Goal: Task Accomplishment & Management: Use online tool/utility

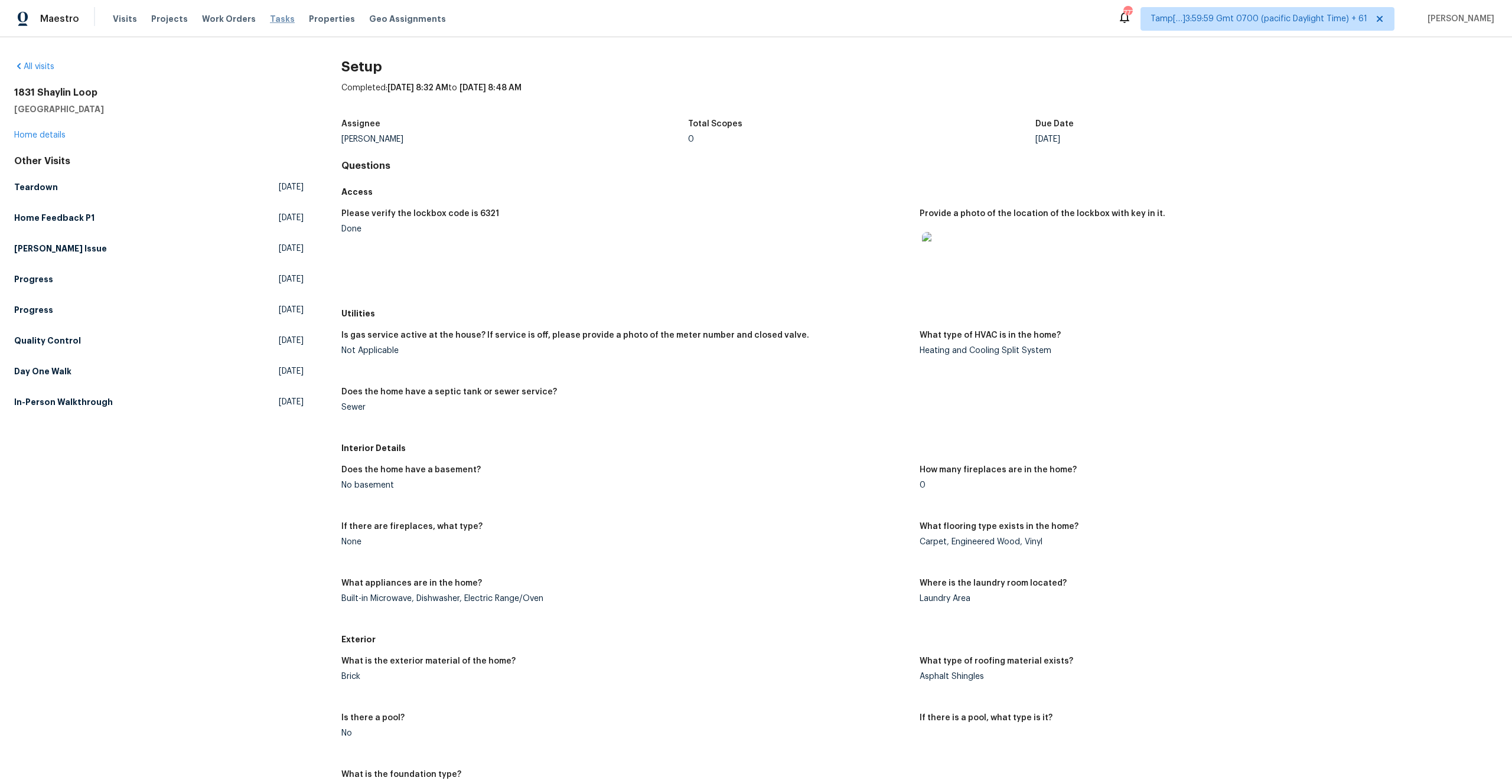
click at [270, 22] on span "Tasks" at bounding box center [282, 19] width 25 height 8
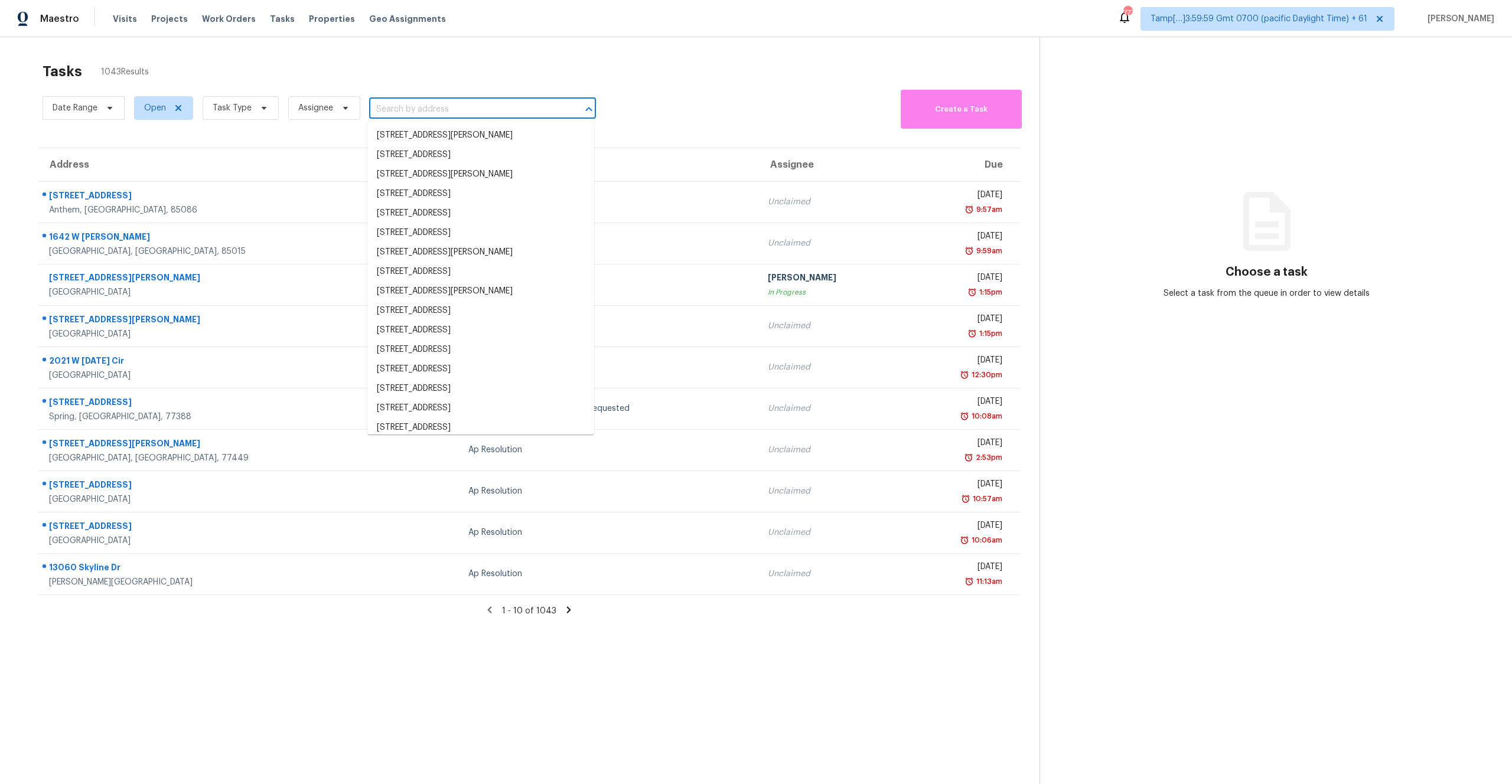
click at [482, 110] on input "text" at bounding box center [466, 109] width 193 height 19
paste input "8265 Haskell Dr Cincinnati, OH, 45239"
type input "8265 Haskell Dr Cincinnati, OH, 45239"
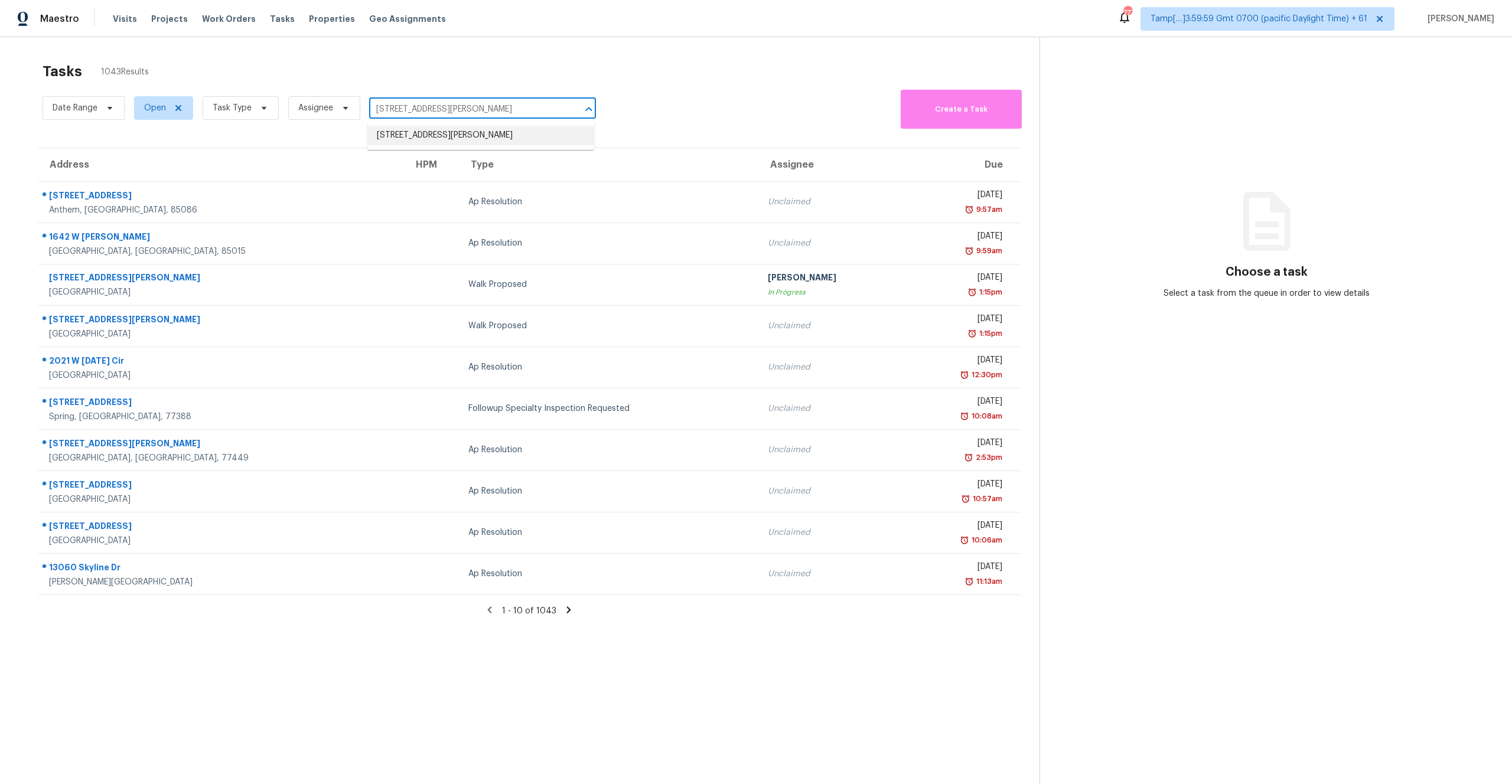
click at [454, 133] on li "8265 Haskell Dr, Cincinnati, OH 45239" at bounding box center [481, 136] width 227 height 20
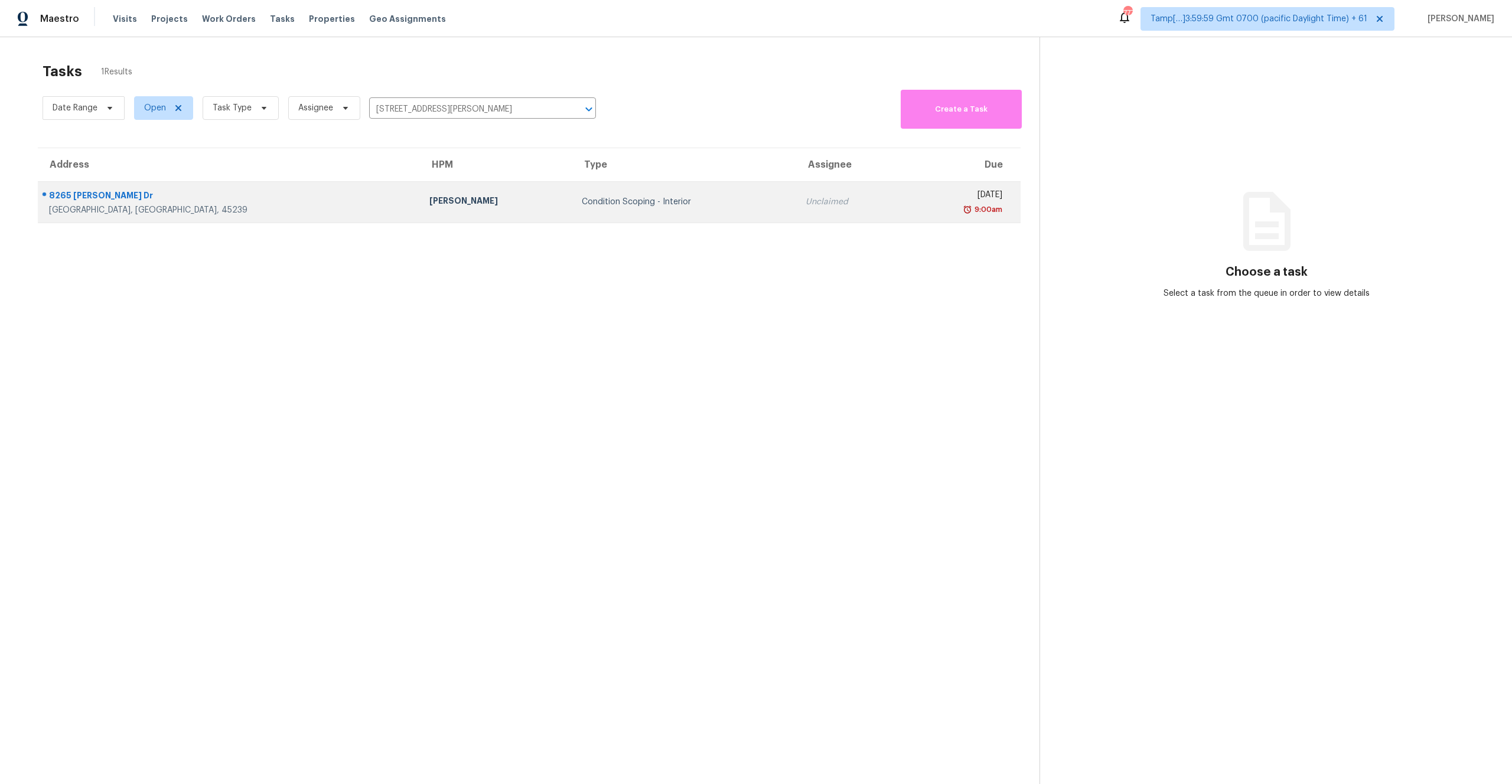
click at [582, 196] on div "Condition Scoping - Interior" at bounding box center [684, 201] width 204 height 12
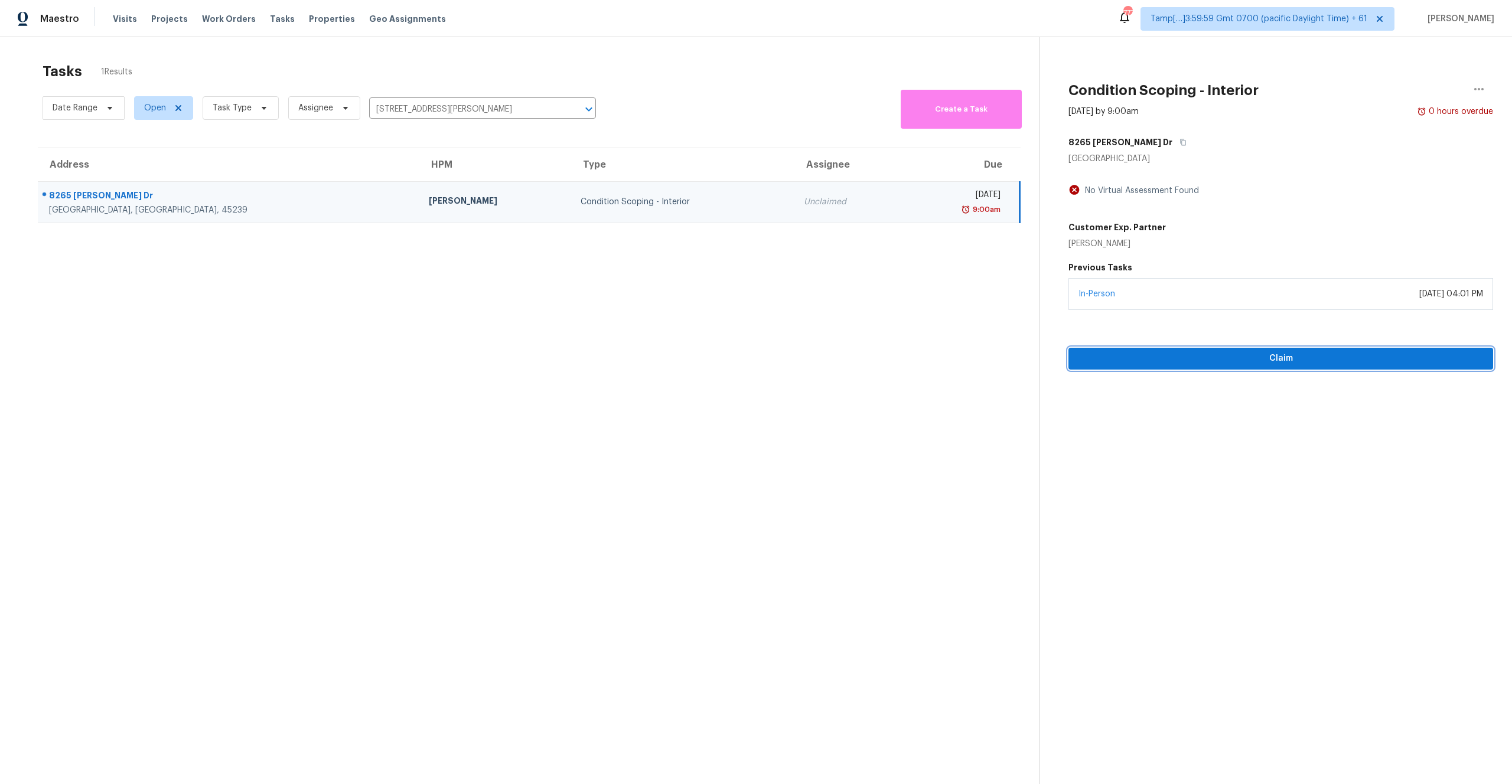
click at [1234, 361] on span "Claim" at bounding box center [1280, 358] width 406 height 15
click at [1237, 362] on span "Start Assessment" at bounding box center [1280, 358] width 406 height 15
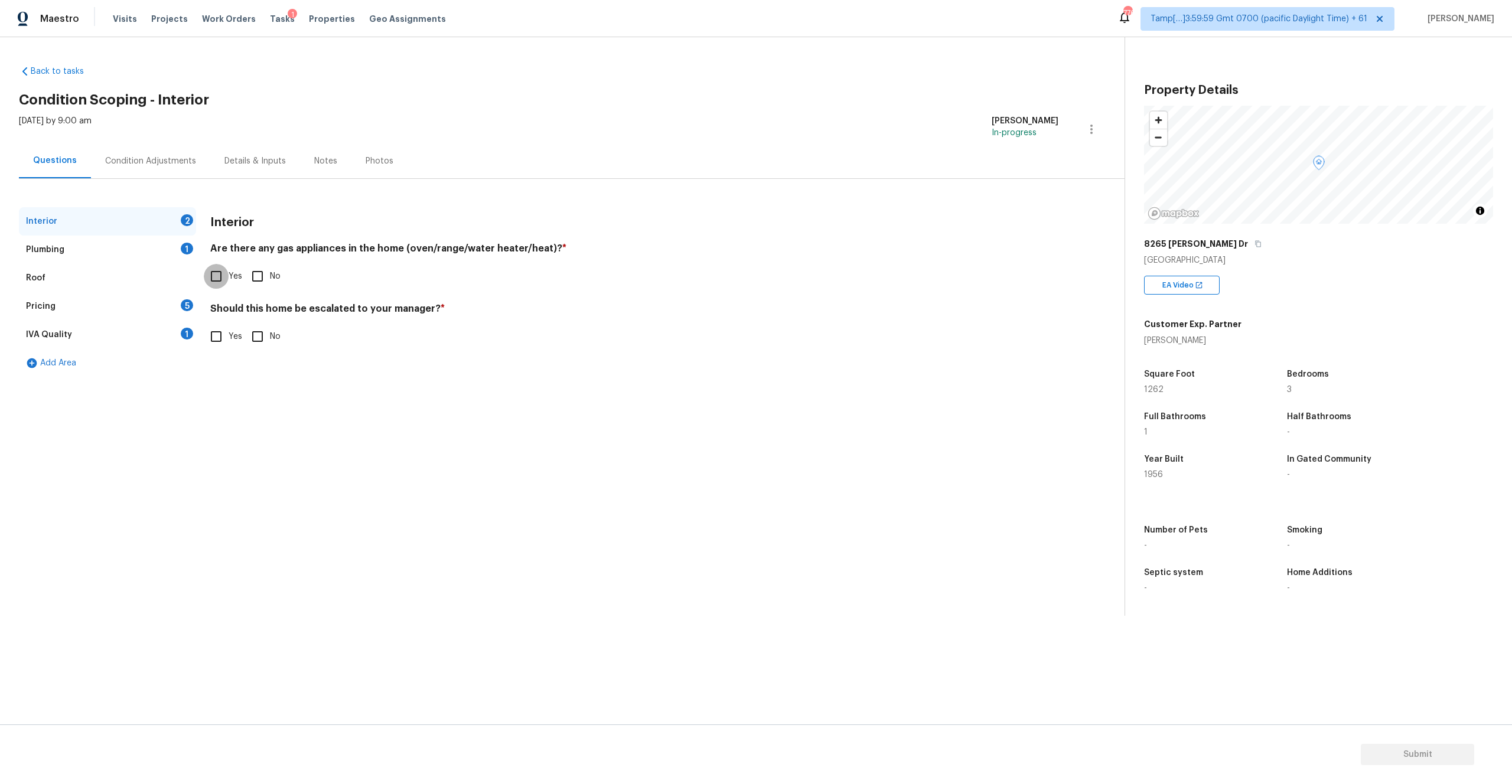
click at [217, 277] on input "Yes" at bounding box center [217, 277] width 25 height 25
checkbox input "true"
click at [397, 313] on h4 "Should this home be escalated to your manager? *" at bounding box center [634, 310] width 848 height 17
copy h4 "manager"
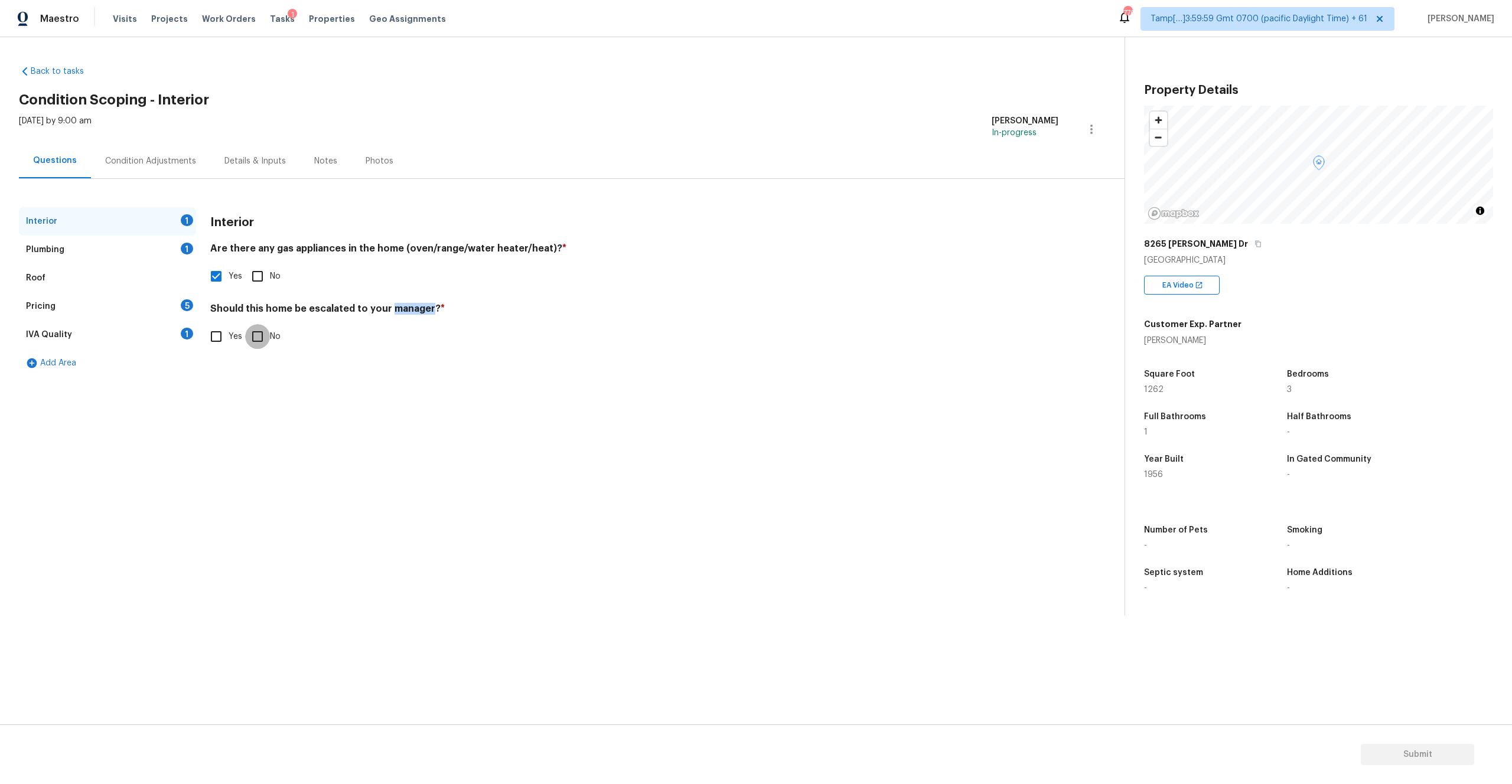
click at [257, 338] on input "No" at bounding box center [257, 336] width 25 height 25
checkbox input "true"
click at [138, 255] on div "Plumbing 1" at bounding box center [107, 250] width 177 height 28
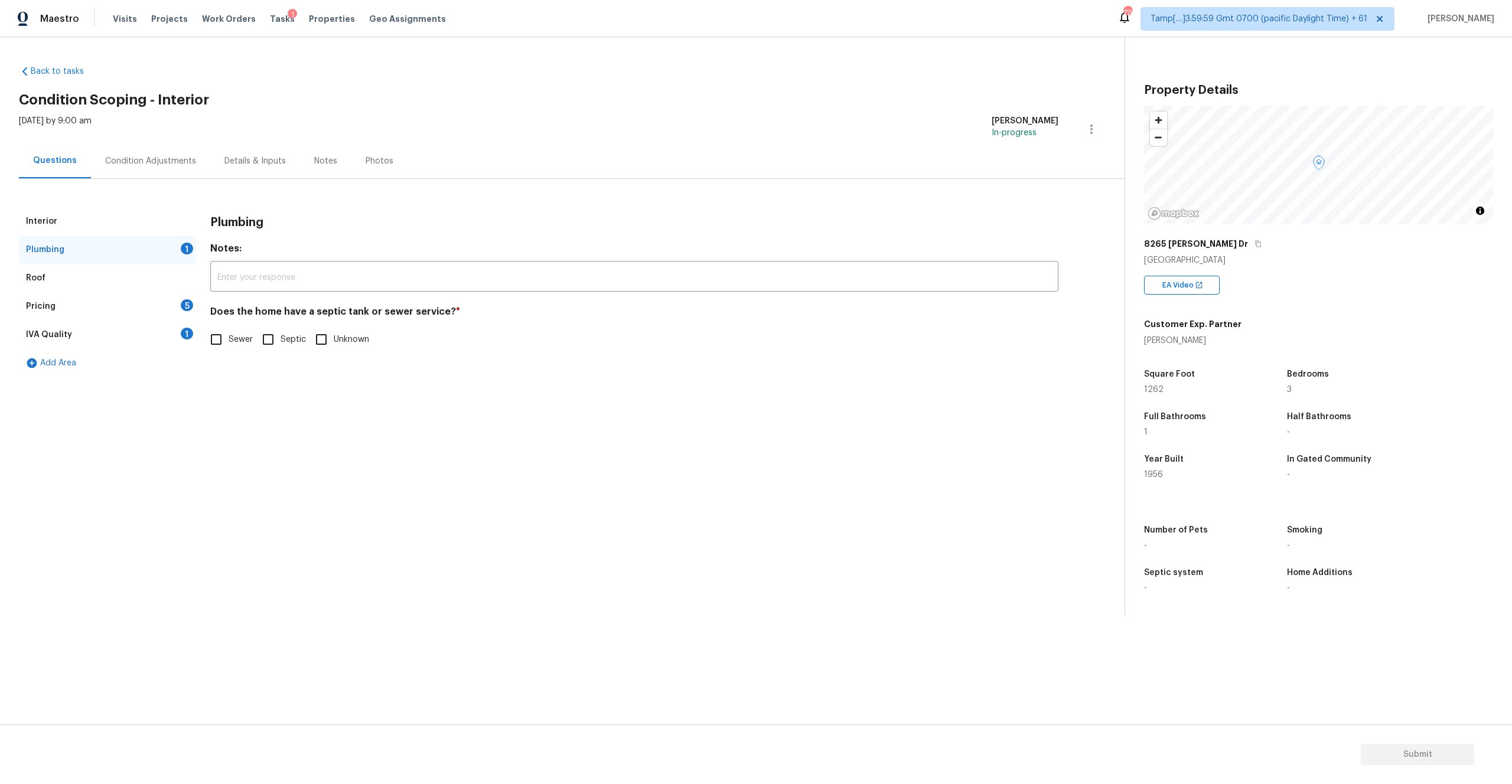
click at [236, 343] on span "Sewer" at bounding box center [240, 340] width 24 height 12
click at [229, 343] on input "Sewer" at bounding box center [217, 340] width 25 height 25
click at [236, 343] on span "Sewer" at bounding box center [240, 341] width 24 height 12
click at [229, 343] on input "Sewer" at bounding box center [217, 341] width 25 height 25
click at [384, 306] on h4 "Does the home have a septic tank or sewer service? *" at bounding box center [634, 314] width 848 height 17
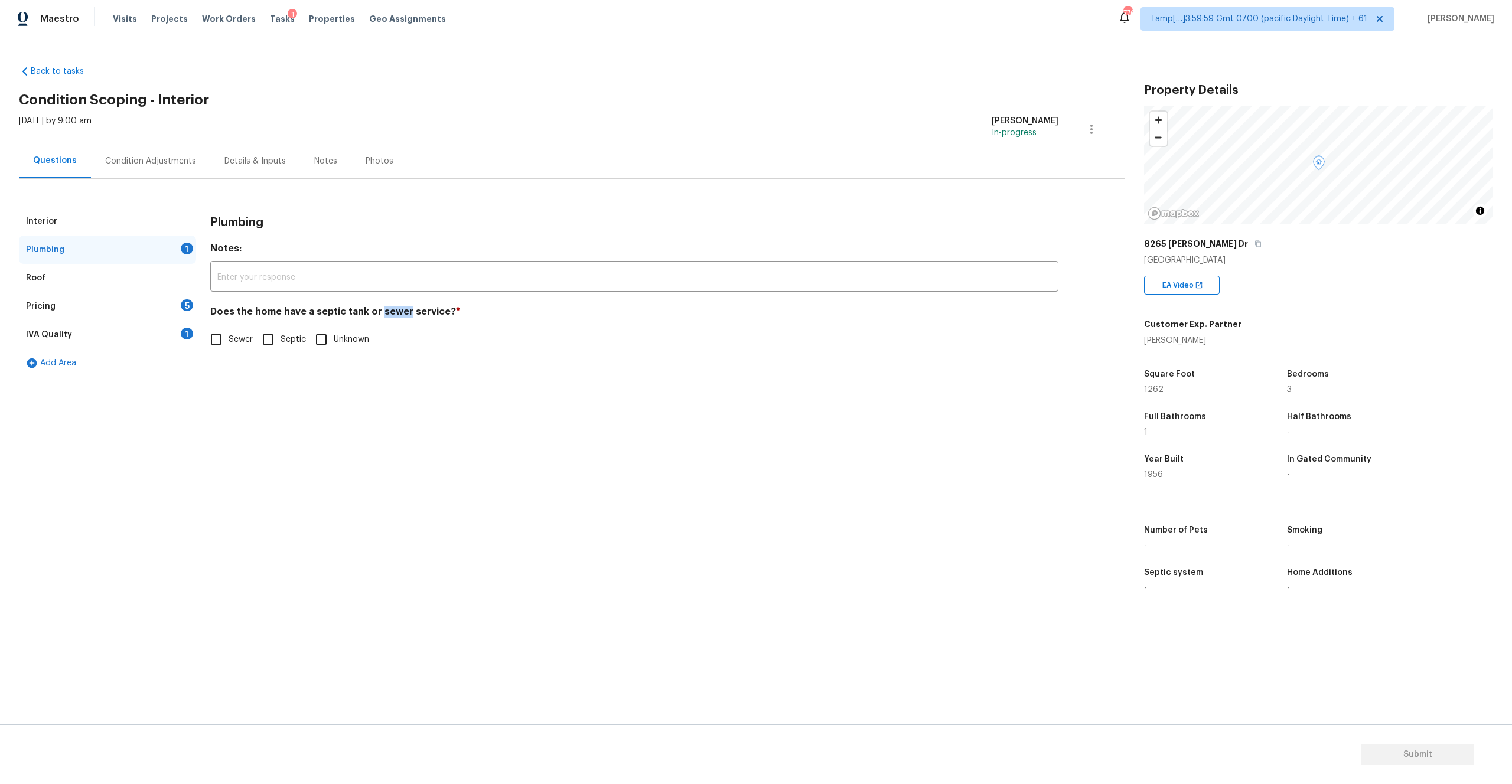
click at [384, 306] on h4 "Does the home have a septic tank or sewer service? *" at bounding box center [634, 314] width 848 height 17
copy h4 "sewer"
click at [211, 340] on input "Sewer" at bounding box center [217, 340] width 25 height 25
checkbox input "true"
click at [115, 306] on div "Pricing 5" at bounding box center [107, 306] width 177 height 28
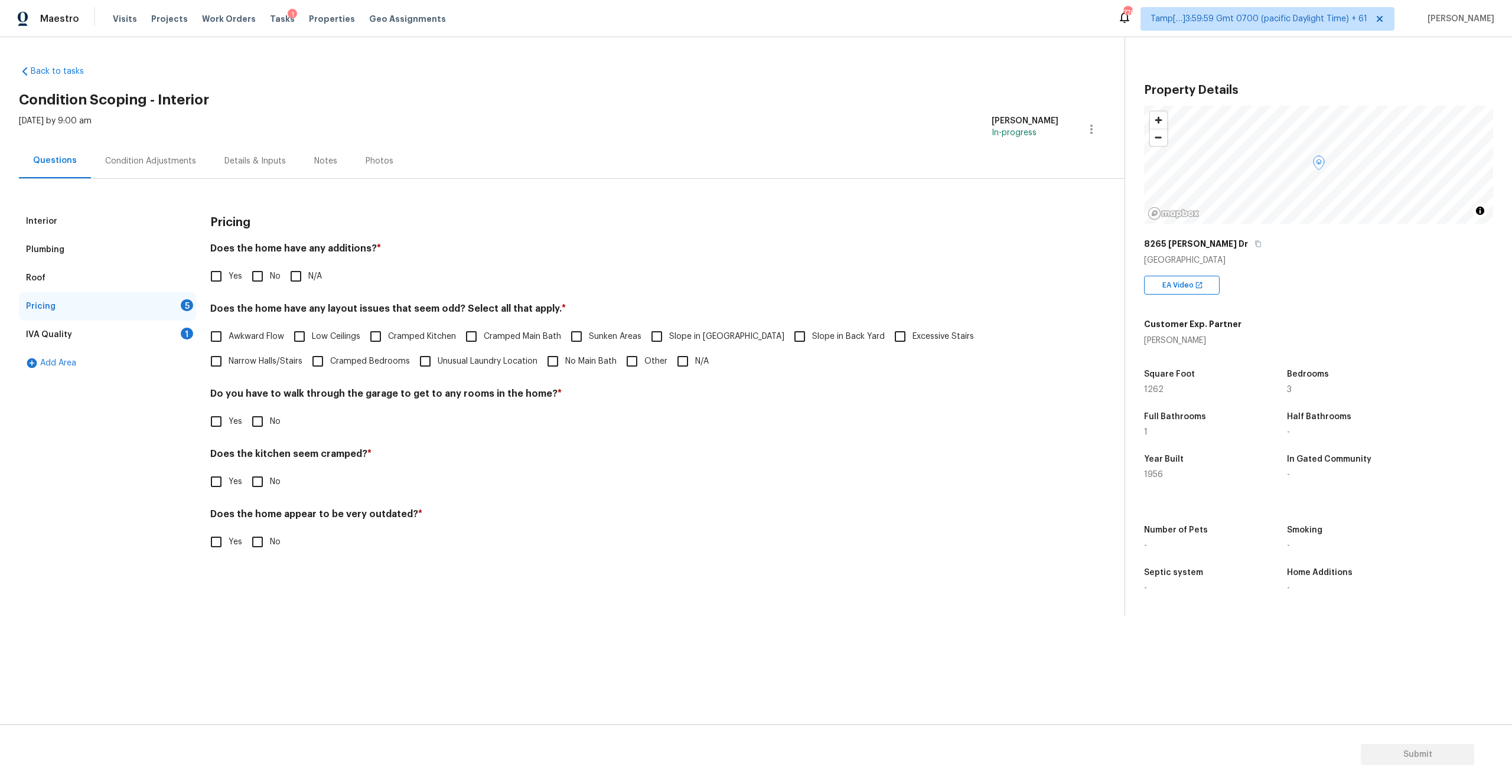
click at [333, 253] on h4 "Does the home have any additions? *" at bounding box center [634, 251] width 848 height 17
copy h4 "additions"
click at [257, 271] on input "No" at bounding box center [257, 277] width 25 height 25
checkbox input "true"
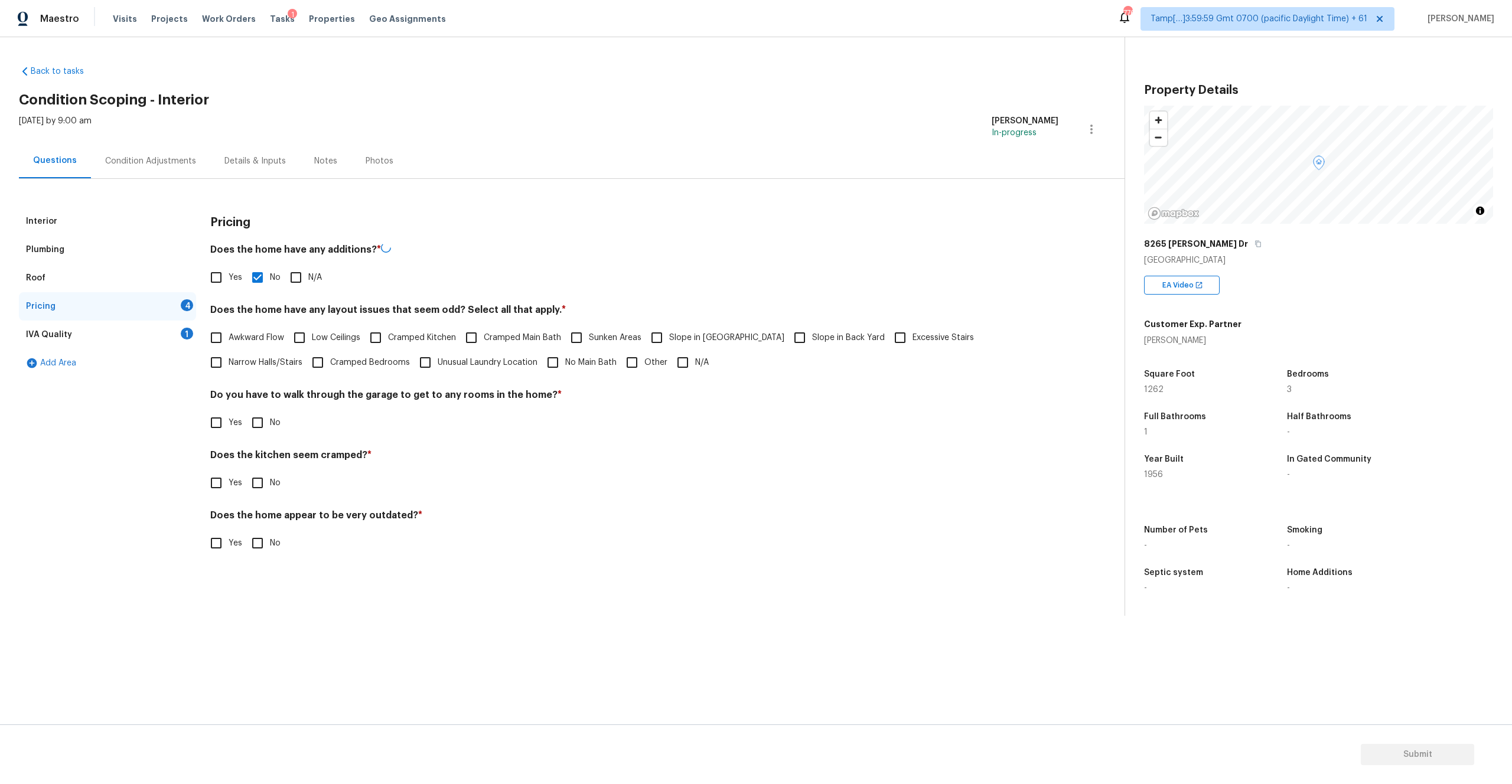
click at [335, 310] on h4 "Does the home have any layout issues that seem odd? Select all that apply. *" at bounding box center [634, 312] width 848 height 17
copy h4 "layout"
click at [540, 358] on input "No Main Bath" at bounding box center [553, 361] width 25 height 25
checkbox input "true"
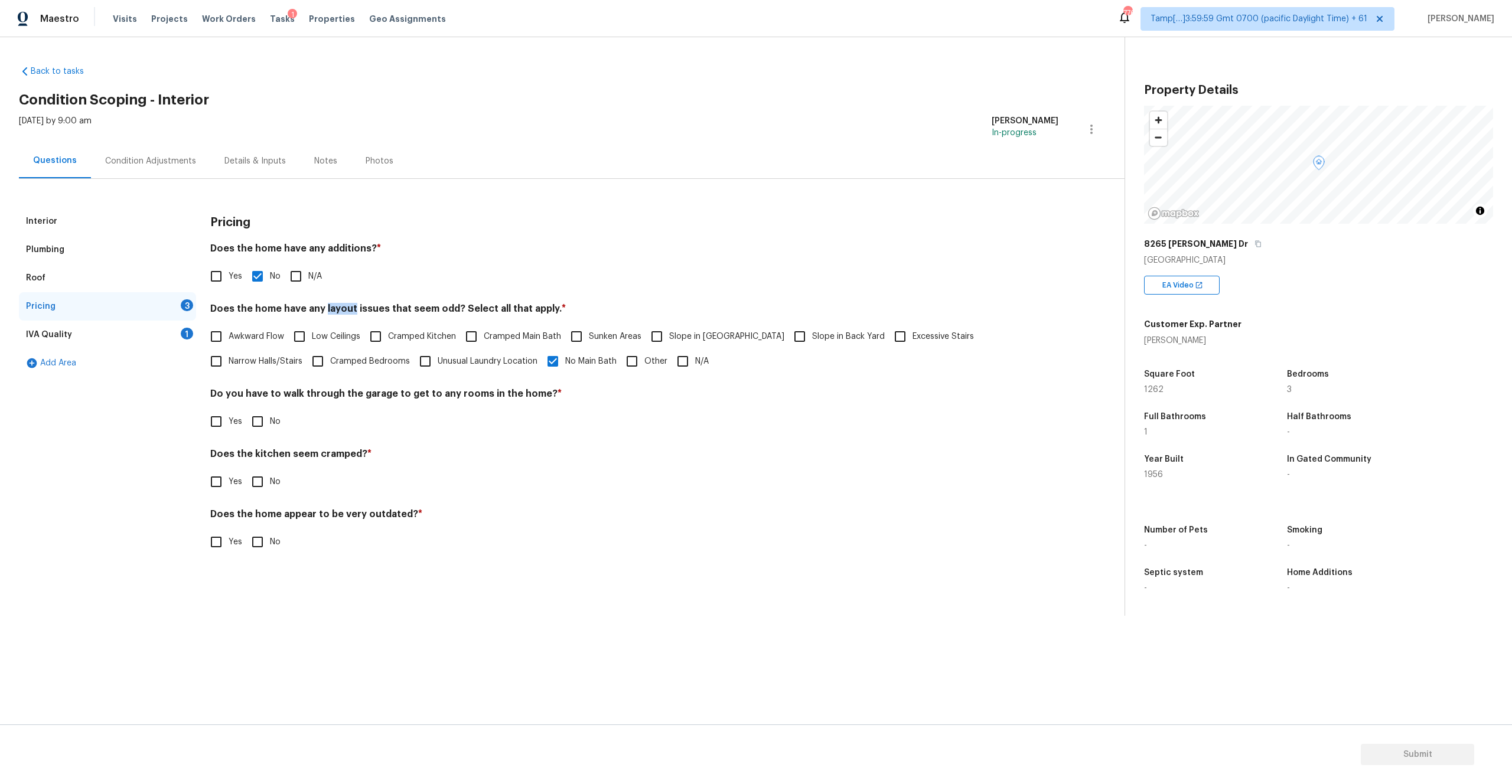
click at [251, 421] on input "No" at bounding box center [257, 421] width 25 height 25
checkbox input "true"
click at [256, 490] on input "No" at bounding box center [257, 483] width 25 height 25
checkbox input "true"
click at [256, 537] on input "No" at bounding box center [257, 543] width 25 height 25
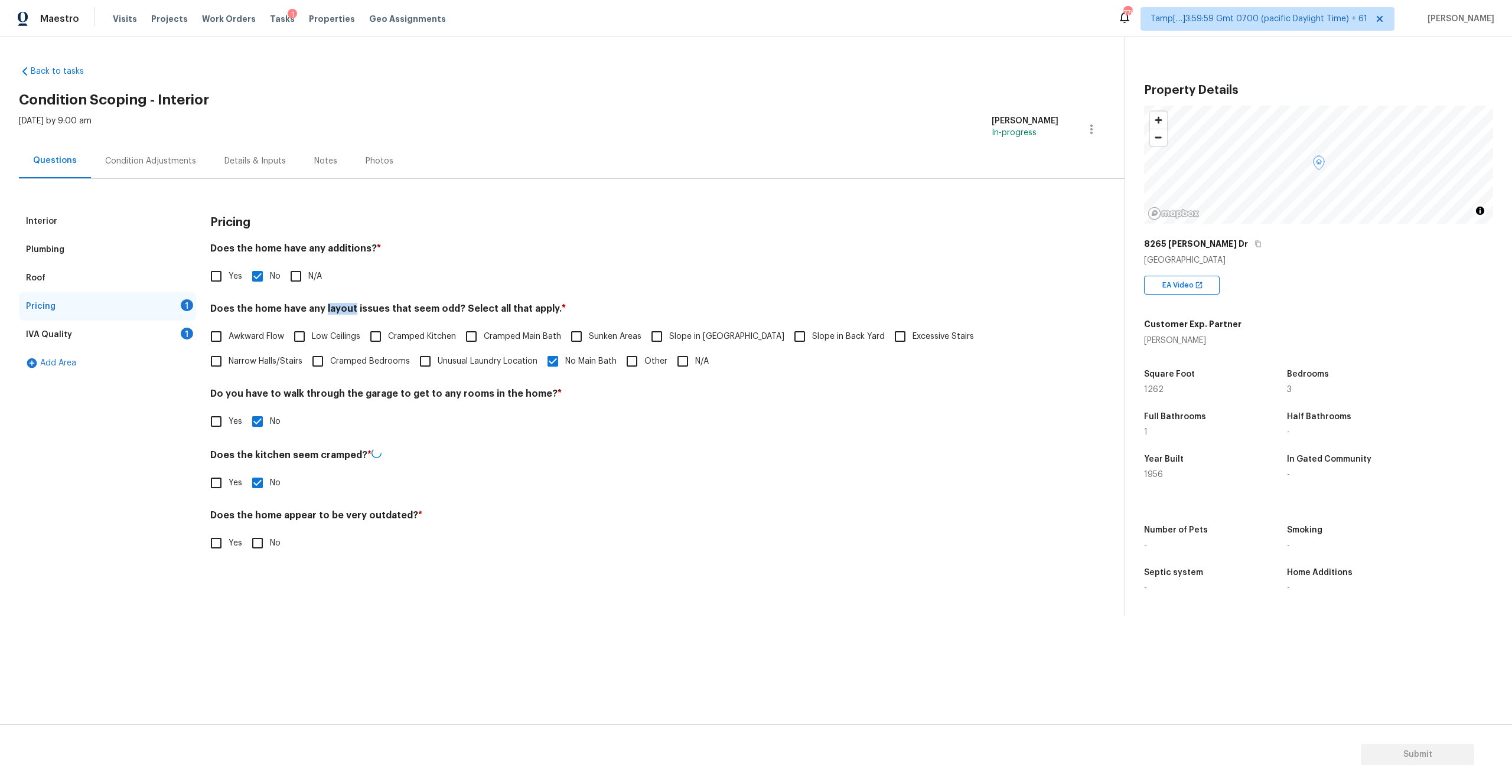
checkbox input "true"
click at [119, 333] on div "IVA Quality 1" at bounding box center [107, 334] width 177 height 28
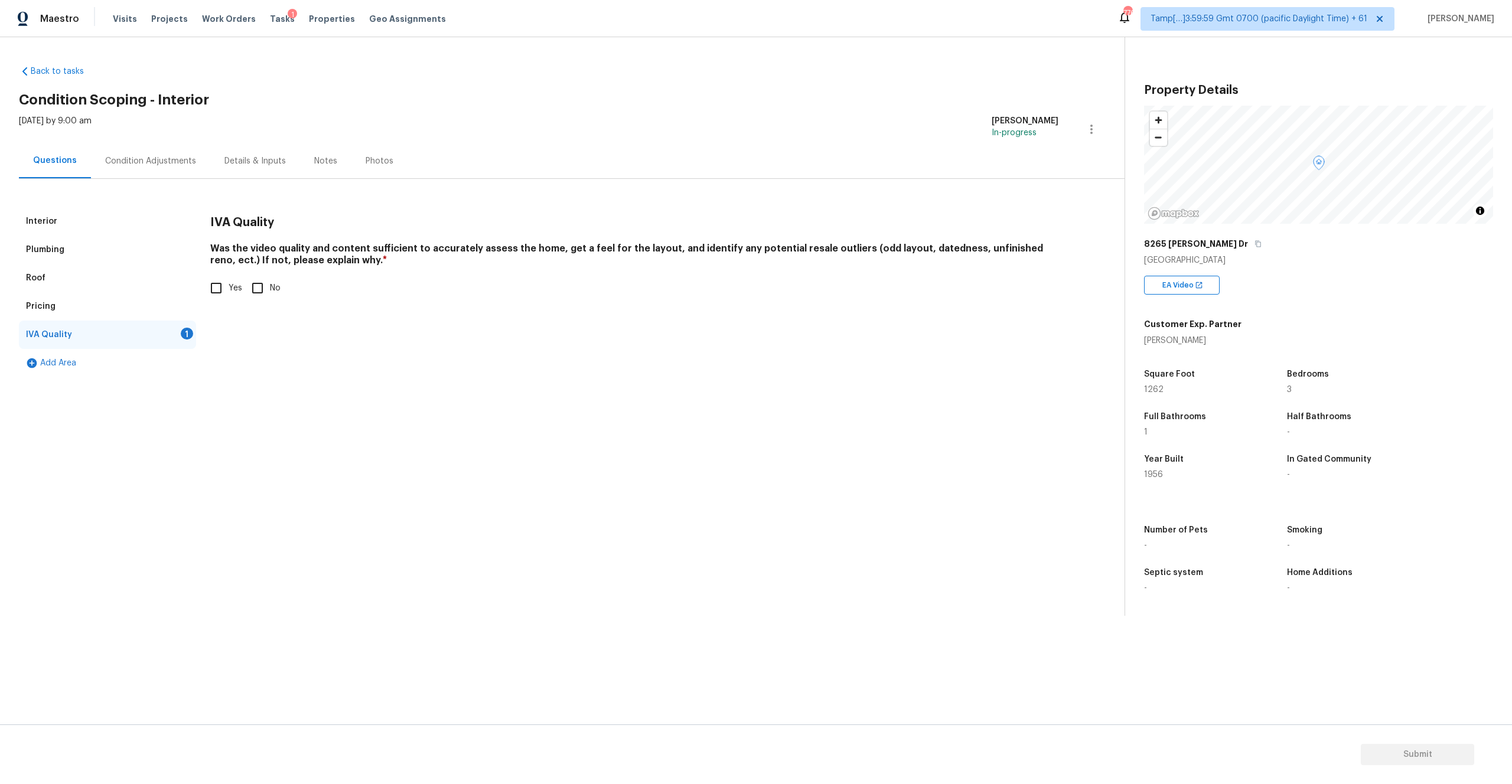
click at [217, 283] on input "Yes" at bounding box center [217, 288] width 25 height 25
checkbox input "true"
click at [148, 162] on div "Condition Adjustments" at bounding box center [150, 161] width 91 height 12
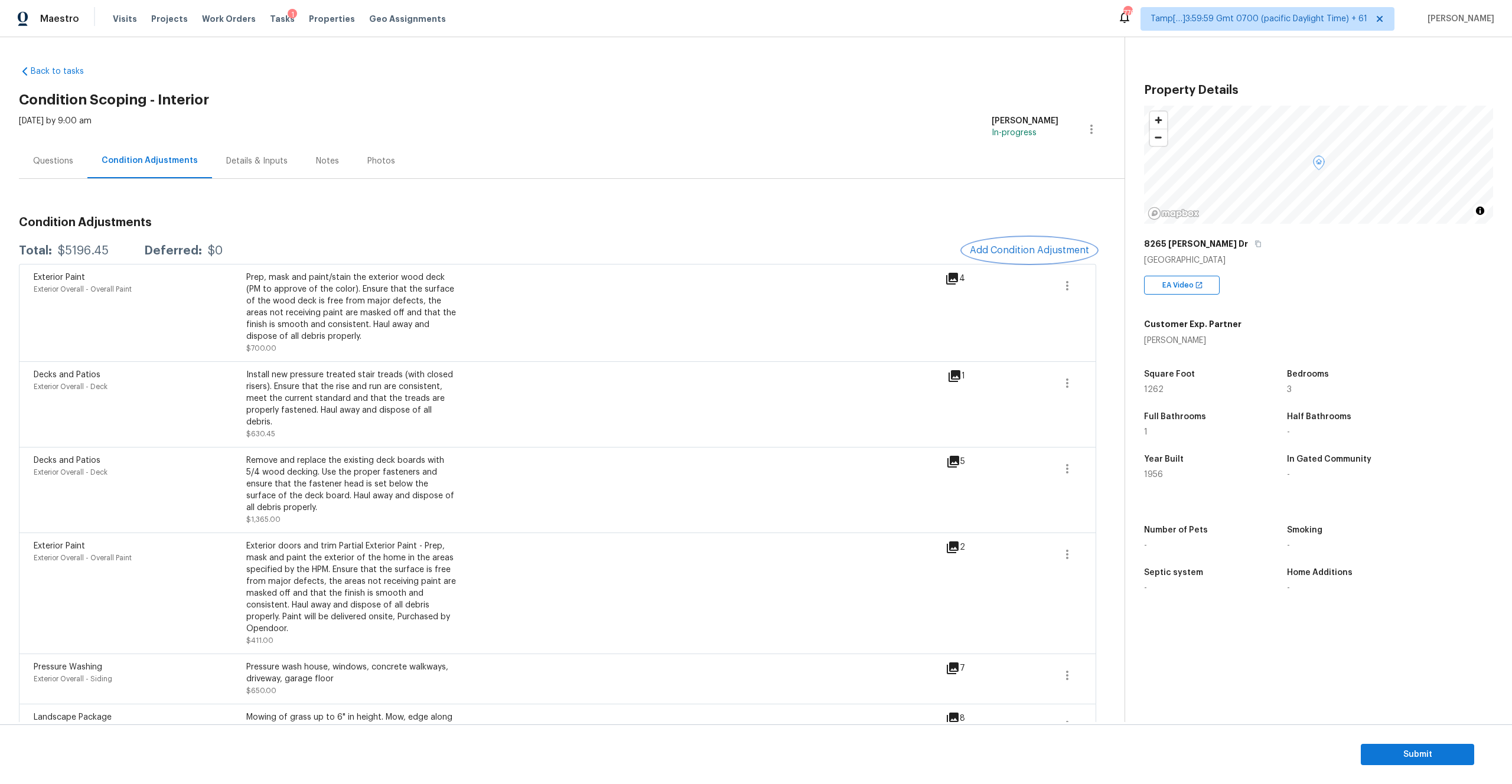
click at [1012, 255] on button "Add Condition Adjustment" at bounding box center [1029, 250] width 133 height 25
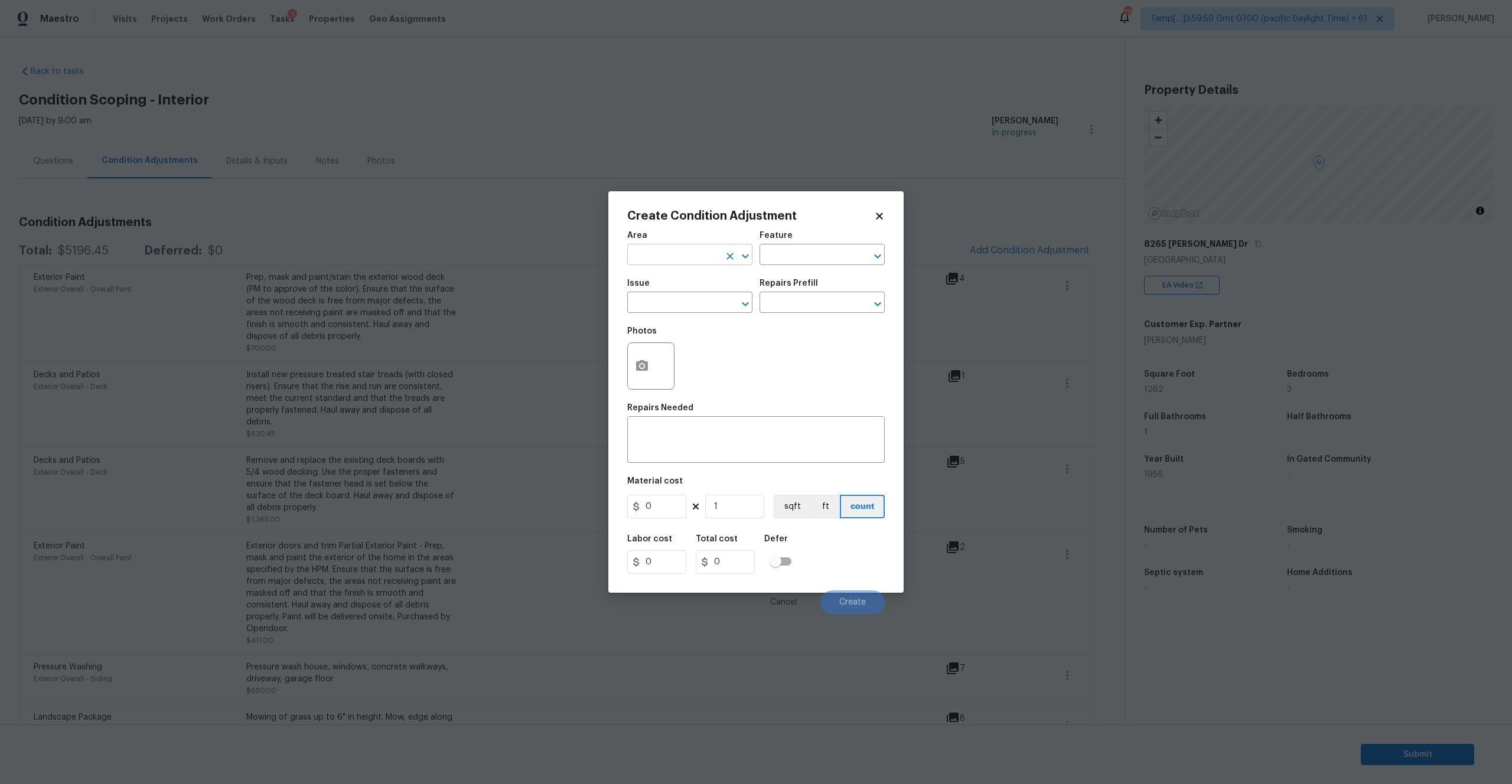
click at [643, 247] on input "text" at bounding box center [673, 255] width 92 height 19
type input "Interior Overall"
type input "Interior"
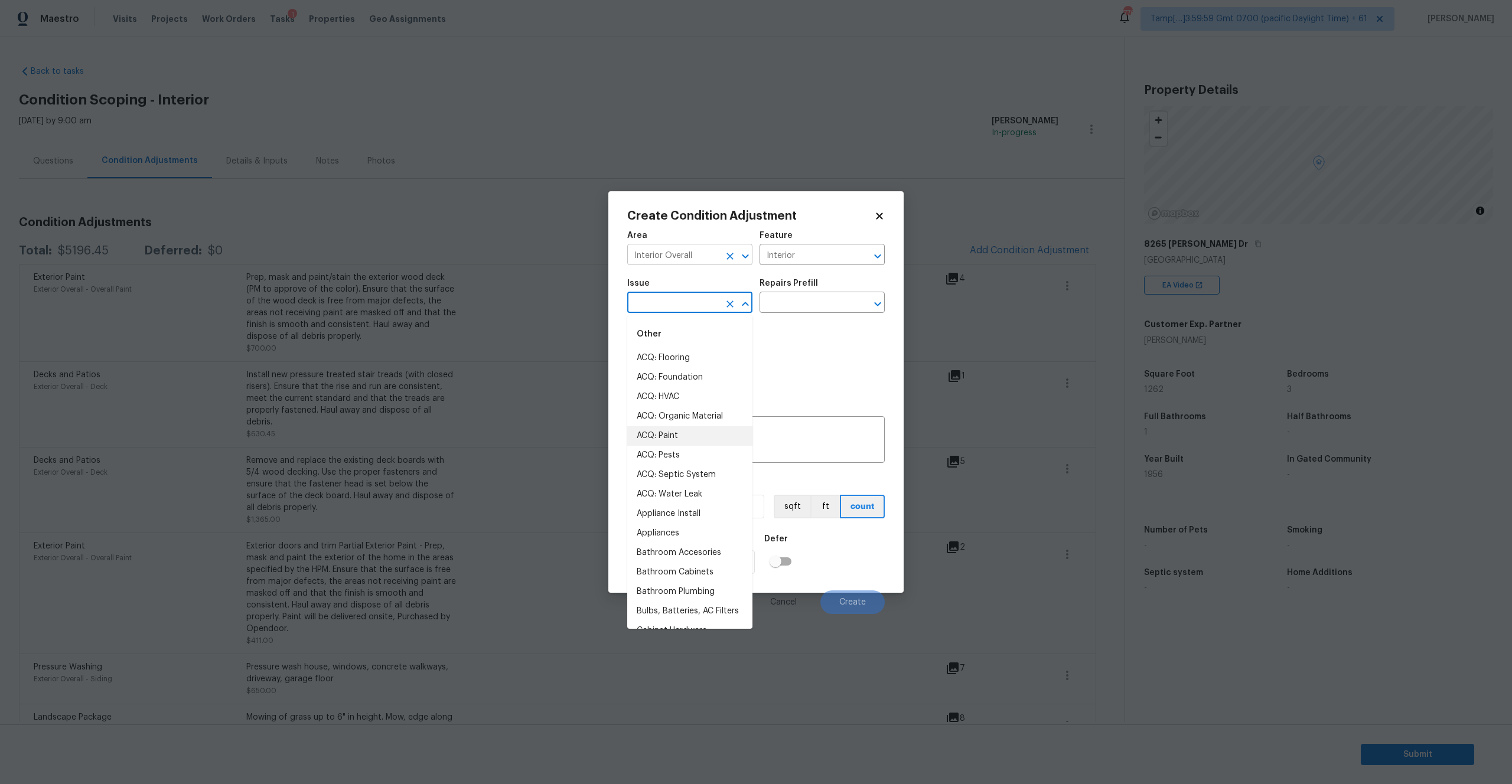
type input "ACQ: Paint"
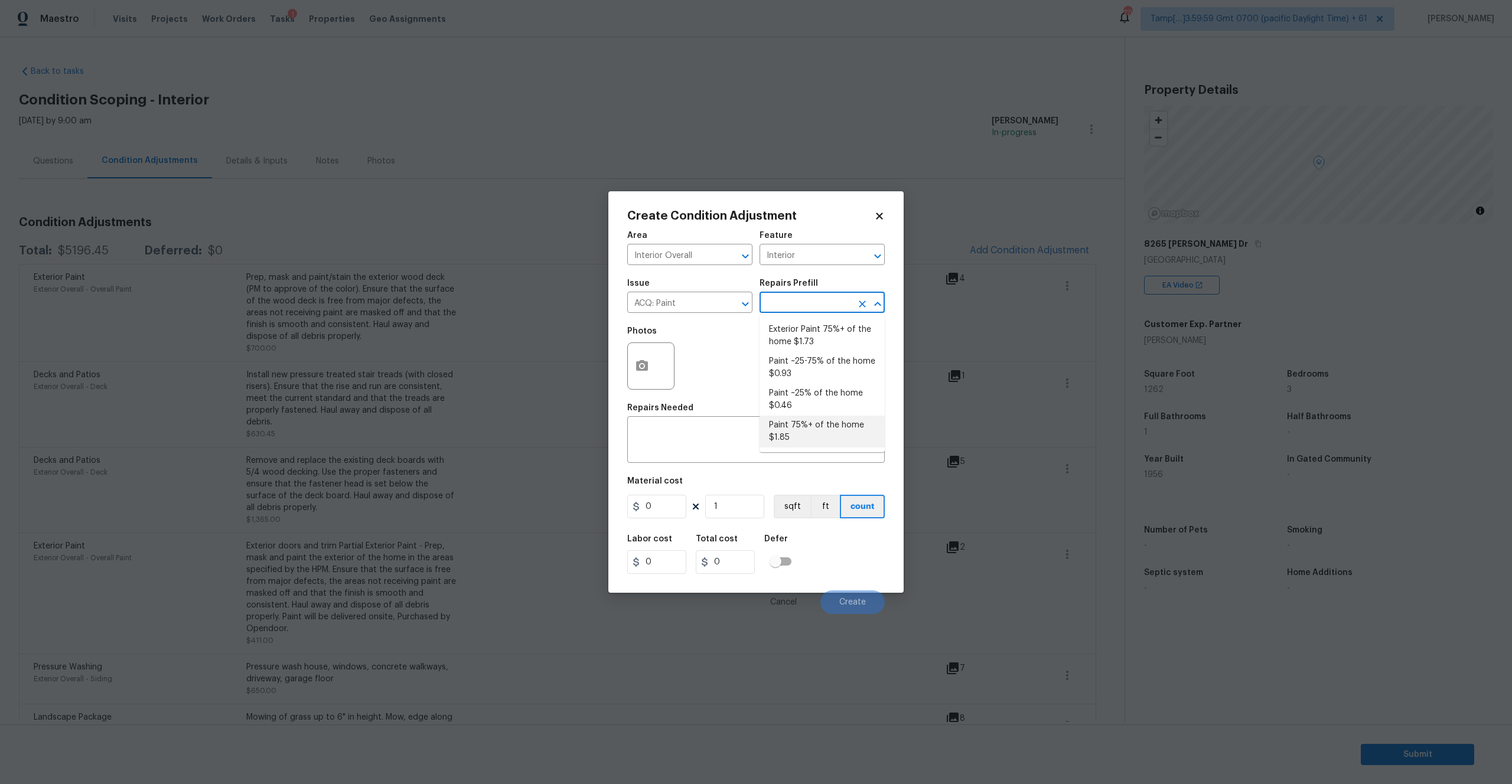
click at [793, 432] on li "Paint 75%+ of the home $1.85" at bounding box center [822, 432] width 125 height 32
type input "Acquisition"
type textarea "Acquisition Scope: 75%+ of the home will likely require interior paint"
type input "1.85"
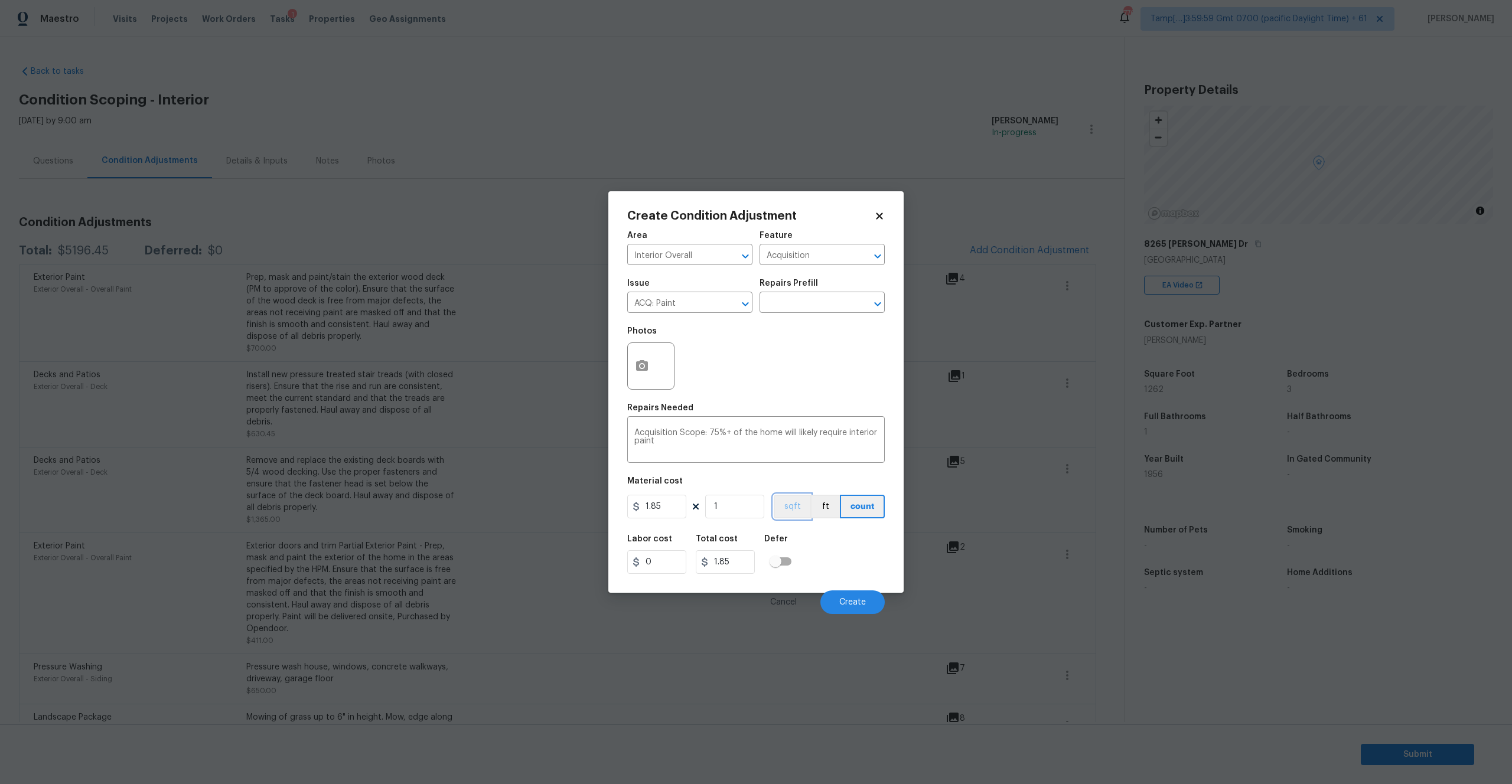
click at [785, 505] on button "sqft" at bounding box center [791, 506] width 36 height 24
click at [721, 506] on input "1" at bounding box center [735, 506] width 59 height 24
type input "12"
type input "22.2"
type input "126"
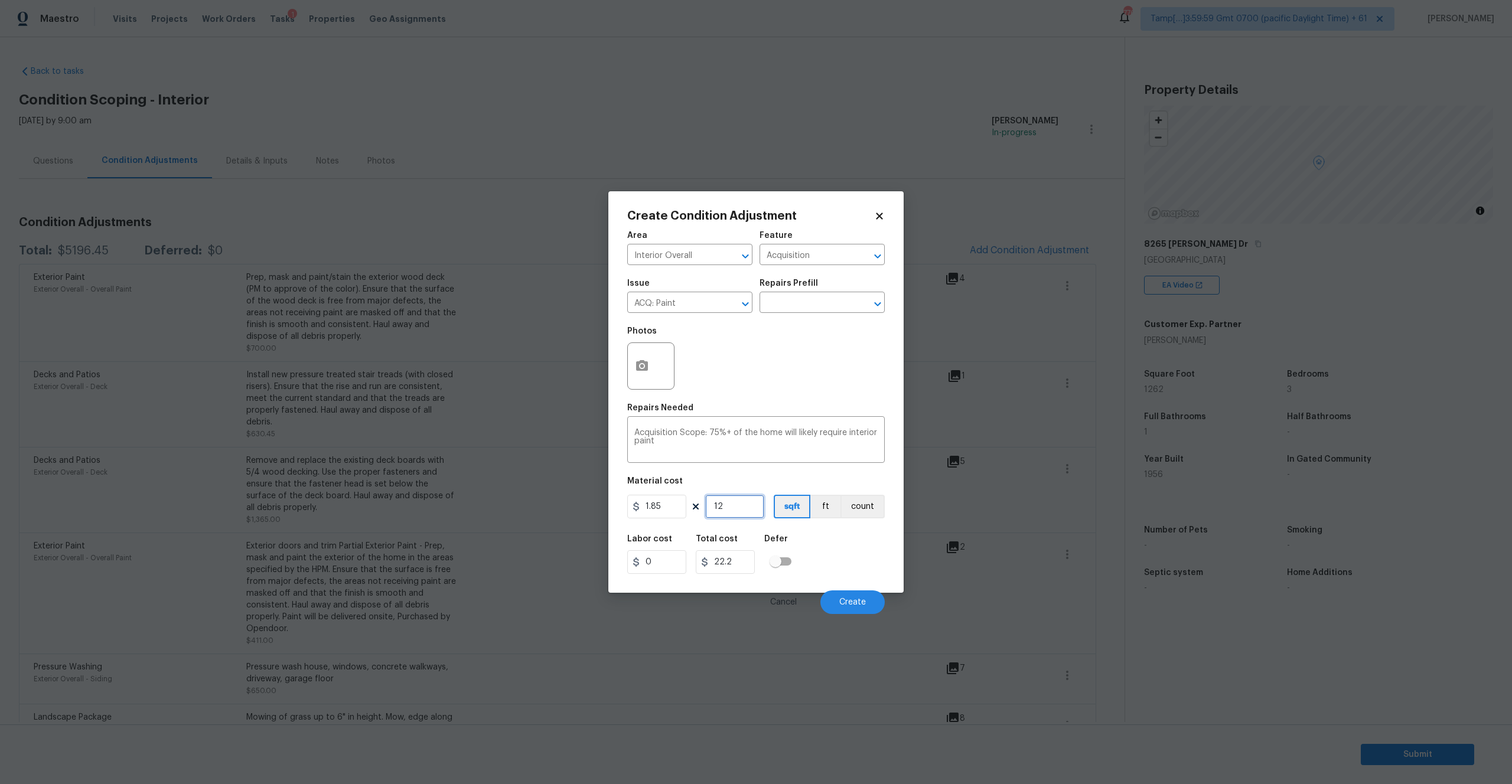
type input "233.1"
type input "1262"
type input "2334.7"
type input "1262"
click at [859, 600] on span "Create" at bounding box center [853, 602] width 27 height 9
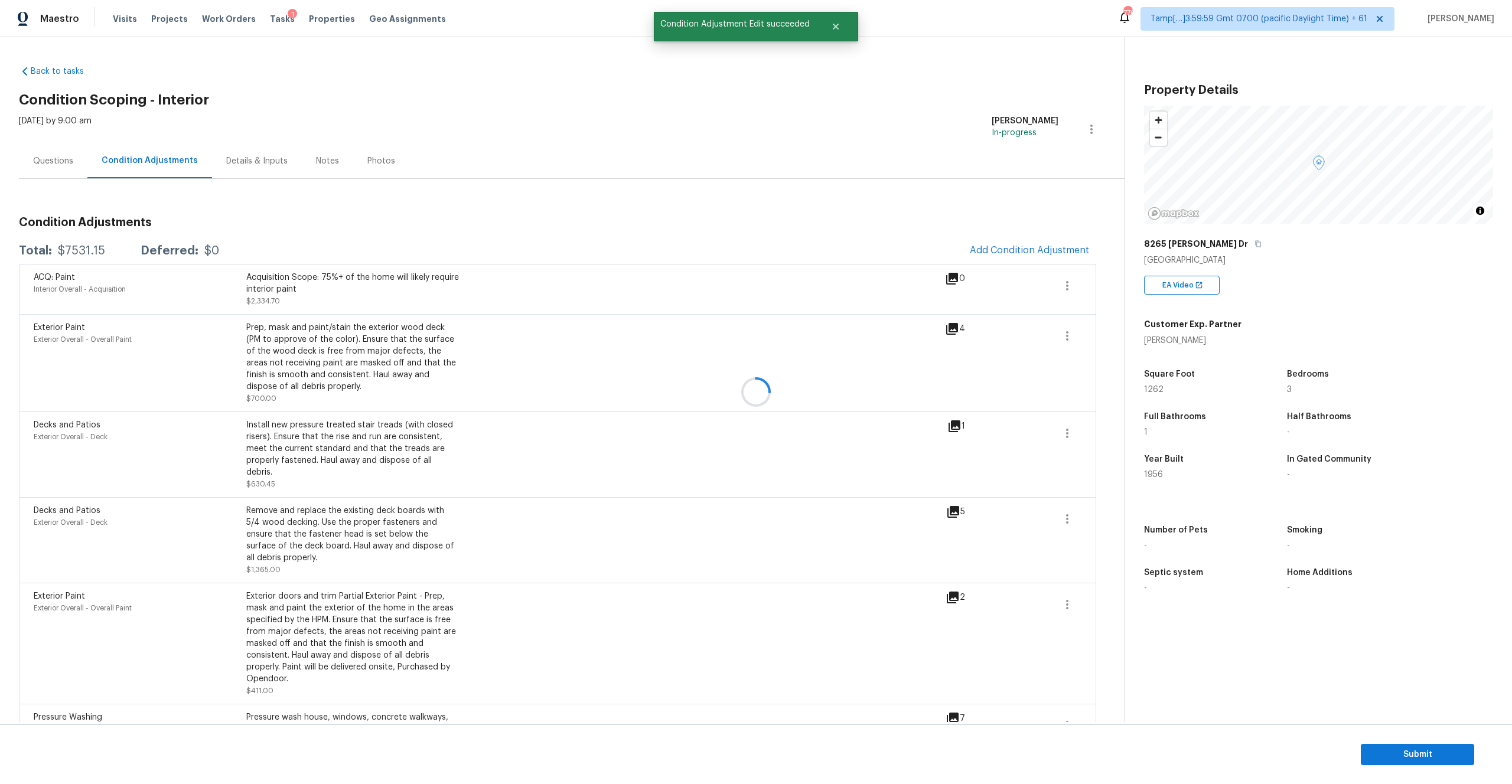
drag, startPoint x: 1054, startPoint y: 278, endPoint x: 1026, endPoint y: 249, distance: 40.3
click at [1026, 249] on div at bounding box center [756, 392] width 1512 height 784
click at [1011, 247] on span "Add Condition Adjustment" at bounding box center [1029, 250] width 119 height 11
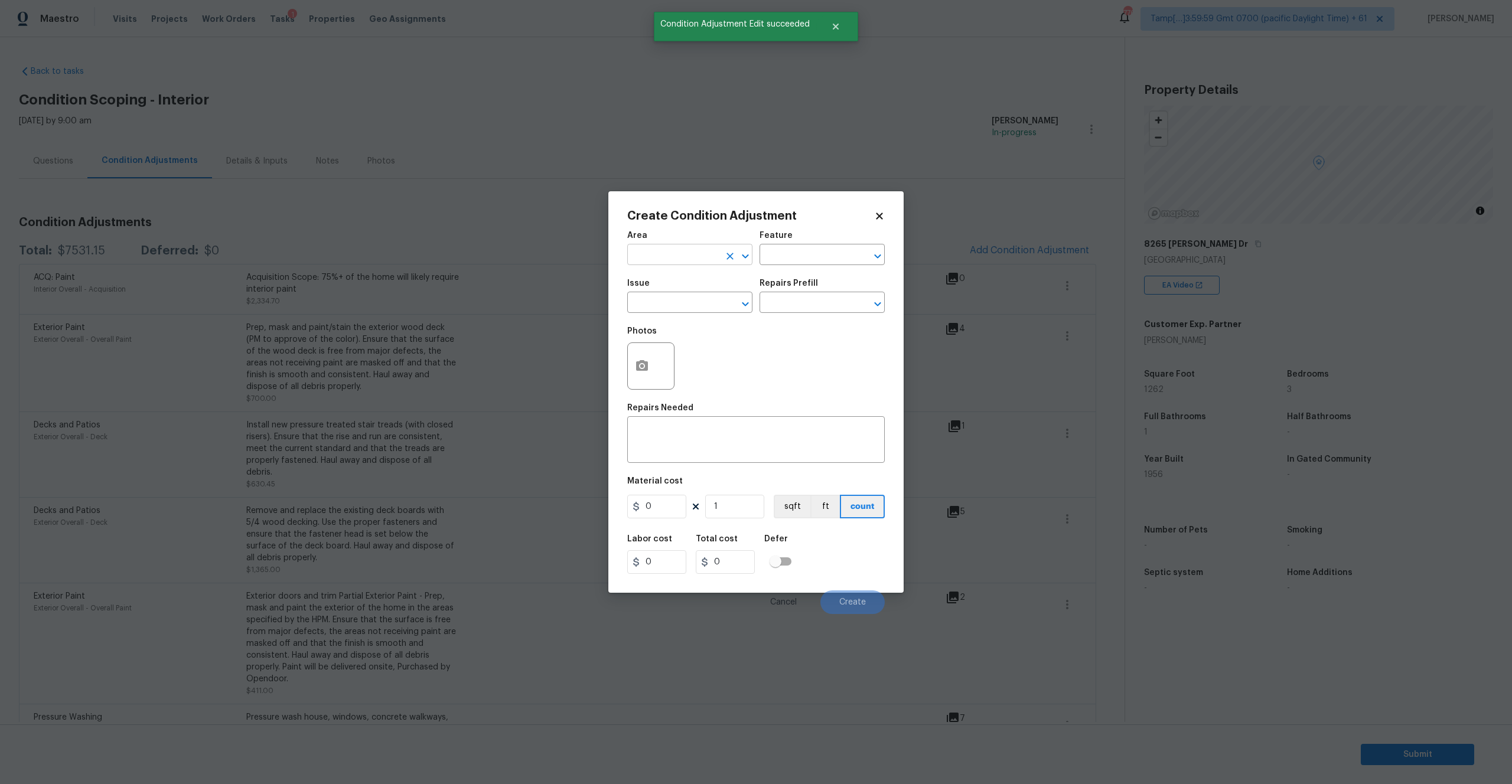
click at [662, 257] on input "text" at bounding box center [673, 255] width 92 height 19
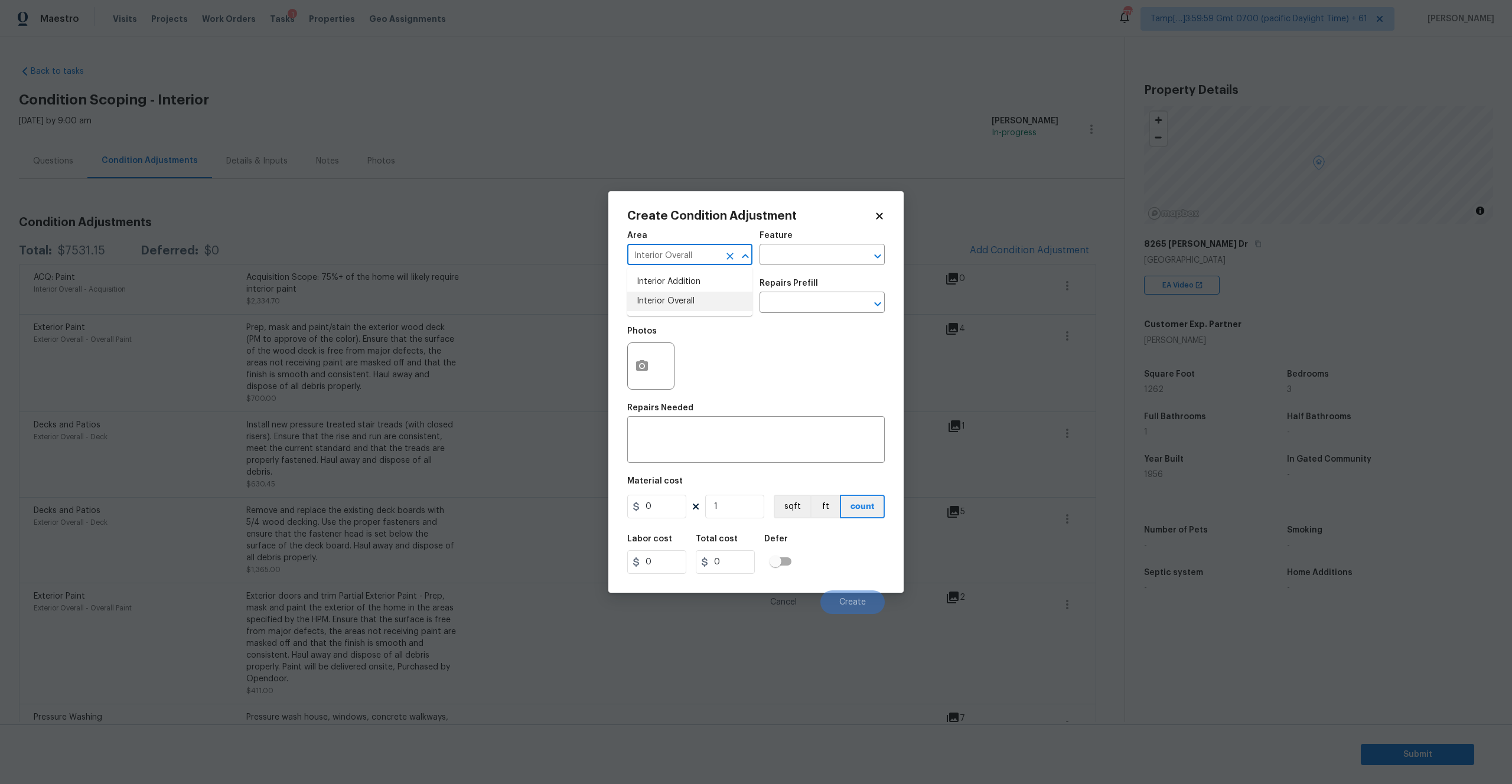
type input "Interior Overall"
type input "Interior"
type input "Interior Paint"
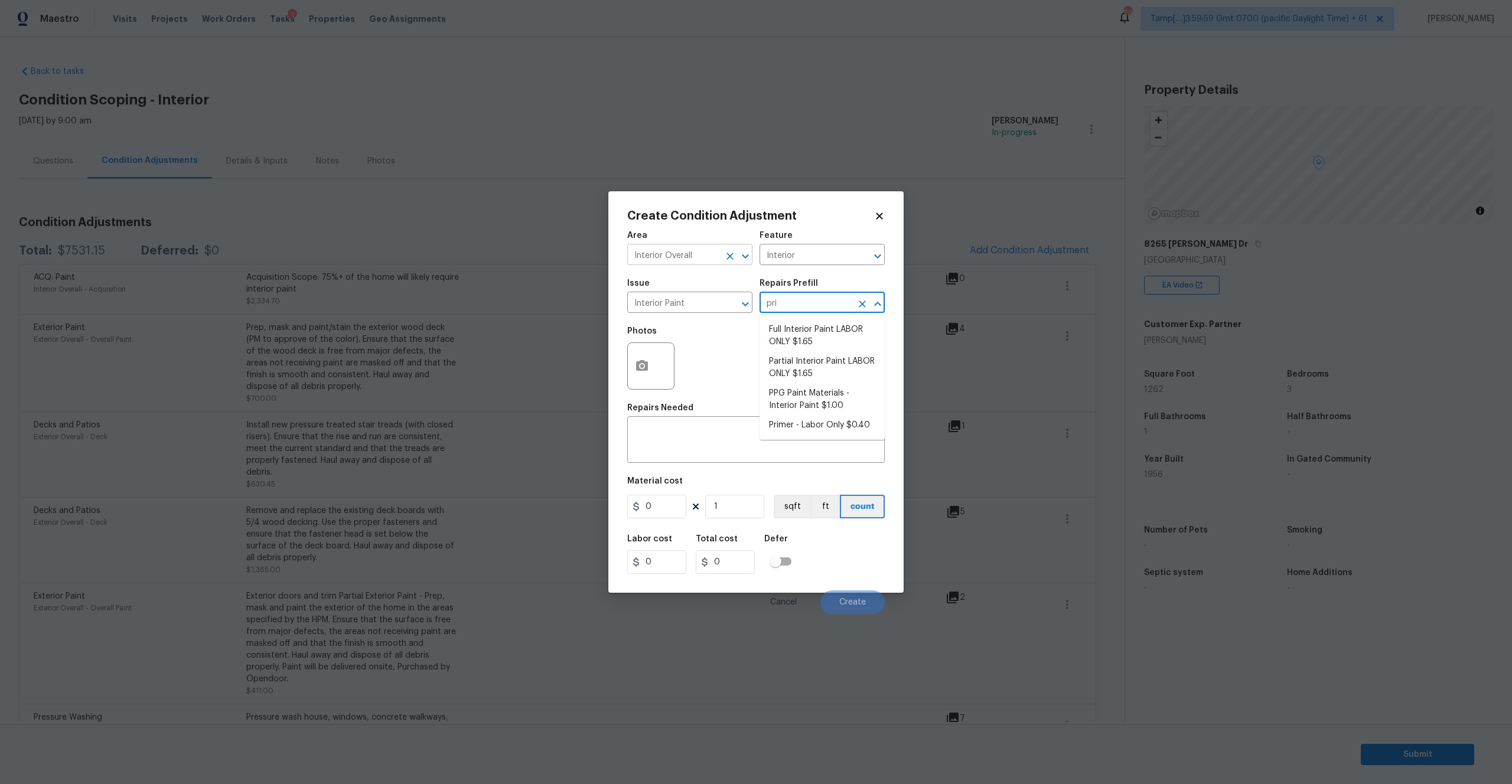
type input "prim"
type input "Overall Paint"
type textarea "Interior primer - PRIMER PROVIDED BY OPENDOOR - All nails, screws, drywall anch…"
type input "0.4"
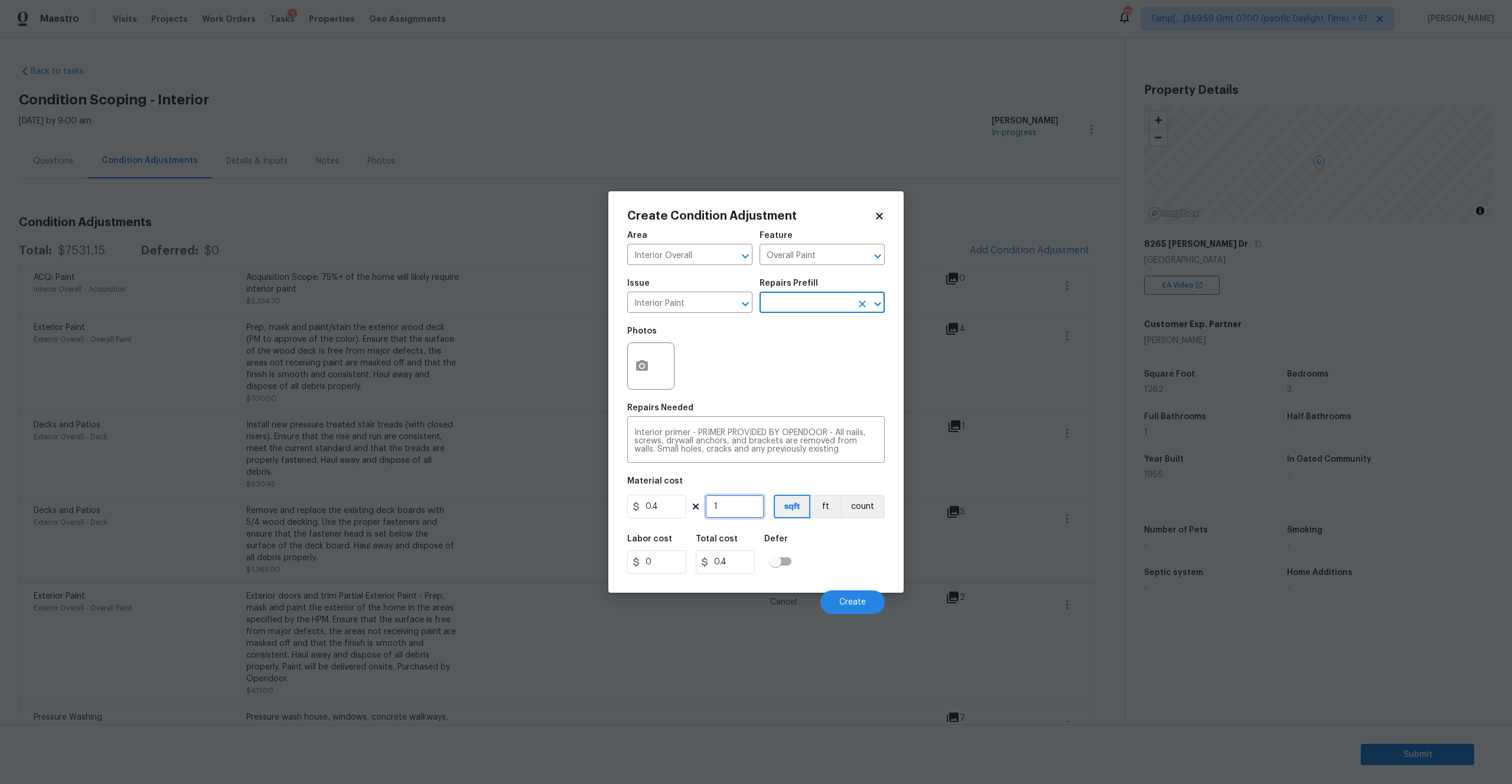
click at [737, 502] on input "1" at bounding box center [735, 506] width 59 height 24
type input "12"
type input "4.8"
type input "126"
type input "50.4"
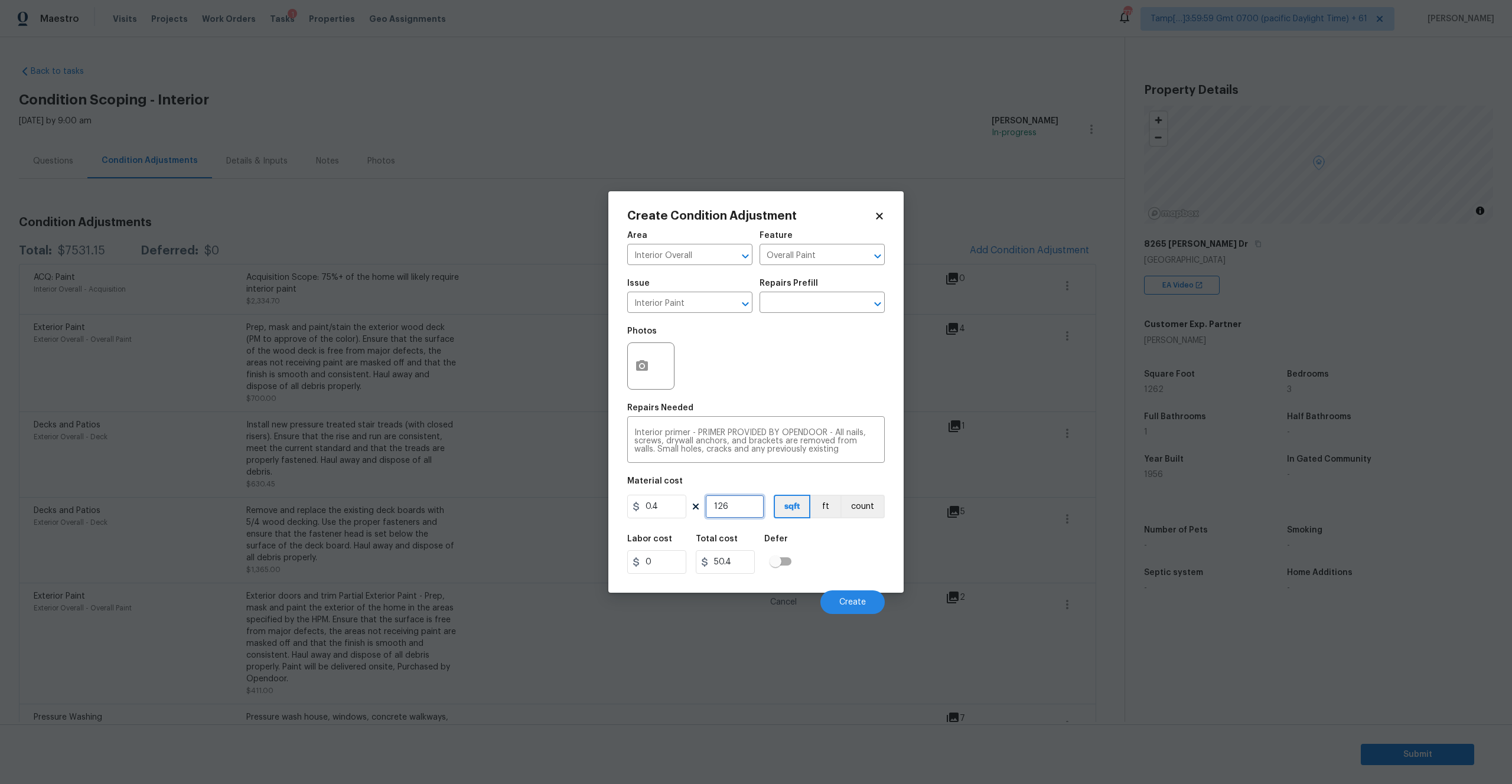
type input "1261"
type input "504.4"
type input "1261"
click at [836, 596] on button "Create" at bounding box center [853, 602] width 65 height 24
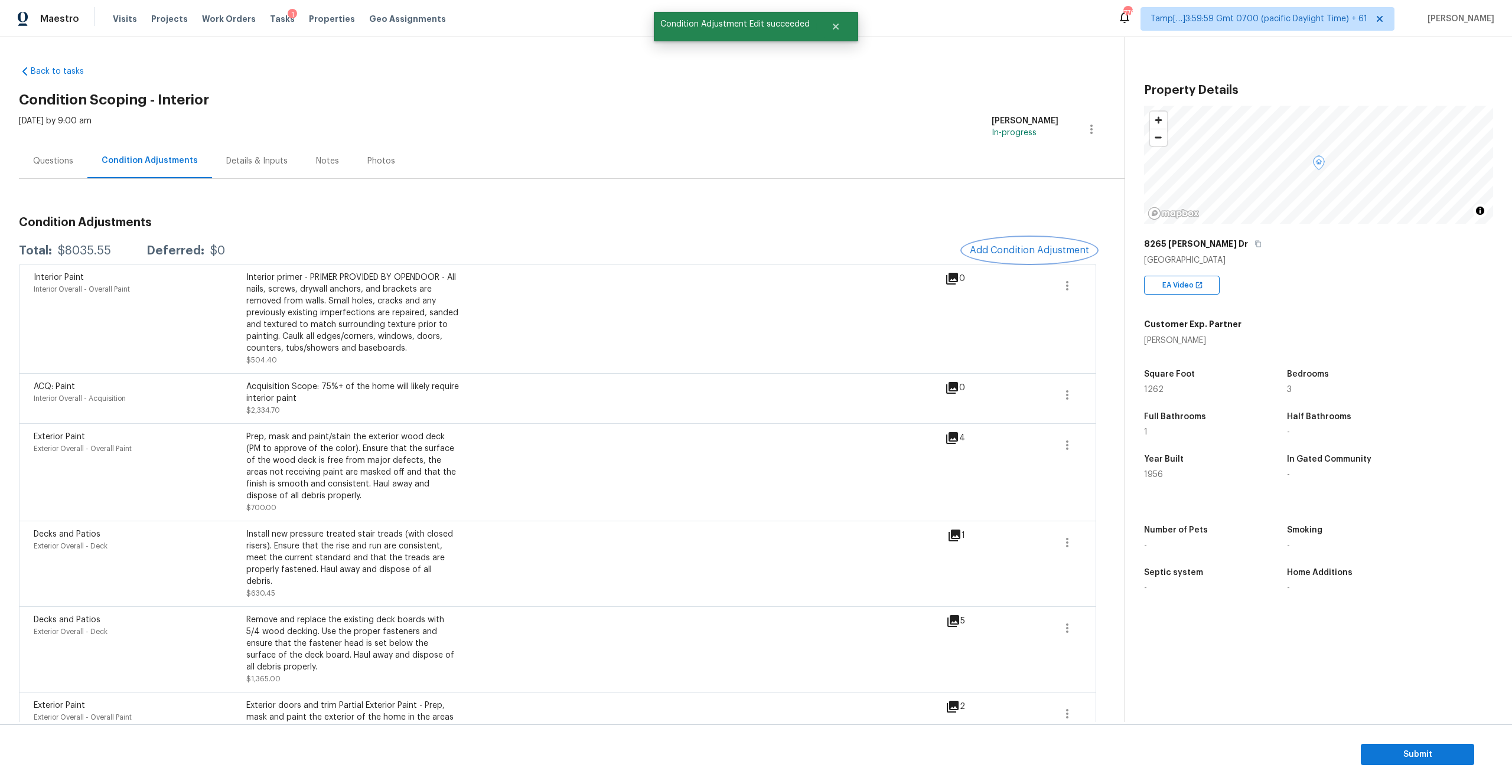
click at [1011, 255] on span "Add Condition Adjustment" at bounding box center [1029, 250] width 119 height 11
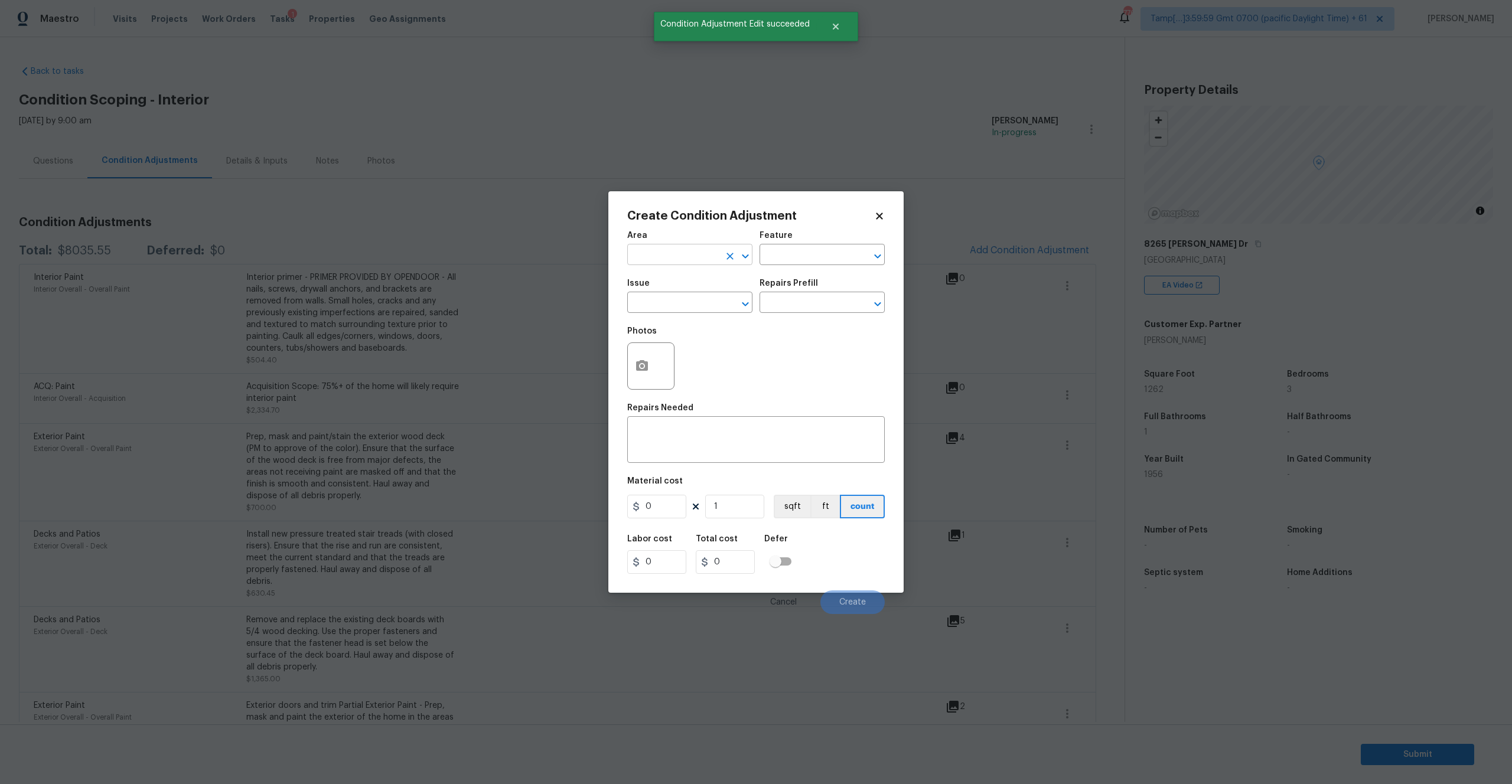
click at [652, 254] on input "text" at bounding box center [673, 255] width 92 height 19
type input "Interior Overall"
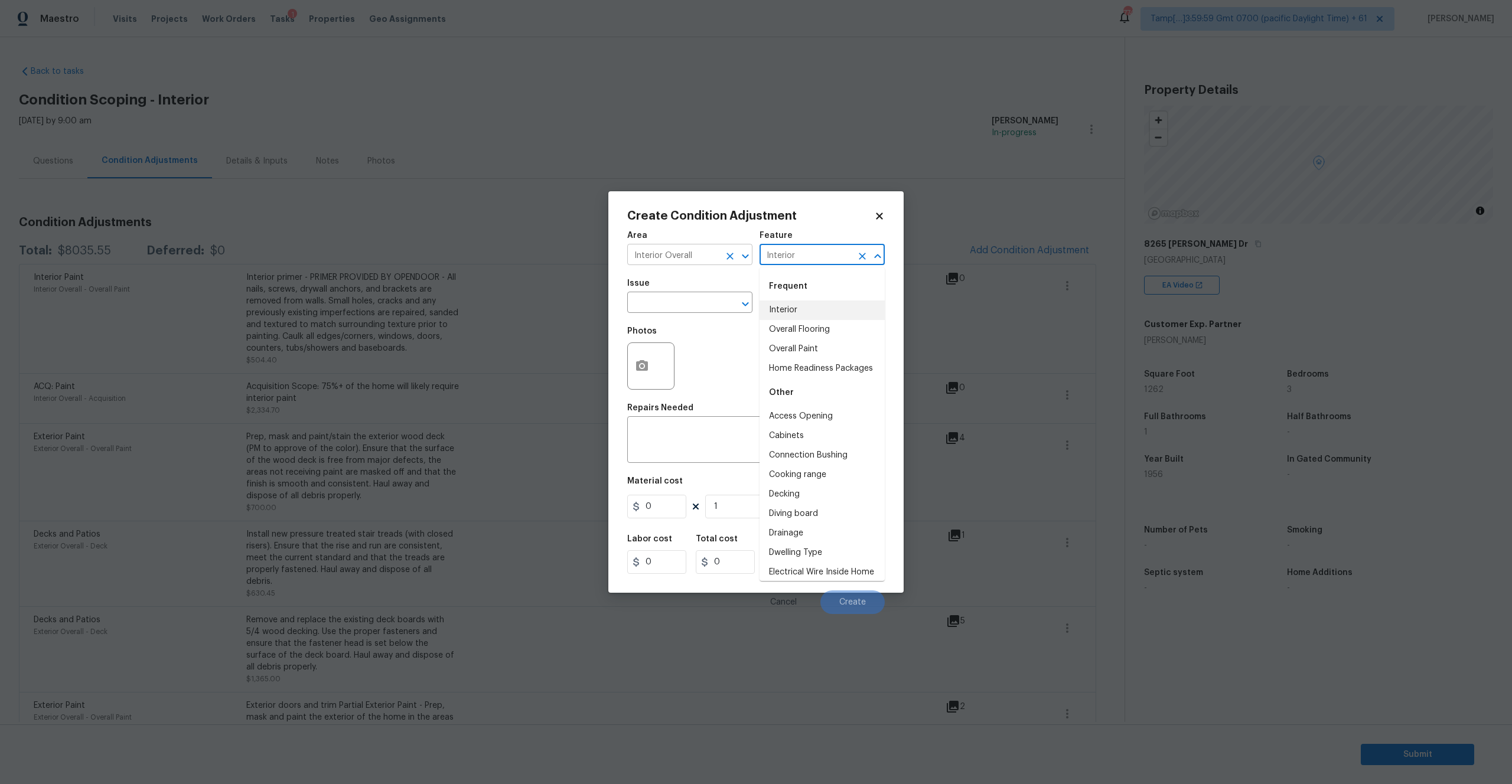
type input "Interior"
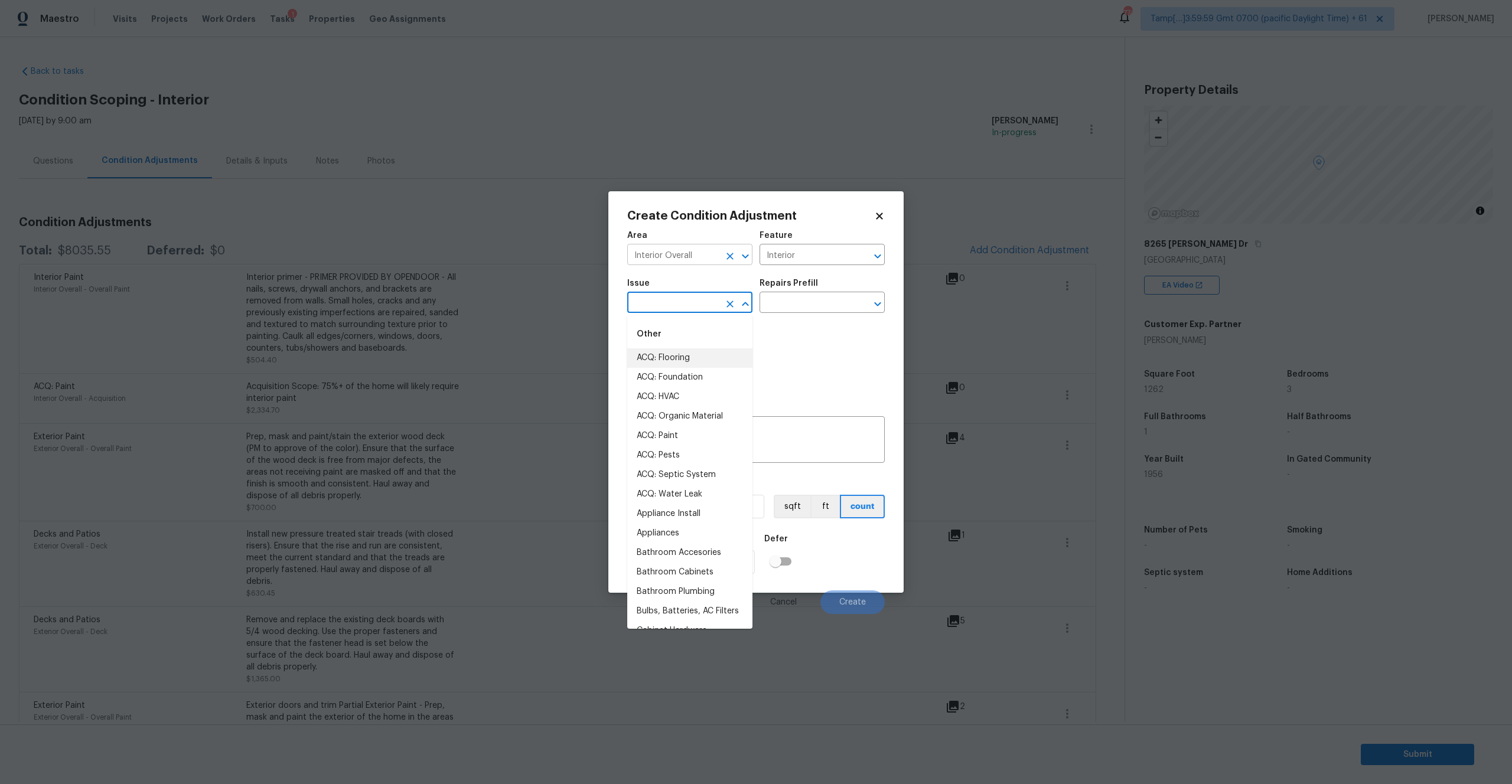
type input "ACQ: Flooring"
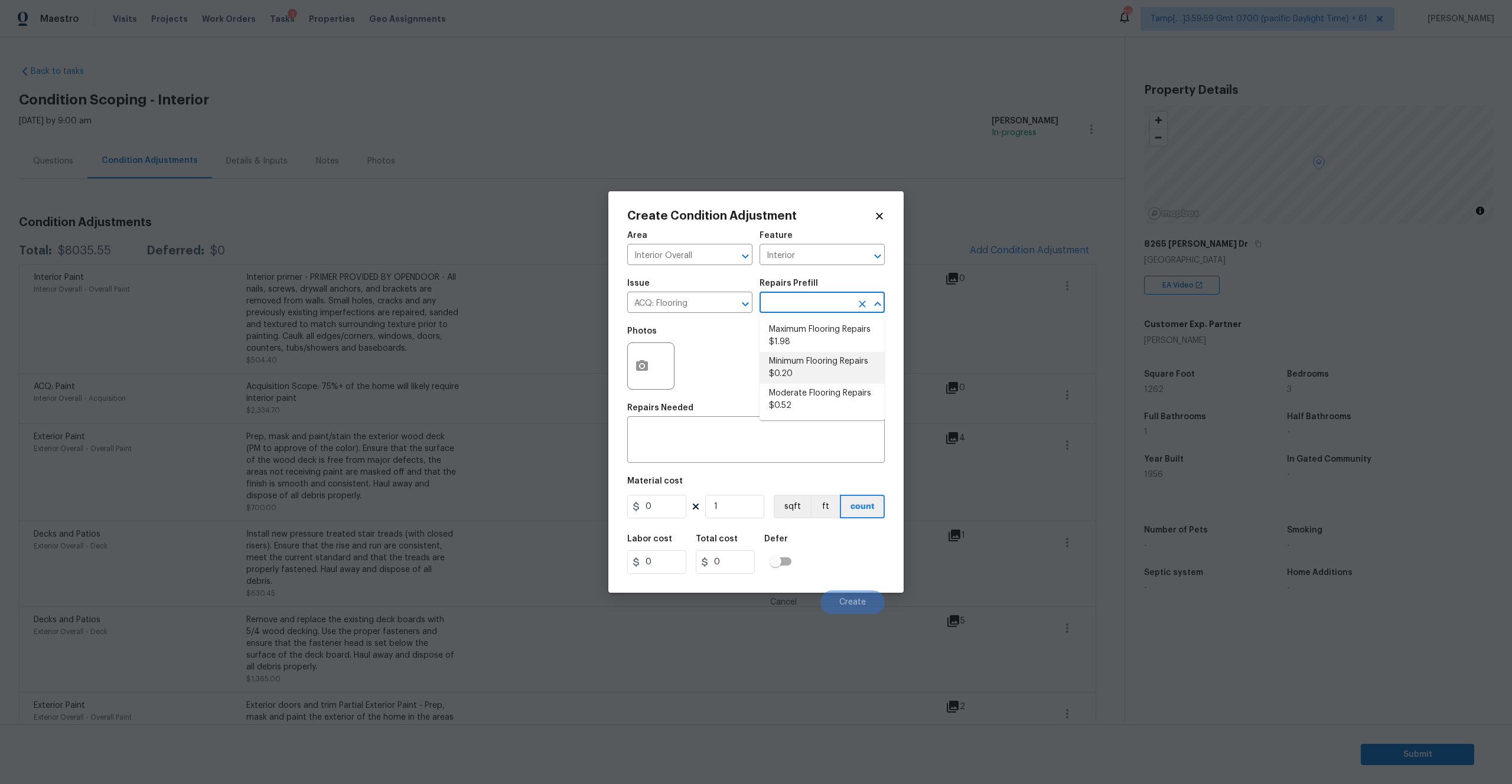
click at [794, 368] on li "Minimum Flooring Repairs $0.20" at bounding box center [822, 368] width 125 height 32
type input "Acquisition"
type textarea "Acquisition Scope: Minimum flooring repairs"
type input "0.2"
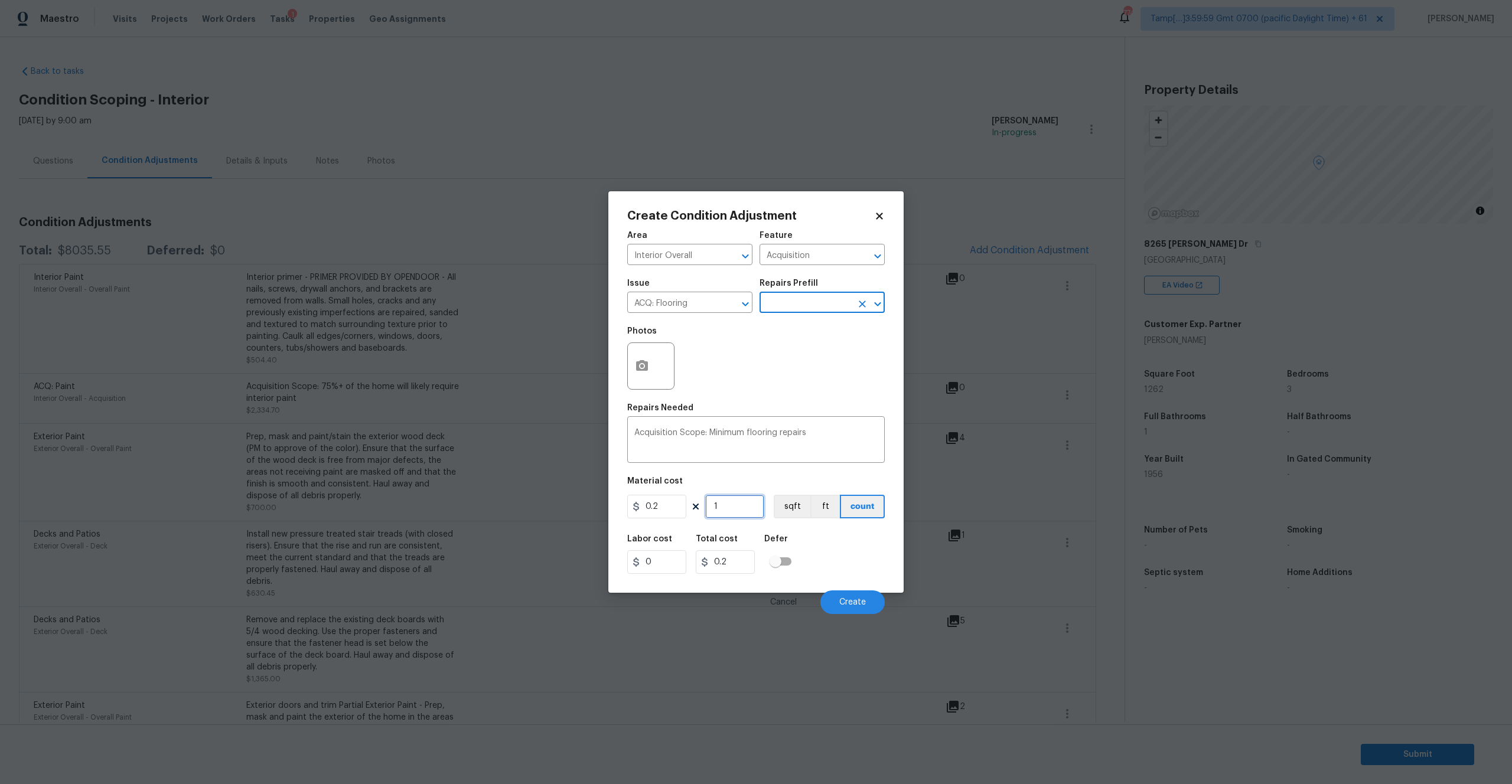
click at [723, 507] on input "1" at bounding box center [735, 506] width 59 height 24
click at [782, 507] on button "sqft" at bounding box center [791, 506] width 36 height 24
click at [728, 506] on input "1" at bounding box center [735, 506] width 59 height 24
type input "12"
type input "2.4"
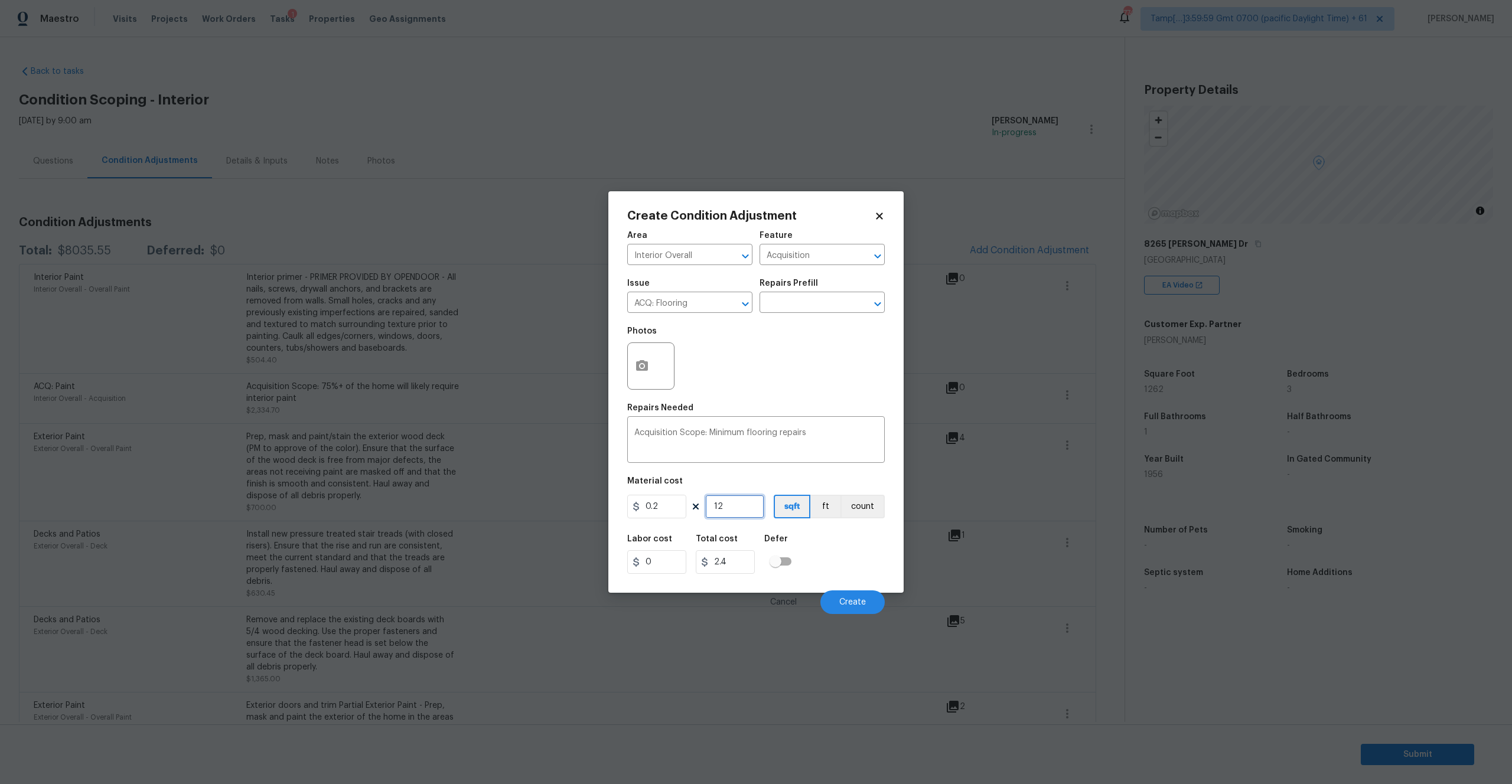
type input "126"
type input "25.2"
type input "1262"
type input "252.4"
type input "1262"
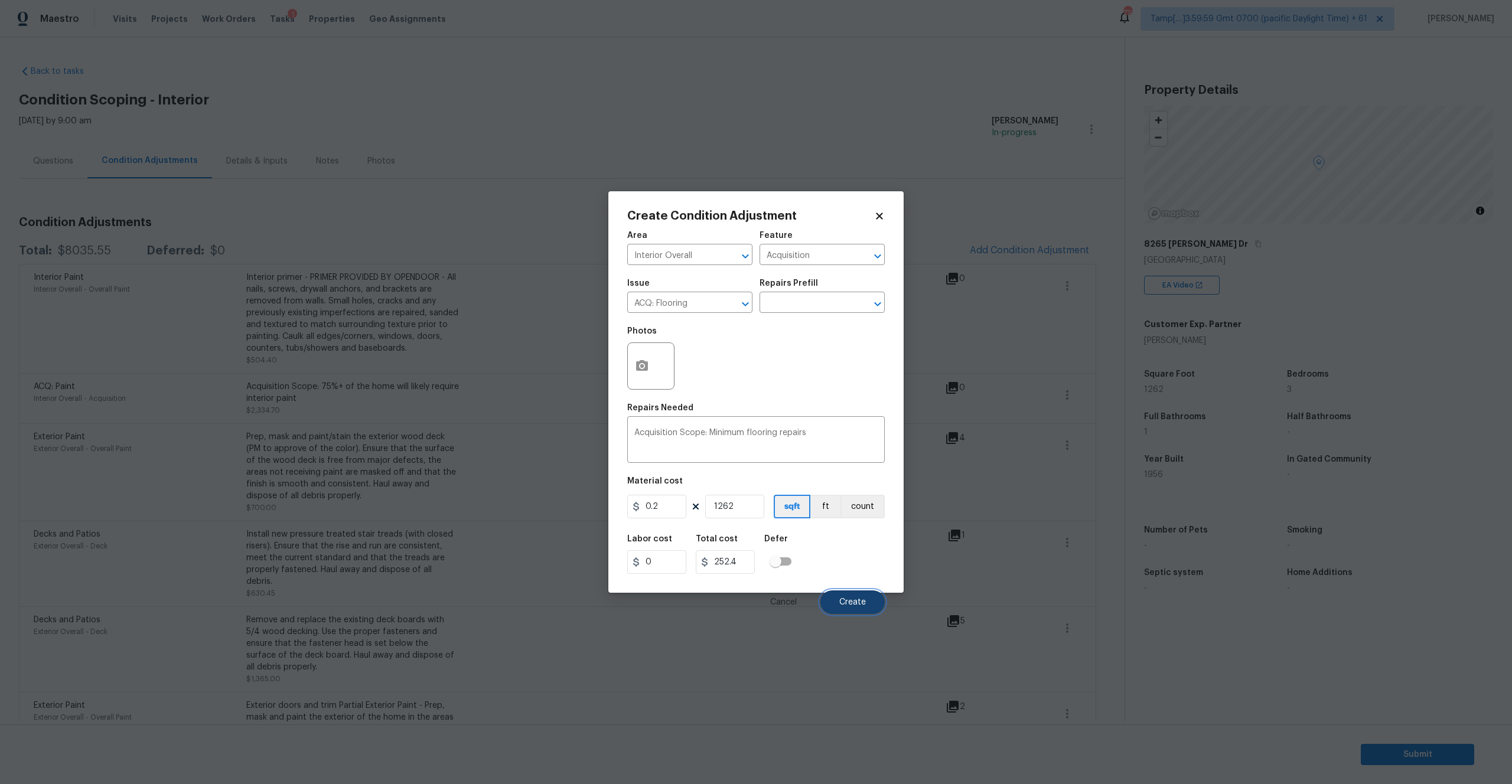
click at [847, 596] on button "Create" at bounding box center [853, 602] width 65 height 24
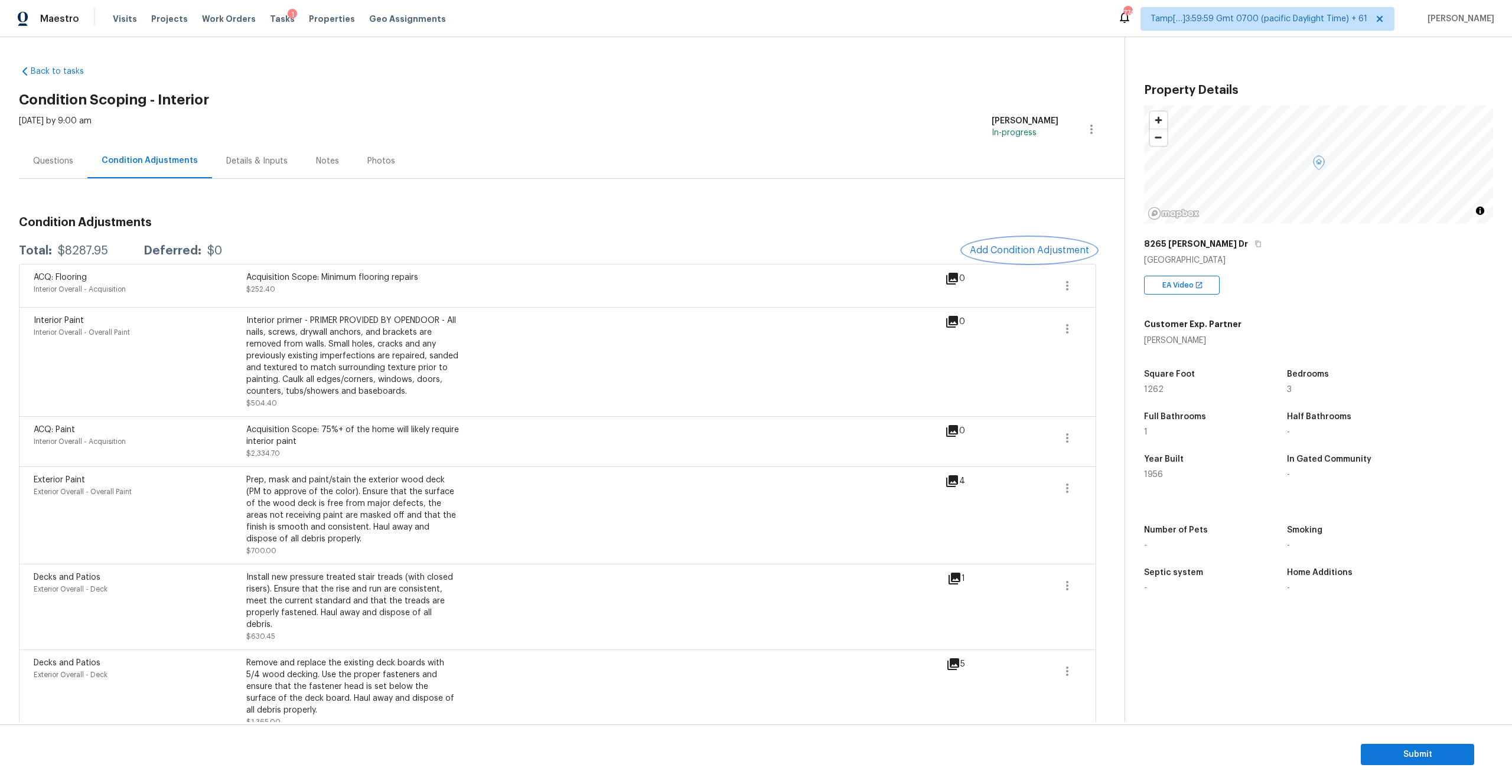
click at [1030, 243] on button "Add Condition Adjustment" at bounding box center [1029, 250] width 133 height 25
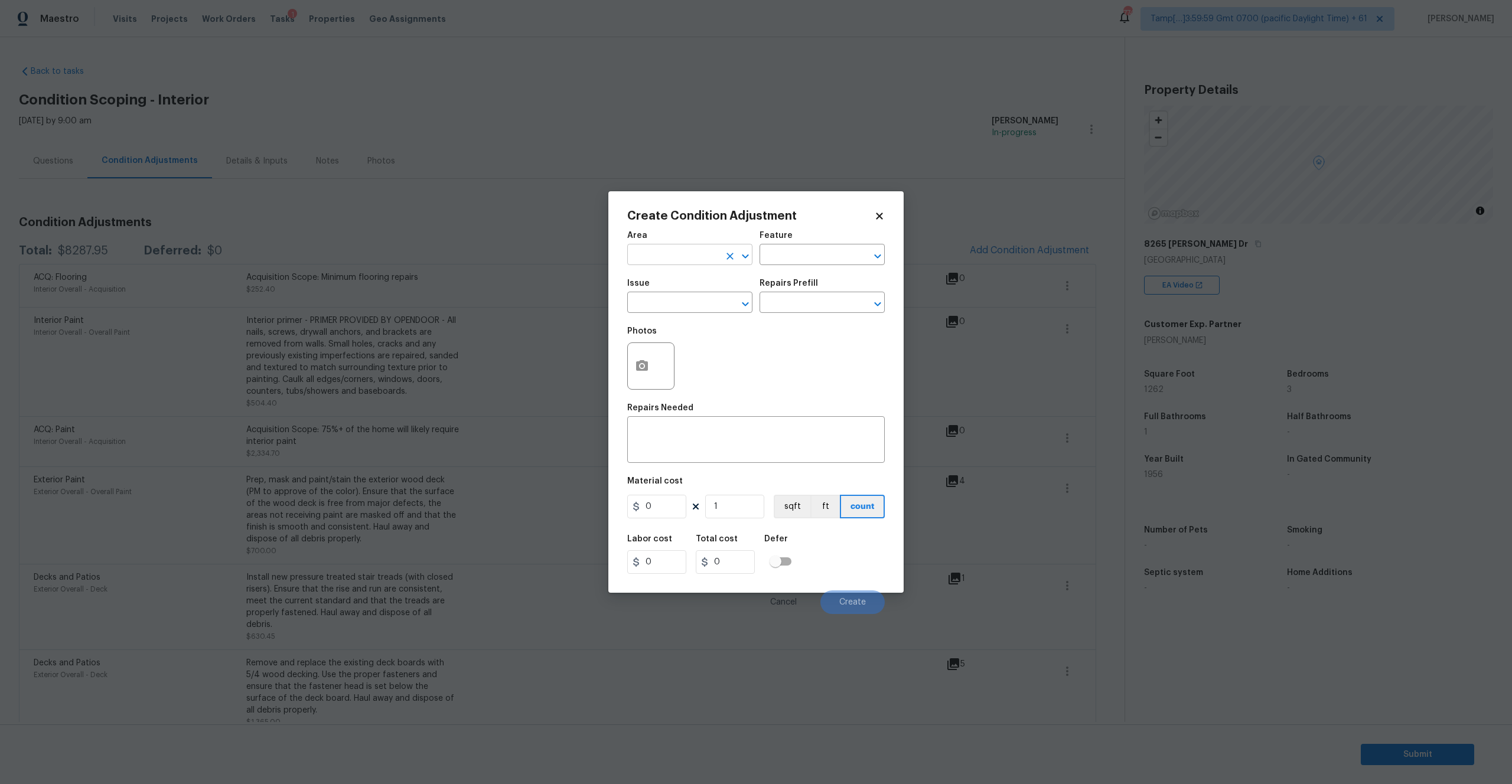
click at [701, 255] on input "text" at bounding box center [673, 255] width 92 height 19
type input "Interior Overall"
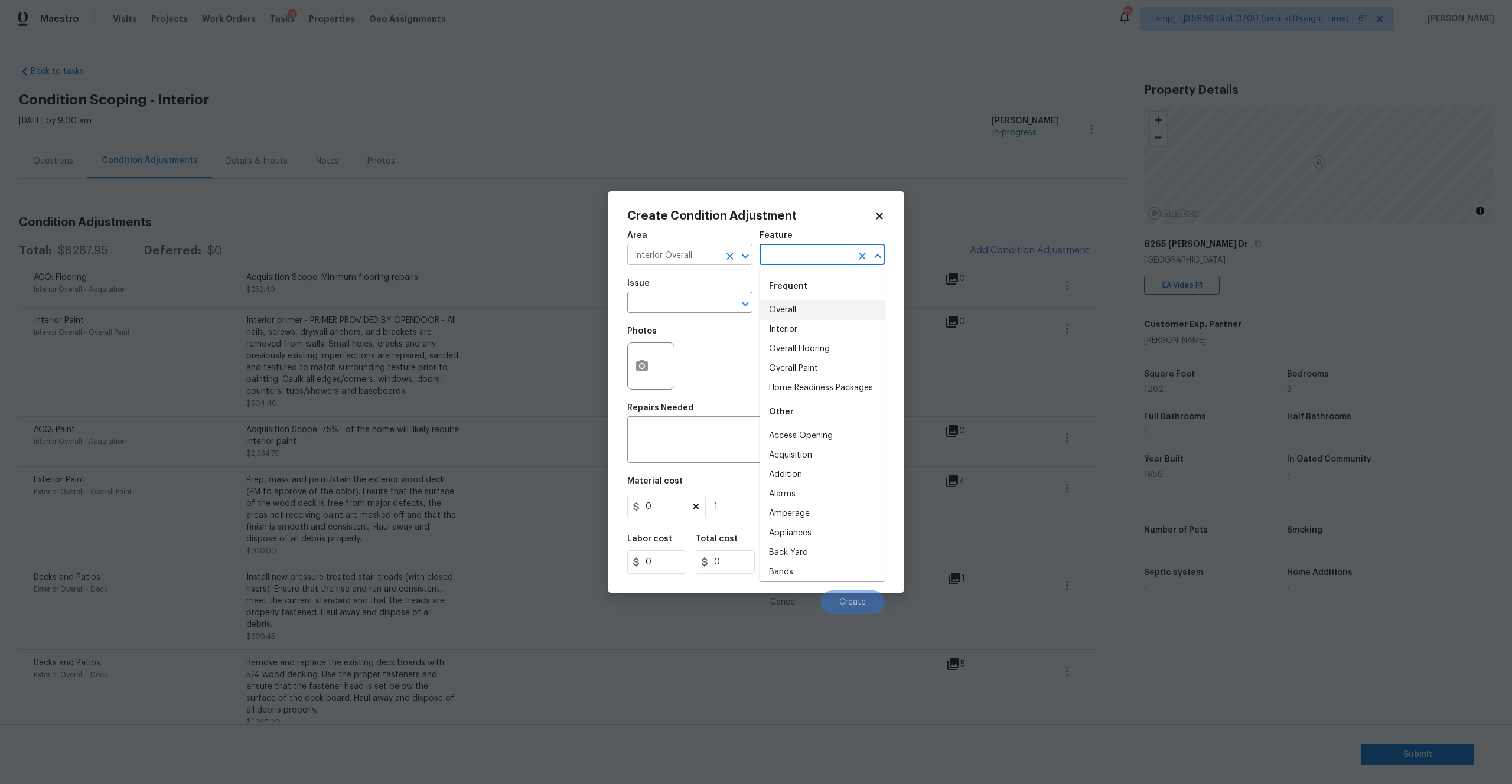
type input "Interior"
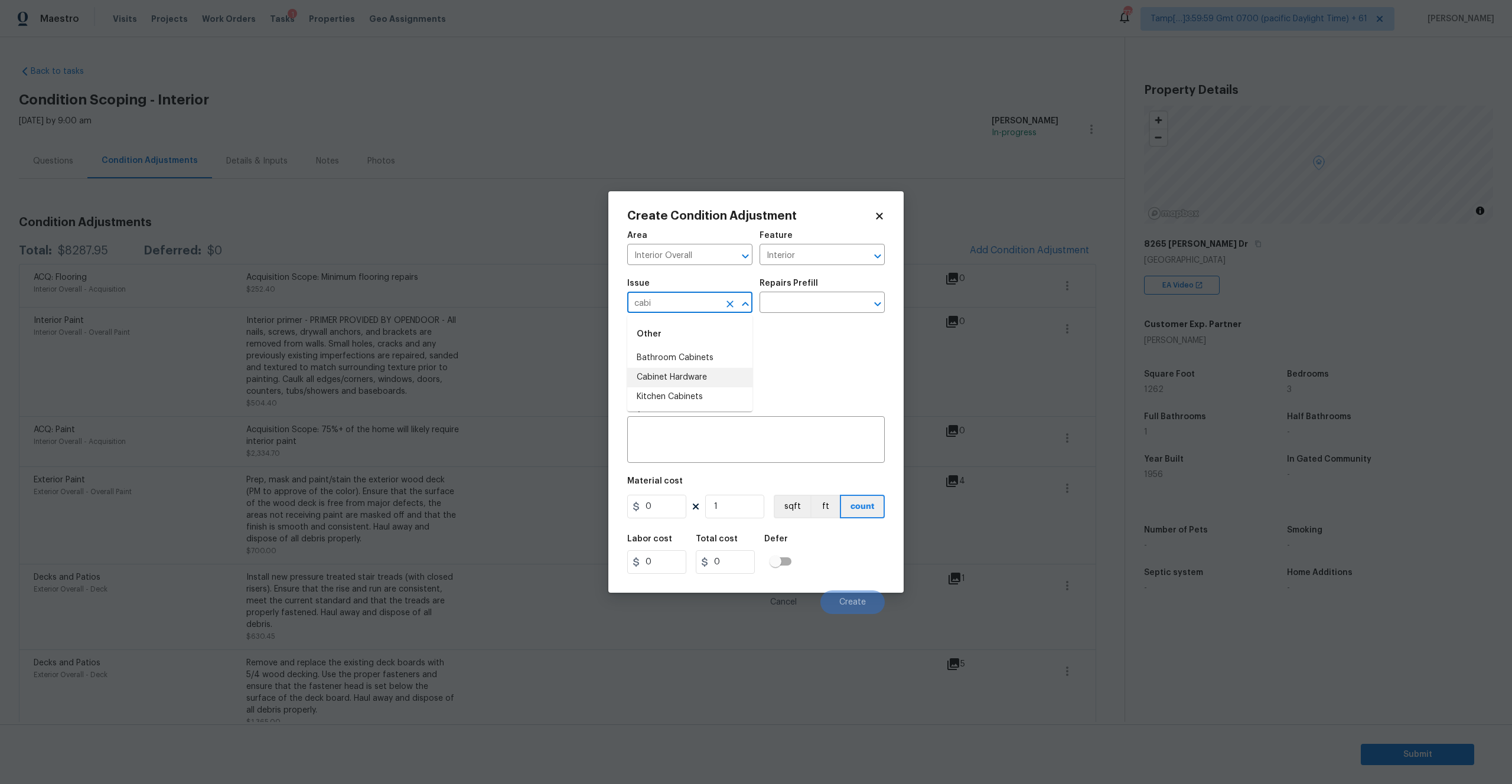
type input "cabi"
click at [667, 374] on li "Cabinet Hardware" at bounding box center [689, 378] width 125 height 20
type input "Cabinet Hardware"
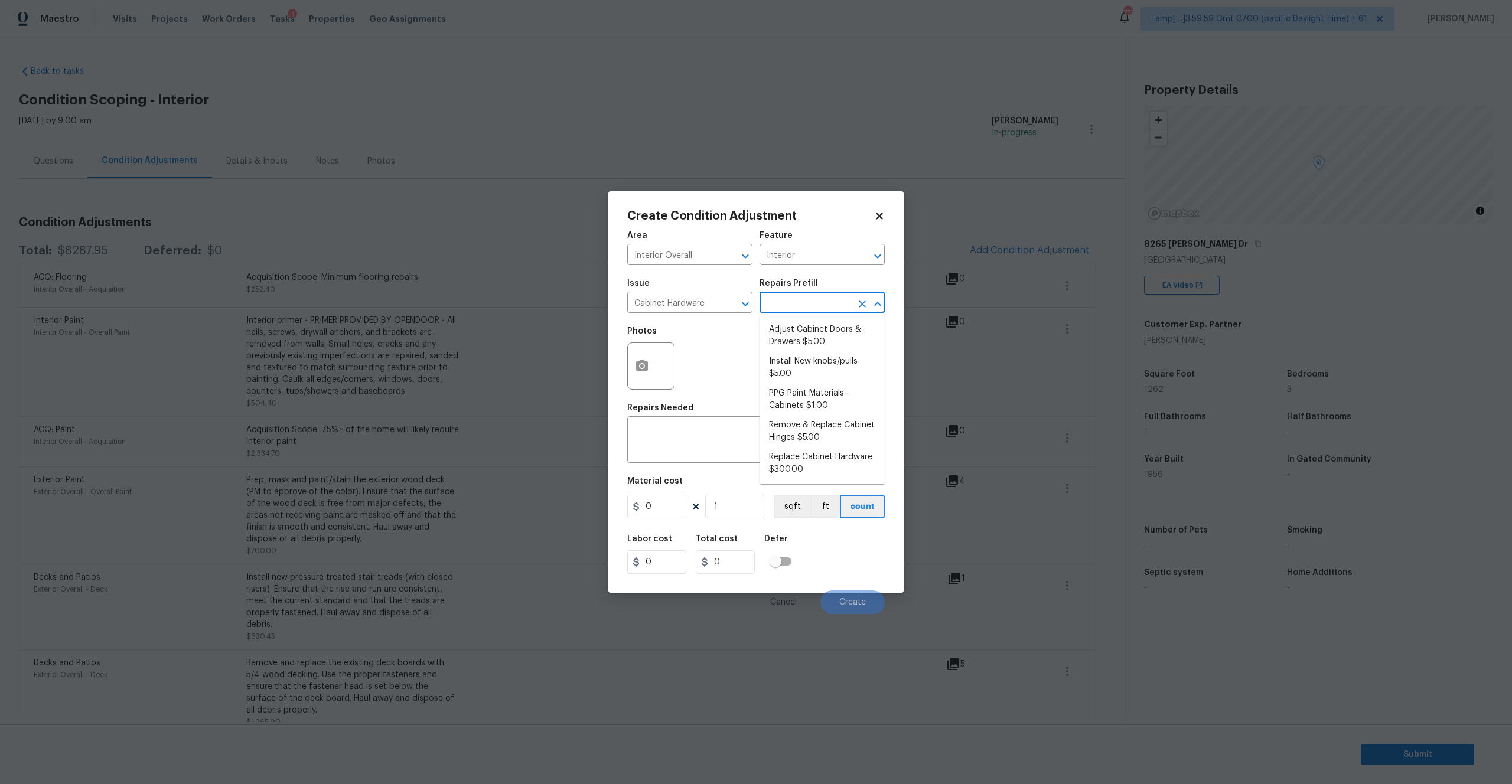
click at [789, 304] on input "text" at bounding box center [806, 303] width 92 height 19
type input "m"
click at [675, 444] on textarea at bounding box center [756, 441] width 243 height 25
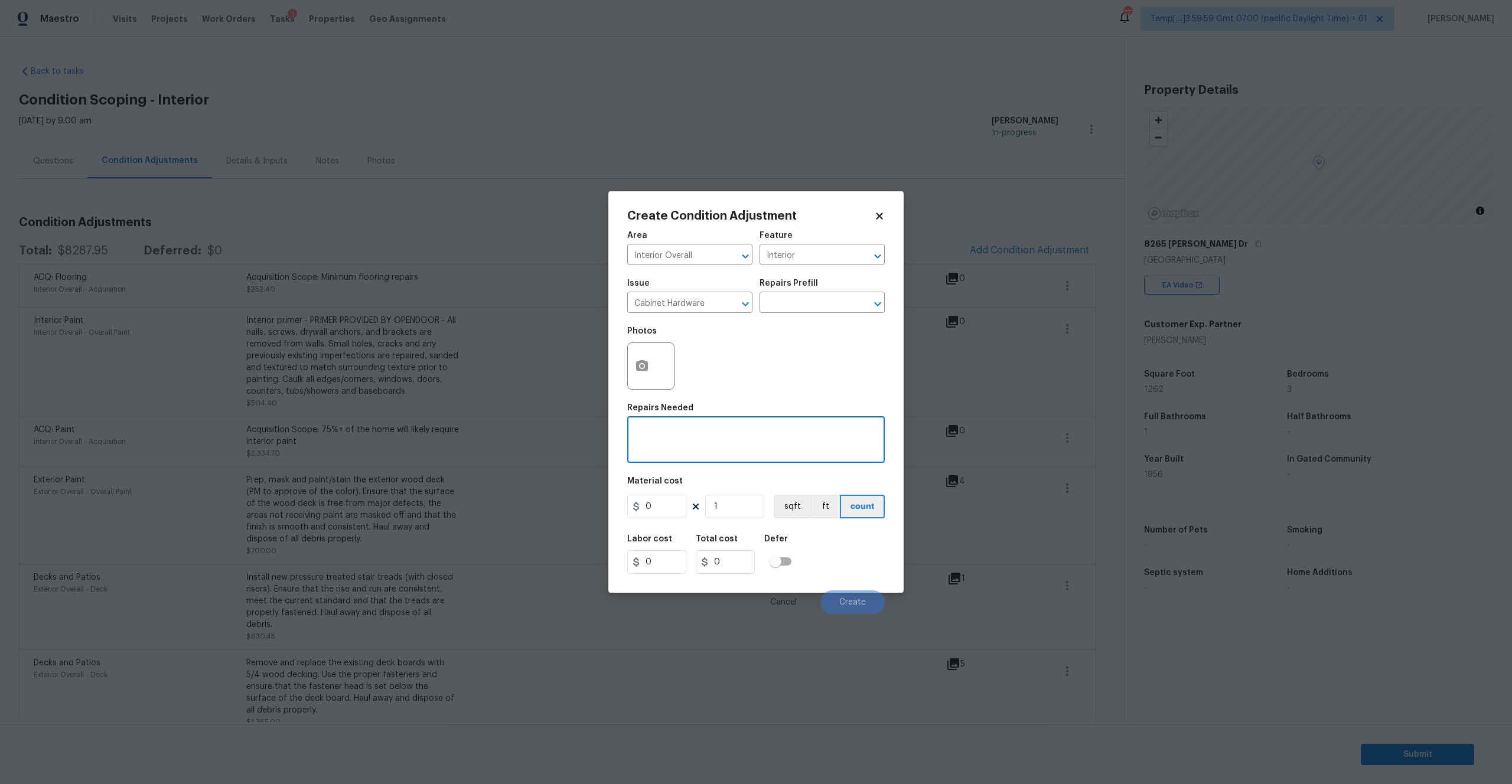
paste textarea "new medicine cabinet"
type textarea "new medicine cabinet"
click at [673, 500] on input "0" at bounding box center [657, 506] width 59 height 24
type input "350"
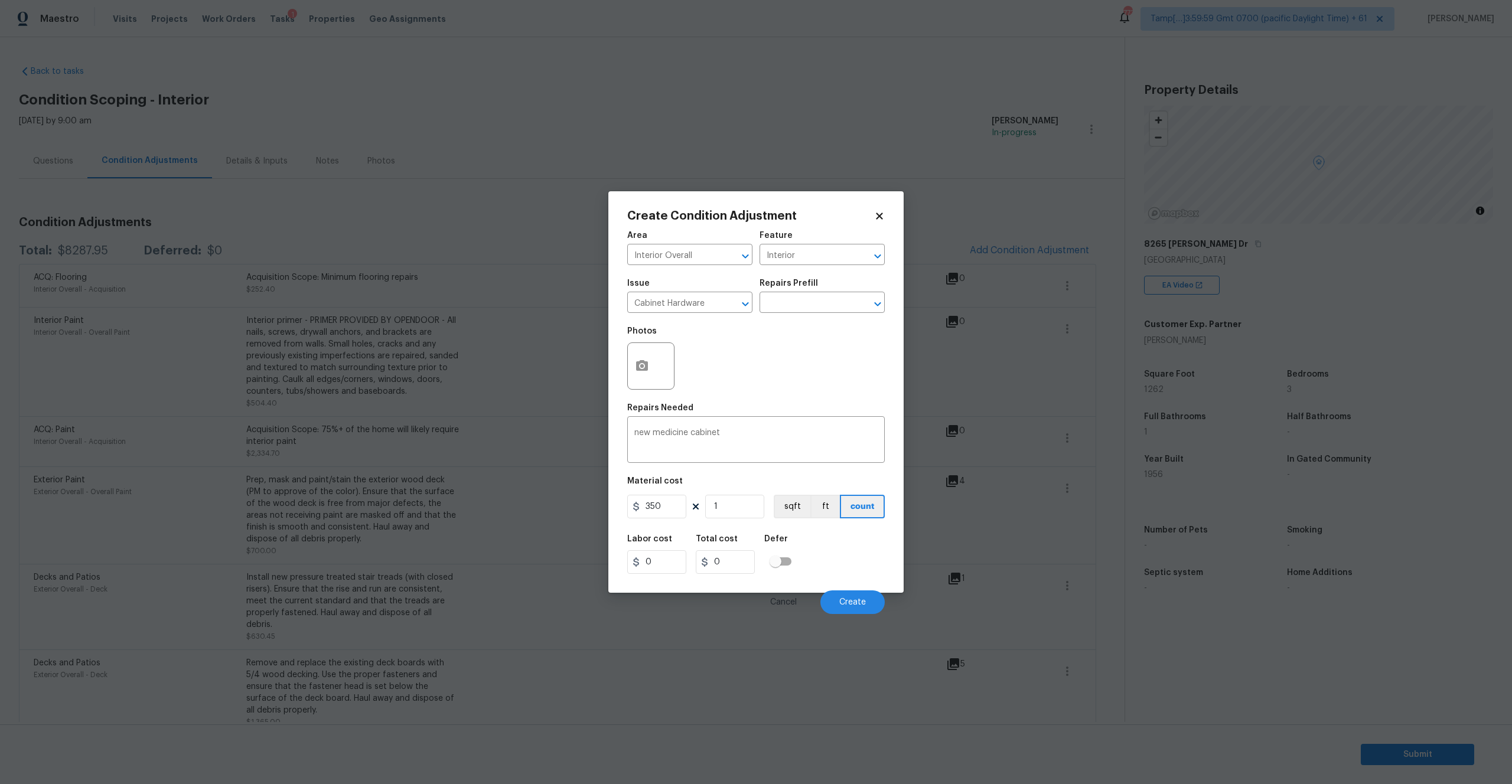
type input "350"
click at [846, 554] on div "Labor cost 0 Total cost 350 Defer" at bounding box center [756, 554] width 257 height 53
click at [639, 435] on textarea "new medicine cabinet" at bounding box center [756, 441] width 243 height 25
type textarea "New medicine cabinet"
click at [842, 596] on button "Create" at bounding box center [853, 602] width 65 height 24
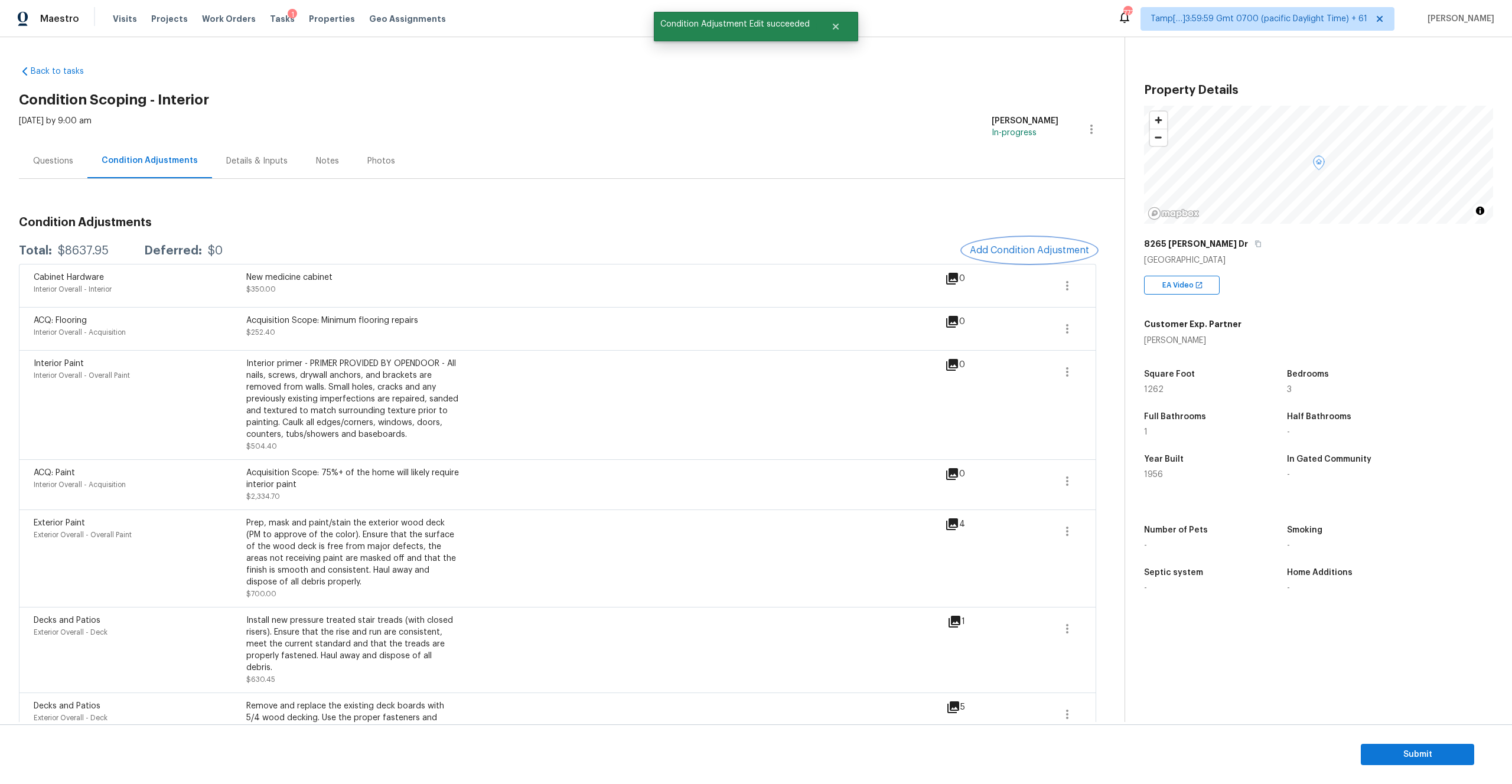
click at [991, 246] on span "Add Condition Adjustment" at bounding box center [1029, 250] width 119 height 11
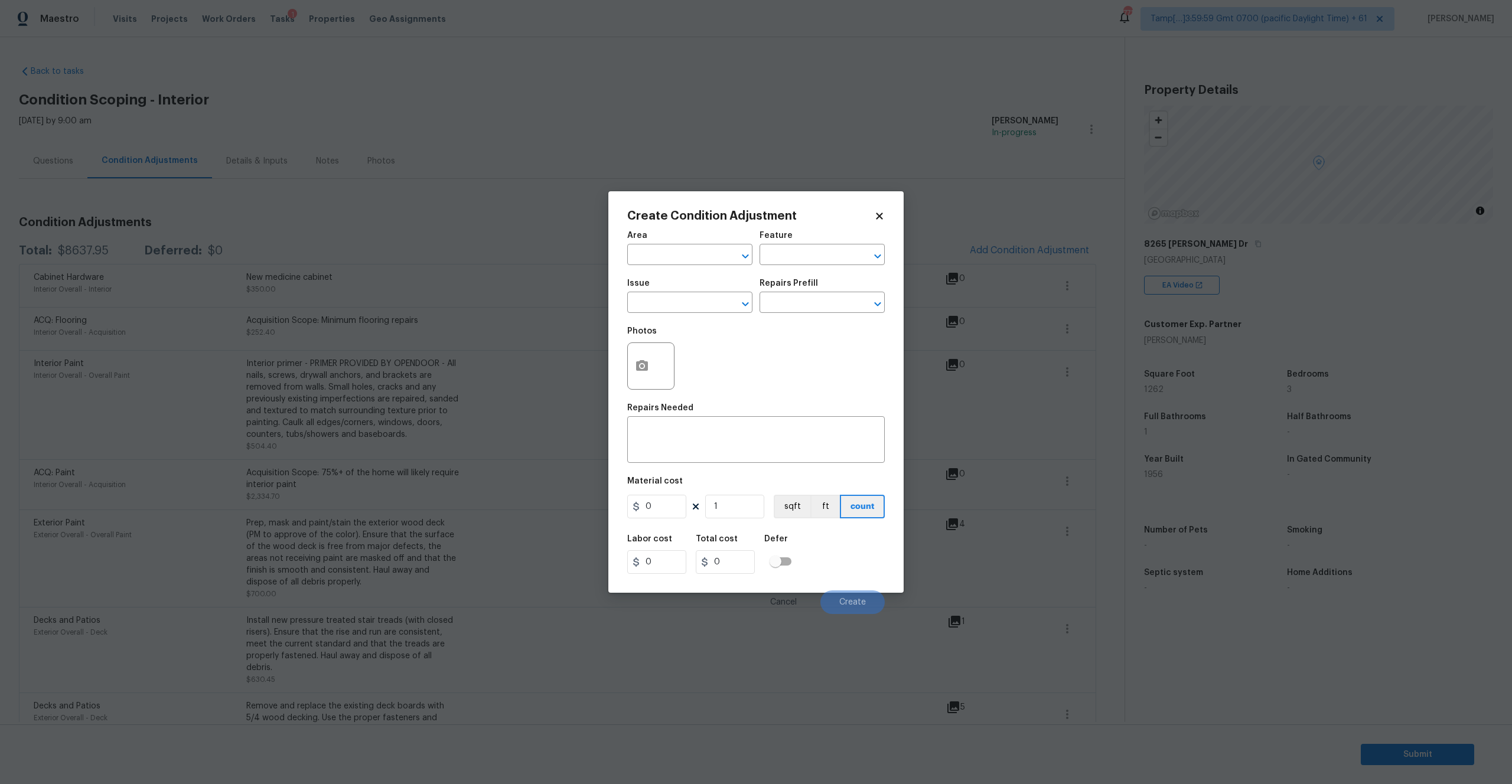
click at [879, 220] on icon at bounding box center [879, 216] width 11 height 11
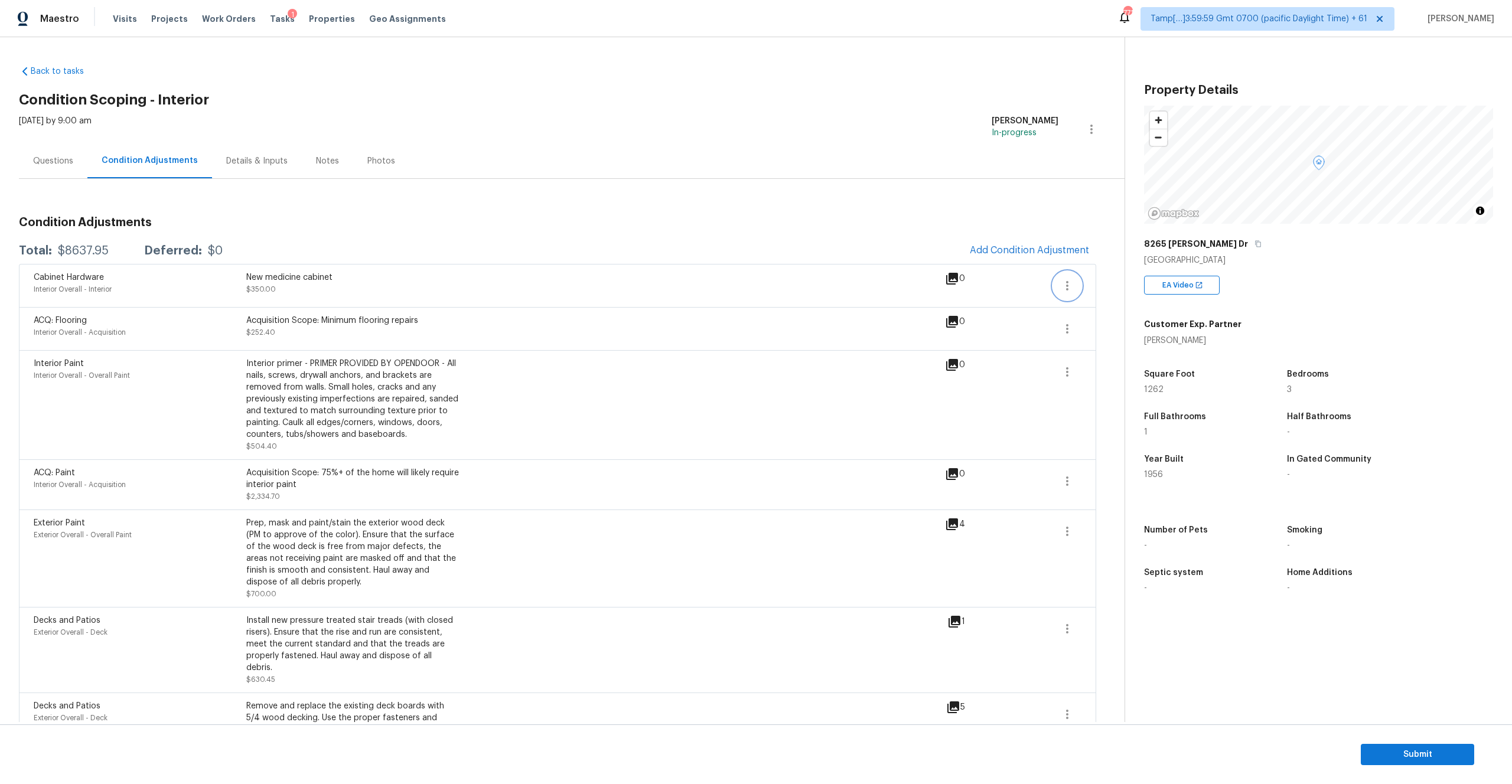
click at [1066, 280] on icon "button" at bounding box center [1067, 286] width 14 height 14
click at [1111, 283] on div "Edit" at bounding box center [1135, 283] width 92 height 12
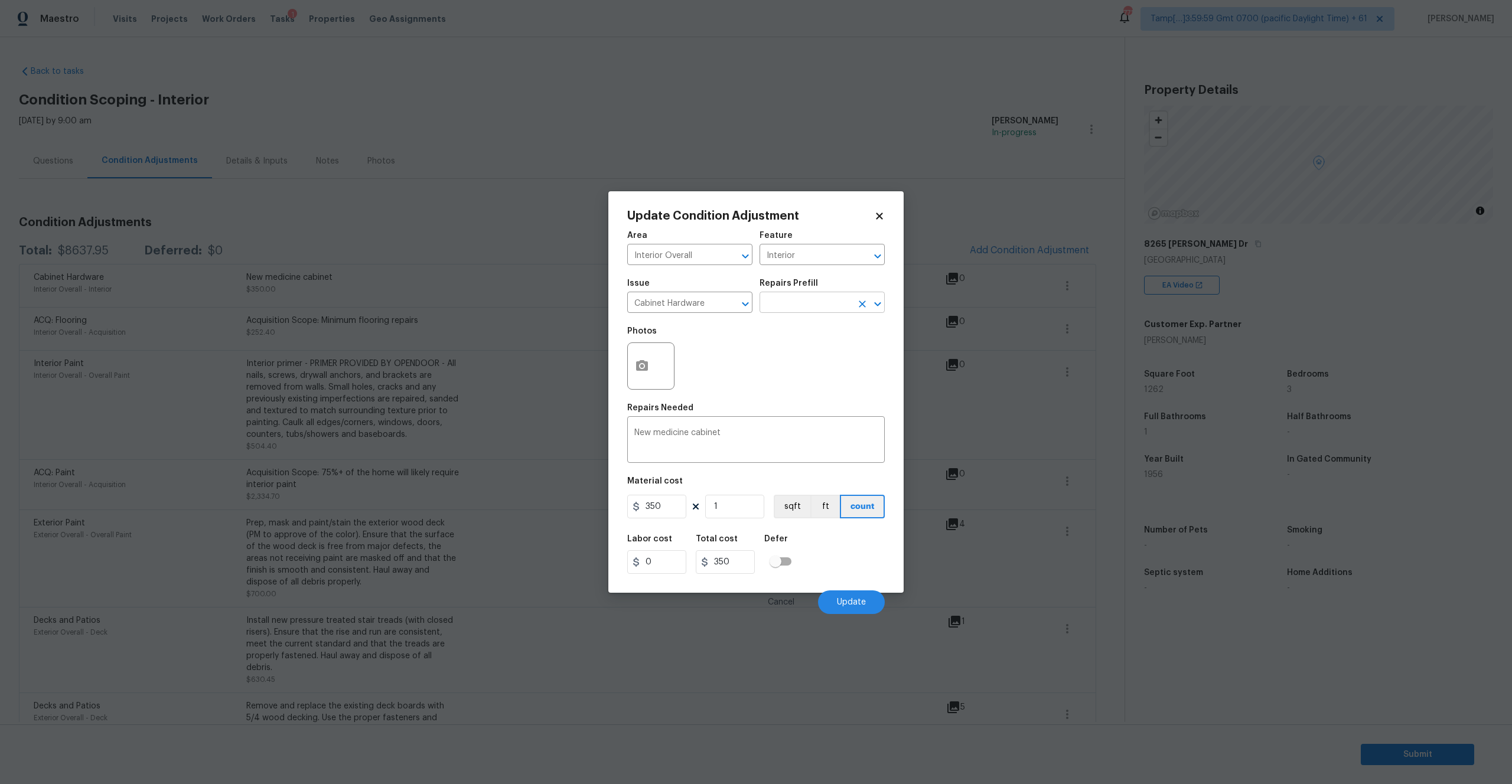
click at [775, 304] on input "text" at bounding box center [806, 303] width 92 height 19
type input "v"
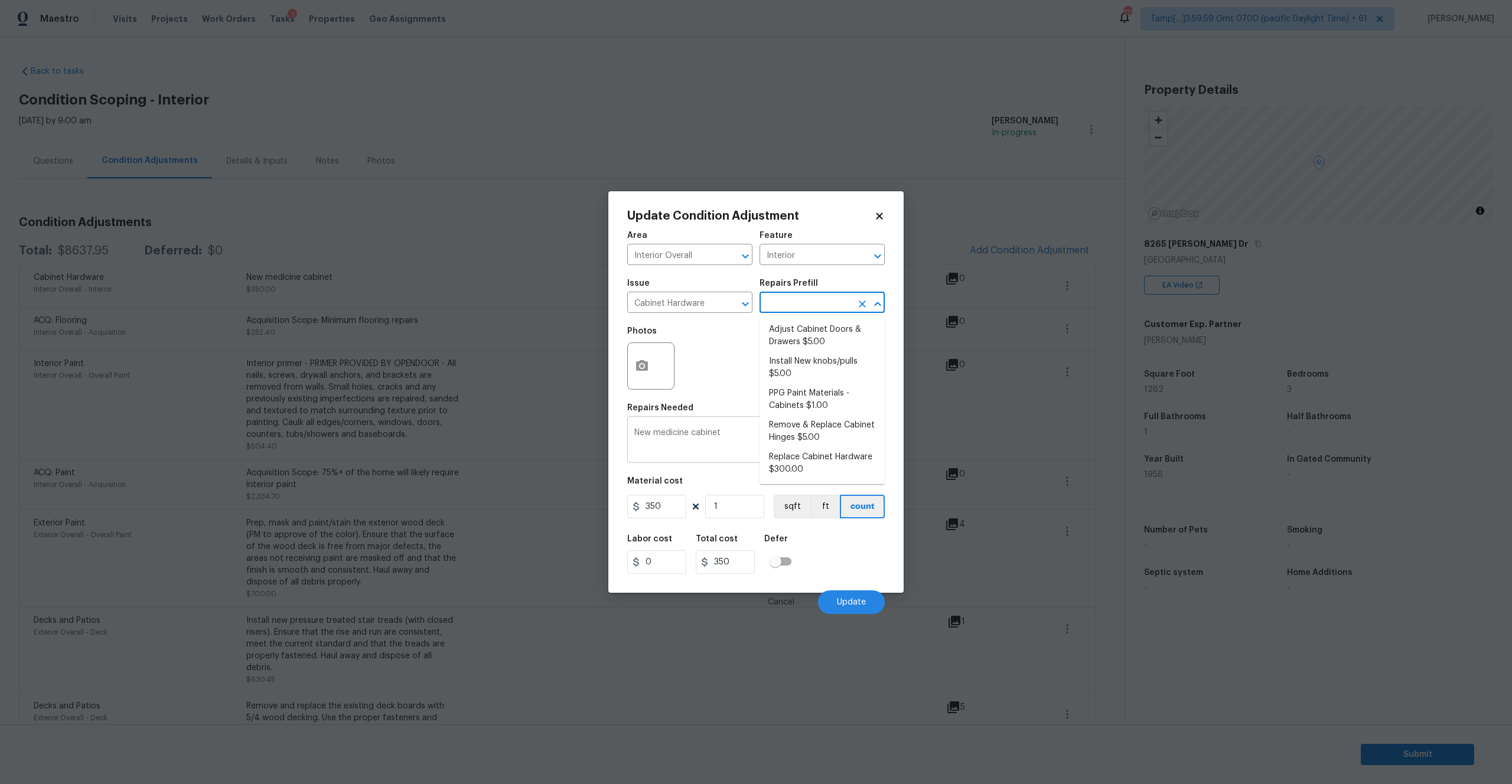
click at [732, 442] on textarea "New medicine cabinet" at bounding box center [756, 441] width 243 height 25
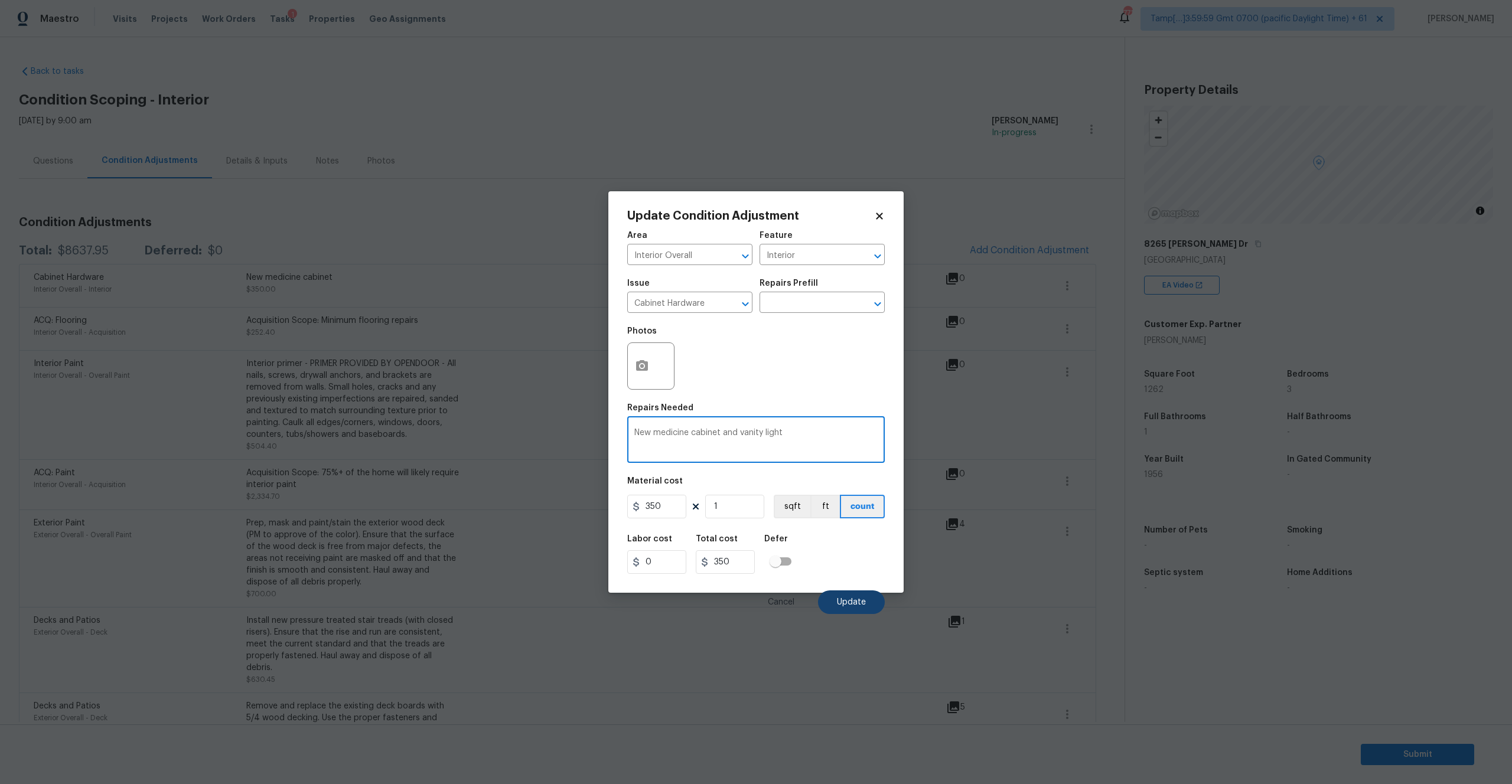
type textarea "New medicine cabinet and vanity light"
click at [831, 602] on button "Update" at bounding box center [851, 602] width 67 height 24
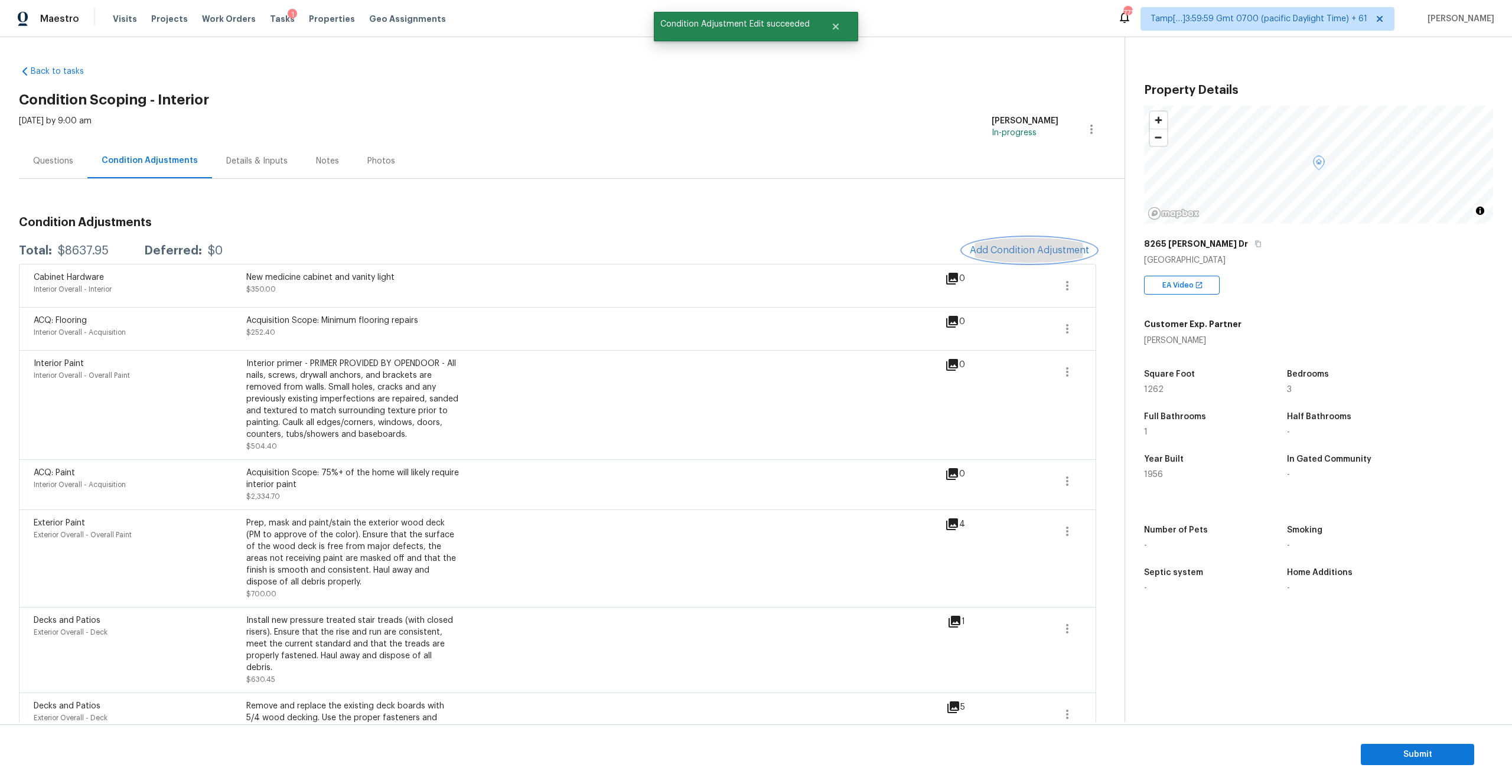
click at [1031, 252] on span "Add Condition Adjustment" at bounding box center [1029, 250] width 119 height 11
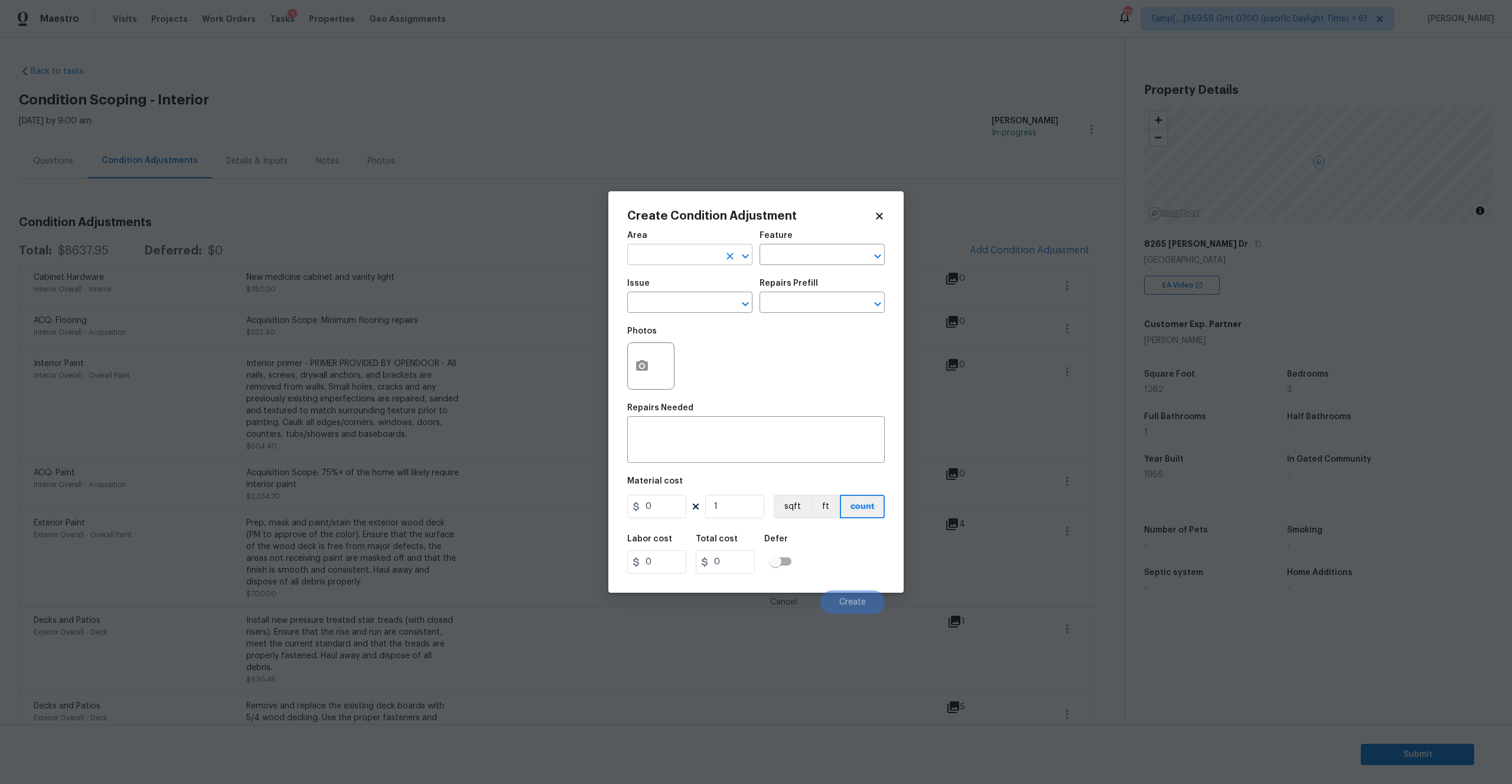
click at [675, 250] on input "text" at bounding box center [673, 255] width 92 height 19
type input "Interior Overall"
type input "Interior"
type input "Bathroom Accesories"
type input "t"
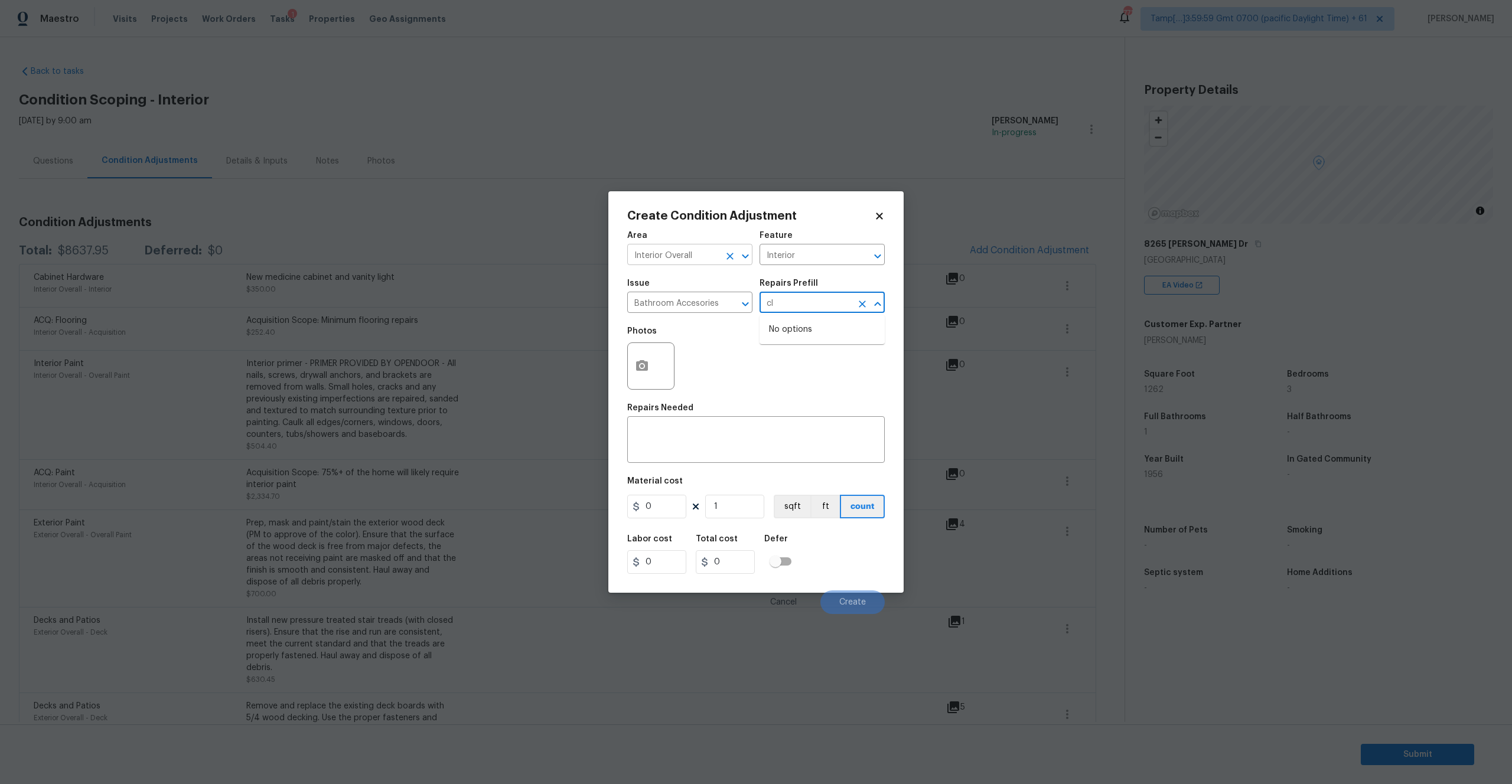
type input "c"
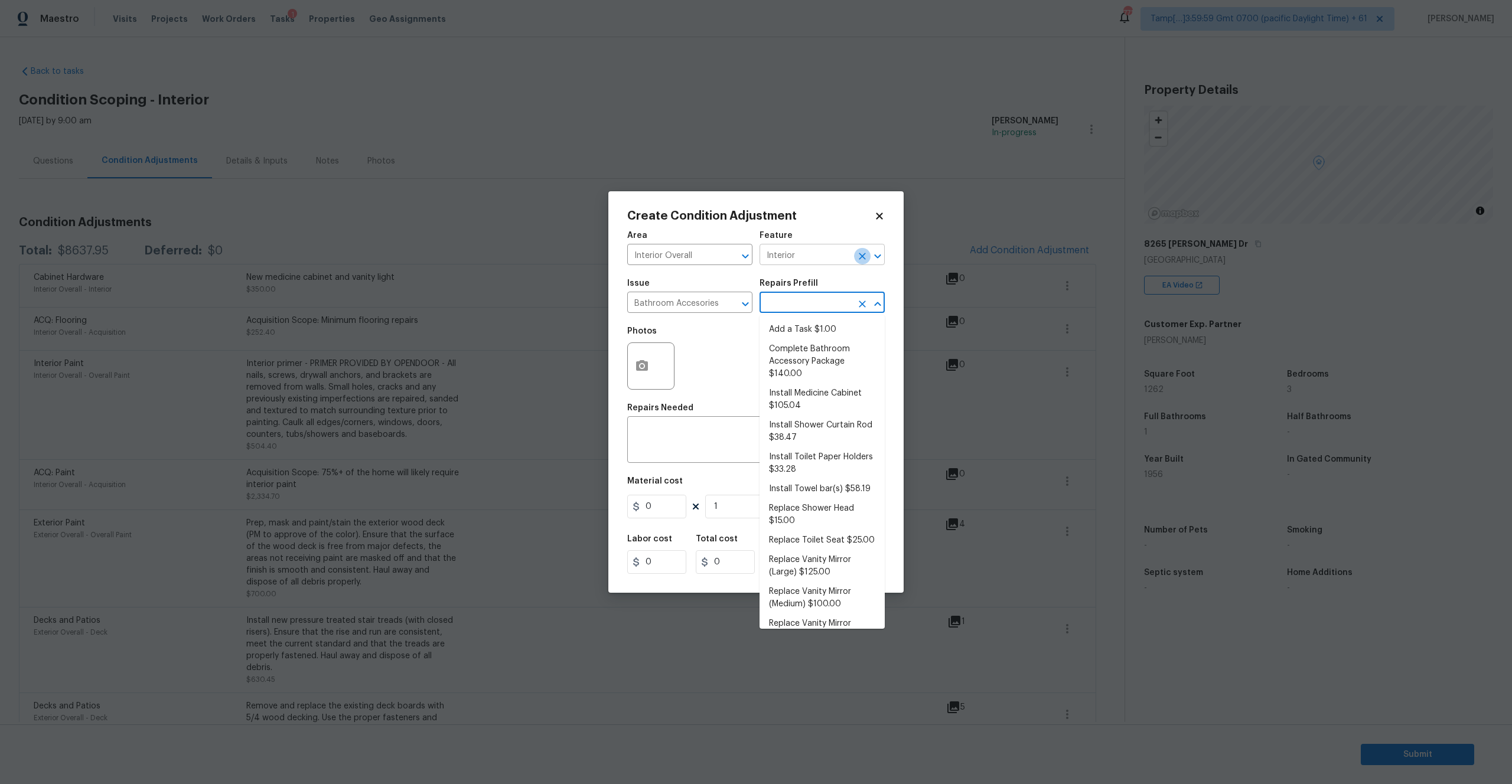
click at [863, 257] on icon "Clear" at bounding box center [862, 256] width 7 height 7
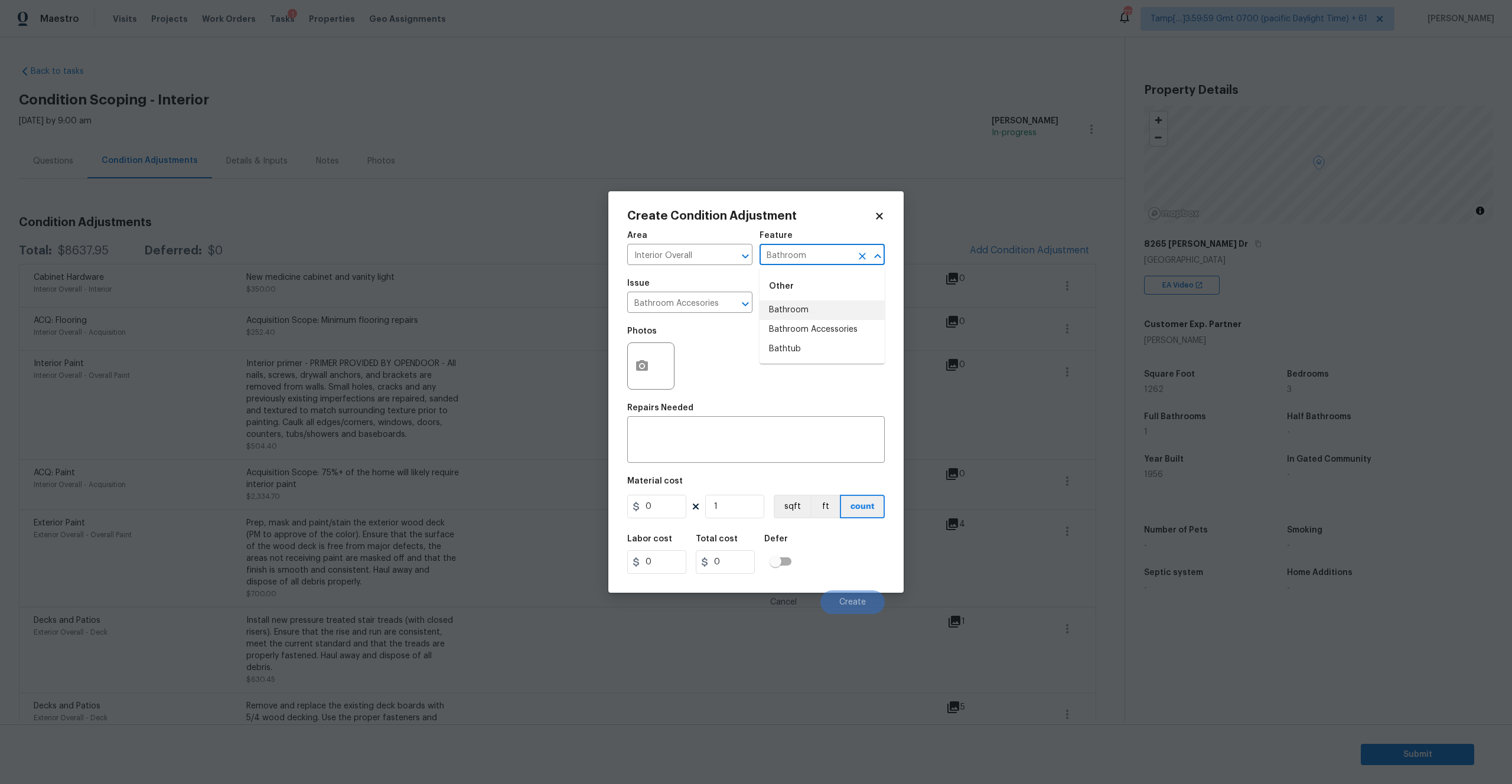
type input "Bathroom"
click at [858, 255] on icon "Clear" at bounding box center [862, 255] width 12 height 12
type input "tub"
type input "Bathroom Accesories"
type input "Bathtub"
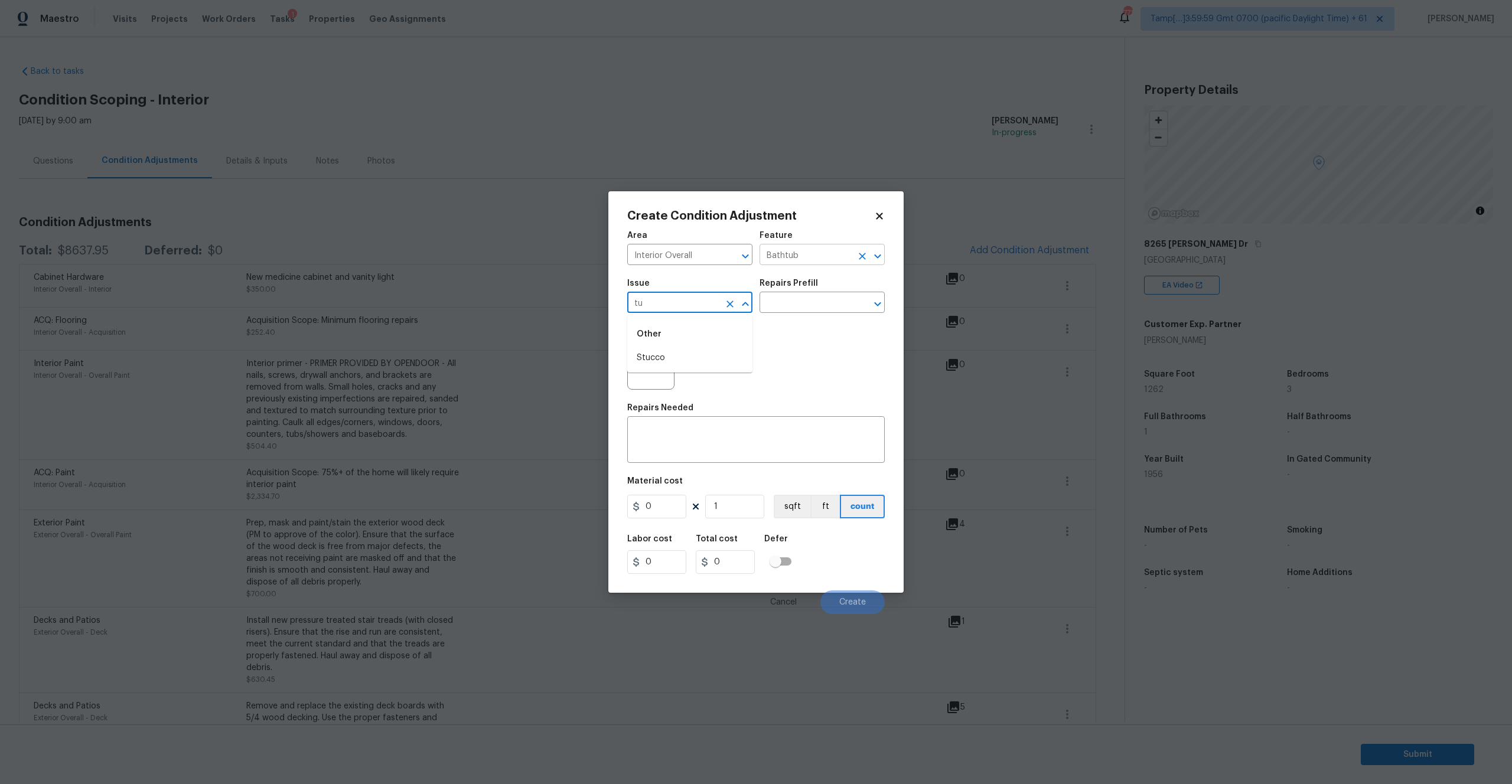
type input "t"
click at [682, 361] on li "Bathroom Accesories" at bounding box center [689, 358] width 125 height 20
type input "Bathroom Accesories"
click at [789, 301] on input "text" at bounding box center [806, 303] width 92 height 19
type input "s"
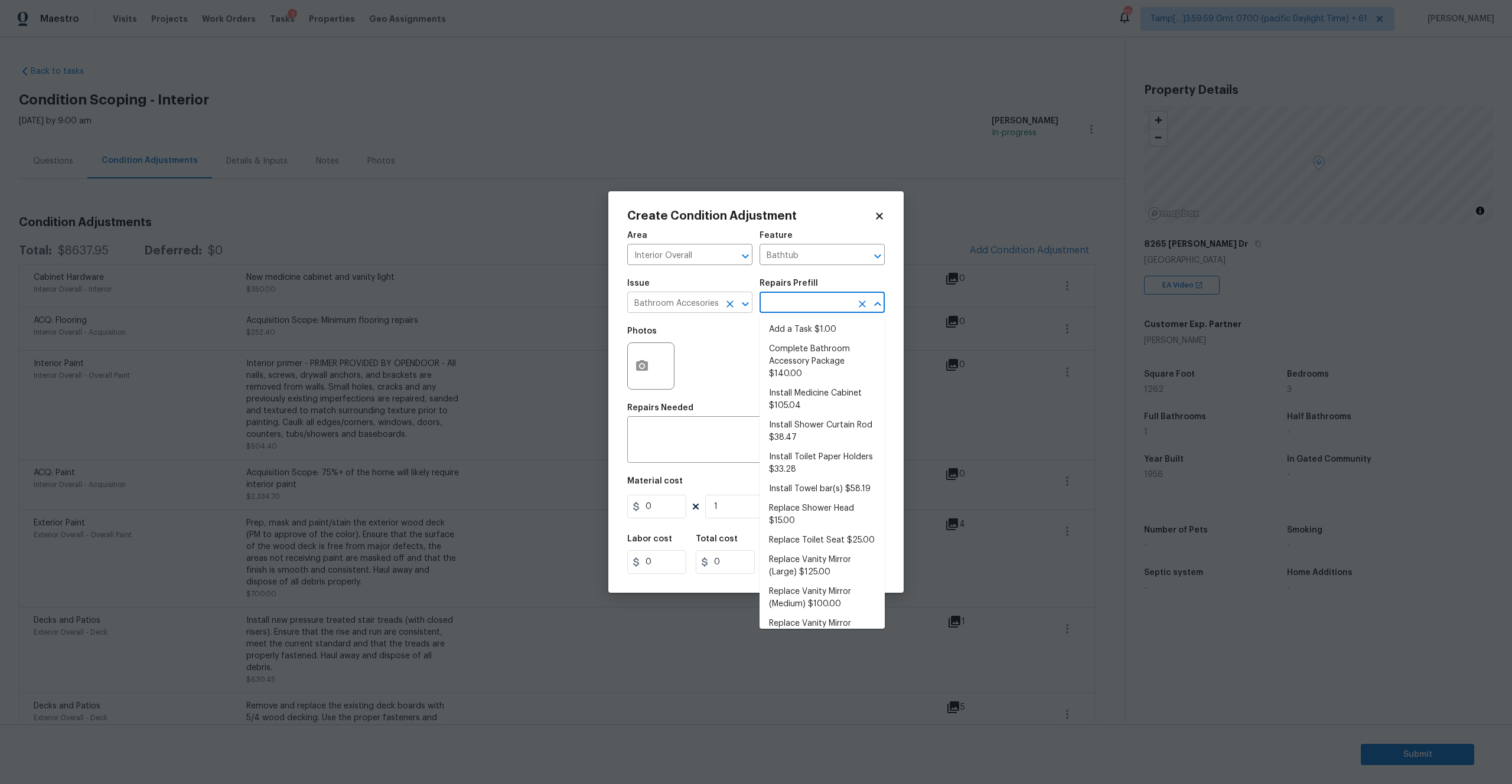
click at [730, 301] on icon "Clear" at bounding box center [729, 303] width 12 height 12
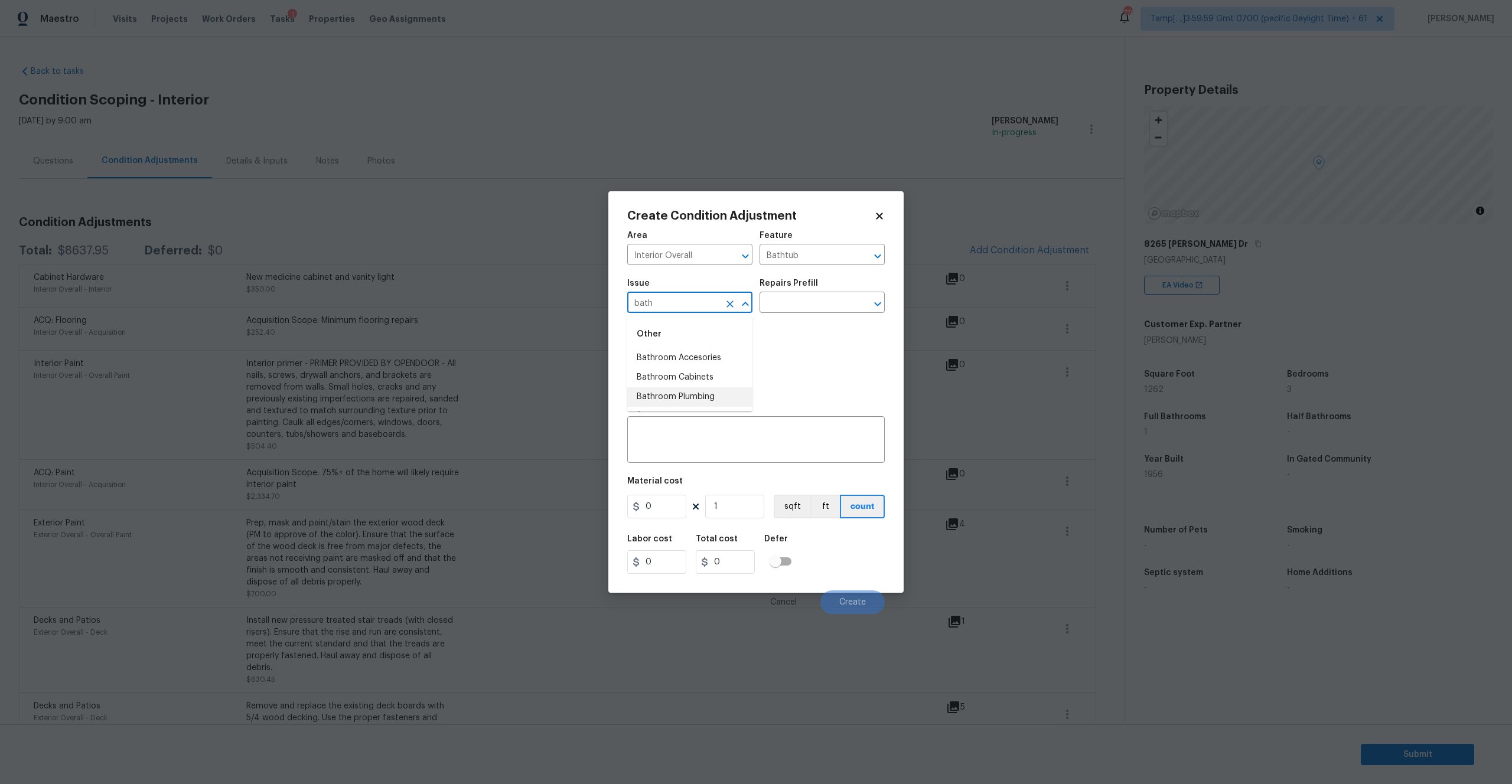
click at [681, 389] on li "Bathroom Plumbing" at bounding box center [689, 397] width 125 height 20
type input "Bathroom Plumbing"
click at [805, 295] on input "text" at bounding box center [806, 303] width 92 height 19
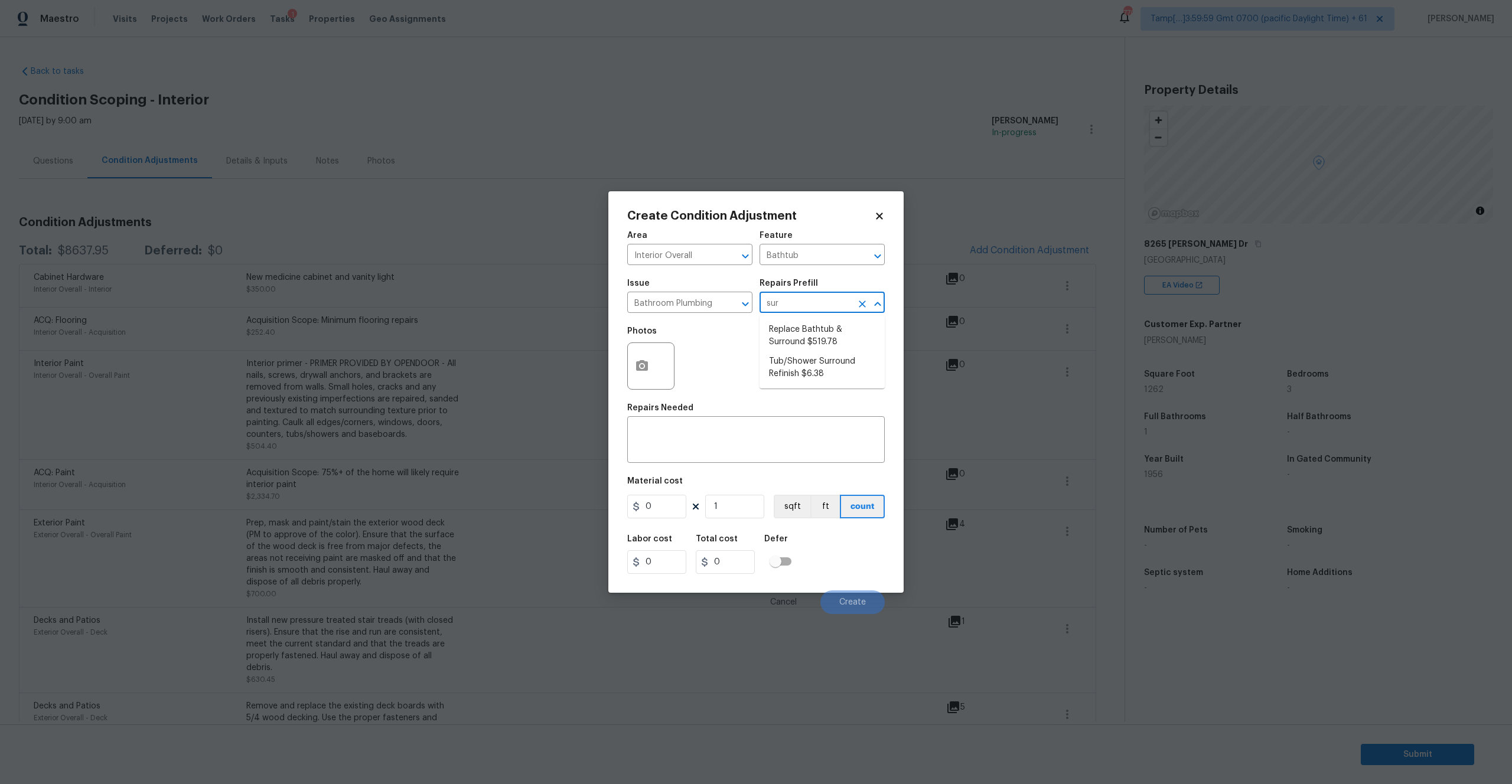
type input "surr"
click at [815, 361] on li "Tub/Shower Surround Refinish $6.38" at bounding box center [822, 368] width 125 height 32
type input "Plumbing"
type textarea "Prep, mask, clean and refinish the tub/shower tile surround both all sides ensu…"
type input "6.38"
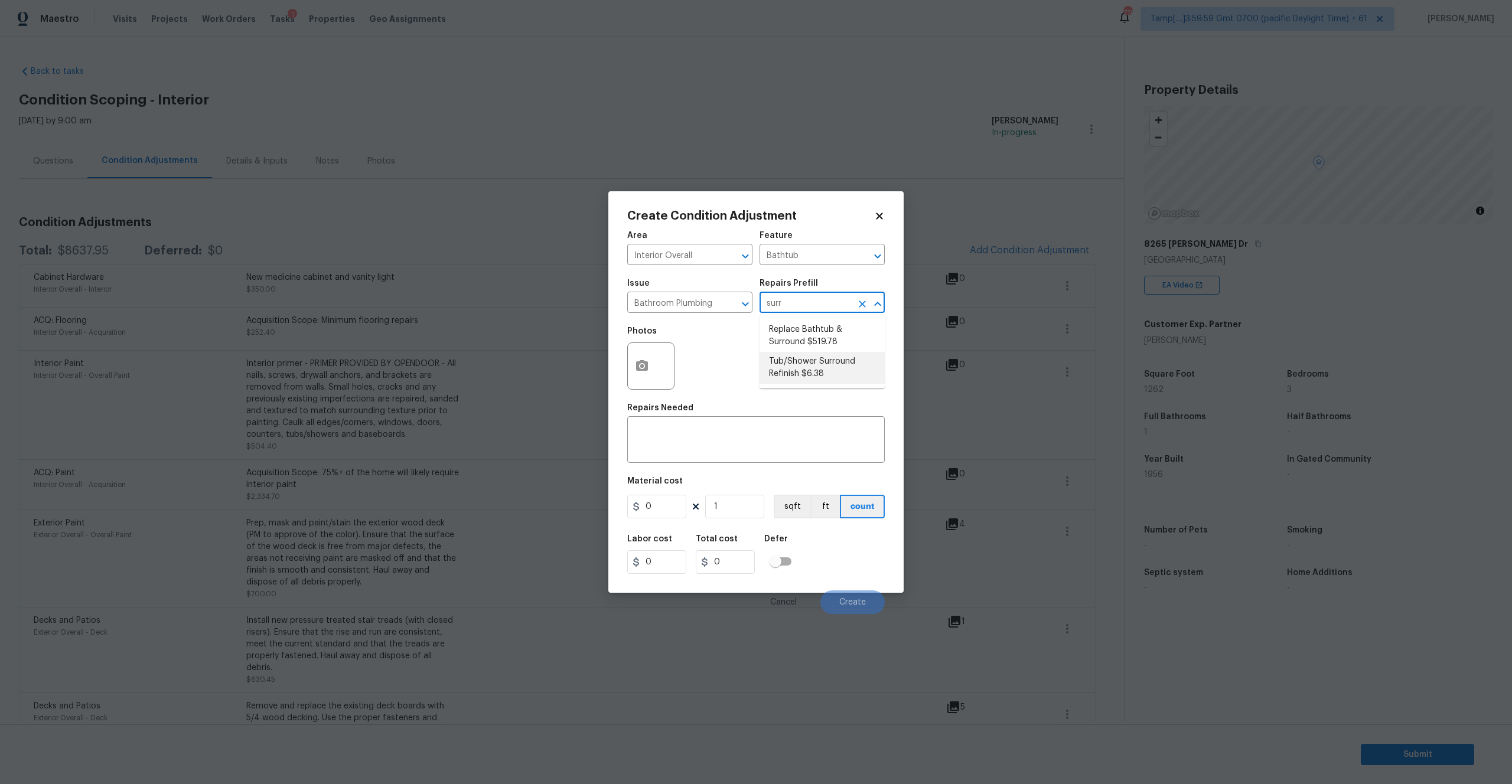
type input "6.38"
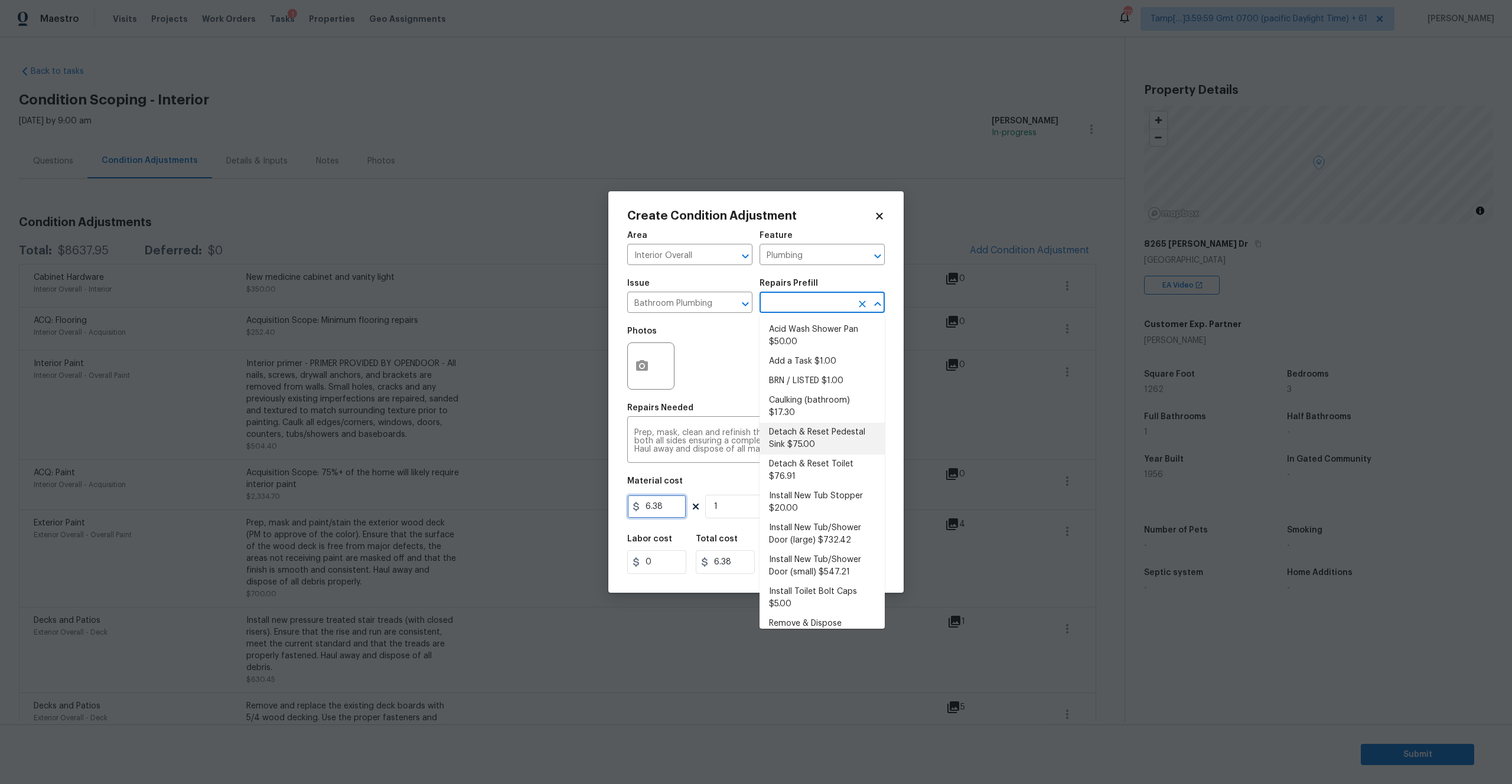
click at [675, 502] on input "6.38" at bounding box center [657, 506] width 59 height 24
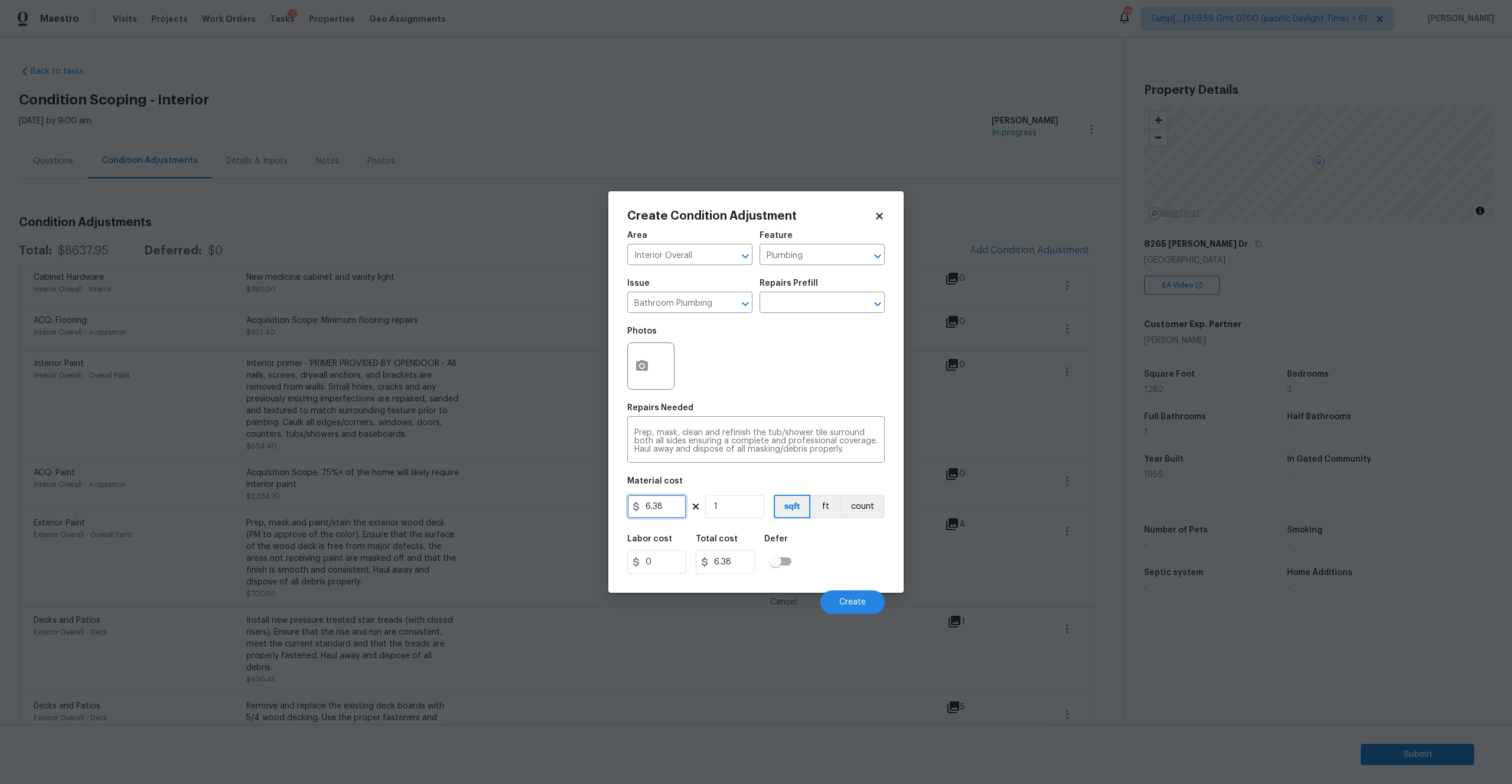
click at [675, 502] on input "6.38" at bounding box center [657, 506] width 59 height 24
type input "650"
click at [875, 498] on button "count" at bounding box center [862, 506] width 44 height 24
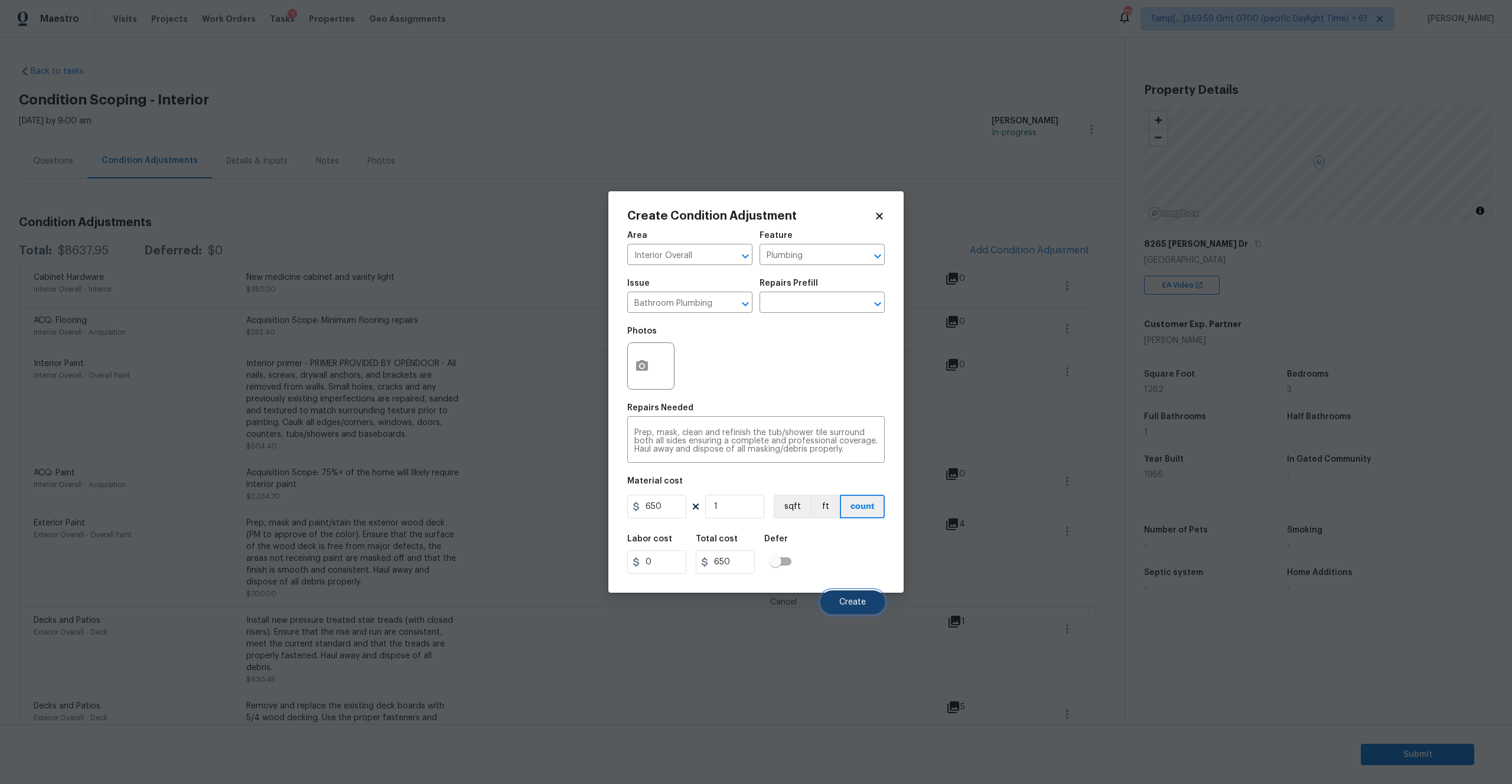
click at [847, 596] on button "Create" at bounding box center [853, 602] width 65 height 24
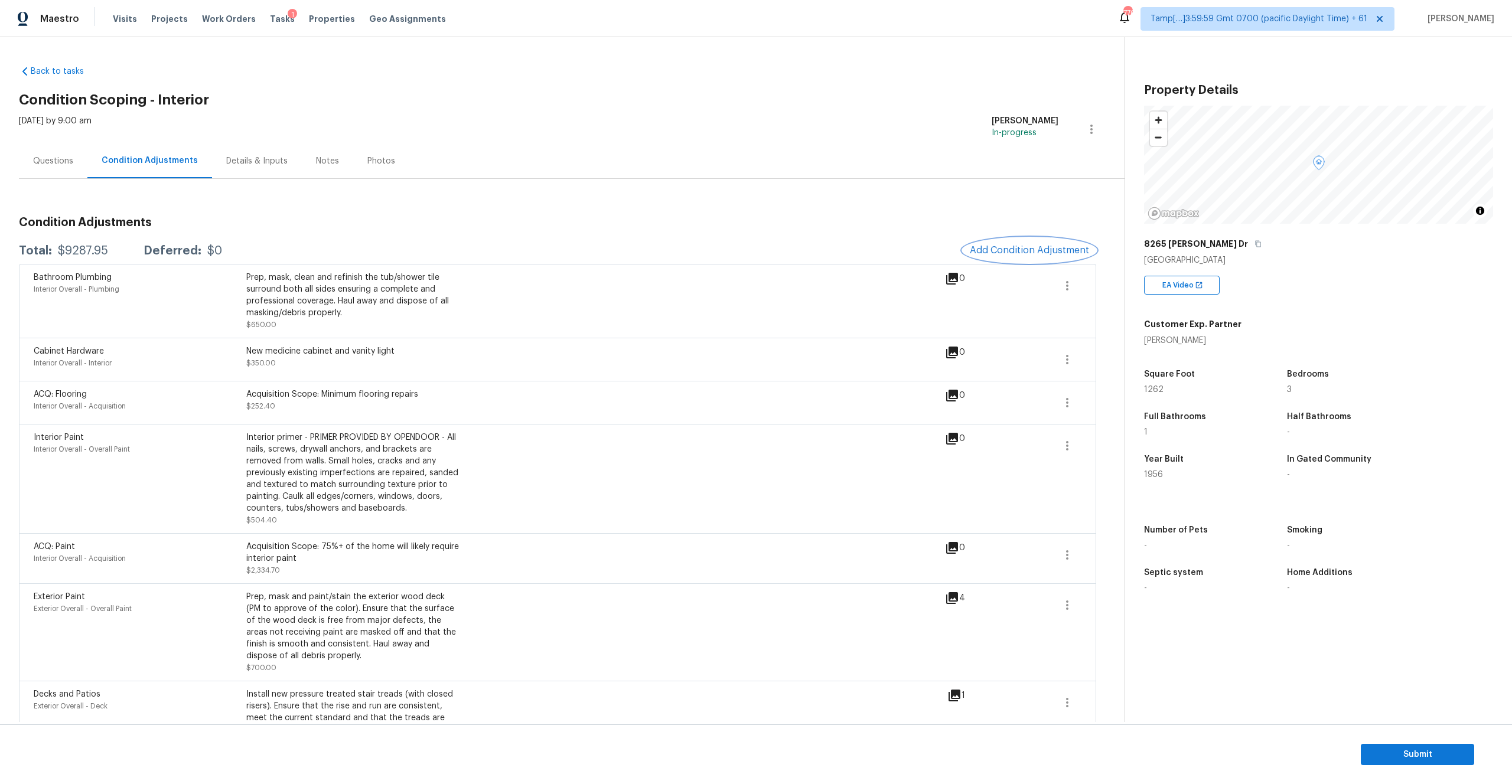
click at [996, 258] on button "Add Condition Adjustment" at bounding box center [1029, 250] width 133 height 25
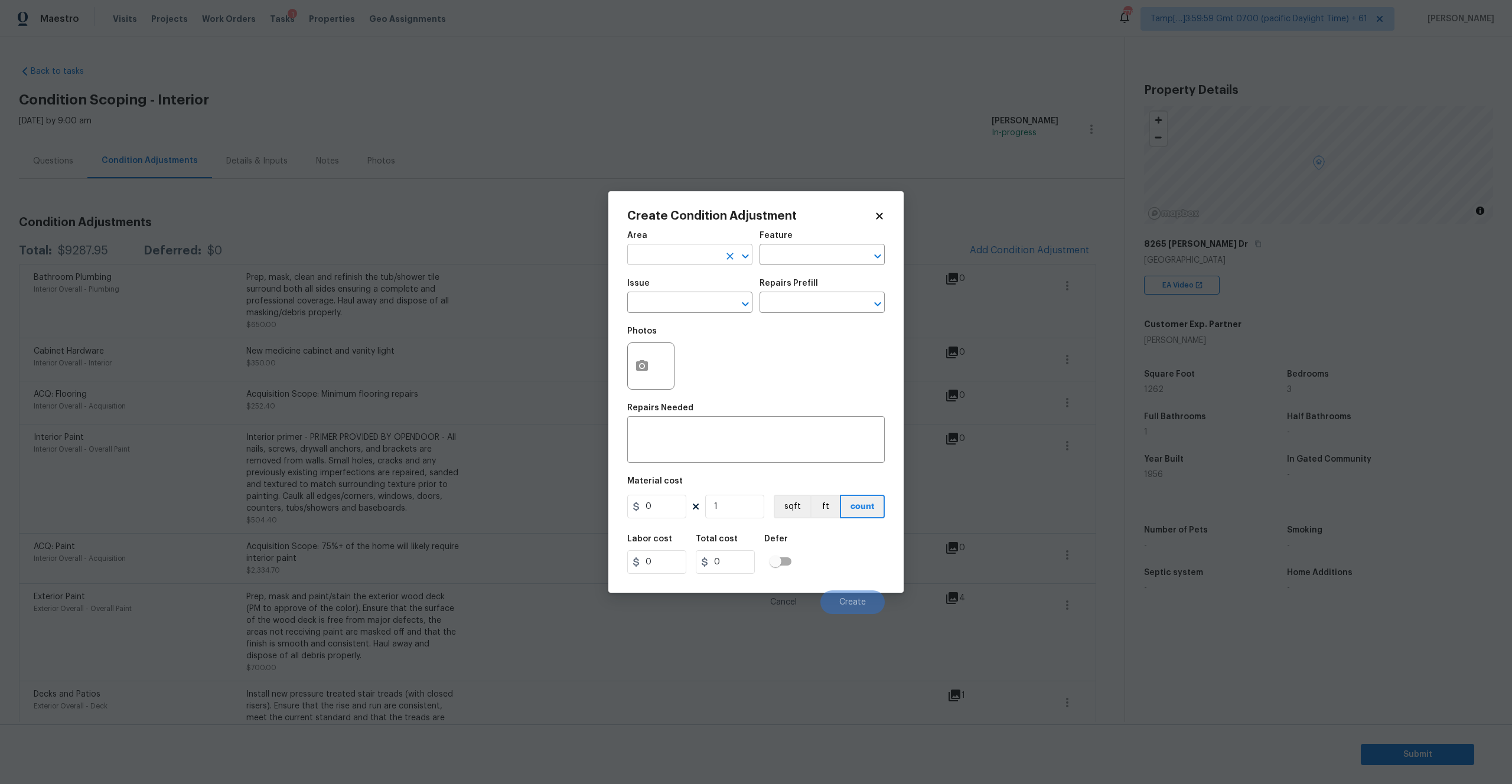
click at [676, 259] on input "text" at bounding box center [673, 255] width 92 height 19
type input "Interior Overall"
type input "Windows"
type input "Windows & Skylights"
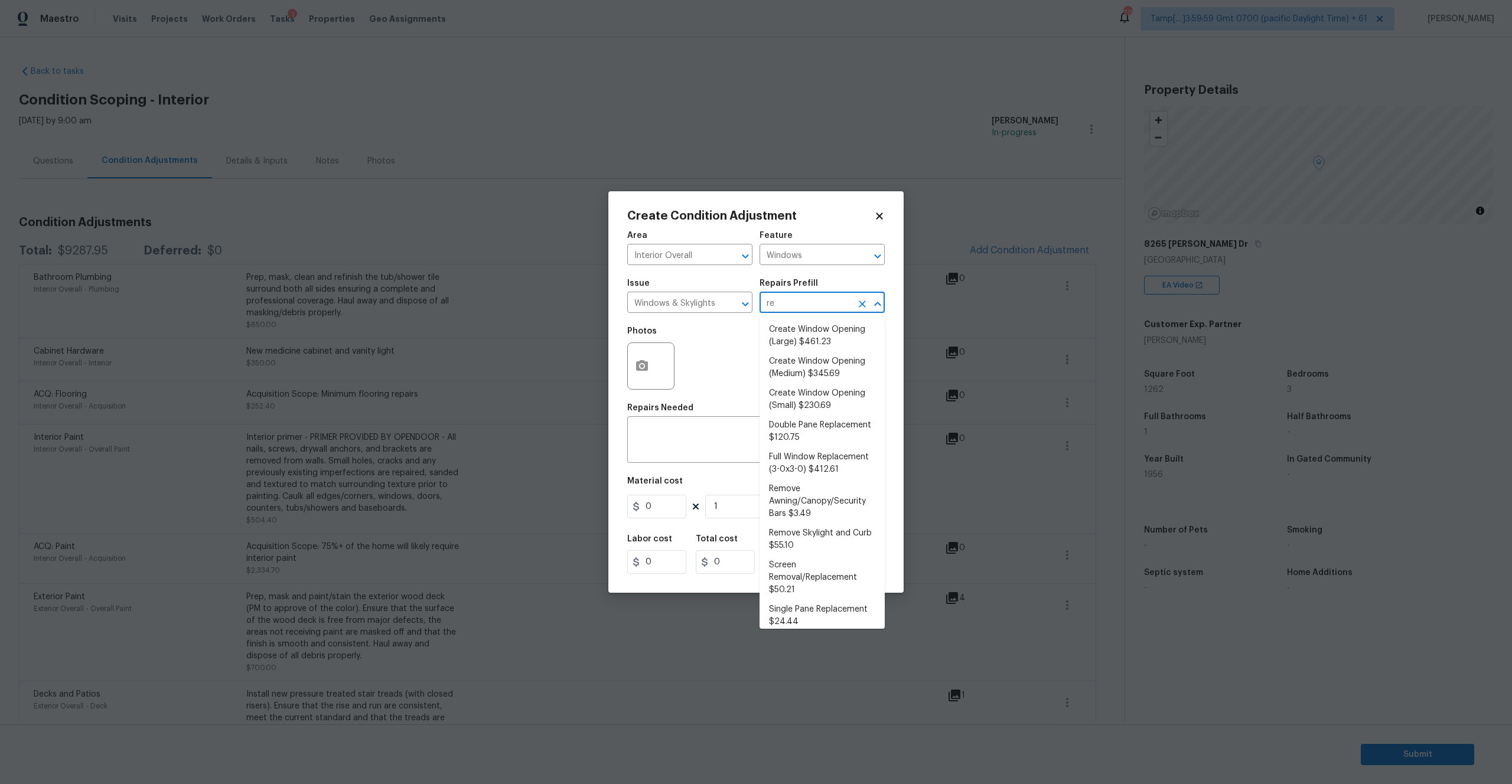
type input "r"
click at [732, 306] on icon "Clear" at bounding box center [730, 304] width 7 height 7
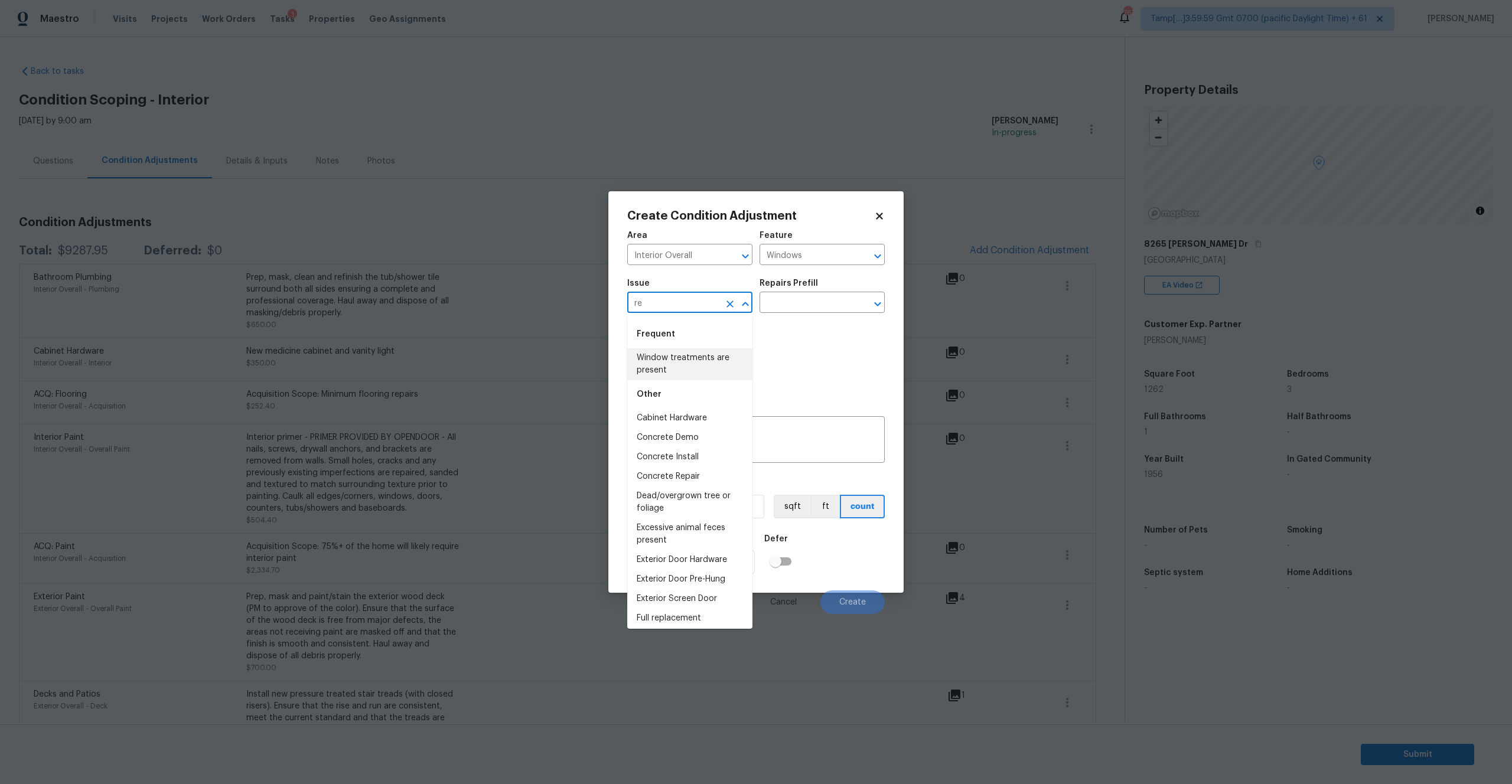
click at [681, 365] on li "Window treatments are present" at bounding box center [689, 365] width 125 height 32
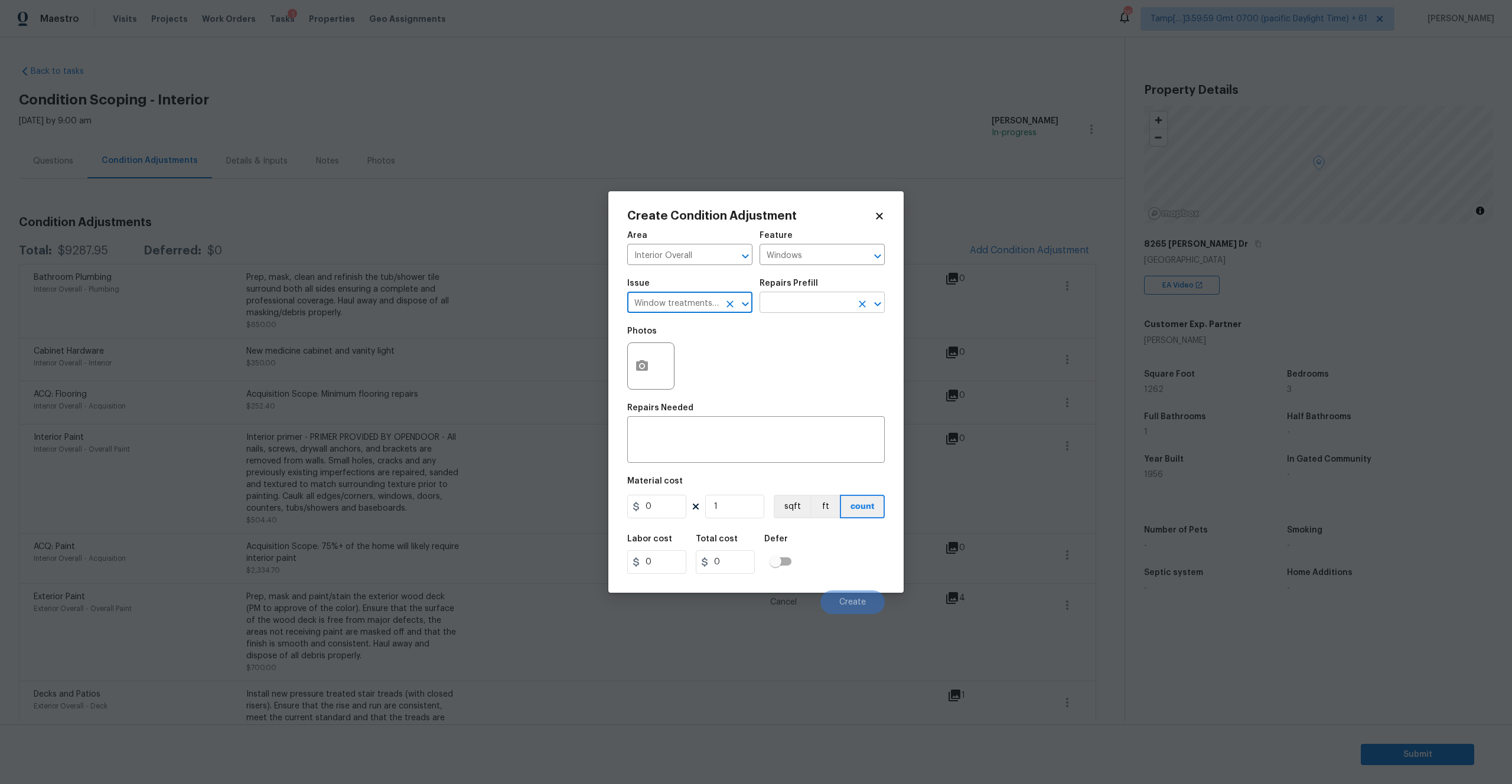
type input "Window treatments are present"
click at [810, 306] on input "text" at bounding box center [806, 303] width 92 height 19
type input "r"
click at [739, 349] on div "Photos" at bounding box center [756, 358] width 257 height 77
click at [730, 304] on icon "Clear" at bounding box center [730, 304] width 7 height 7
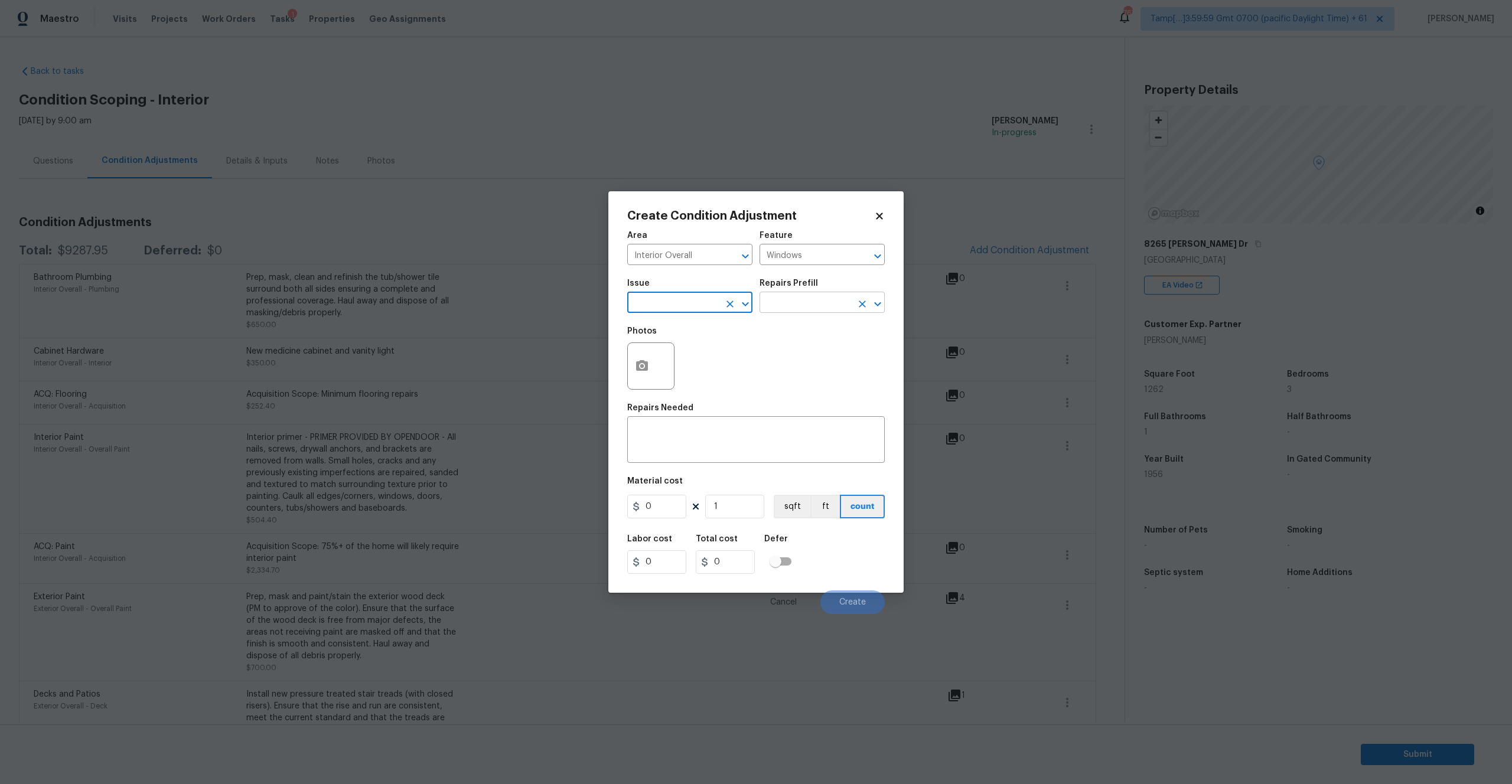
click at [776, 297] on input "text" at bounding box center [806, 303] width 92 height 19
type input "r"
click at [671, 443] on textarea at bounding box center [756, 441] width 243 height 25
paste textarea "Recaulk all windows"
type textarea "Recaulk all windows"
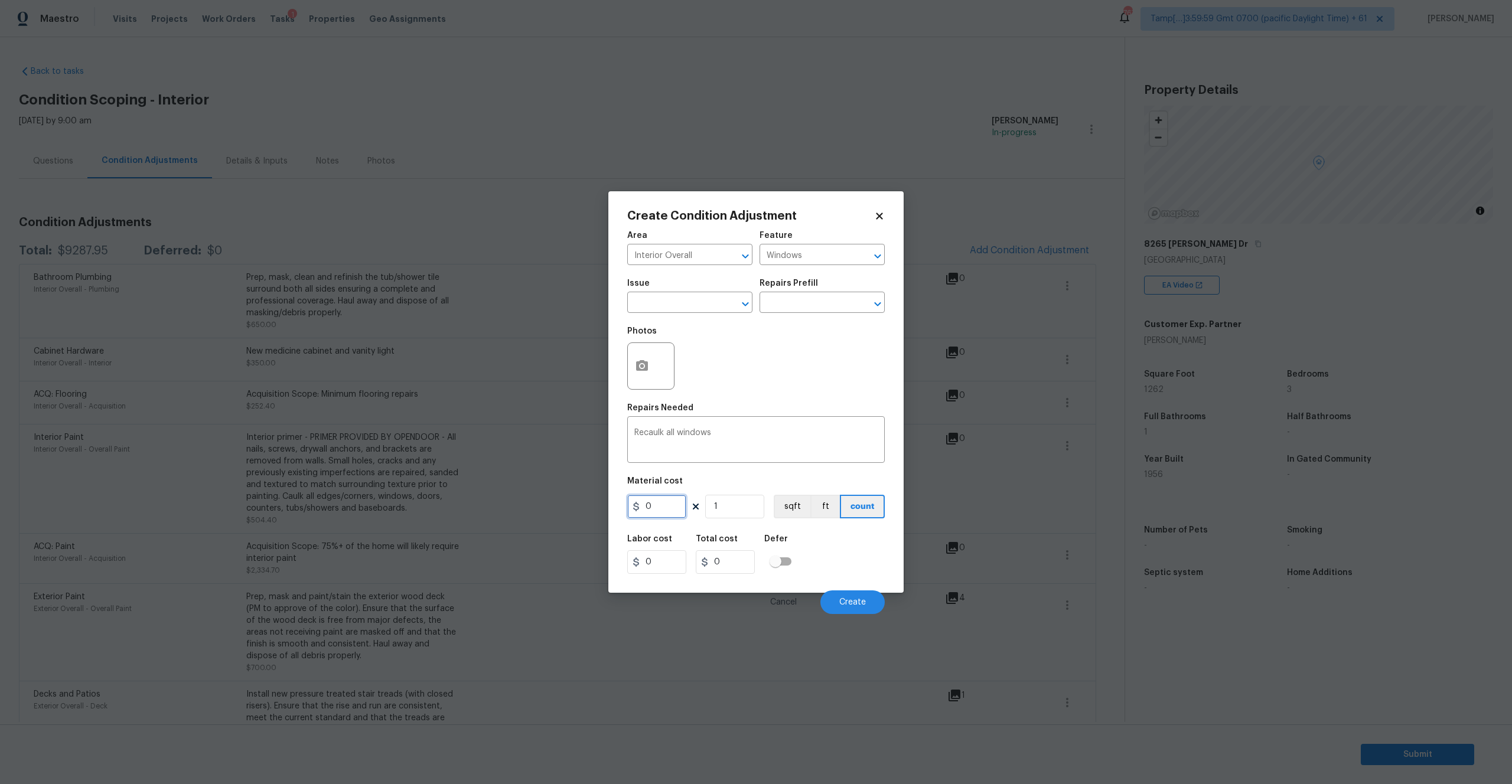
click at [665, 513] on input "0" at bounding box center [657, 506] width 59 height 24
click at [664, 507] on input "0" at bounding box center [657, 506] width 59 height 24
type input "250"
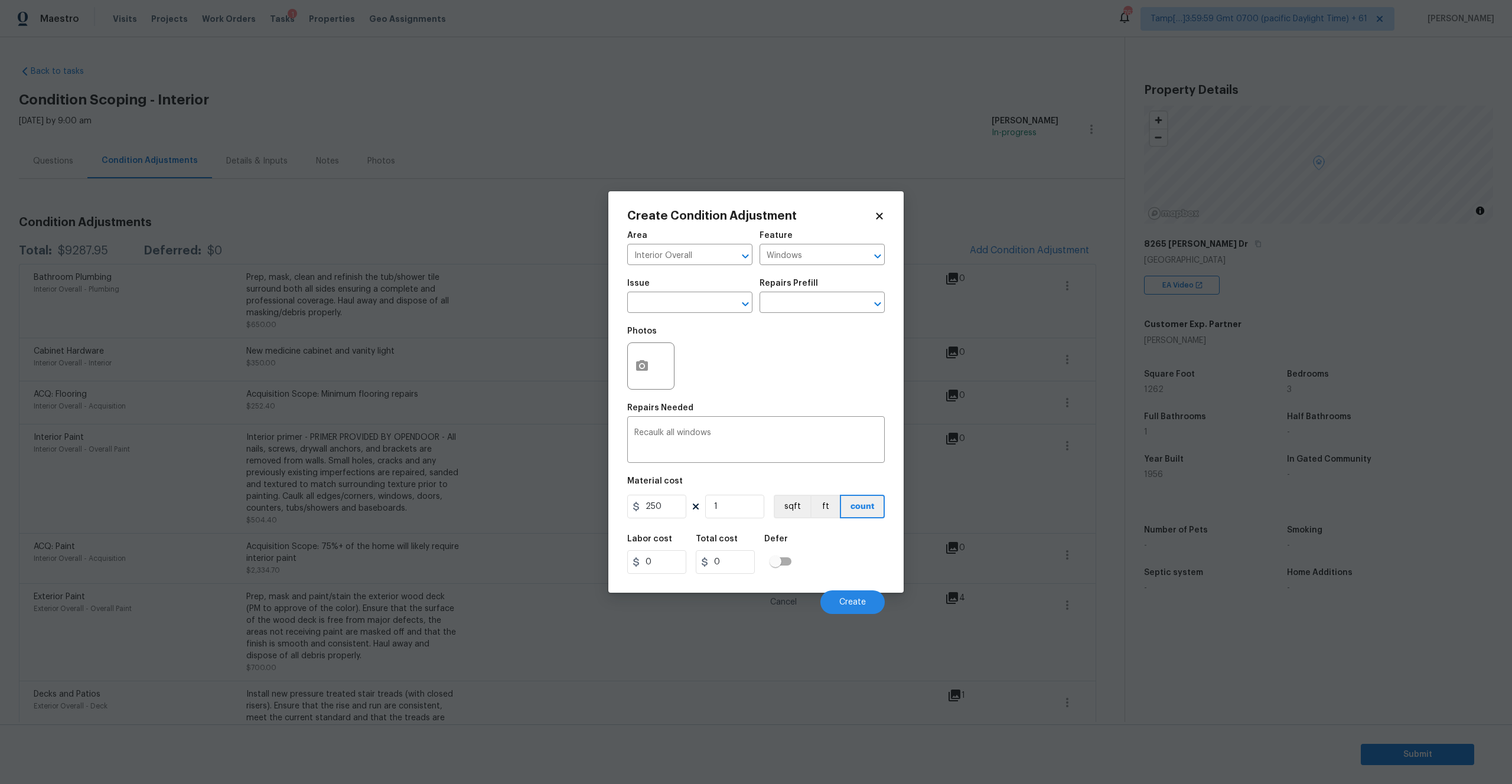
type input "250"
click at [845, 545] on div "Labor cost 0 Total cost 250 Defer" at bounding box center [756, 554] width 257 height 53
click at [642, 435] on textarea "Recaulk all windows" at bounding box center [756, 441] width 243 height 25
type textarea "Re caulk all windows"
click at [838, 597] on button "Create" at bounding box center [853, 602] width 65 height 24
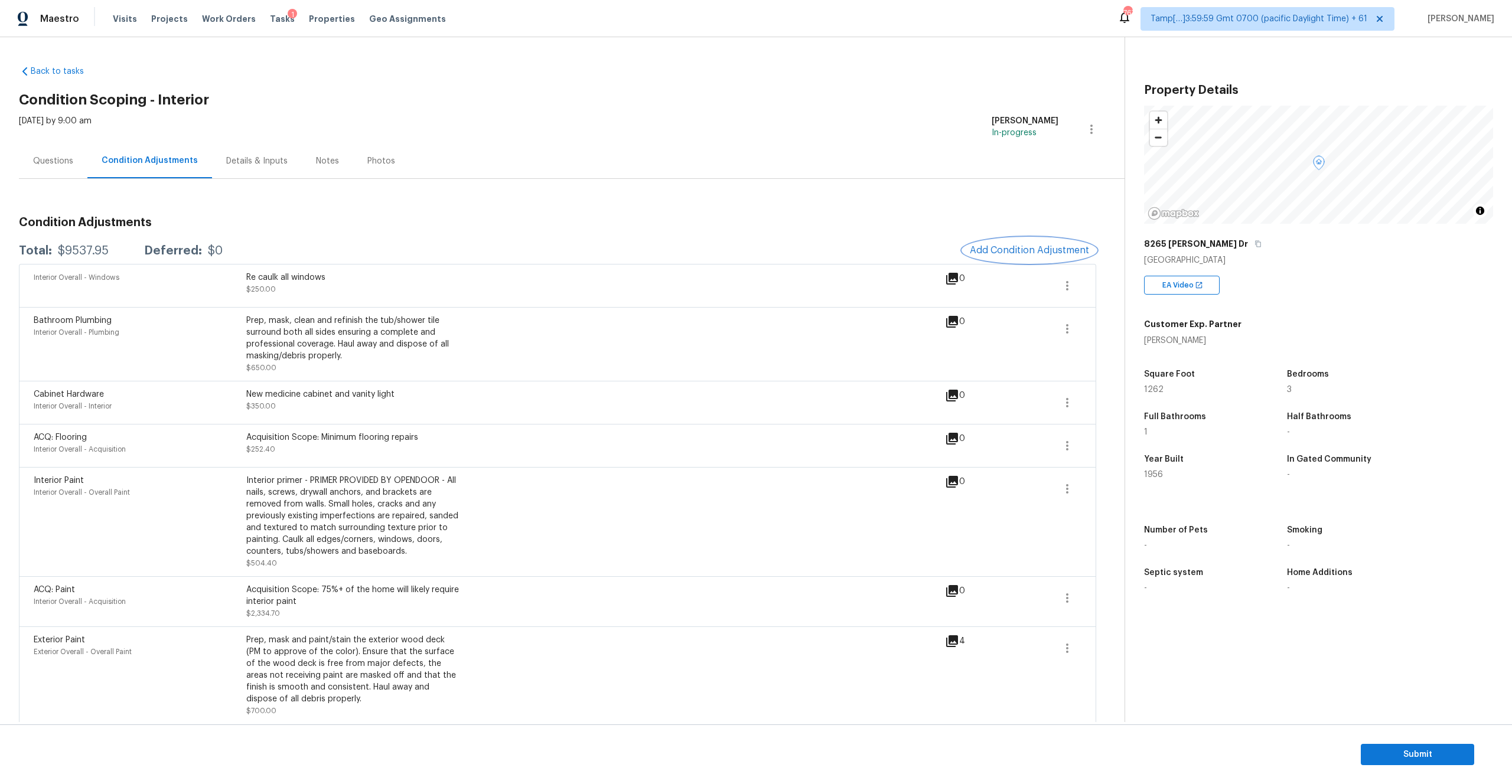
click at [1011, 243] on button "Add Condition Adjustment" at bounding box center [1029, 250] width 133 height 25
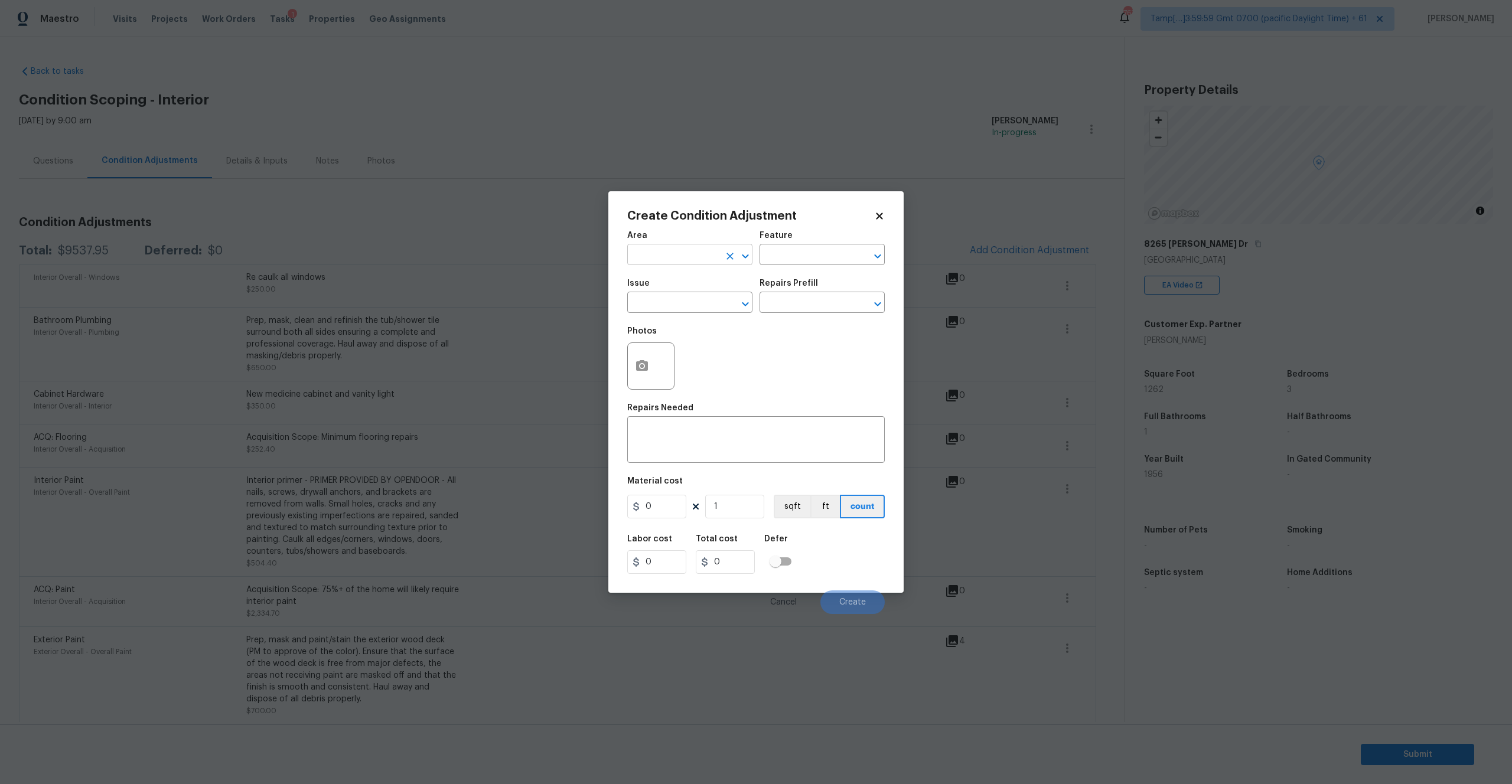
click at [660, 258] on input "text" at bounding box center [673, 255] width 92 height 19
type input "Interior Overall"
type input "k"
type input "Interior"
type input "Kitchen Cabinets"
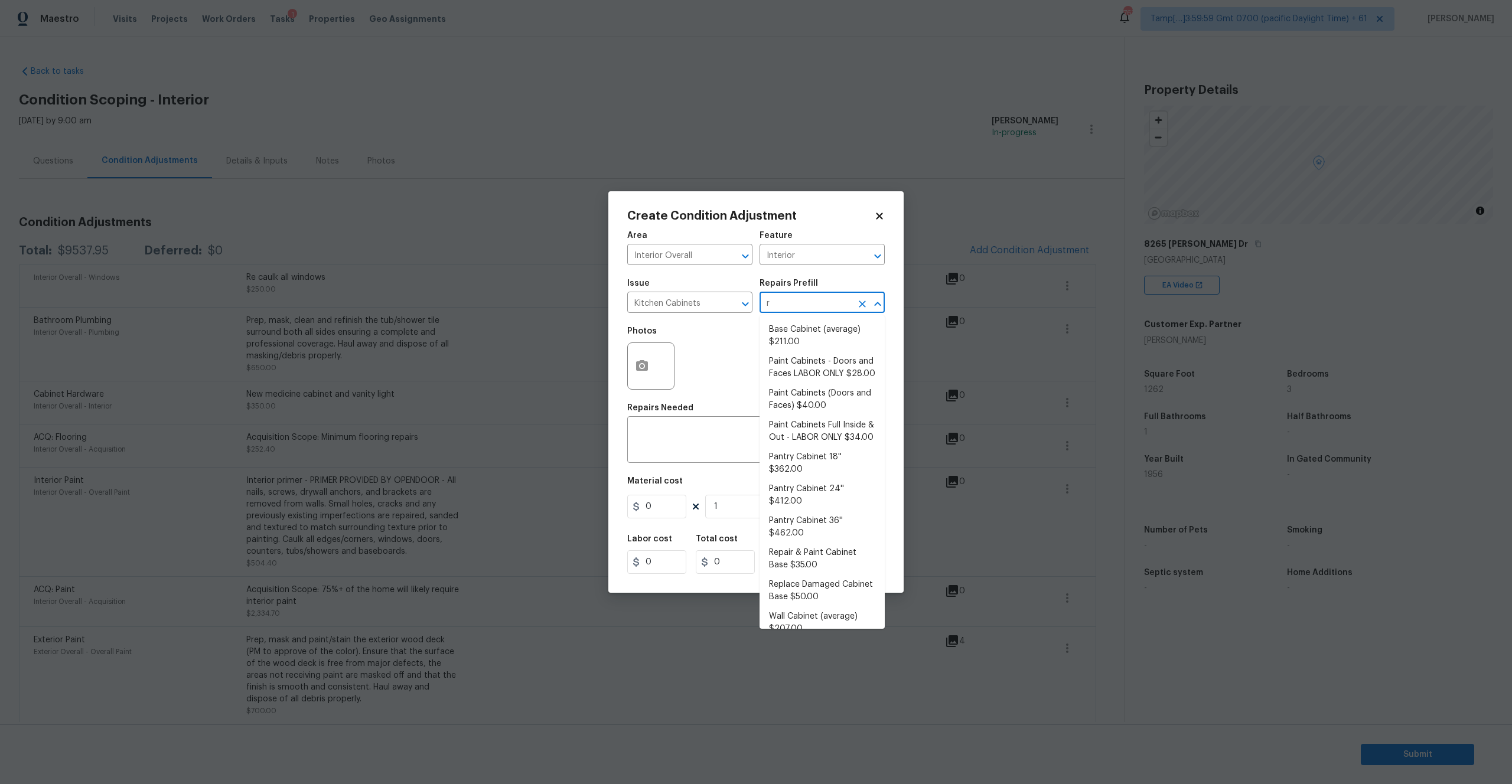
type input "re"
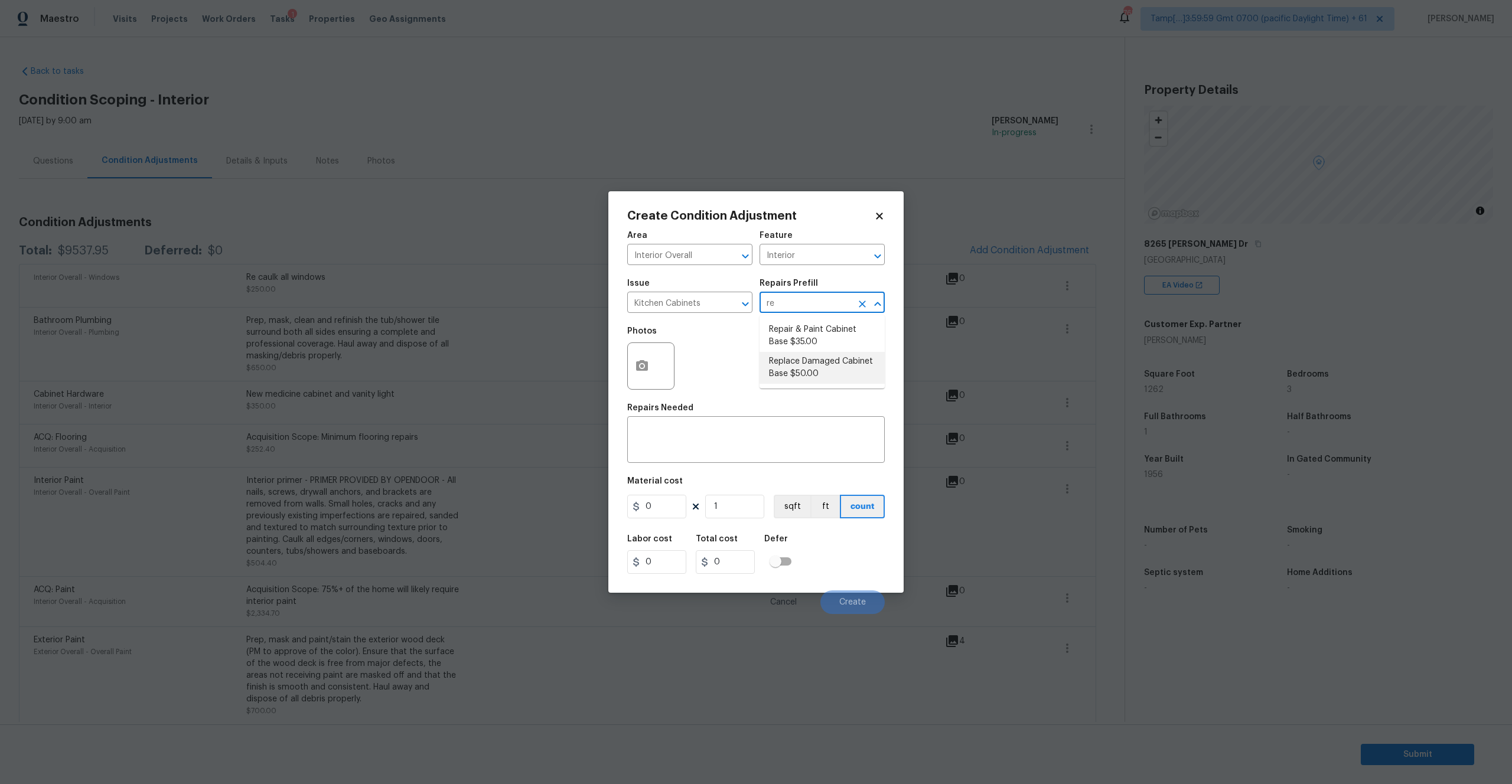
click at [801, 357] on li "Replace Damaged Cabinet Base $50.00" at bounding box center [822, 368] width 125 height 32
type input "Cabinets"
type textarea "Remove the existing/damage cabinet base and replace with new. Ensure that the n…"
type input "50"
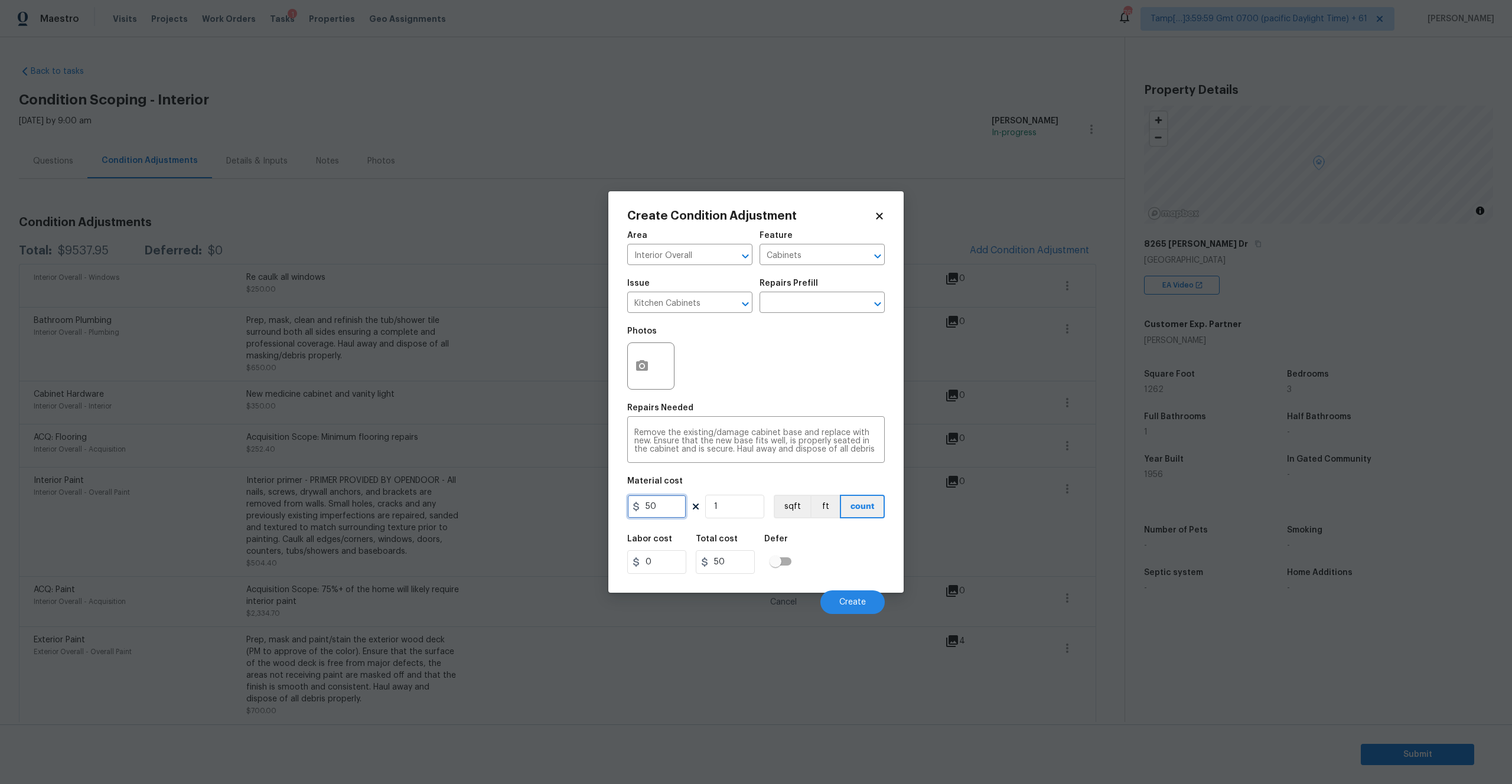
click at [658, 504] on input "50" at bounding box center [657, 506] width 59 height 24
type input "500"
click at [713, 449] on textarea "Remove the existing/damage cabinet base and replace with new. Ensure that the n…" at bounding box center [756, 441] width 243 height 25
paste textarea "repair kitchen cabinets"
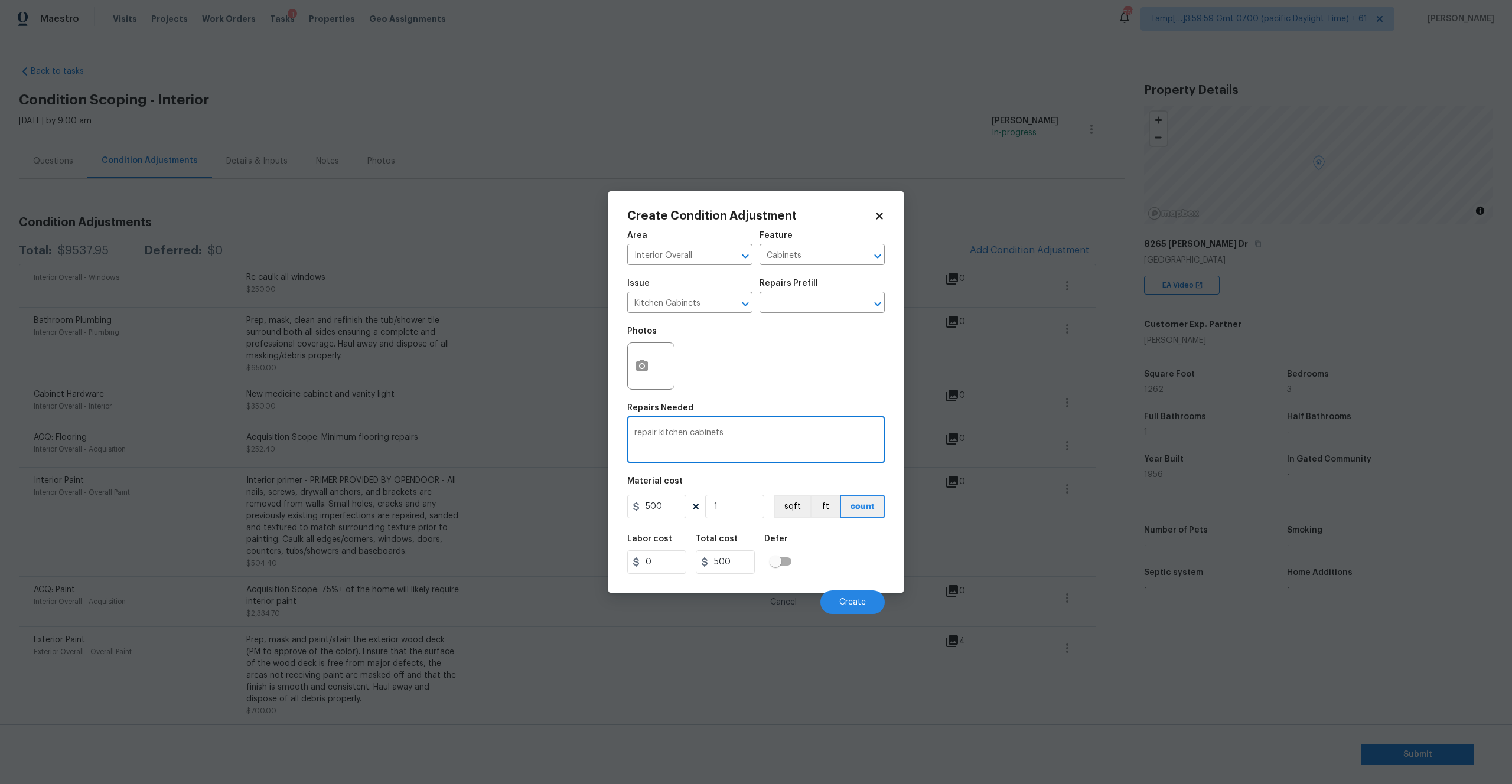
click at [637, 432] on textarea "repair kitchen cabinets" at bounding box center [756, 441] width 243 height 25
type textarea "Repair kitchen cabinets"
click at [857, 595] on button "Create" at bounding box center [853, 602] width 65 height 24
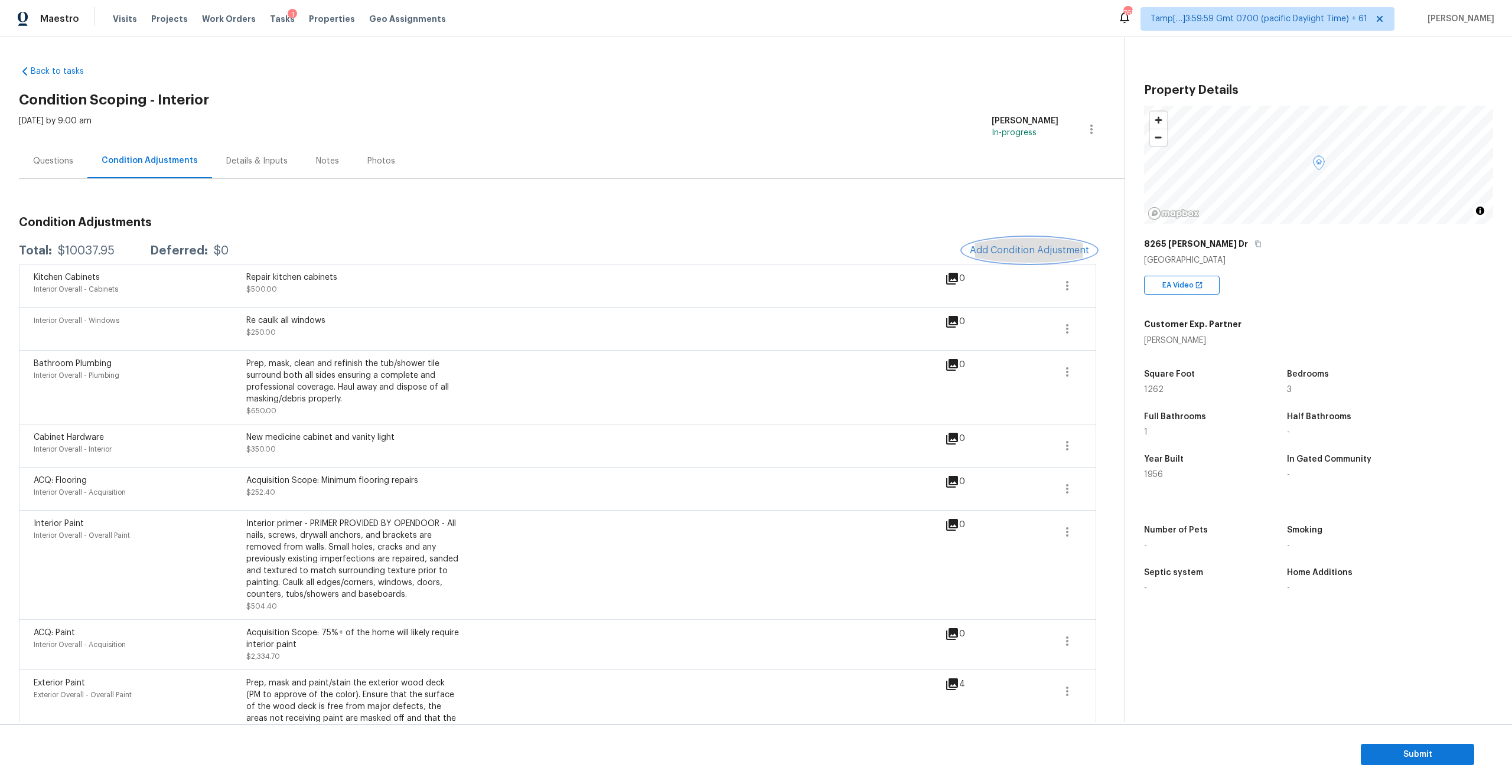
click at [990, 247] on span "Add Condition Adjustment" at bounding box center [1029, 250] width 119 height 11
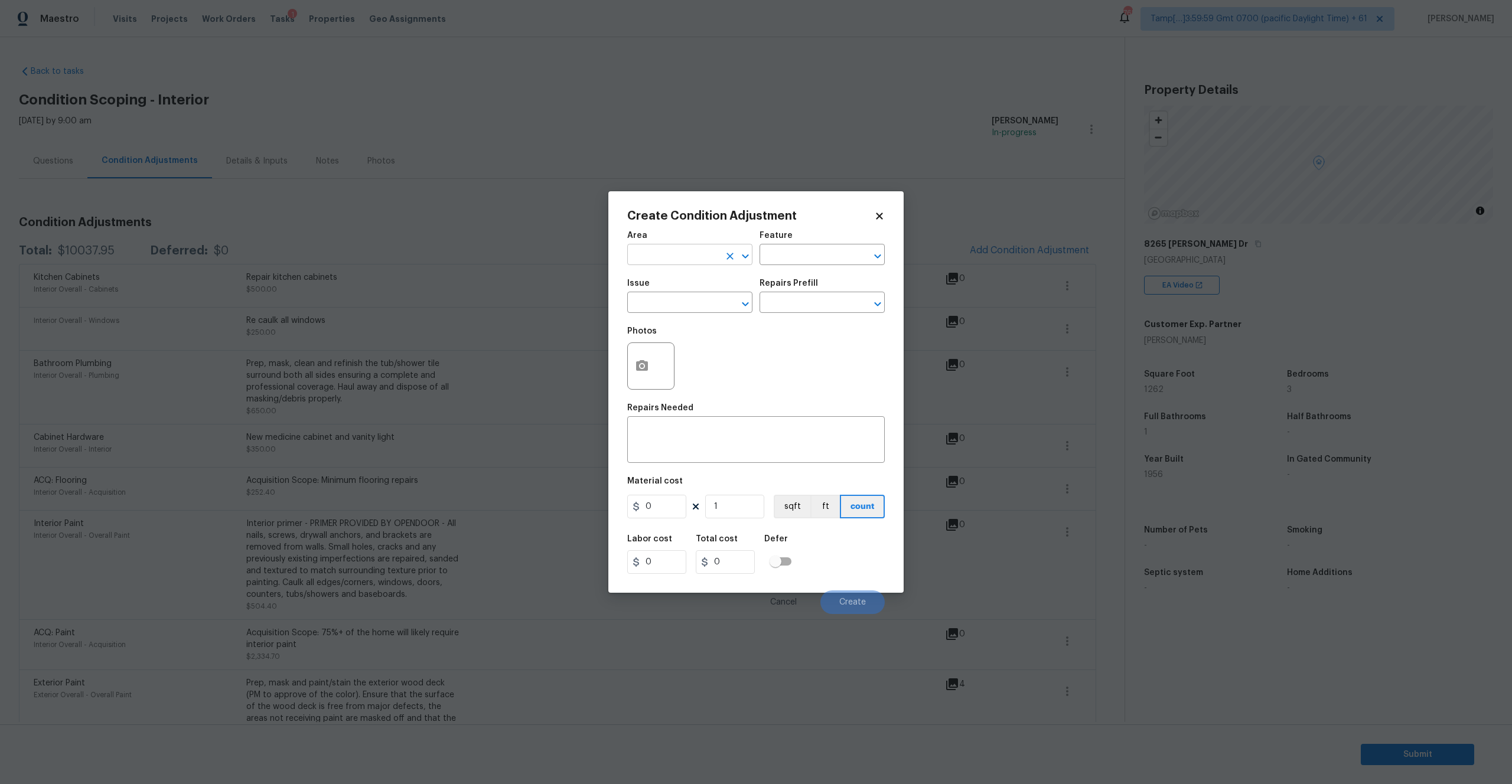
click at [651, 253] on input "text" at bounding box center [673, 255] width 92 height 19
type input "Interior Overall"
type input "k"
type input "Interior"
type input "Kitchen Plumbing"
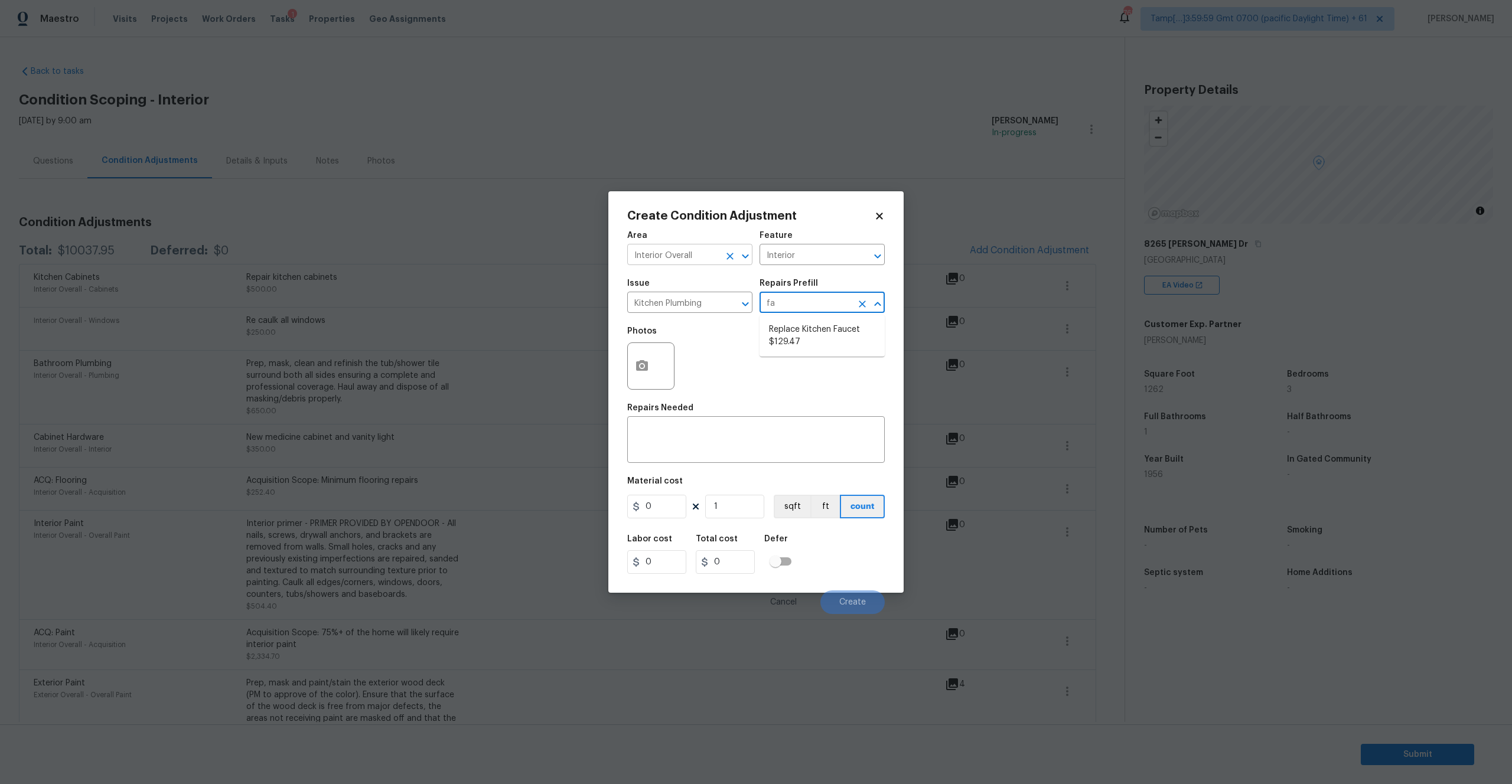
type input "fau"
type input "Plumbing"
type textarea "Remove the existing kitchen faucet, prep the area and install a new kitchen fau…"
type input "129.47"
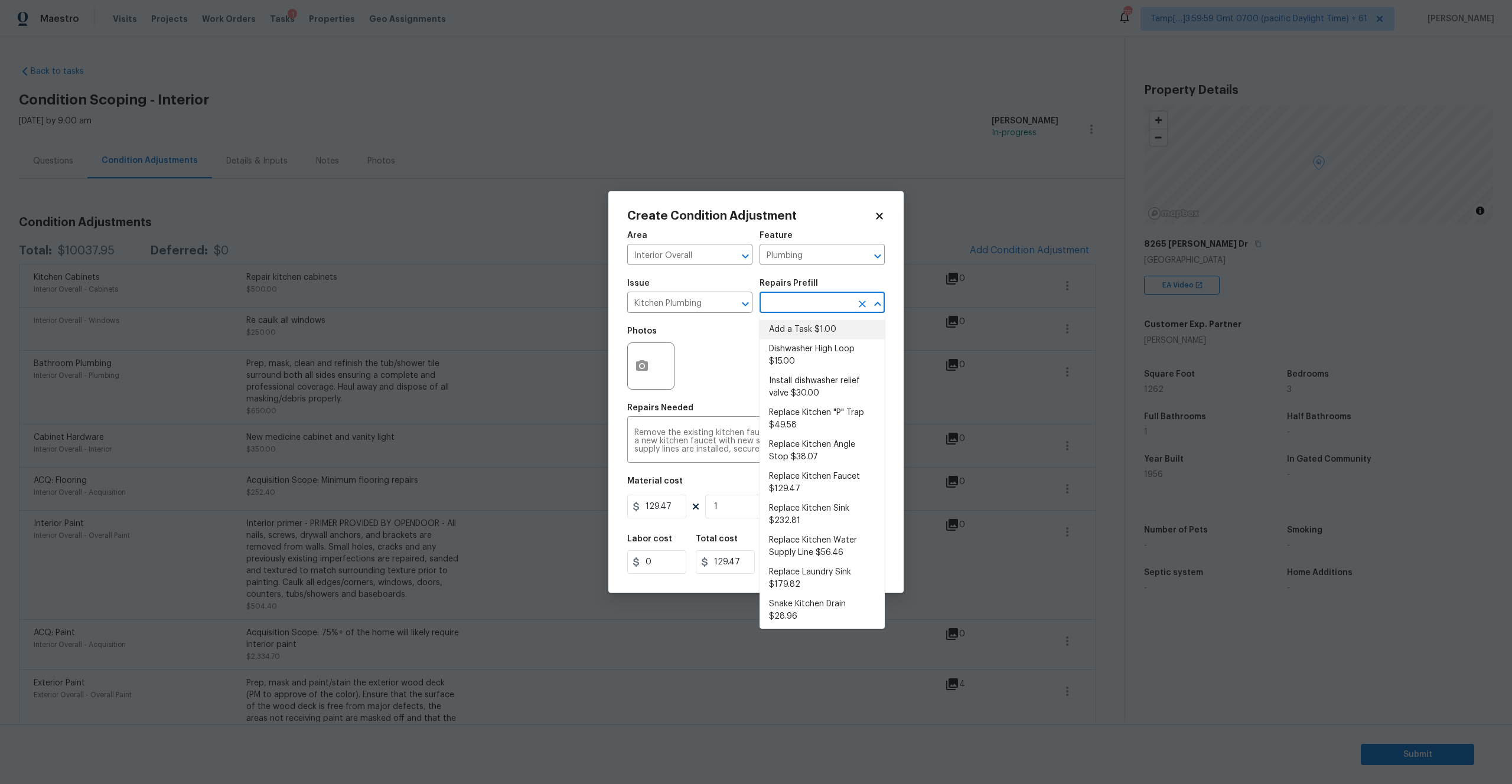
click at [665, 520] on figure "Material cost 129.47 1 sqft ft count" at bounding box center [756, 498] width 257 height 43
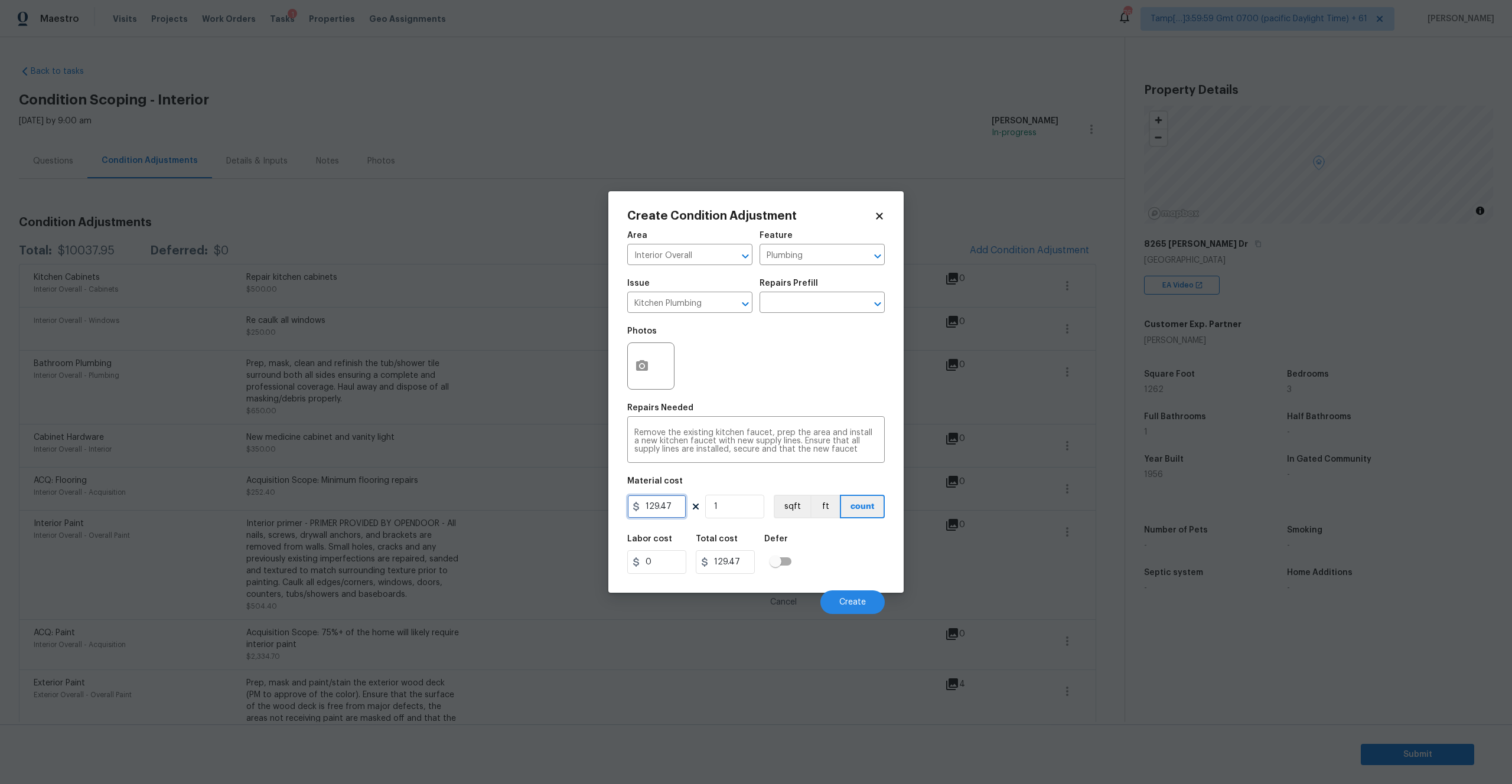
click at [663, 516] on input "129.47" at bounding box center [657, 506] width 59 height 24
type input "250"
click at [847, 567] on div "Labor cost 0 Total cost 250 Defer" at bounding box center [756, 554] width 257 height 53
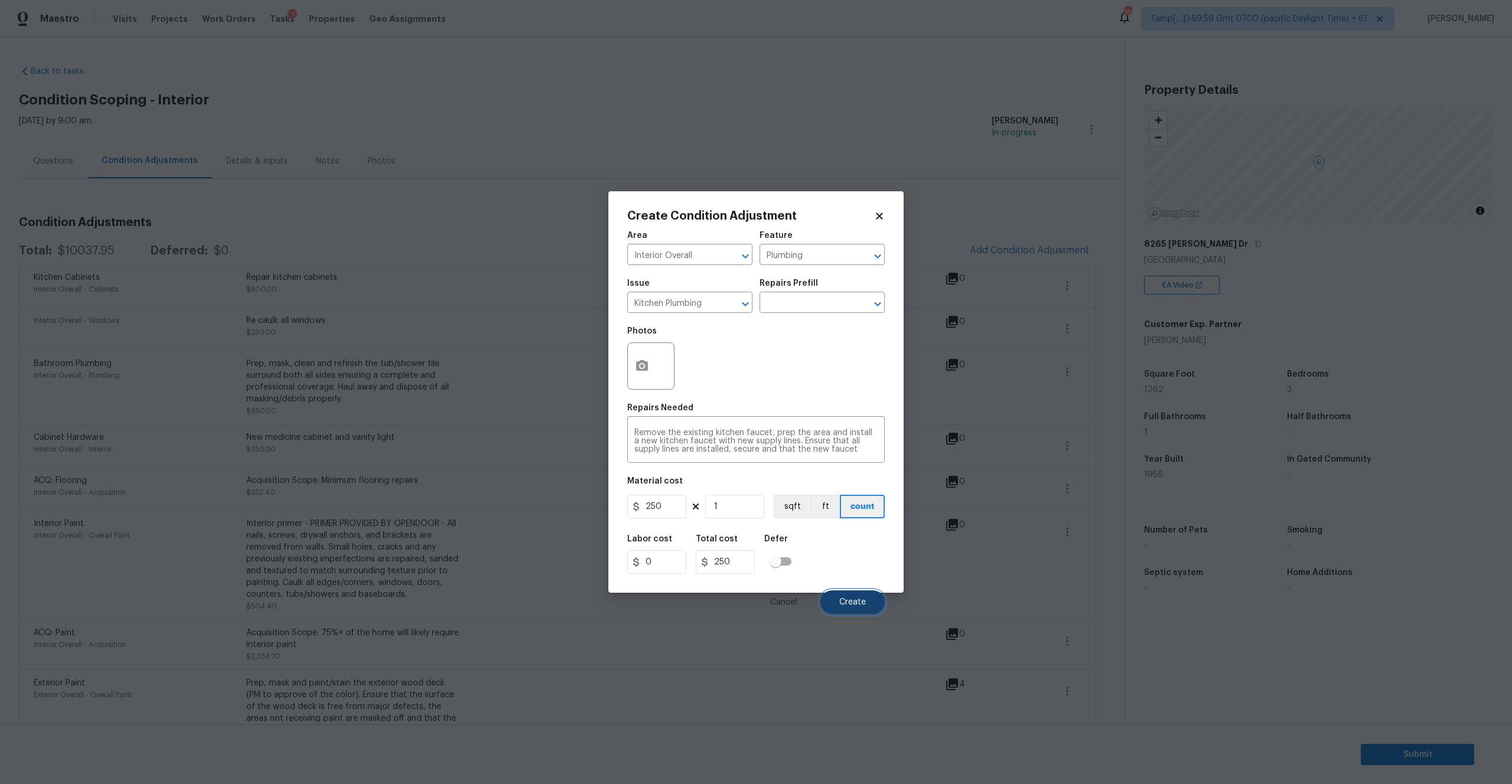
click at [848, 598] on span "Create" at bounding box center [853, 602] width 27 height 9
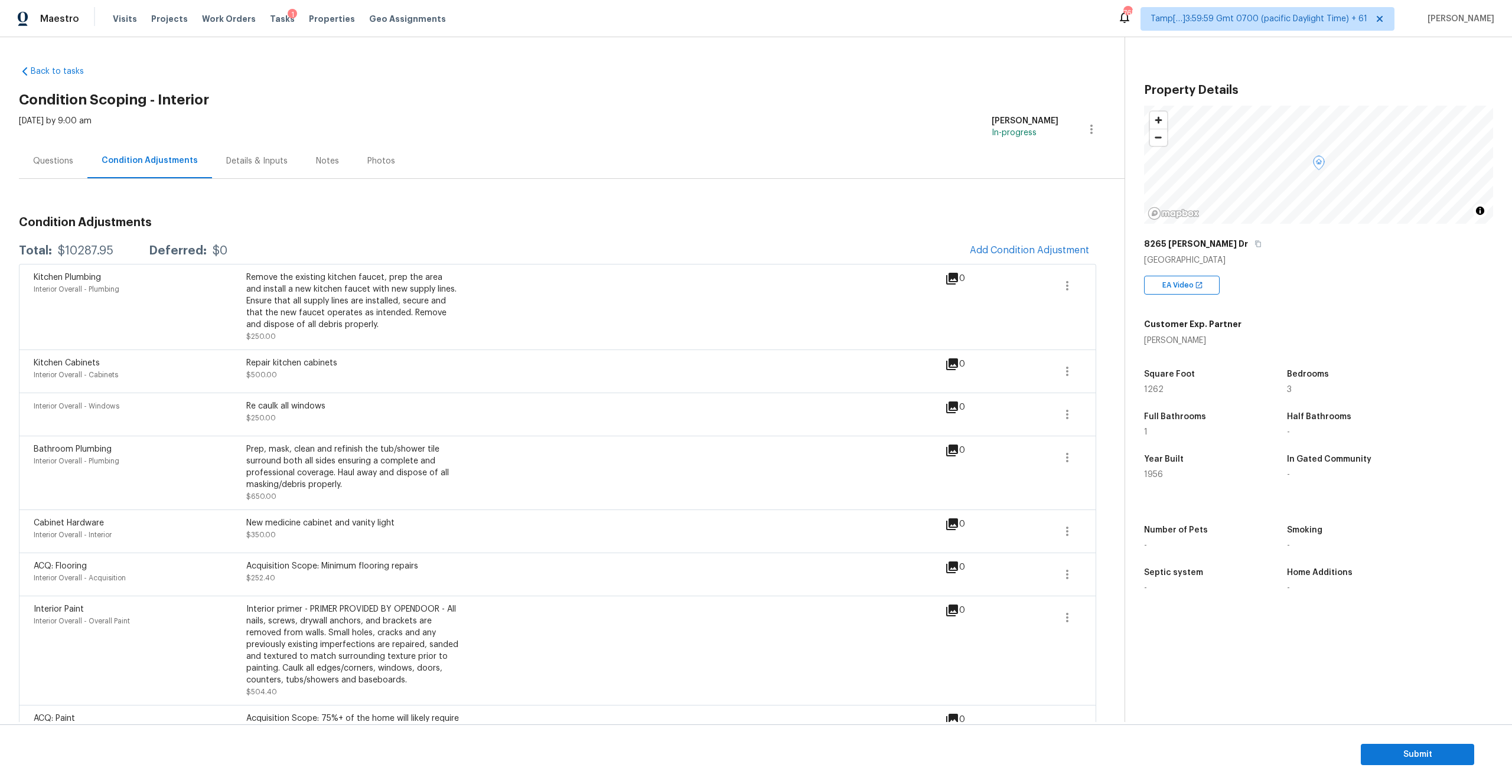
click at [994, 236] on div "Condition Adjustments Total: $10287.95 Deferred: $0 Add Condition Adjustment Ki…" at bounding box center [557, 756] width 1077 height 1097
click at [995, 251] on span "Add Condition Adjustment" at bounding box center [1029, 250] width 119 height 11
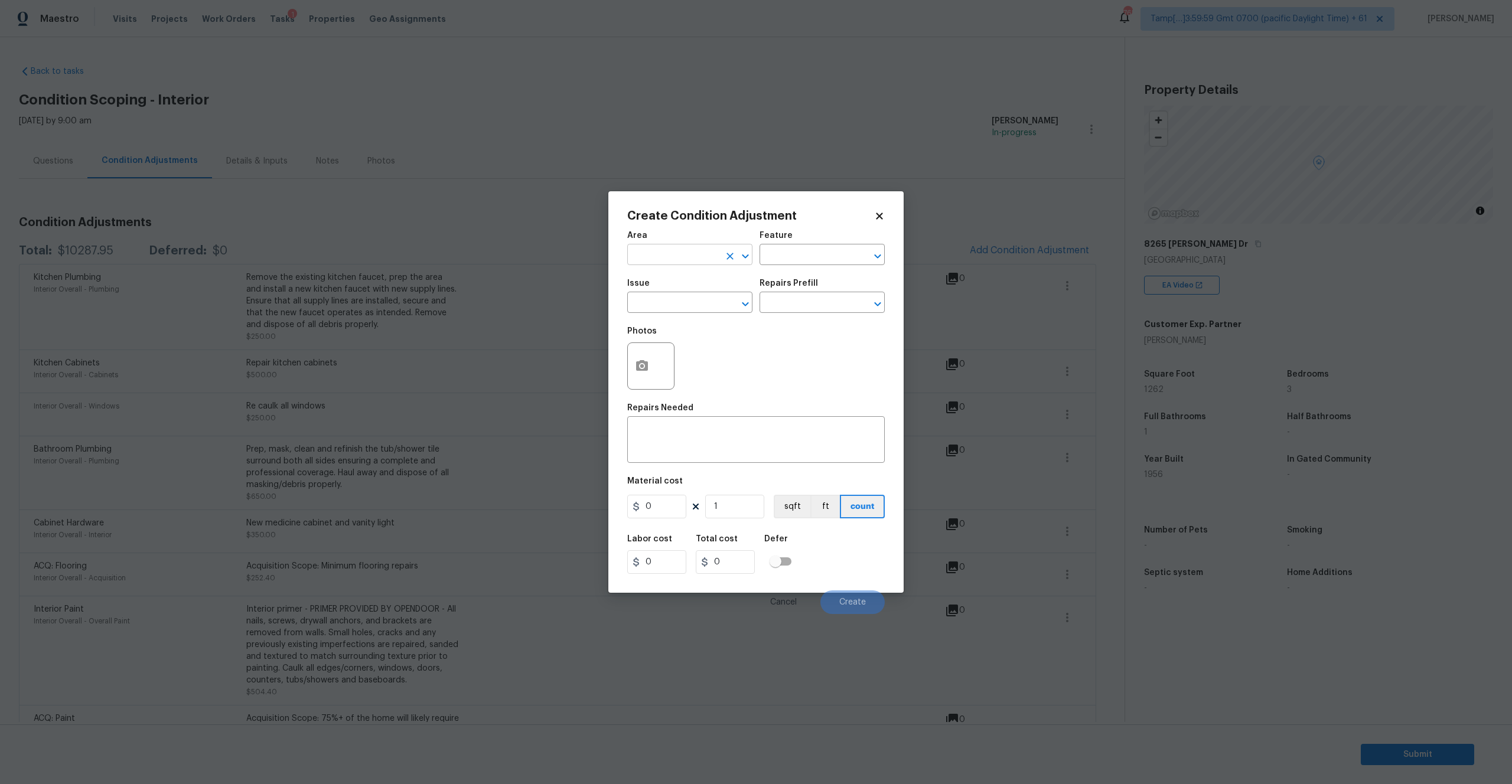
click at [674, 261] on input "text" at bounding box center [673, 255] width 92 height 19
type input "Interior Overall"
type input "Interior"
type input "b"
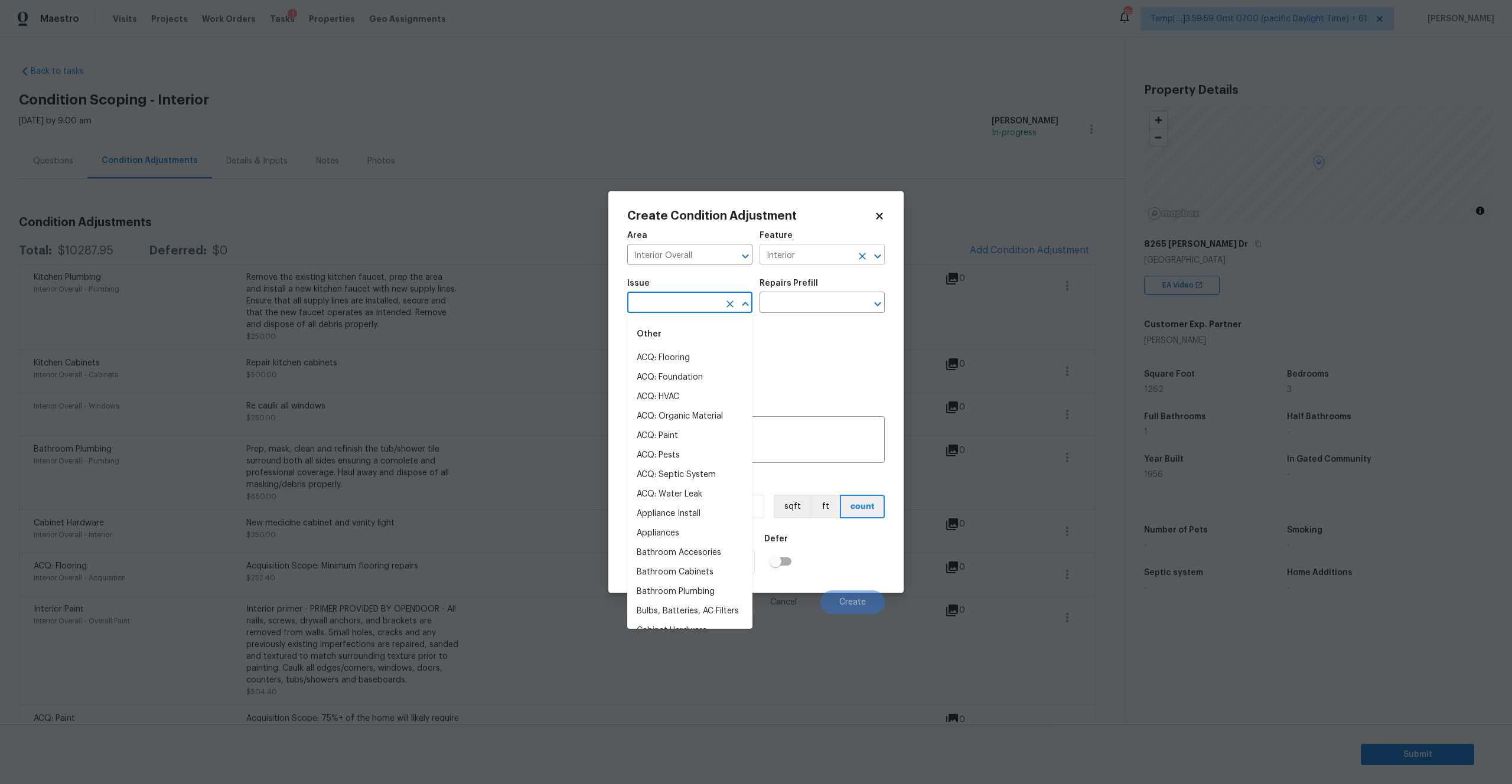
click at [861, 257] on icon "Clear" at bounding box center [862, 256] width 7 height 7
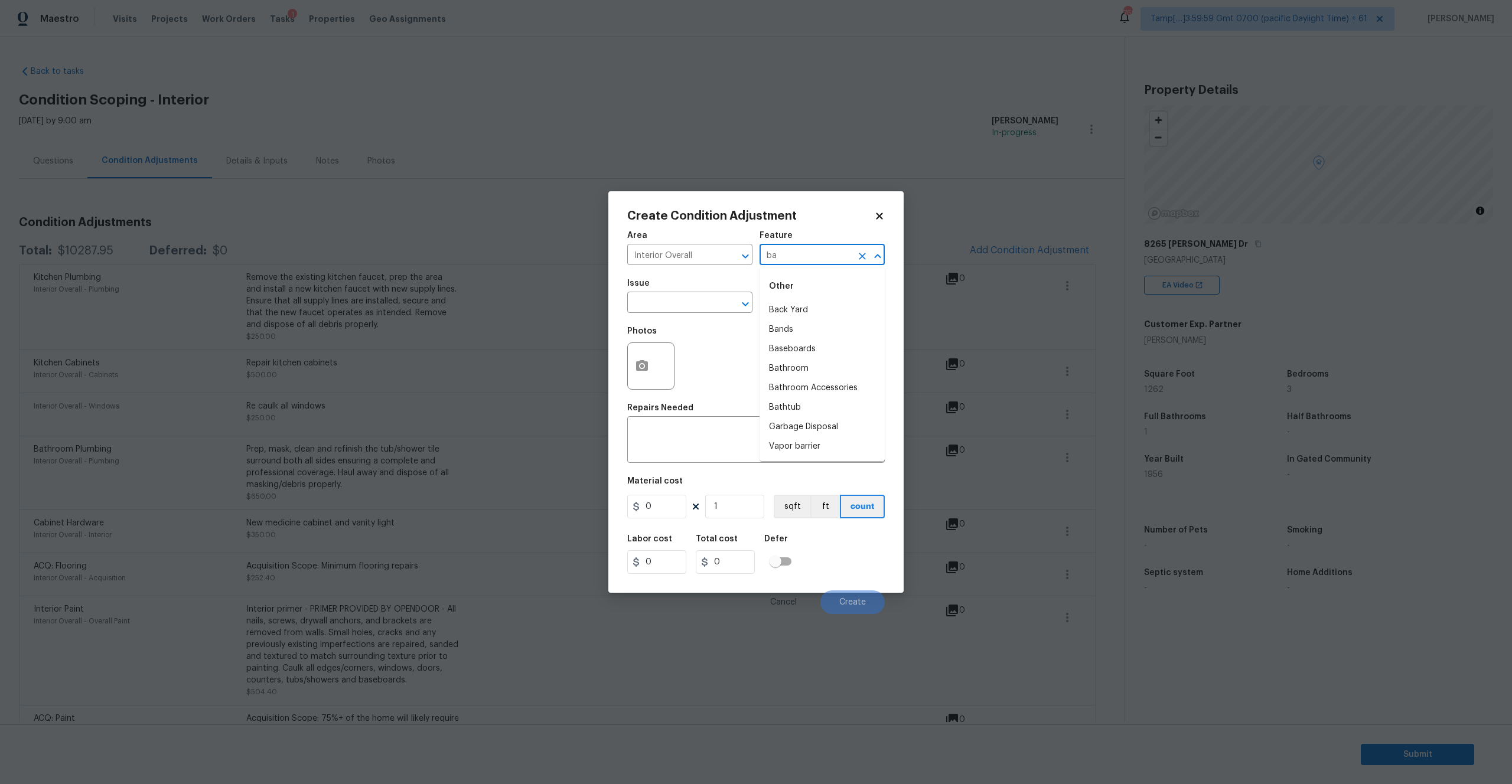
type input "b"
click at [736, 255] on icon "Clear" at bounding box center [729, 255] width 12 height 12
type input "Finished basement"
type input "Windows"
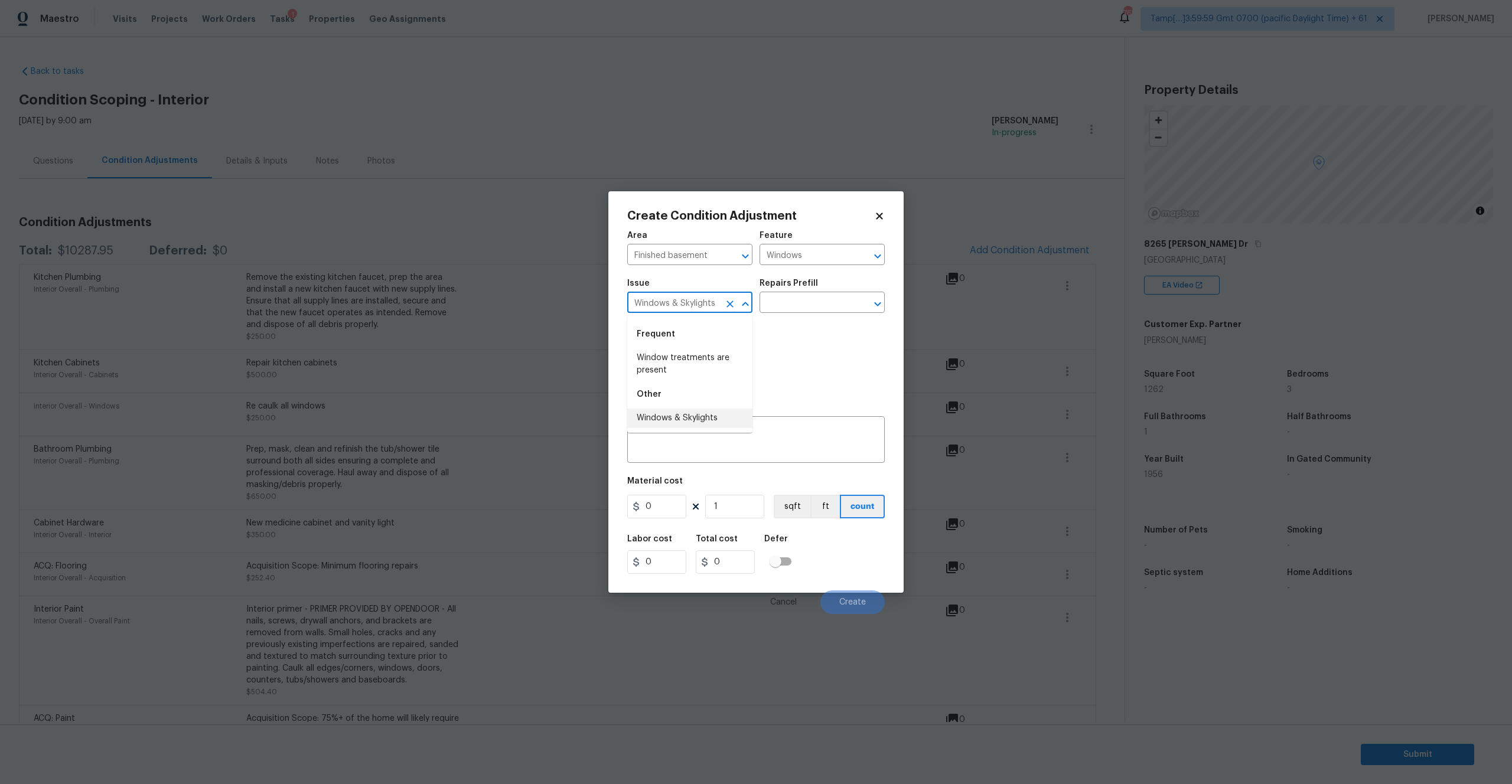
type input "Windows & Skylights"
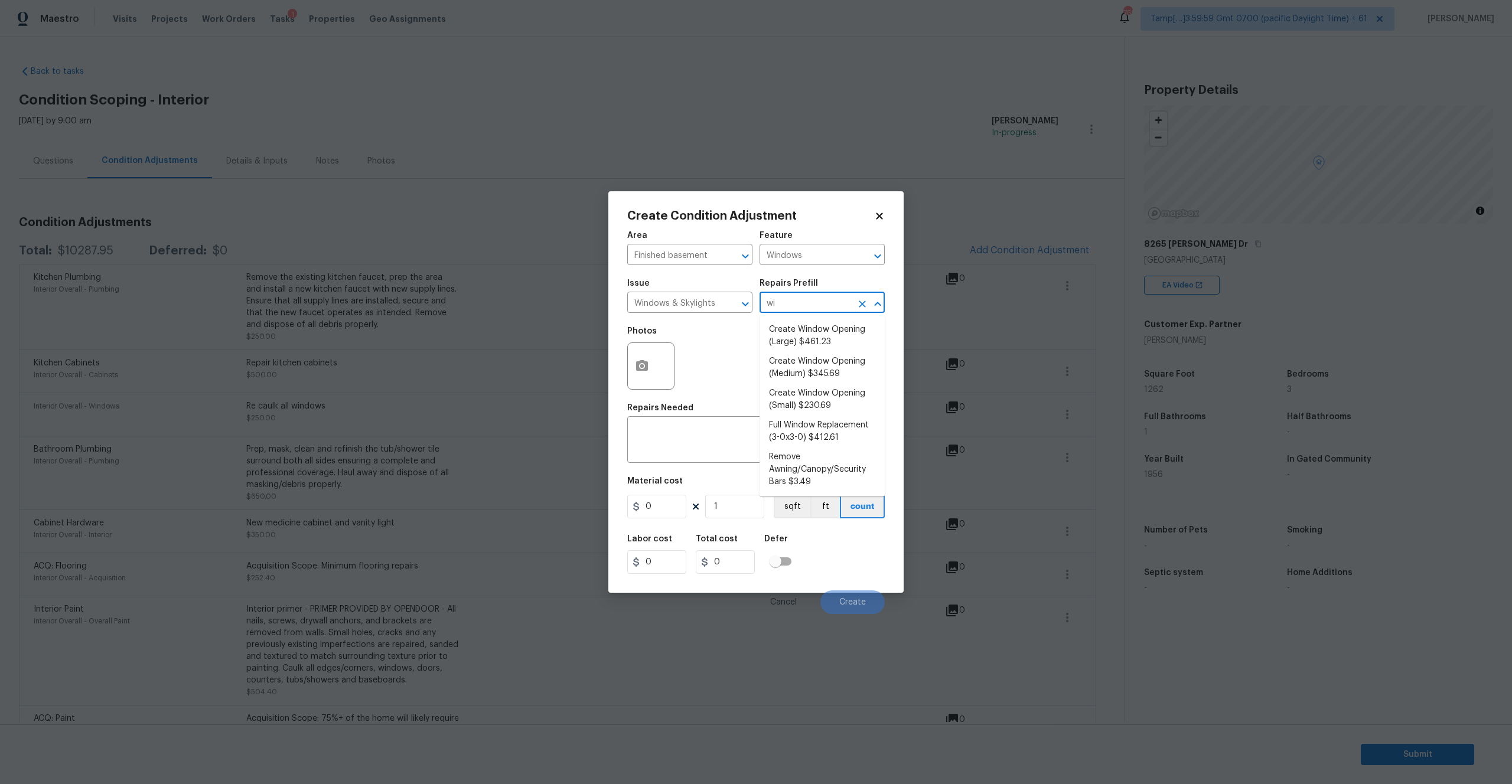
type input "win"
click at [819, 416] on li "Full Window Replacement (3-0x3-0) $412.61" at bounding box center [822, 432] width 125 height 32
type textarea "Remove and replace the 3-0 x 3-0 vinyl double hung, dual pane window with new. …"
type input "412.61"
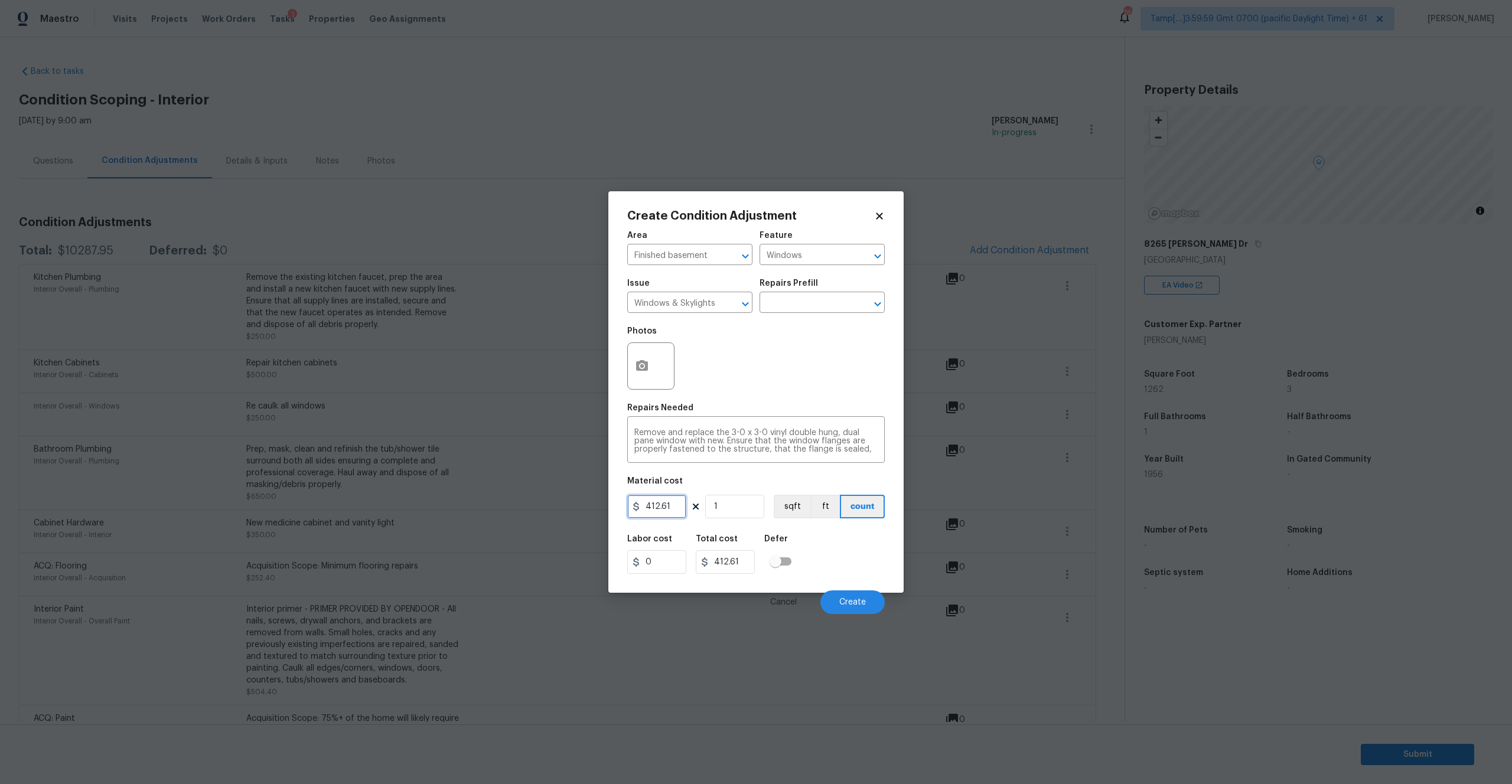
click at [658, 504] on input "412.61" at bounding box center [657, 506] width 59 height 24
type input "400"
click at [729, 447] on textarea "Remove and replace the 3-0 x 3-0 vinyl double hung, dual pane window with new. …" at bounding box center [756, 441] width 243 height 25
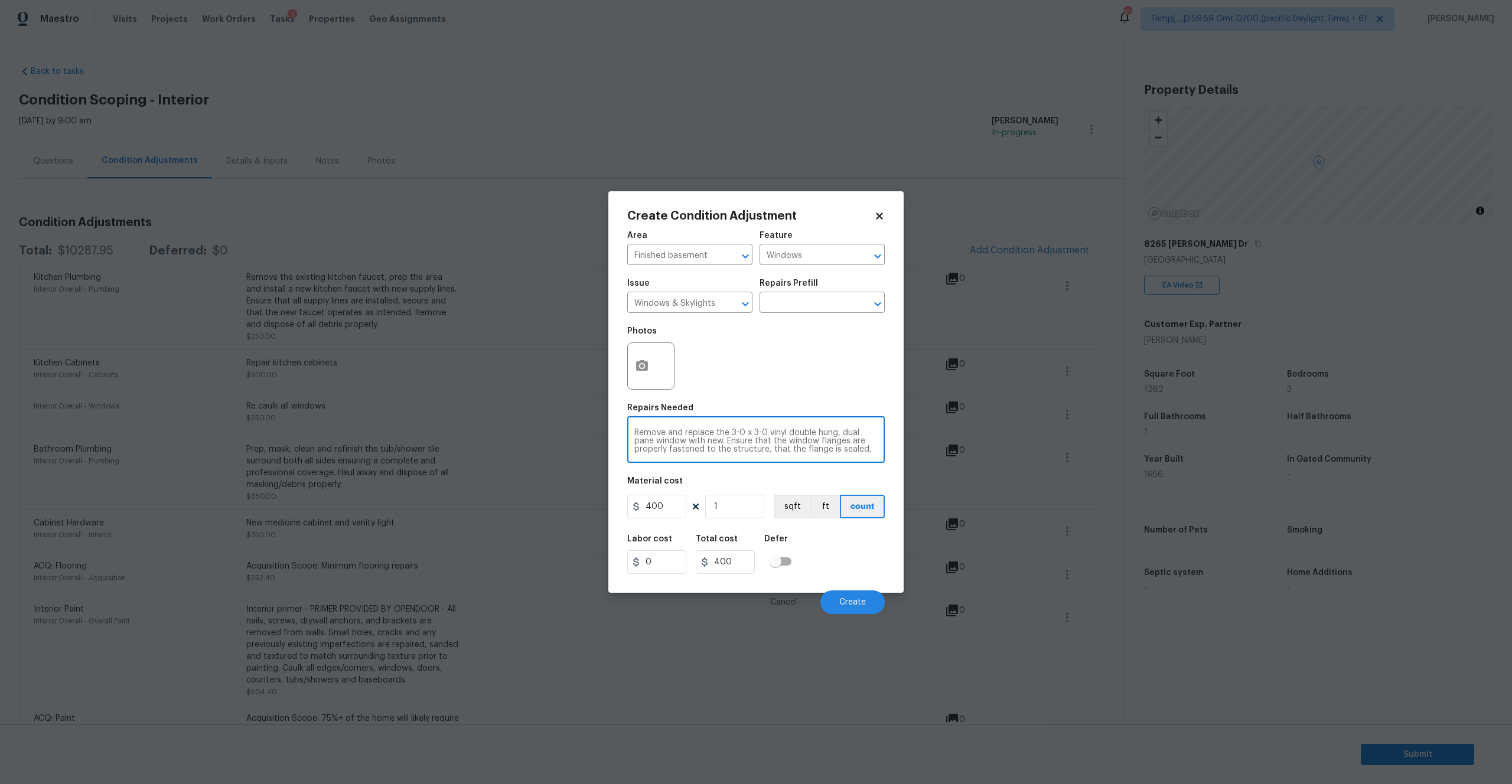
paste textarea "basement window glass replacement"
click at [638, 434] on textarea "basement window glass replacement" at bounding box center [756, 441] width 243 height 25
type textarea "Basement window glass replacement"
click at [842, 595] on button "Create" at bounding box center [853, 602] width 65 height 24
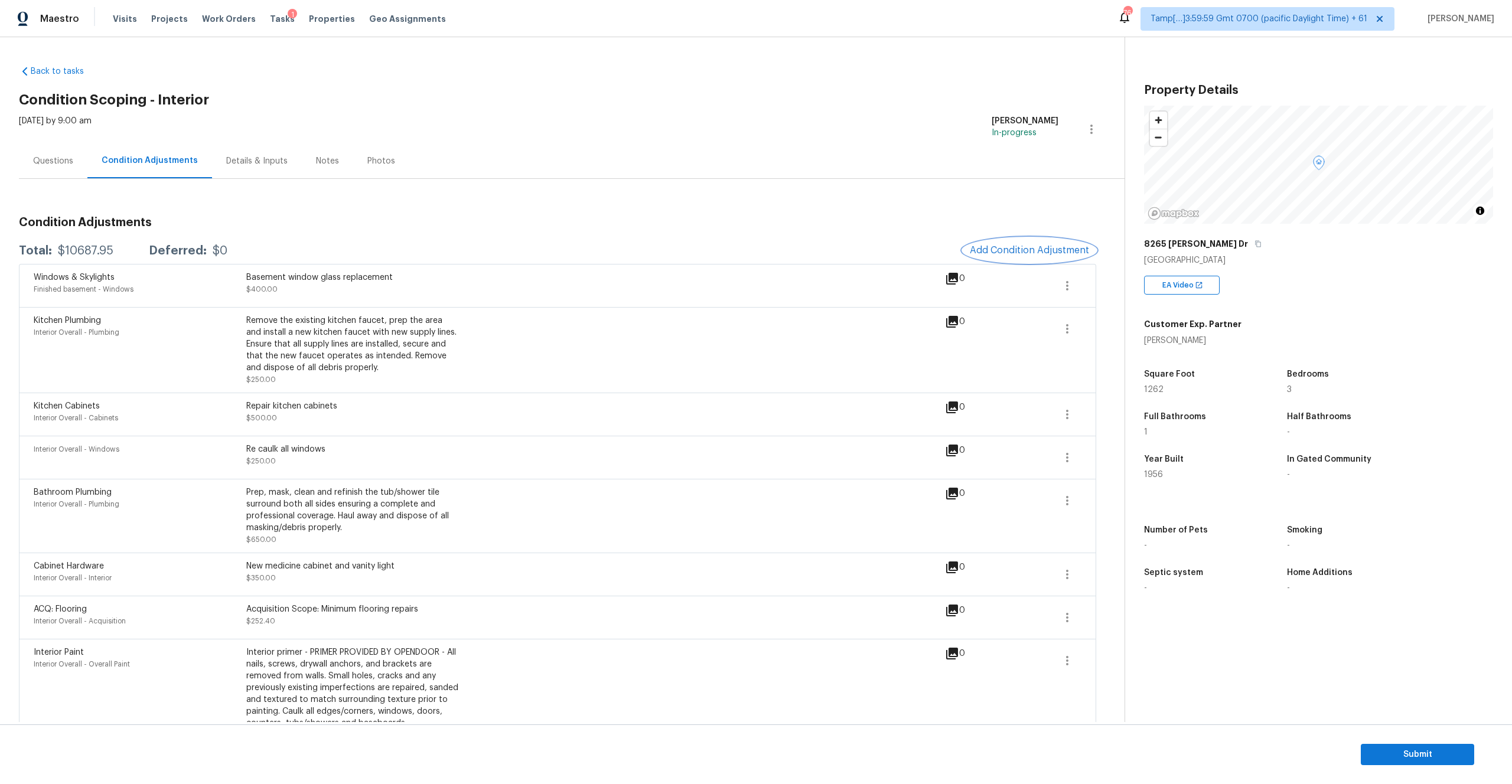
click at [1006, 245] on span "Add Condition Adjustment" at bounding box center [1029, 250] width 119 height 11
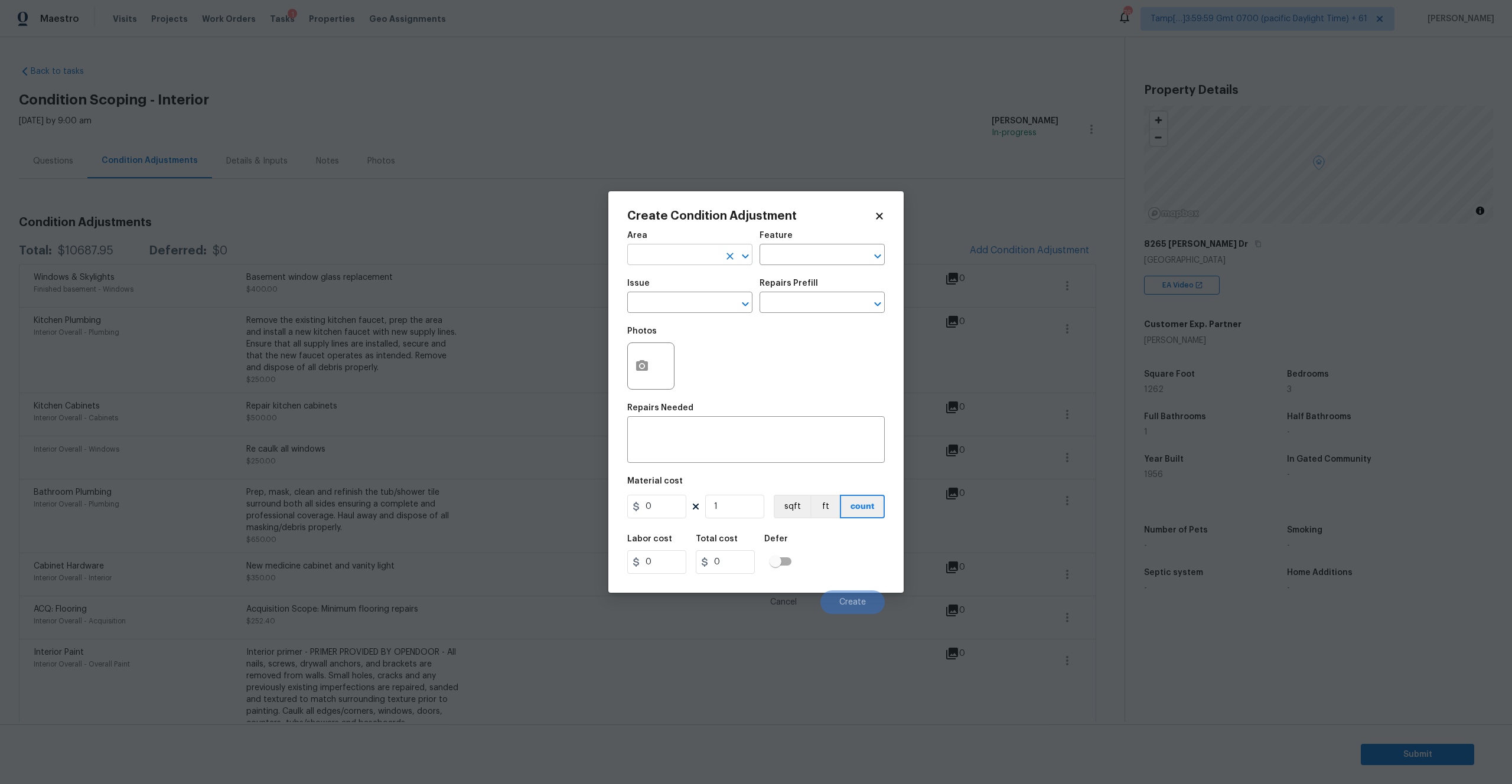
click at [650, 261] on input "text" at bounding box center [673, 255] width 92 height 19
type input "Interior Overall"
type input "Interior"
type input "Interior Door"
click at [775, 324] on div "Photos" at bounding box center [756, 358] width 257 height 77
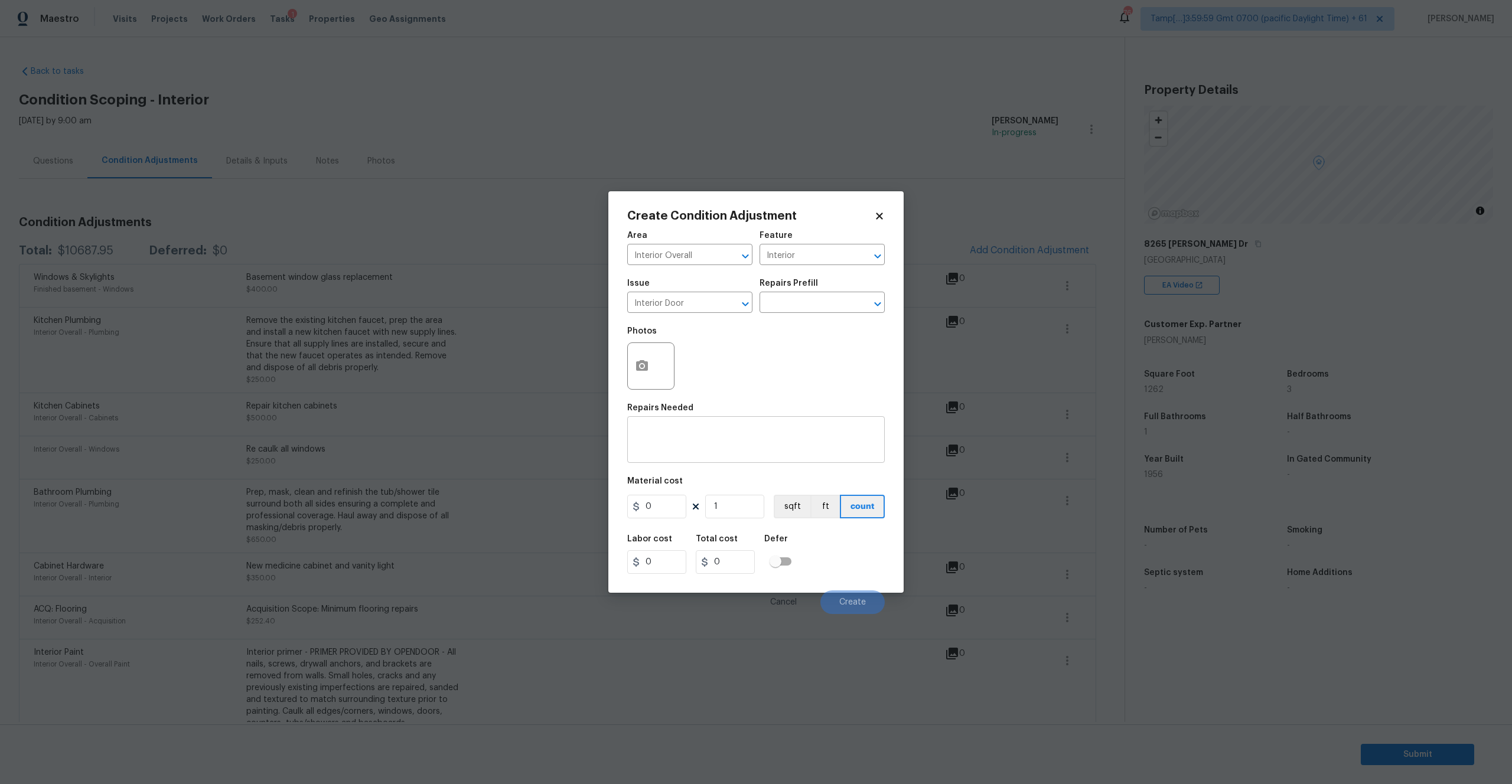
click at [668, 451] on textarea at bounding box center [756, 441] width 243 height 25
paste textarea "new interior doors"
click at [639, 435] on textarea "new interior doors" at bounding box center [756, 441] width 243 height 25
type textarea "New interior doors"
click at [654, 510] on input "0" at bounding box center [657, 506] width 59 height 24
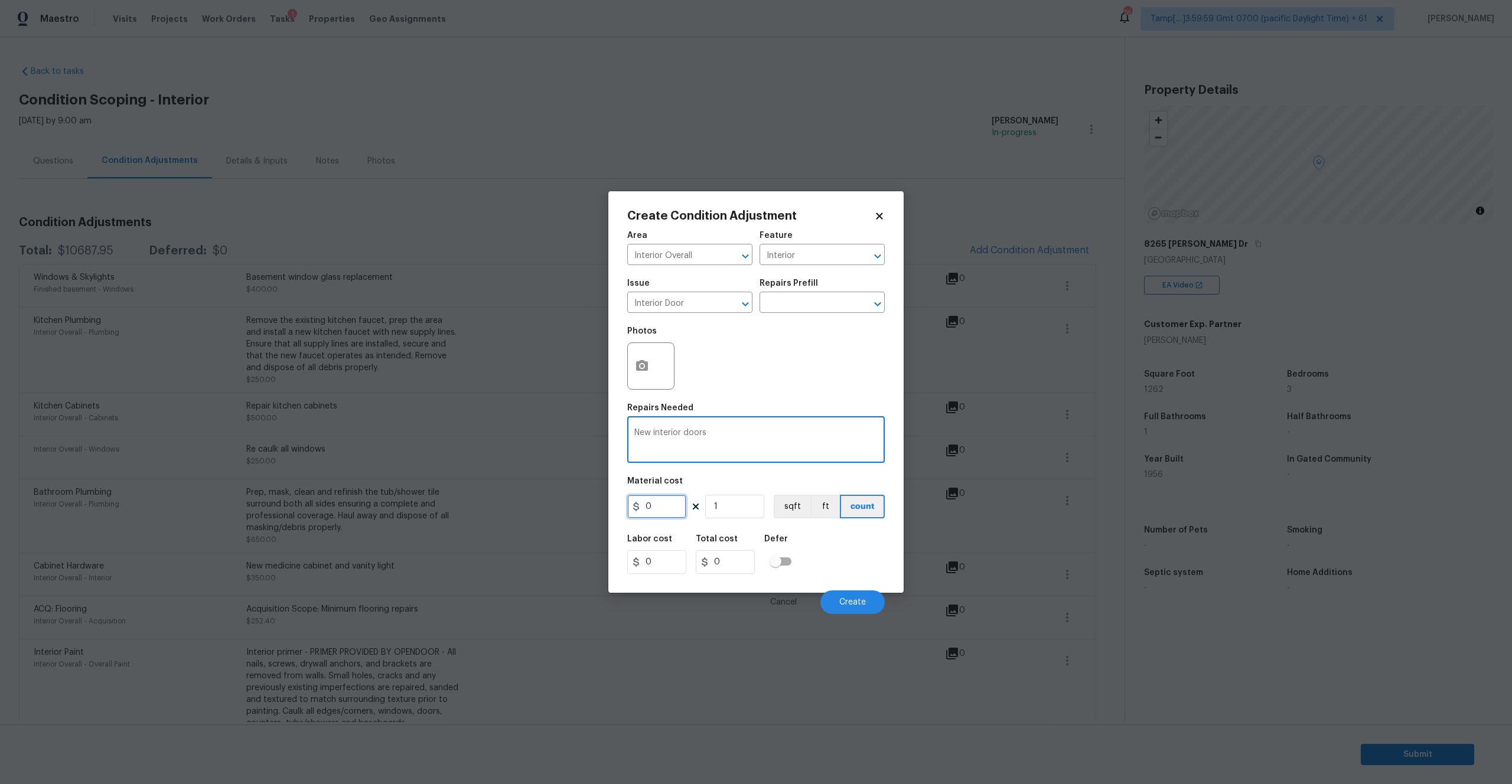
click at [654, 510] on input "0" at bounding box center [657, 506] width 59 height 24
type input "750"
click at [835, 600] on button "Create" at bounding box center [853, 602] width 65 height 24
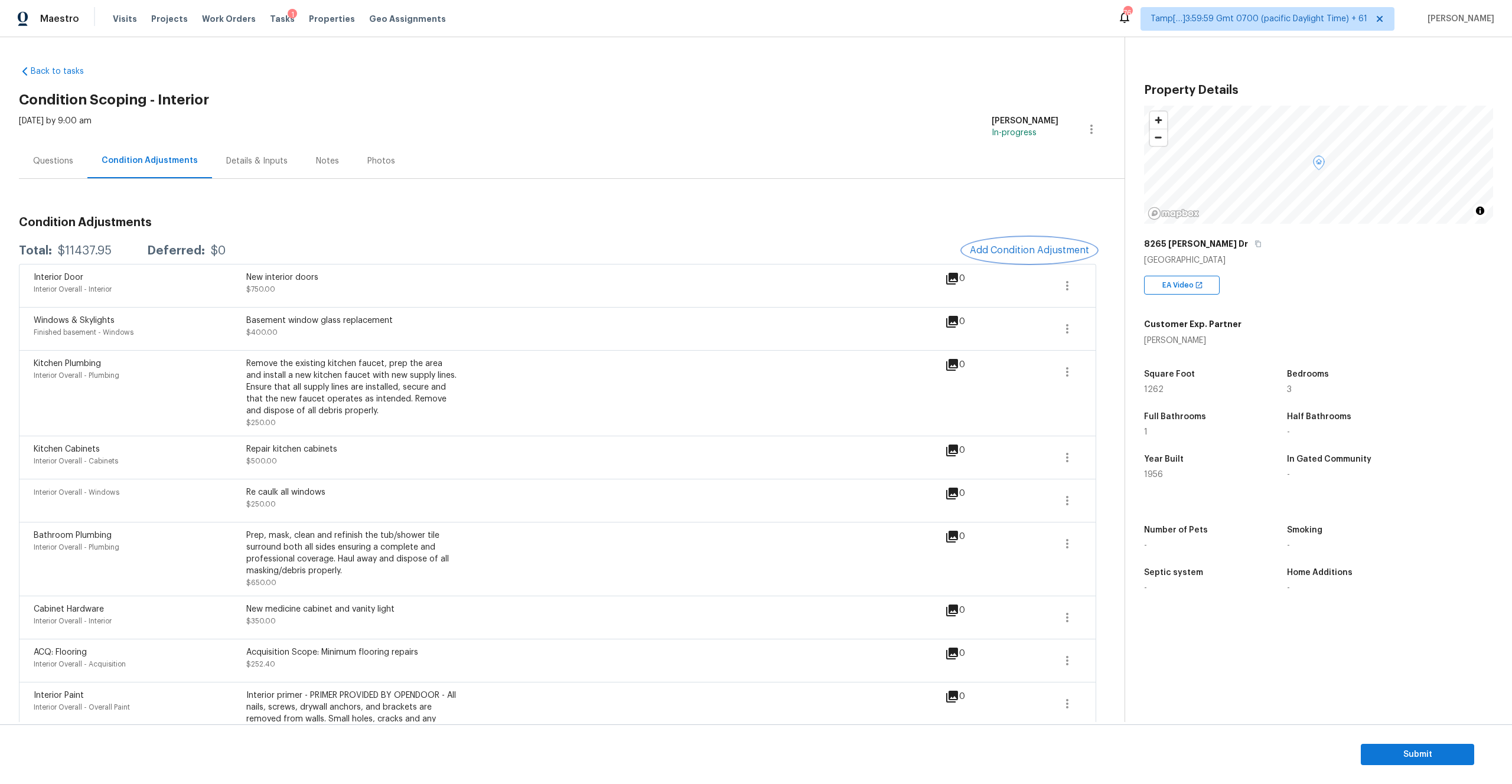
click at [994, 250] on span "Add Condition Adjustment" at bounding box center [1029, 250] width 119 height 11
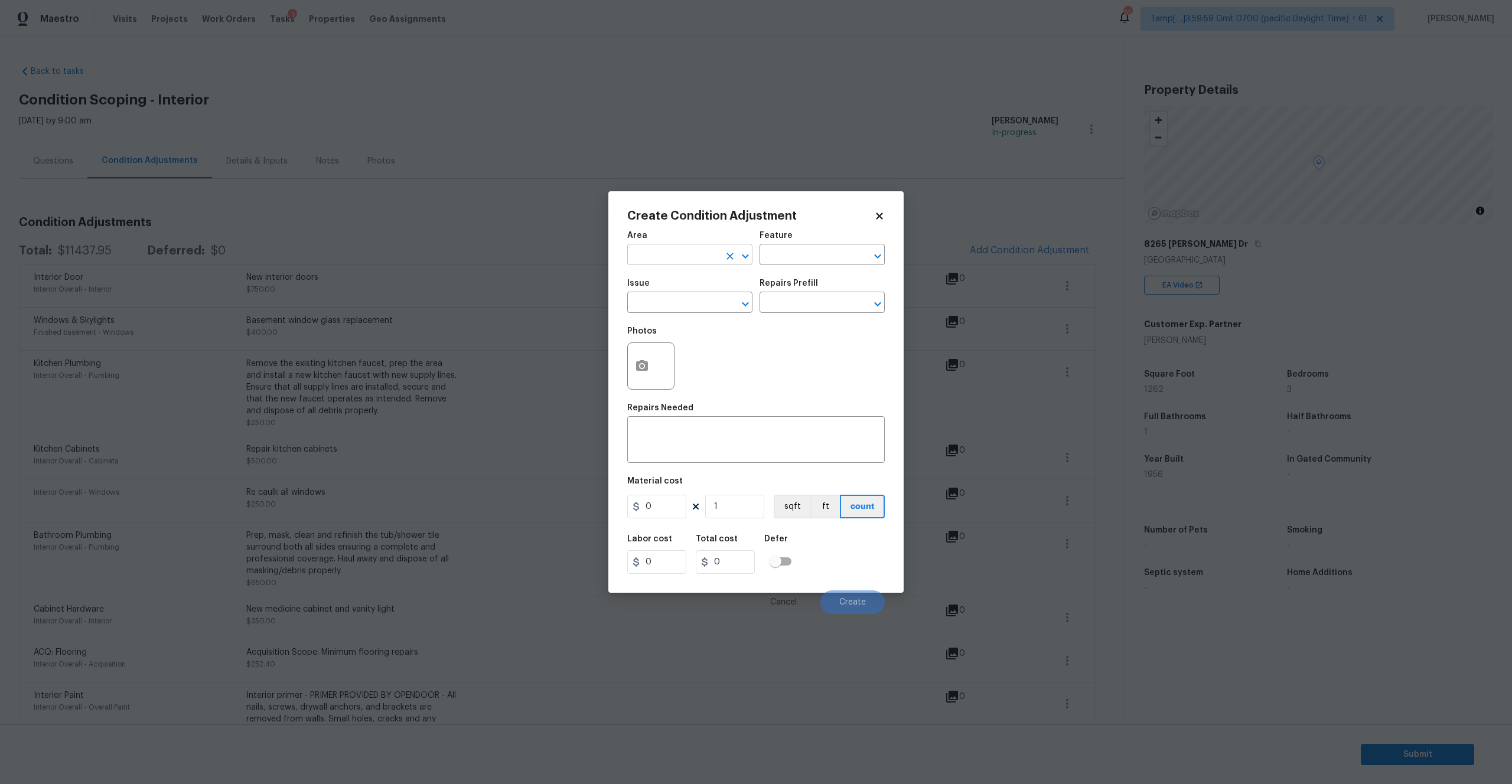
click at [666, 247] on input "text" at bounding box center [673, 255] width 92 height 19
type input "Interior Addition"
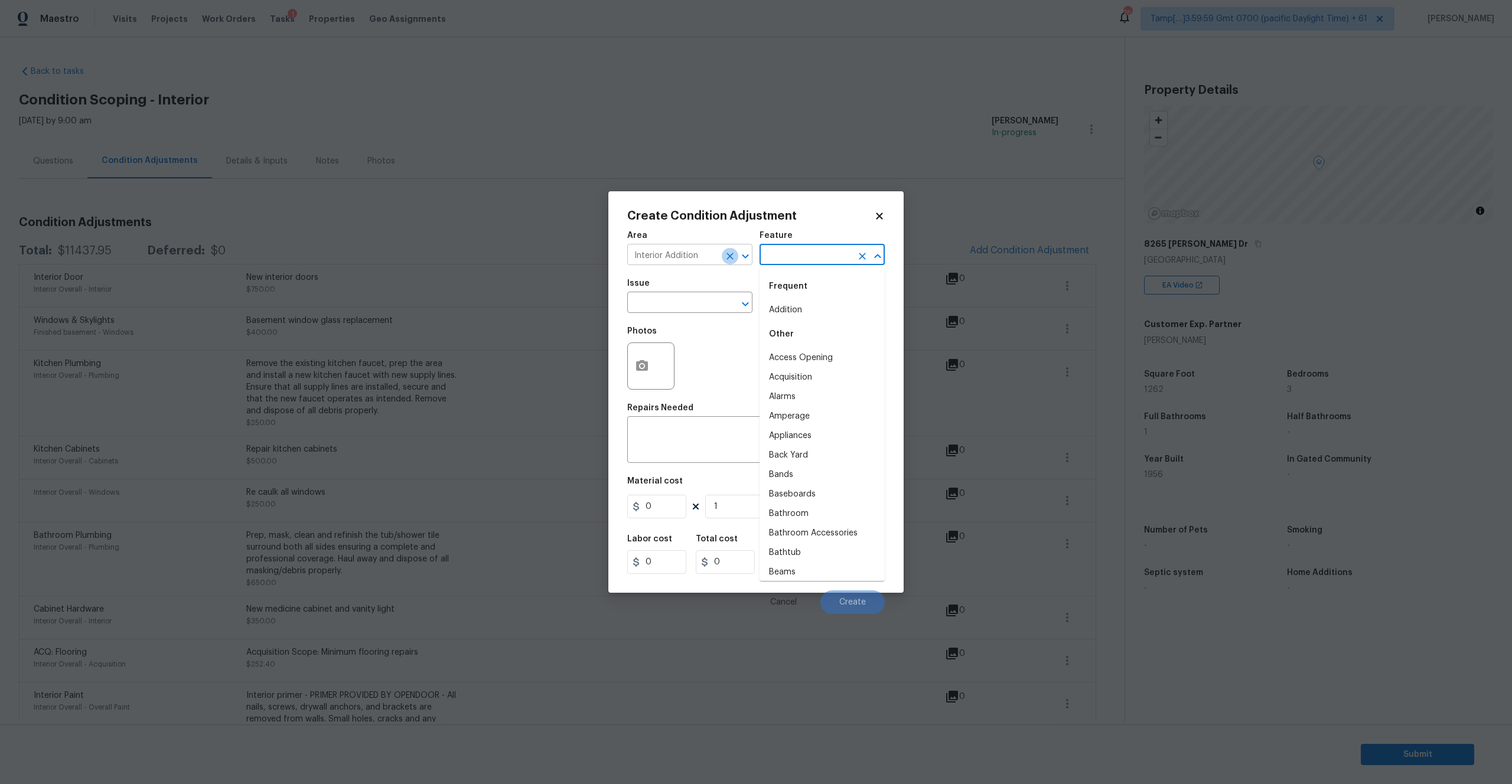
click at [732, 256] on icon "Clear" at bounding box center [729, 255] width 12 height 12
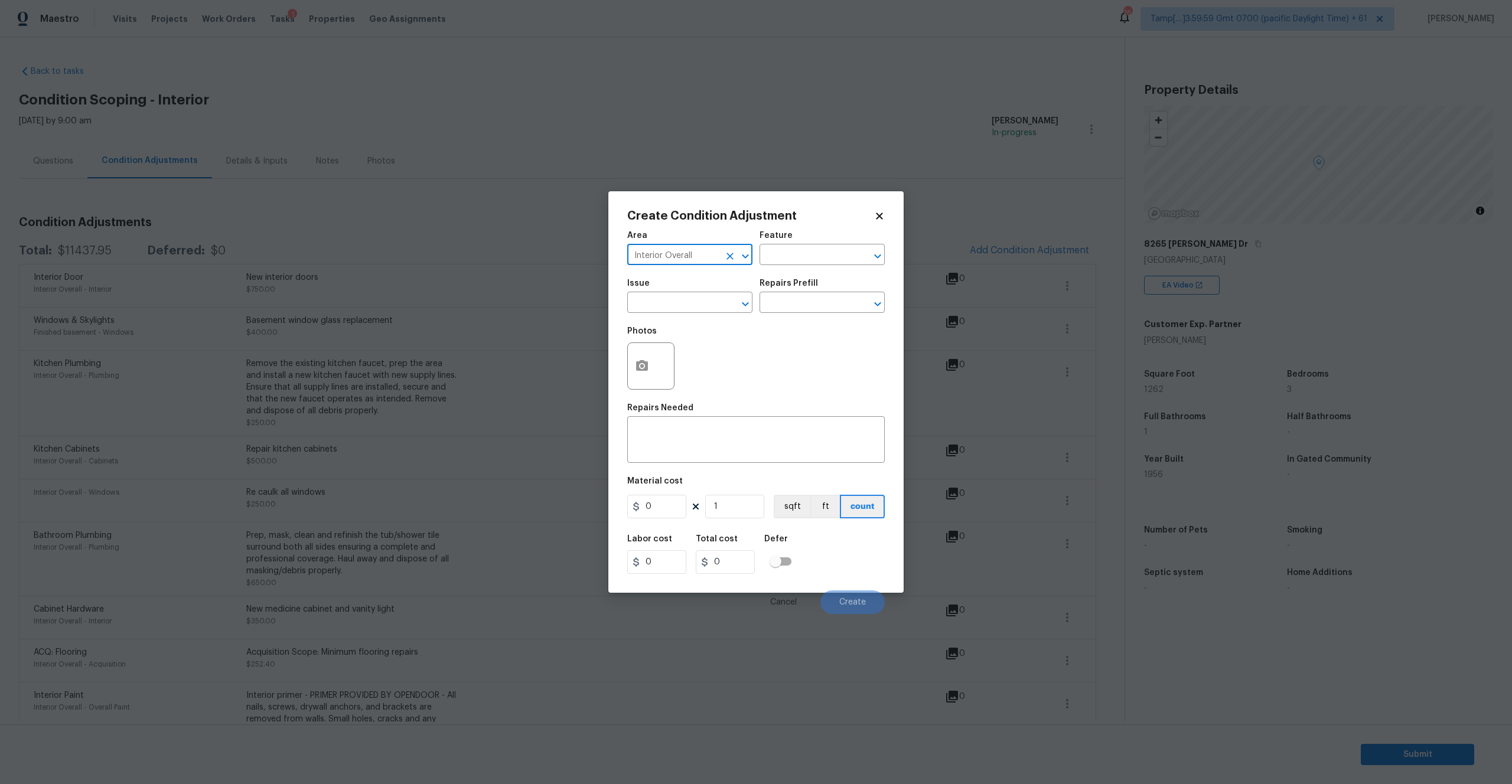
type input "Interior Overall"
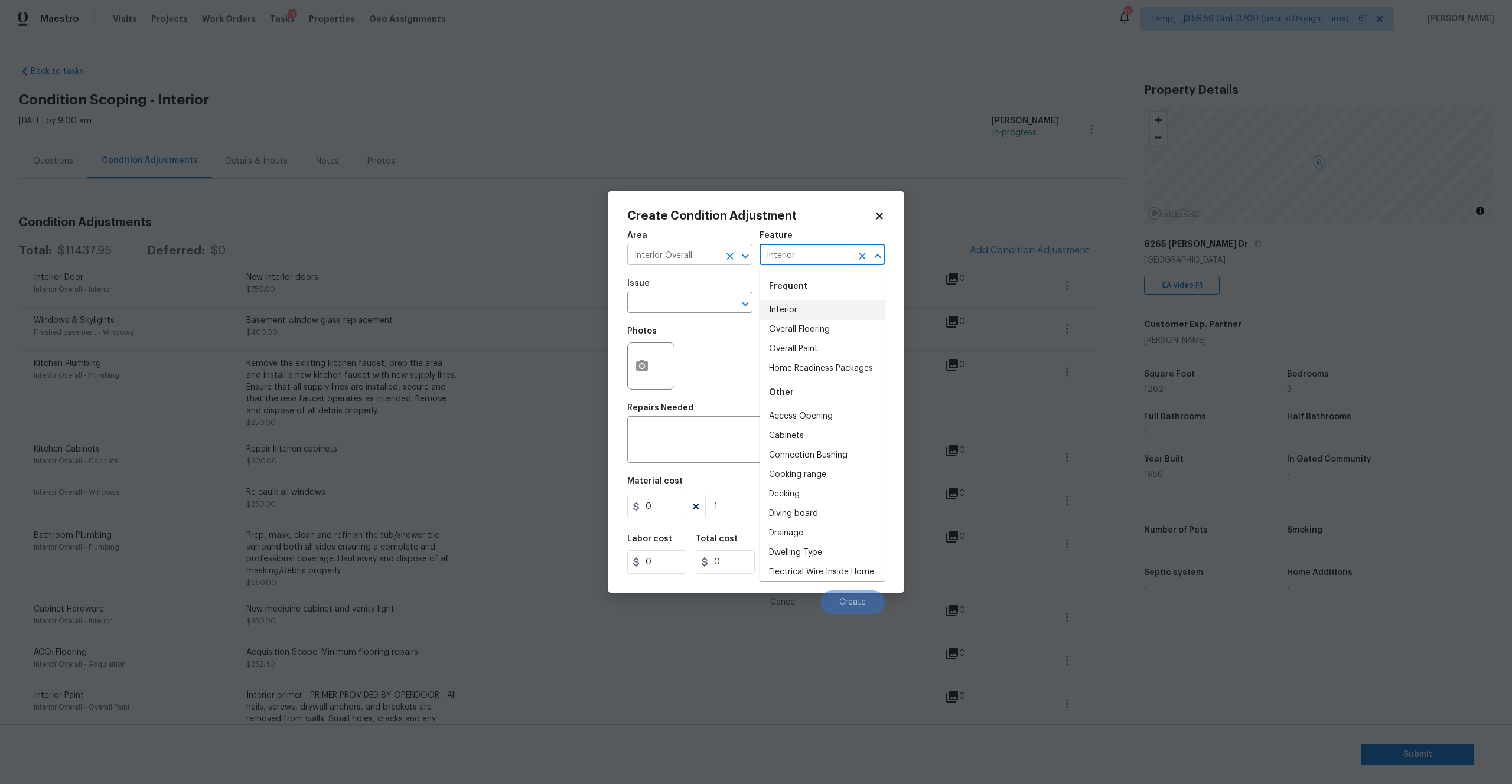
type input "Interior"
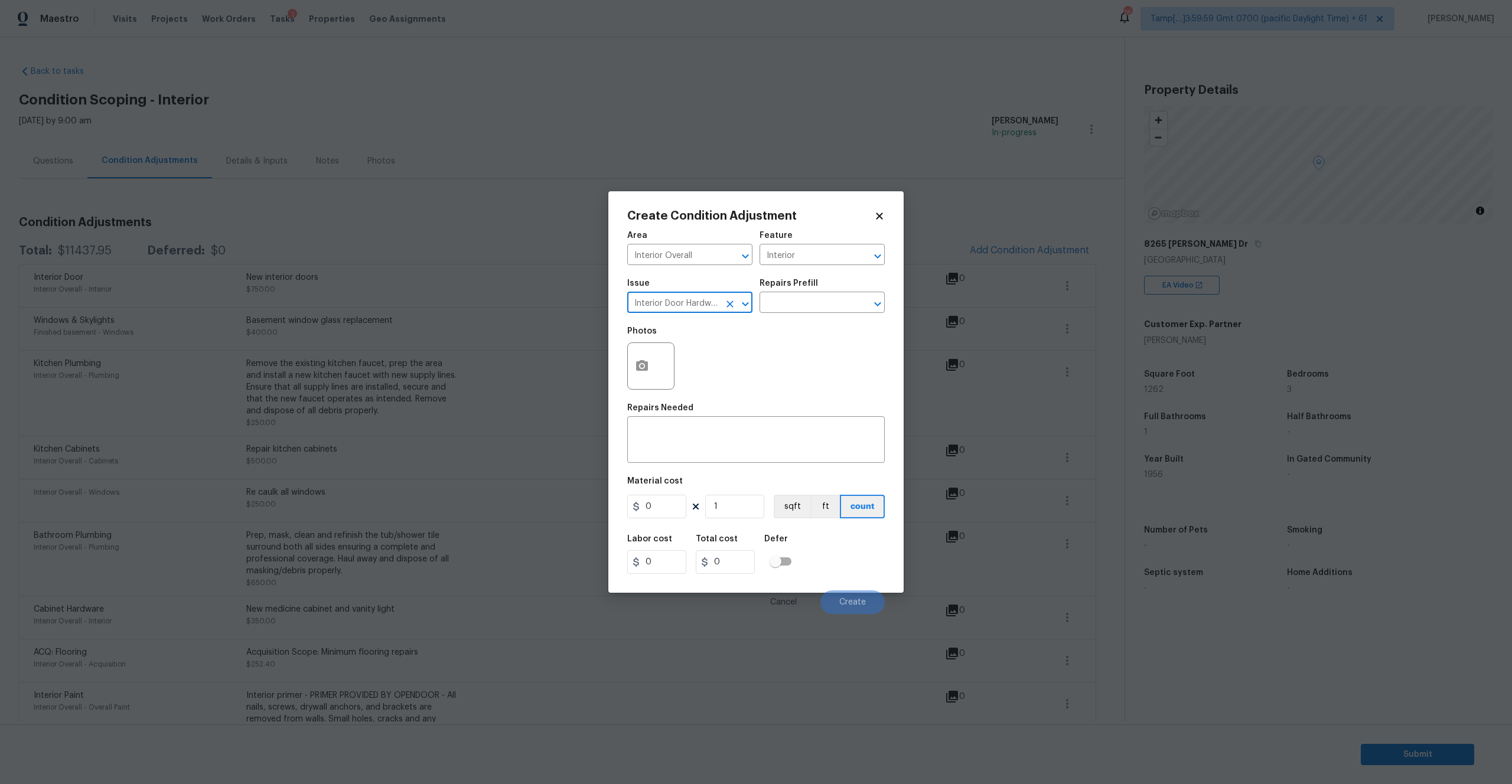
type input "Interior Door Hardware"
click at [809, 419] on div "x ​" at bounding box center [756, 441] width 257 height 43
paste textarea "missing interior door hardware"
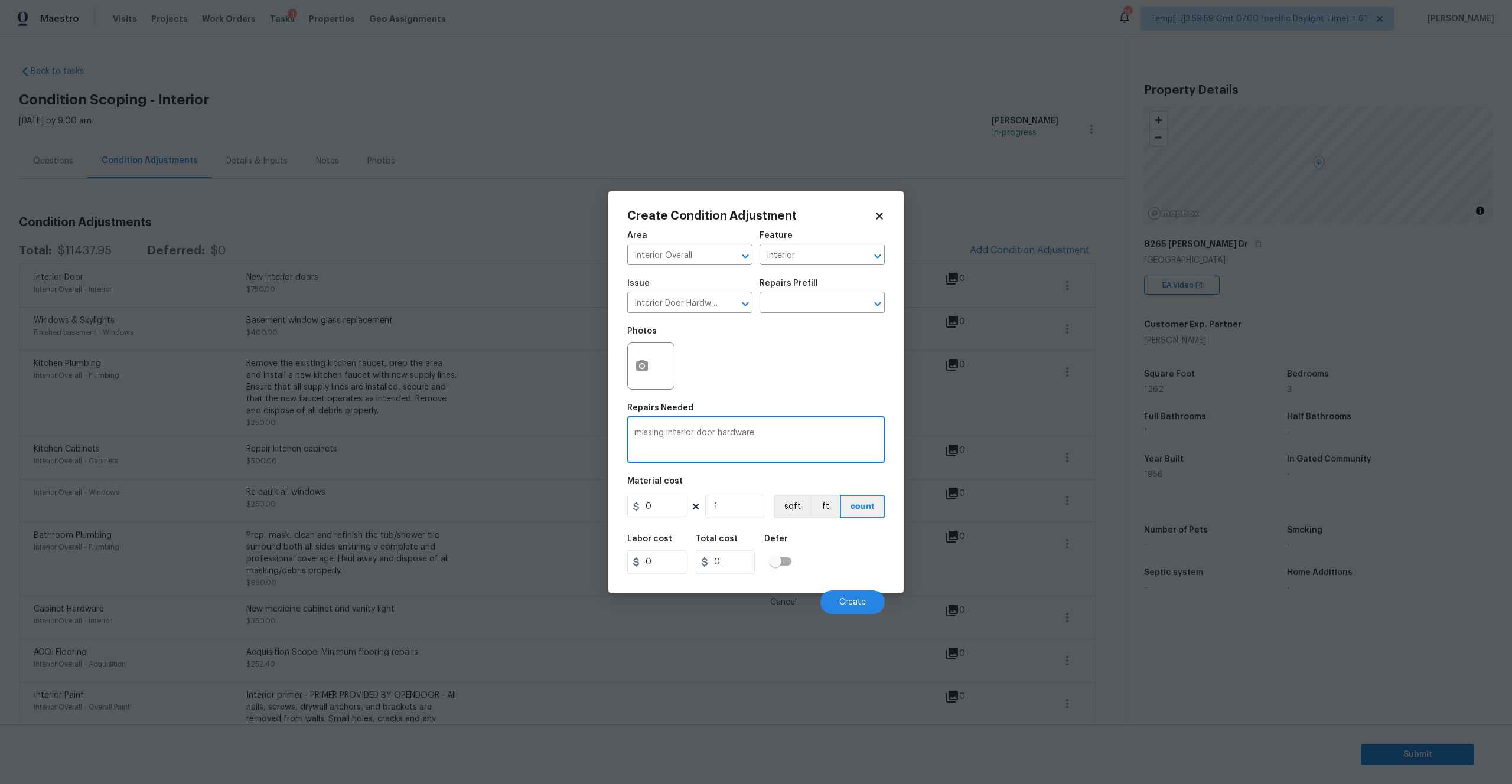
click at [640, 430] on textarea "missing interior door hardware" at bounding box center [756, 441] width 243 height 25
type textarea "Missing interior door hardware"
click at [655, 512] on input "0" at bounding box center [657, 506] width 59 height 24
type input "250"
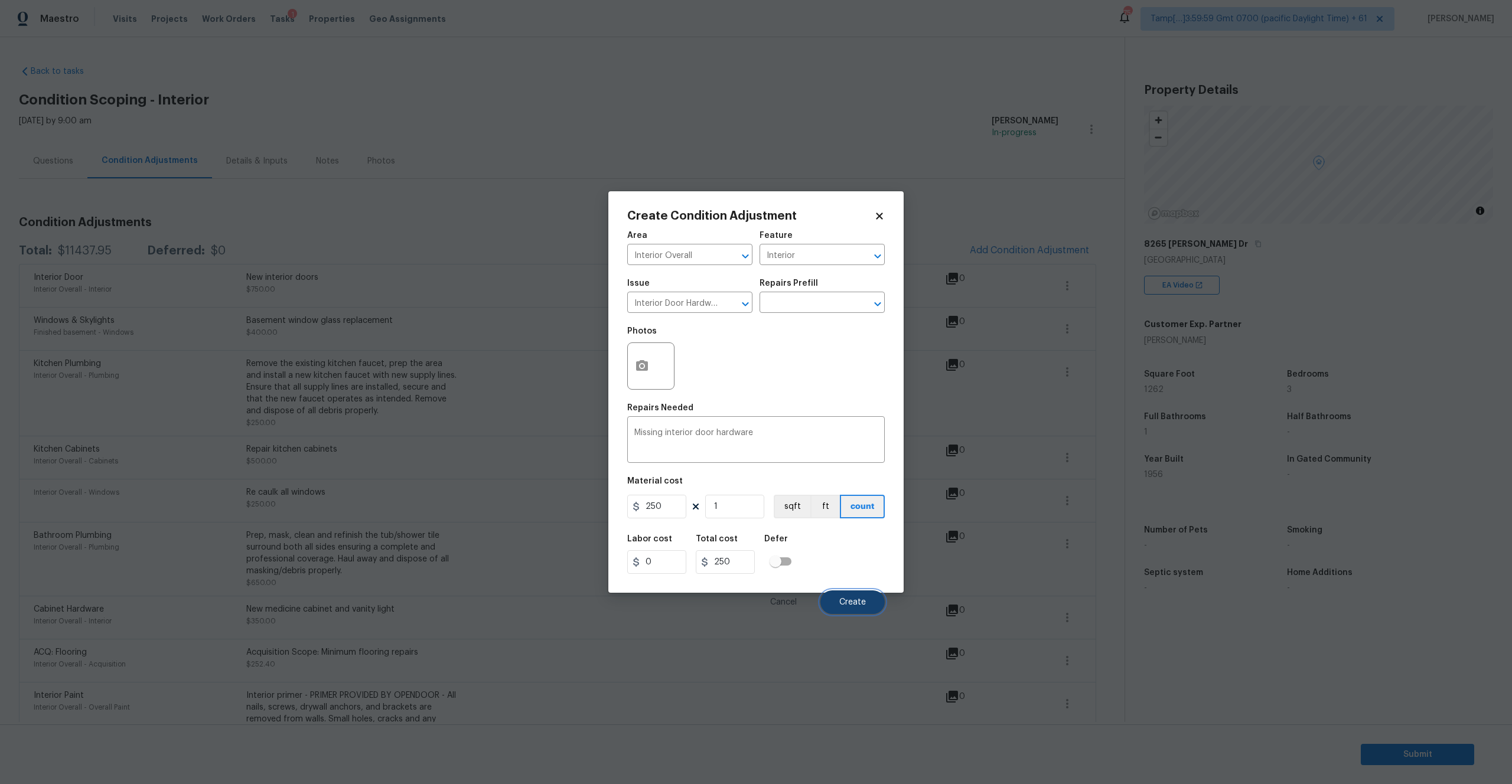
click at [840, 601] on span "Create" at bounding box center [853, 602] width 27 height 9
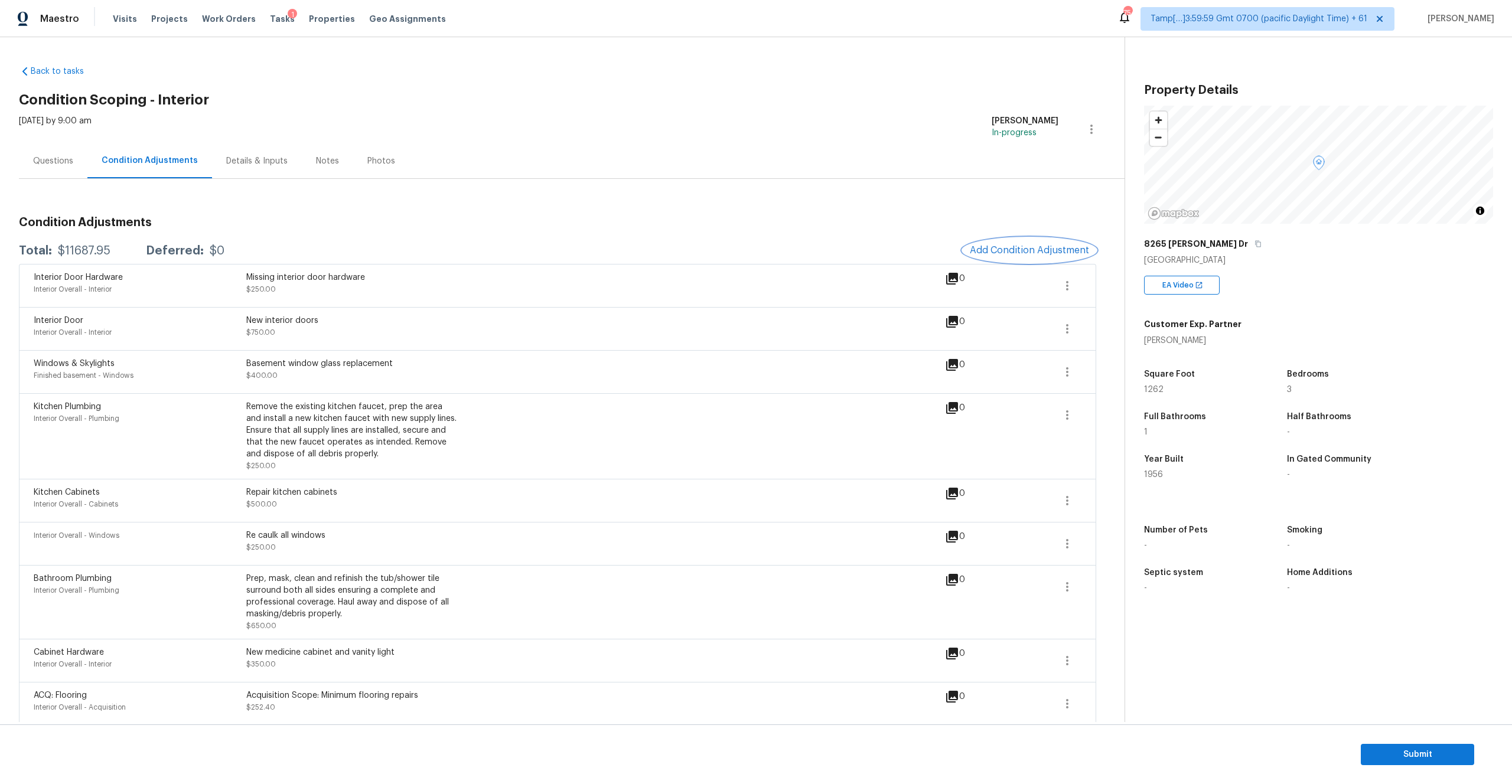
click at [1013, 248] on span "Add Condition Adjustment" at bounding box center [1029, 250] width 119 height 11
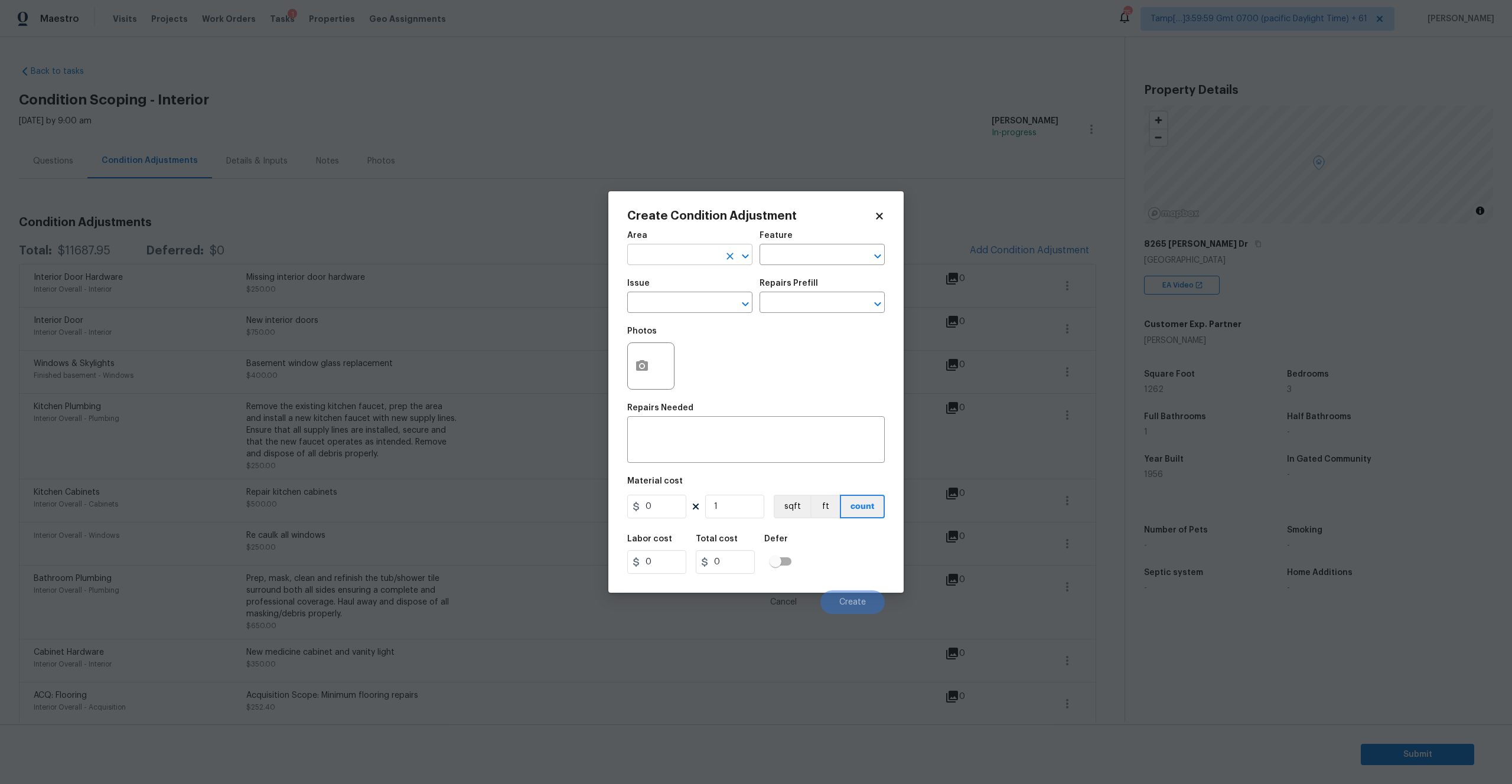
click at [659, 256] on input "text" at bounding box center [673, 255] width 92 height 19
type input "Interior Overall"
type input "Interior"
click at [680, 415] on li "Windows & Skylights" at bounding box center [689, 417] width 125 height 20
type input "Windows & Skylights"
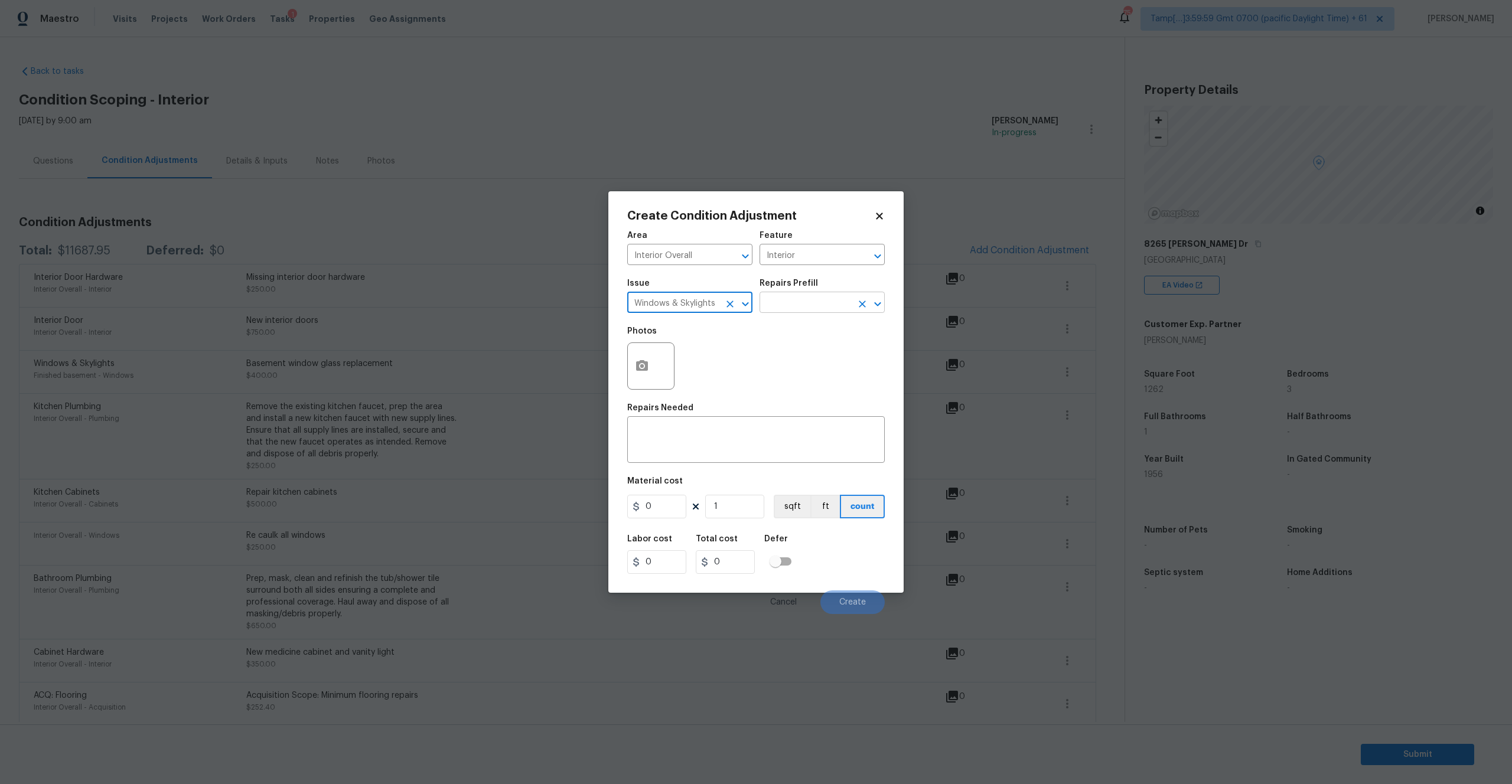
click at [805, 304] on input "text" at bounding box center [806, 303] width 92 height 19
type input "f"
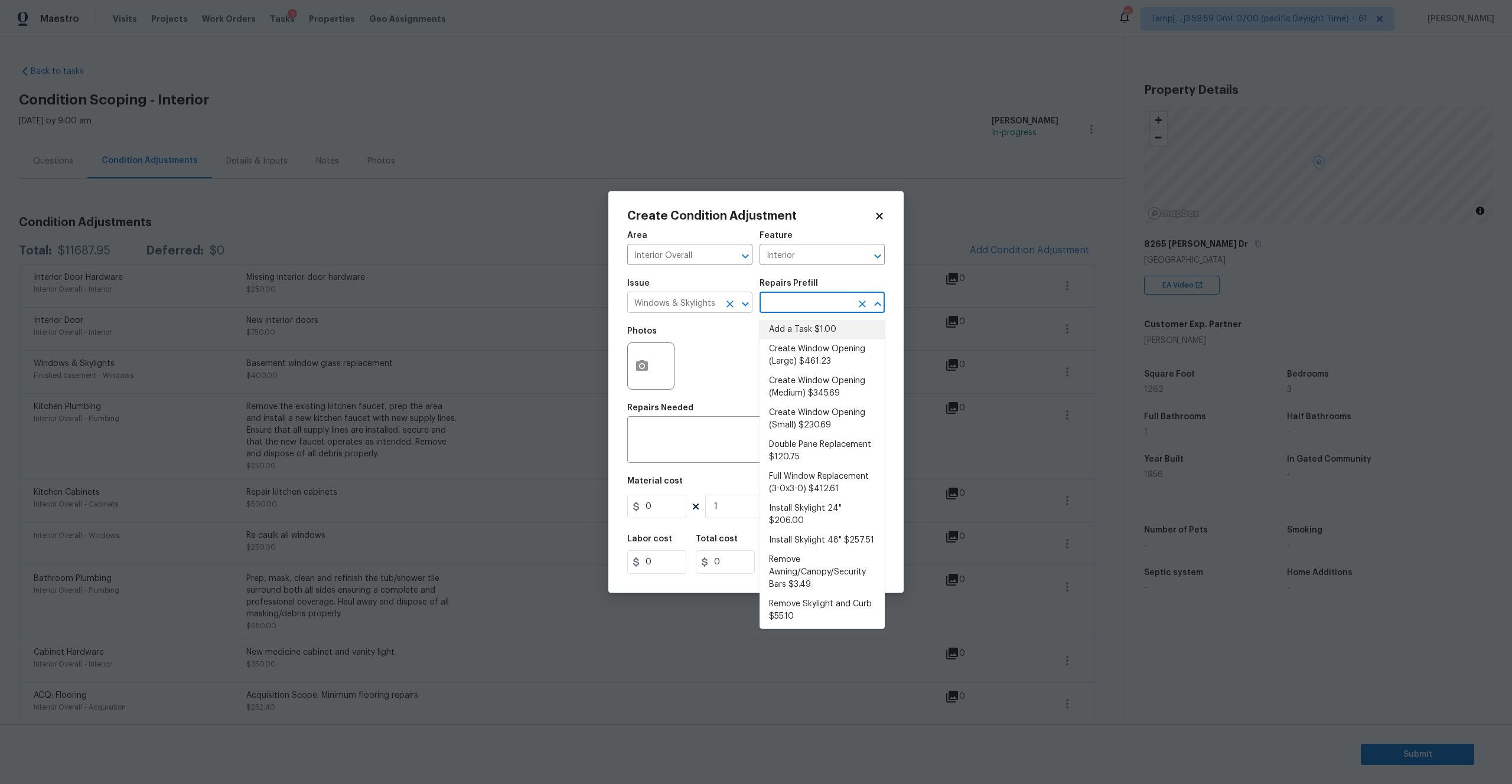
click at [730, 302] on icon "Clear" at bounding box center [730, 304] width 7 height 7
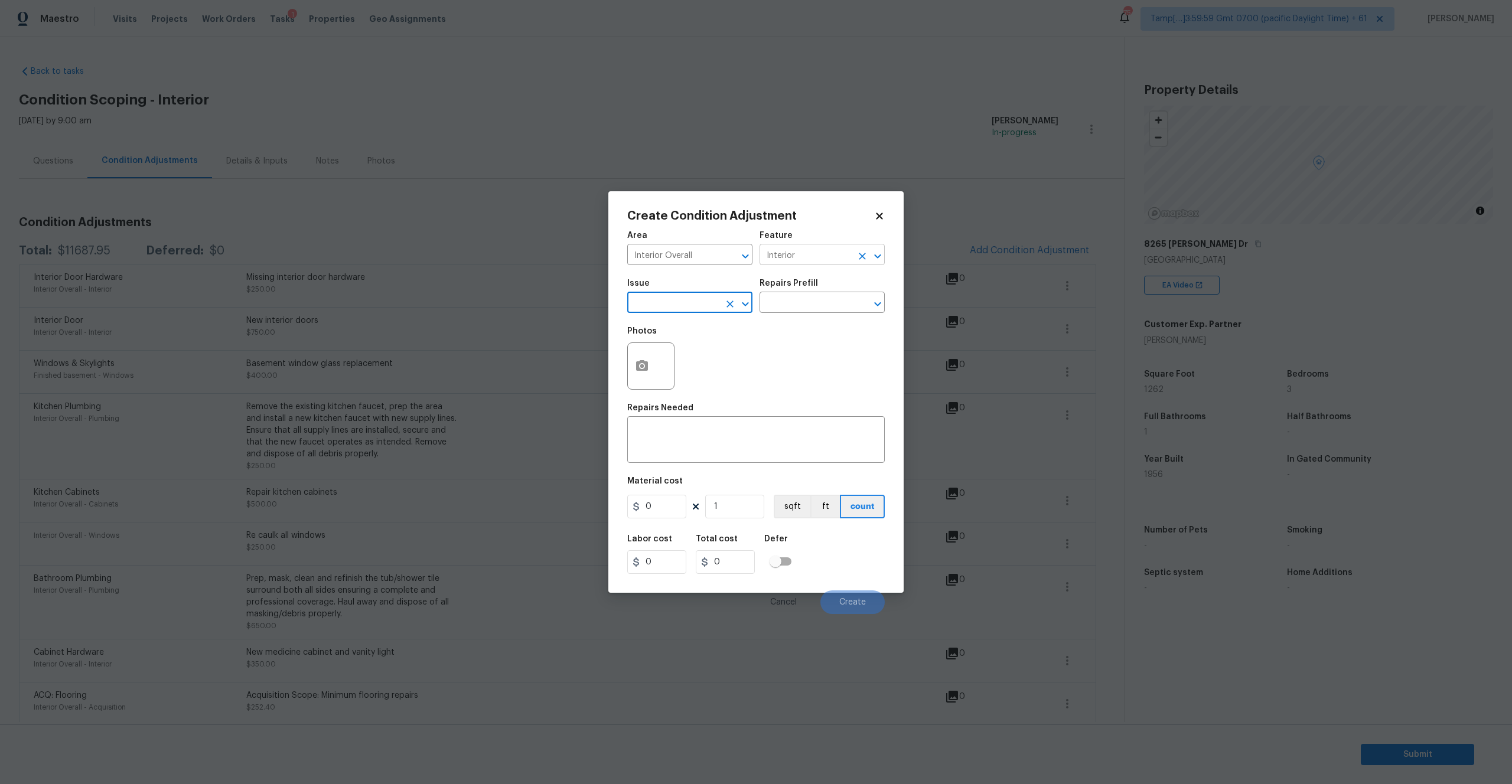
click at [861, 259] on icon "Clear" at bounding box center [862, 255] width 12 height 12
type input "Lighting"
type input "f"
type input "Windows & Skylights"
click at [815, 375] on div "Photos" at bounding box center [756, 358] width 257 height 77
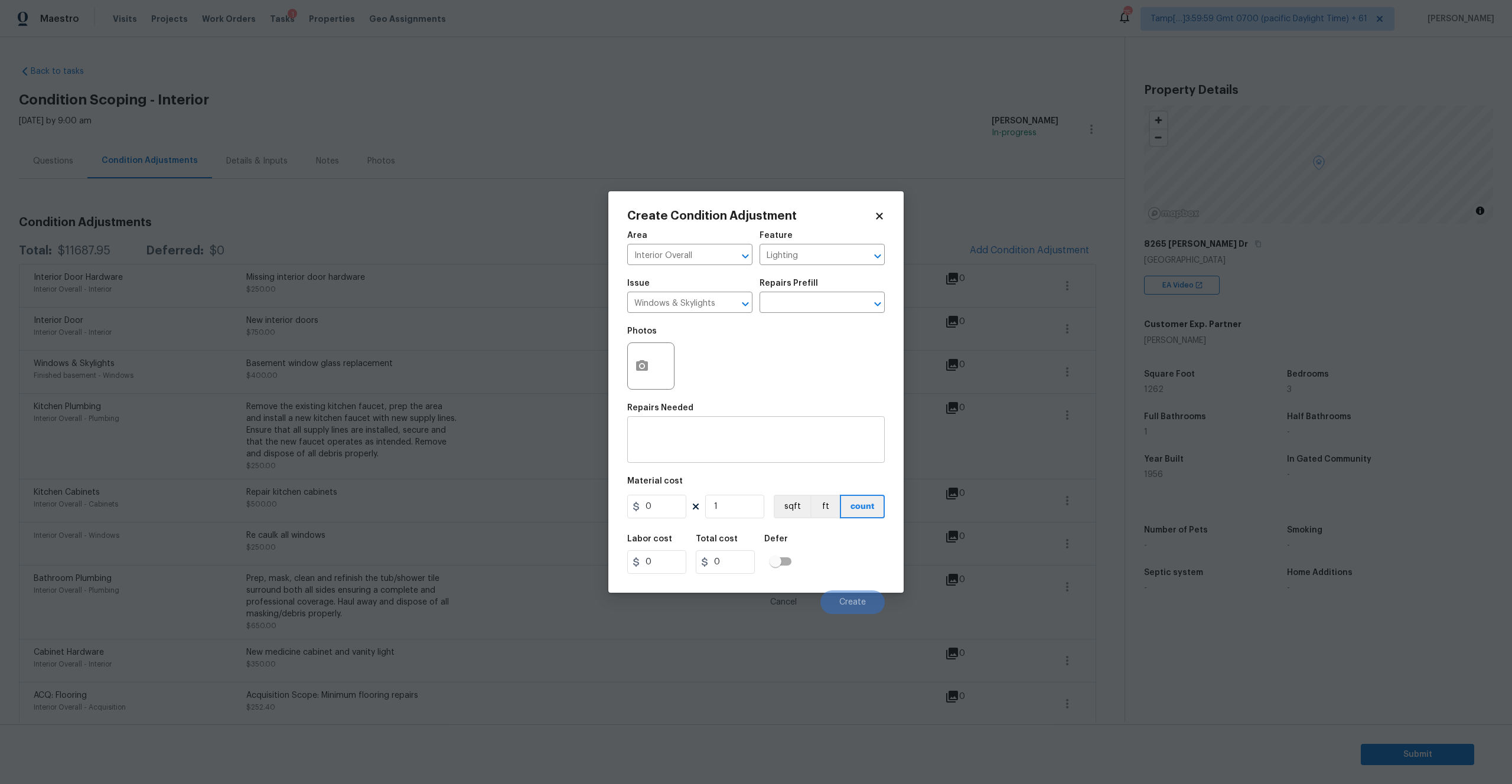
click at [713, 440] on textarea at bounding box center [756, 441] width 243 height 25
paste textarea "new flush mount light fixtures"
type textarea "new flush mount light fixtures"
click at [648, 513] on input "0" at bounding box center [657, 506] width 59 height 24
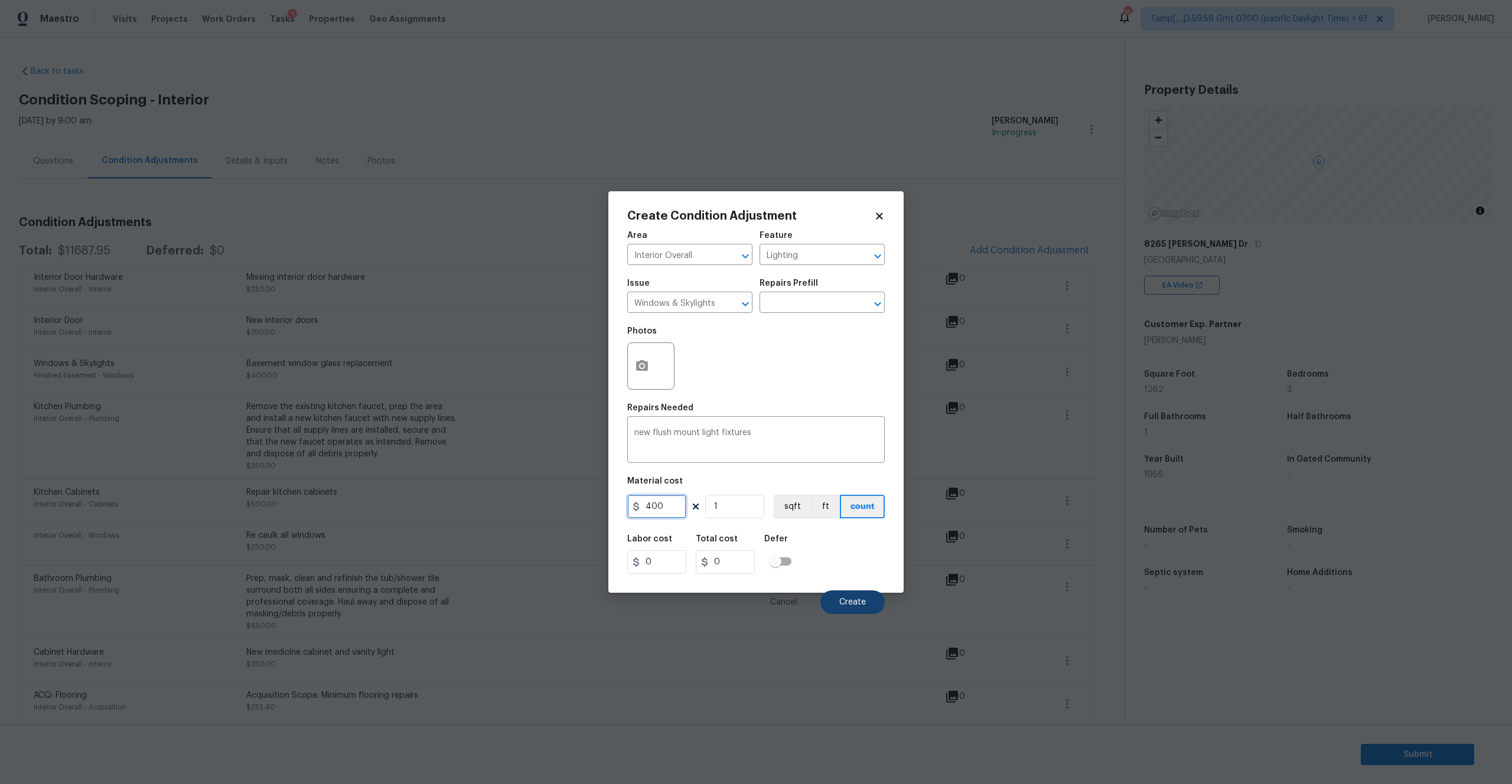
type input "400"
click at [852, 603] on span "Create" at bounding box center [853, 602] width 27 height 9
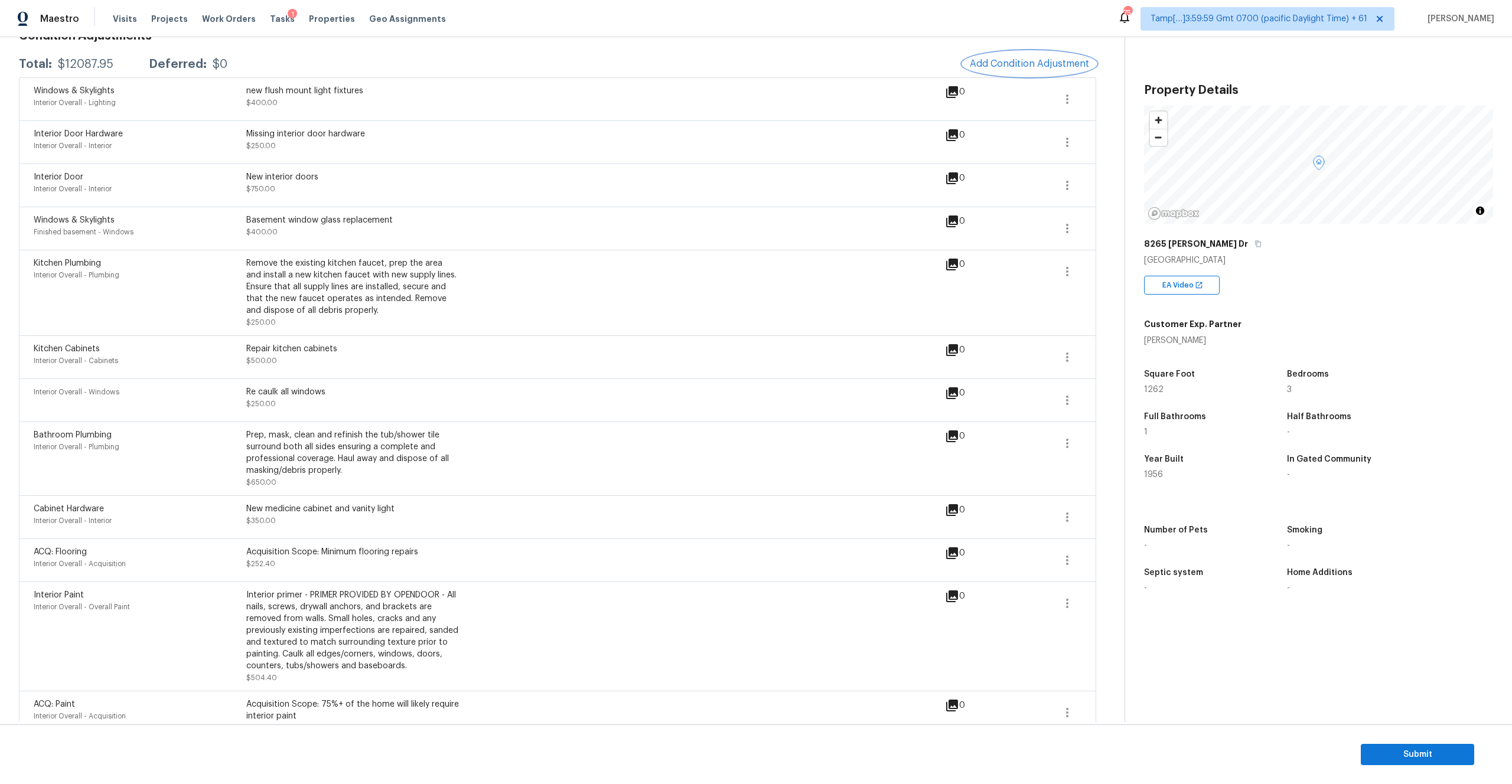
scroll to position [29, 0]
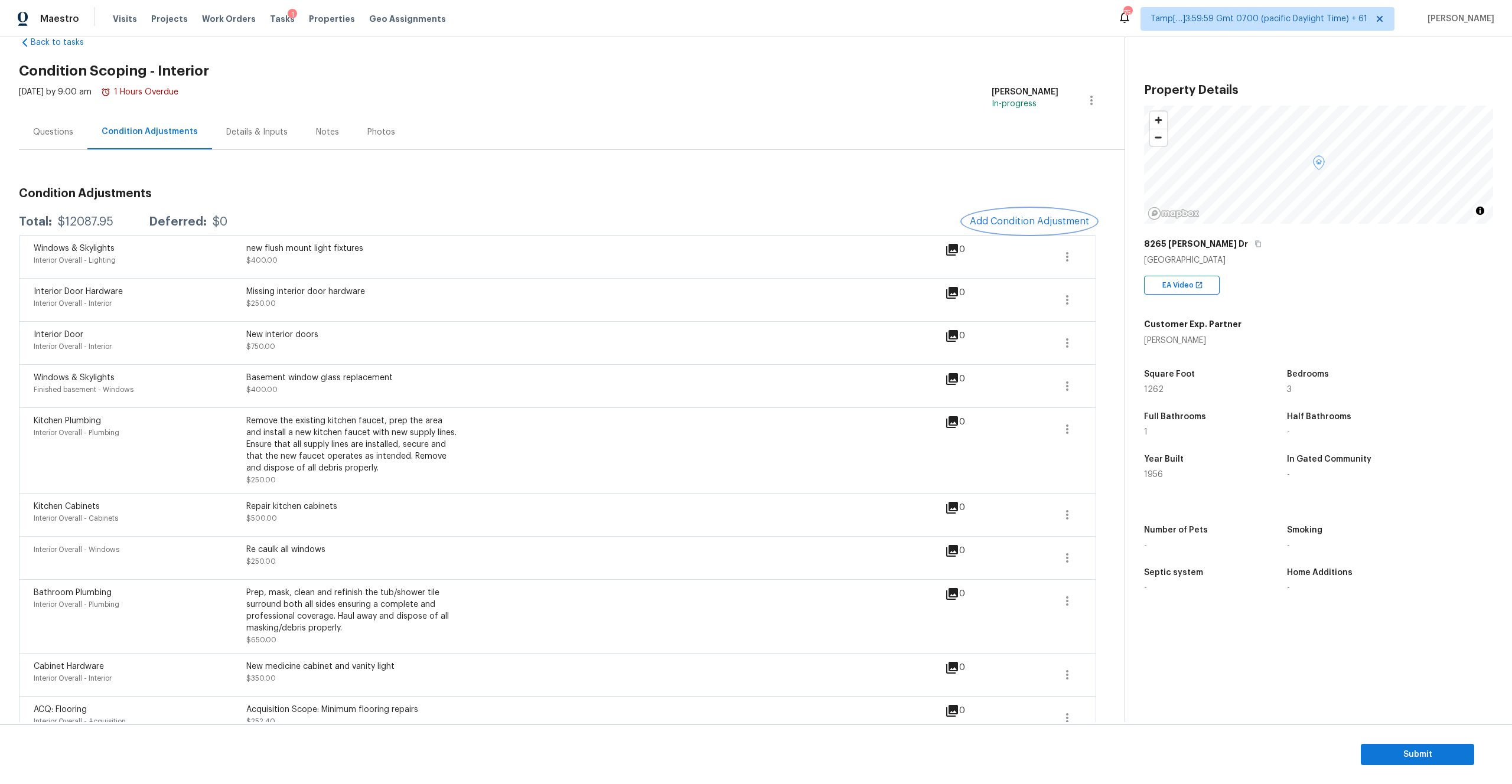
click at [1009, 214] on button "Add Condition Adjustment" at bounding box center [1029, 222] width 133 height 25
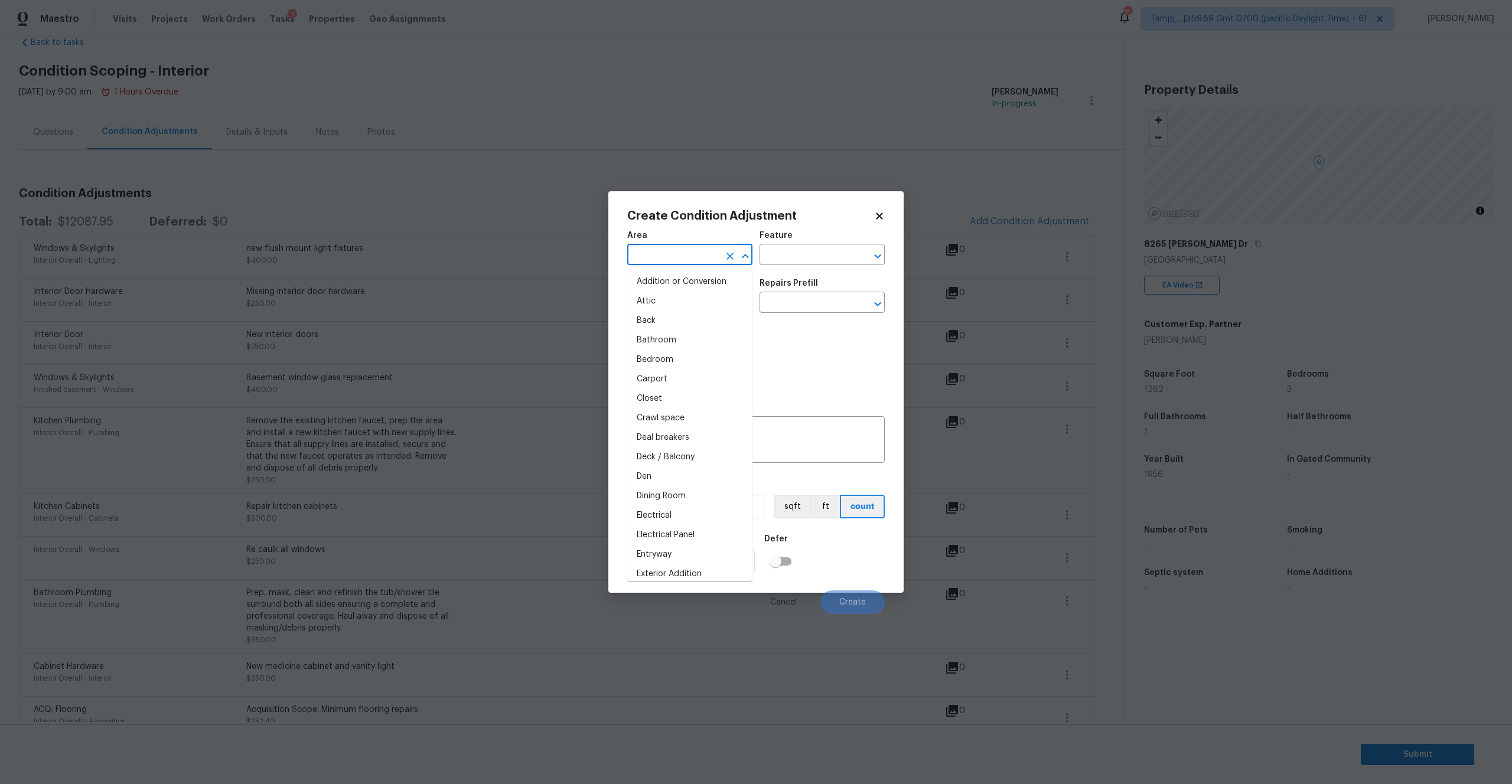
click at [703, 252] on input "text" at bounding box center [673, 255] width 92 height 19
type input "Finished basement"
click at [728, 255] on icon "Clear" at bounding box center [730, 256] width 7 height 7
click at [711, 300] on li "Unfinished basement" at bounding box center [689, 302] width 125 height 20
type input "Unfinished basement"
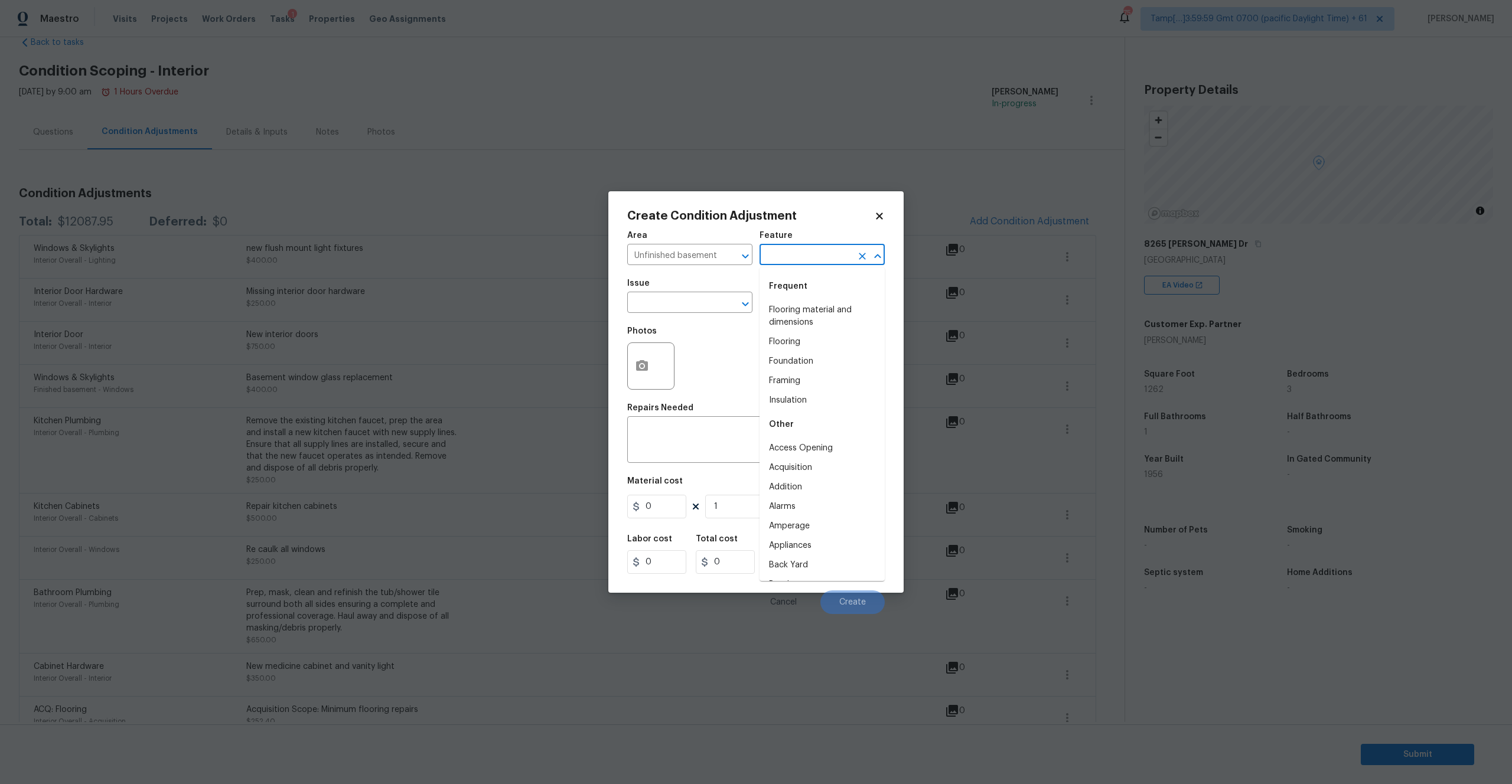
click at [807, 255] on input "text" at bounding box center [806, 255] width 92 height 19
click at [789, 306] on li "Interior" at bounding box center [822, 310] width 125 height 20
type input "Interior"
click at [688, 301] on input "text" at bounding box center [673, 303] width 92 height 19
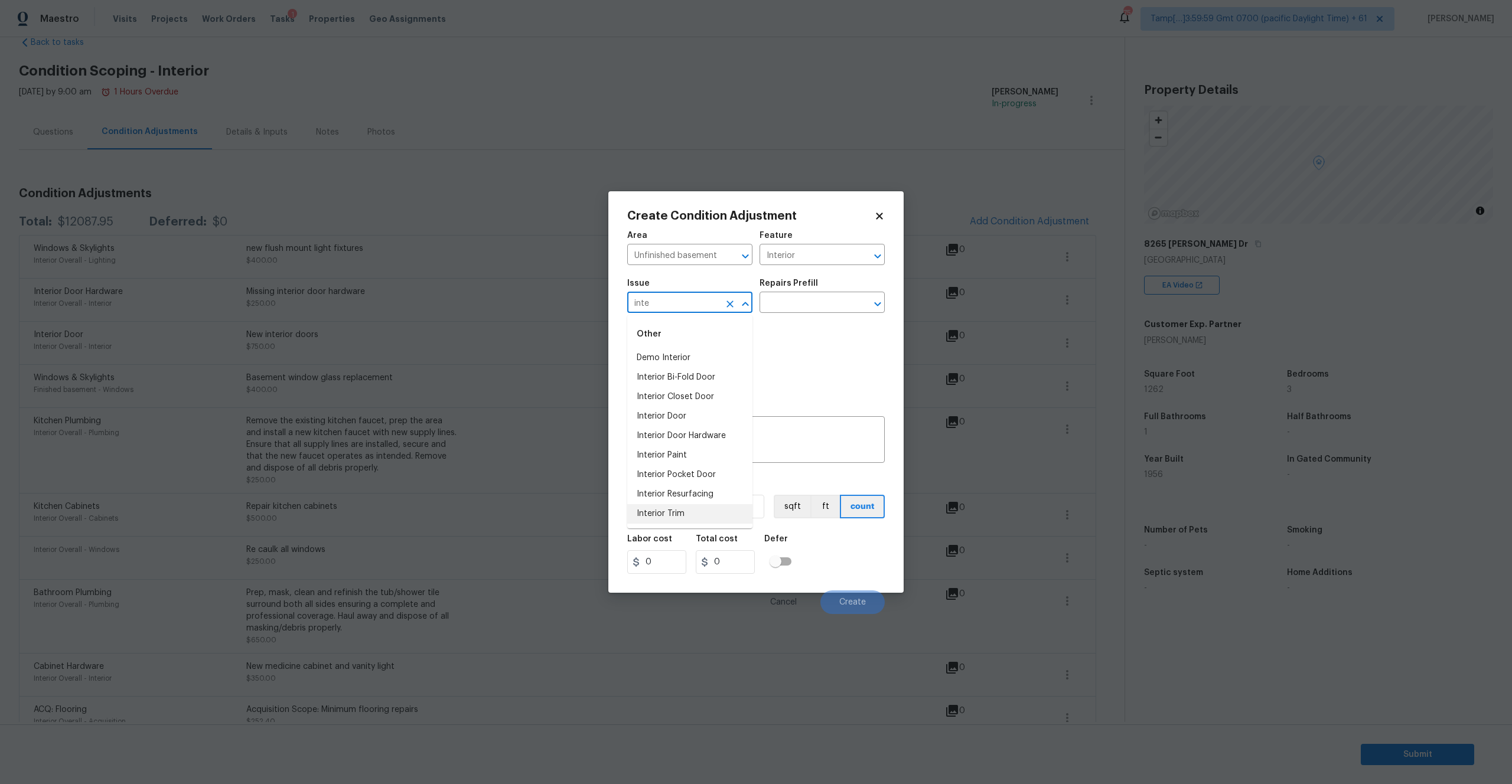
type input "inte"
click at [814, 341] on div "Photos" at bounding box center [756, 358] width 257 height 77
click at [670, 431] on textarea at bounding box center [756, 441] width 243 height 25
paste textarea "paint exposed basement walls and unfinished basement floor"
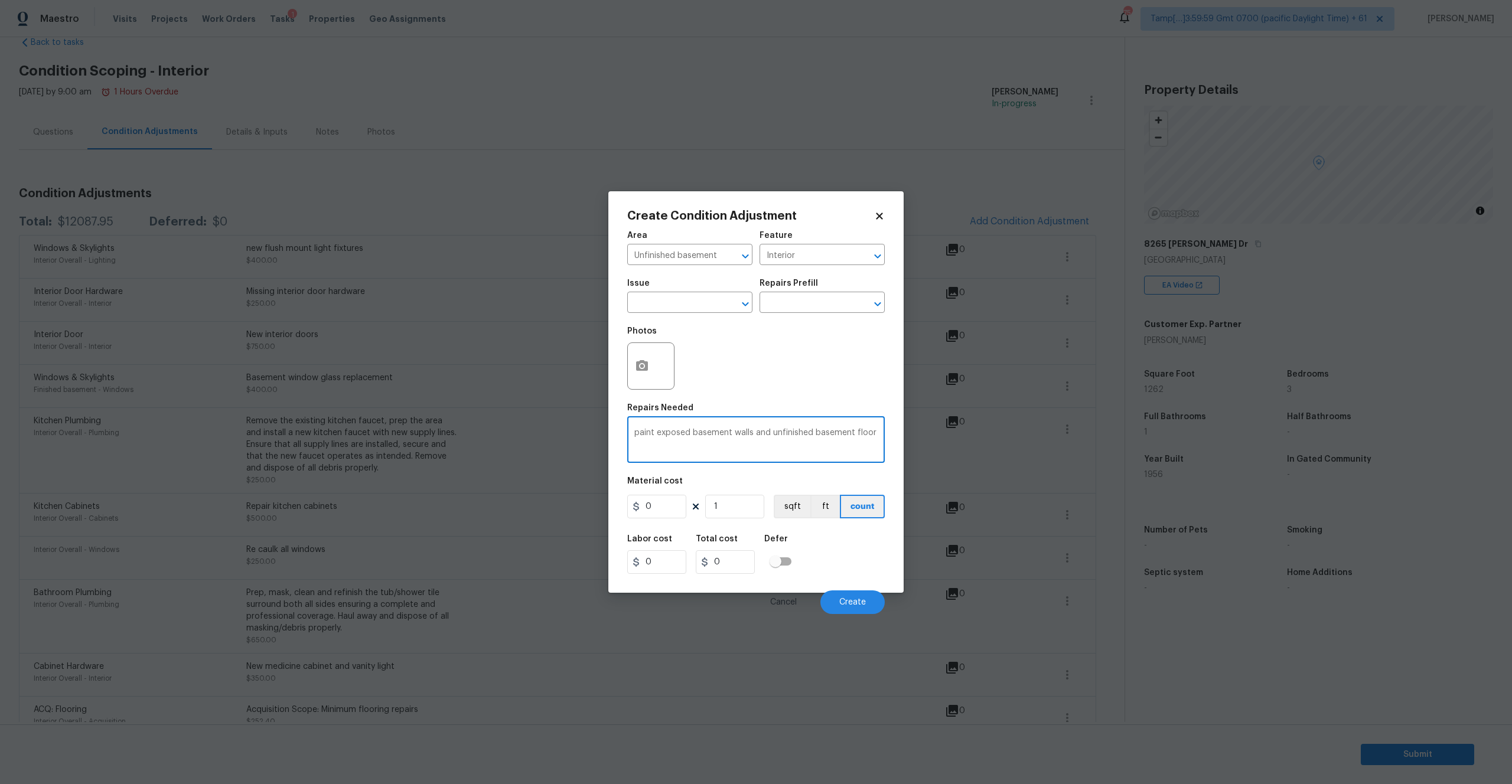
type textarea "paint exposed basement walls and unfinished basement floor"
click at [658, 503] on input "0" at bounding box center [657, 506] width 59 height 24
type input "1750"
click at [854, 596] on button "Create" at bounding box center [853, 602] width 65 height 24
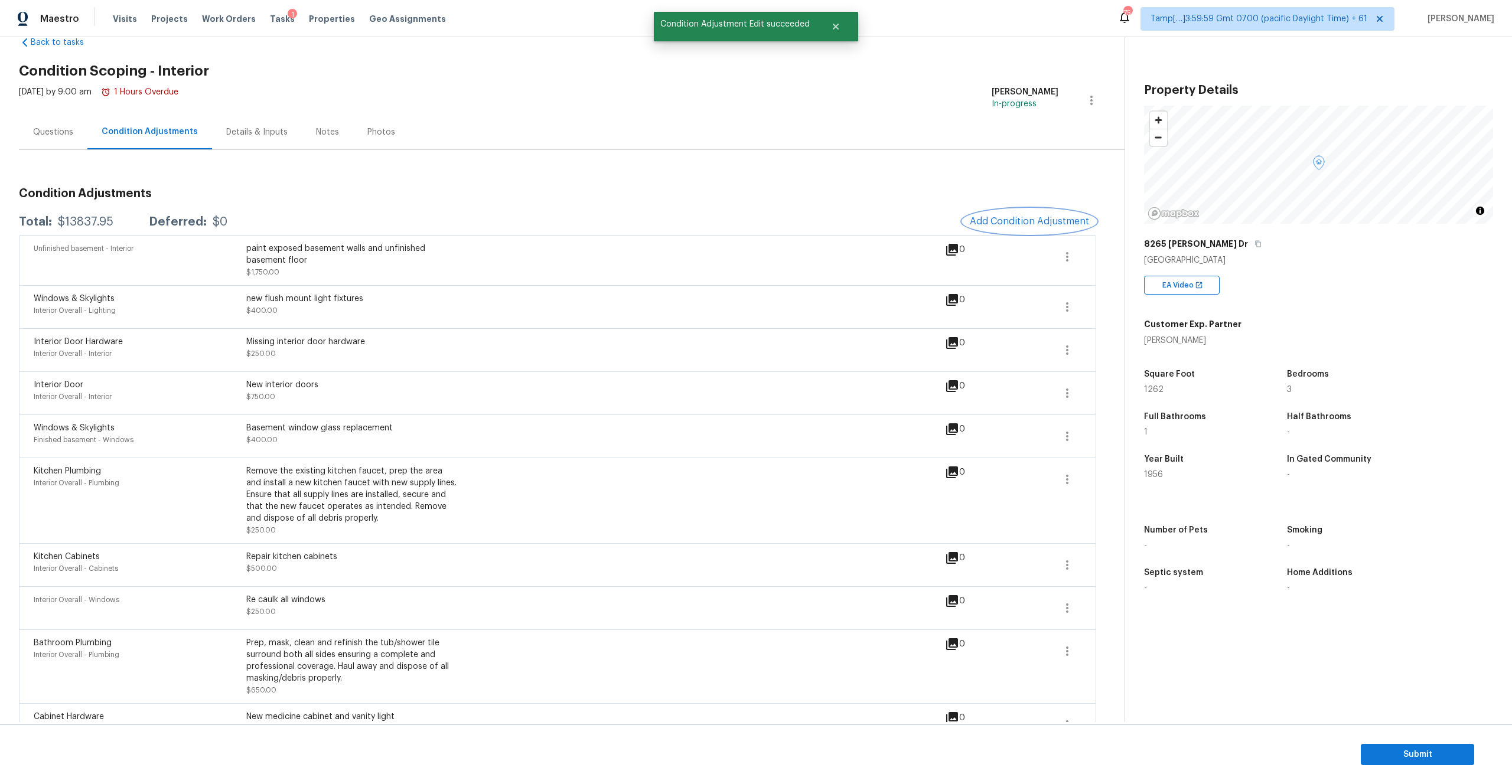
click at [999, 223] on span "Add Condition Adjustment" at bounding box center [1029, 222] width 119 height 11
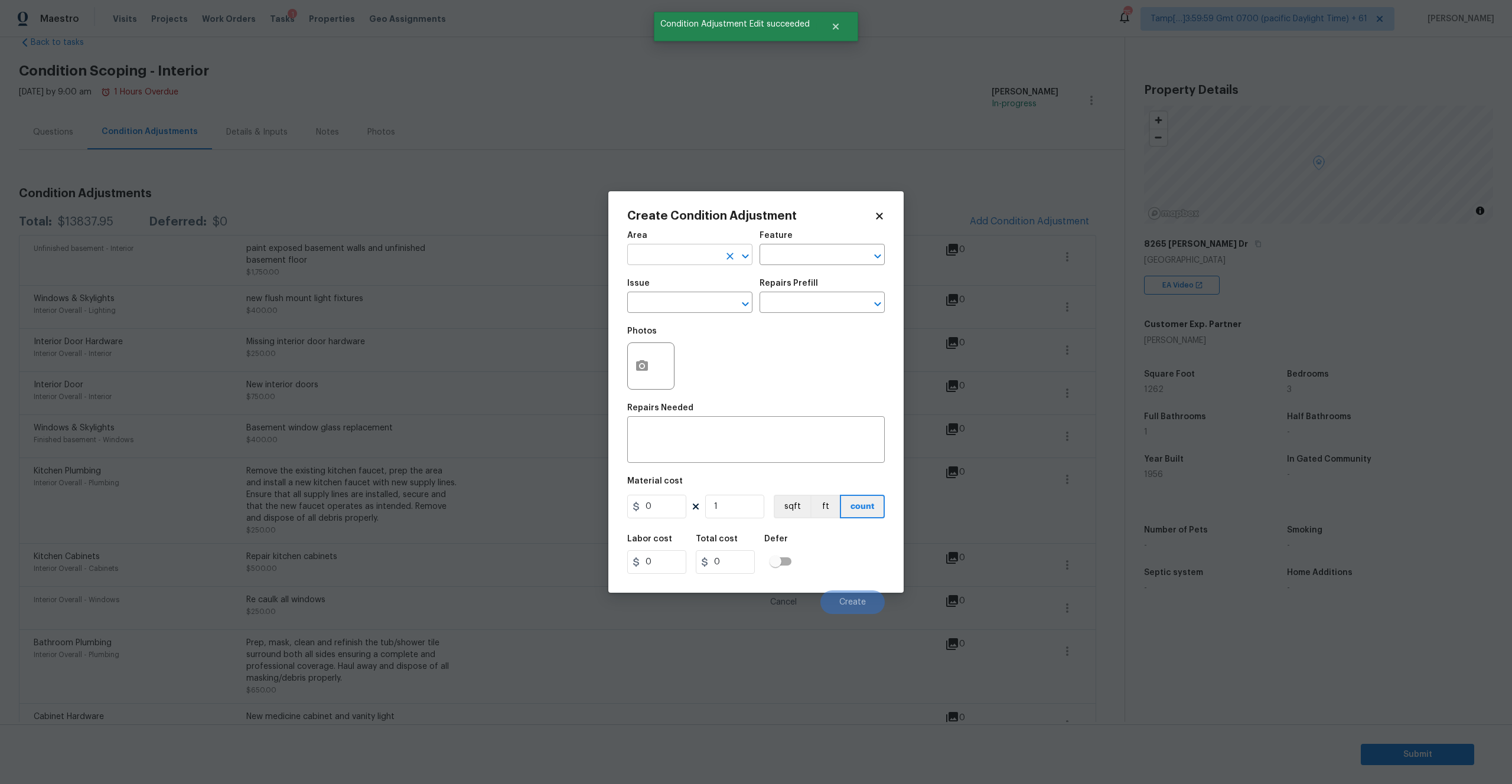
click at [668, 247] on input "text" at bounding box center [673, 255] width 92 height 19
type input "e"
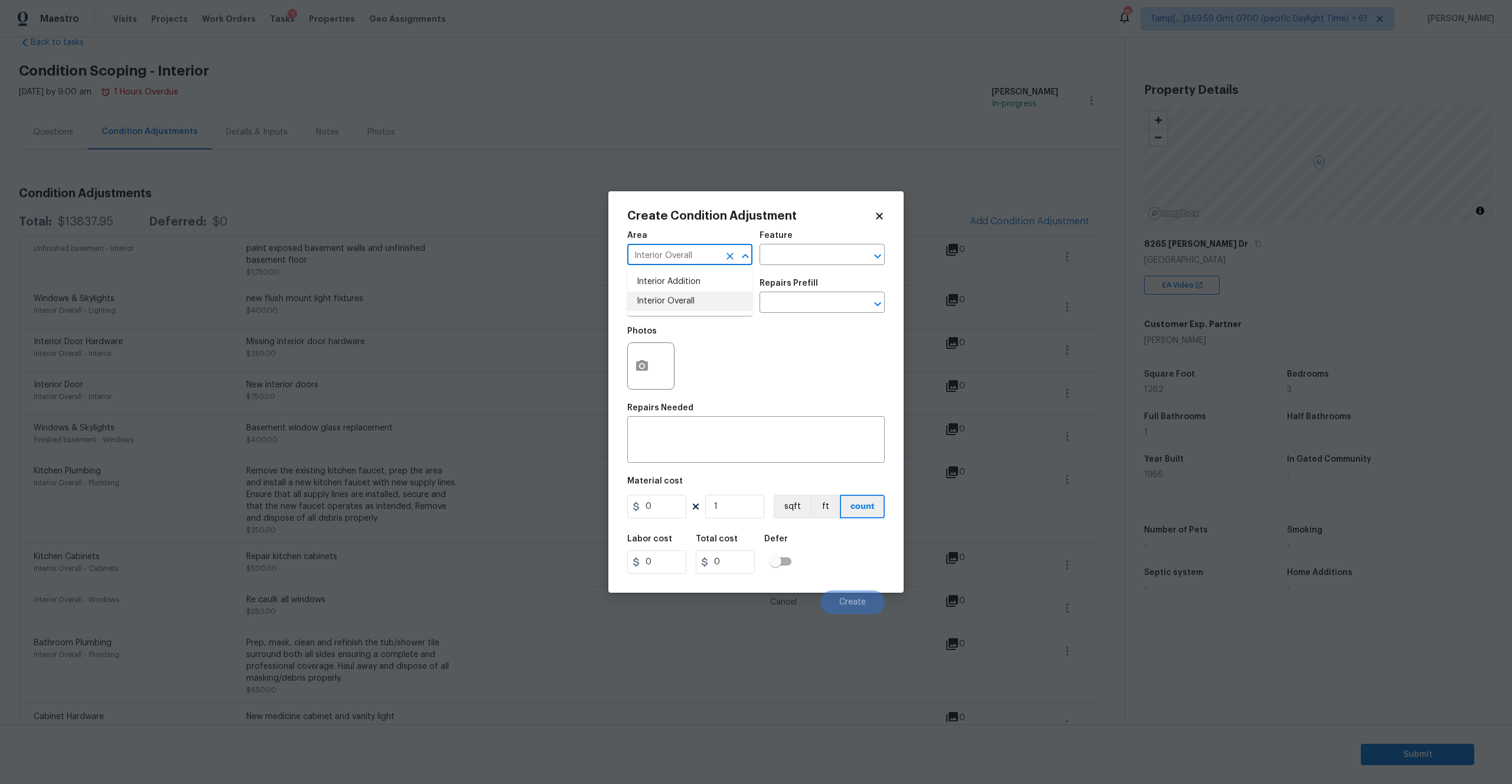
type input "Interior Overall"
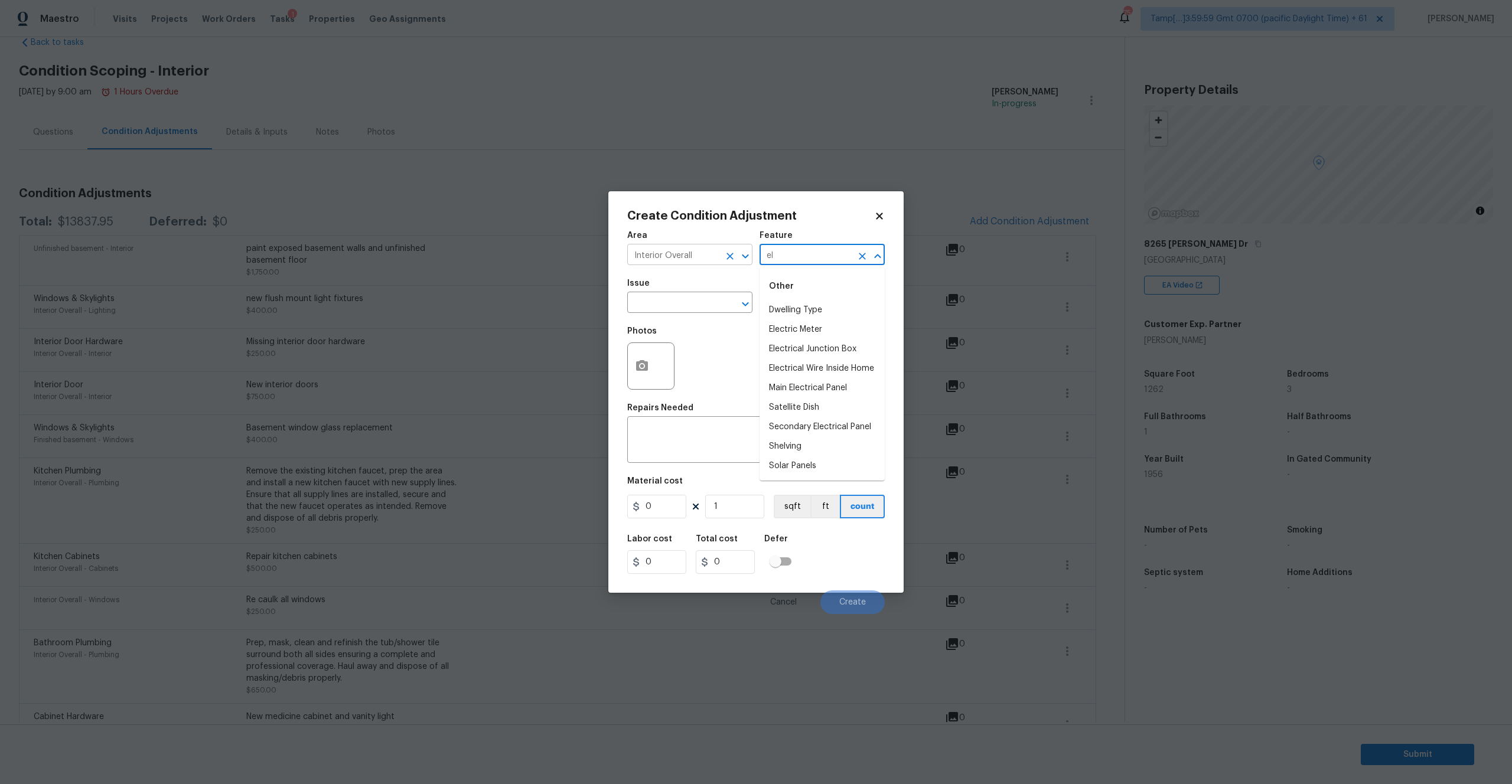
type input "e"
type input "Hot Water Heater"
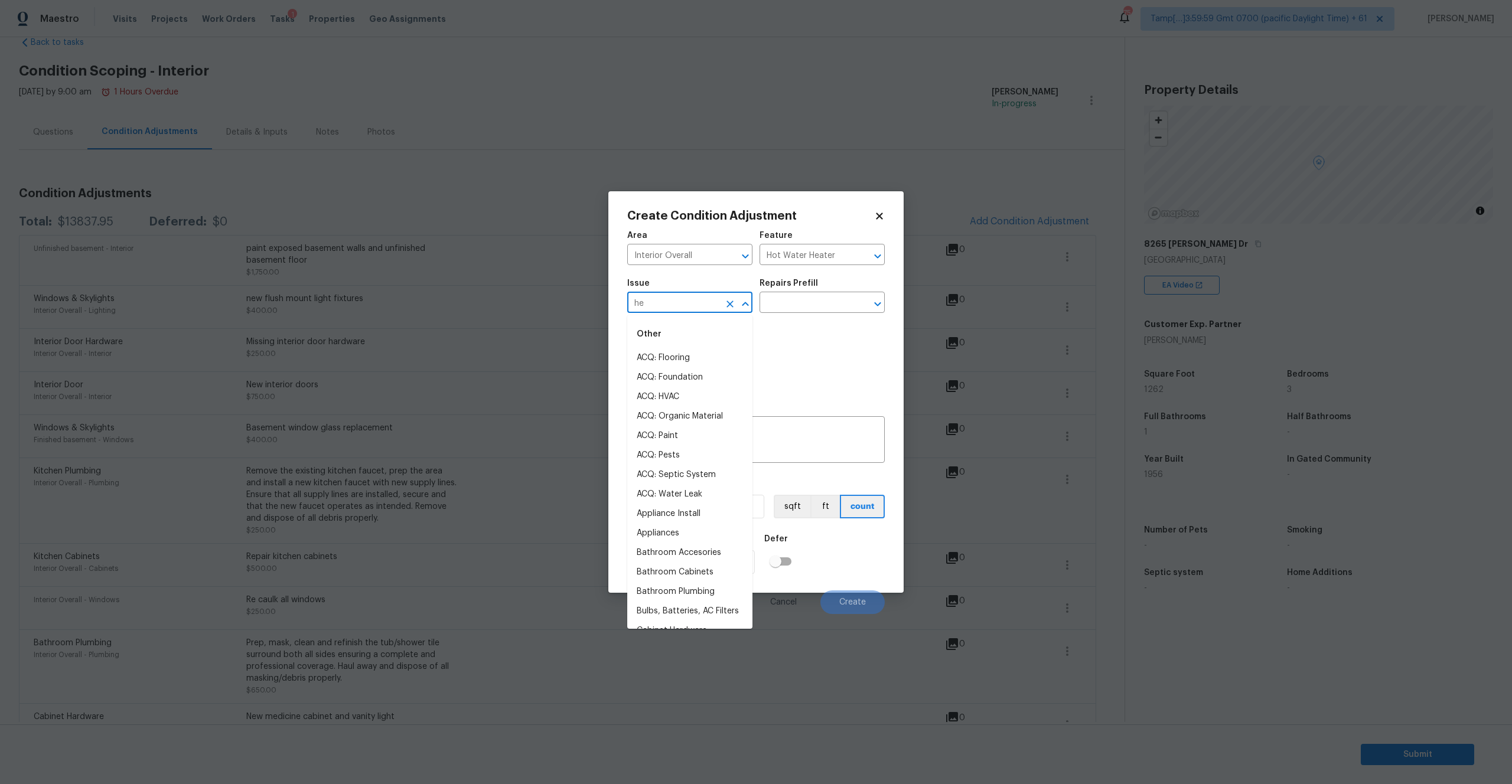
type input "h"
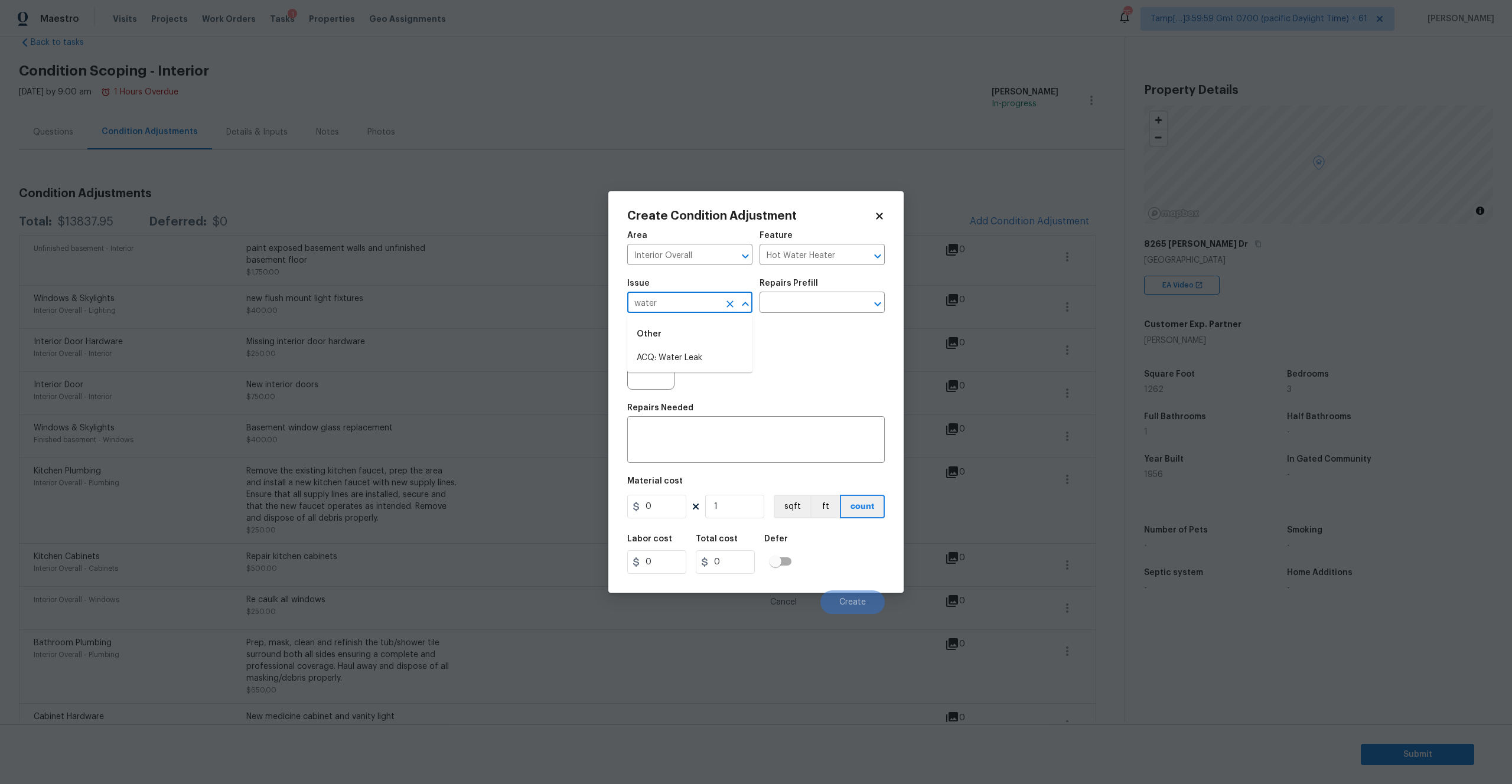
type input "water"
click at [799, 333] on div "Photos" at bounding box center [756, 358] width 257 height 77
click at [861, 257] on icon "Clear" at bounding box center [862, 255] width 12 height 12
click at [803, 310] on li "Hot Water Heater" at bounding box center [822, 310] width 125 height 20
type input "Hot Water Heater"
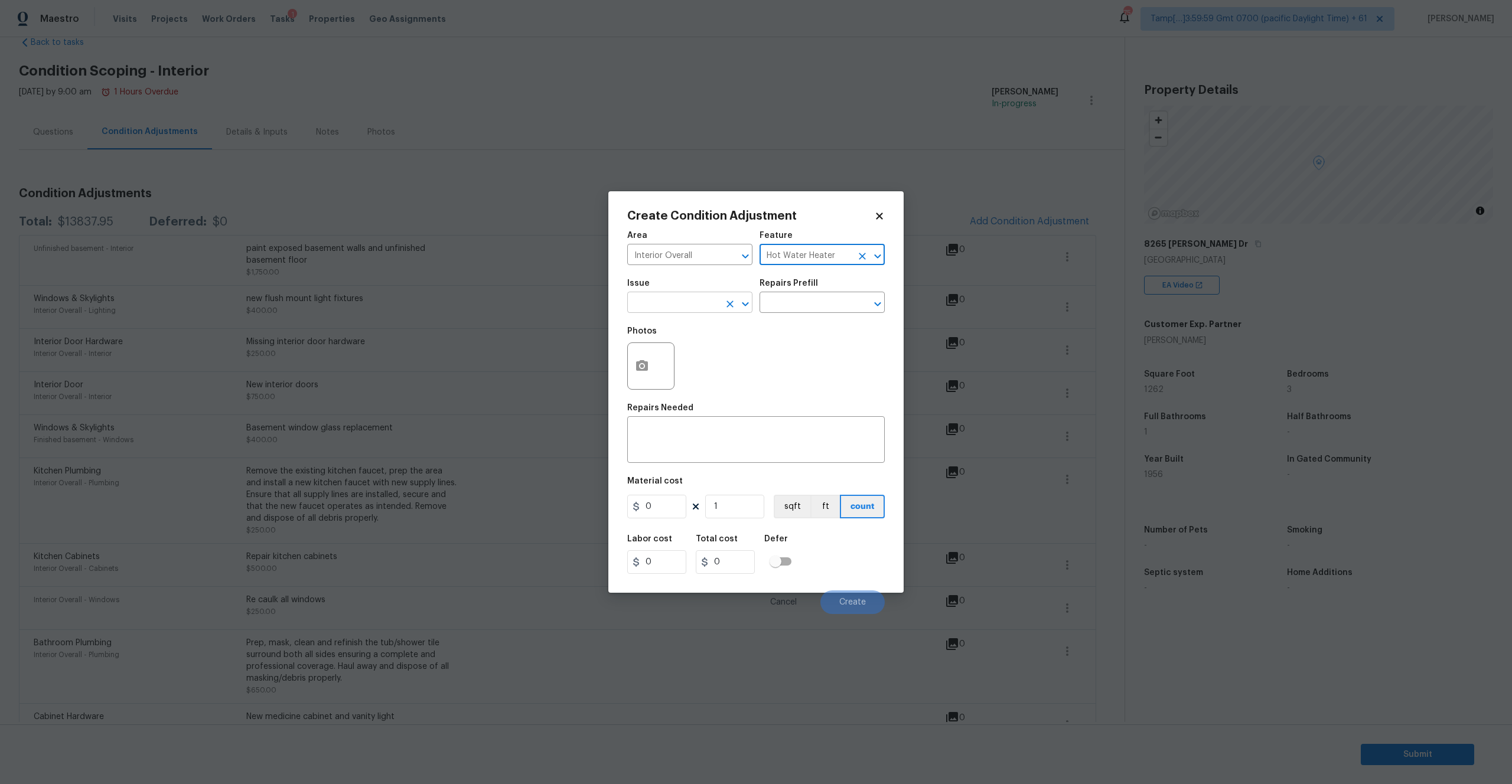
click at [709, 308] on input "text" at bounding box center [673, 303] width 92 height 19
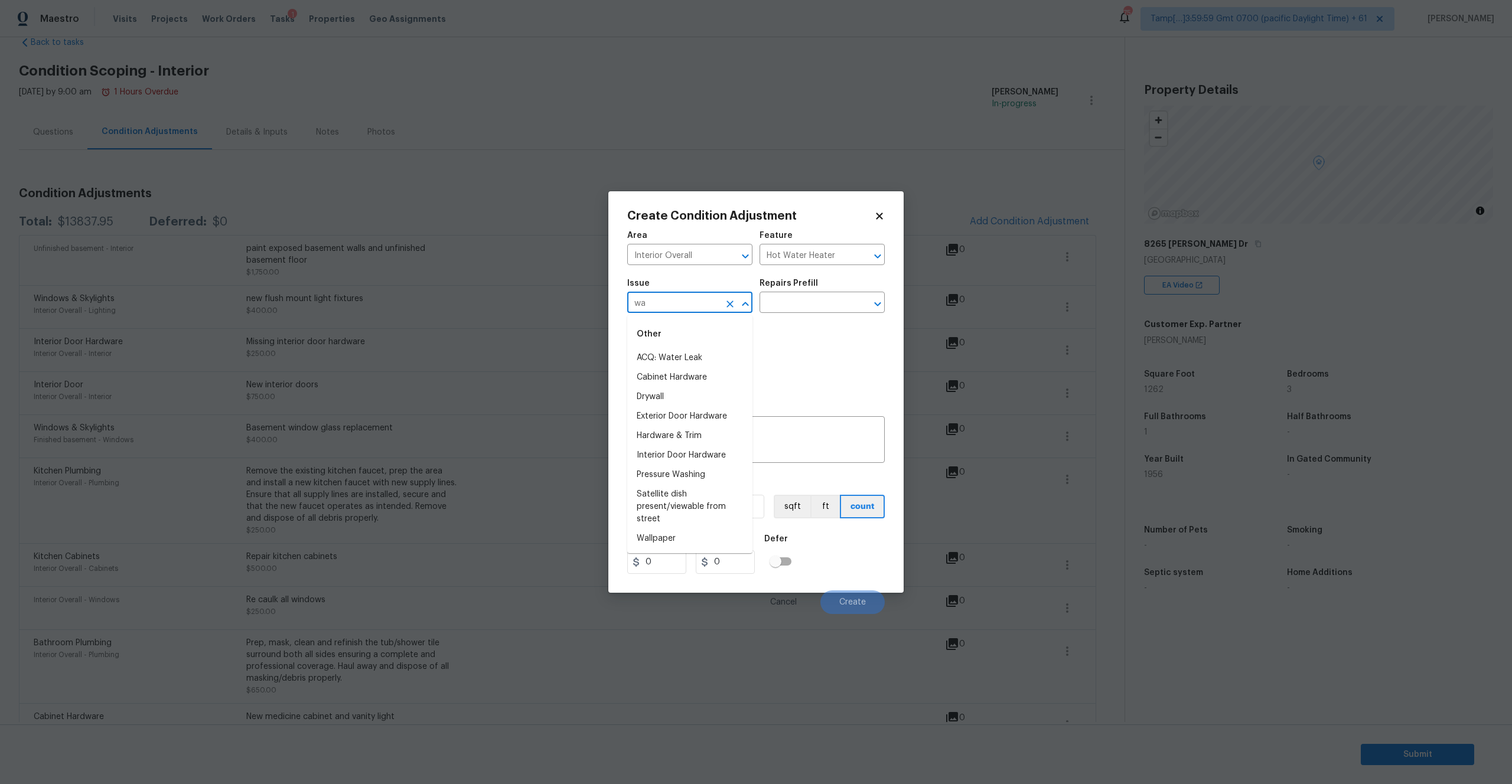
type input "w"
click at [676, 509] on li "Appliance Install" at bounding box center [689, 514] width 125 height 20
type input "Appliance Install"
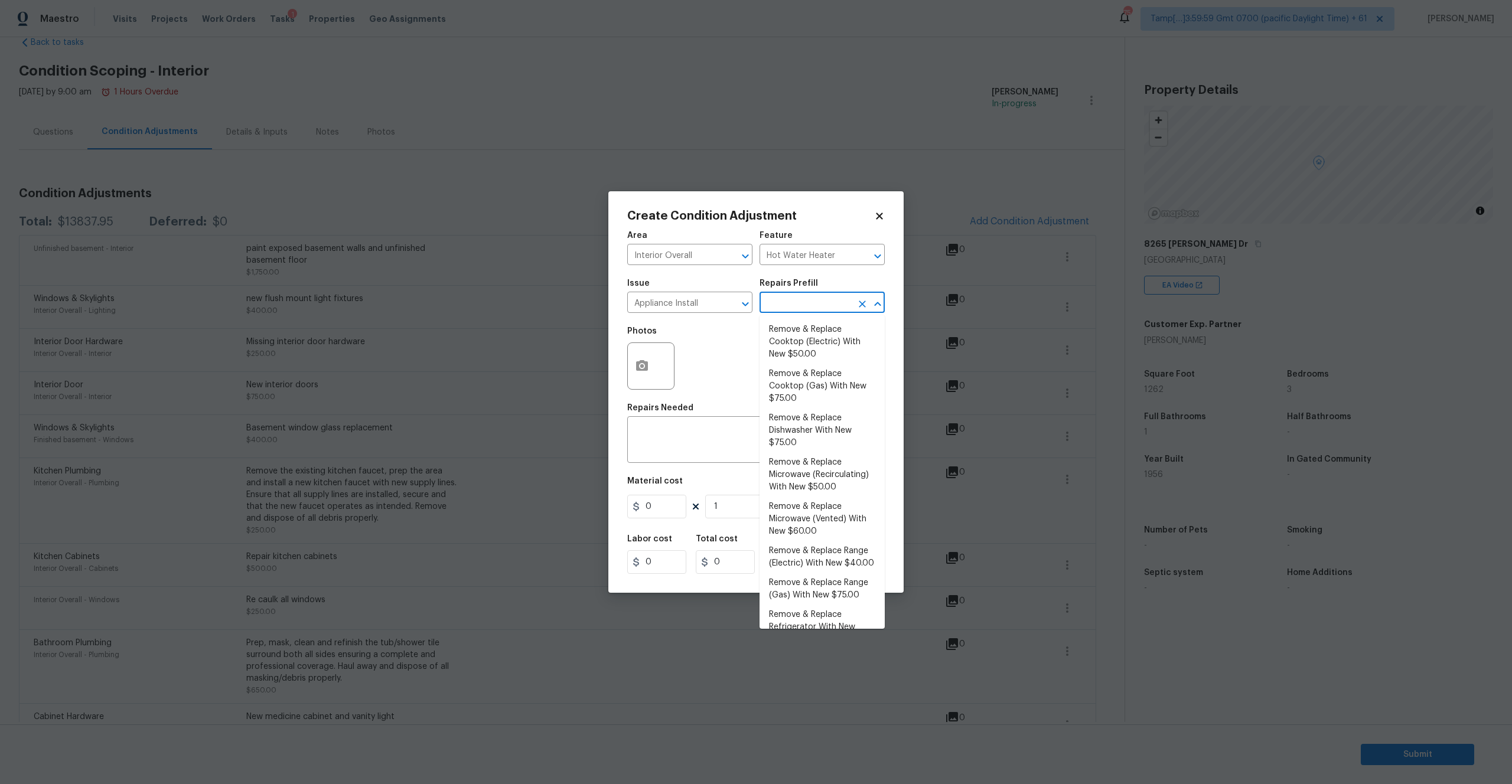
click at [821, 297] on input "text" at bounding box center [806, 303] width 92 height 19
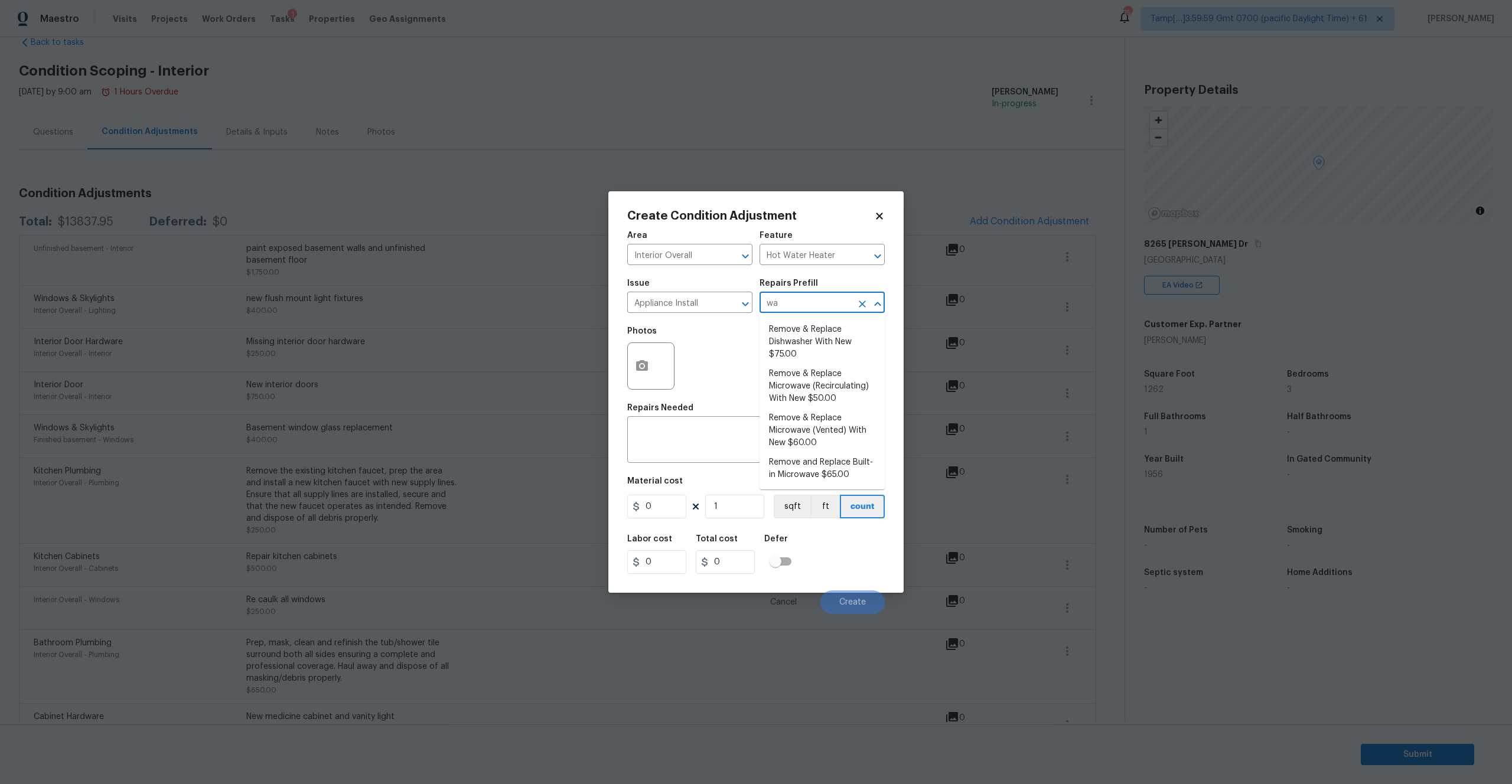
type input "w"
type input "h"
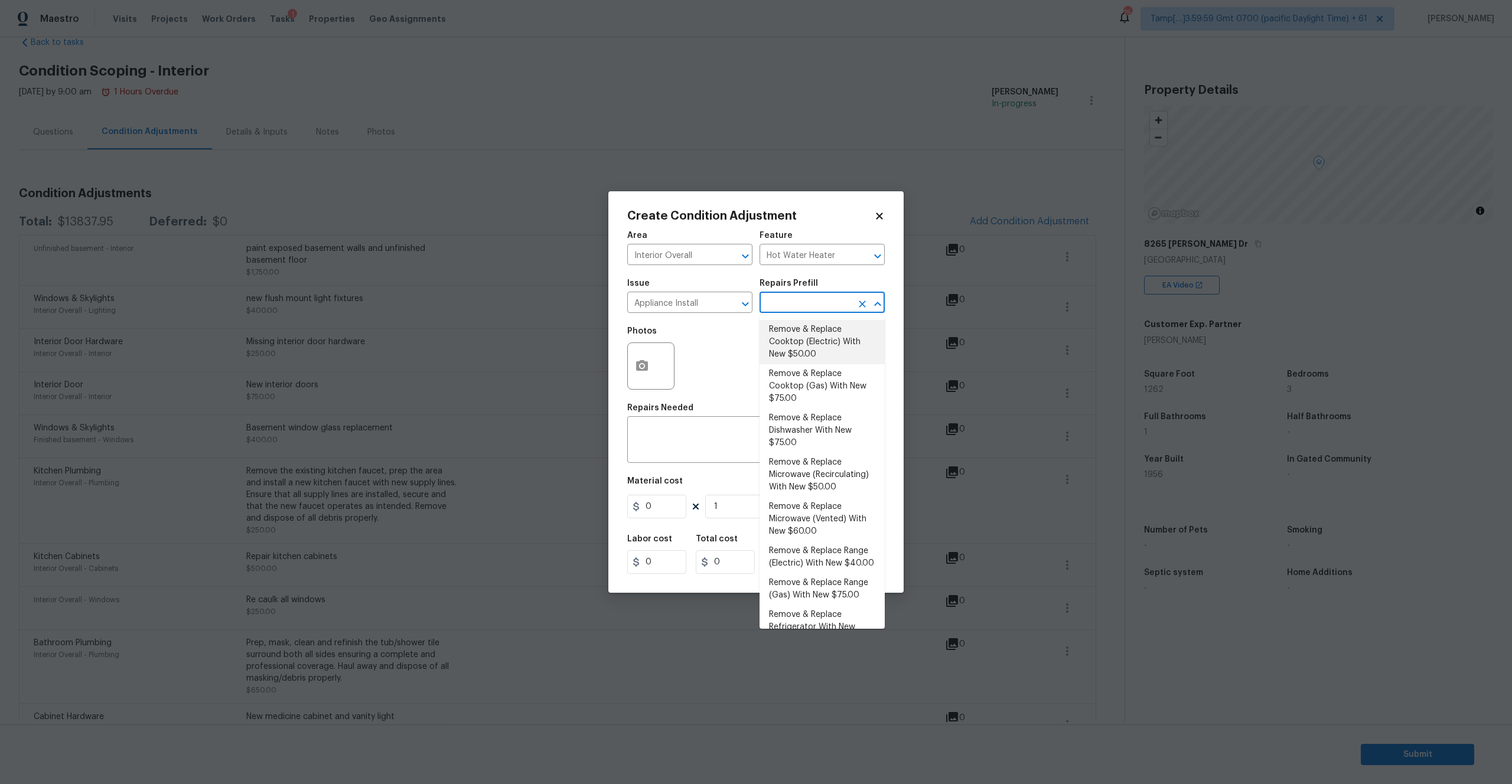
click at [713, 347] on div "Photos" at bounding box center [756, 358] width 257 height 77
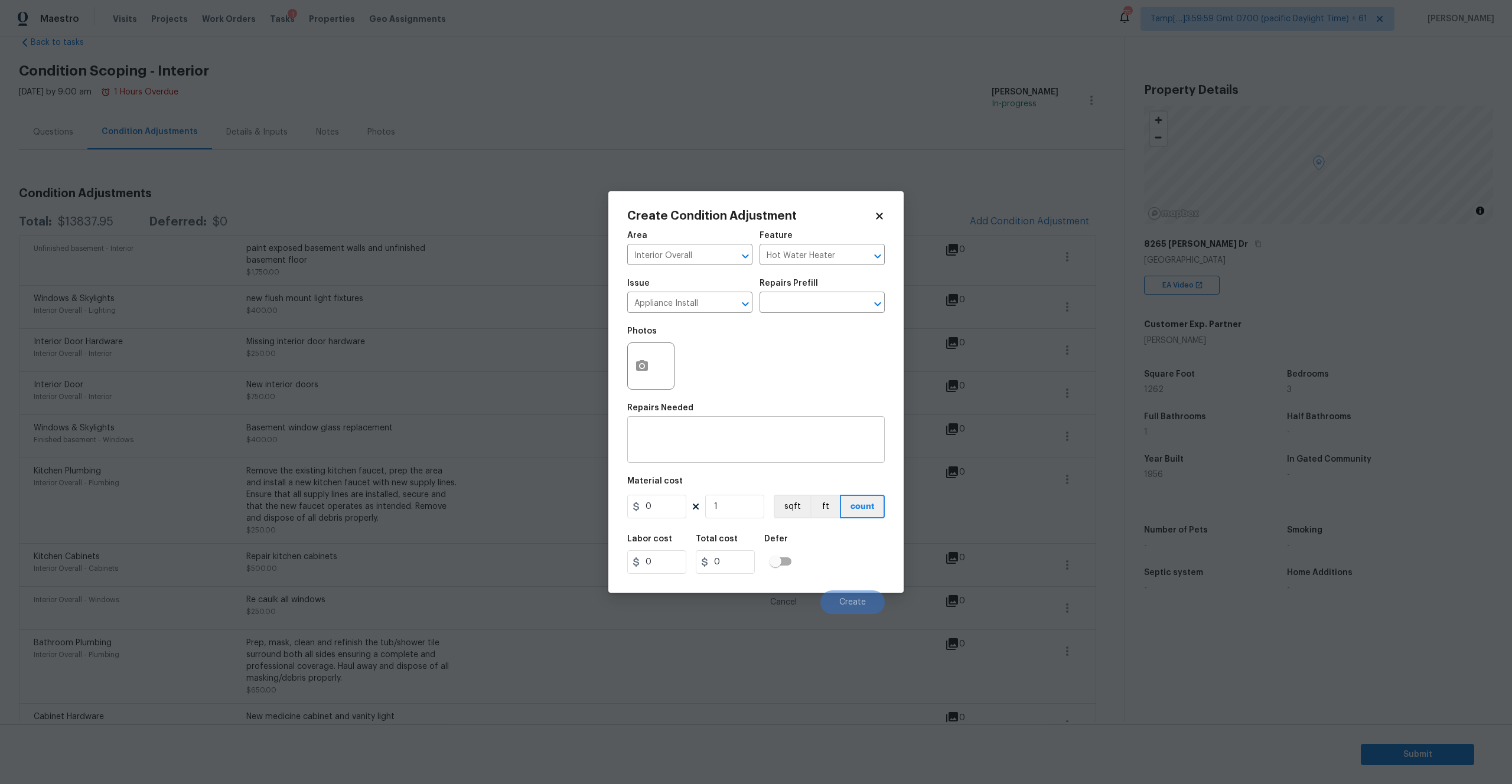
click at [670, 457] on div "x ​" at bounding box center [756, 441] width 257 height 43
paste textarea "new water heater"
type textarea "new water heater"
click at [660, 506] on input "0" at bounding box center [657, 506] width 59 height 24
type input "1900"
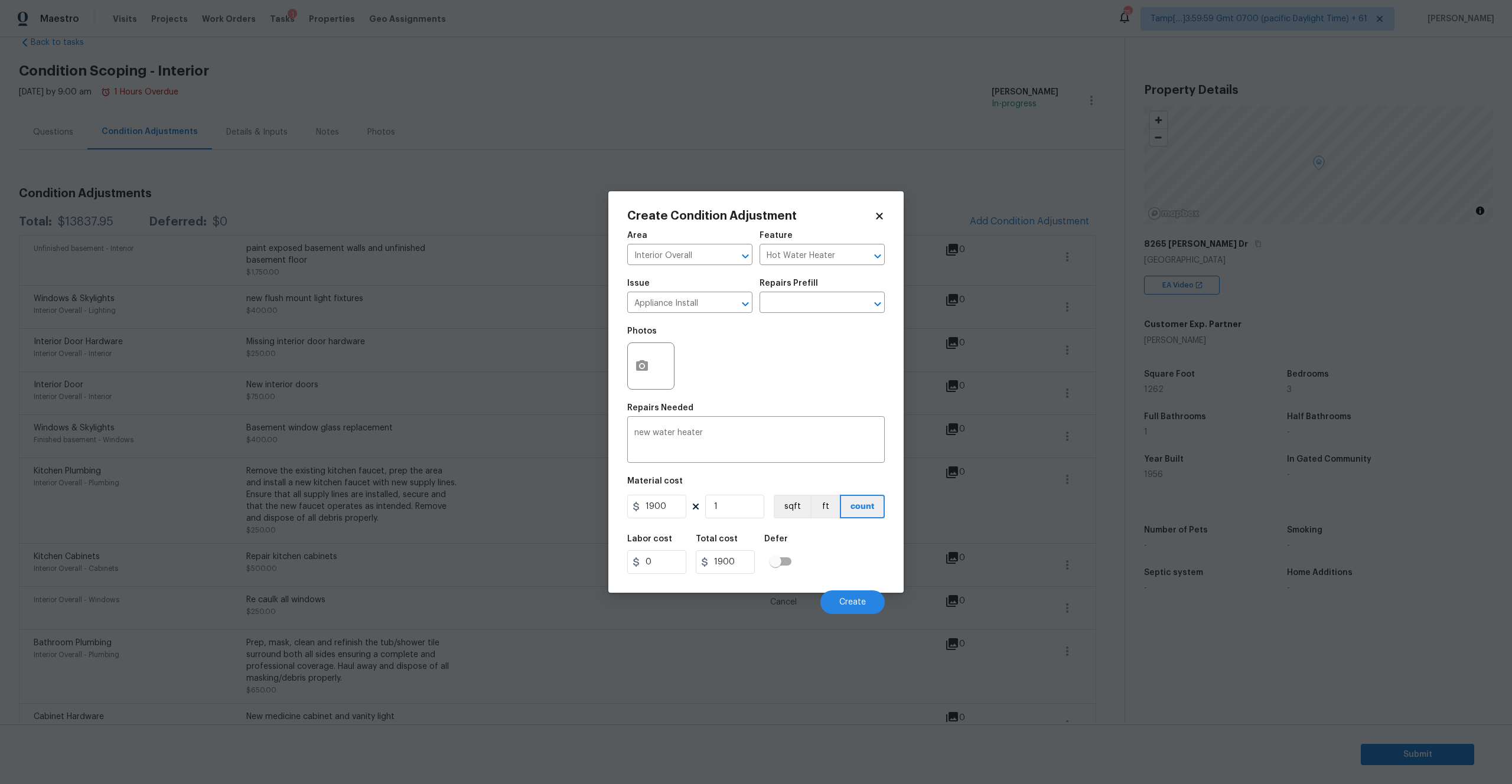
click at [740, 336] on div "Photos" at bounding box center [756, 358] width 257 height 77
click at [734, 302] on icon "Clear" at bounding box center [729, 303] width 12 height 12
click at [690, 306] on input "text" at bounding box center [673, 303] width 92 height 19
click at [810, 301] on input "text" at bounding box center [806, 303] width 92 height 19
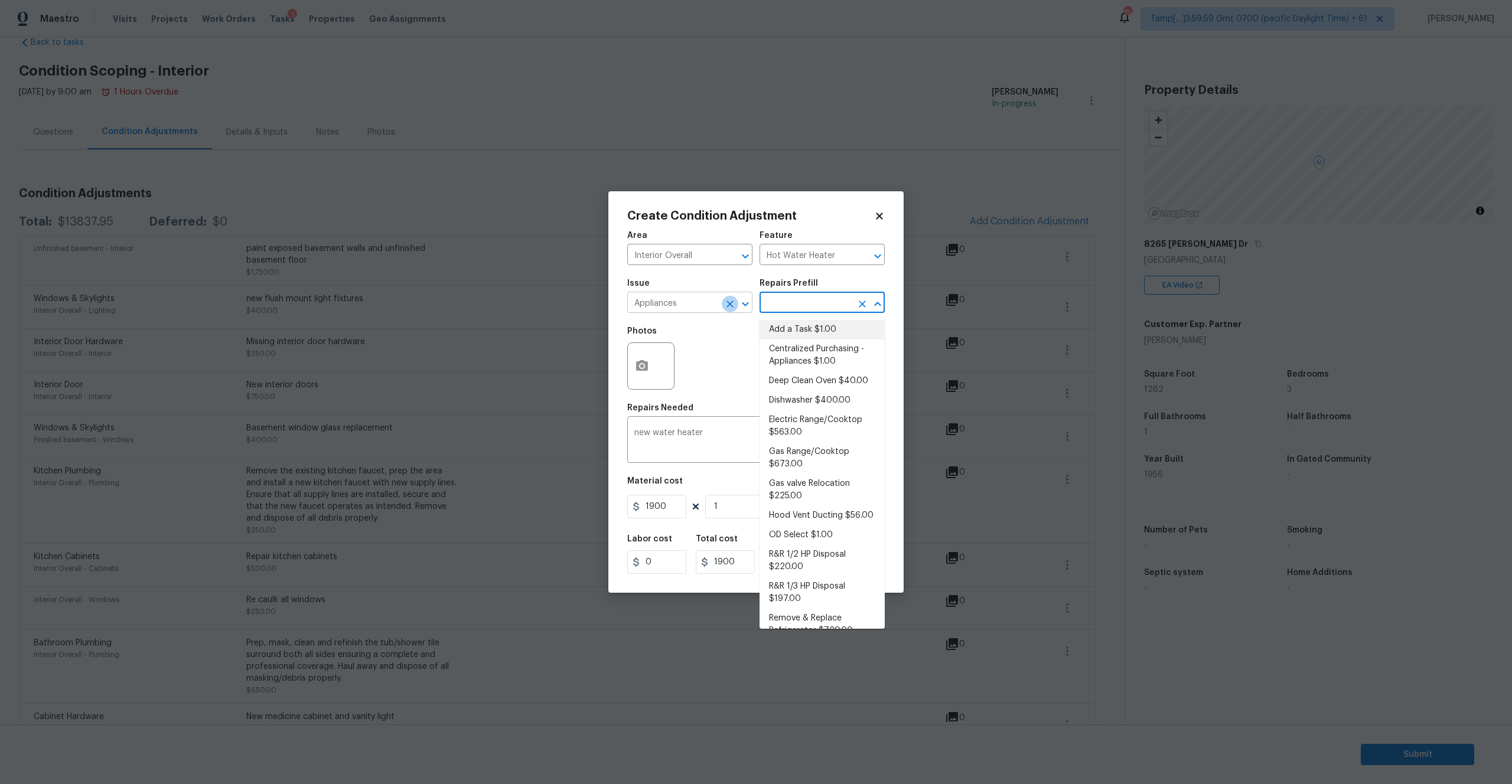
click at [733, 301] on icon "Clear" at bounding box center [730, 304] width 7 height 7
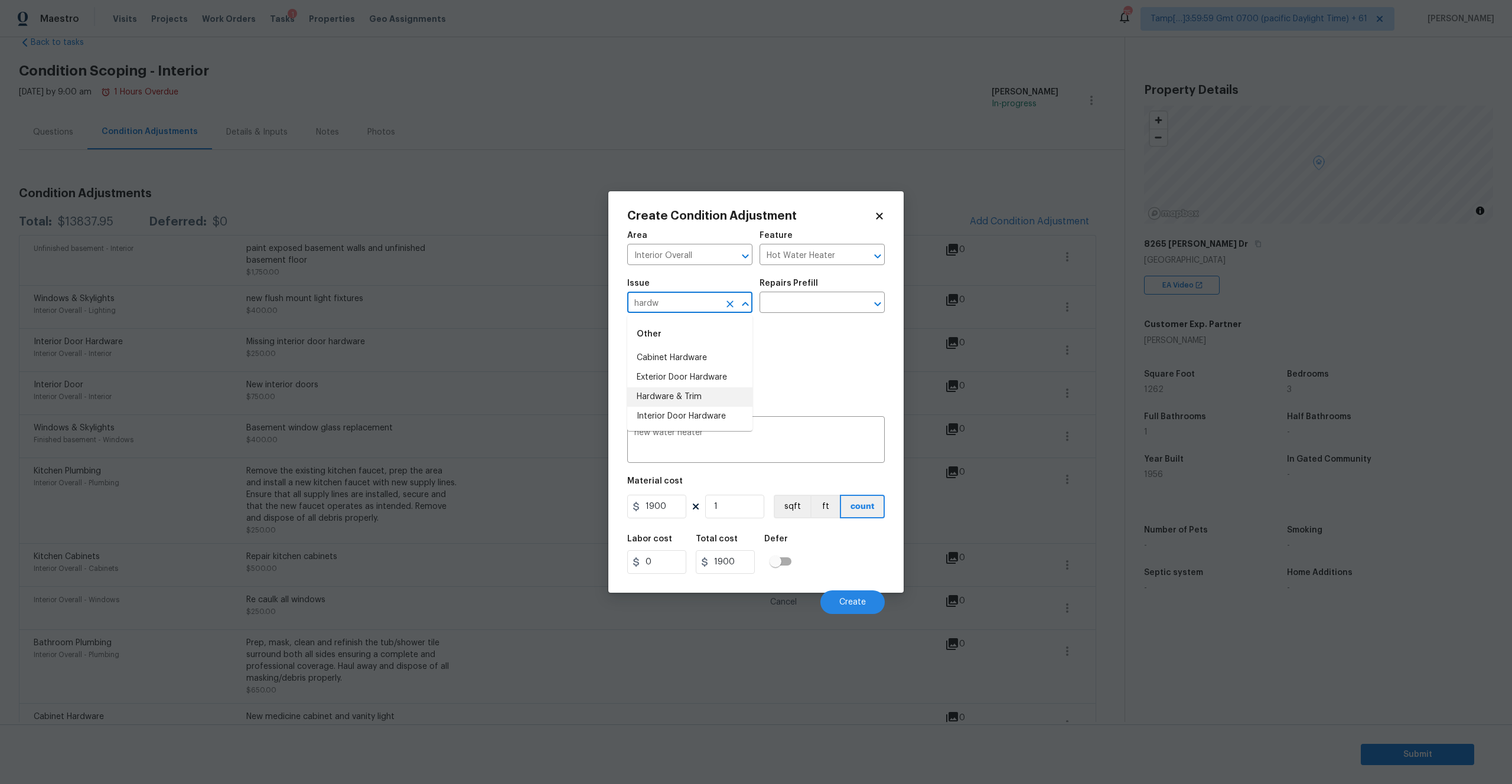
click at [671, 399] on li "Hardware & Trim" at bounding box center [689, 397] width 125 height 20
click at [811, 301] on input "text" at bounding box center [806, 303] width 92 height 19
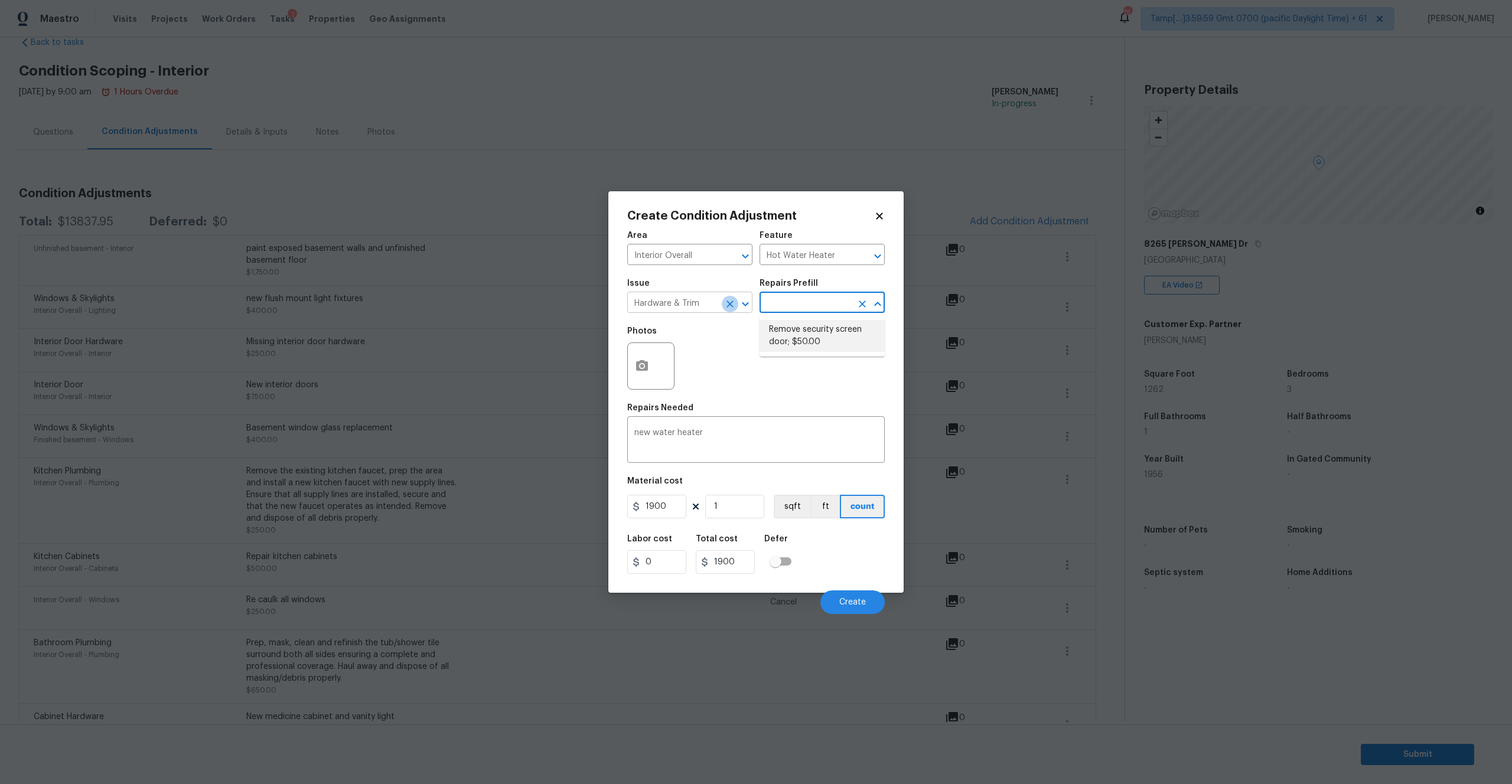
click at [728, 302] on icon "Clear" at bounding box center [729, 303] width 12 height 12
click at [861, 254] on icon "Clear" at bounding box center [862, 256] width 7 height 7
click at [813, 252] on input "text" at bounding box center [806, 255] width 92 height 19
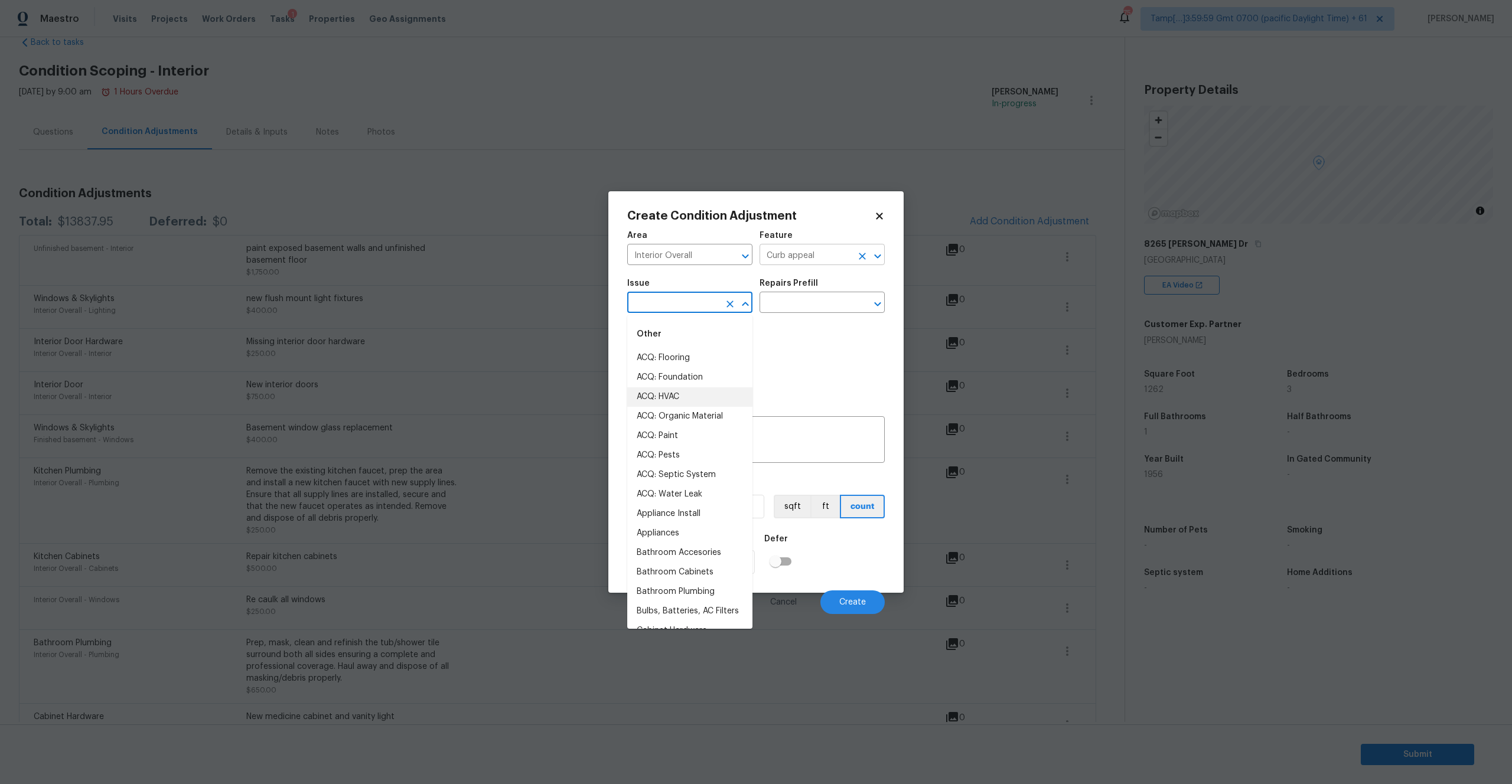
click at [862, 252] on icon "Clear" at bounding box center [862, 255] width 12 height 12
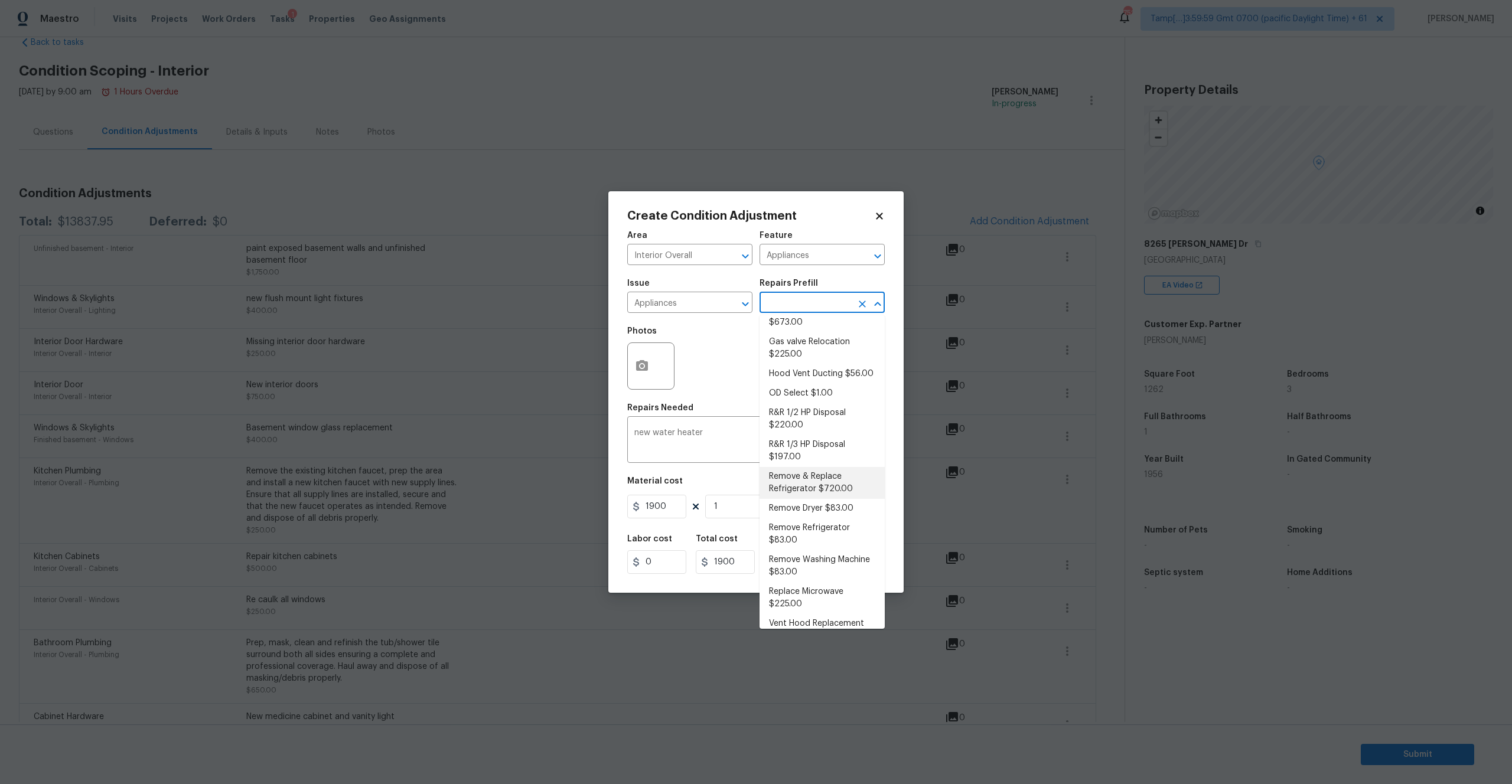
scroll to position [136, 0]
click at [732, 302] on icon "Clear" at bounding box center [730, 304] width 7 height 7
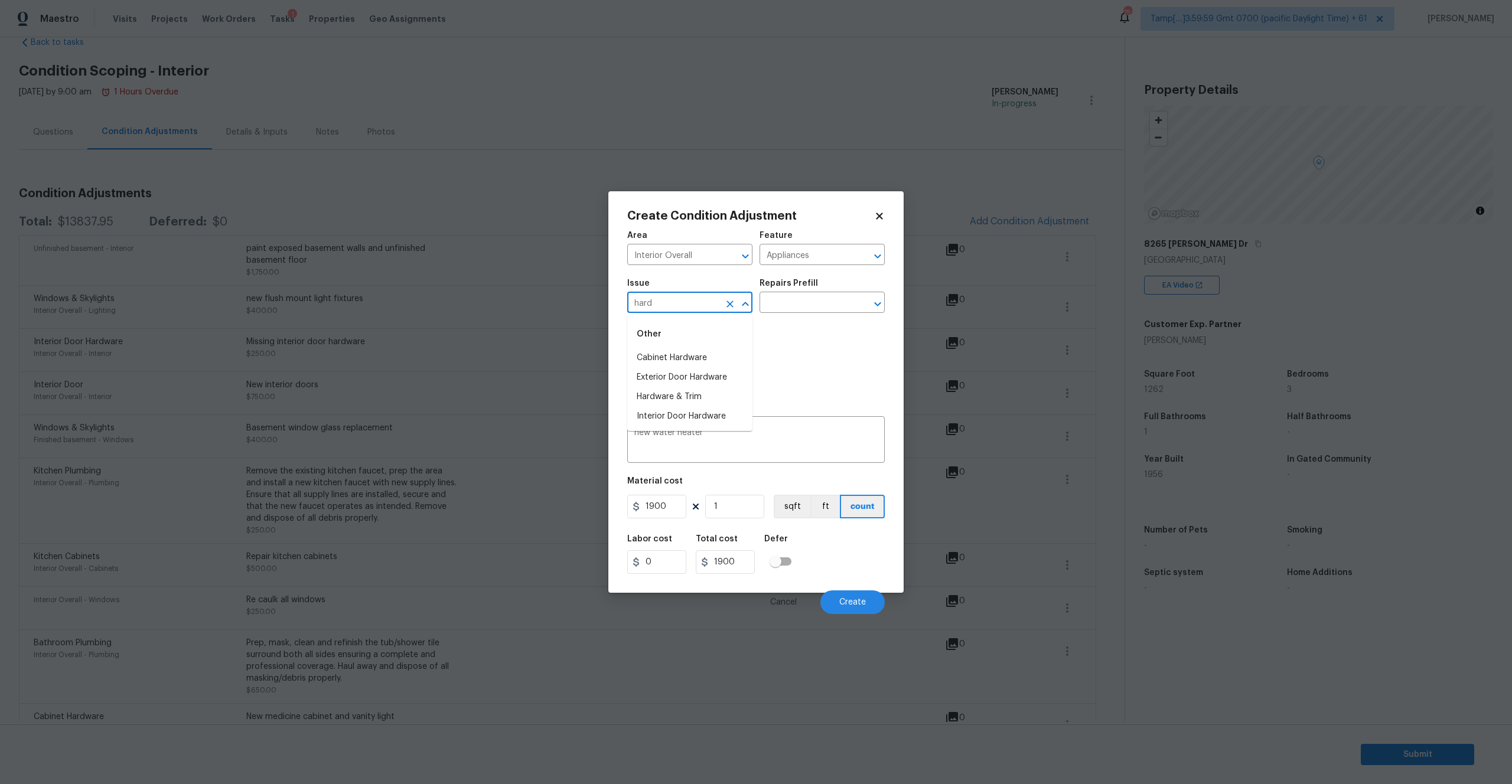
click at [724, 304] on icon "Clear" at bounding box center [729, 303] width 12 height 12
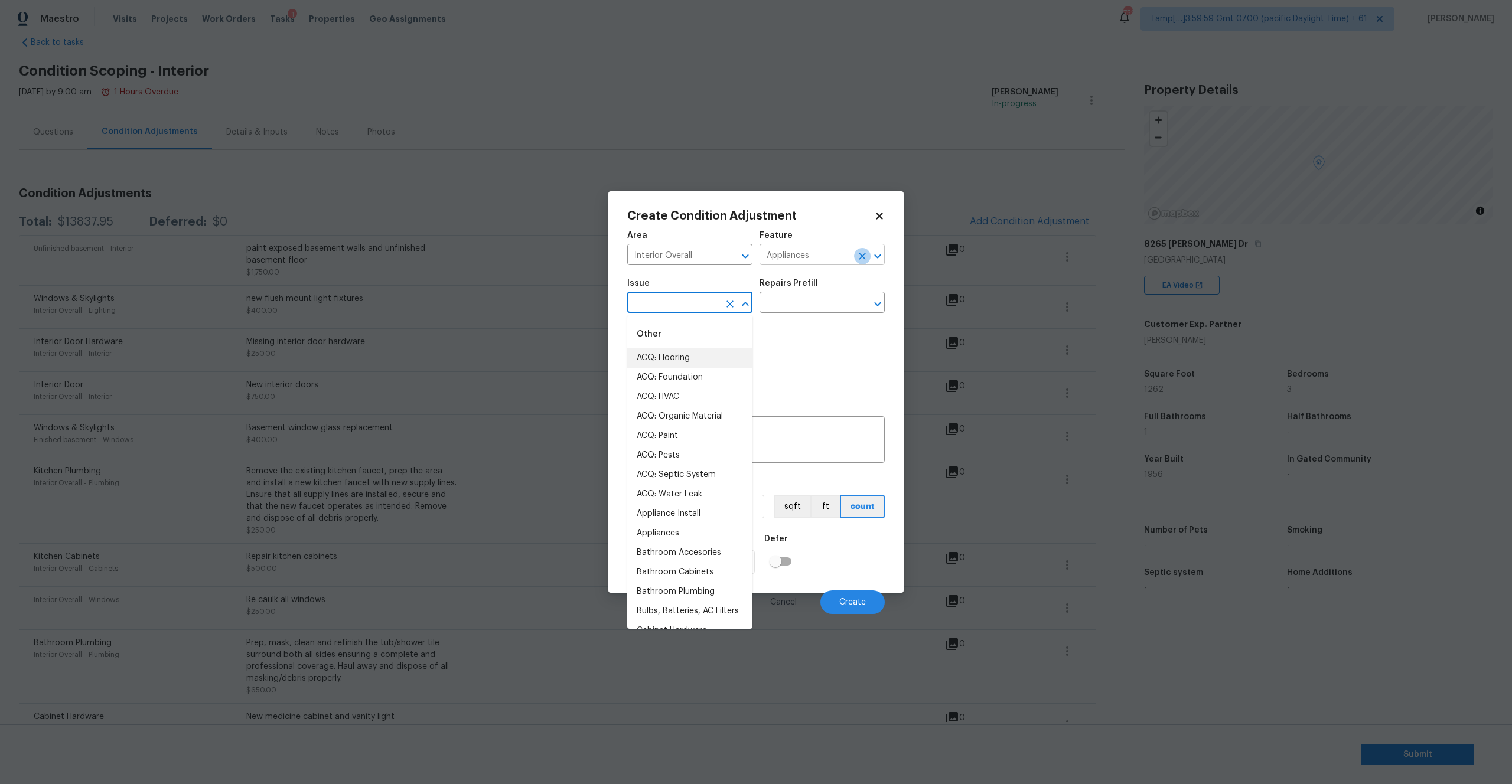
click at [861, 252] on icon "Clear" at bounding box center [862, 255] width 12 height 12
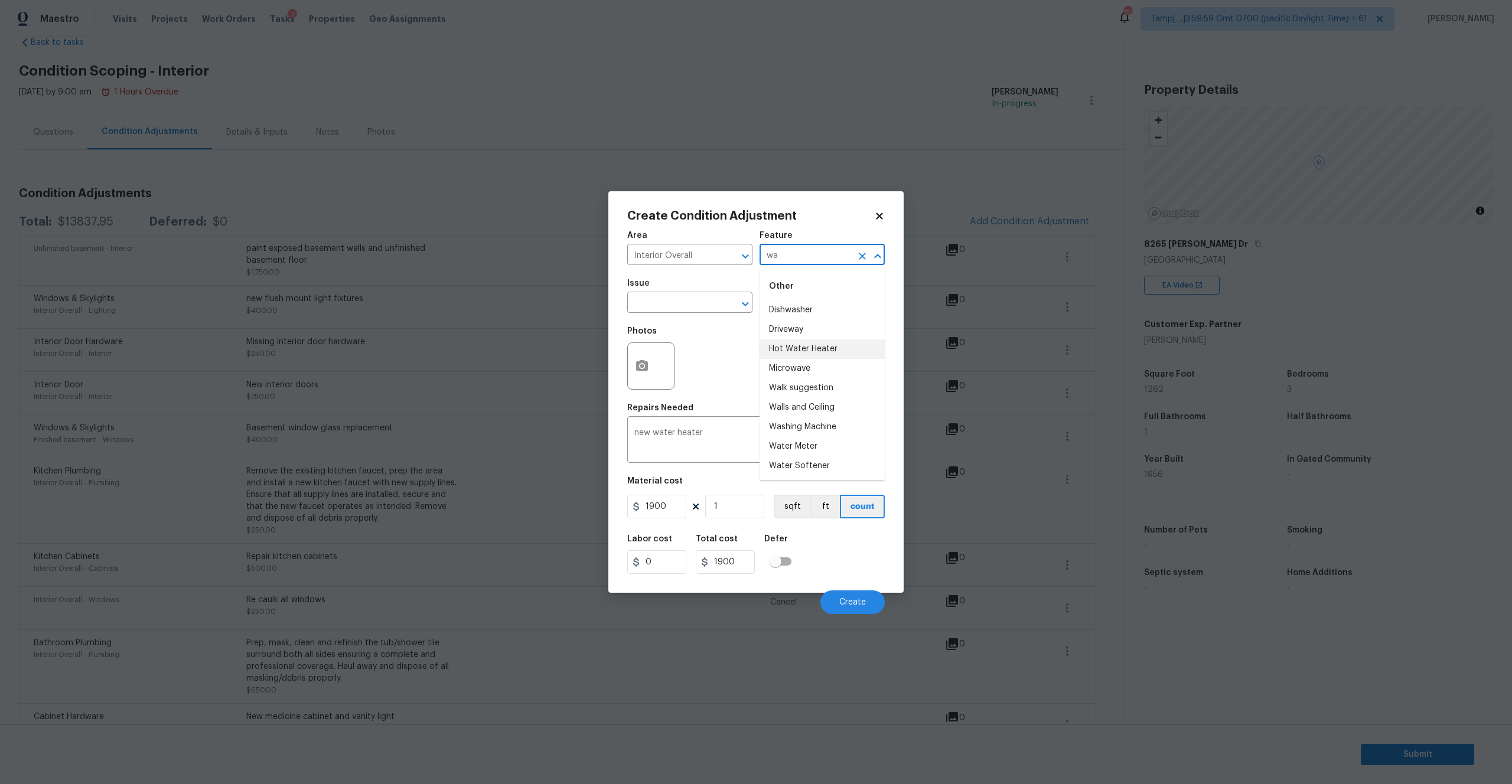
click at [801, 353] on li "Hot Water Heater" at bounding box center [822, 349] width 125 height 20
click at [843, 602] on span "Create" at bounding box center [853, 602] width 27 height 9
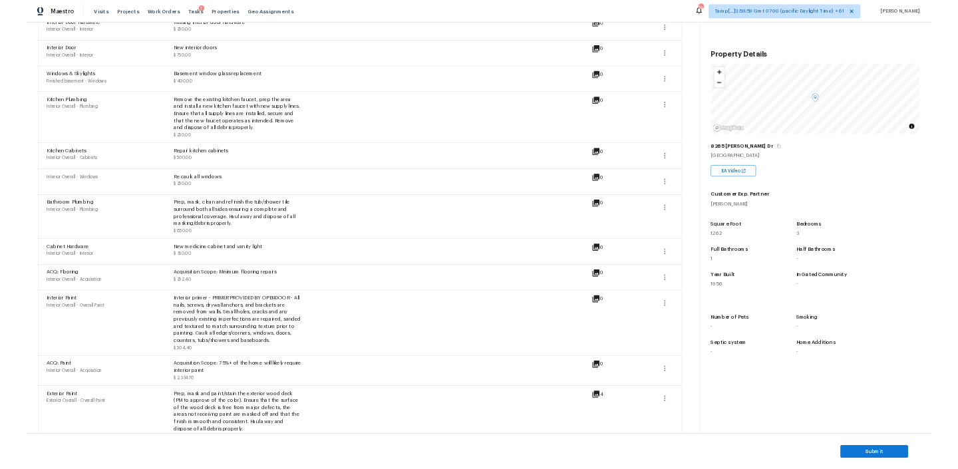
scroll to position [421, 0]
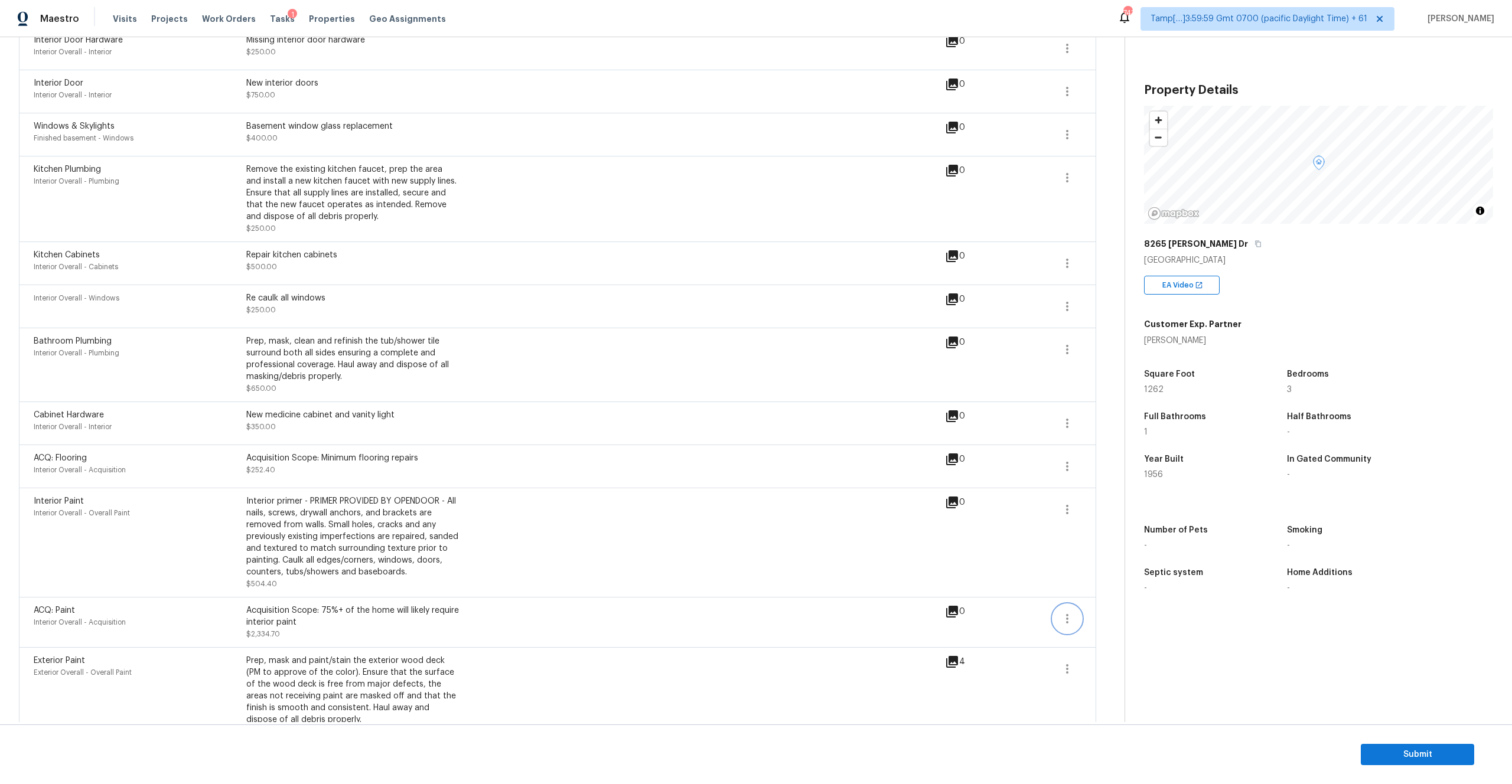
click at [1064, 615] on icon "button" at bounding box center [1067, 619] width 14 height 14
click at [1101, 612] on div "Edit" at bounding box center [1135, 615] width 92 height 12
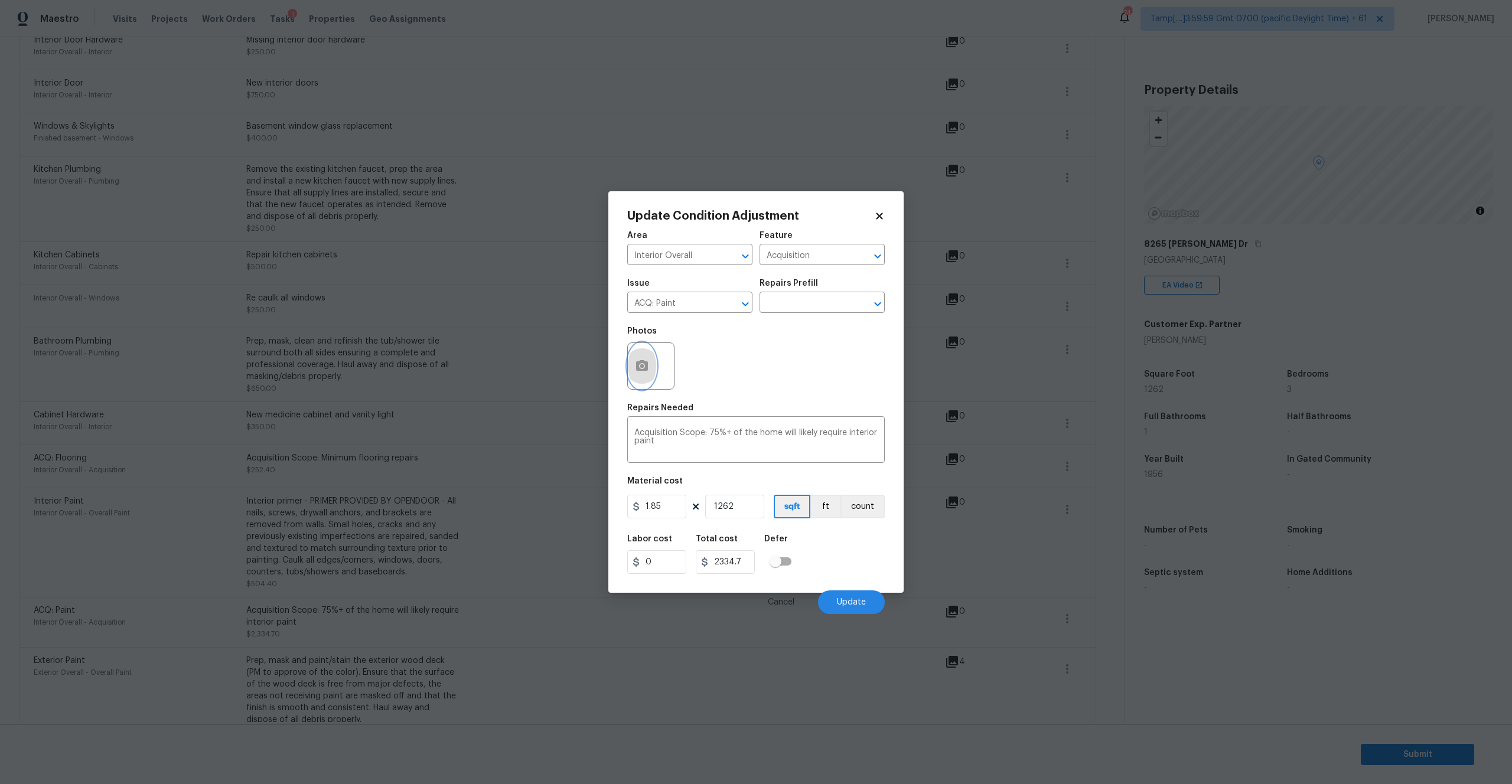
click at [645, 368] on icon "button" at bounding box center [642, 365] width 12 height 11
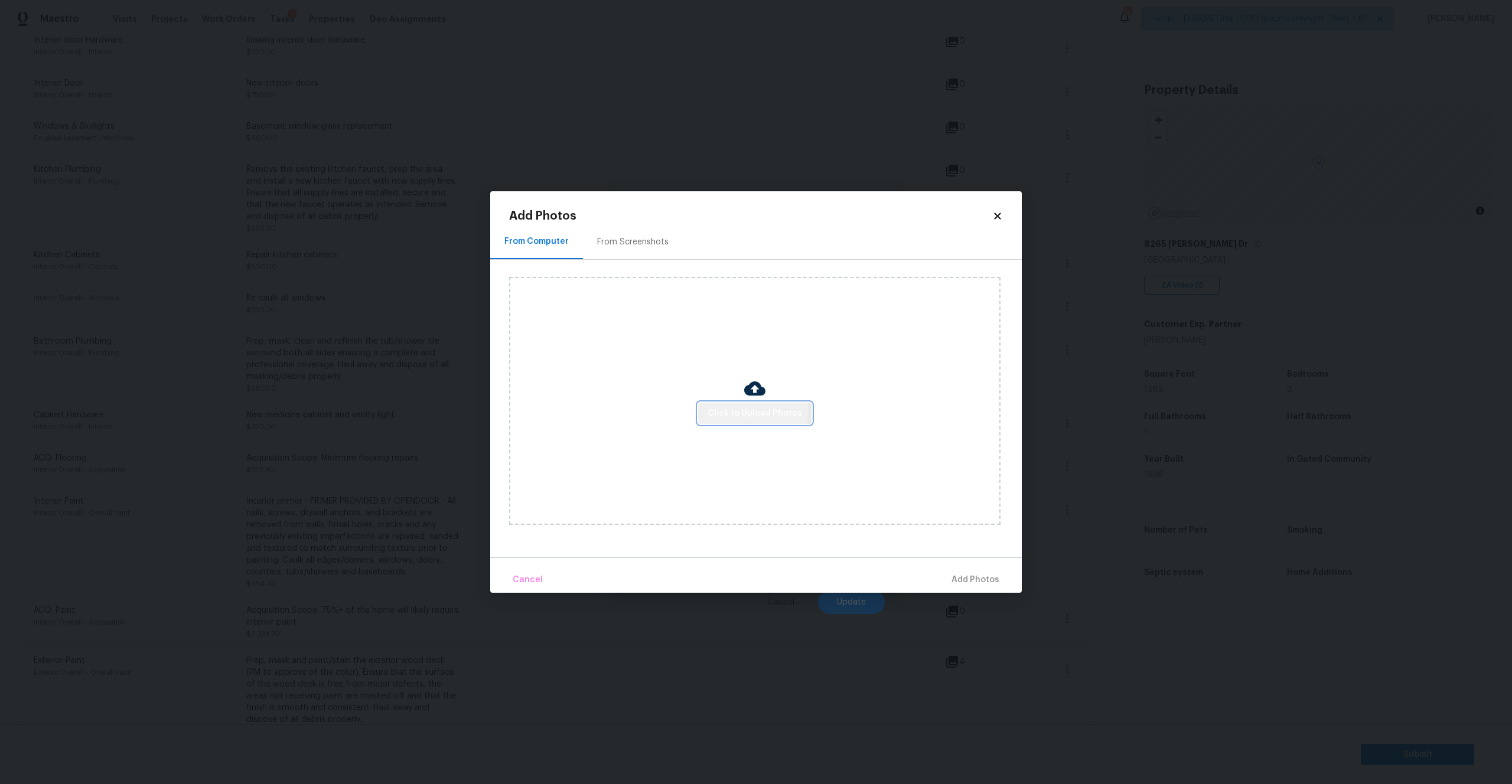
click at [730, 412] on span "Click to Upload Photos" at bounding box center [754, 413] width 94 height 15
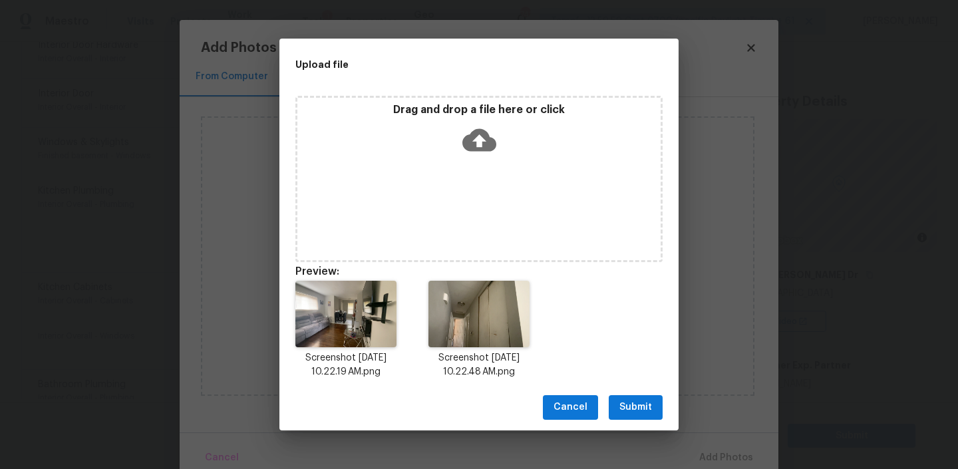
click at [622, 400] on span "Submit" at bounding box center [636, 407] width 33 height 17
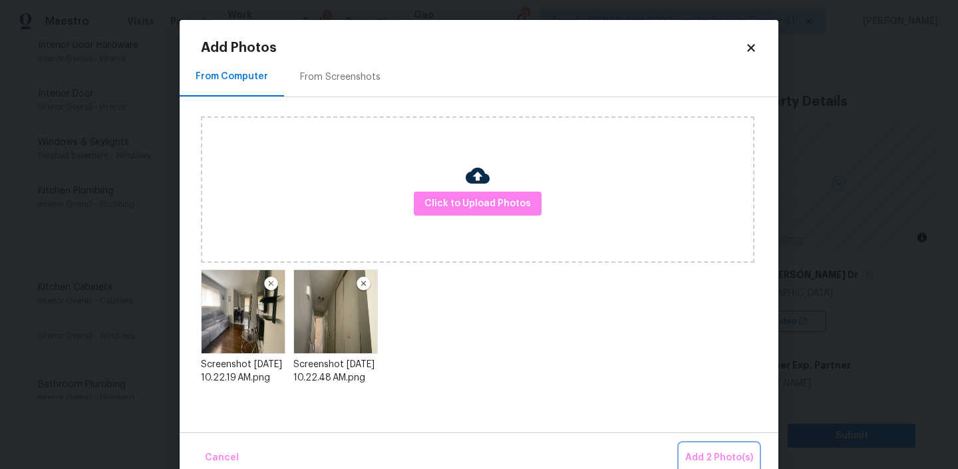
click at [705, 455] on span "Add 2 Photo(s)" at bounding box center [720, 458] width 68 height 17
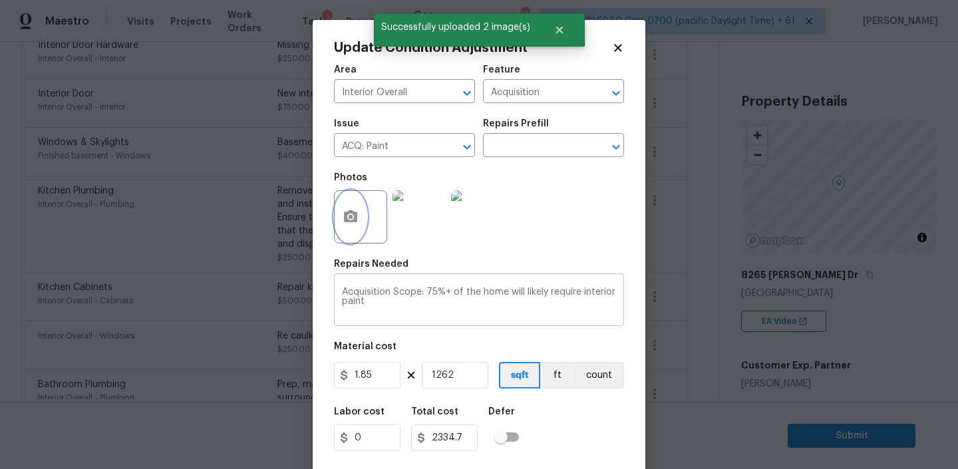
scroll to position [28, 0]
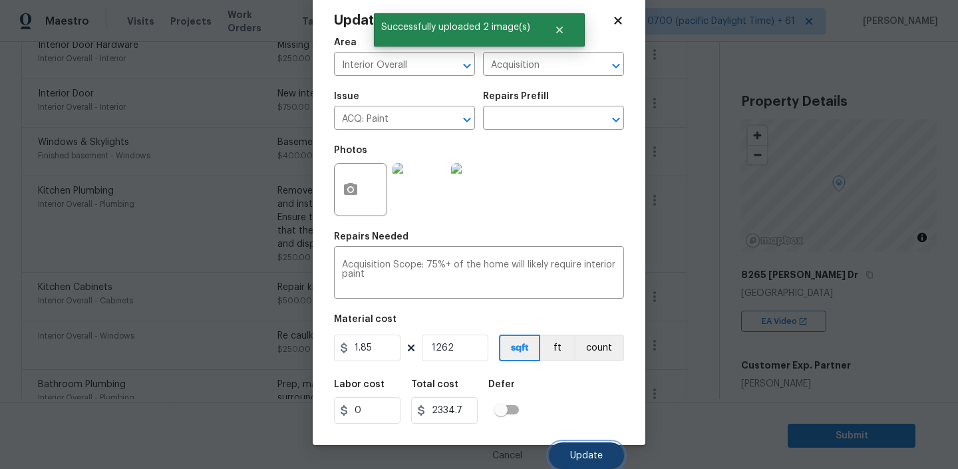
click at [577, 450] on button "Update" at bounding box center [586, 456] width 75 height 27
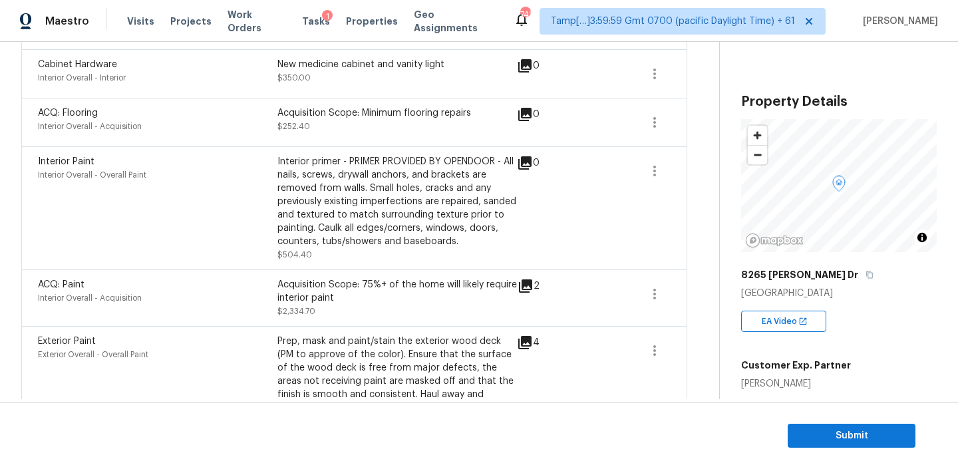
scroll to position [818, 0]
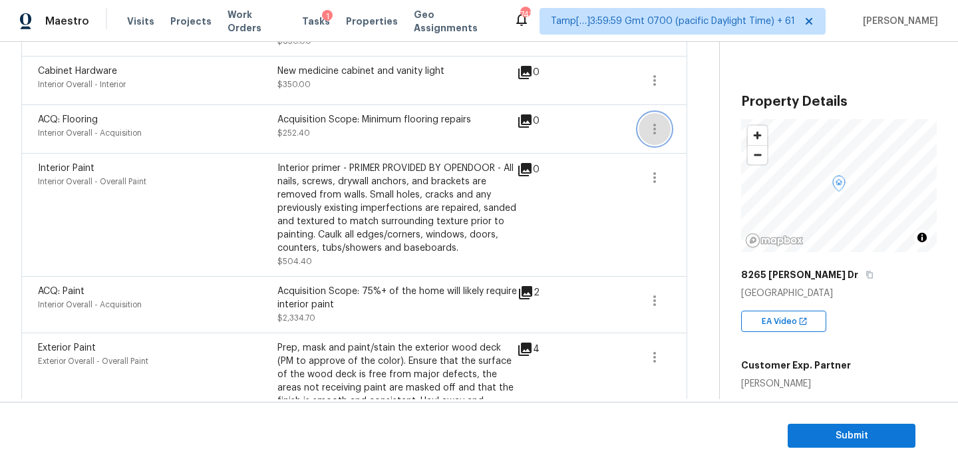
click at [653, 126] on icon "button" at bounding box center [655, 129] width 16 height 16
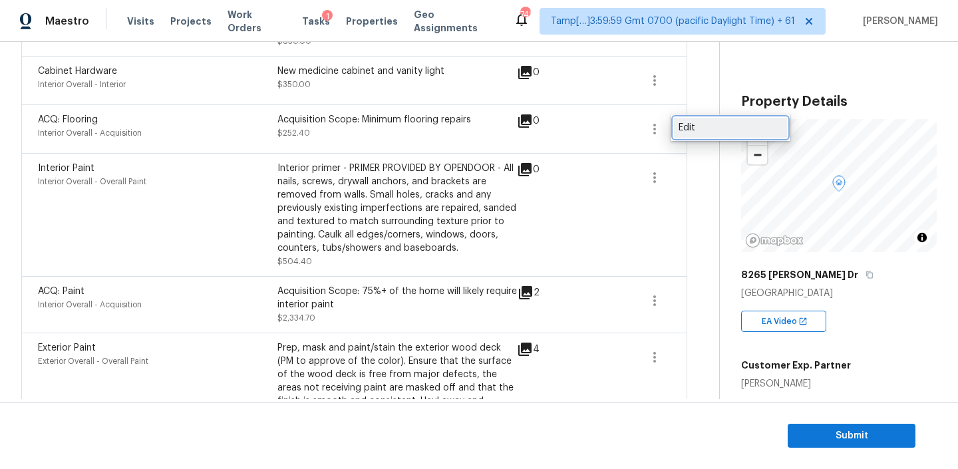
click at [684, 125] on div "Edit" at bounding box center [731, 127] width 104 height 13
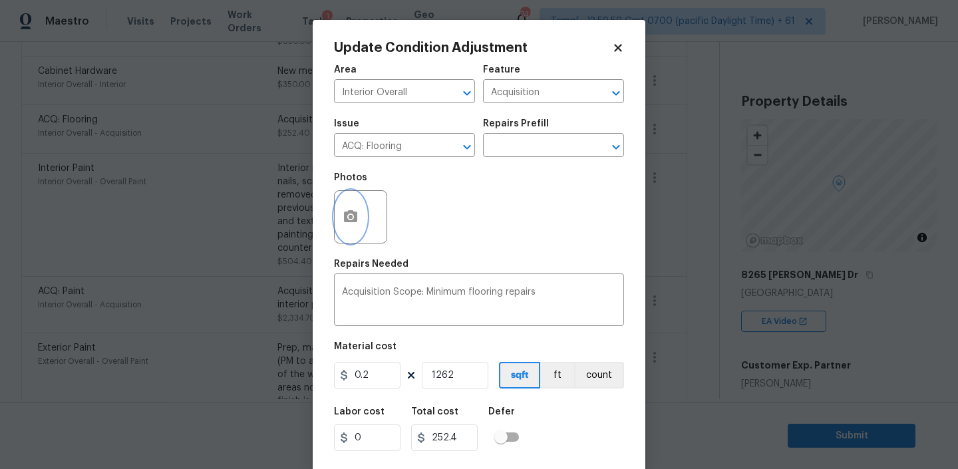
click at [359, 219] on button "button" at bounding box center [351, 217] width 32 height 52
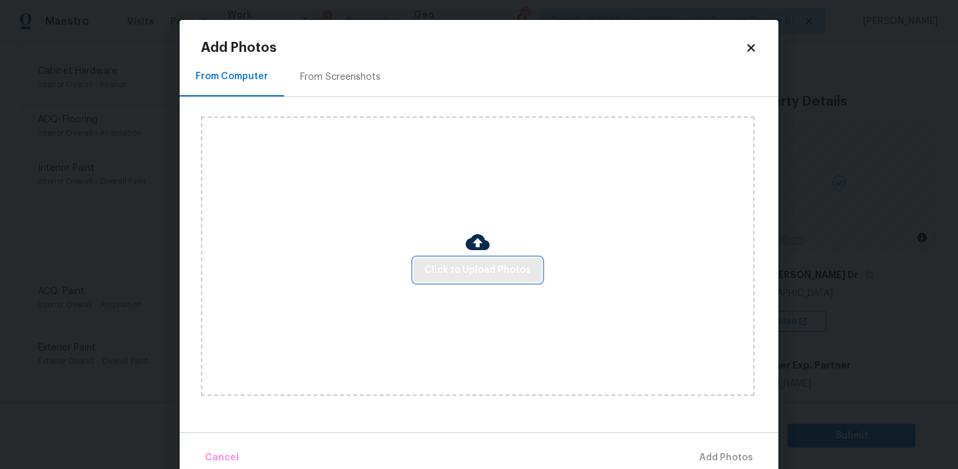
click at [487, 272] on span "Click to Upload Photos" at bounding box center [478, 270] width 106 height 17
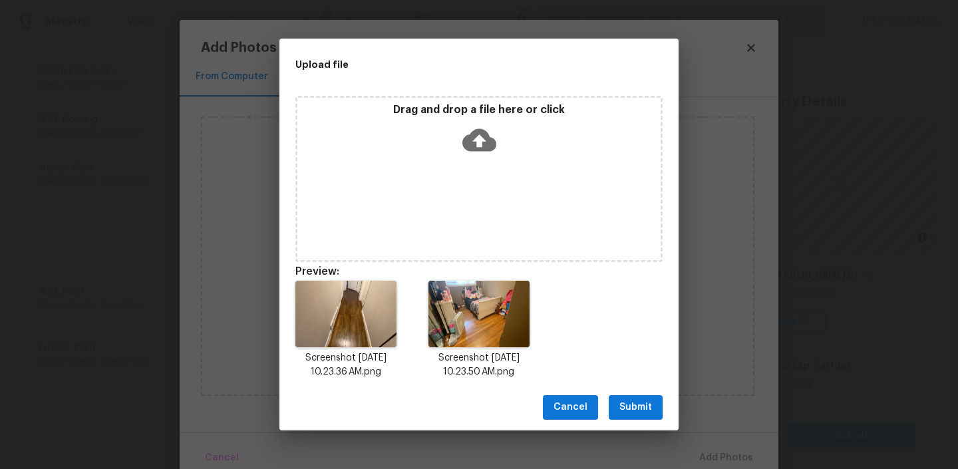
click at [633, 396] on button "Submit" at bounding box center [636, 407] width 54 height 25
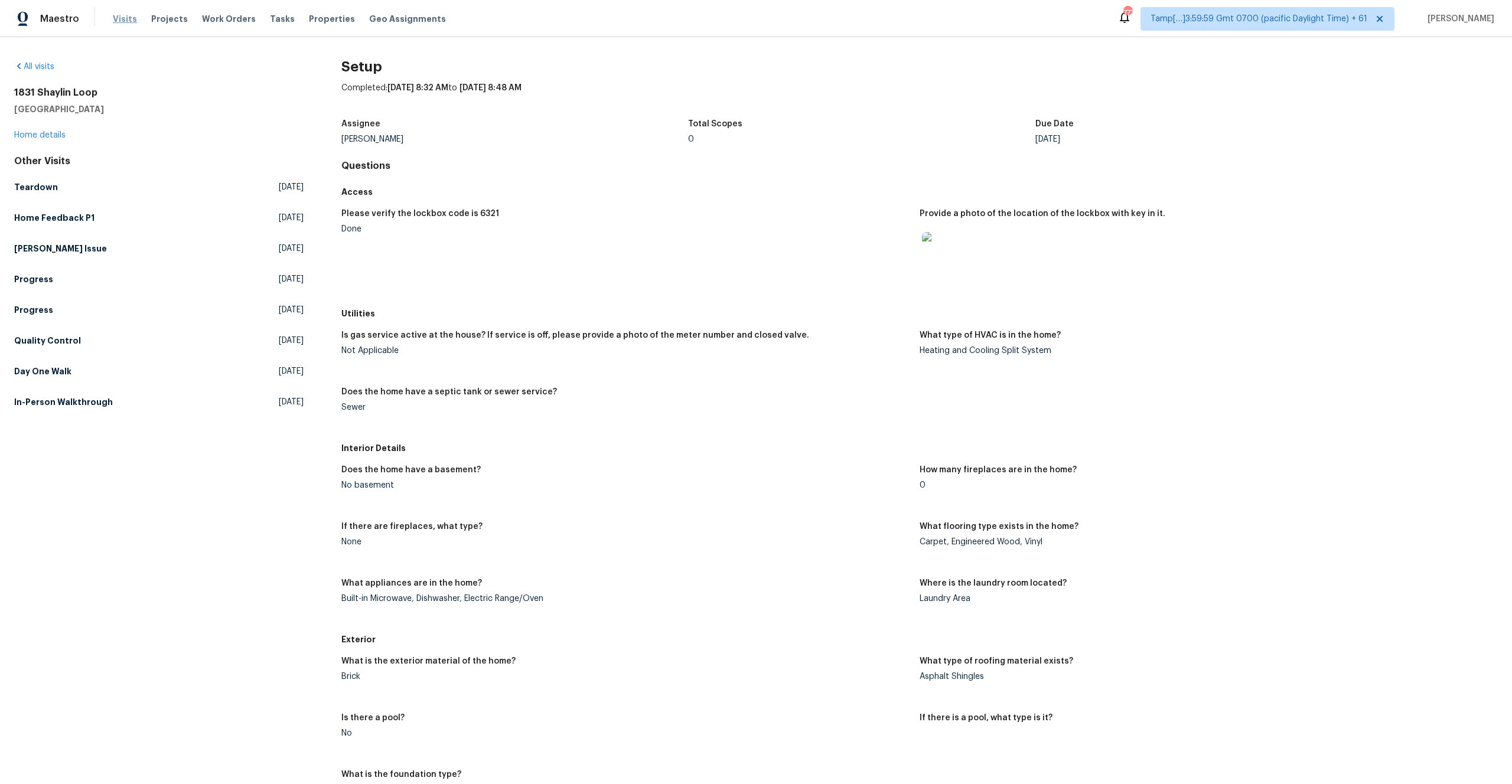
click at [119, 20] on span "Visits" at bounding box center [124, 19] width 24 height 12
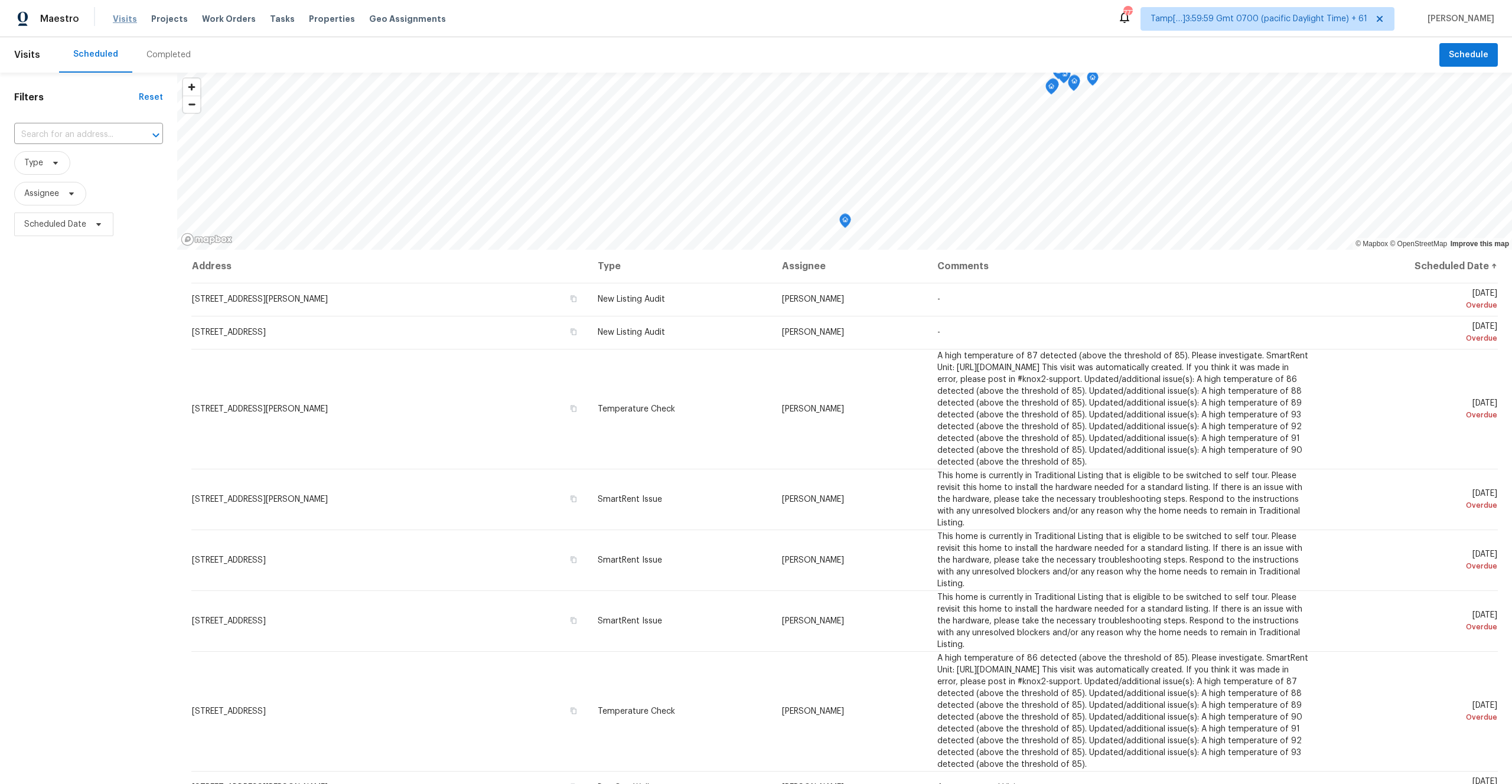
click at [117, 20] on span "Visits" at bounding box center [124, 19] width 24 height 12
click at [167, 53] on div "Completed" at bounding box center [169, 54] width 44 height 12
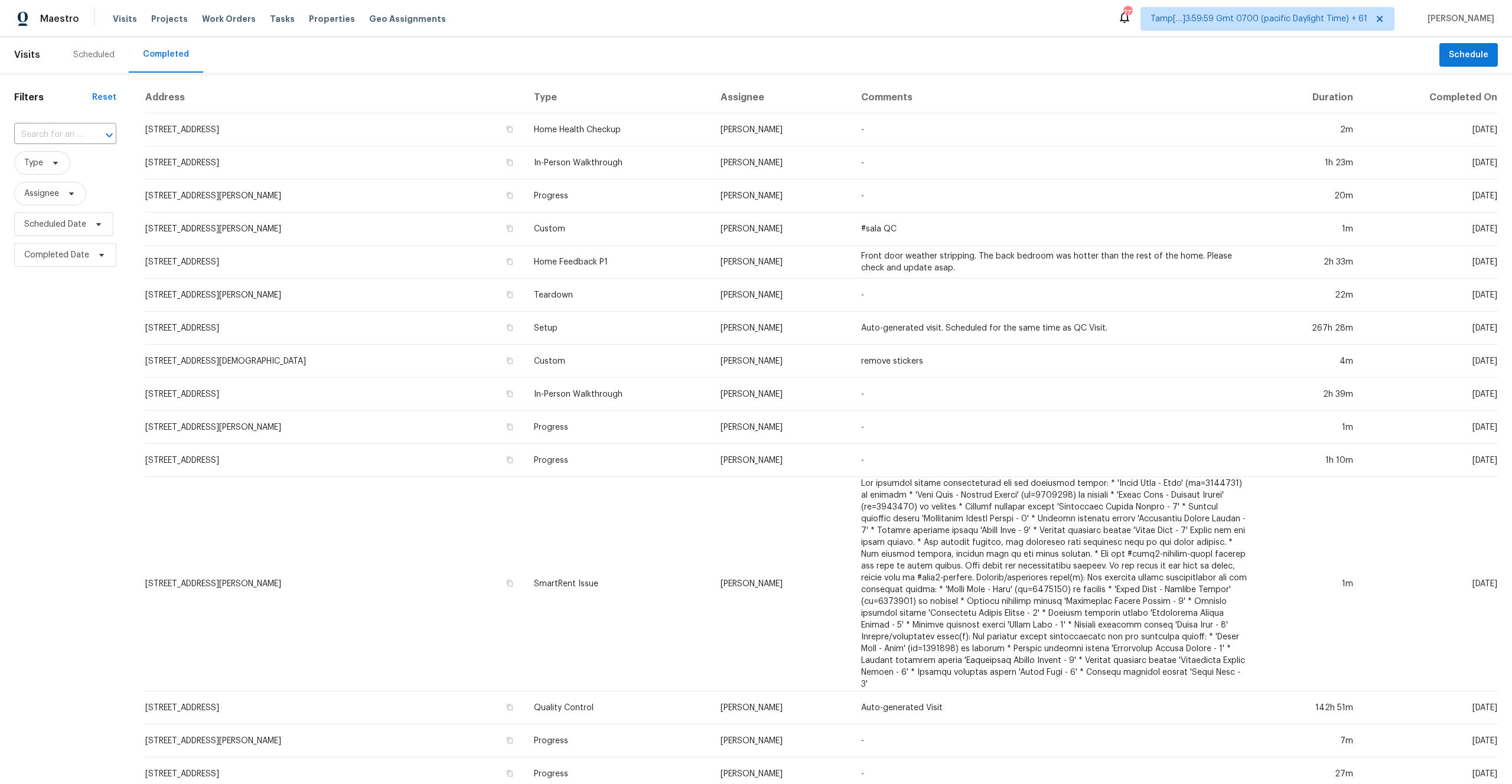
click at [93, 132] on div at bounding box center [101, 135] width 31 height 17
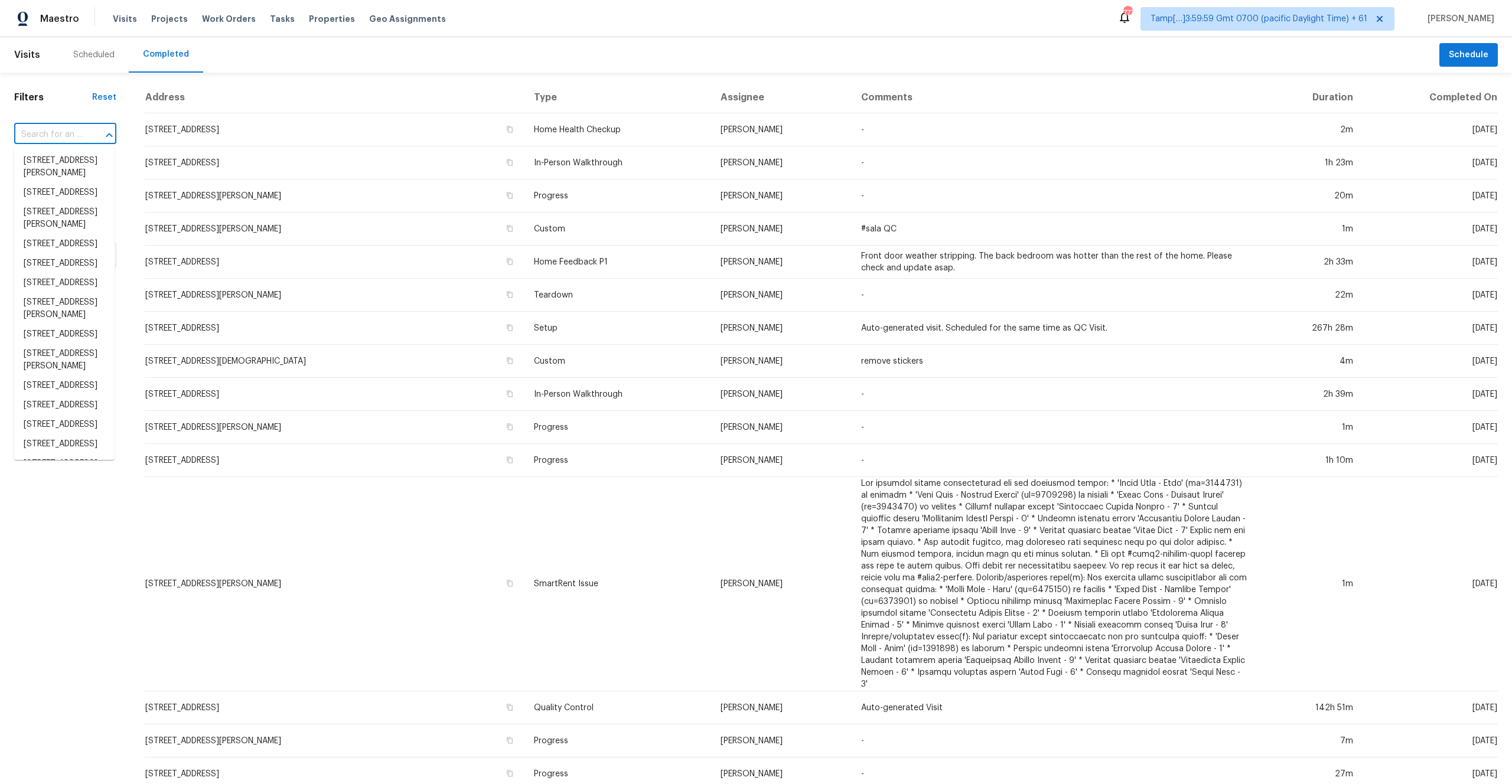
paste input "8265 Haskell Dr Cincinnati, OH, 45239"
type input "8265 Haskell Dr Cincinnati, OH, 45239"
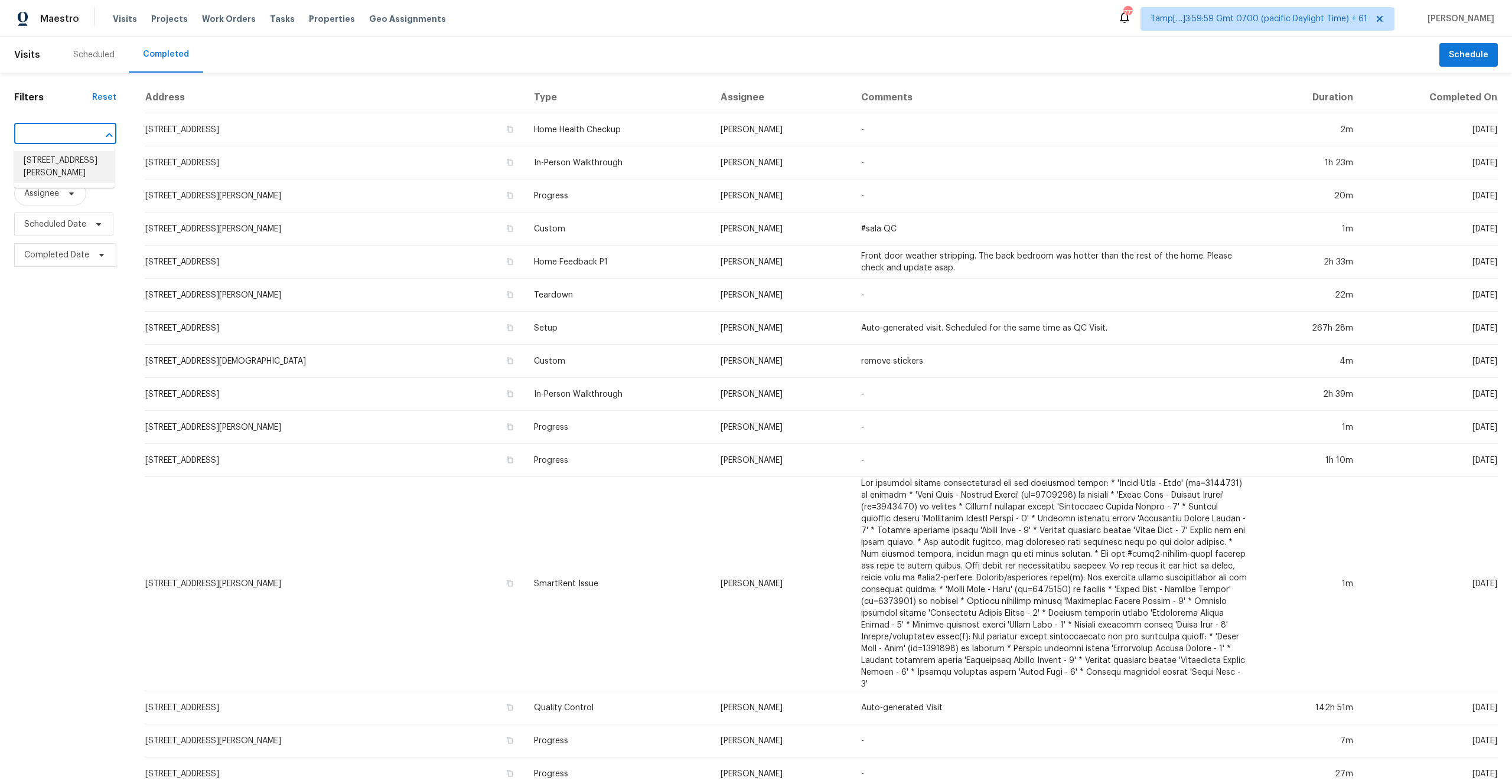
click at [51, 167] on li "8265 Haskell Dr, Cincinnati, OH 45239" at bounding box center [64, 167] width 100 height 32
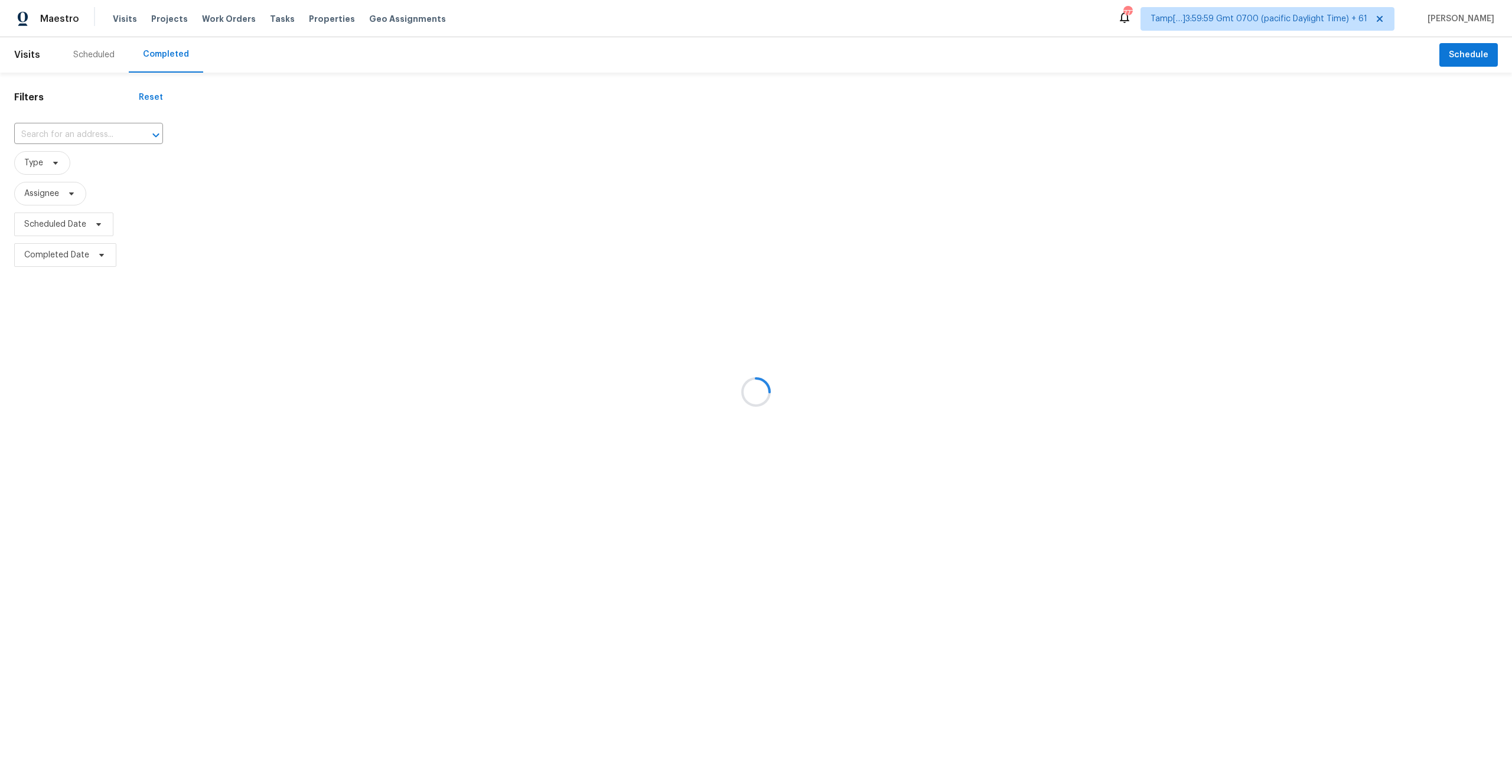
type input "8265 Haskell Dr, Cincinnati, OH 45239"
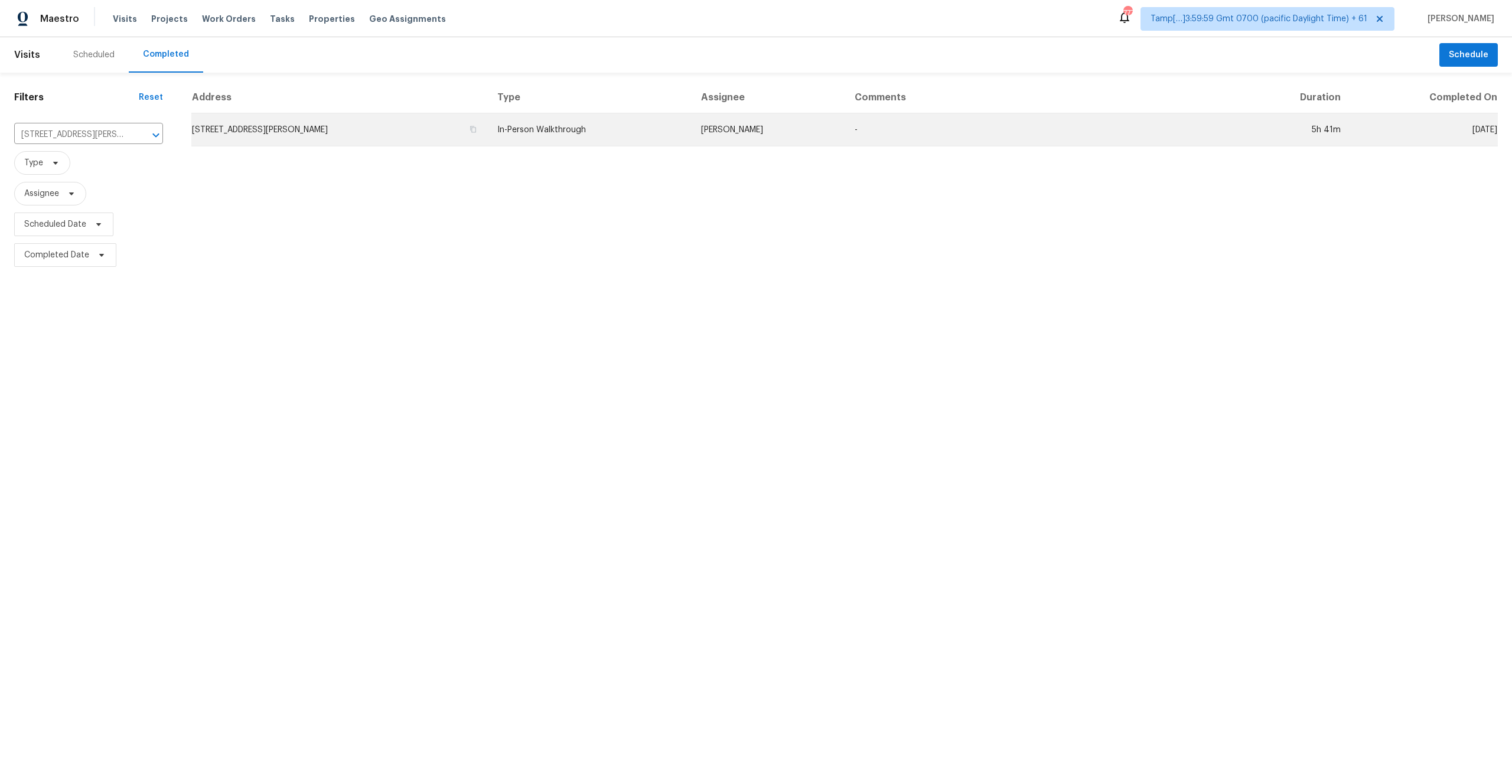
click at [415, 137] on td "8265 Haskell Dr, Cincinnati, OH 45239" at bounding box center [340, 129] width 296 height 33
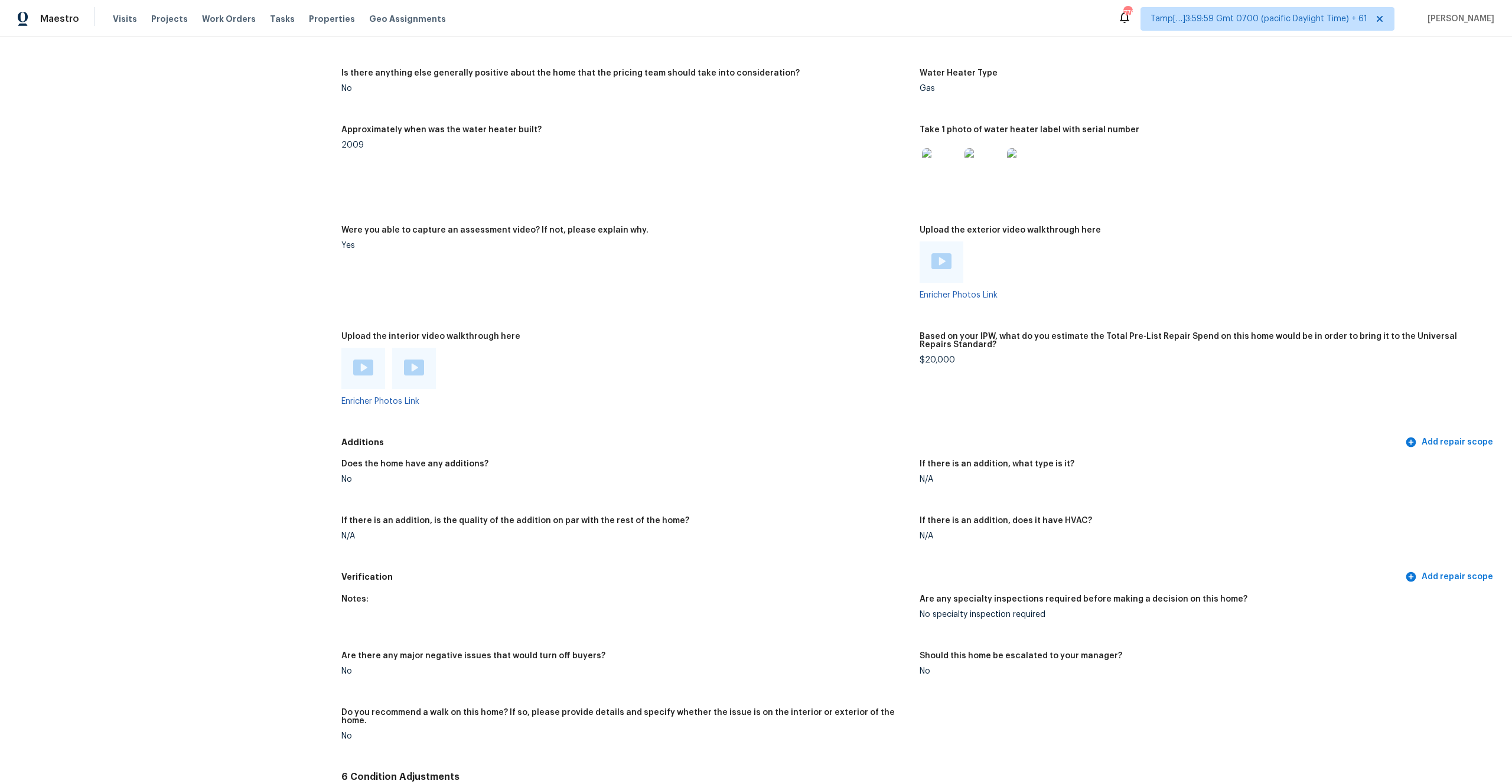
scroll to position [2125, 0]
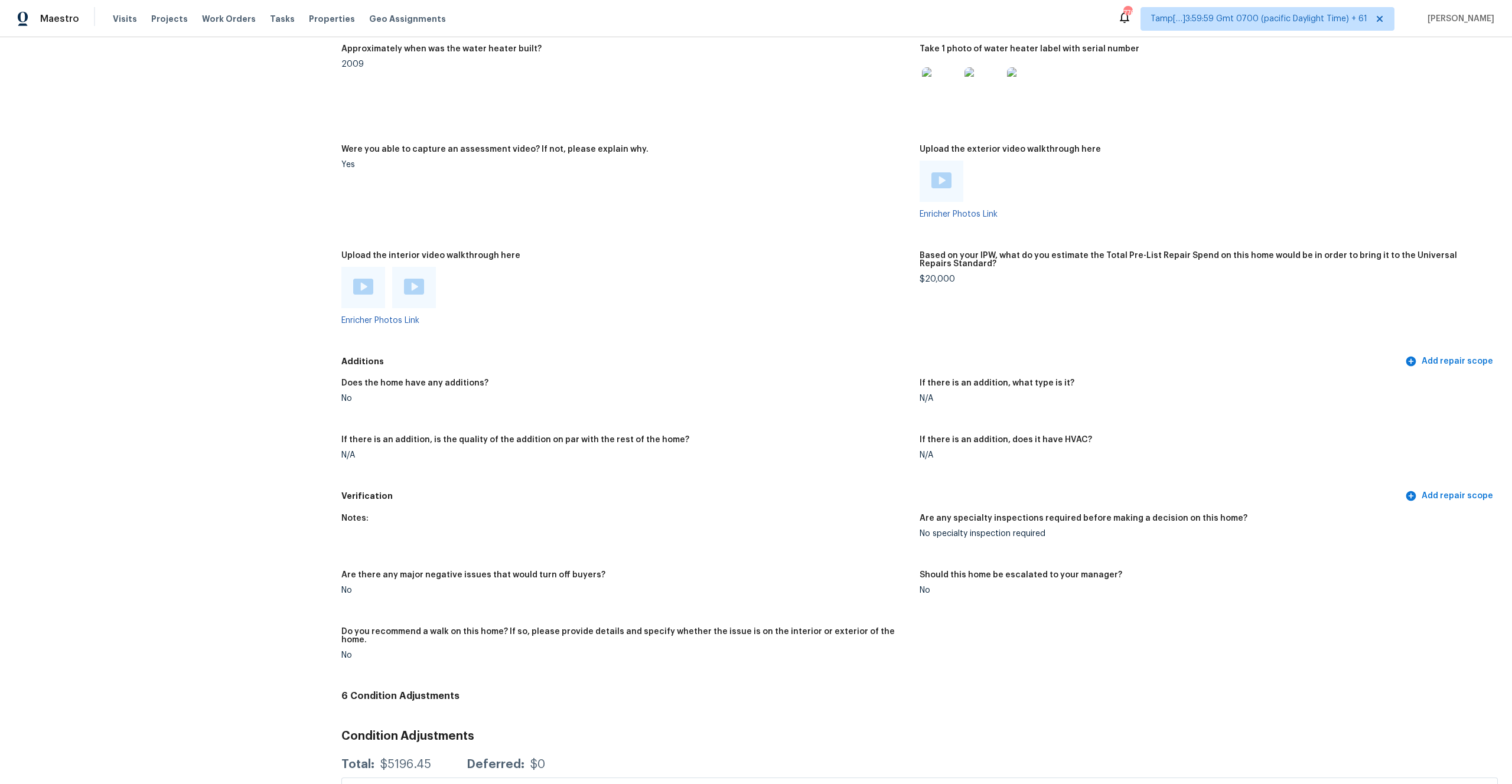
click at [360, 292] on div at bounding box center [363, 287] width 43 height 42
click at [361, 278] on img at bounding box center [363, 286] width 20 height 16
click at [428, 286] on div at bounding box center [413, 287] width 43 height 42
click at [411, 278] on img at bounding box center [413, 286] width 20 height 16
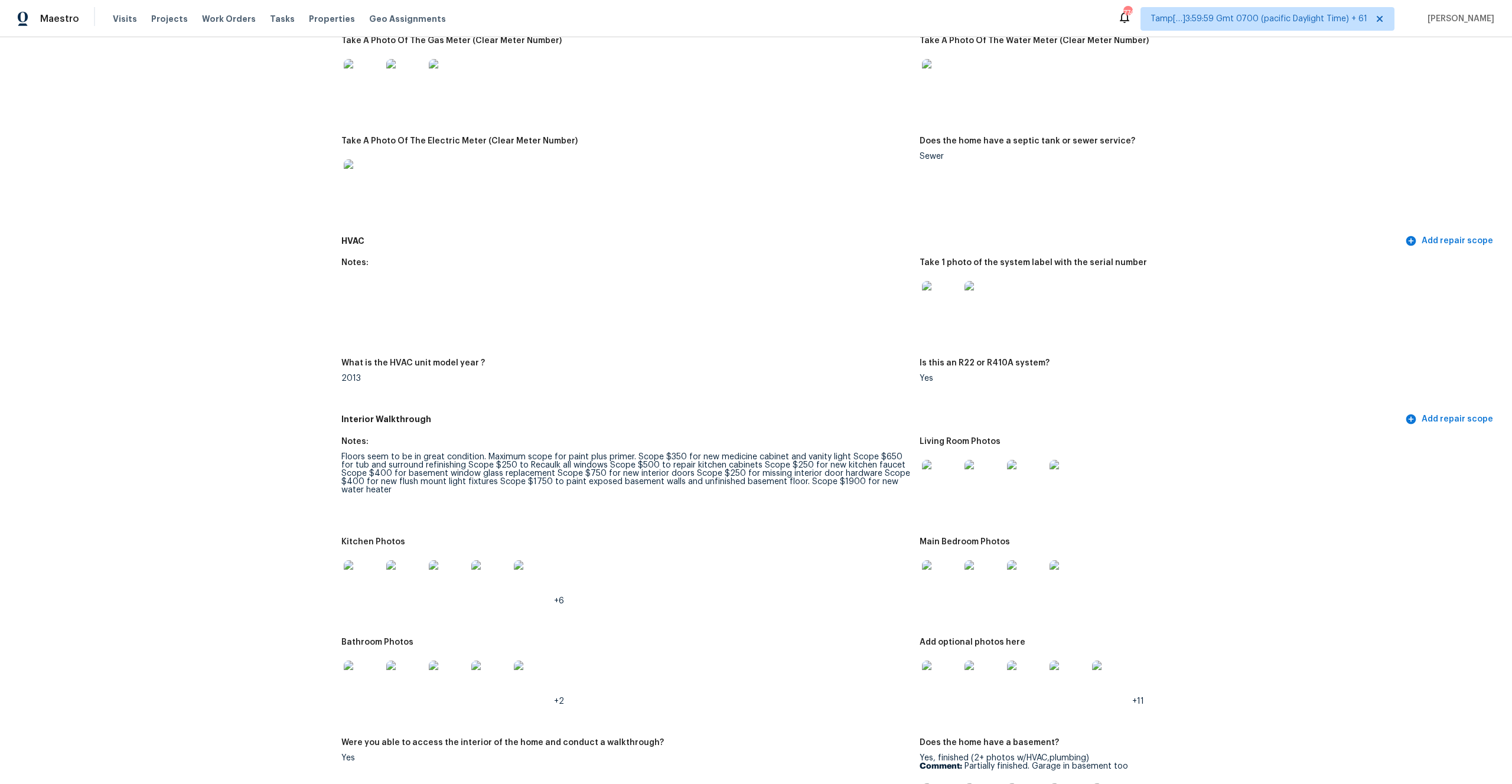
scroll to position [882, 0]
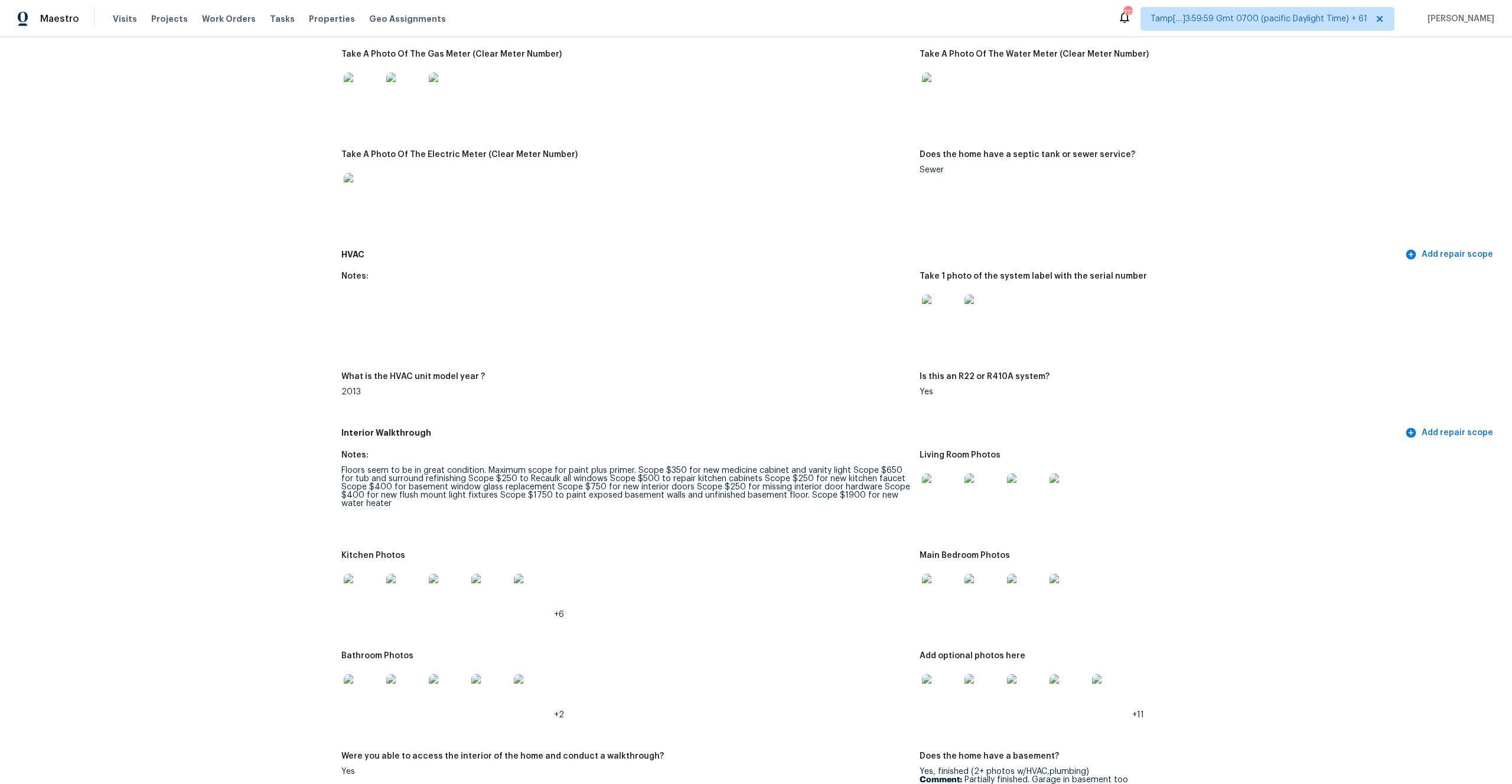
click at [698, 466] on div "Floors seem to be in great condition. Maximum scope for paint plus primer. Scop…" at bounding box center [626, 487] width 569 height 42
drag, startPoint x: 698, startPoint y: 460, endPoint x: 782, endPoint y: 459, distance: 84.0
click at [782, 466] on div "Floors seem to be in great condition. Maximum scope for paint plus primer. Scop…" at bounding box center [626, 487] width 569 height 42
copy div "new medicine cabinet"
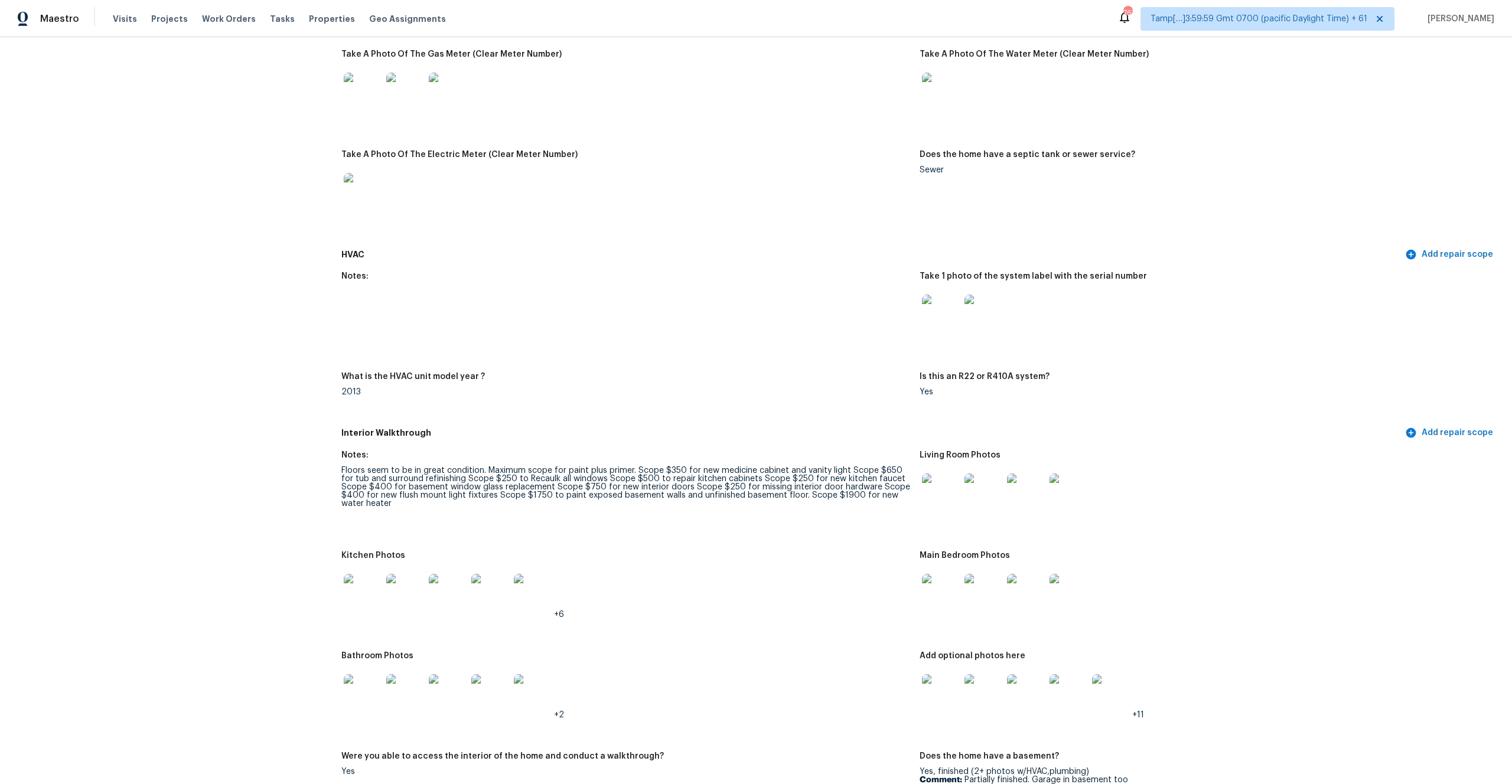
click at [524, 473] on div "Floors seem to be in great condition. Maximum scope for paint plus primer. Scop…" at bounding box center [626, 487] width 569 height 42
drag, startPoint x: 514, startPoint y: 470, endPoint x: 589, endPoint y: 473, distance: 75.1
click at [589, 473] on div "Floors seem to be in great condition. Maximum scope for paint plus primer. Scop…" at bounding box center [626, 487] width 569 height 42
copy div "Recaulk all windows"
click at [630, 467] on div "Floors seem to be in great condition. Maximum scope for paint plus primer. Scop…" at bounding box center [626, 487] width 569 height 42
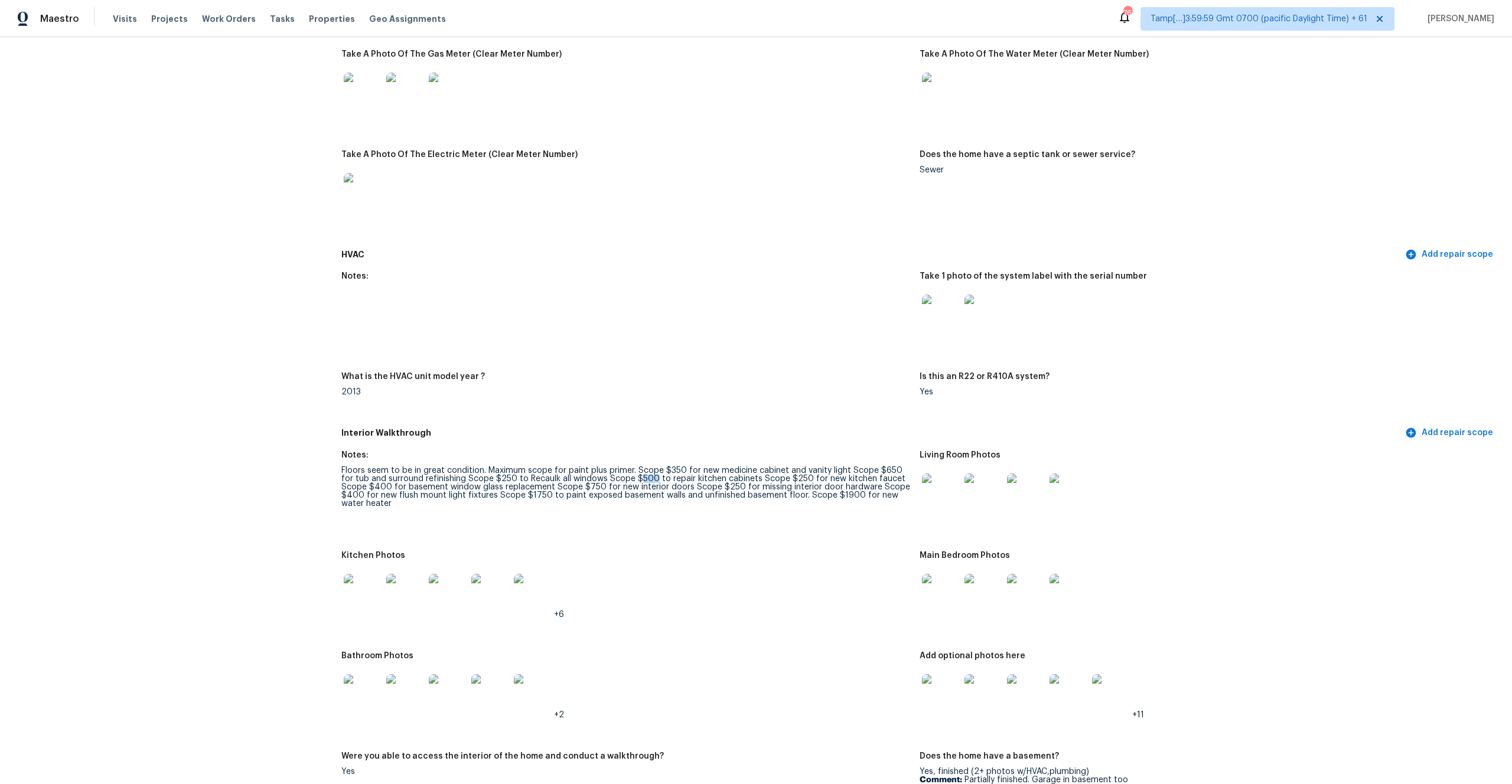
click at [630, 467] on div "Floors seem to be in great condition. Maximum scope for paint plus primer. Scop…" at bounding box center [626, 487] width 569 height 42
drag, startPoint x: 655, startPoint y: 469, endPoint x: 737, endPoint y: 466, distance: 82.1
click at [737, 466] on div "Floors seem to be in great condition. Maximum scope for paint plus primer. Scop…" at bounding box center [626, 487] width 569 height 42
copy div "repair kitchen cabinets"
drag, startPoint x: 741, startPoint y: 469, endPoint x: 654, endPoint y: 471, distance: 87.0
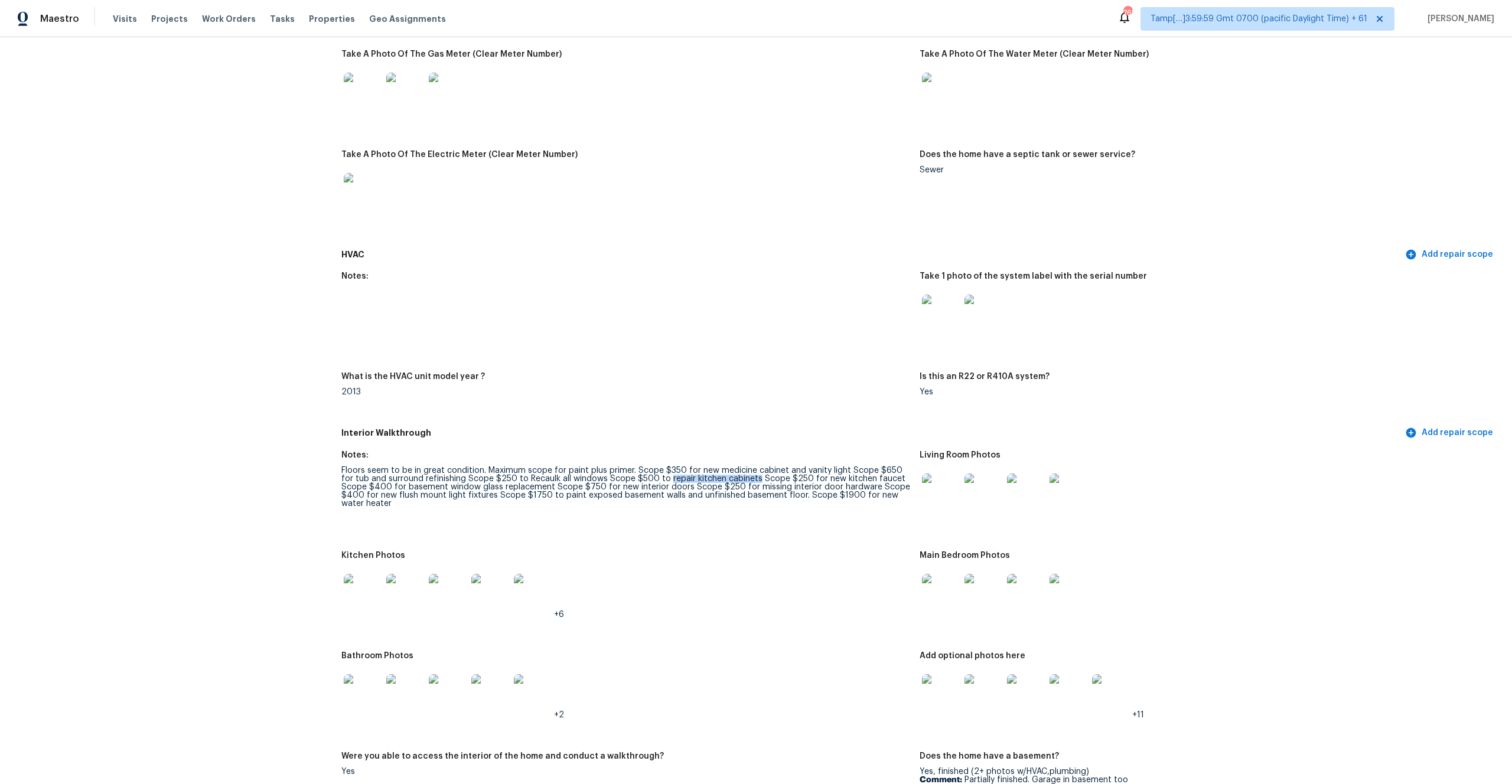
click at [654, 471] on div "Floors seem to be in great condition. Maximum scope for paint plus primer. Scop…" at bounding box center [626, 487] width 569 height 42
click at [472, 475] on div "Floors seem to be in great condition. Maximum scope for paint plus primer. Scop…" at bounding box center [626, 487] width 569 height 42
click at [386, 481] on div "Floors seem to be in great condition. Maximum scope for paint plus primer. Scop…" at bounding box center [626, 487] width 569 height 42
drag, startPoint x: 378, startPoint y: 478, endPoint x: 522, endPoint y: 477, distance: 144.0
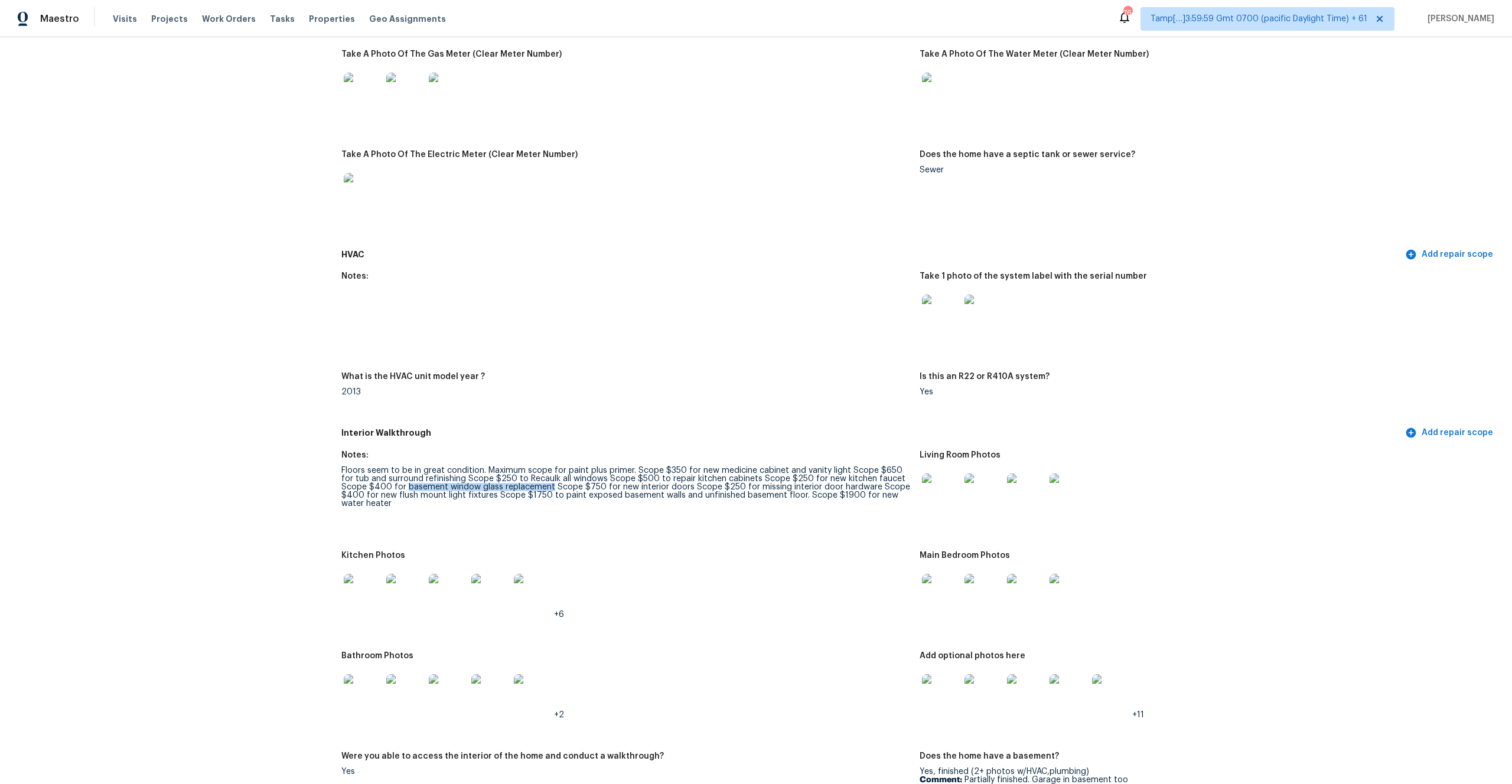
click at [522, 477] on div "Floors seem to be in great condition. Maximum scope for paint plus primer. Scop…" at bounding box center [626, 487] width 569 height 42
copy div "basement window glass replacement"
click at [567, 479] on div "Floors seem to be in great condition. Maximum scope for paint plus primer. Scop…" at bounding box center [626, 487] width 569 height 42
drag, startPoint x: 587, startPoint y: 481, endPoint x: 656, endPoint y: 481, distance: 69.0
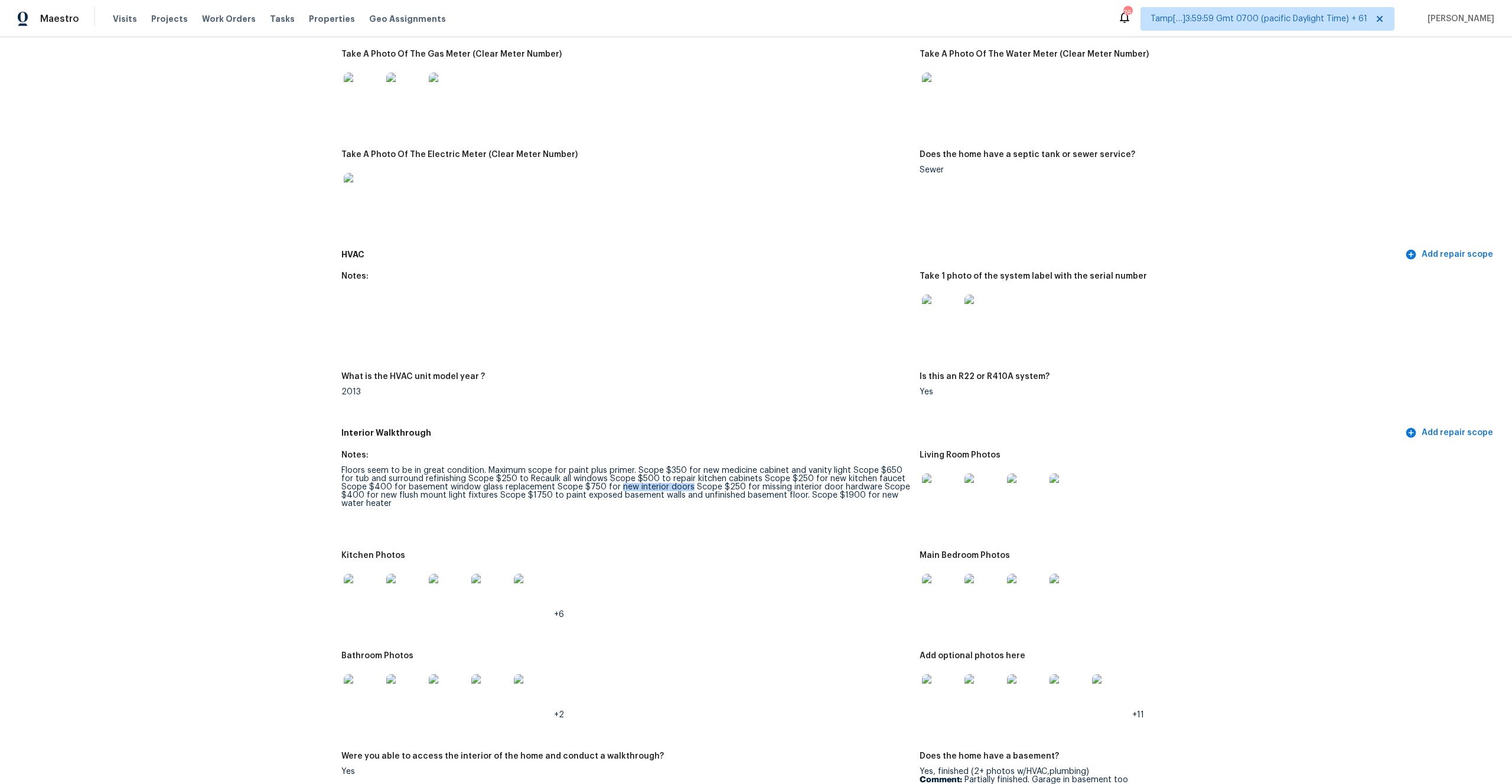
click at [656, 481] on div "Floors seem to be in great condition. Maximum scope for paint plus primer. Scop…" at bounding box center [626, 487] width 569 height 42
copy div "new interior doors"
click at [761, 479] on div "Floors seem to be in great condition. Maximum scope for paint plus primer. Scop…" at bounding box center [626, 487] width 569 height 42
click at [763, 480] on div "Floors seem to be in great condition. Maximum scope for paint plus primer. Scop…" at bounding box center [626, 487] width 569 height 42
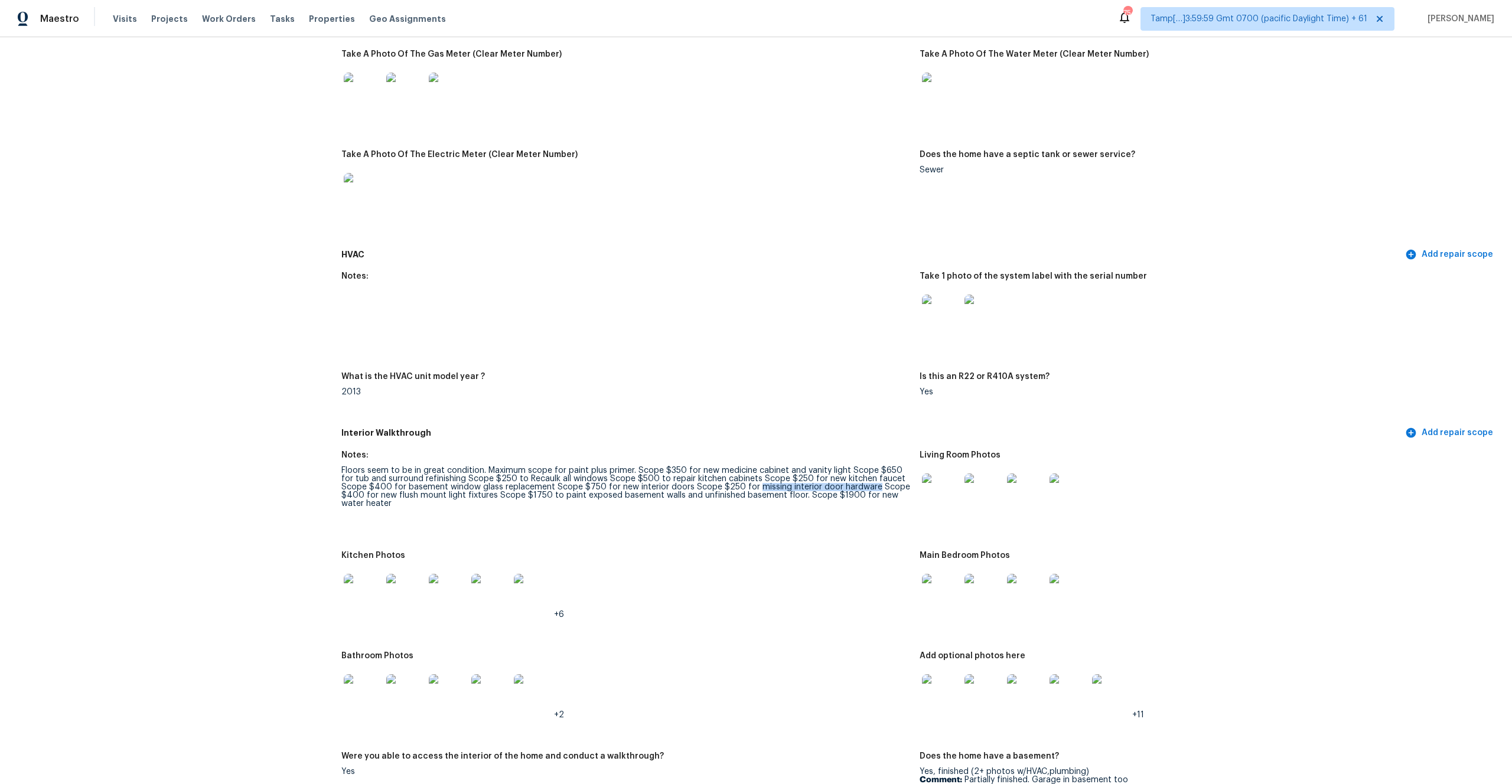
drag, startPoint x: 721, startPoint y: 477, endPoint x: 839, endPoint y: 477, distance: 118.0
click at [839, 477] on div "Floors seem to be in great condition. Maximum scope for paint plus primer. Scop…" at bounding box center [626, 487] width 569 height 42
copy div "missing interior door hardware"
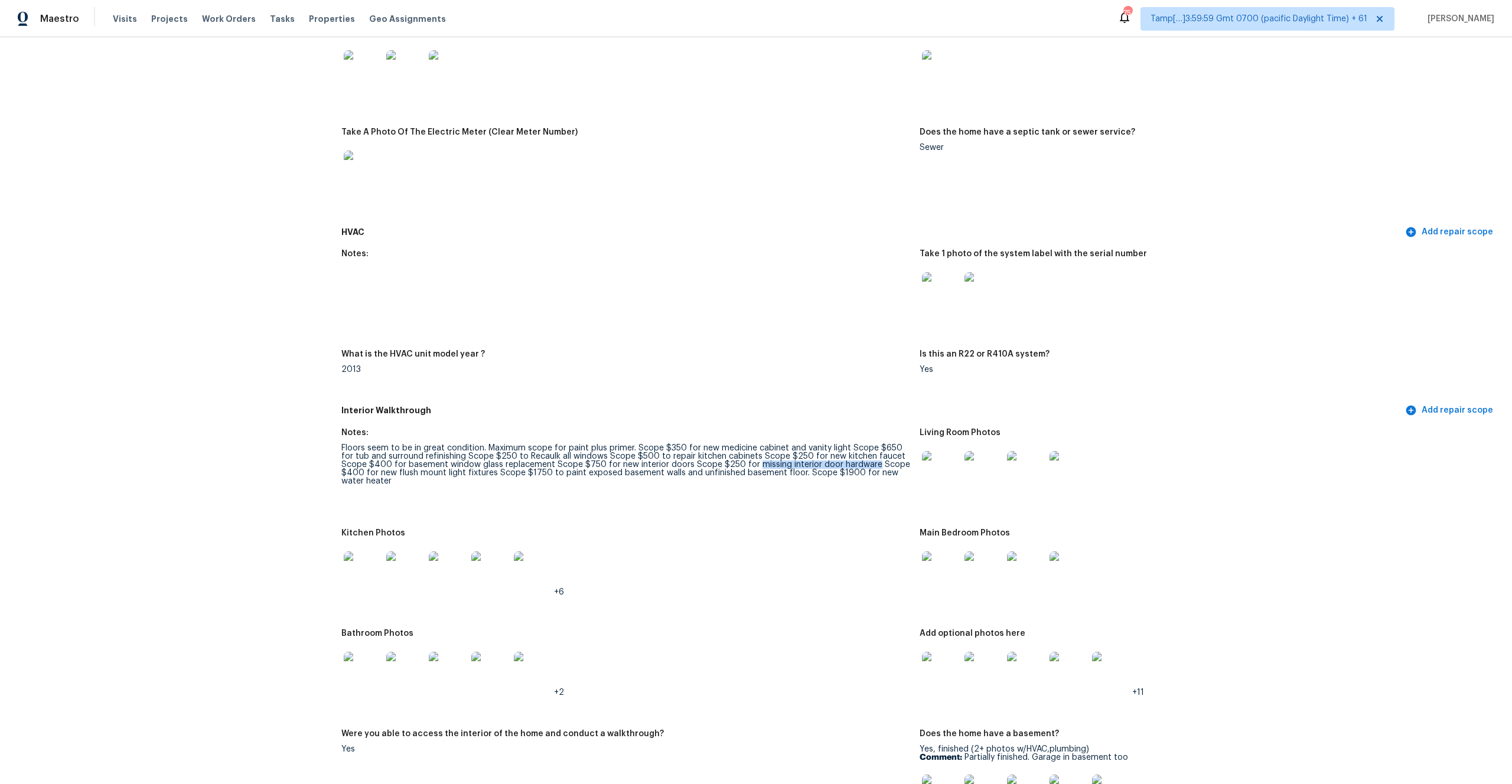
scroll to position [906, 0]
click at [413, 464] on div "Floors seem to be in great condition. Maximum scope for paint plus primer. Scop…" at bounding box center [626, 463] width 569 height 42
copy div "new flush mount light fixtures"
drag, startPoint x: 341, startPoint y: 462, endPoint x: 459, endPoint y: 465, distance: 118.0
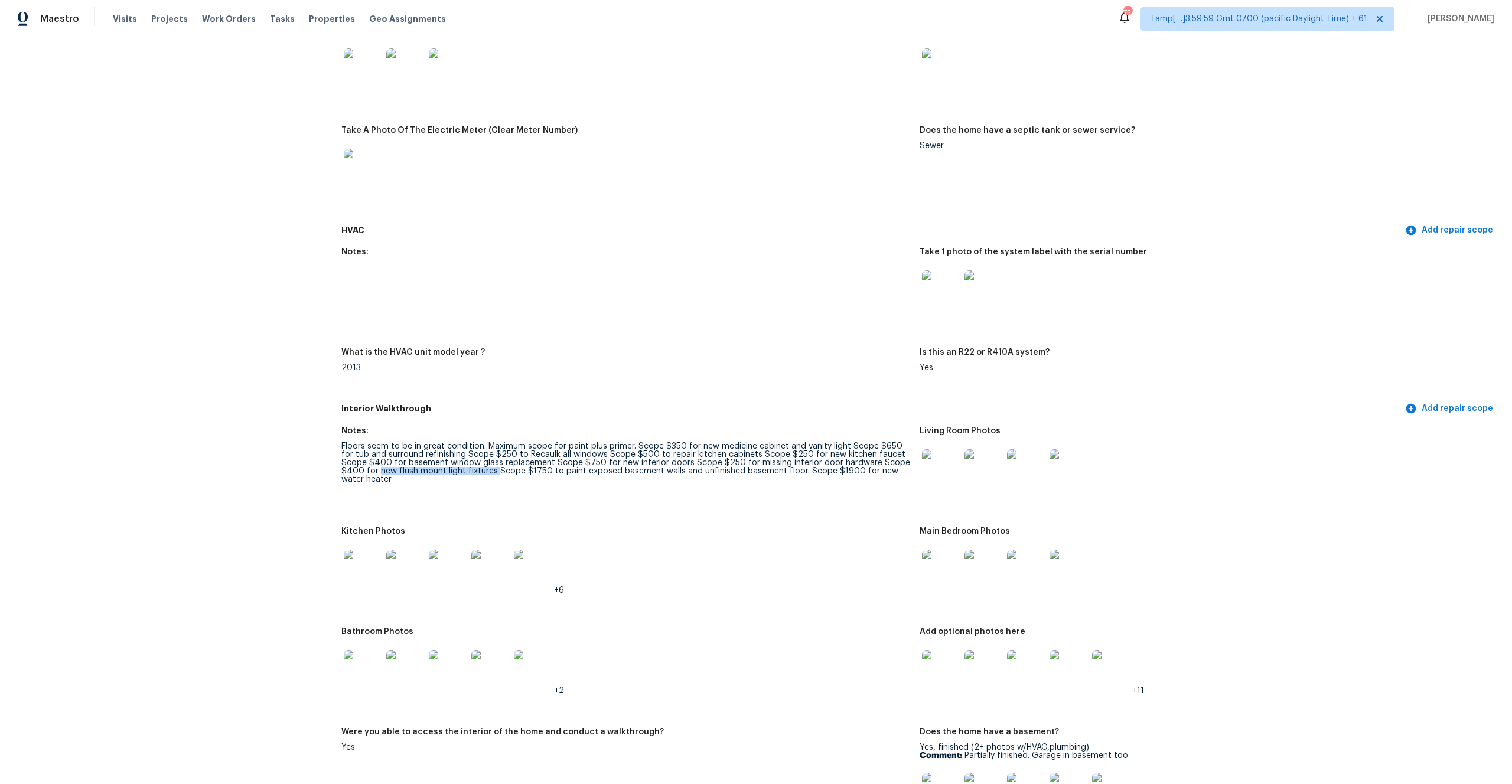
click at [459, 465] on div "Floors seem to be in great condition. Maximum scope for paint plus primer. Scop…" at bounding box center [626, 463] width 569 height 42
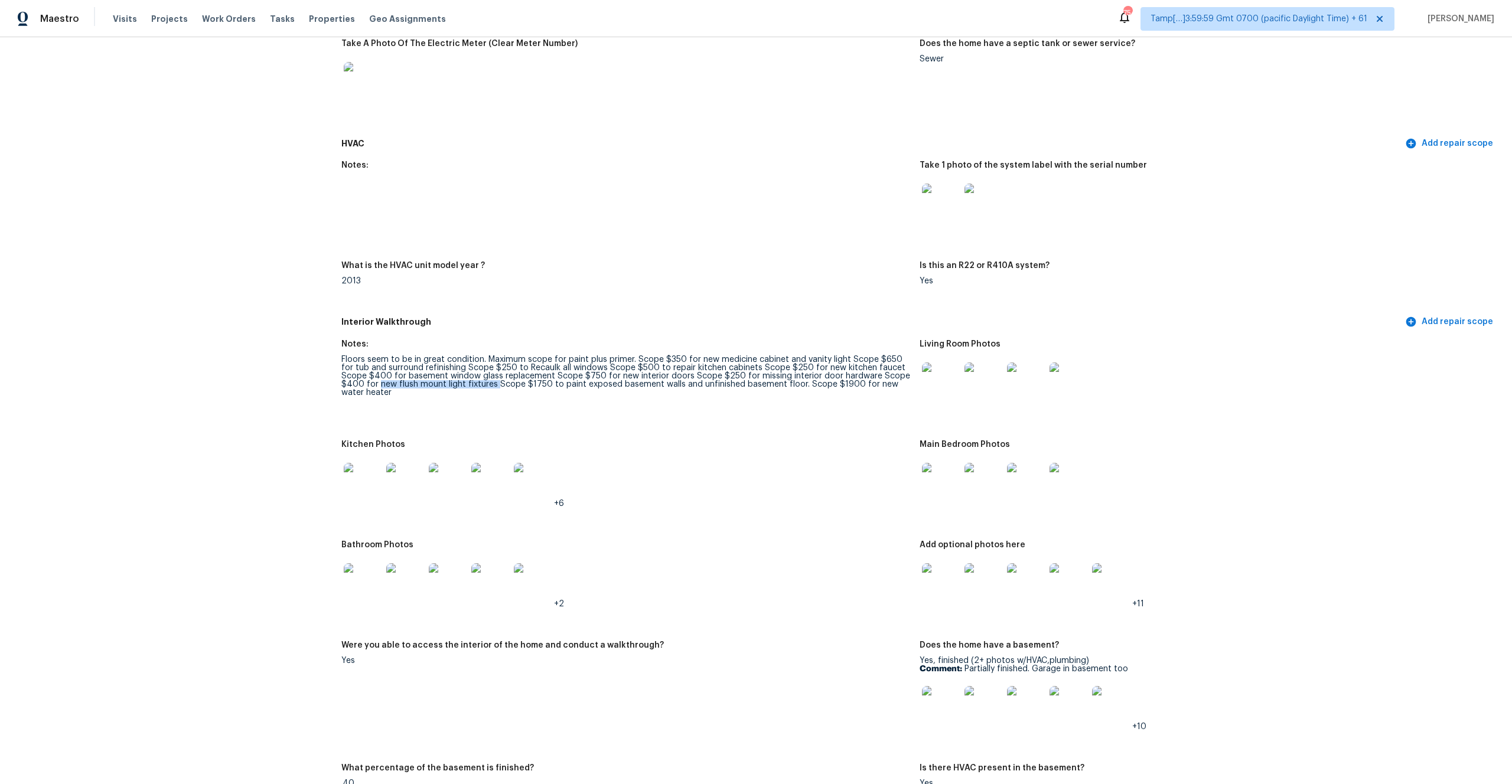
scroll to position [949, 0]
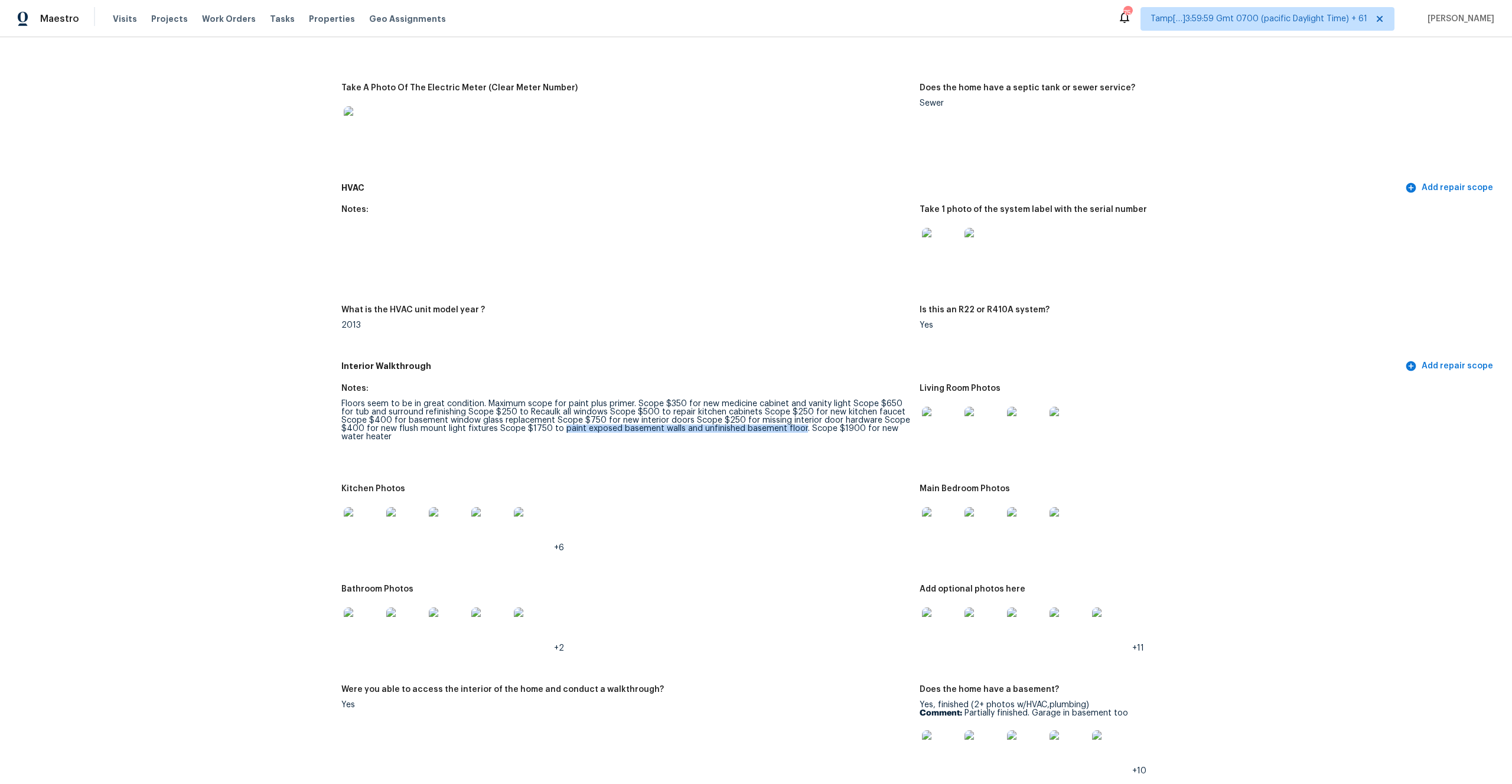
drag, startPoint x: 522, startPoint y: 419, endPoint x: 757, endPoint y: 419, distance: 235.0
click at [757, 419] on div "Floors seem to be in great condition. Maximum scope for paint plus primer. Scop…" at bounding box center [626, 420] width 569 height 42
copy div "paint exposed basement walls and unfinished basement floor"
click at [782, 423] on div "Floors seem to be in great condition. Maximum scope for paint plus primer. Scop…" at bounding box center [626, 420] width 569 height 42
drag, startPoint x: 830, startPoint y: 419, endPoint x: 896, endPoint y: 419, distance: 66.0
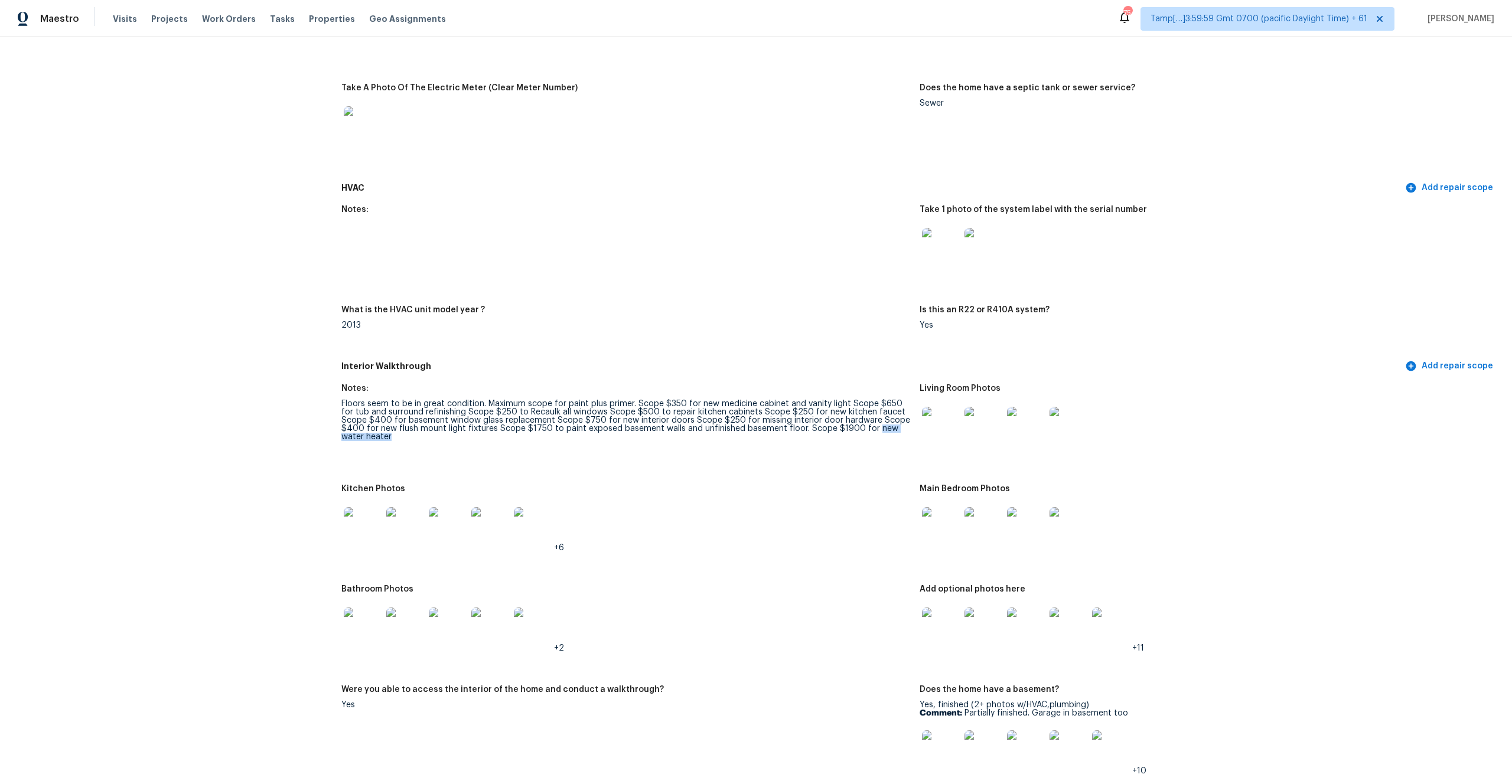
click at [896, 419] on div "Floors seem to be in great condition. Maximum scope for paint plus primer. Scop…" at bounding box center [626, 420] width 569 height 42
copy div "new water heater"
click at [668, 400] on div "Floors seem to be in great condition. Maximum scope for paint plus primer. Scop…" at bounding box center [626, 420] width 569 height 42
click at [880, 400] on div "Floors seem to be in great condition. Maximum scope for paint plus primer. Scop…" at bounding box center [626, 420] width 569 height 42
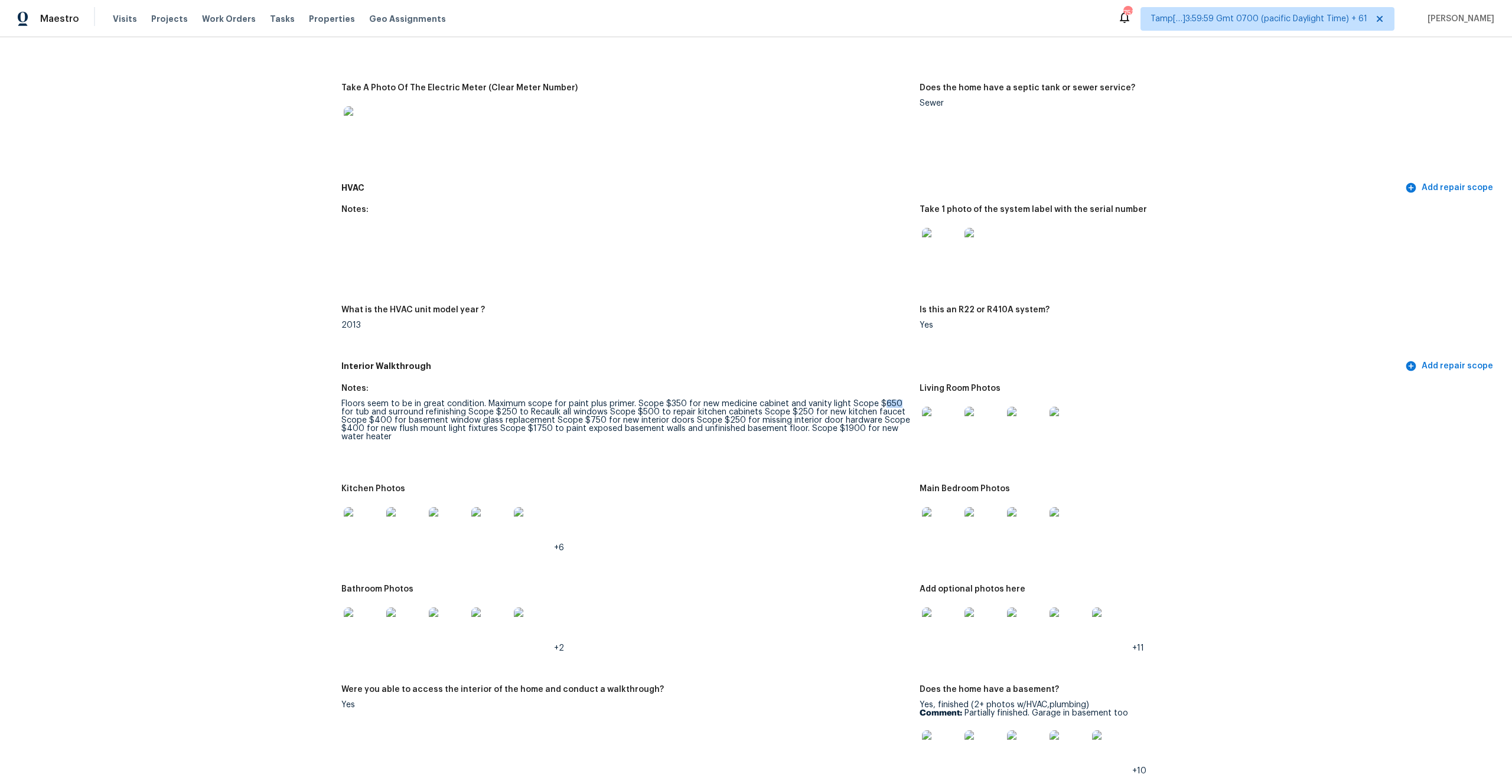
click at [880, 400] on div "Floors seem to be in great condition. Maximum scope for paint plus primer. Scop…" at bounding box center [626, 420] width 569 height 42
click at [356, 622] on img at bounding box center [362, 626] width 38 height 38
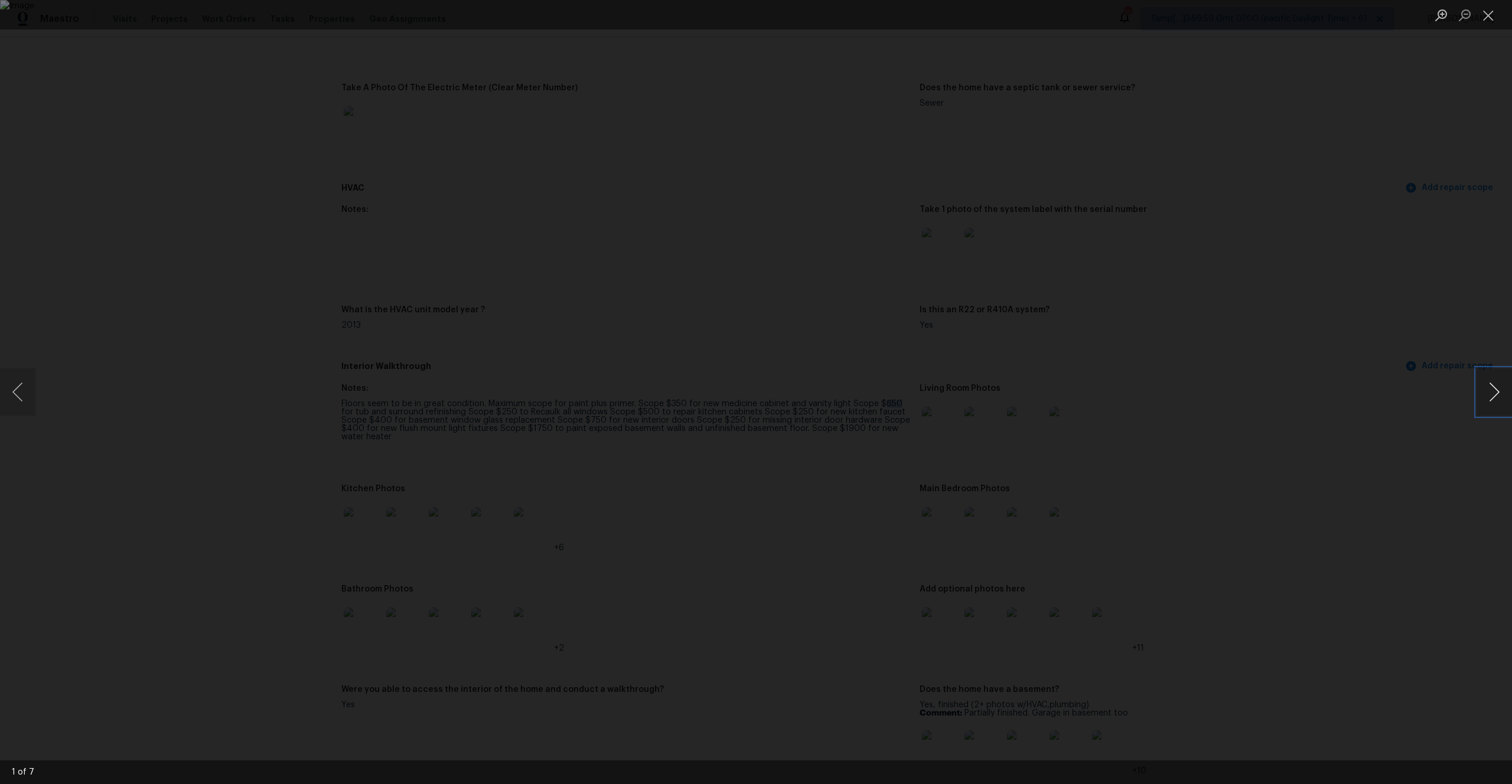
click at [1493, 384] on button "Next image" at bounding box center [1494, 391] width 35 height 47
click at [1492, 384] on button "Next image" at bounding box center [1494, 391] width 35 height 47
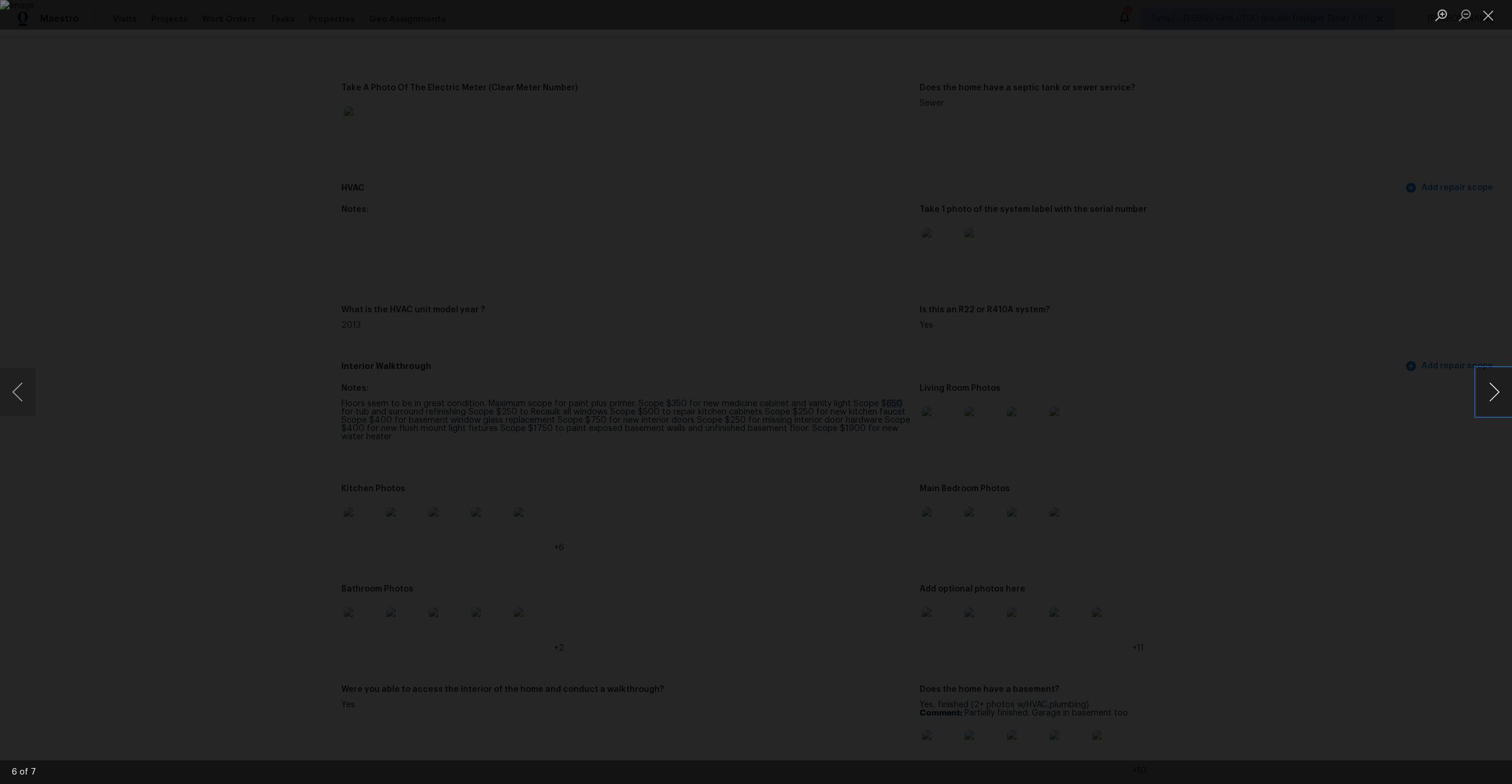
click at [1492, 384] on button "Next image" at bounding box center [1494, 391] width 35 height 47
click at [36, 396] on div "Lightbox" at bounding box center [756, 392] width 1512 height 784
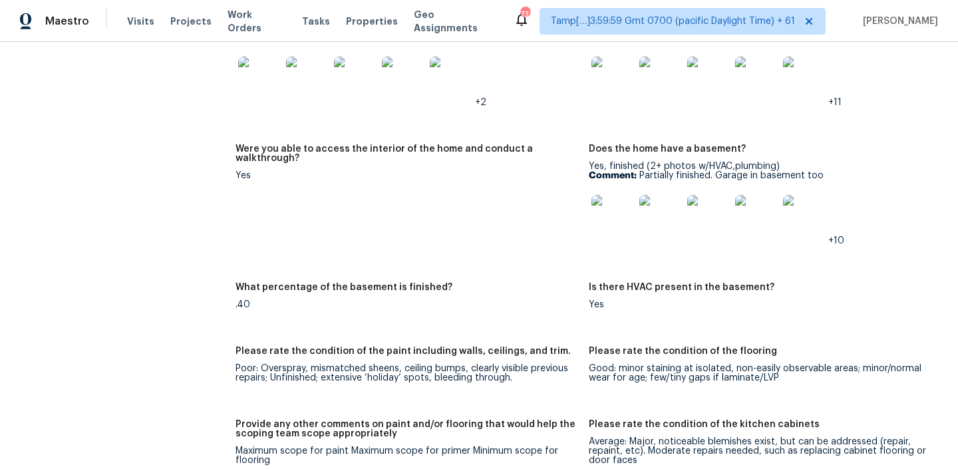
scroll to position [1786, 0]
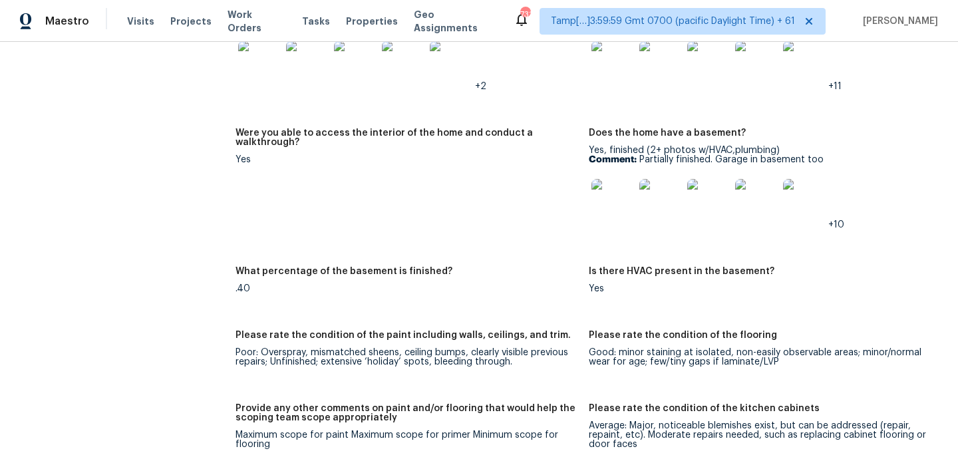
click at [611, 191] on img at bounding box center [613, 200] width 43 height 43
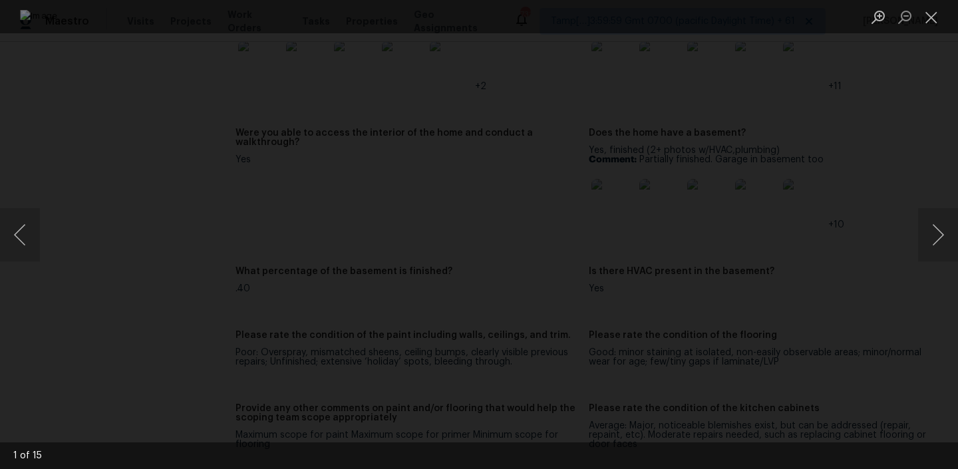
click at [714, 222] on img "Lightbox" at bounding box center [479, 234] width 919 height 449
click at [927, 17] on button "Close lightbox" at bounding box center [932, 16] width 27 height 23
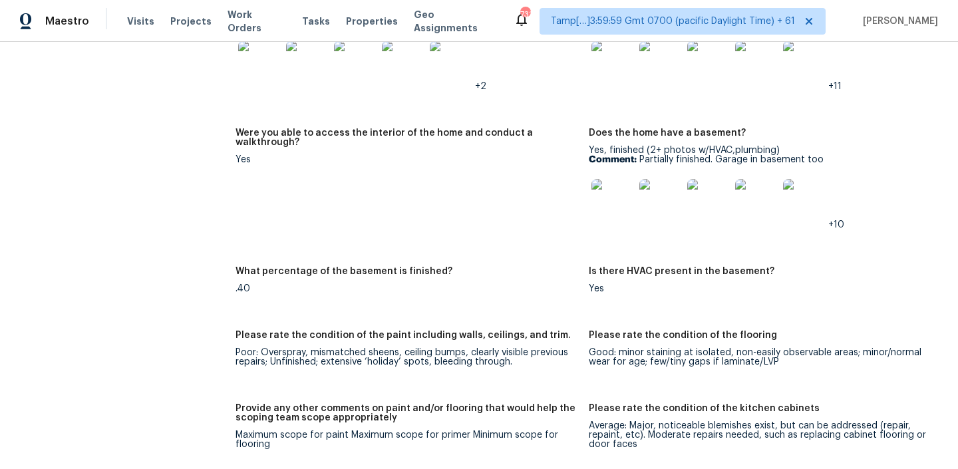
click at [658, 155] on p "Comment: Partially finished. Garage in basement too" at bounding box center [760, 159] width 343 height 9
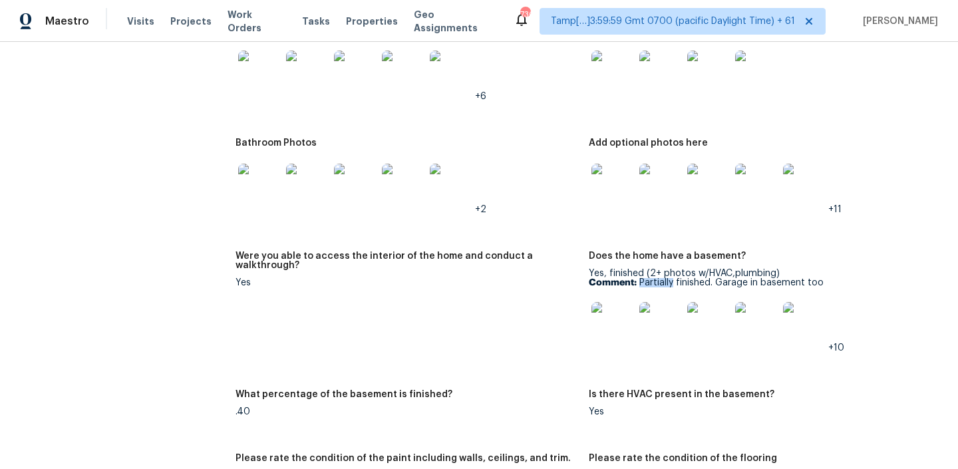
scroll to position [1757, 0]
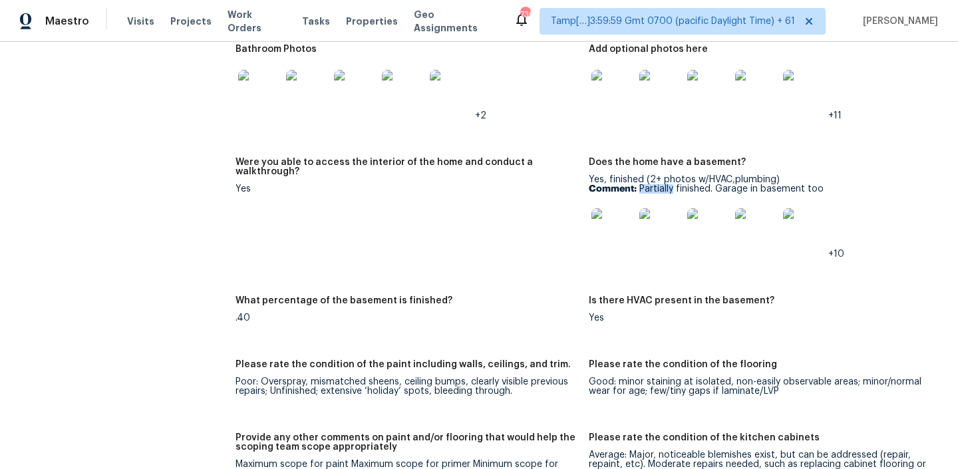
click at [609, 213] on img at bounding box center [613, 229] width 43 height 43
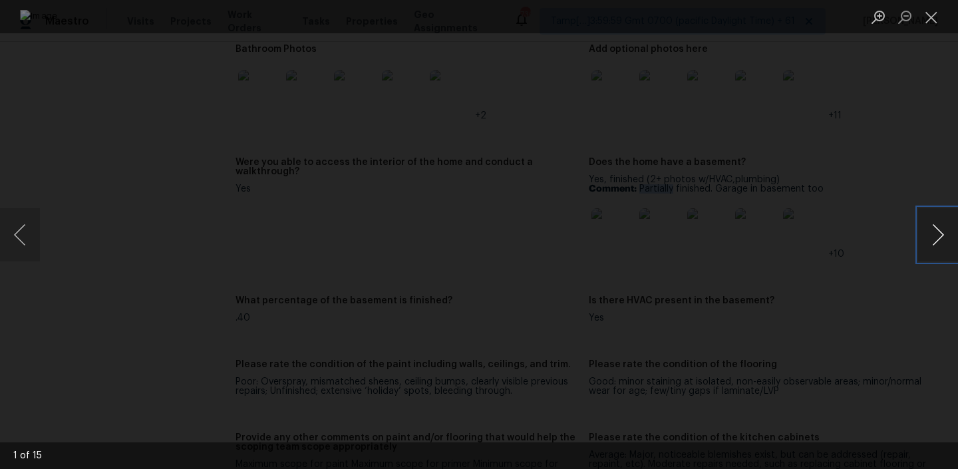
click at [928, 239] on button "Next image" at bounding box center [939, 234] width 40 height 53
click at [935, 230] on button "Next image" at bounding box center [939, 234] width 40 height 53
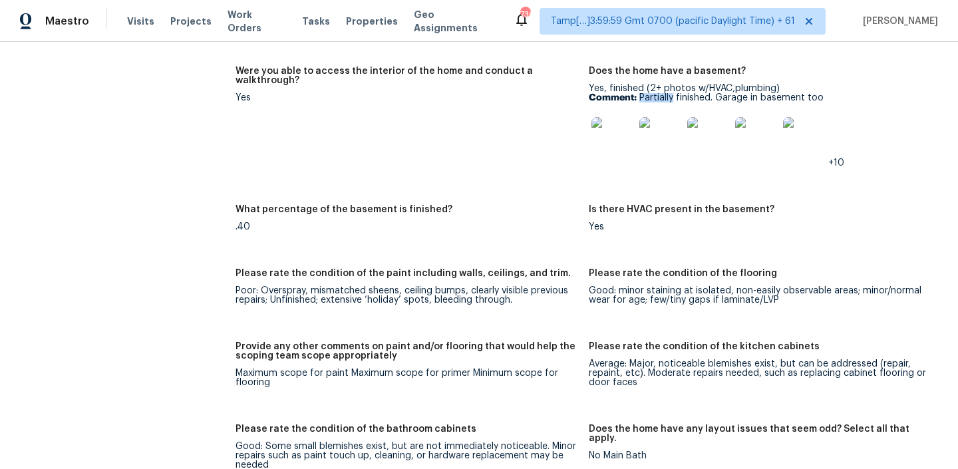
scroll to position [1886, 0]
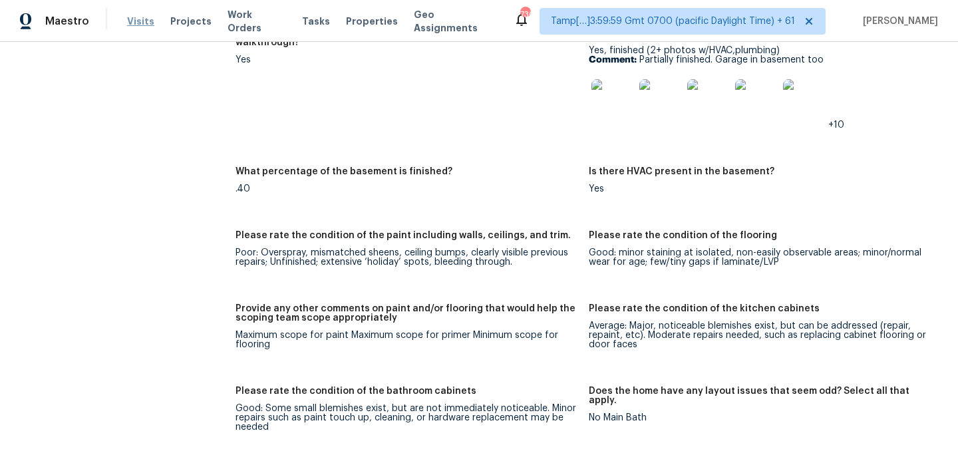
click at [148, 21] on span "Visits" at bounding box center [140, 21] width 27 height 13
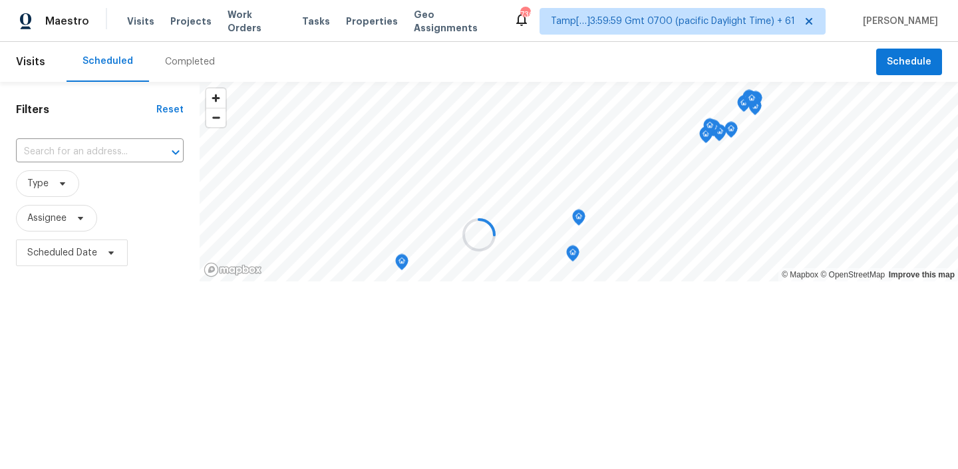
click at [185, 63] on div at bounding box center [479, 234] width 958 height 469
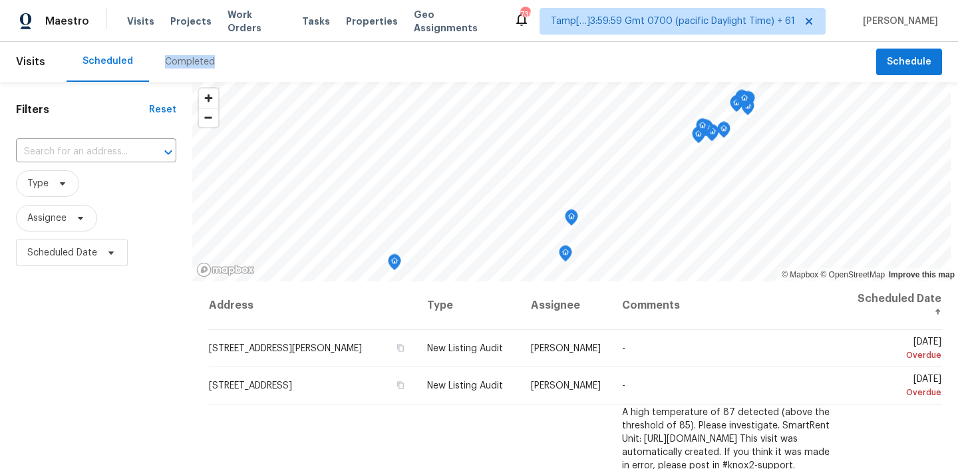
click at [185, 63] on div "Completed" at bounding box center [190, 61] width 50 height 13
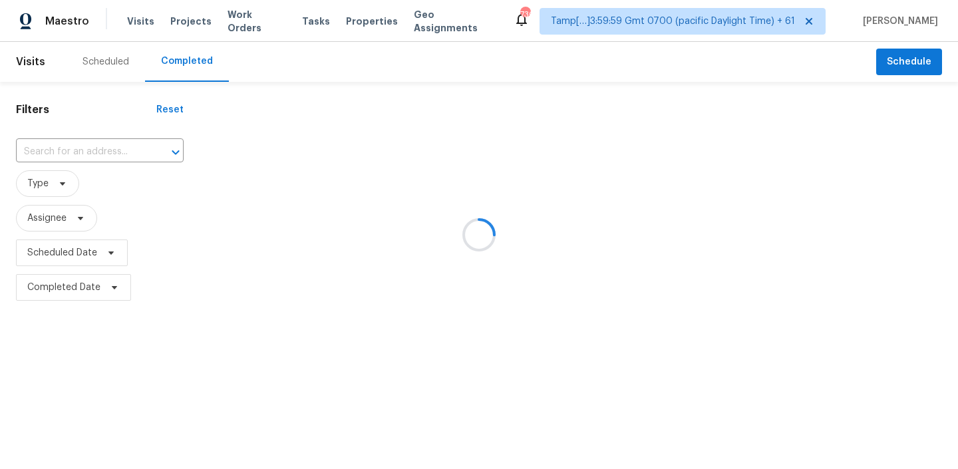
click at [114, 148] on div at bounding box center [479, 234] width 958 height 469
click at [108, 148] on div at bounding box center [479, 234] width 958 height 469
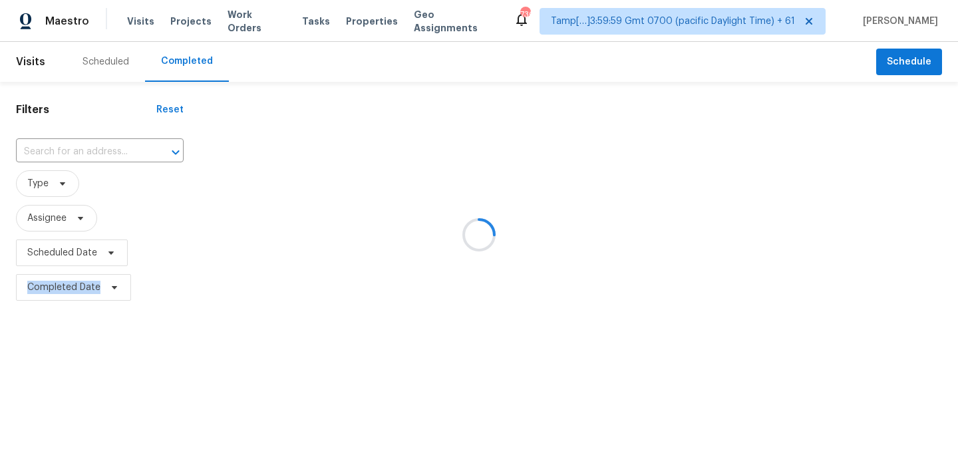
click at [108, 148] on div at bounding box center [479, 234] width 958 height 469
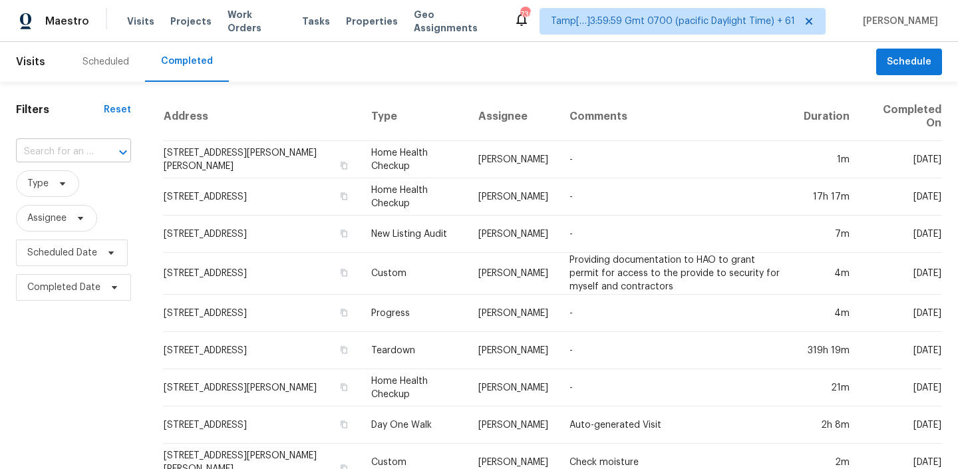
click at [110, 148] on div at bounding box center [114, 152] width 35 height 19
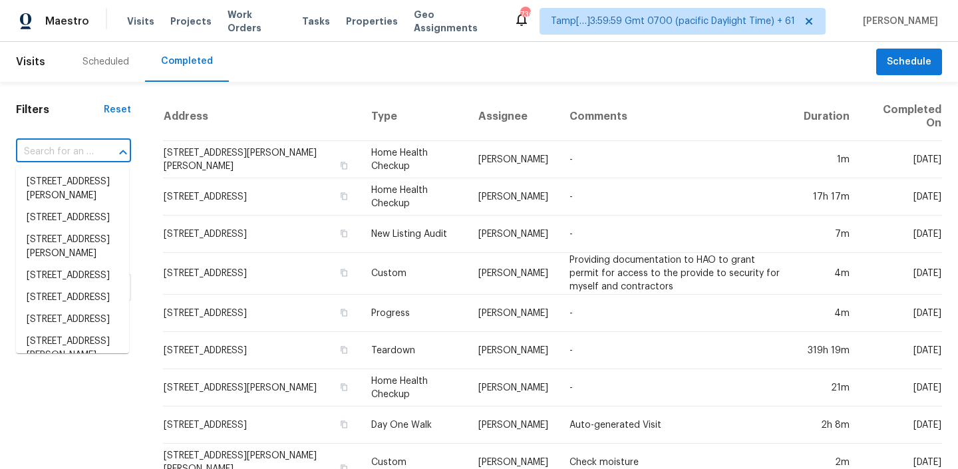
click at [110, 148] on div at bounding box center [114, 152] width 35 height 19
paste input "16629 Quail Country Ave Chino Hills, CA, 91709"
type input "16629 Quail Country Ave Chino Hills, CA, 91709"
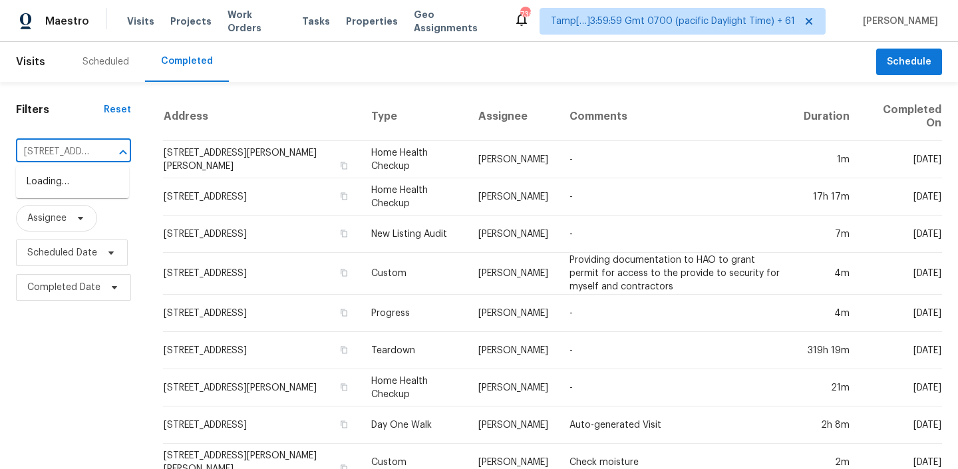
scroll to position [0, 138]
click at [65, 191] on li "16629 Quail Country Ave, Chino Hills, CA 91709" at bounding box center [72, 182] width 113 height 22
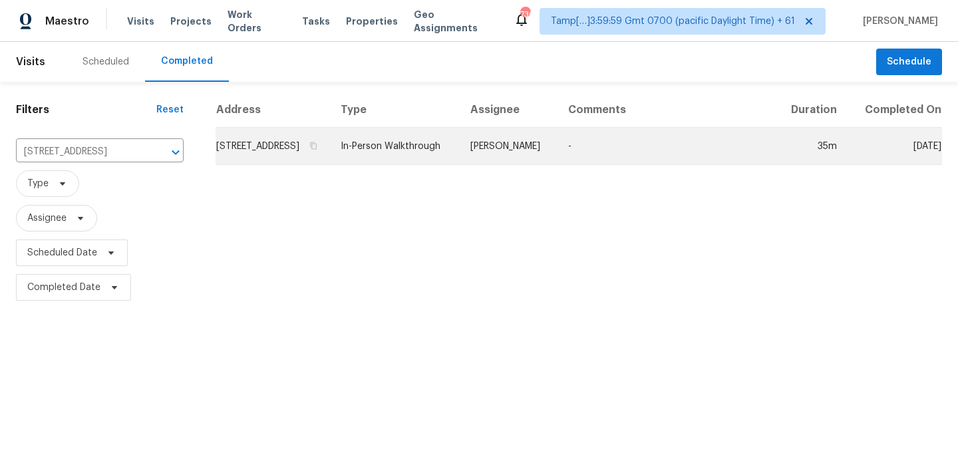
click at [321, 162] on td "16629 Quail Country Ave, Chino Hills, CA 91709" at bounding box center [273, 146] width 114 height 37
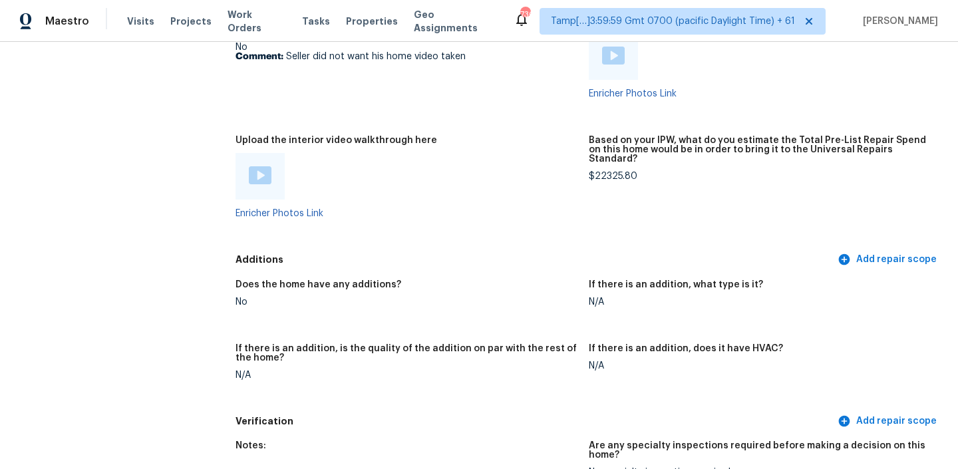
scroll to position [2838, 0]
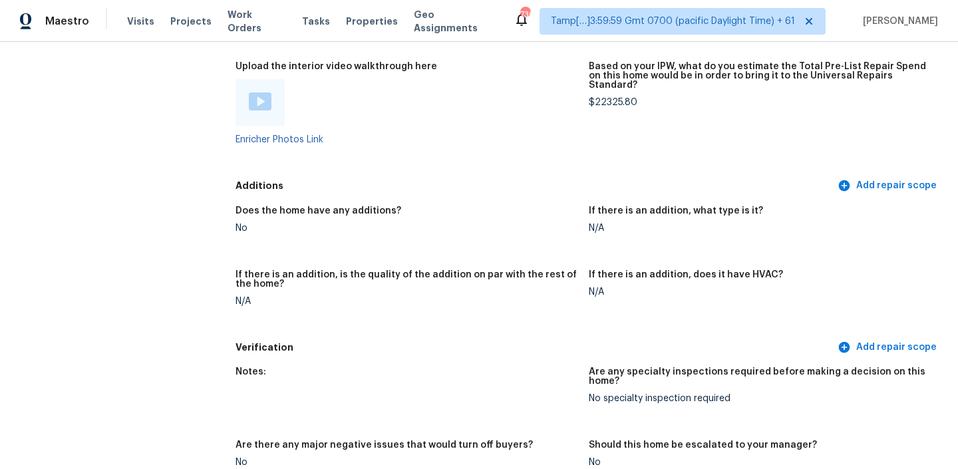
click at [266, 93] on img at bounding box center [260, 102] width 23 height 18
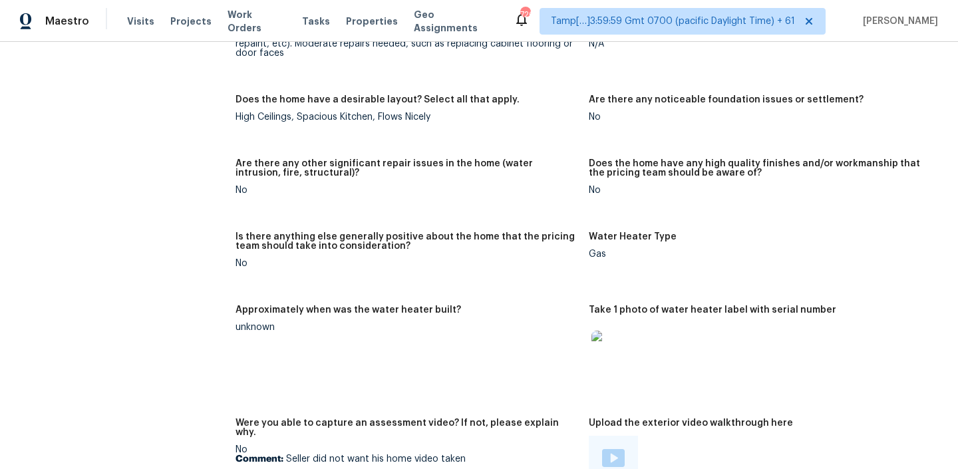
scroll to position [2503, 0]
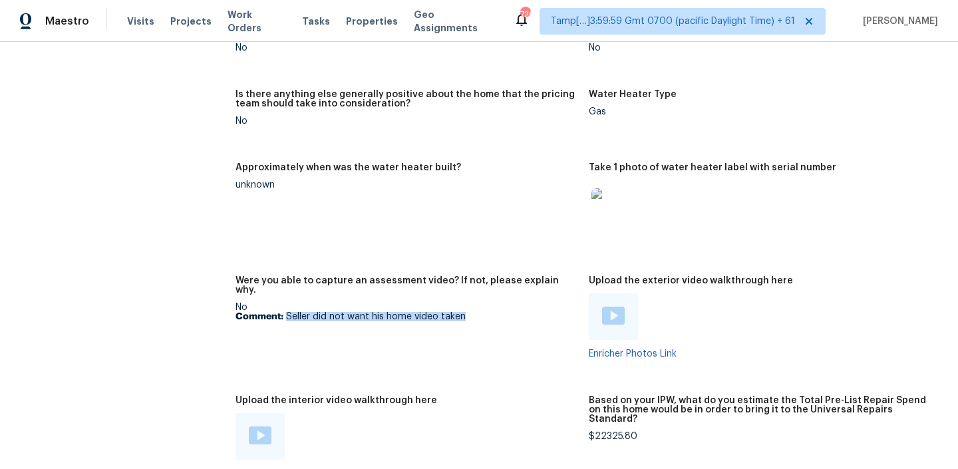
drag, startPoint x: 286, startPoint y: 288, endPoint x: 518, endPoint y: 290, distance: 232.3
click at [518, 312] on p "Comment: Seller did not want his home video taken" at bounding box center [407, 316] width 343 height 9
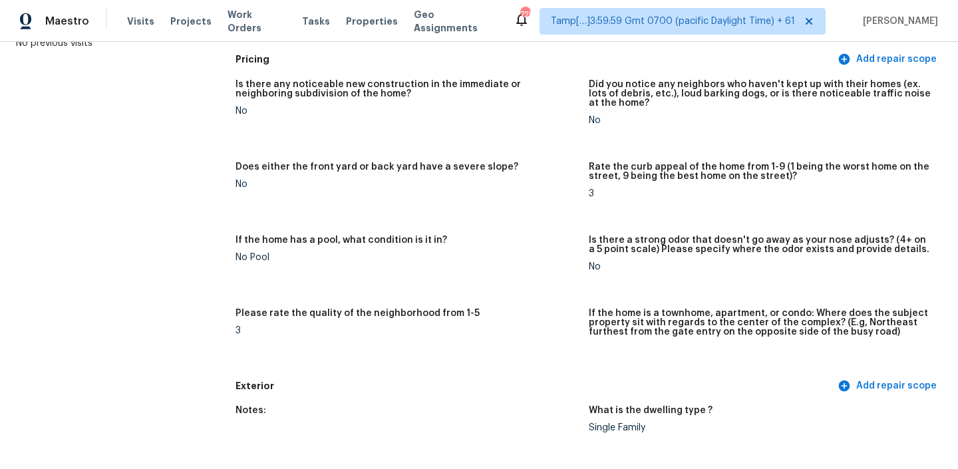
scroll to position [272, 0]
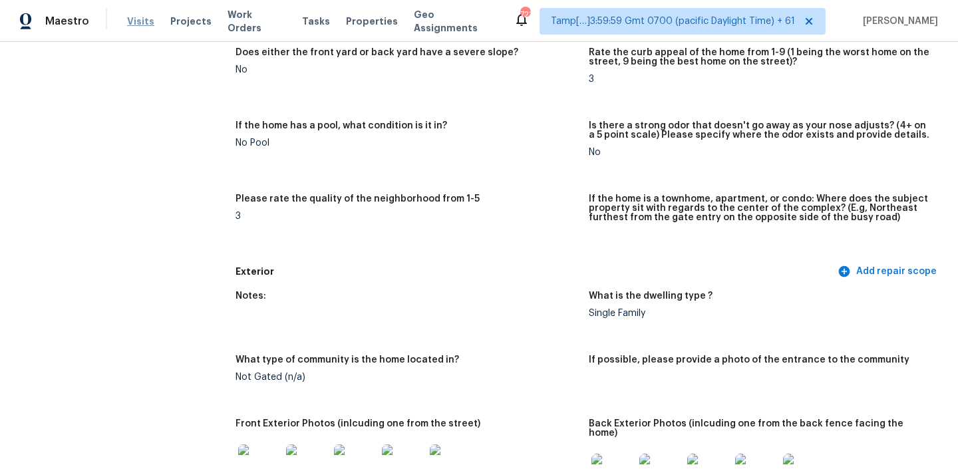
click at [136, 16] on span "Visits" at bounding box center [140, 21] width 27 height 13
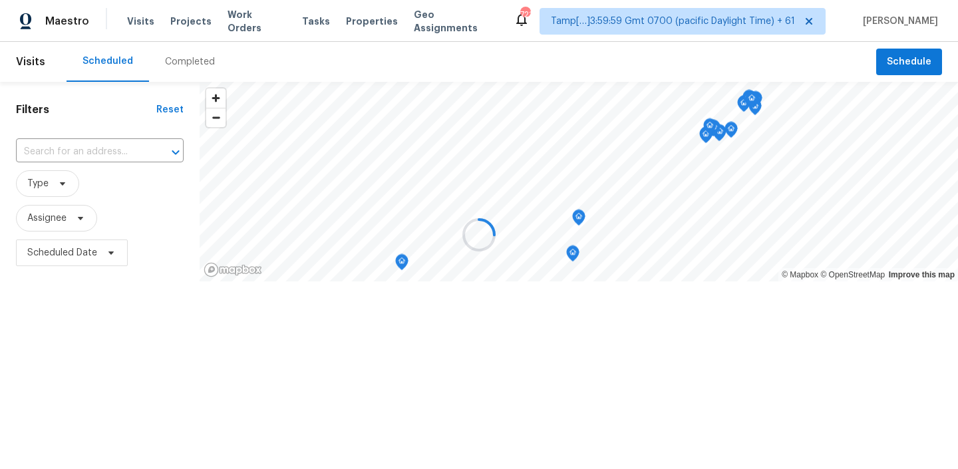
click at [190, 68] on div at bounding box center [479, 234] width 958 height 469
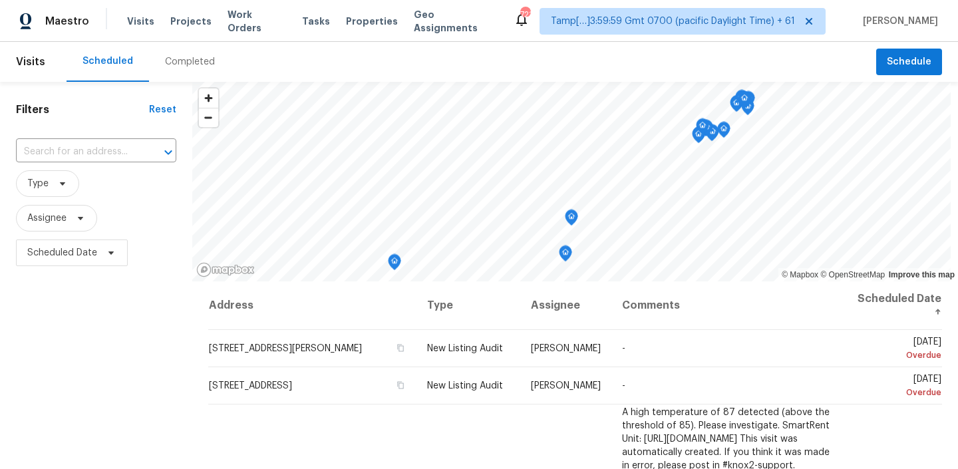
click at [190, 68] on div "Completed" at bounding box center [190, 61] width 50 height 13
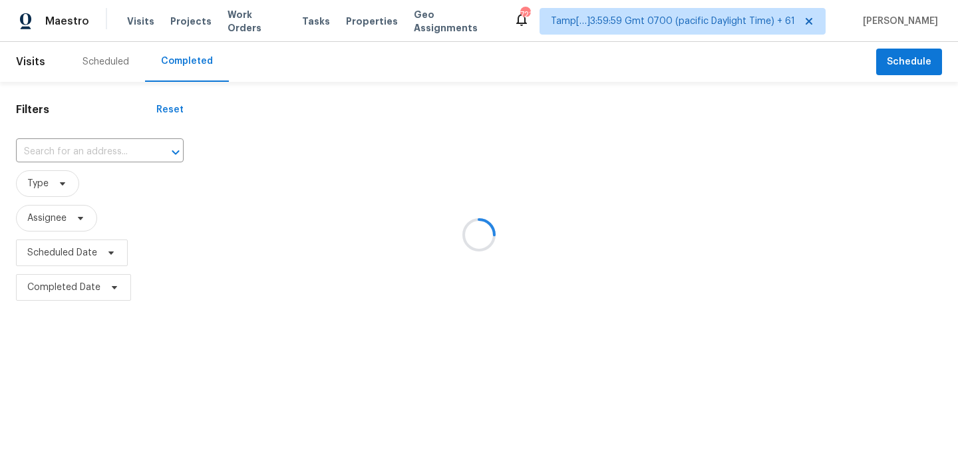
click at [108, 154] on div at bounding box center [479, 234] width 958 height 469
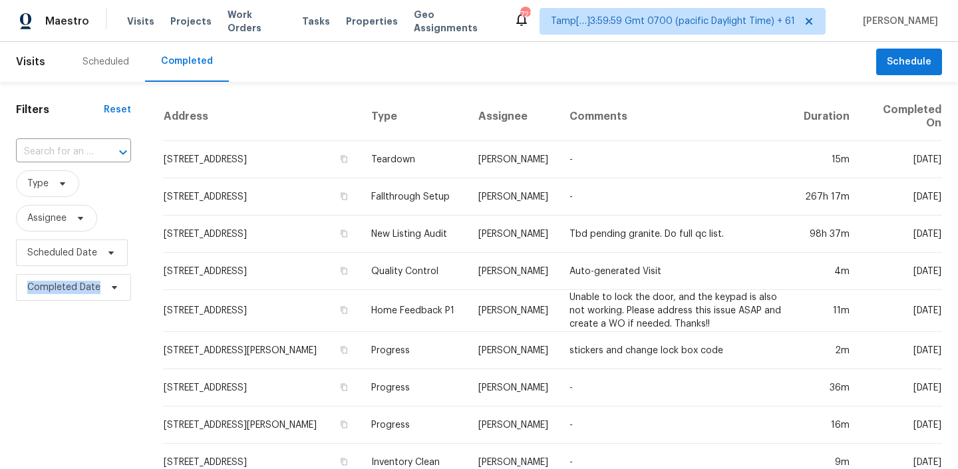
click at [108, 154] on div at bounding box center [114, 152] width 35 height 19
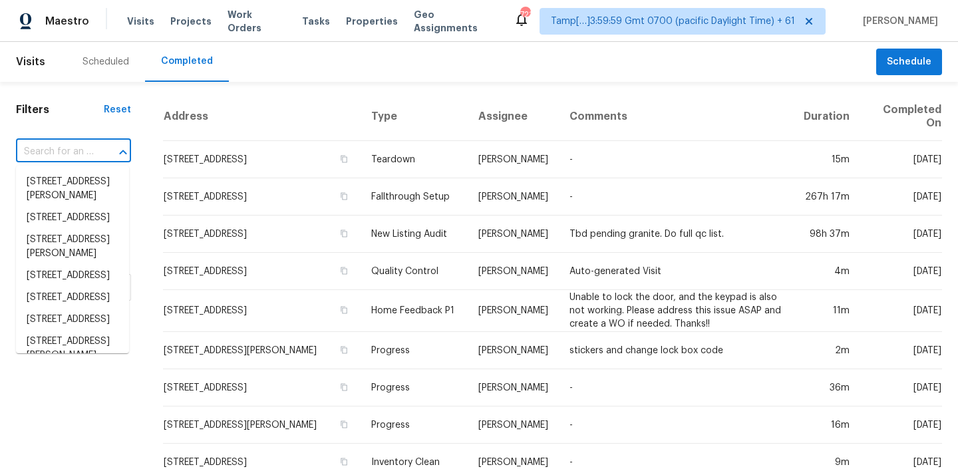
paste input "16007 Gino Park, San Antonio, TX 78247"
type input "16007 Gino Park, San Antonio, TX 78247"
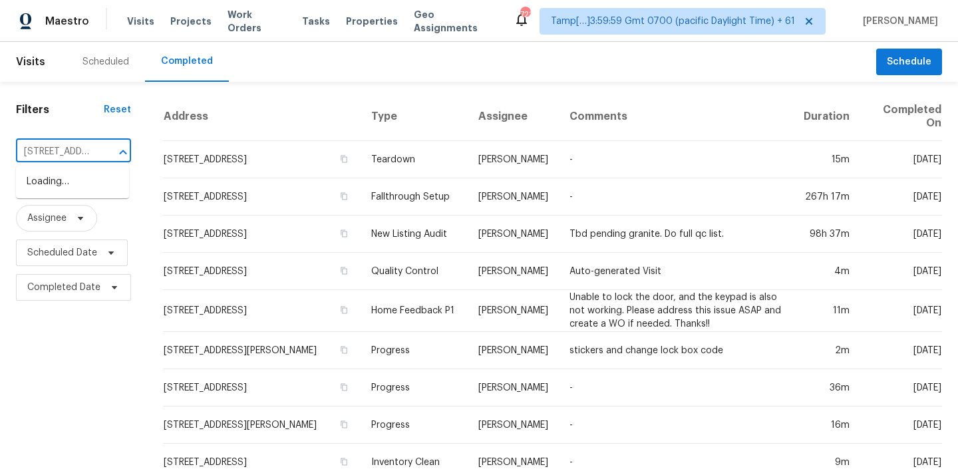
scroll to position [0, 105]
click at [60, 185] on li "16007 Gino Park, San Antonio, TX 78247" at bounding box center [72, 189] width 113 height 36
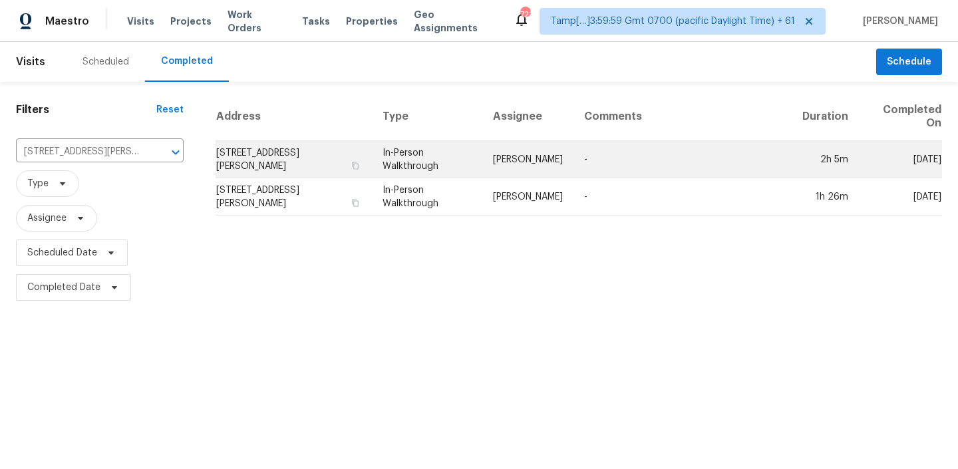
click at [574, 158] on td "Chris Fuentes" at bounding box center [528, 159] width 91 height 37
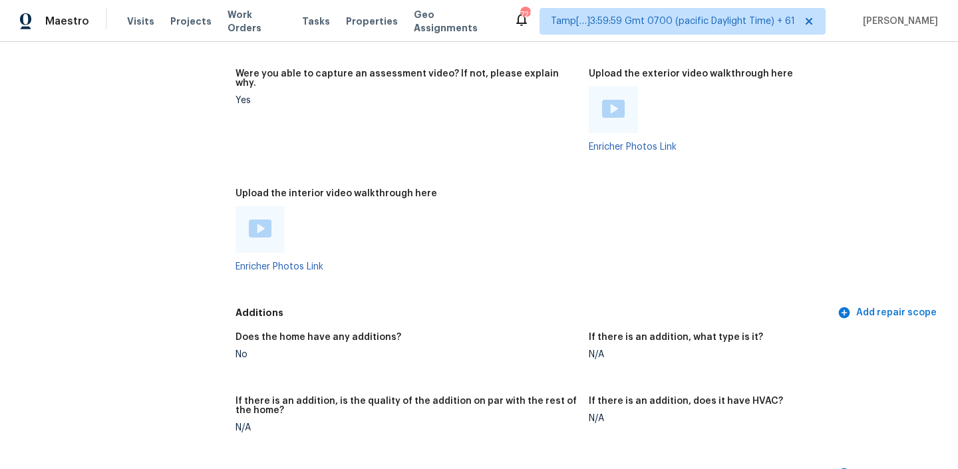
scroll to position [3057, 0]
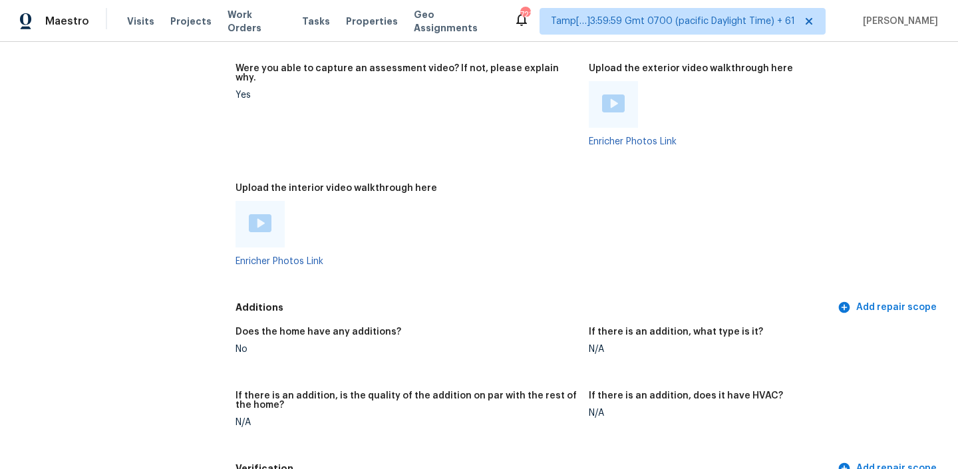
click at [249, 214] on img at bounding box center [260, 223] width 23 height 18
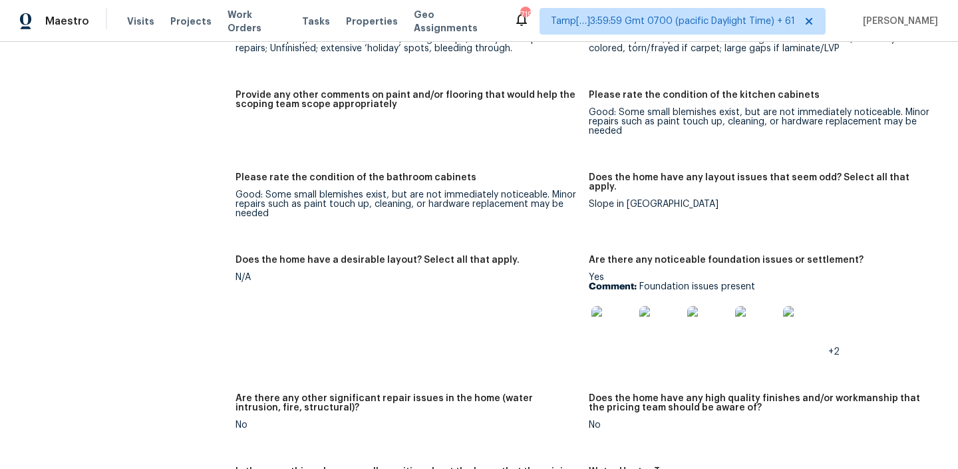
scroll to position [2457, 0]
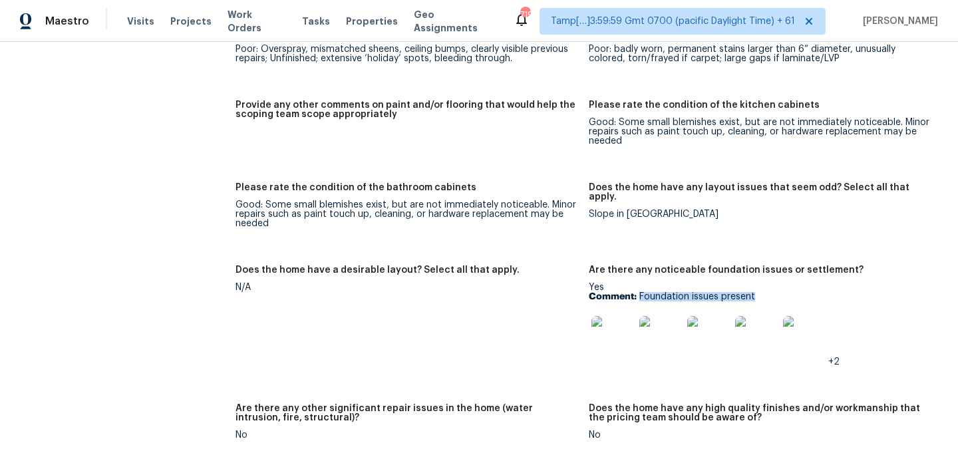
drag, startPoint x: 641, startPoint y: 276, endPoint x: 783, endPoint y: 276, distance: 141.8
click at [783, 292] on p "Comment: Foundation issues present" at bounding box center [760, 296] width 343 height 9
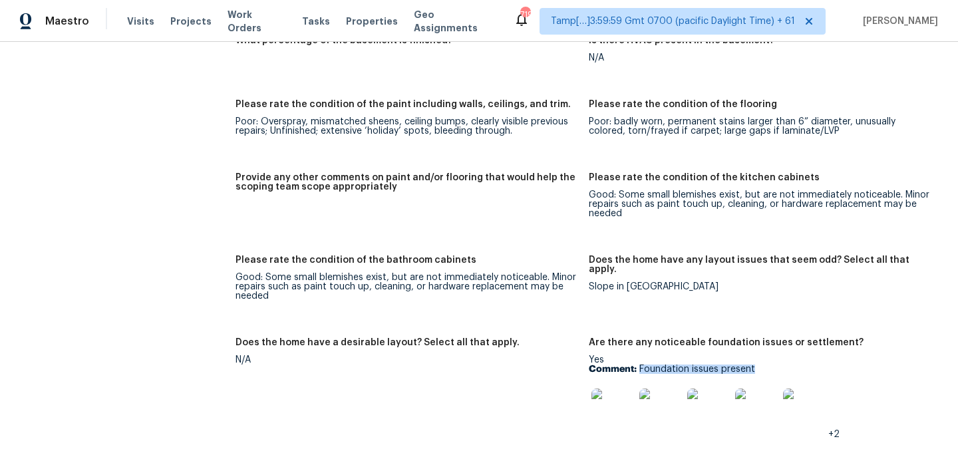
scroll to position [2474, 0]
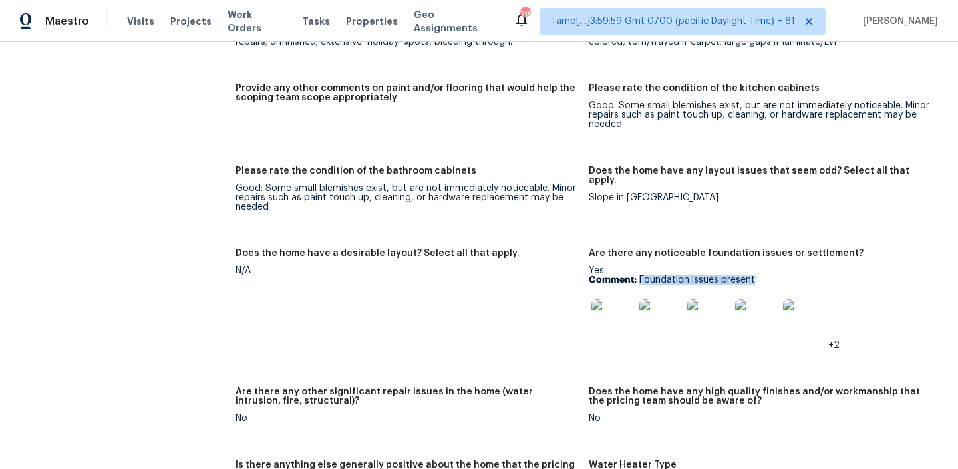
click at [607, 300] on img at bounding box center [613, 321] width 43 height 43
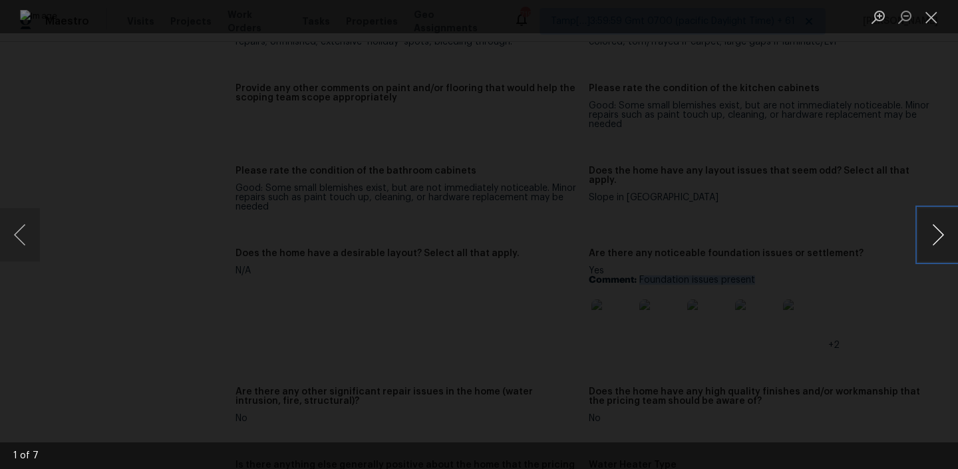
click at [937, 230] on button "Next image" at bounding box center [939, 234] width 40 height 53
click at [942, 236] on button "Next image" at bounding box center [939, 234] width 40 height 53
click at [939, 212] on button "Next image" at bounding box center [939, 234] width 40 height 53
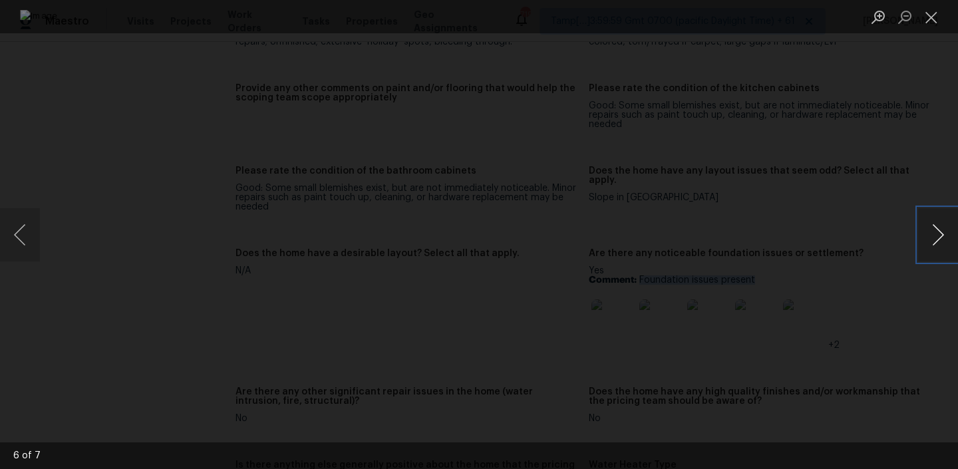
click at [939, 212] on button "Next image" at bounding box center [939, 234] width 40 height 53
click at [26, 234] on button "Previous image" at bounding box center [20, 234] width 40 height 53
click at [31, 235] on button "Previous image" at bounding box center [20, 234] width 40 height 53
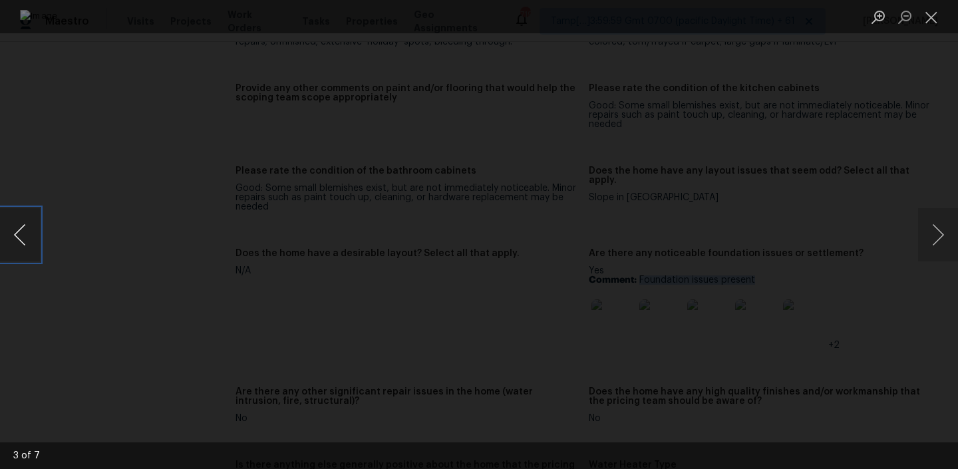
click at [31, 235] on button "Previous image" at bounding box center [20, 234] width 40 height 53
click at [927, 232] on button "Next image" at bounding box center [939, 234] width 40 height 53
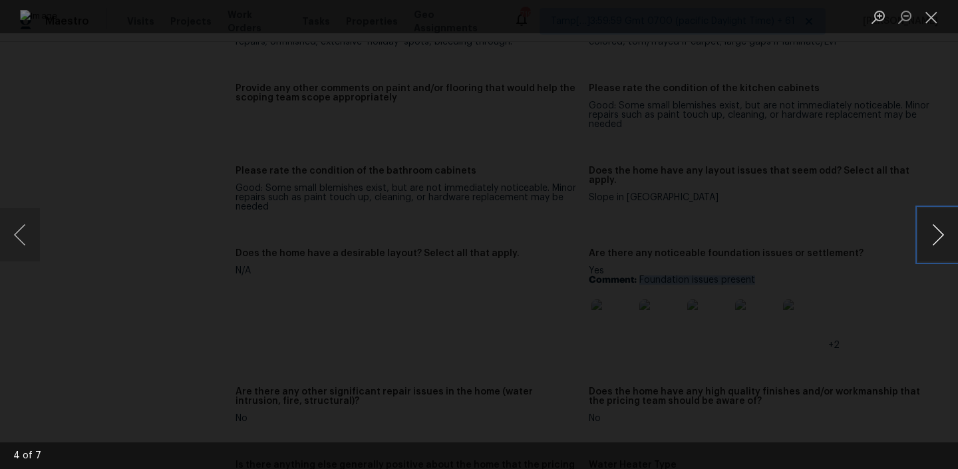
click at [927, 232] on button "Next image" at bounding box center [939, 234] width 40 height 53
click at [933, 236] on button "Next image" at bounding box center [939, 234] width 40 height 53
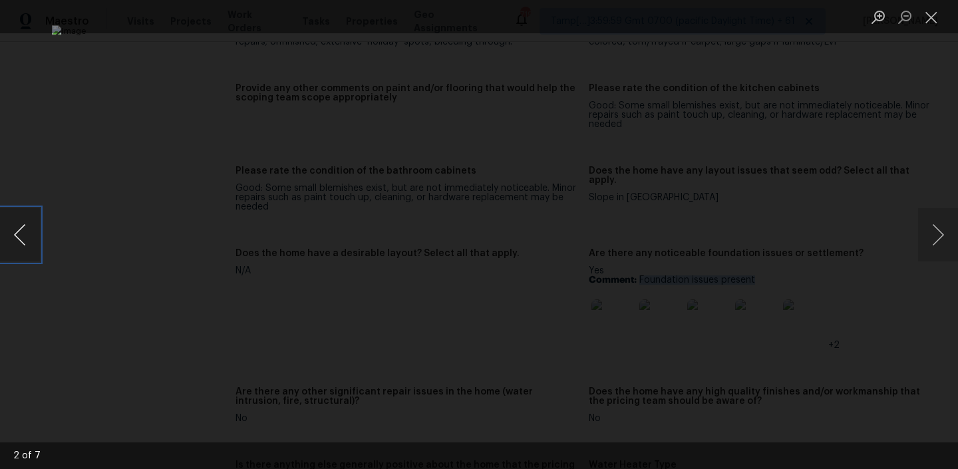
click at [27, 231] on button "Previous image" at bounding box center [20, 234] width 40 height 53
click at [943, 234] on button "Next image" at bounding box center [939, 234] width 40 height 53
click at [933, 223] on button "Next image" at bounding box center [939, 234] width 40 height 53
click at [947, 226] on button "Next image" at bounding box center [939, 234] width 40 height 53
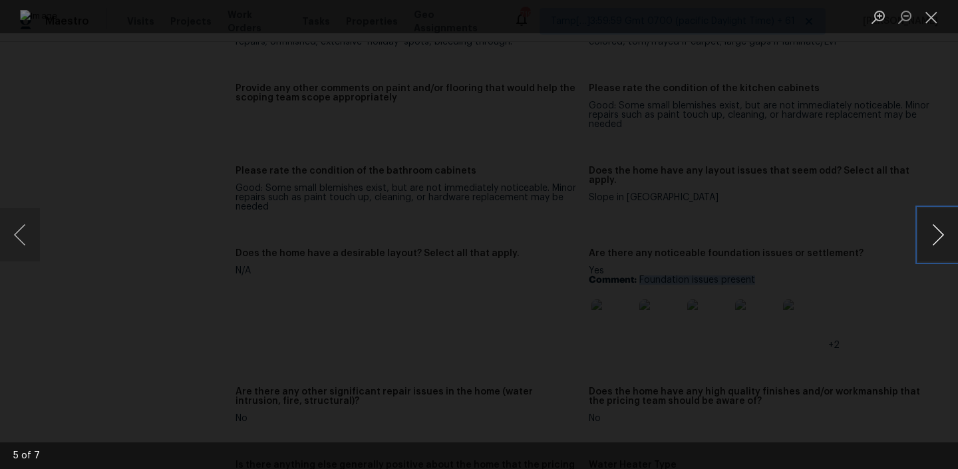
click at [934, 235] on button "Next image" at bounding box center [939, 234] width 40 height 53
click at [925, 234] on button "Next image" at bounding box center [939, 234] width 40 height 53
click at [923, 225] on button "Next image" at bounding box center [939, 234] width 40 height 53
click at [925, 242] on button "Next image" at bounding box center [939, 234] width 40 height 53
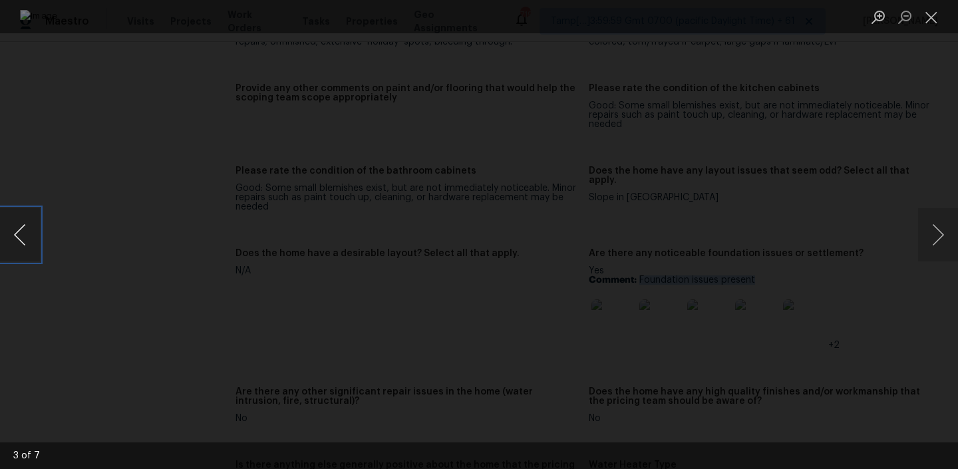
click at [18, 230] on button "Previous image" at bounding box center [20, 234] width 40 height 53
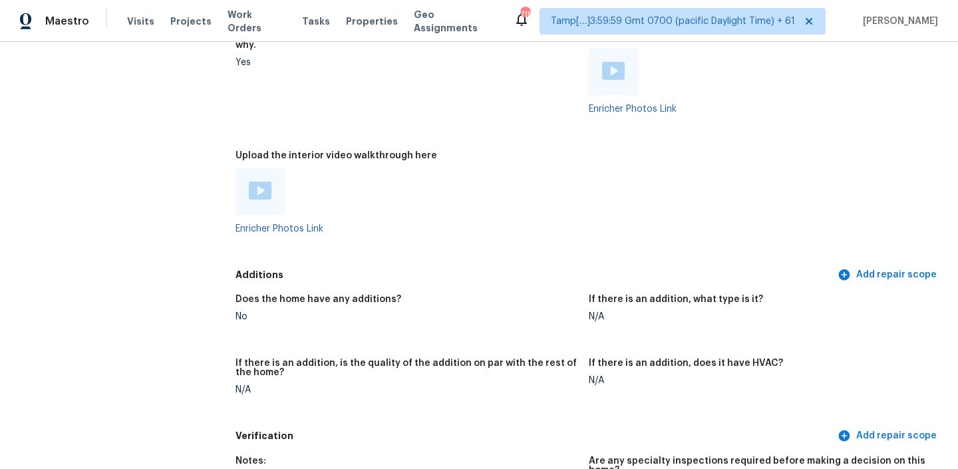
scroll to position [2371, 0]
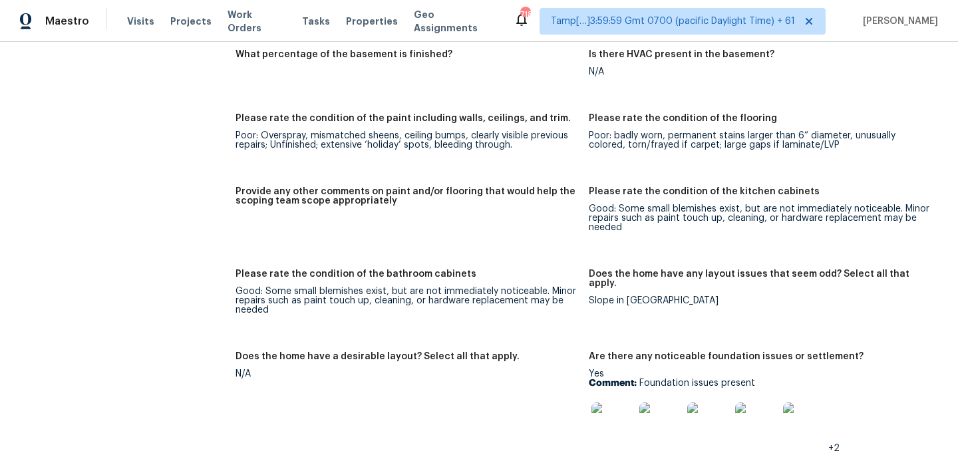
click at [893, 83] on div "Notes: Living Room Photos Kitchen Photos Main Bedroom Photos Bathroom Photos +6…" at bounding box center [589, 305] width 707 height 1353
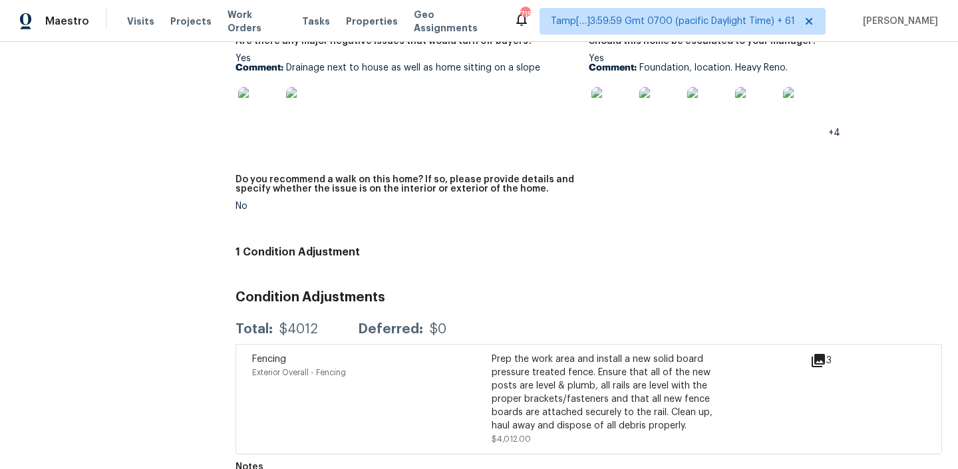
scroll to position [216, 0]
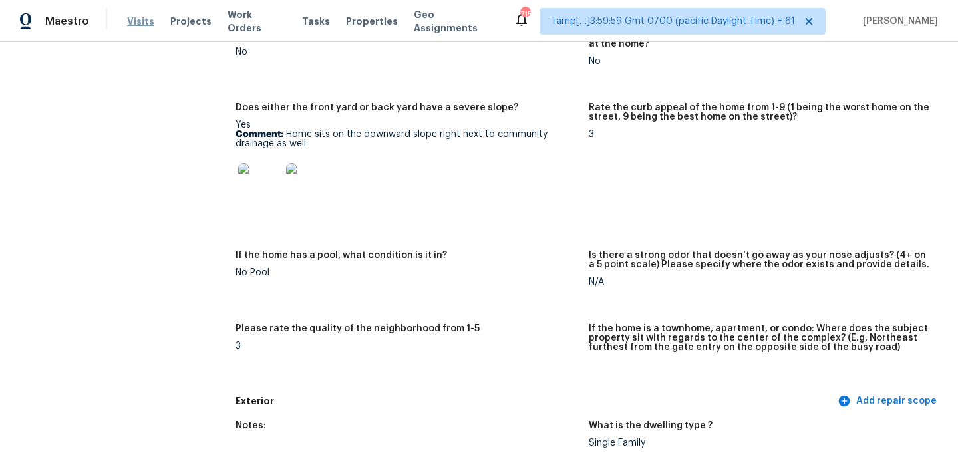
click at [137, 21] on span "Visits" at bounding box center [140, 21] width 27 height 13
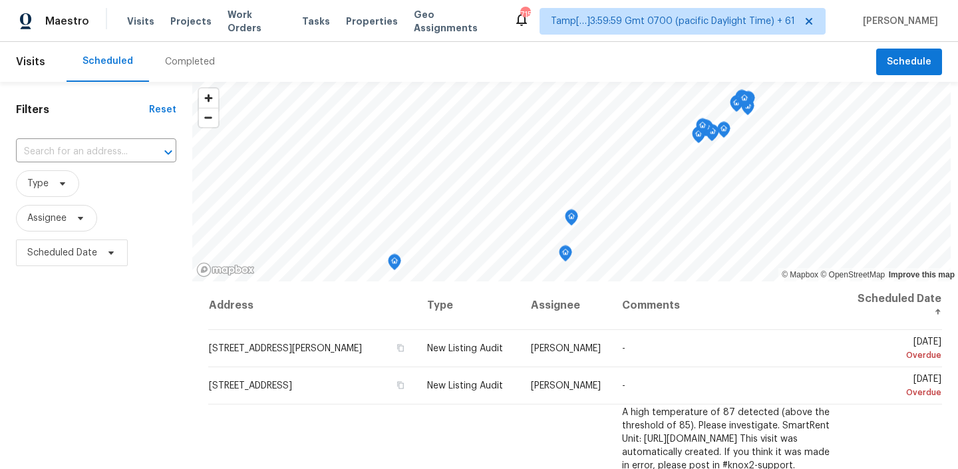
click at [184, 67] on div "Completed" at bounding box center [190, 61] width 50 height 13
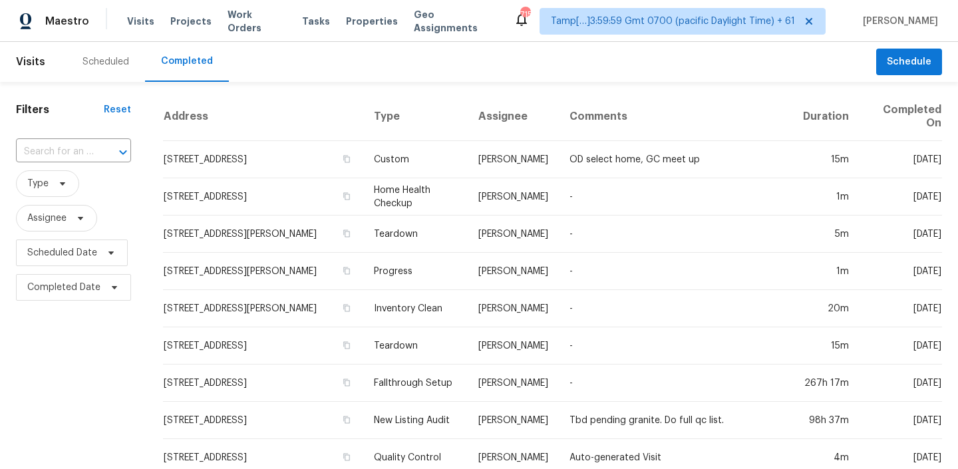
click at [97, 152] on div at bounding box center [114, 152] width 35 height 19
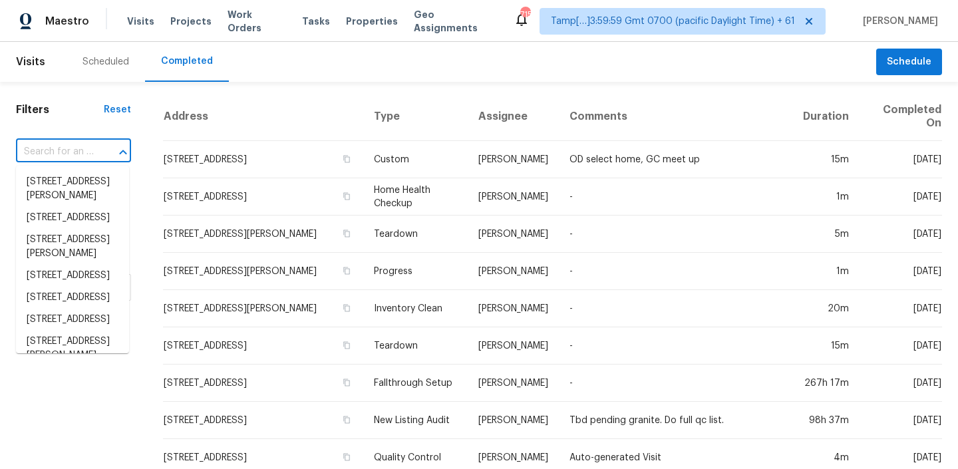
paste input "[STREET_ADDRESS][US_STATE]"
type input "[STREET_ADDRESS][US_STATE]"
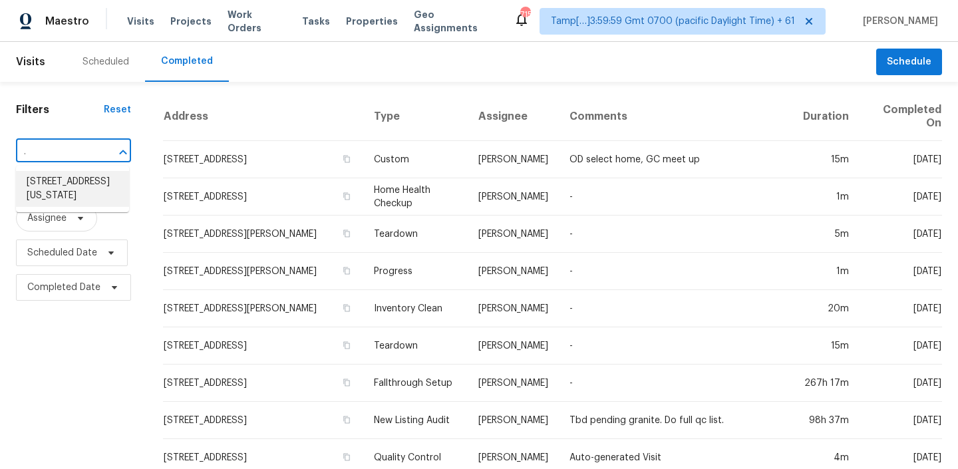
click at [82, 190] on li "[STREET_ADDRESS][US_STATE]" at bounding box center [72, 189] width 113 height 36
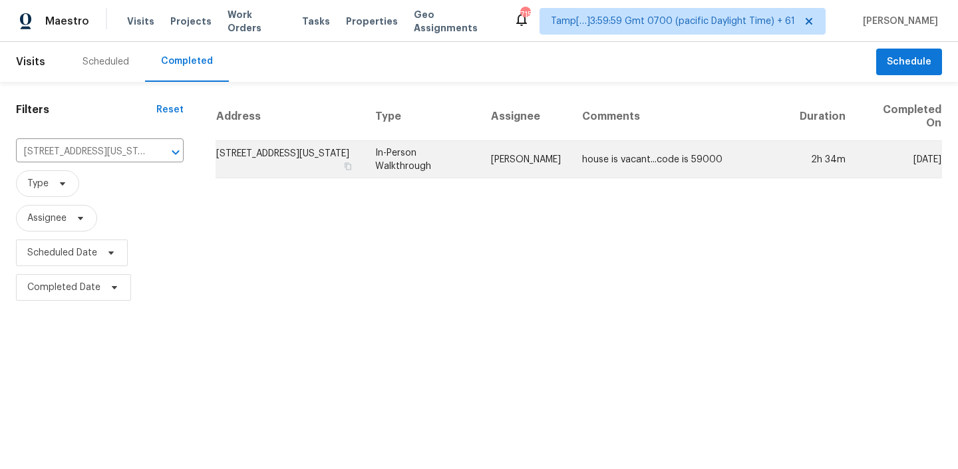
click at [476, 158] on td "In-Person Walkthrough" at bounding box center [423, 159] width 116 height 37
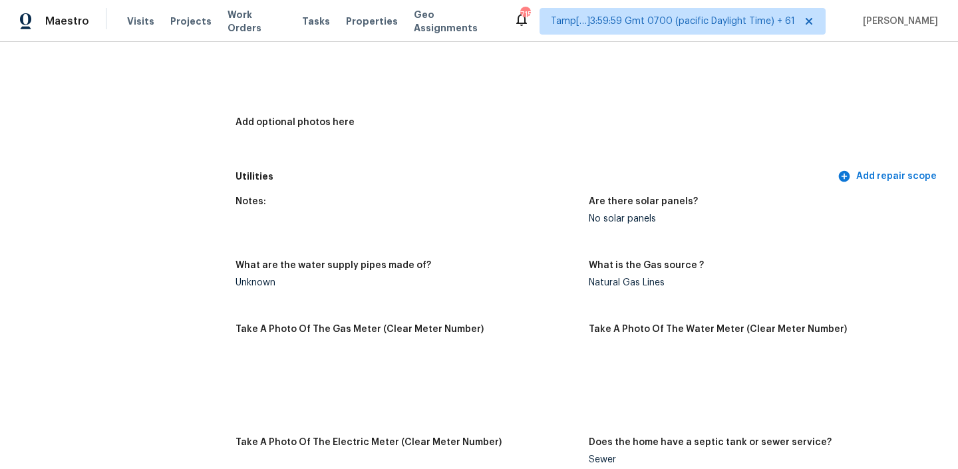
scroll to position [3099, 0]
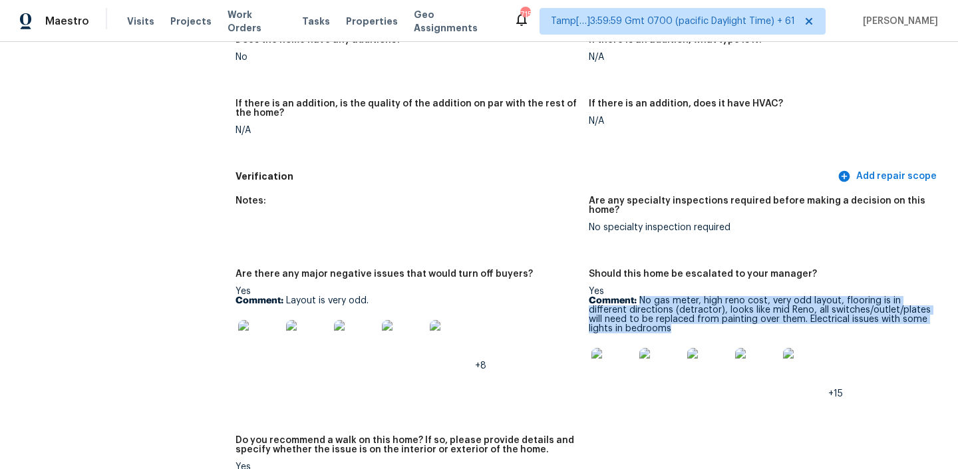
drag, startPoint x: 640, startPoint y: 282, endPoint x: 680, endPoint y: 313, distance: 50.7
click at [680, 313] on p "Comment: No gas meter, high reno cost, very odd layout, flooring is in differen…" at bounding box center [760, 314] width 343 height 37
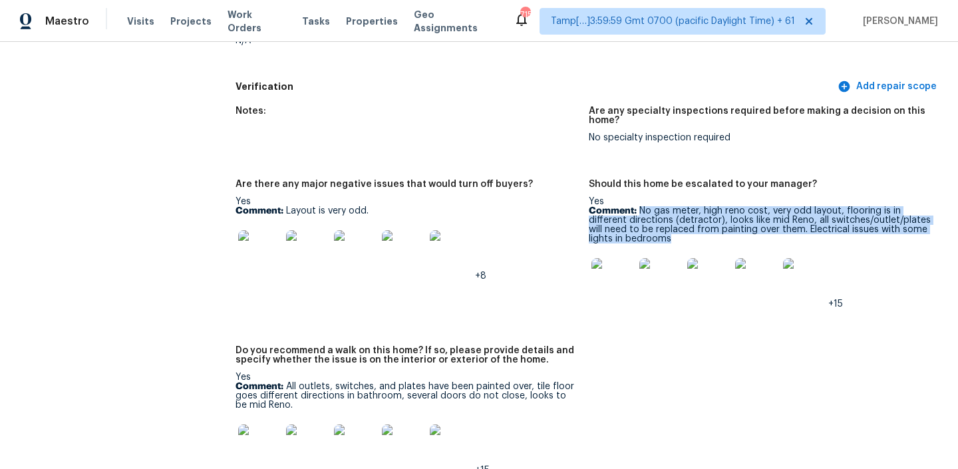
click at [614, 264] on img at bounding box center [613, 279] width 43 height 43
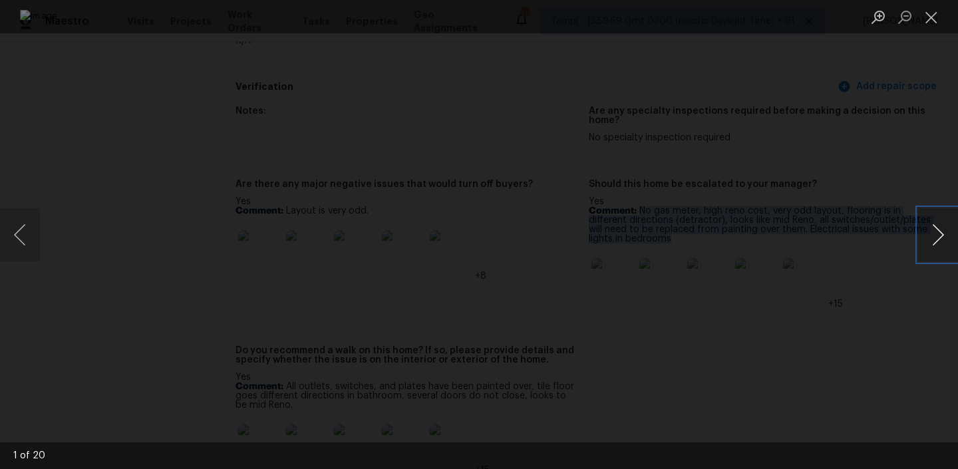
click at [932, 236] on button "Next image" at bounding box center [939, 234] width 40 height 53
click at [928, 233] on button "Next image" at bounding box center [939, 234] width 40 height 53
click at [919, 238] on button "Next image" at bounding box center [939, 234] width 40 height 53
click at [14, 240] on button "Previous image" at bounding box center [20, 234] width 40 height 53
click at [771, 238] on img "Lightbox" at bounding box center [479, 234] width 919 height 449
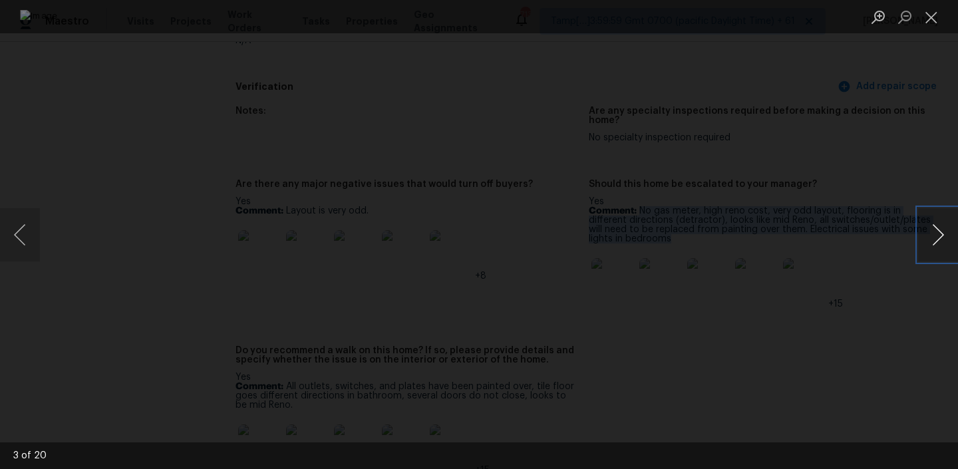
click at [931, 230] on button "Next image" at bounding box center [939, 234] width 40 height 53
click at [21, 238] on button "Previous image" at bounding box center [20, 234] width 40 height 53
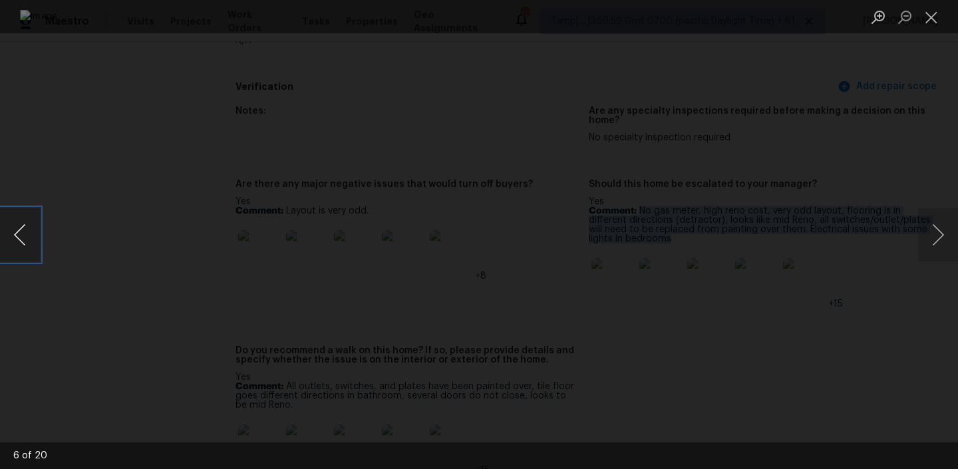
click at [25, 217] on button "Previous image" at bounding box center [20, 234] width 40 height 53
click at [933, 237] on button "Next image" at bounding box center [939, 234] width 40 height 53
click at [937, 232] on button "Next image" at bounding box center [939, 234] width 40 height 53
click at [932, 230] on button "Next image" at bounding box center [939, 234] width 40 height 53
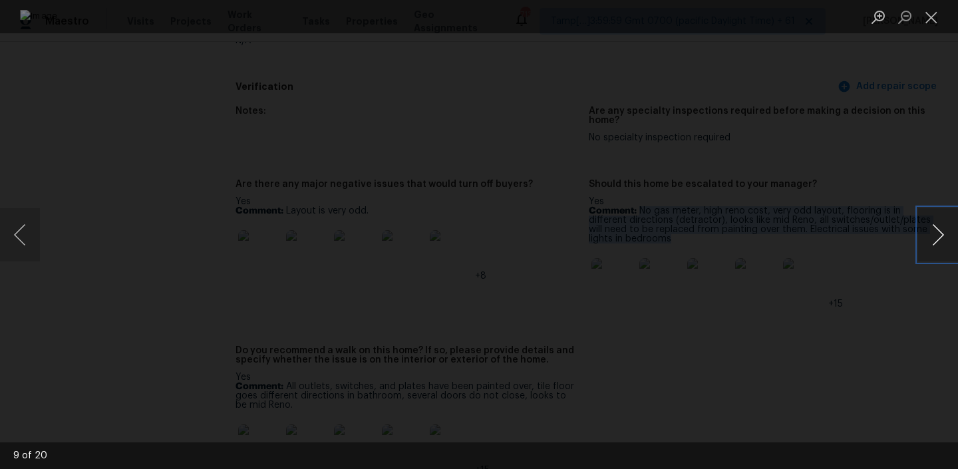
click at [935, 242] on button "Next image" at bounding box center [939, 234] width 40 height 53
click at [927, 20] on button "Close lightbox" at bounding box center [932, 16] width 27 height 23
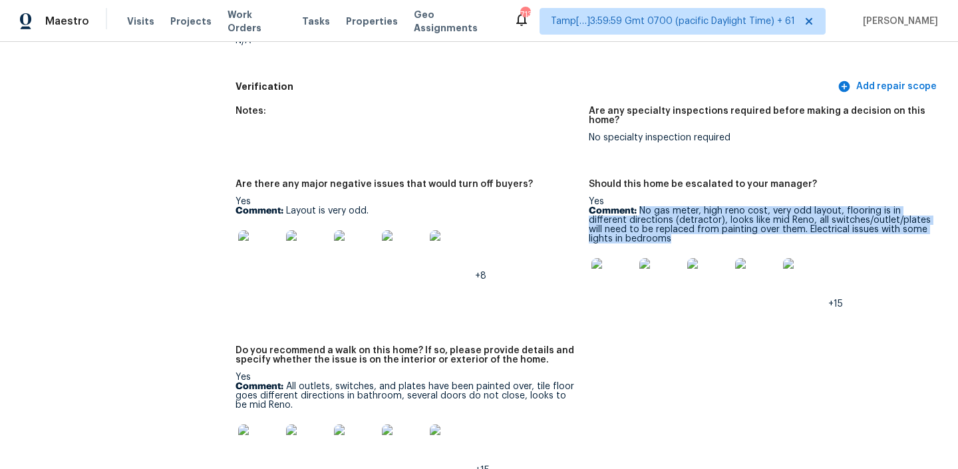
click at [753, 264] on img at bounding box center [757, 279] width 43 height 43
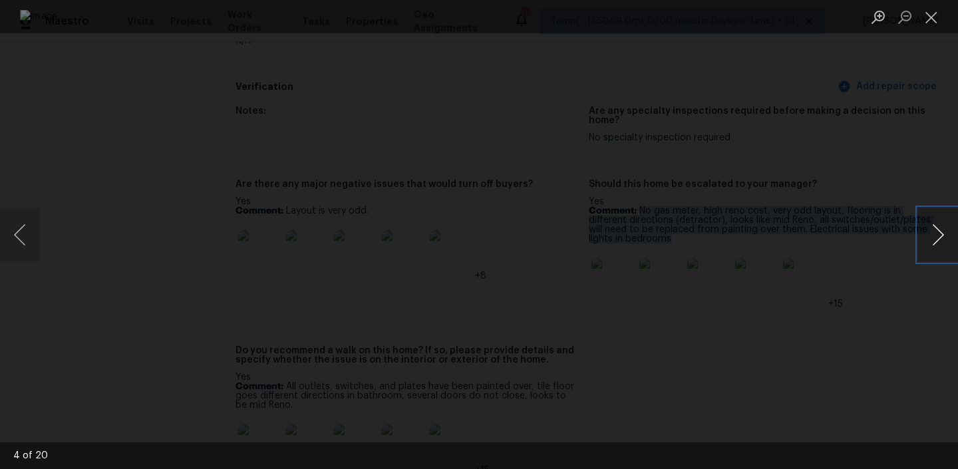
click at [935, 237] on button "Next image" at bounding box center [939, 234] width 40 height 53
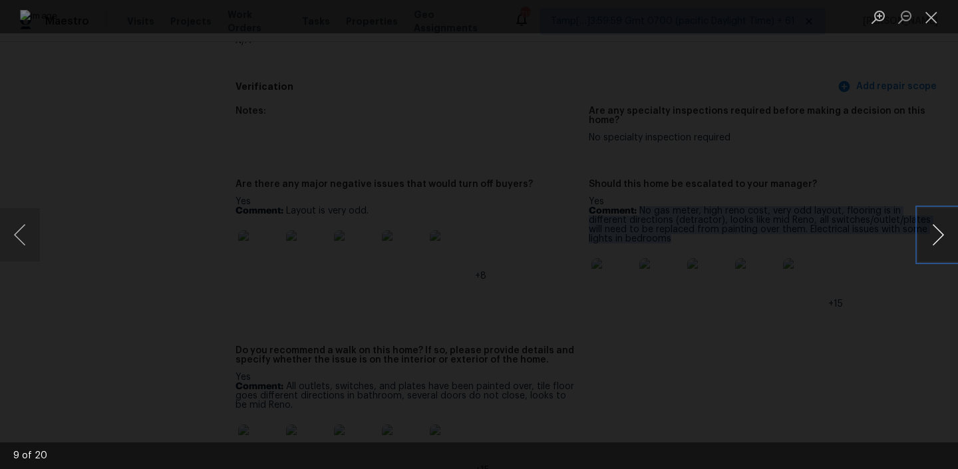
click at [935, 237] on button "Next image" at bounding box center [939, 234] width 40 height 53
click at [937, 236] on button "Next image" at bounding box center [939, 234] width 40 height 53
click at [945, 234] on button "Next image" at bounding box center [939, 234] width 40 height 53
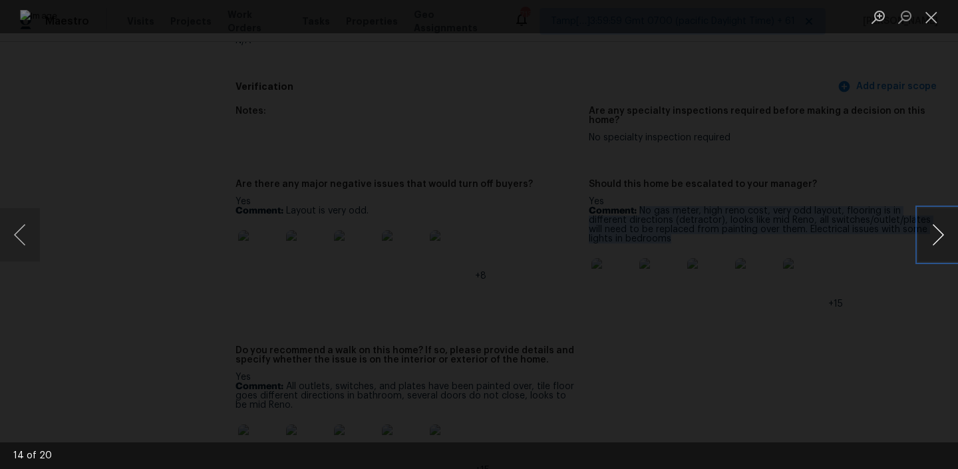
click at [945, 234] on button "Next image" at bounding box center [939, 234] width 40 height 53
click at [934, 222] on button "Next image" at bounding box center [939, 234] width 40 height 53
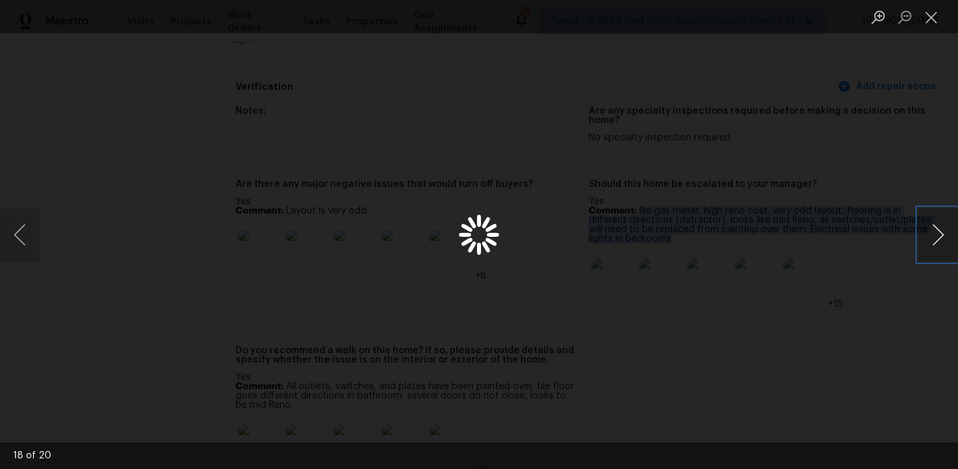
click at [934, 222] on button "Next image" at bounding box center [939, 234] width 40 height 53
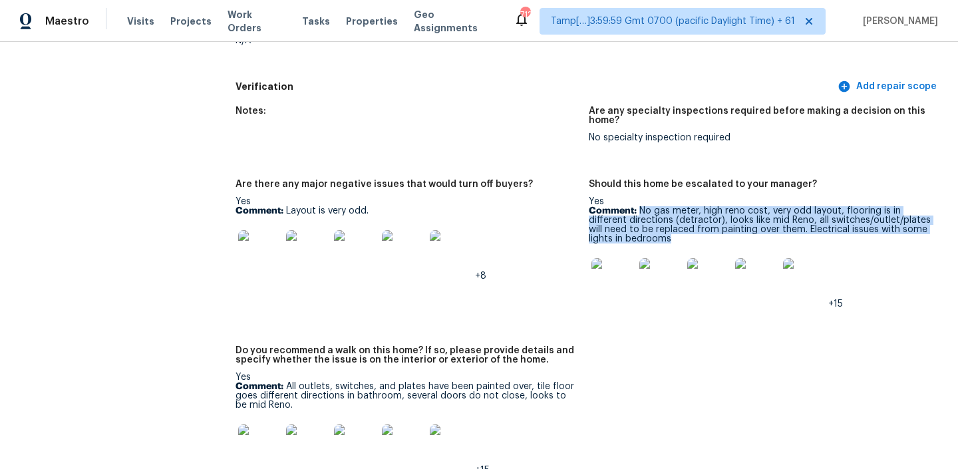
click at [618, 260] on img at bounding box center [613, 279] width 43 height 43
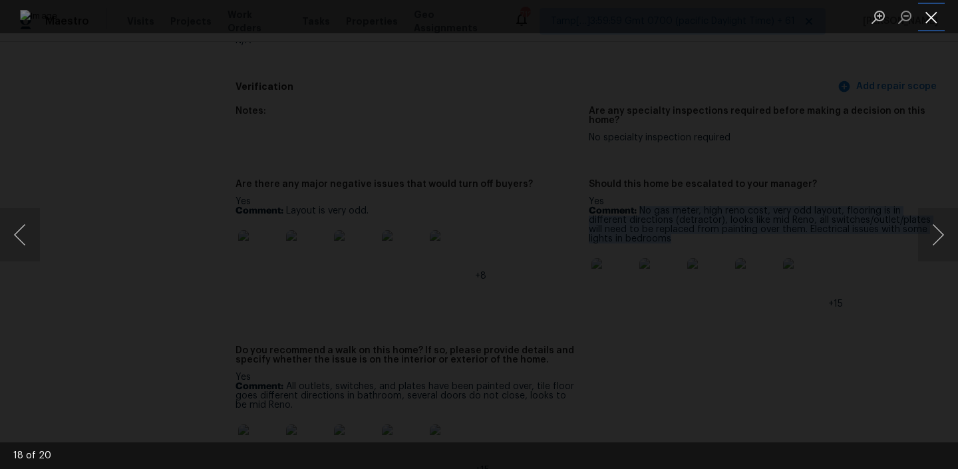
click at [939, 15] on button "Close lightbox" at bounding box center [932, 16] width 27 height 23
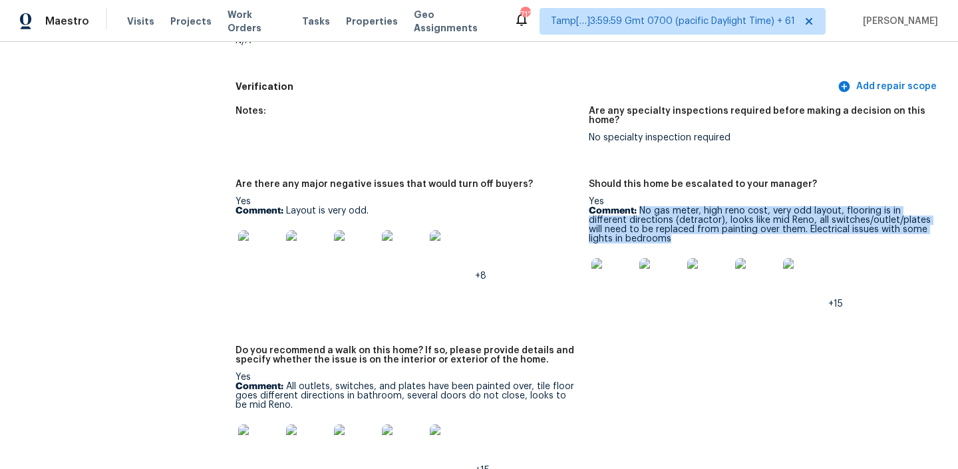
click at [626, 268] on img at bounding box center [613, 279] width 43 height 43
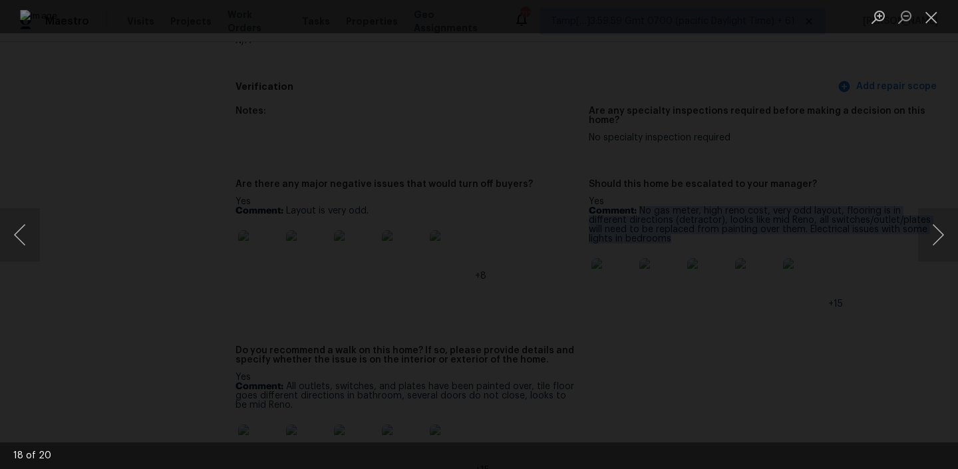
click at [682, 222] on img "Lightbox" at bounding box center [479, 234] width 919 height 449
click at [930, 230] on button "Next image" at bounding box center [939, 234] width 40 height 53
click at [941, 232] on button "Next image" at bounding box center [939, 234] width 40 height 53
click at [939, 228] on button "Next image" at bounding box center [939, 234] width 40 height 53
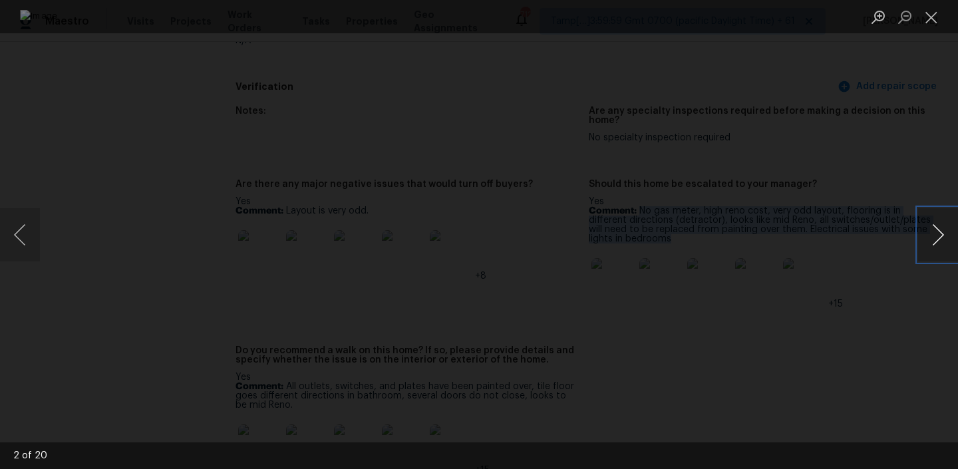
click at [947, 232] on button "Next image" at bounding box center [939, 234] width 40 height 53
click at [945, 239] on button "Next image" at bounding box center [939, 234] width 40 height 53
click at [937, 236] on button "Next image" at bounding box center [939, 234] width 40 height 53
click at [932, 241] on button "Next image" at bounding box center [939, 234] width 40 height 53
click at [936, 240] on button "Next image" at bounding box center [939, 234] width 40 height 53
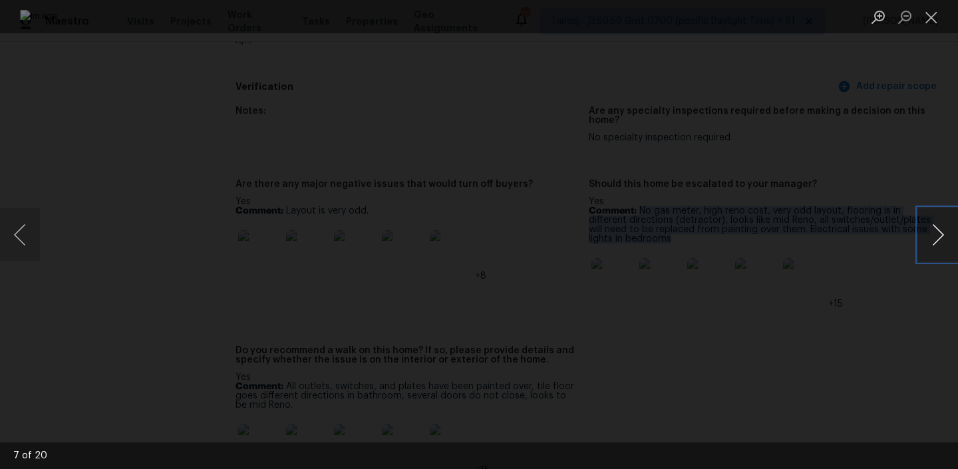
click at [936, 240] on button "Next image" at bounding box center [939, 234] width 40 height 53
click at [939, 241] on button "Next image" at bounding box center [939, 234] width 40 height 53
click at [937, 239] on button "Next image" at bounding box center [939, 234] width 40 height 53
click at [938, 235] on button "Next image" at bounding box center [939, 234] width 40 height 53
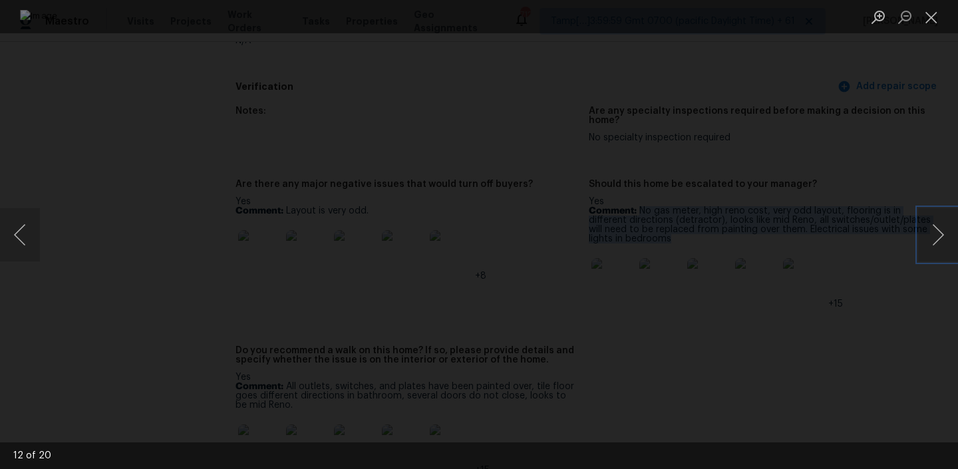
click at [787, 105] on img "Lightbox" at bounding box center [479, 234] width 919 height 449
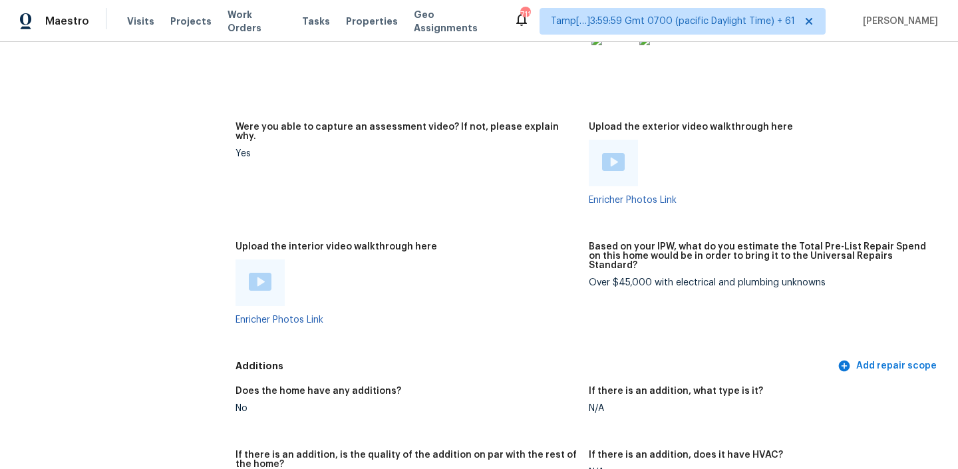
scroll to position [2749, 0]
click at [249, 272] on img at bounding box center [260, 281] width 23 height 18
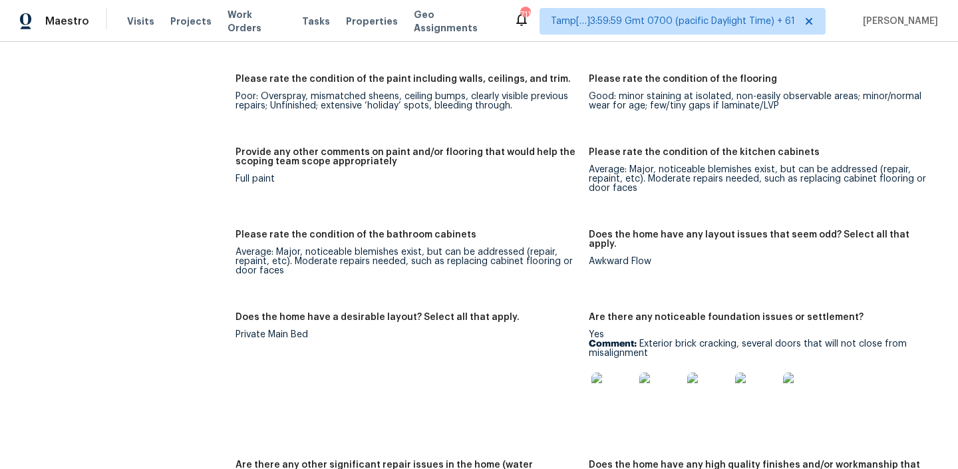
scroll to position [2067, 0]
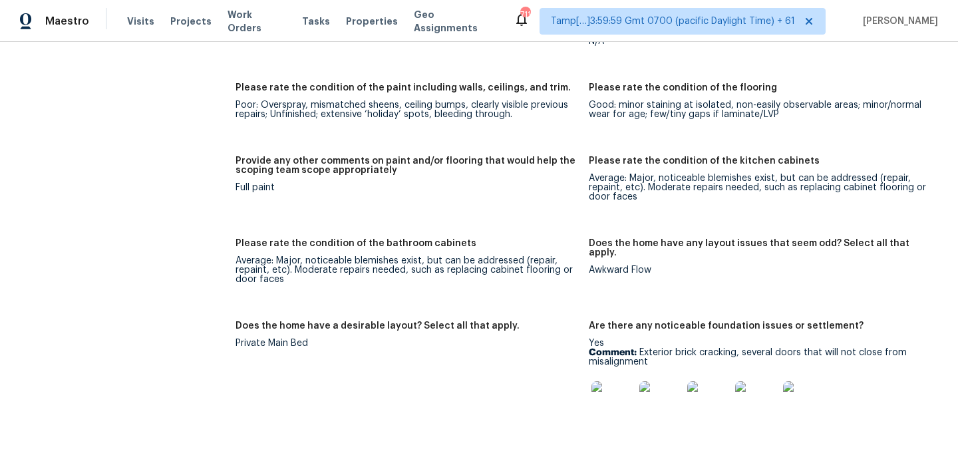
click at [648, 348] on p "Comment: Exterior brick cracking, several doors that will not close from misali…" at bounding box center [760, 357] width 343 height 19
drag, startPoint x: 640, startPoint y: 331, endPoint x: 658, endPoint y: 340, distance: 19.7
click at [658, 348] on p "Comment: Exterior brick cracking, several doors that will not close from misali…" at bounding box center [760, 357] width 343 height 19
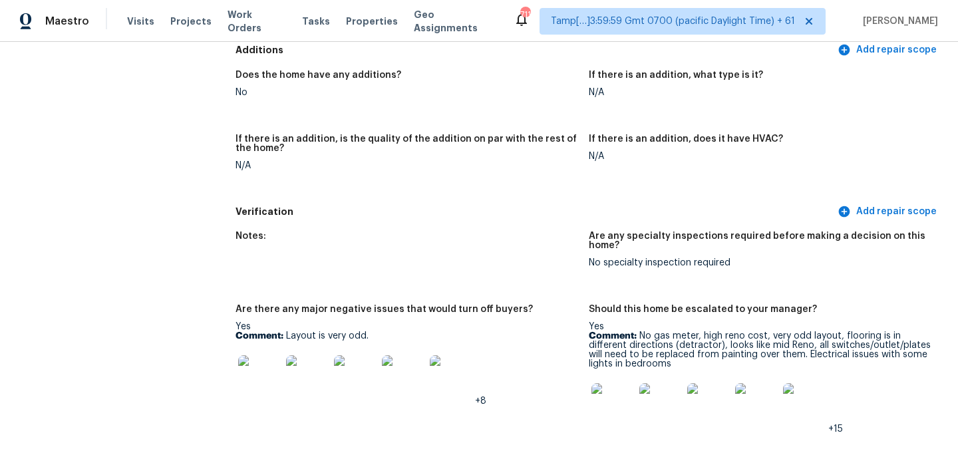
scroll to position [3078, 0]
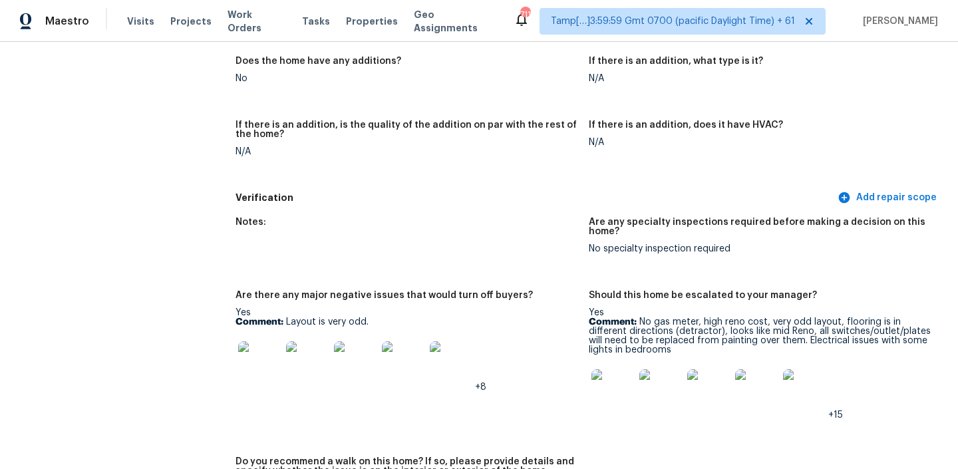
click at [649, 318] on p "Comment: No gas meter, high reno cost, very odd layout, flooring is in differen…" at bounding box center [760, 336] width 343 height 37
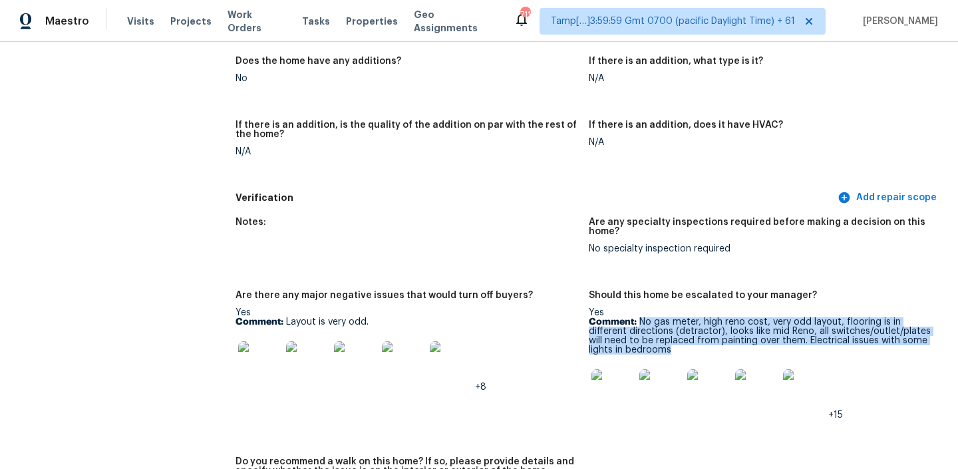
drag, startPoint x: 641, startPoint y: 300, endPoint x: 686, endPoint y: 333, distance: 56.6
click at [686, 333] on p "Comment: No gas meter, high reno cost, very odd layout, flooring is in differen…" at bounding box center [760, 336] width 343 height 37
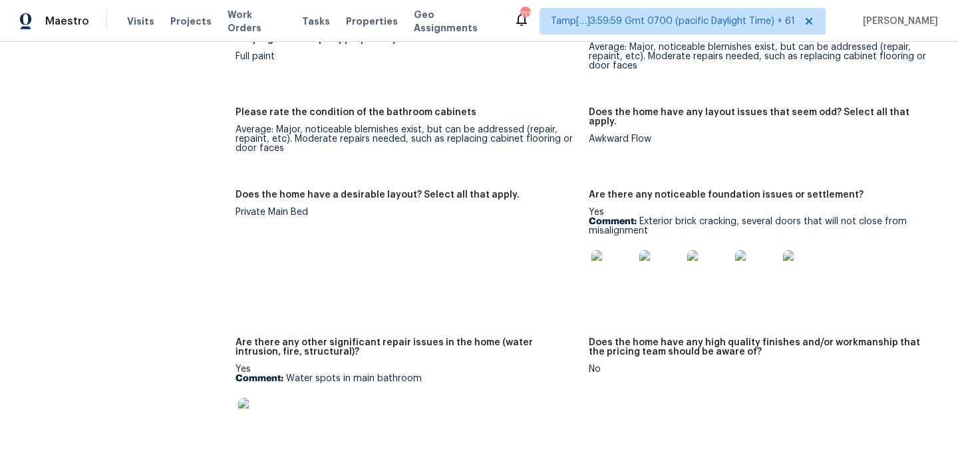
scroll to position [2177, 0]
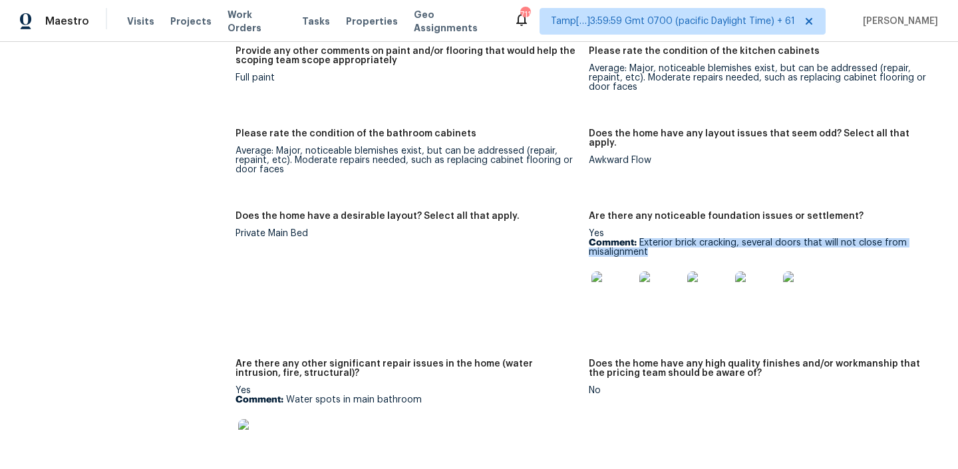
drag, startPoint x: 639, startPoint y: 220, endPoint x: 662, endPoint y: 236, distance: 27.9
click at [662, 238] on p "Comment: Exterior brick cracking, several doors that will not close from misali…" at bounding box center [760, 247] width 343 height 19
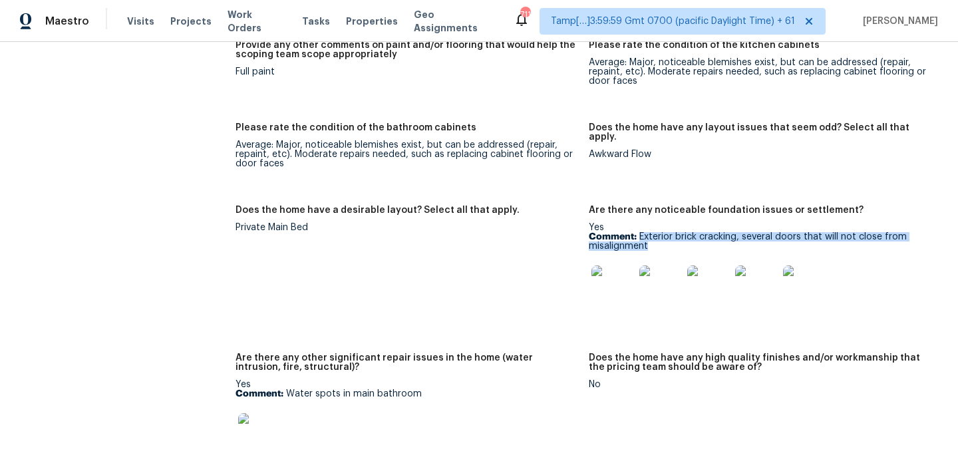
click at [618, 266] on img at bounding box center [613, 287] width 43 height 43
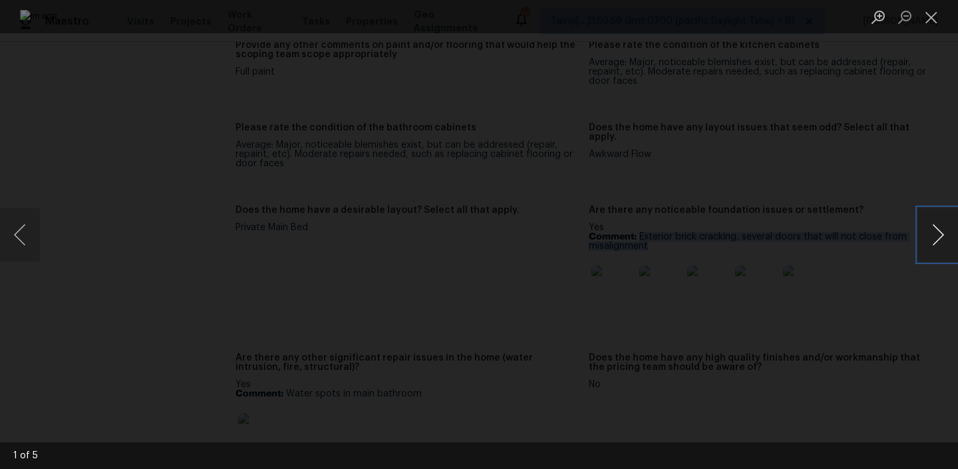
click at [945, 234] on button "Next image" at bounding box center [939, 234] width 40 height 53
click at [933, 238] on button "Next image" at bounding box center [939, 234] width 40 height 53
click at [941, 227] on button "Next image" at bounding box center [939, 234] width 40 height 53
click at [931, 228] on button "Next image" at bounding box center [939, 234] width 40 height 53
click at [926, 233] on button "Next image" at bounding box center [939, 234] width 40 height 53
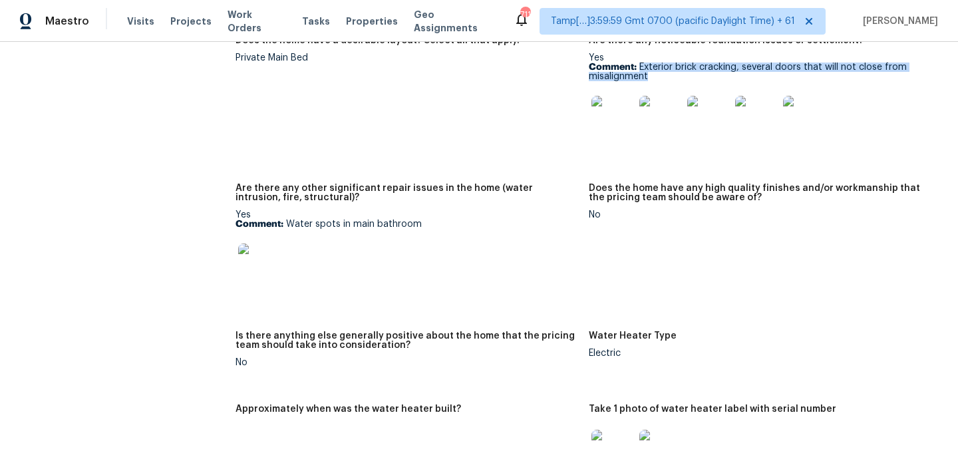
scroll to position [2248, 0]
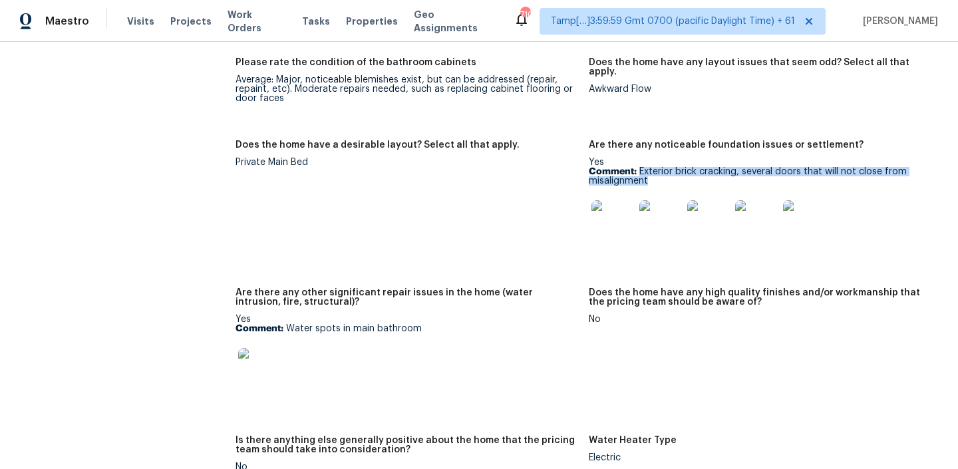
click at [266, 355] on img at bounding box center [259, 369] width 43 height 43
click at [259, 348] on img at bounding box center [259, 369] width 43 height 43
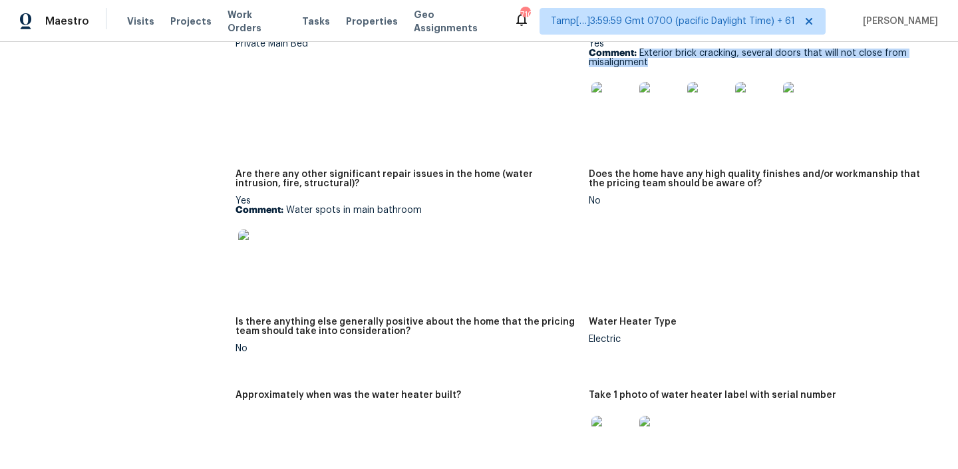
scroll to position [2402, 0]
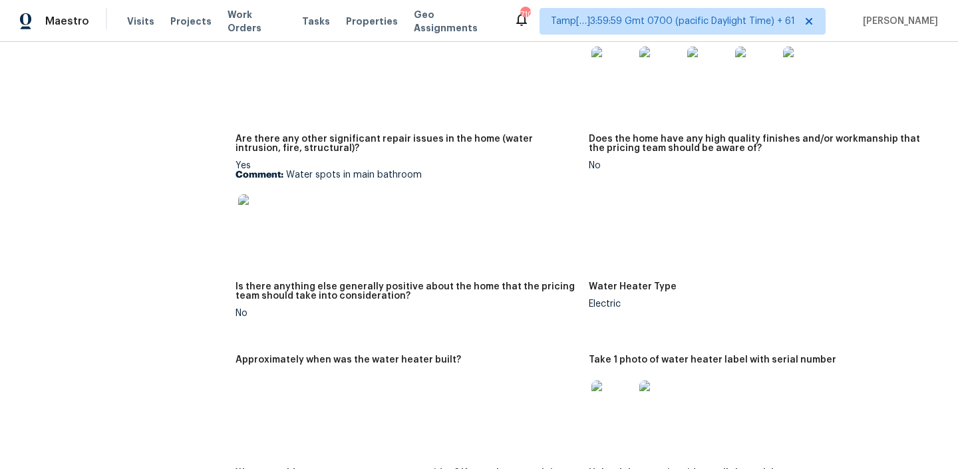
click at [256, 194] on img at bounding box center [259, 215] width 43 height 43
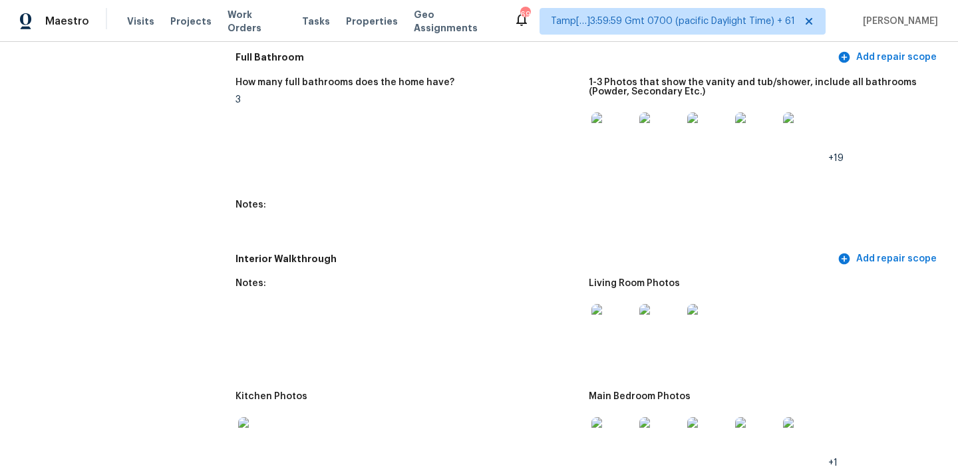
scroll to position [979, 0]
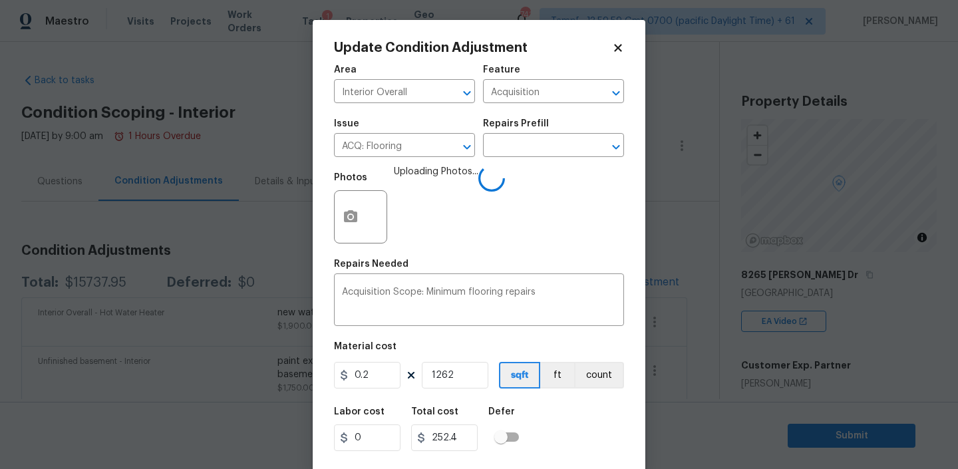
scroll to position [28, 0]
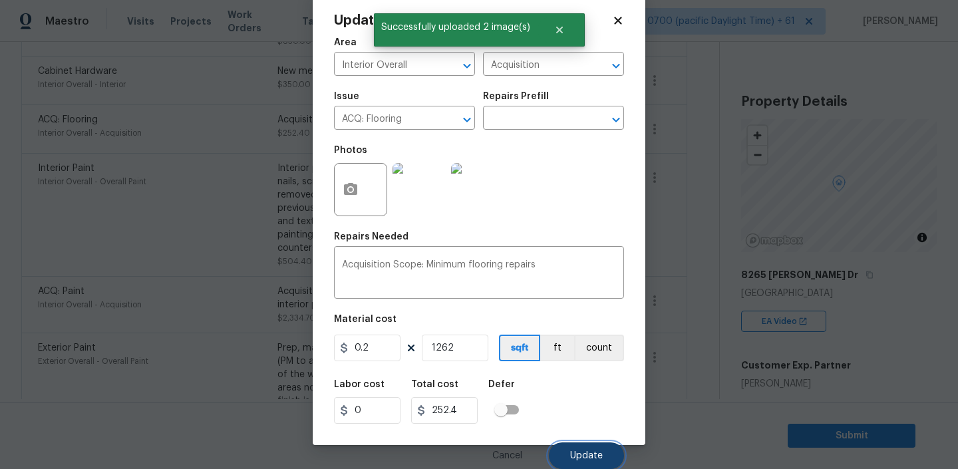
click at [581, 443] on button "Update" at bounding box center [586, 456] width 75 height 27
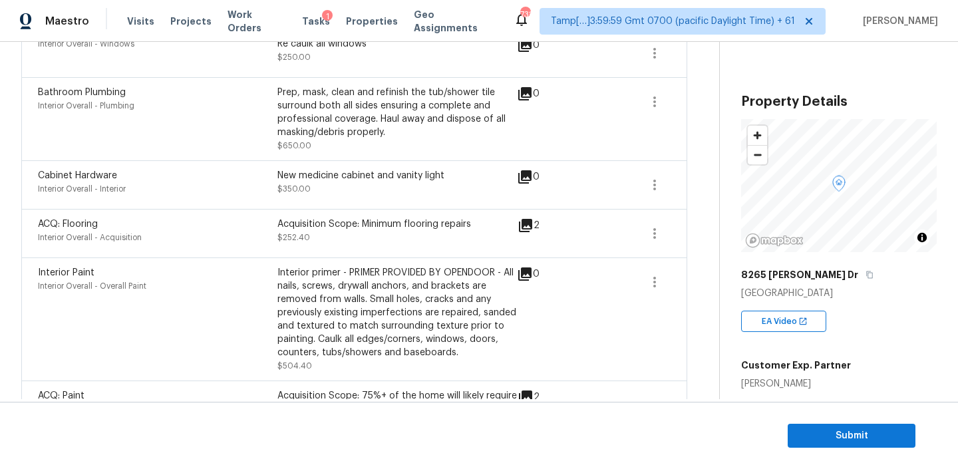
scroll to position [713, 0]
click at [652, 184] on icon "button" at bounding box center [655, 186] width 16 height 16
click at [694, 186] on div "Edit" at bounding box center [731, 184] width 104 height 13
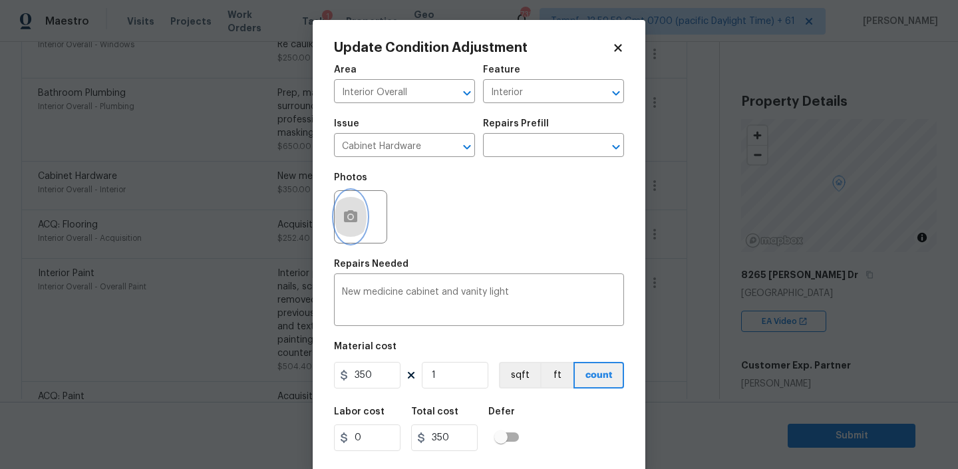
click at [357, 214] on icon "button" at bounding box center [350, 216] width 13 height 12
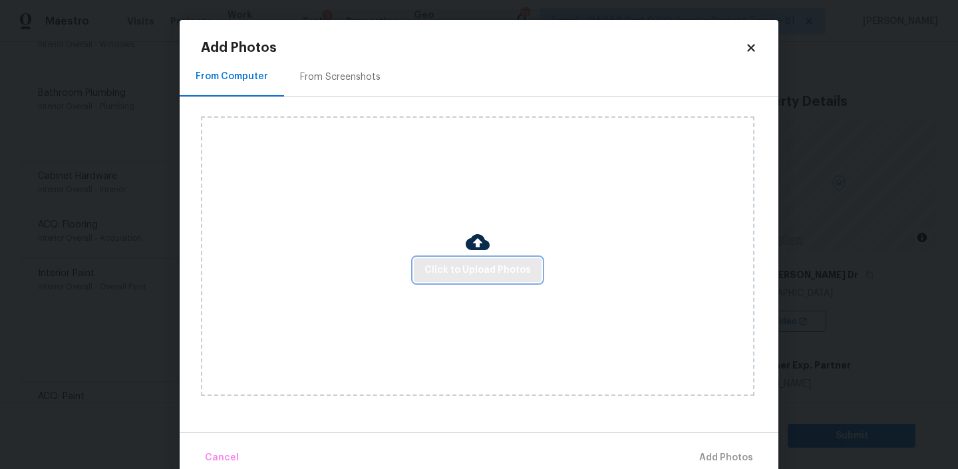
click at [497, 275] on span "Click to Upload Photos" at bounding box center [478, 270] width 106 height 17
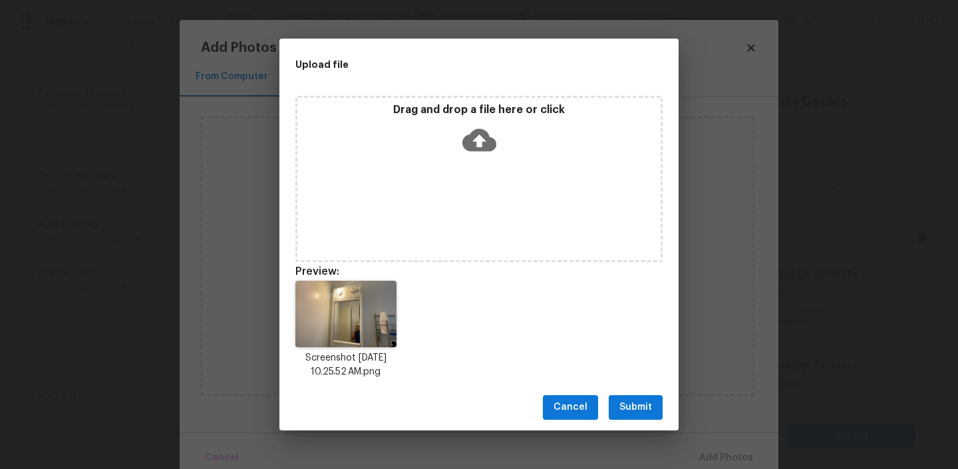
click at [636, 409] on span "Submit" at bounding box center [636, 407] width 33 height 17
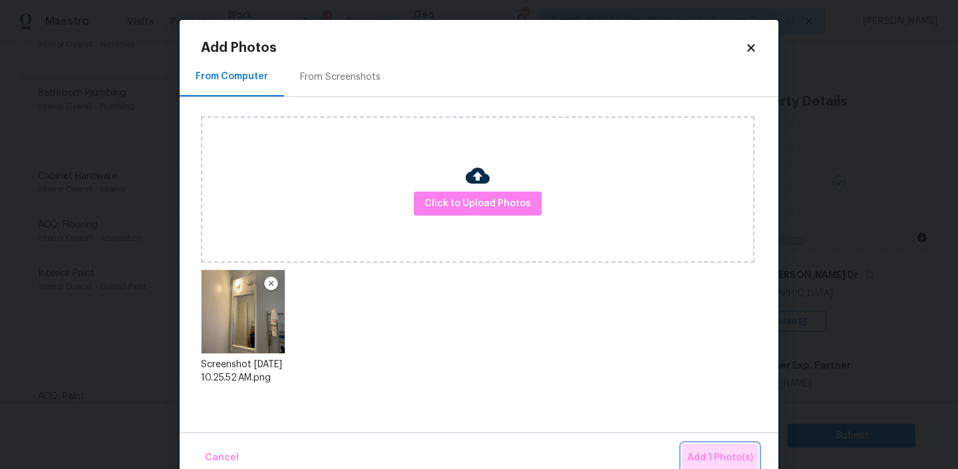
click at [710, 457] on span "Add 1 Photo(s)" at bounding box center [721, 458] width 66 height 17
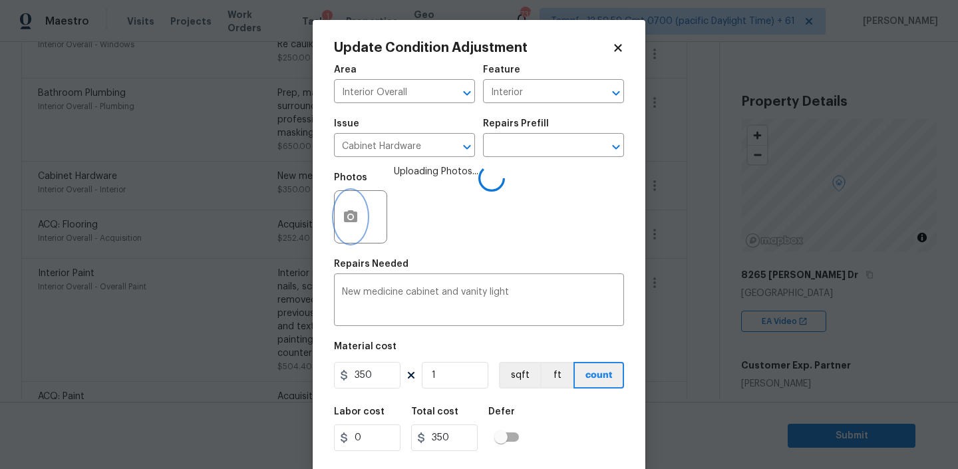
scroll to position [28, 0]
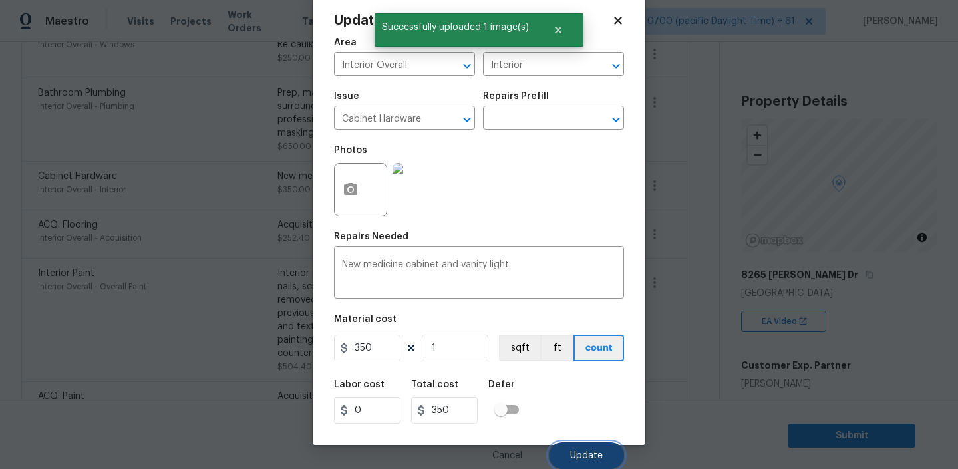
click at [572, 446] on button "Update" at bounding box center [586, 456] width 75 height 27
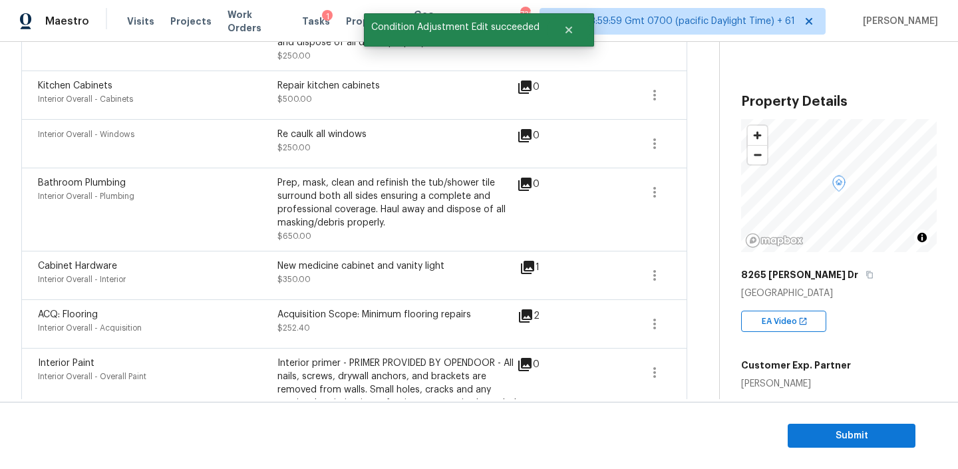
scroll to position [596, 0]
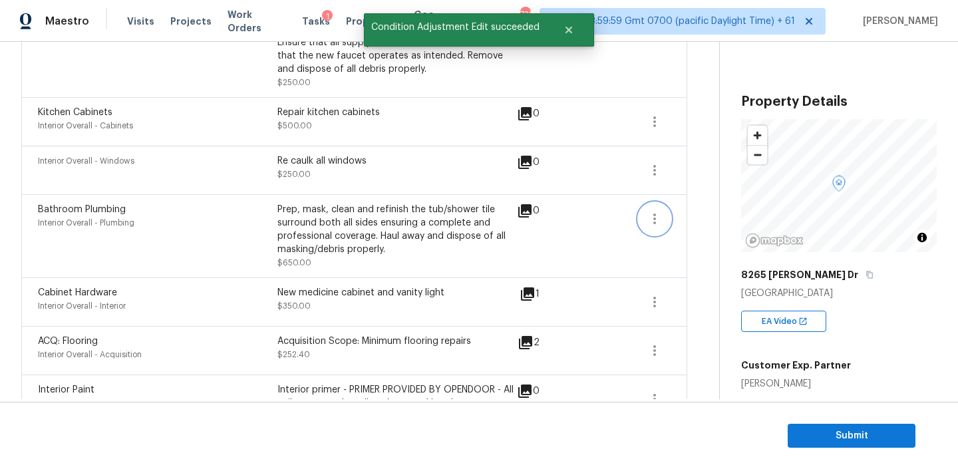
click at [660, 209] on button "button" at bounding box center [655, 219] width 32 height 32
click at [682, 215] on div "Edit" at bounding box center [731, 216] width 104 height 13
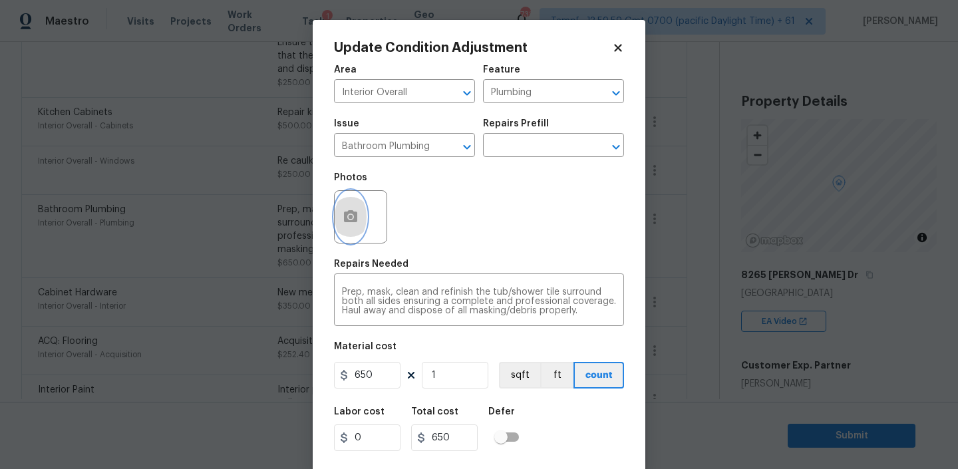
click at [343, 220] on icon "button" at bounding box center [351, 217] width 16 height 16
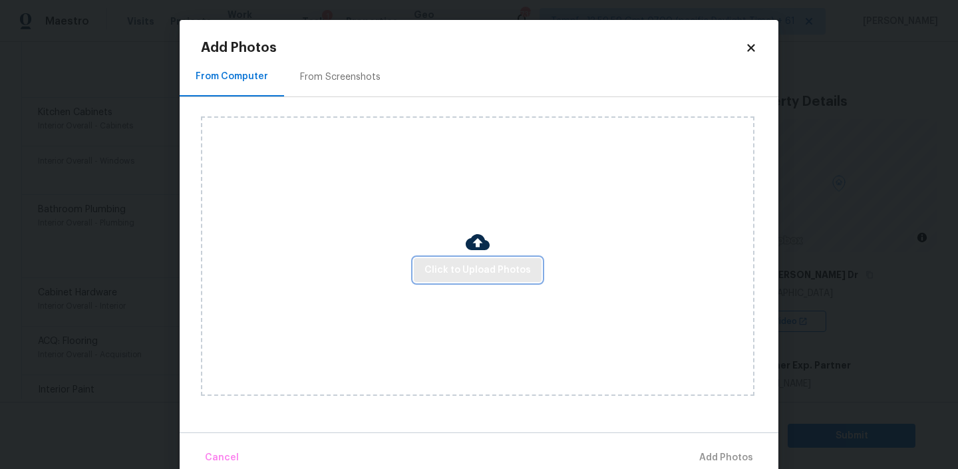
click at [500, 262] on span "Click to Upload Photos" at bounding box center [478, 270] width 106 height 17
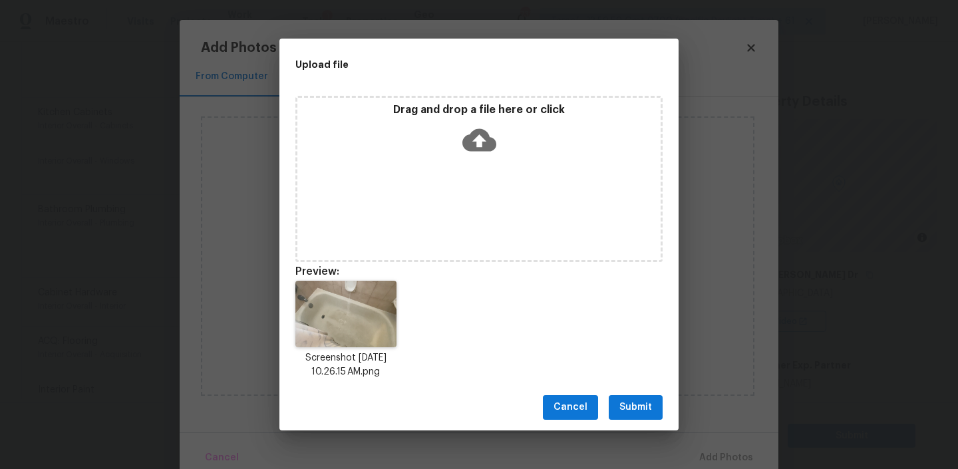
click at [630, 403] on span "Submit" at bounding box center [636, 407] width 33 height 17
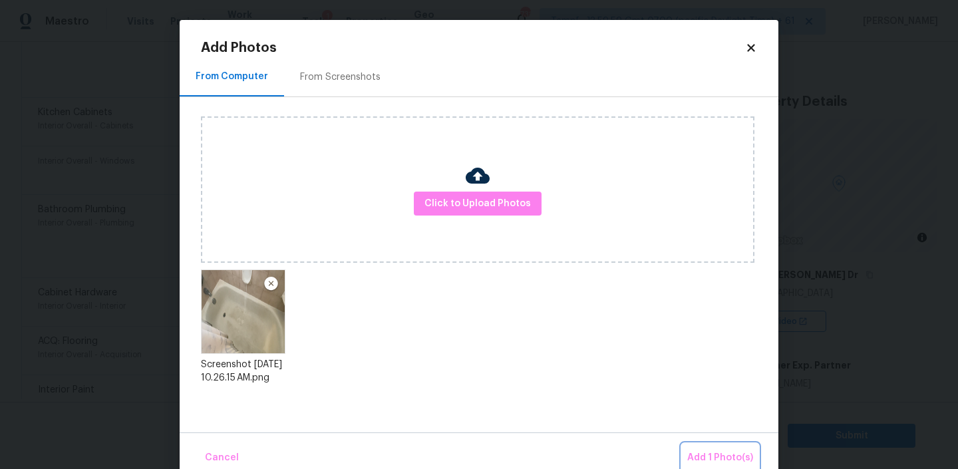
click at [722, 448] on button "Add 1 Photo(s)" at bounding box center [720, 458] width 77 height 29
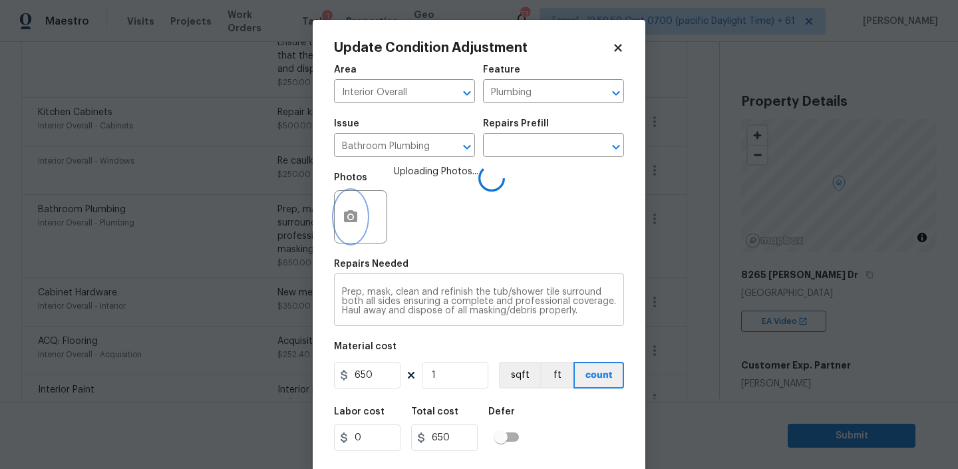
scroll to position [28, 0]
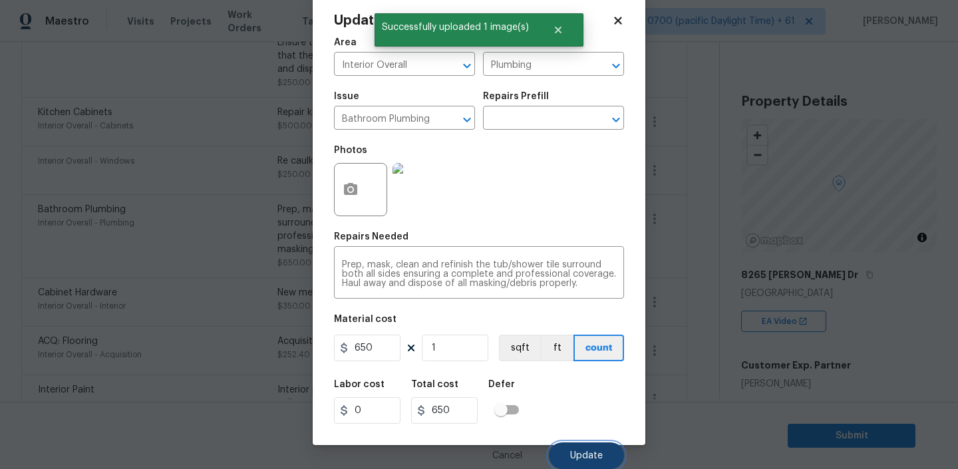
click at [589, 455] on span "Update" at bounding box center [586, 456] width 33 height 10
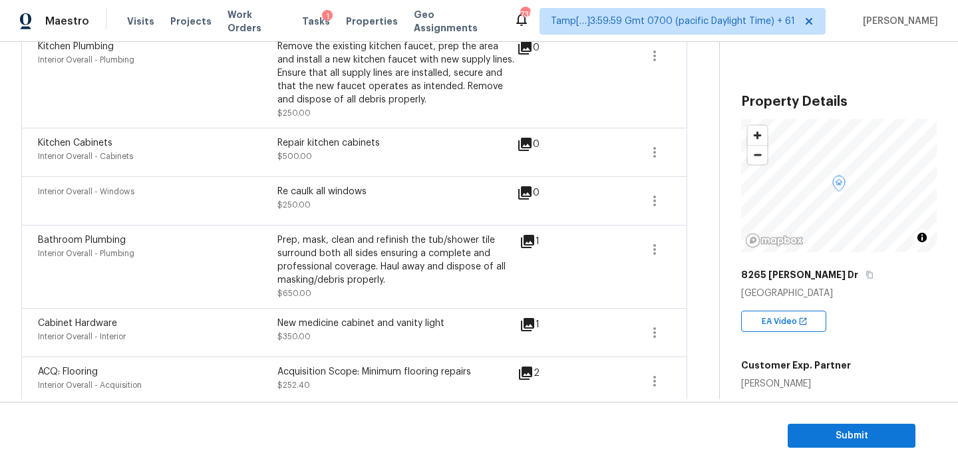
scroll to position [562, 0]
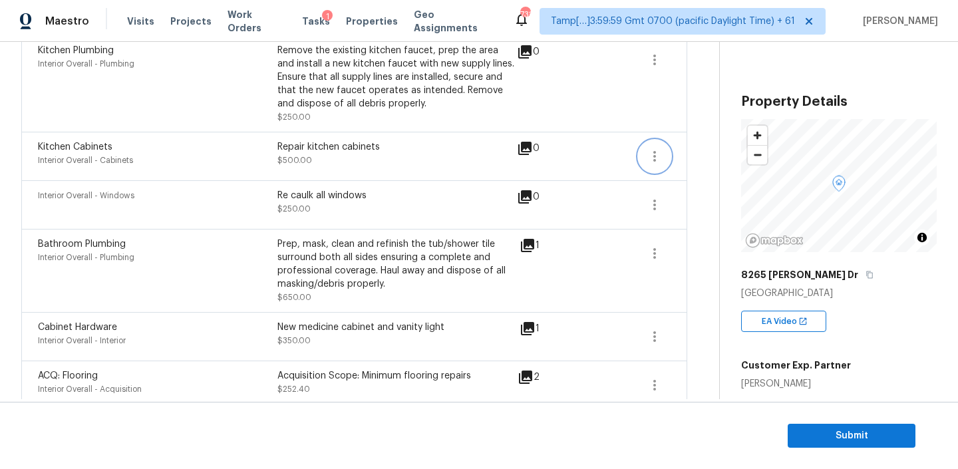
click at [651, 154] on icon "button" at bounding box center [655, 156] width 16 height 16
click at [703, 142] on ul "Edit" at bounding box center [731, 154] width 120 height 27
click at [695, 151] on div "Edit" at bounding box center [731, 154] width 104 height 13
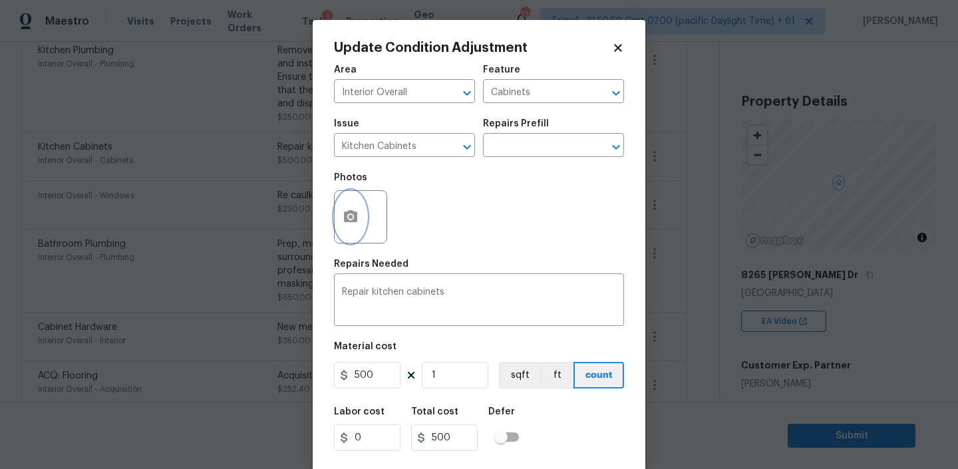
click at [352, 216] on circle "button" at bounding box center [351, 217] width 4 height 4
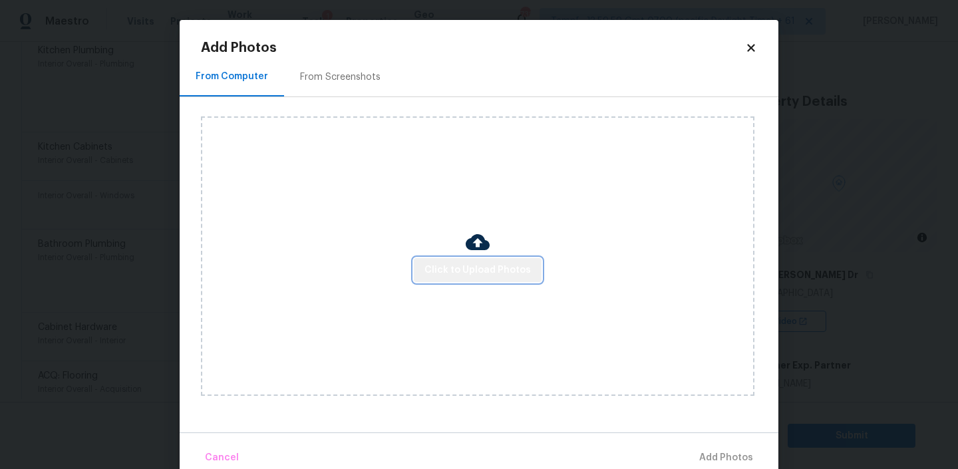
click at [482, 265] on span "Click to Upload Photos" at bounding box center [478, 270] width 106 height 17
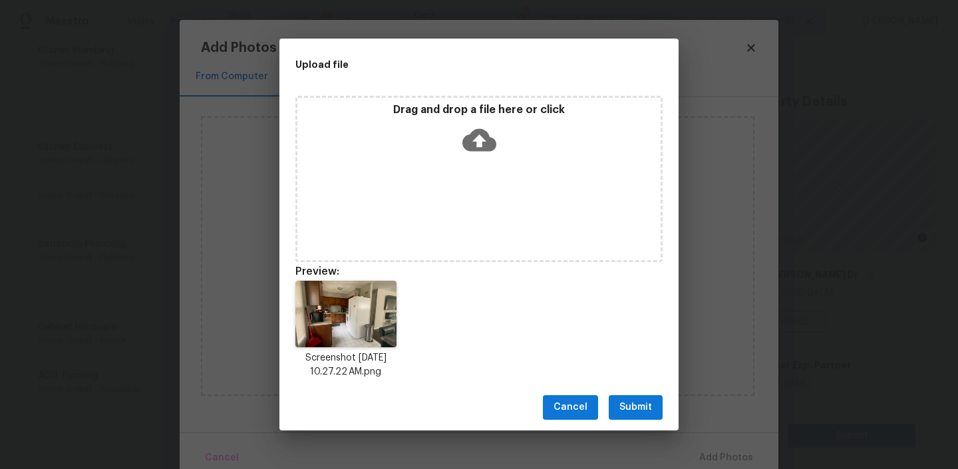
click at [625, 400] on span "Submit" at bounding box center [636, 407] width 33 height 17
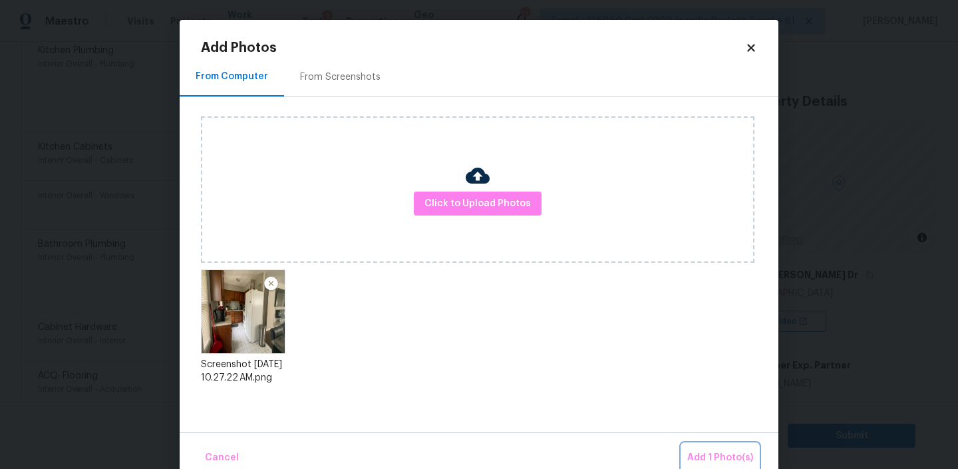
click at [707, 449] on button "Add 1 Photo(s)" at bounding box center [720, 458] width 77 height 29
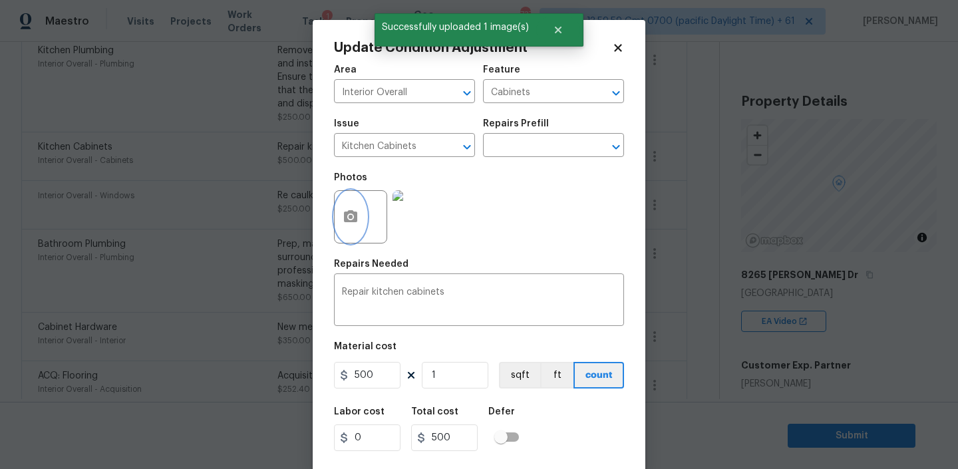
scroll to position [28, 0]
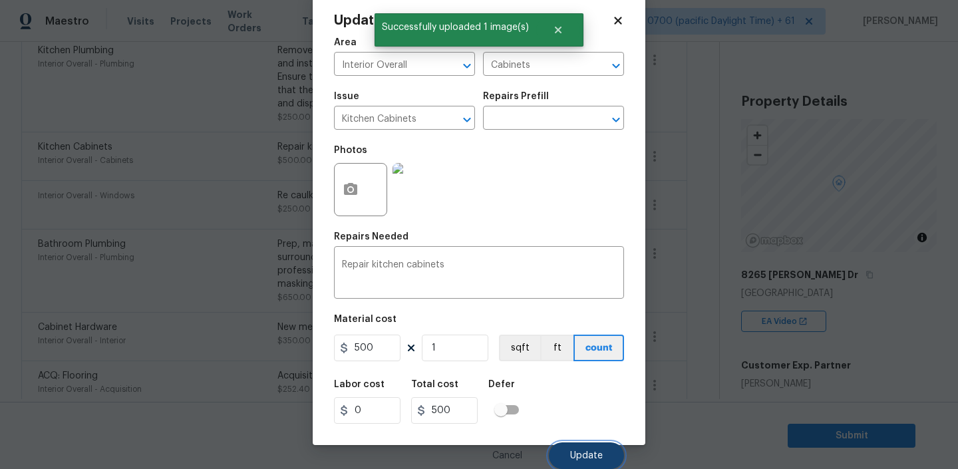
click at [574, 459] on span "Update" at bounding box center [586, 456] width 33 height 10
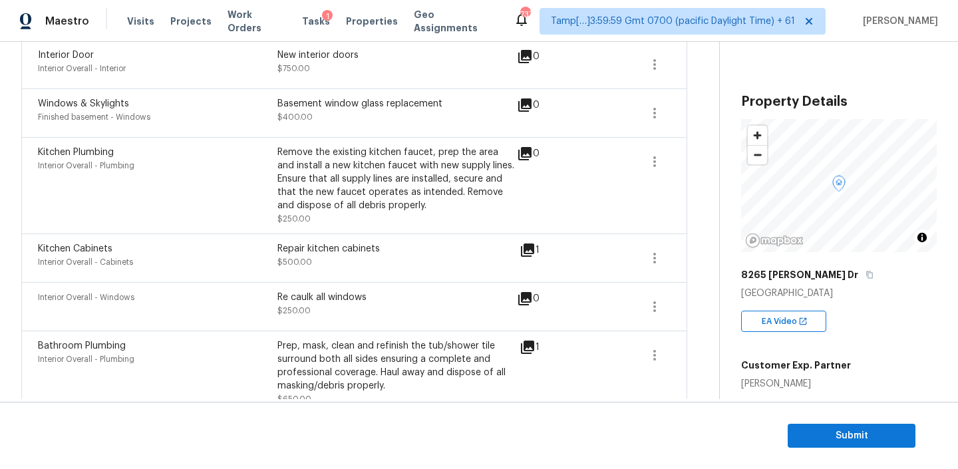
scroll to position [447, 0]
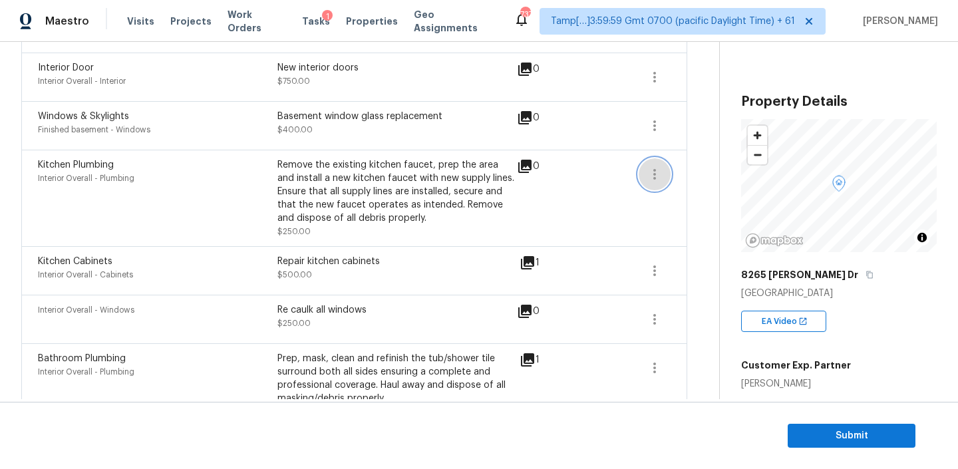
click at [652, 171] on icon "button" at bounding box center [655, 174] width 16 height 16
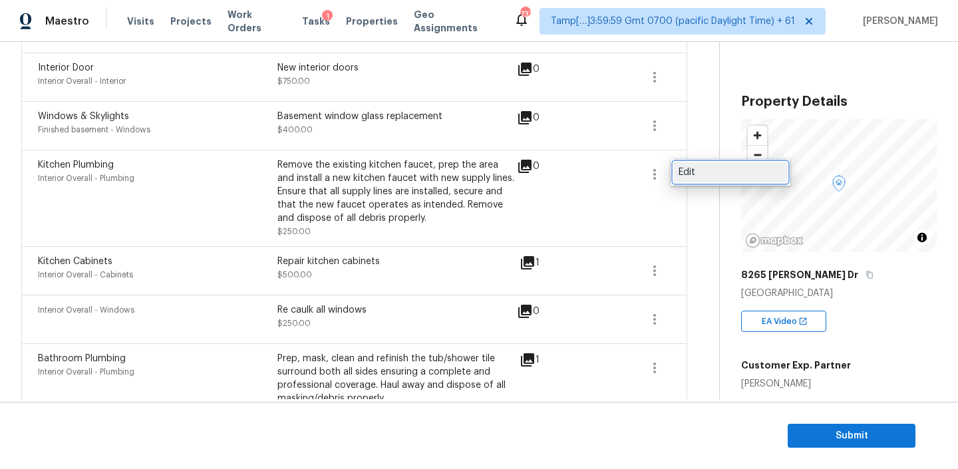
click at [694, 168] on div "Edit" at bounding box center [731, 172] width 104 height 13
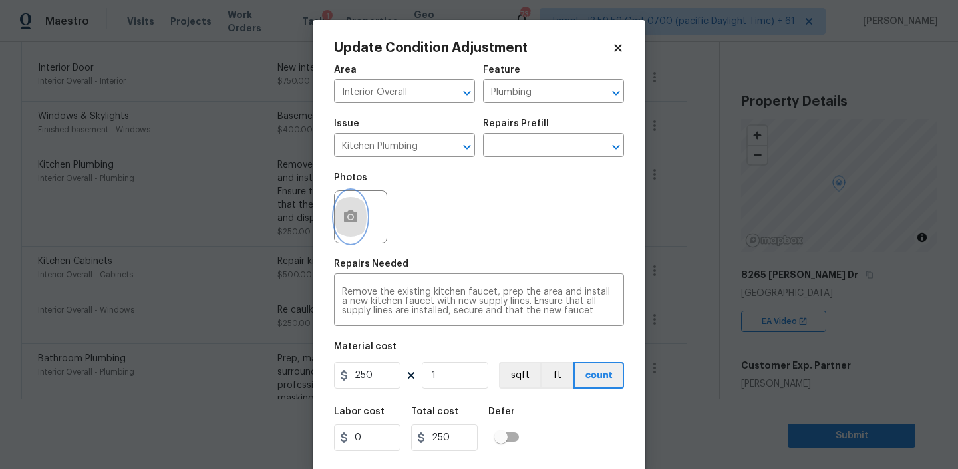
click at [351, 226] on button "button" at bounding box center [351, 217] width 32 height 52
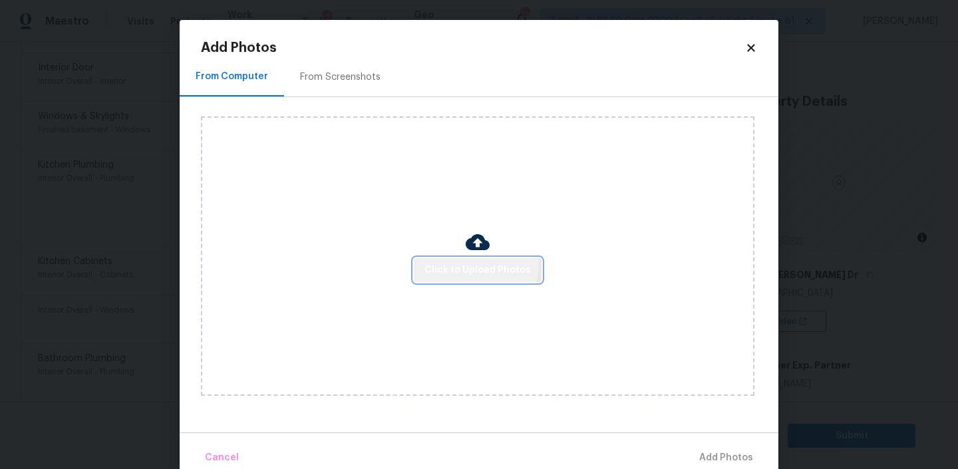
click at [460, 262] on span "Click to Upload Photos" at bounding box center [478, 270] width 106 height 17
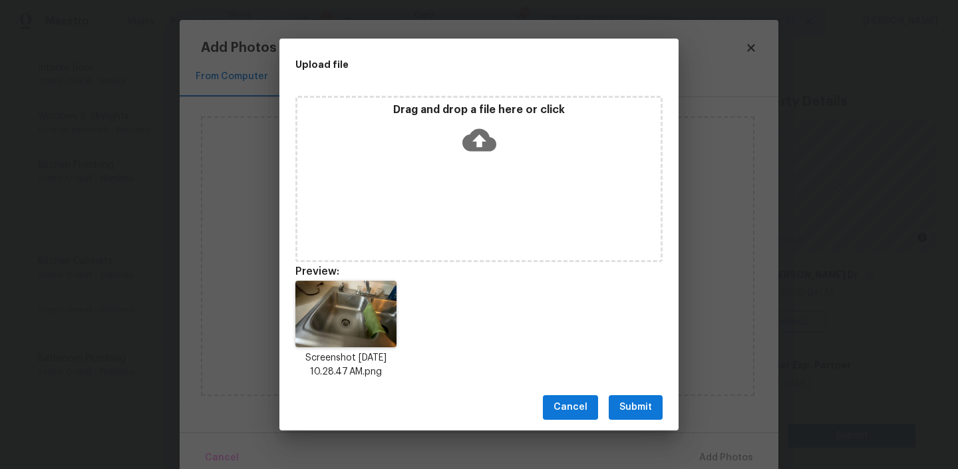
click at [626, 415] on span "Submit" at bounding box center [636, 407] width 33 height 17
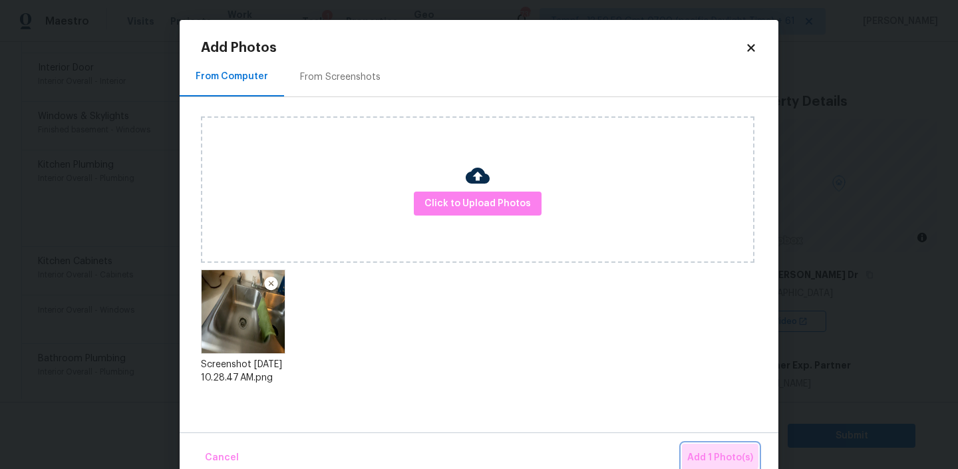
click at [715, 455] on span "Add 1 Photo(s)" at bounding box center [721, 458] width 66 height 17
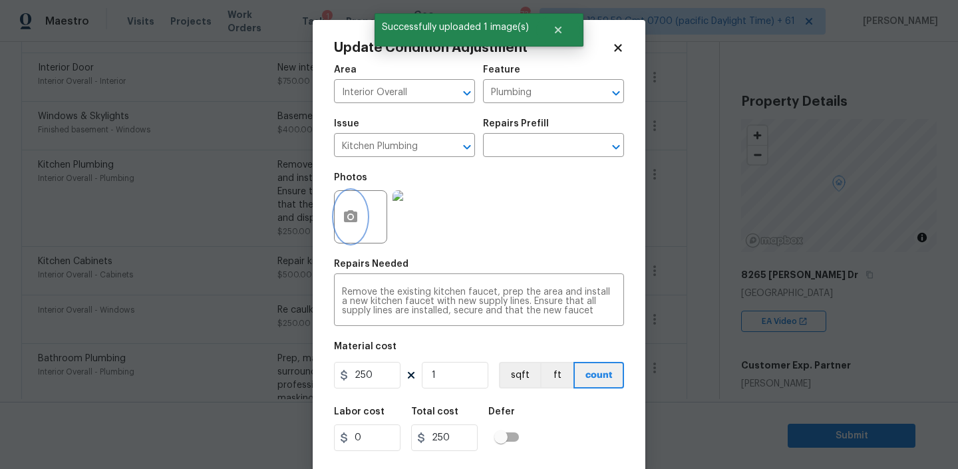
scroll to position [28, 0]
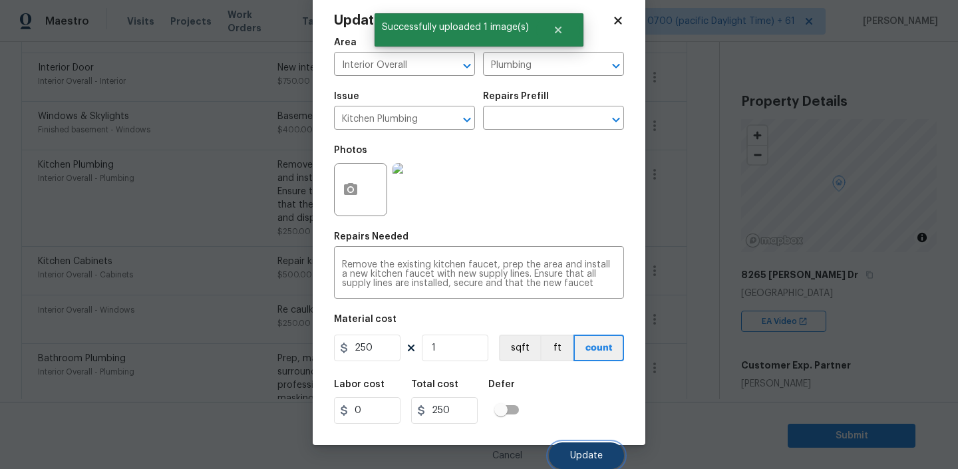
click at [576, 457] on span "Update" at bounding box center [586, 456] width 33 height 10
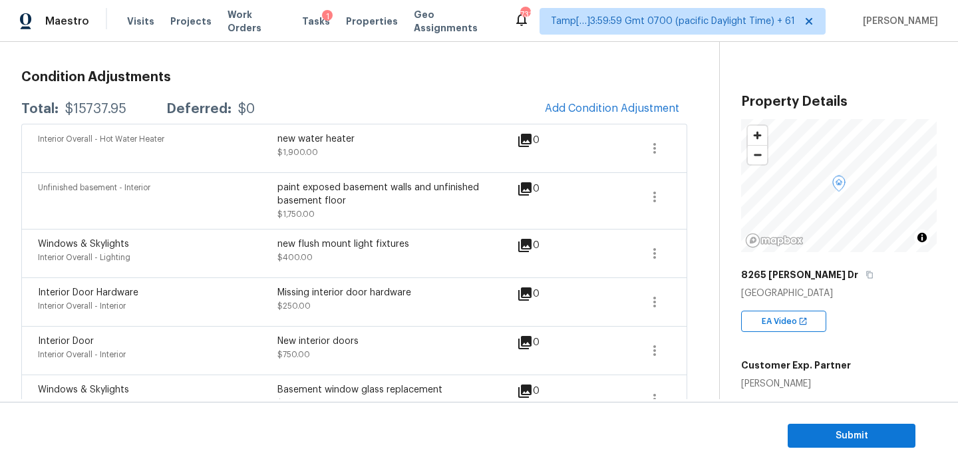
scroll to position [194, 0]
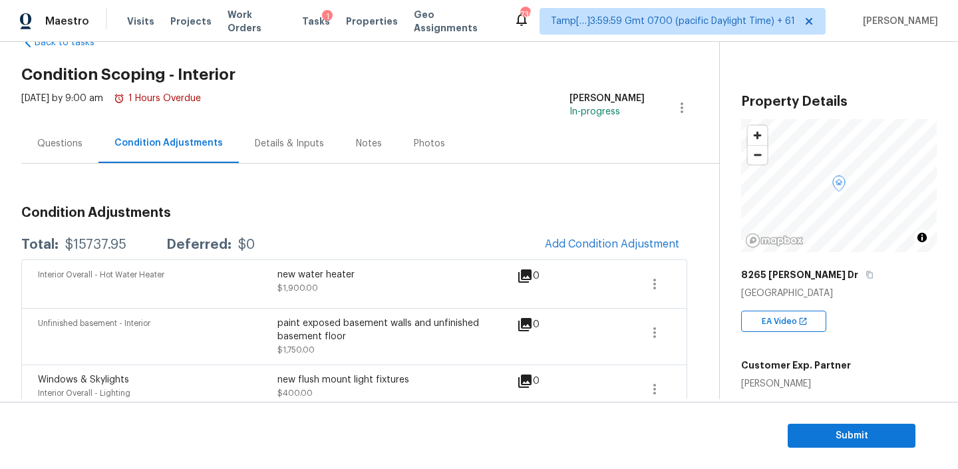
click at [298, 152] on div "Details & Inputs" at bounding box center [289, 143] width 101 height 39
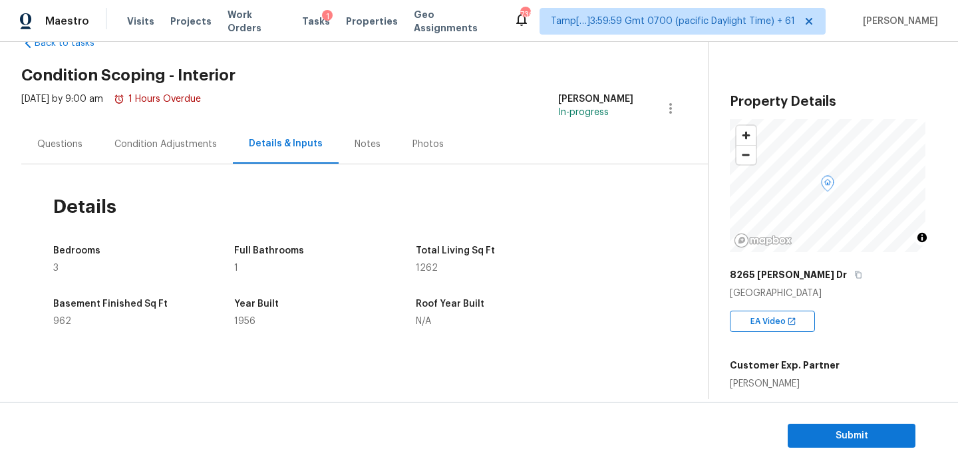
click at [359, 141] on div "Notes" at bounding box center [368, 144] width 26 height 13
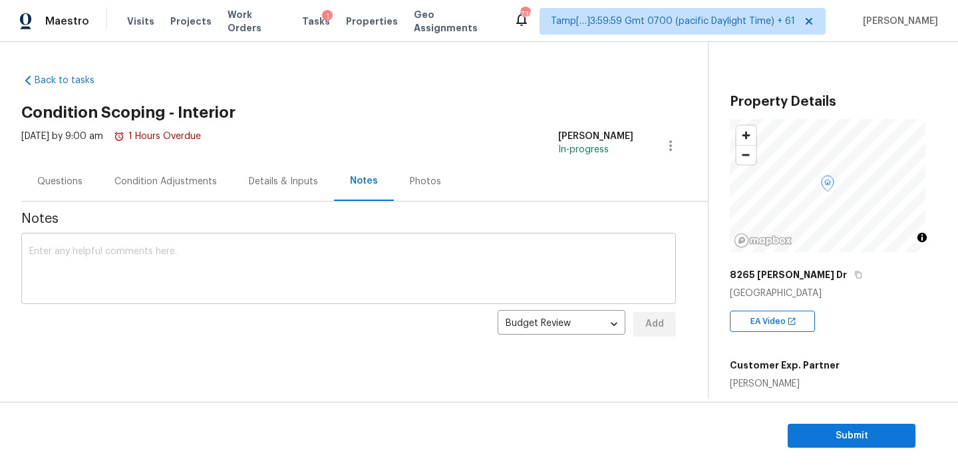
click at [216, 262] on textarea at bounding box center [348, 270] width 639 height 47
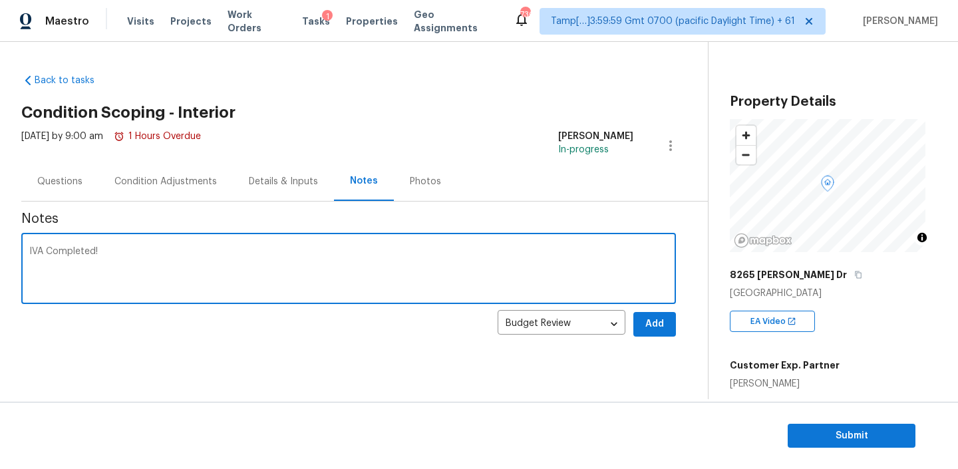
type textarea "IVA Completed!"
click at [191, 178] on div "Condition Adjustments" at bounding box center [165, 181] width 103 height 13
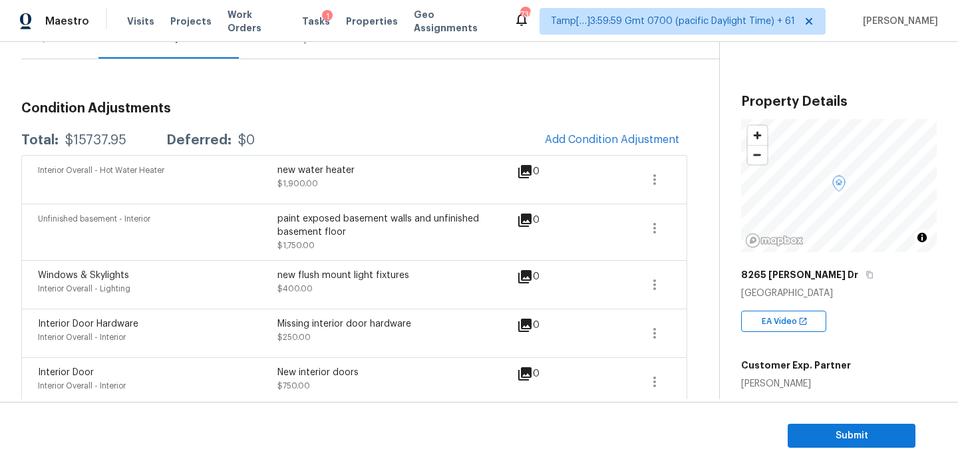
scroll to position [172, 0]
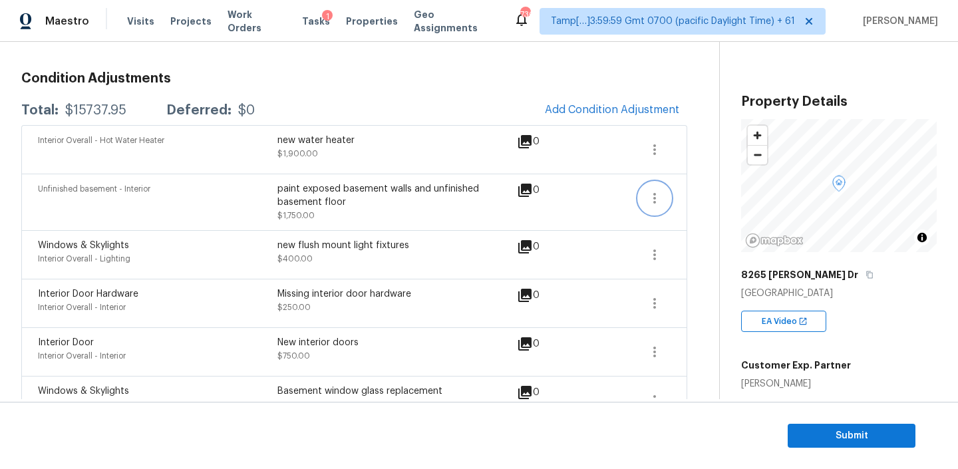
click at [654, 194] on icon "button" at bounding box center [655, 198] width 3 height 11
click at [692, 190] on div "Edit" at bounding box center [731, 195] width 104 height 13
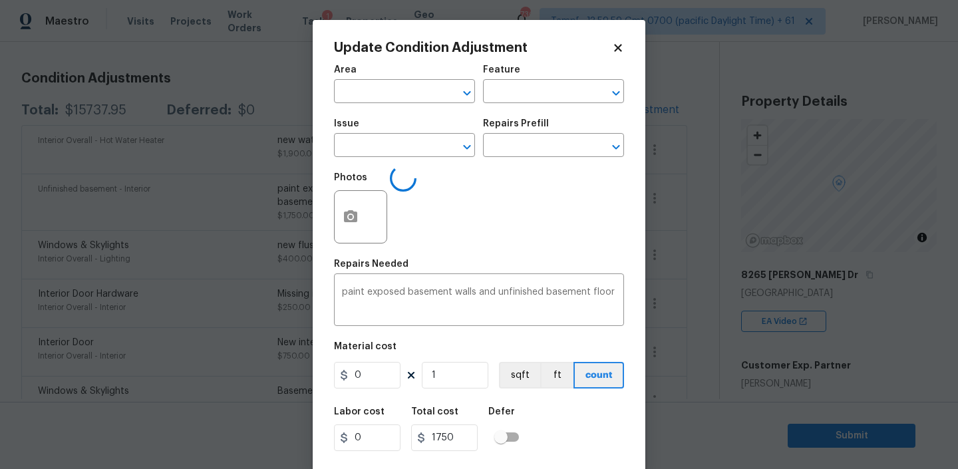
type input "Unfinished basement"
type input "Interior"
type input "1750"
click at [353, 209] on icon "button" at bounding box center [351, 217] width 16 height 16
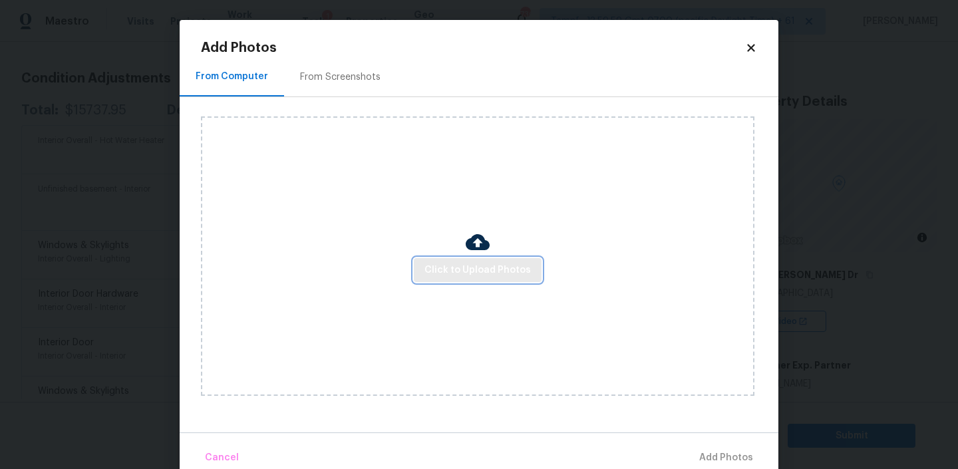
click at [489, 268] on span "Click to Upload Photos" at bounding box center [478, 270] width 106 height 17
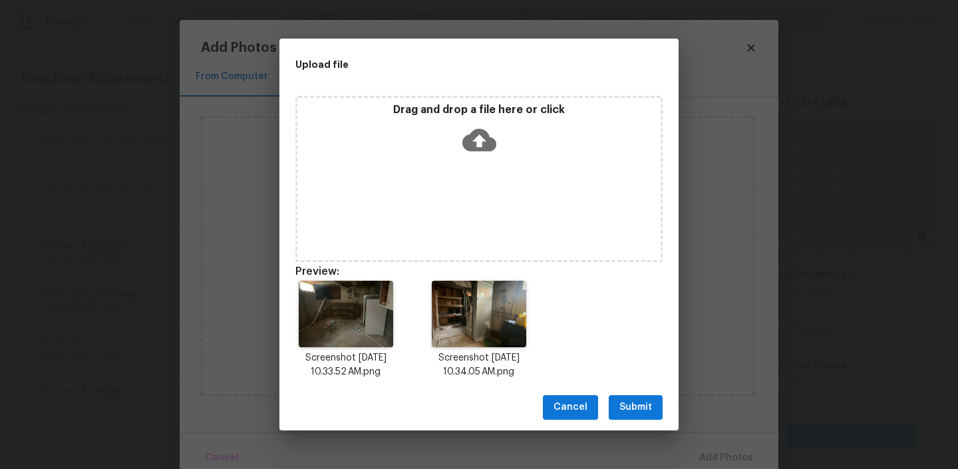
click at [628, 405] on span "Submit" at bounding box center [636, 407] width 33 height 17
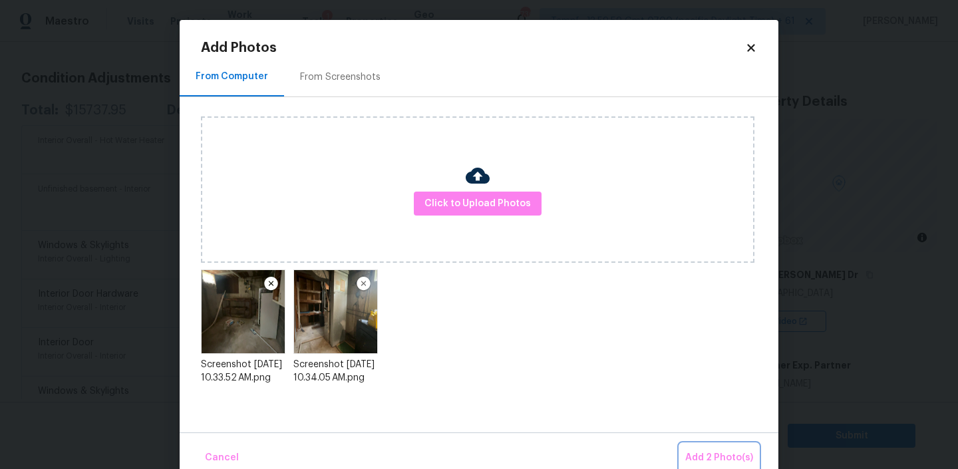
click at [721, 456] on span "Add 2 Photo(s)" at bounding box center [720, 458] width 68 height 17
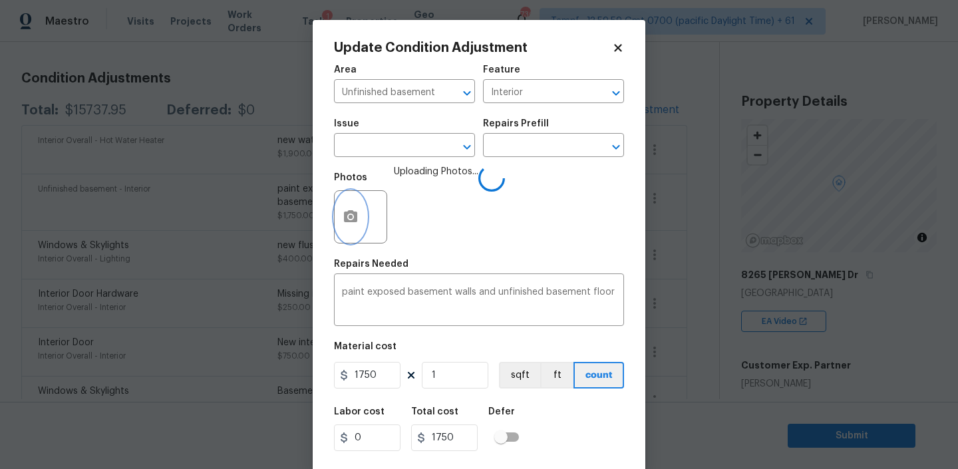
scroll to position [28, 0]
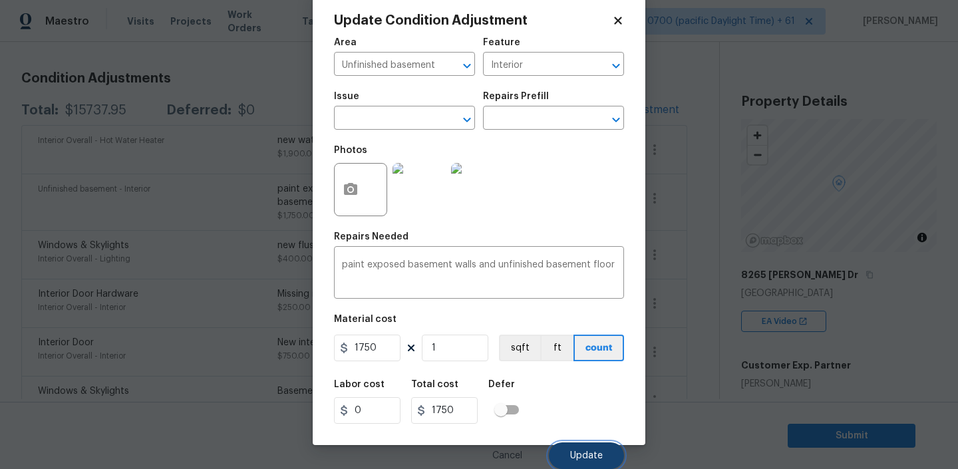
click at [582, 448] on button "Update" at bounding box center [586, 456] width 75 height 27
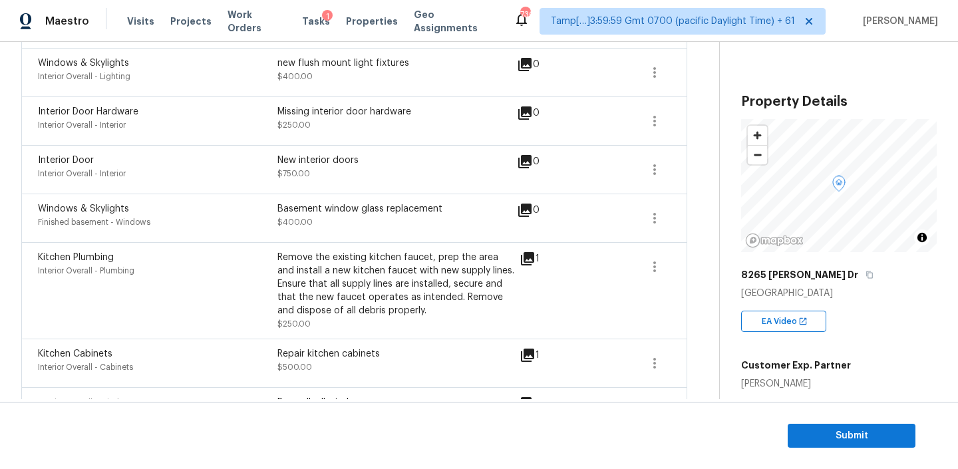
scroll to position [0, 0]
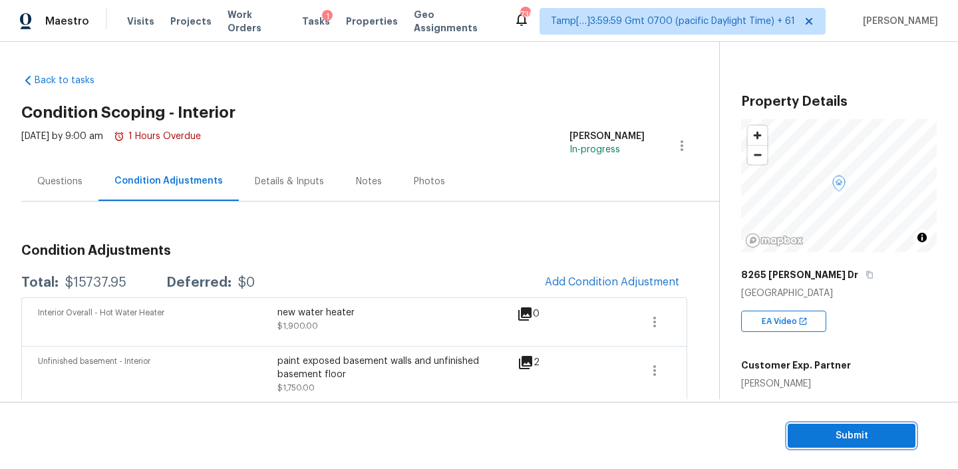
click at [831, 435] on span "Submit" at bounding box center [852, 436] width 106 height 17
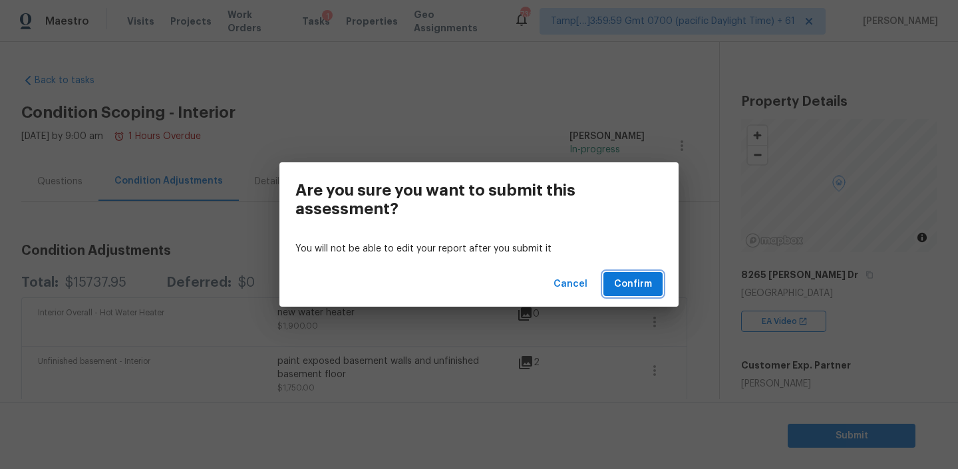
click at [622, 284] on span "Confirm" at bounding box center [633, 284] width 38 height 17
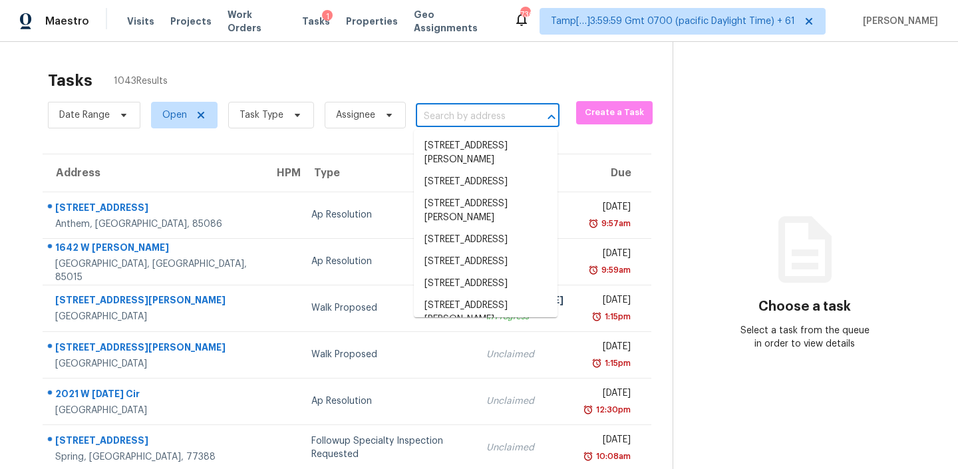
click at [449, 114] on input "text" at bounding box center [469, 116] width 106 height 21
paste input "16629 Quail Country Ave Chino Hills, CA, 91709"
type input "16629 Quail Country Ave Chino Hills, CA, 91709"
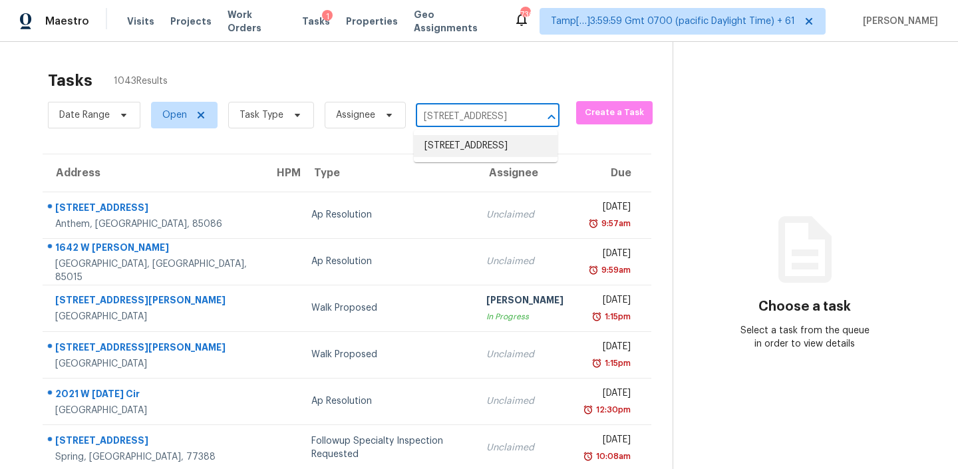
click at [438, 146] on li "16629 Quail Country Ave, Chino Hills, CA 91709" at bounding box center [486, 146] width 144 height 22
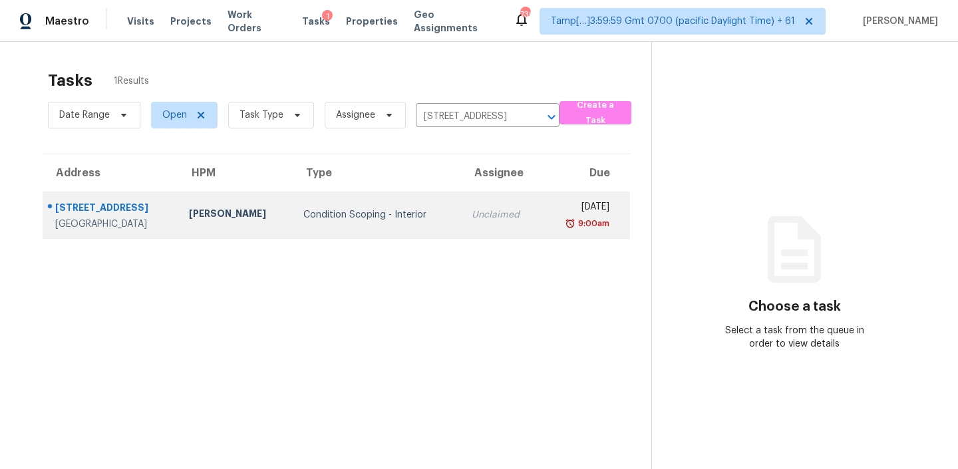
click at [293, 210] on td "Condition Scoping - Interior" at bounding box center [377, 215] width 168 height 47
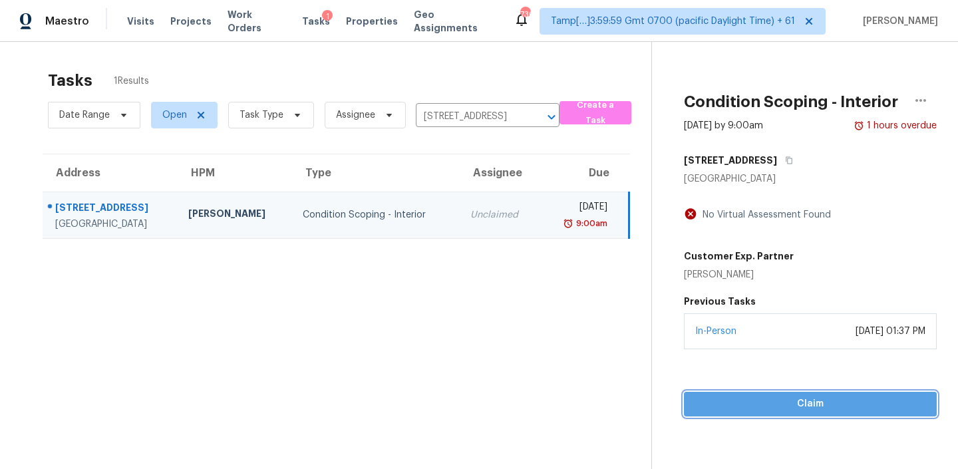
click at [744, 402] on span "Claim" at bounding box center [811, 404] width 232 height 17
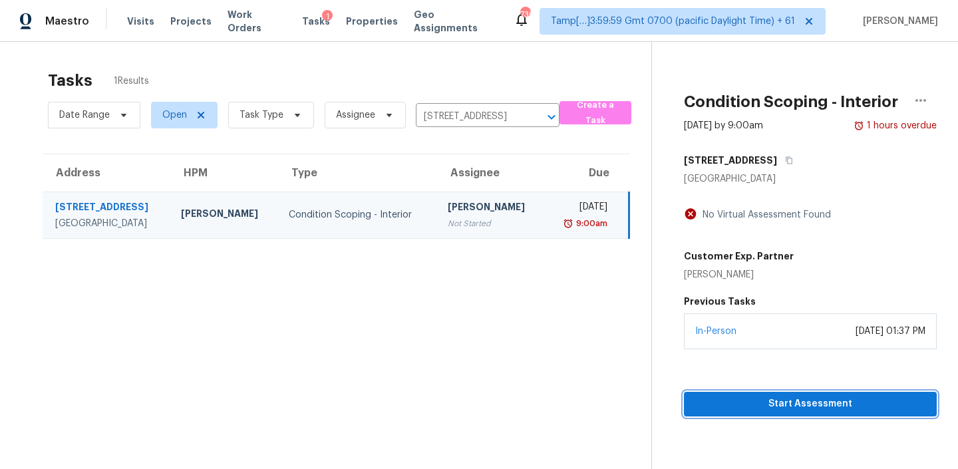
click at [759, 395] on button "Start Assessment" at bounding box center [810, 404] width 253 height 25
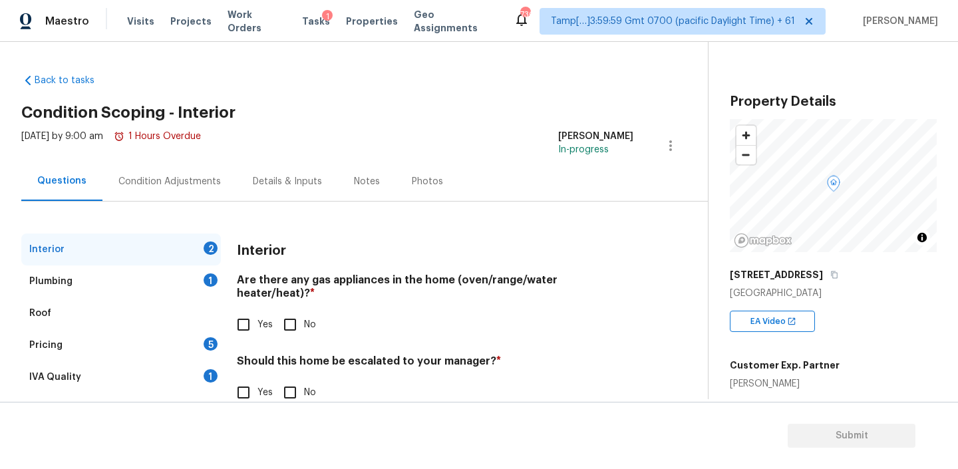
click at [238, 315] on input "Yes" at bounding box center [244, 325] width 28 height 28
checkbox input "true"
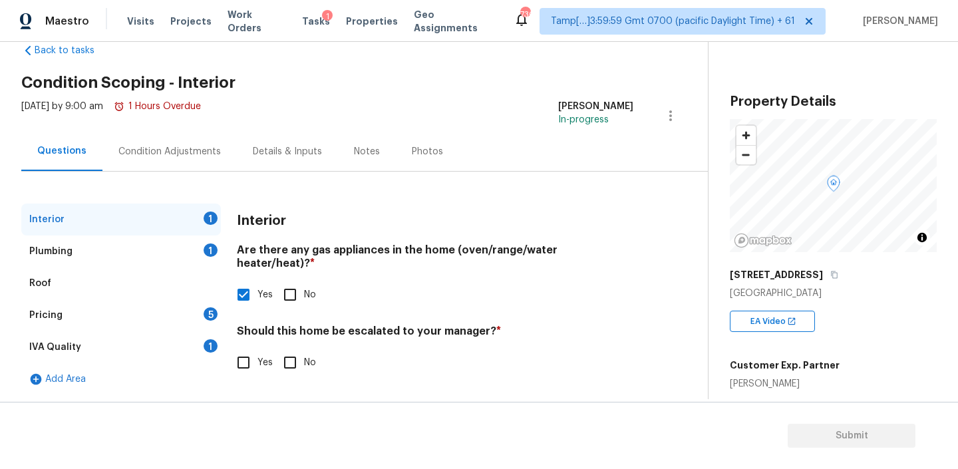
click at [451, 309] on div "Interior Are there any gas appliances in the home (oven/range/water heater/heat…" at bounding box center [435, 298] width 397 height 189
click at [450, 325] on h4 "Should this home be escalated to your manager? *" at bounding box center [435, 334] width 397 height 19
copy h4 "manager"
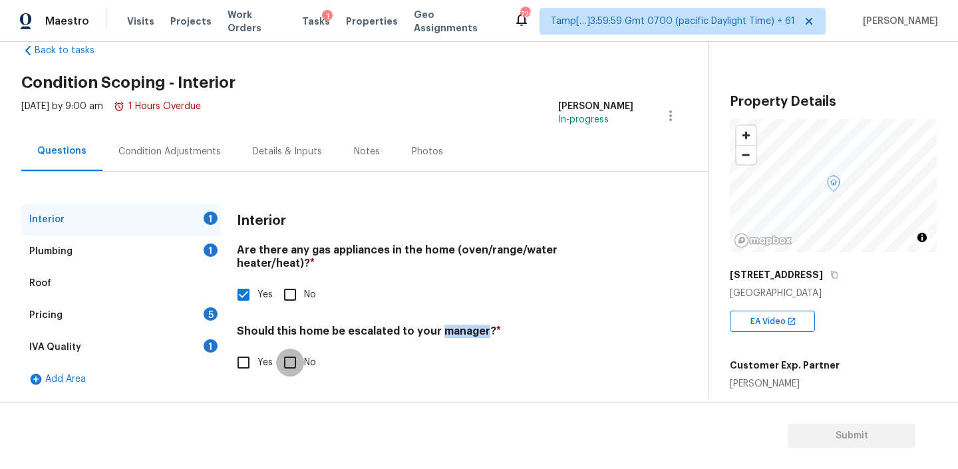
click at [291, 351] on input "No" at bounding box center [290, 363] width 28 height 28
checkbox input "true"
click at [164, 244] on div "Plumbing 1" at bounding box center [121, 252] width 200 height 32
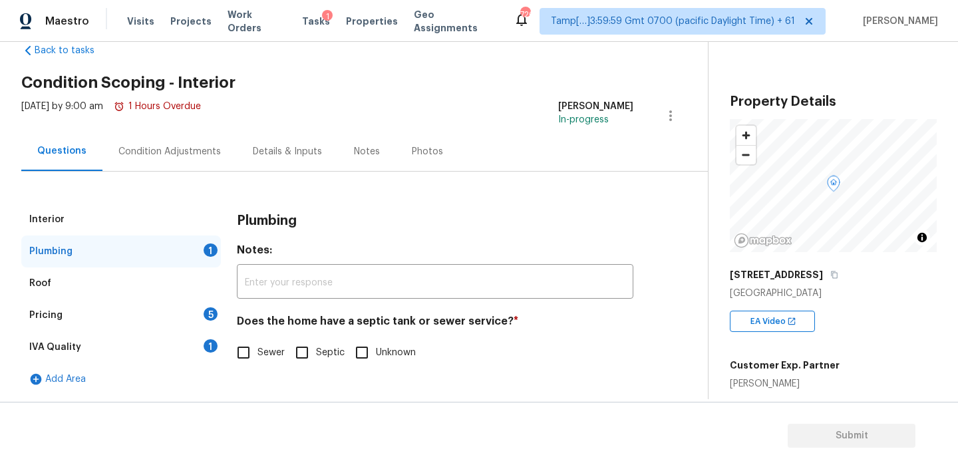
click at [427, 323] on h4 "Does the home have a septic tank or sewer service? *" at bounding box center [435, 324] width 397 height 19
copy h4 "sewer"
click at [250, 351] on input "Sewer" at bounding box center [244, 353] width 28 height 28
checkbox input "true"
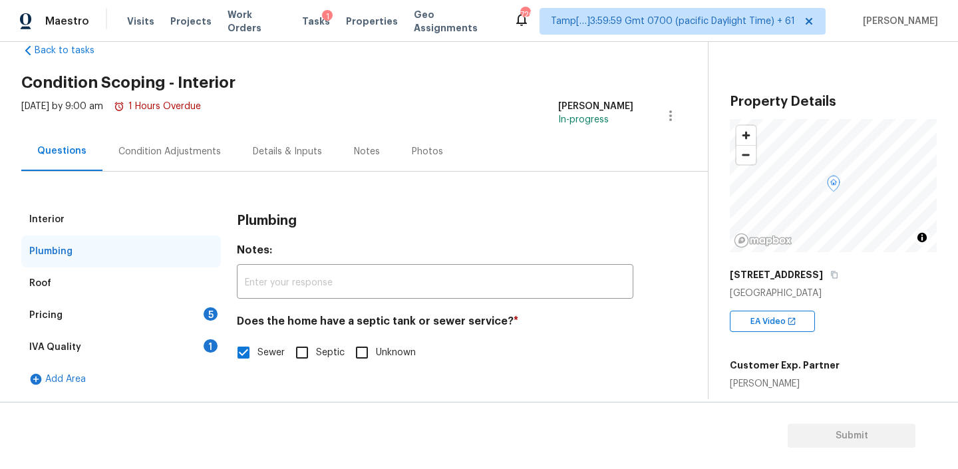
click at [142, 314] on div "Pricing 5" at bounding box center [121, 316] width 200 height 32
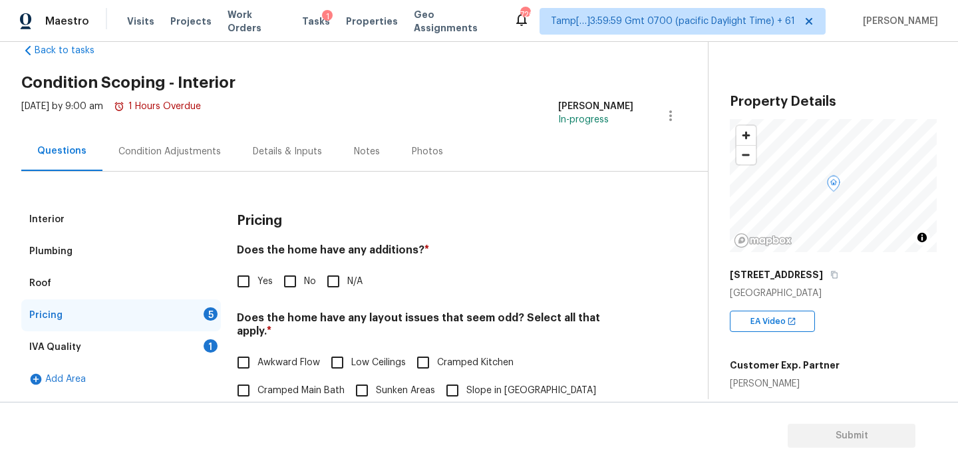
click at [382, 246] on h4 "Does the home have any additions? *" at bounding box center [435, 253] width 397 height 19
copy h4 "additions"
click at [292, 281] on input "No" at bounding box center [290, 282] width 28 height 28
checkbox input "true"
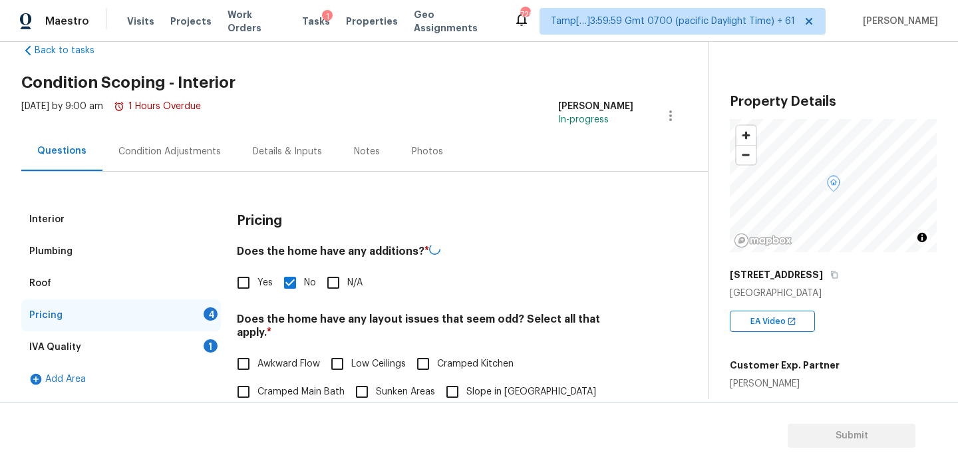
click at [377, 324] on h4 "Does the home have any layout issues that seem odd? Select all that apply. *" at bounding box center [435, 329] width 397 height 32
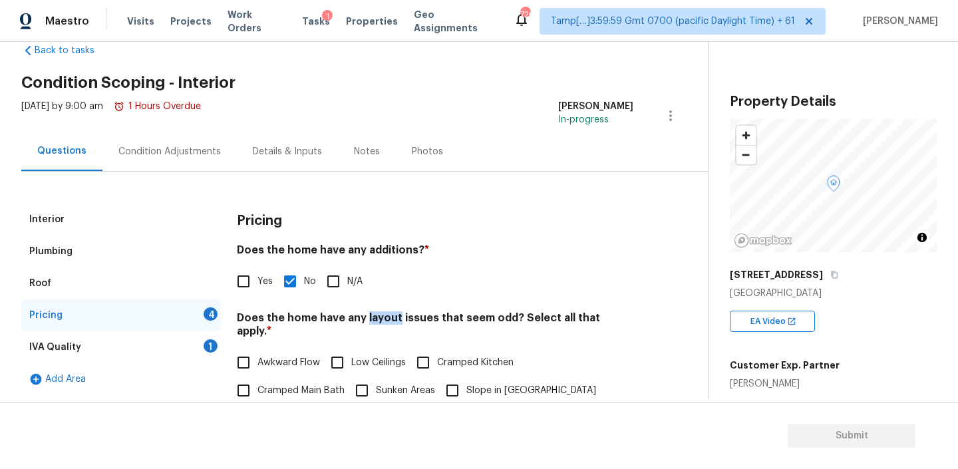
click at [377, 324] on h4 "Does the home have any layout issues that seem odd? Select all that apply. *" at bounding box center [435, 328] width 397 height 32
copy h4 "layout"
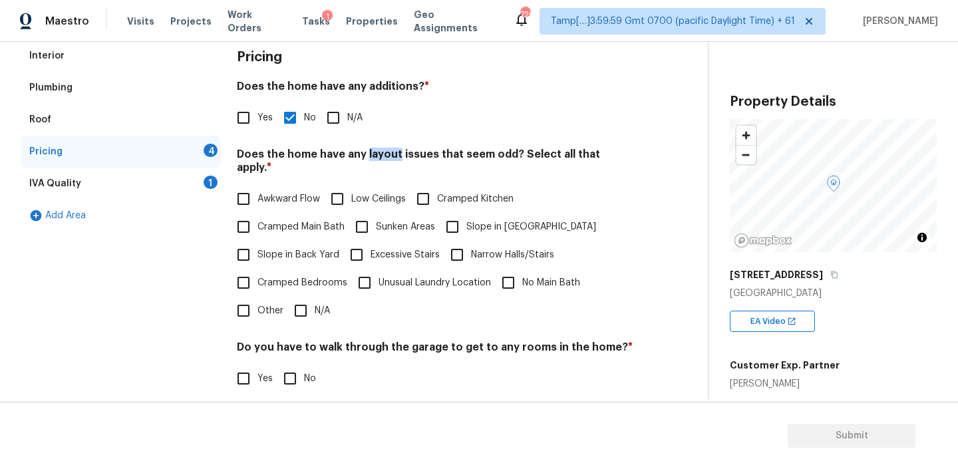
scroll to position [200, 0]
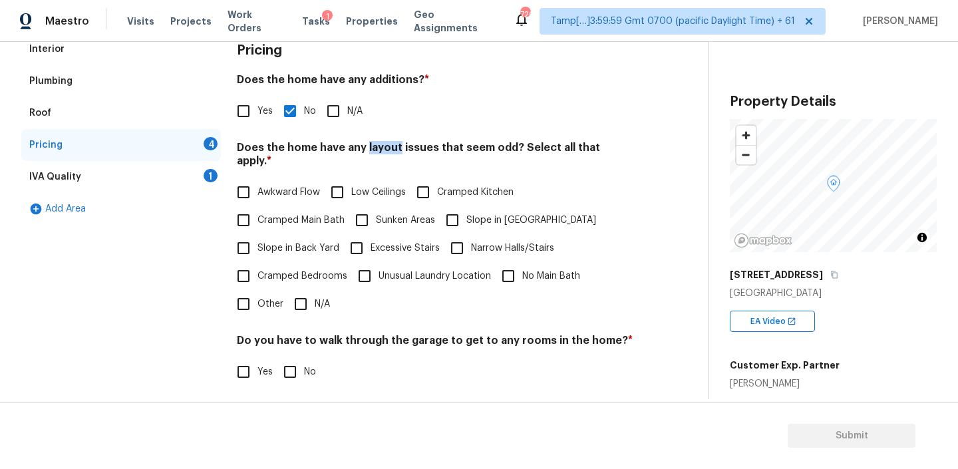
click at [305, 290] on input "N/A" at bounding box center [301, 304] width 28 height 28
checkbox input "true"
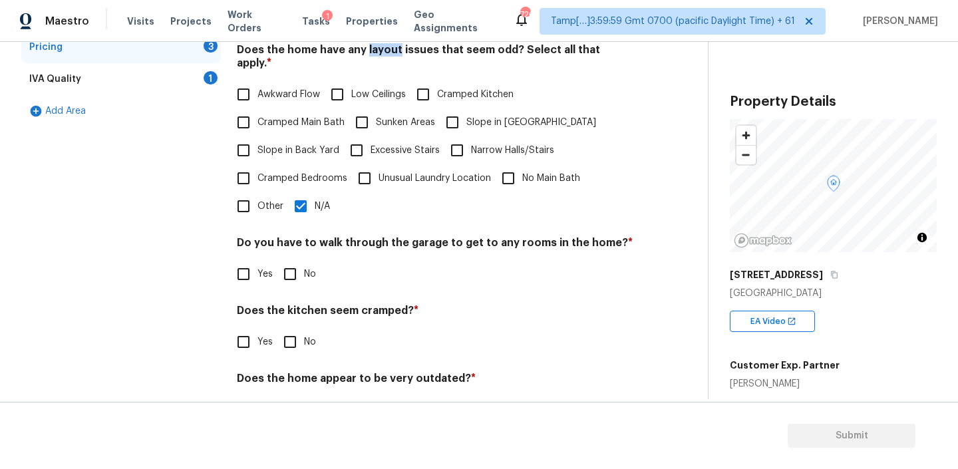
scroll to position [329, 0]
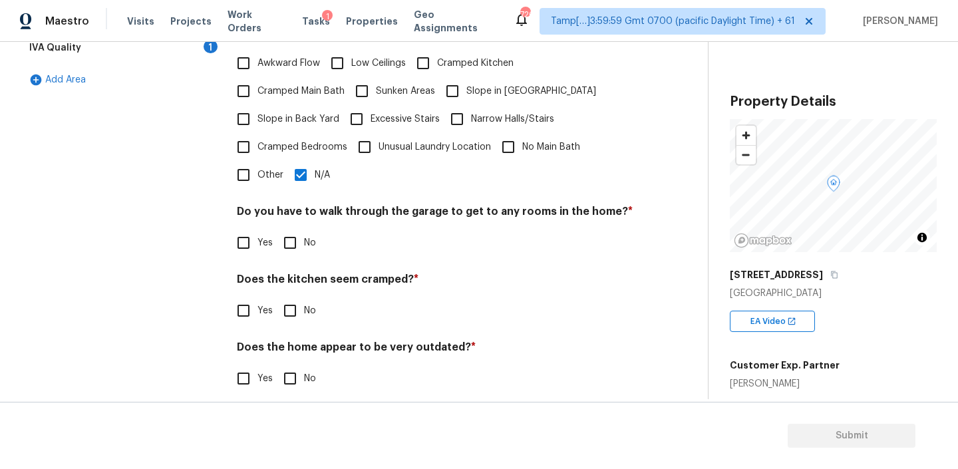
click at [298, 232] on input "No" at bounding box center [290, 243] width 28 height 28
checkbox input "true"
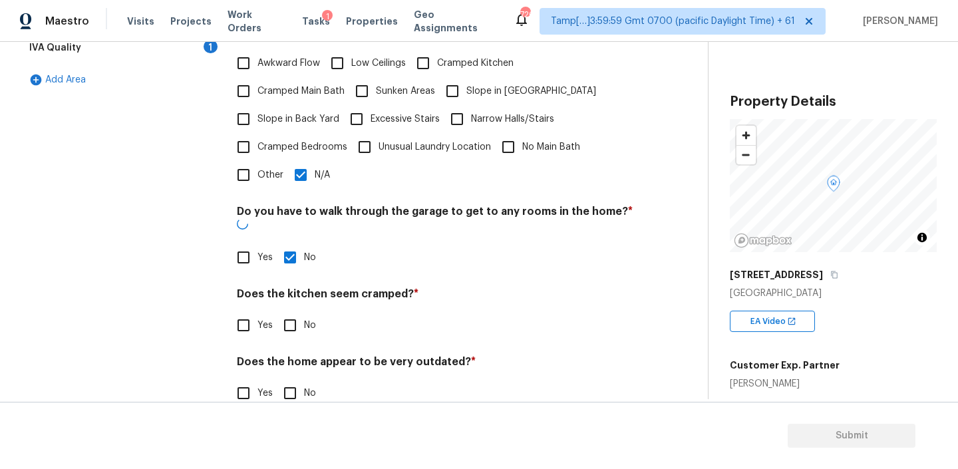
click at [276, 312] on input "No" at bounding box center [290, 326] width 28 height 28
checkbox input "true"
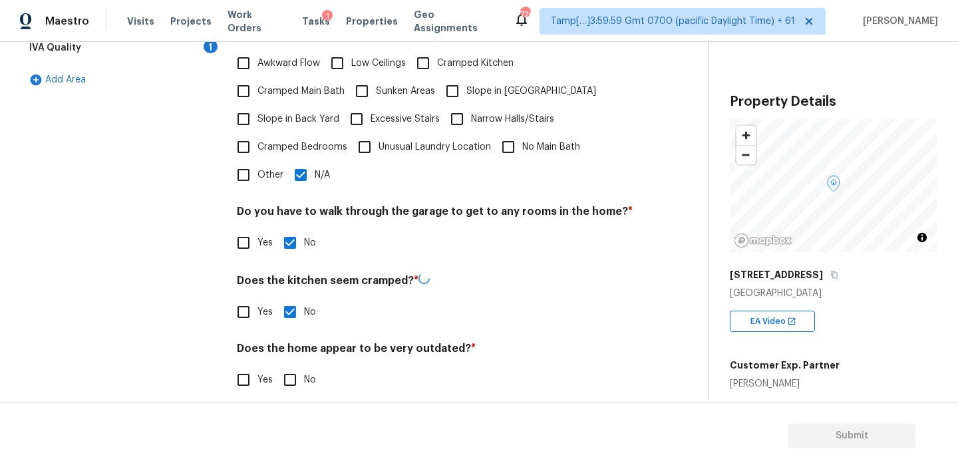
click at [283, 368] on input "No" at bounding box center [290, 380] width 28 height 28
checkbox input "true"
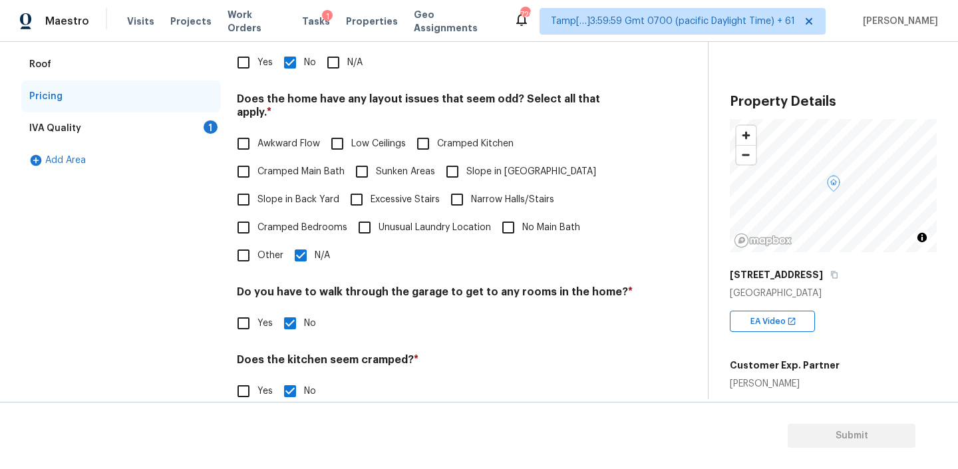
click at [125, 124] on div "IVA Quality 1" at bounding box center [121, 128] width 200 height 32
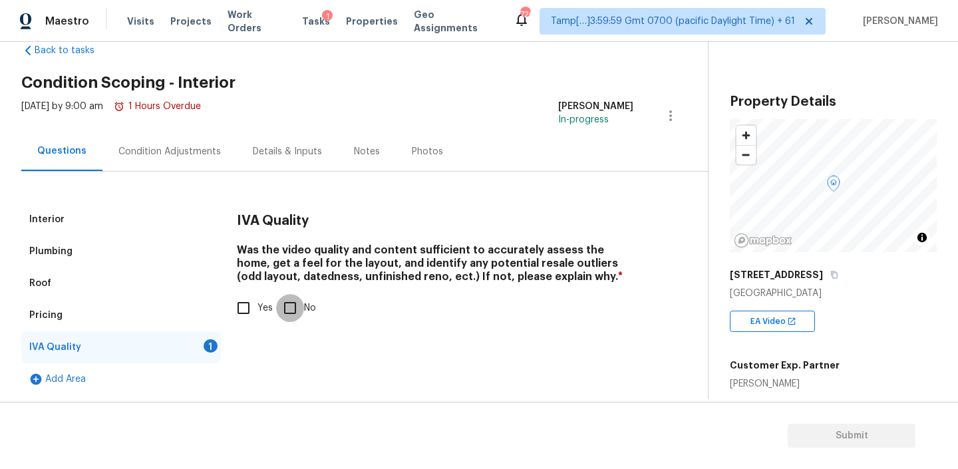
click at [289, 306] on input "No" at bounding box center [290, 308] width 28 height 28
checkbox input "true"
click at [276, 327] on input "text" at bounding box center [435, 341] width 397 height 31
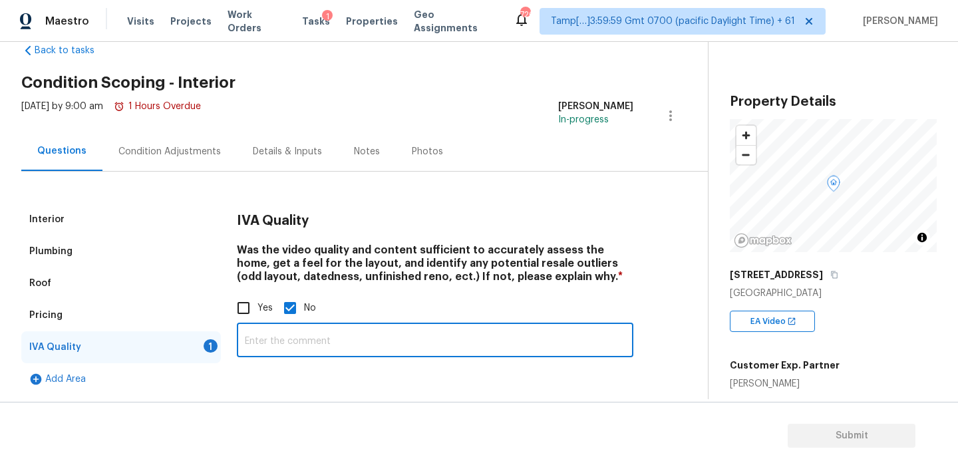
paste input "Seller did not want his home video taken"
type input "Seller did not want his home video taken"
click at [186, 148] on div "Condition Adjustments" at bounding box center [169, 151] width 103 height 13
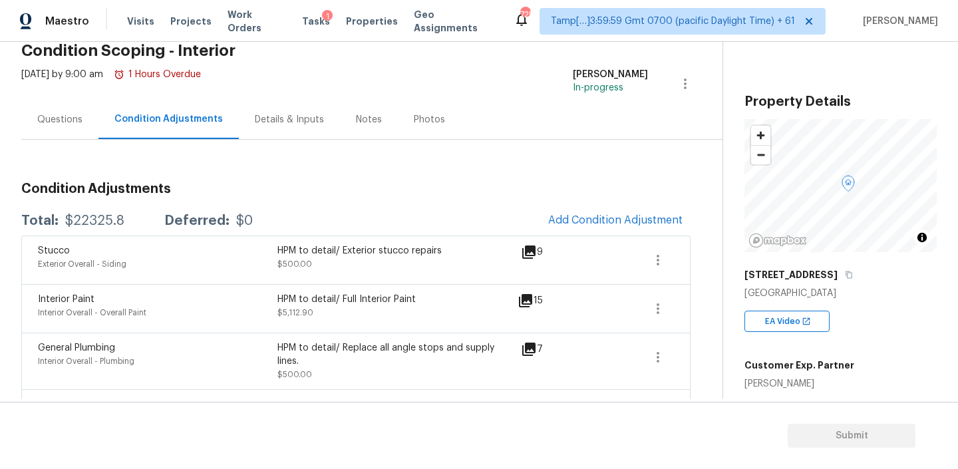
scroll to position [37, 0]
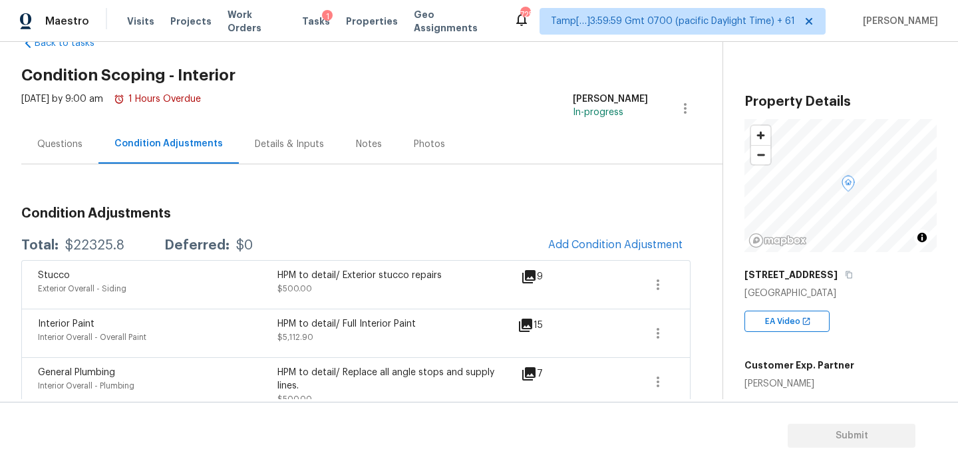
click at [357, 145] on div "Notes" at bounding box center [369, 144] width 26 height 13
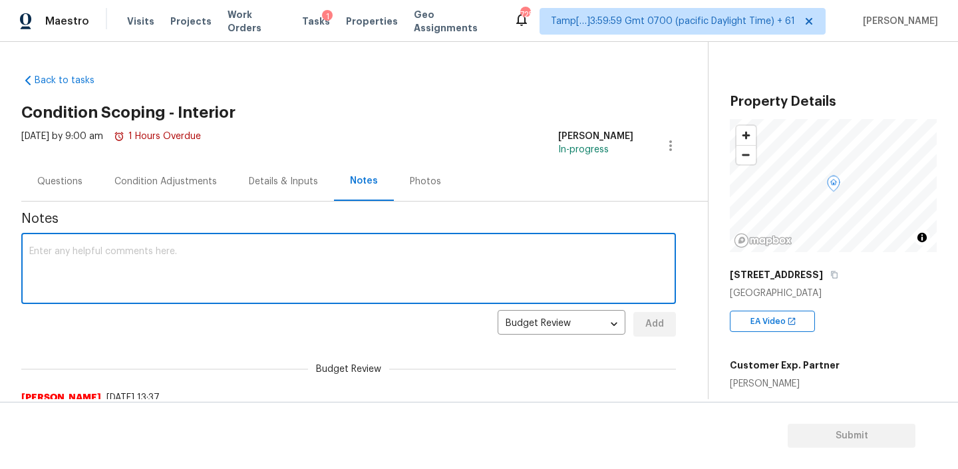
click at [137, 270] on textarea at bounding box center [348, 270] width 639 height 47
type textarea "IVA completed!"
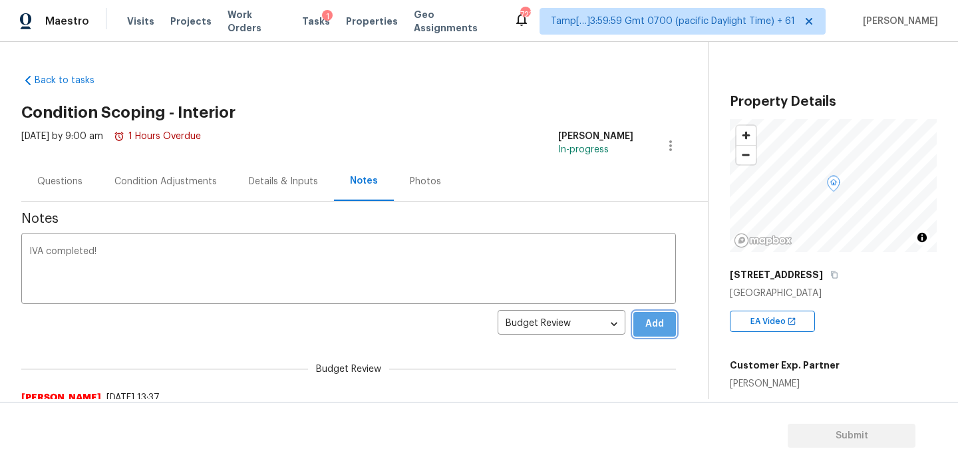
click at [669, 321] on button "Add" at bounding box center [655, 324] width 43 height 25
click at [169, 182] on div "Condition Adjustments" at bounding box center [165, 181] width 103 height 13
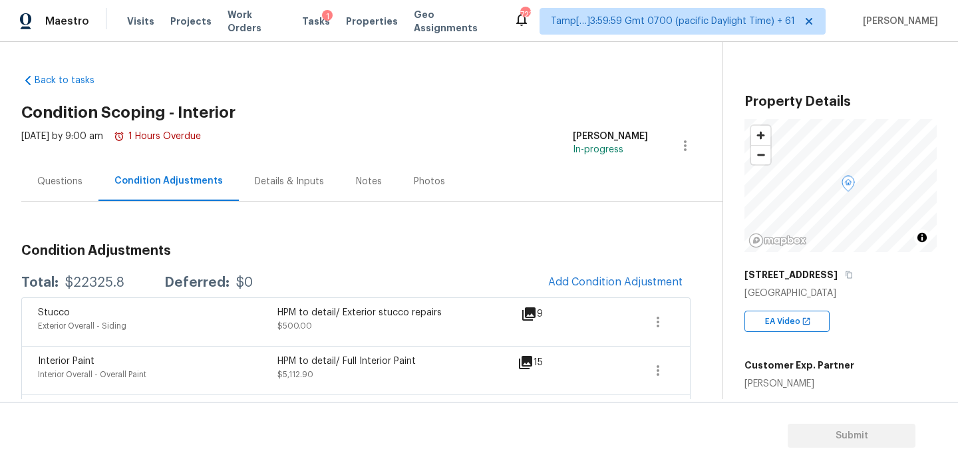
click at [69, 178] on div "Questions" at bounding box center [59, 181] width 45 height 13
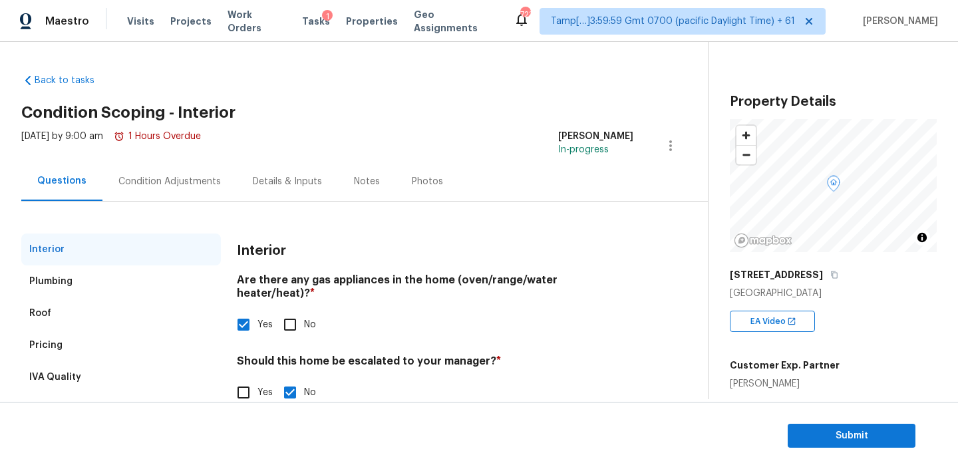
scroll to position [30, 0]
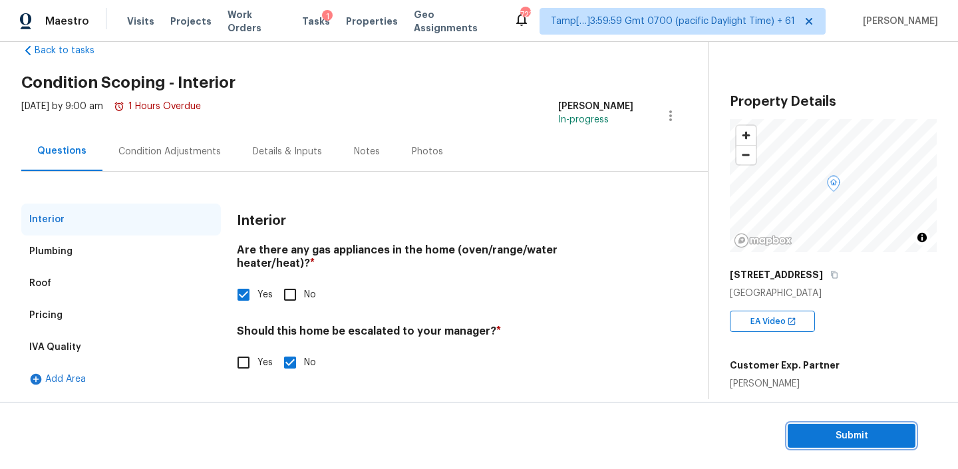
click at [856, 438] on span "Submit" at bounding box center [852, 436] width 106 height 17
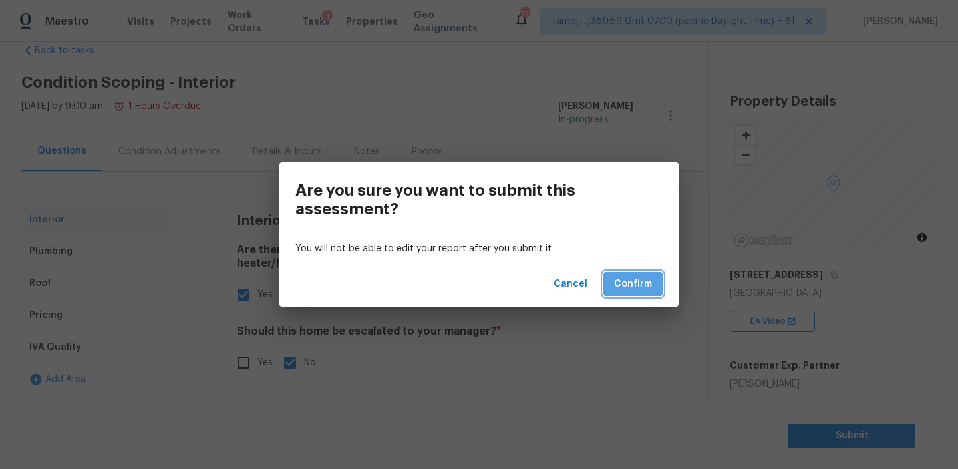
click at [631, 286] on span "Confirm" at bounding box center [633, 284] width 38 height 17
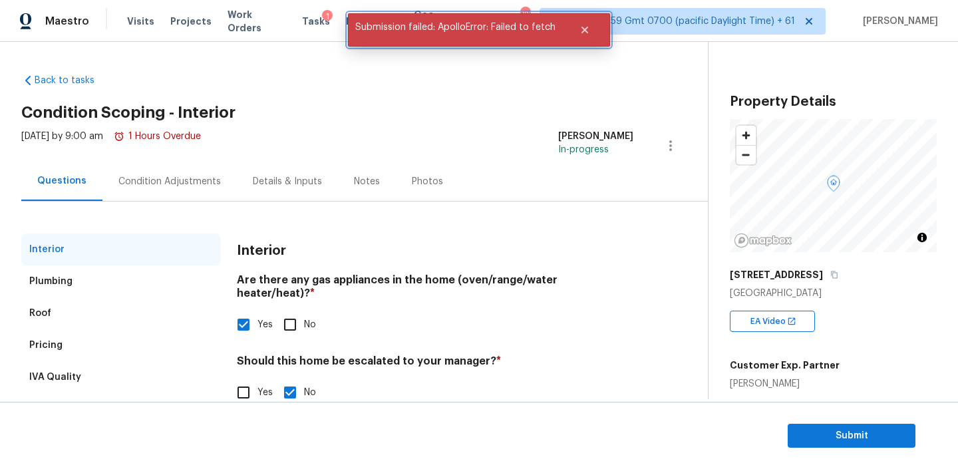
click at [524, 41] on span "Submission failed: ApolloError: Failed to fetch" at bounding box center [455, 27] width 215 height 28
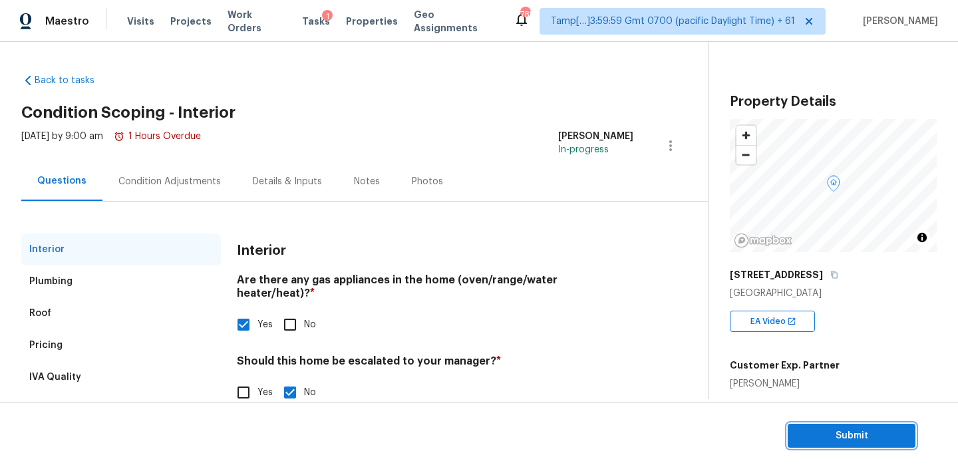
click at [847, 427] on button "Submit" at bounding box center [852, 436] width 128 height 25
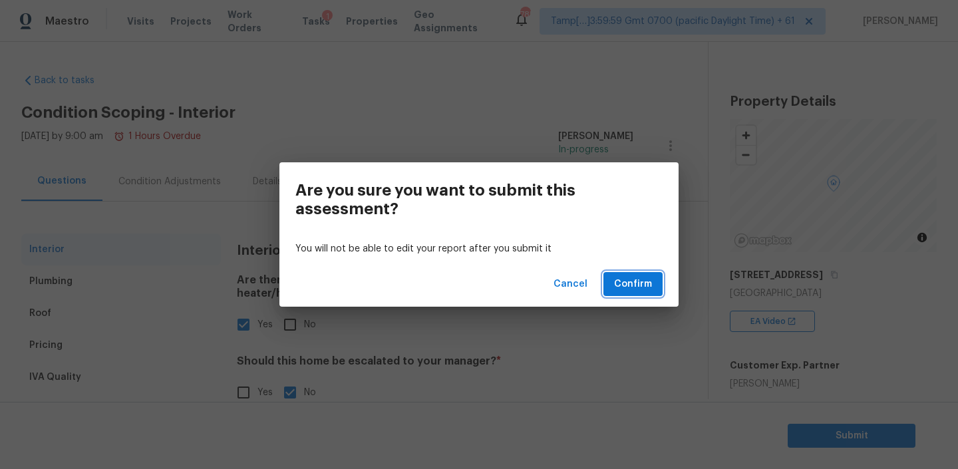
click at [639, 282] on span "Confirm" at bounding box center [633, 284] width 38 height 17
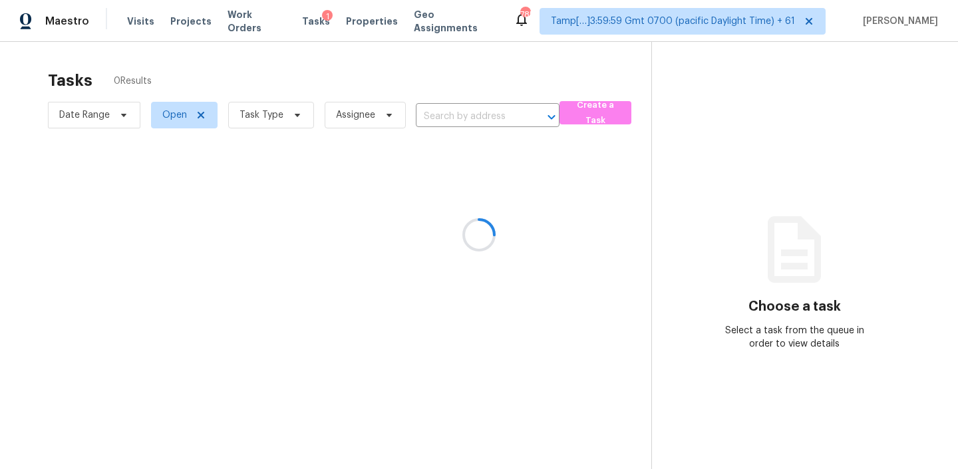
click at [487, 112] on div at bounding box center [479, 234] width 958 height 469
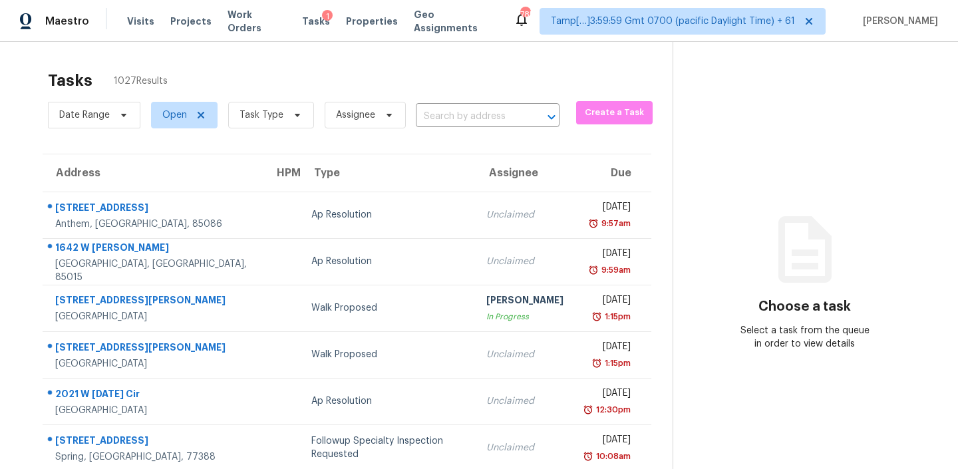
click at [483, 105] on div "Date Range Open Task Type Assignee ​" at bounding box center [304, 115] width 512 height 35
click at [467, 116] on input "text" at bounding box center [469, 116] width 106 height 21
paste input "16007 Gino Park San Antonio, TX, 78247"
type input "16007 Gino Park San Antonio, TX, 78247"
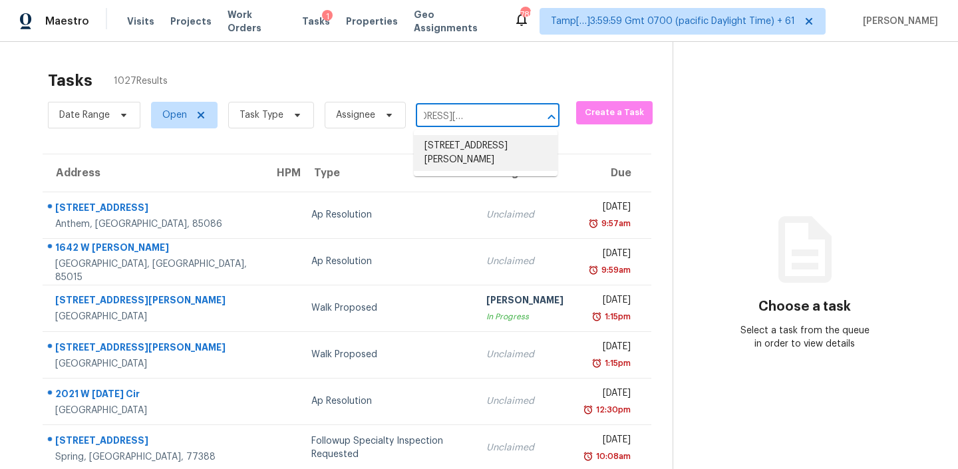
click at [453, 152] on li "16007 Gino Park, San Antonio, TX 78247" at bounding box center [486, 153] width 144 height 36
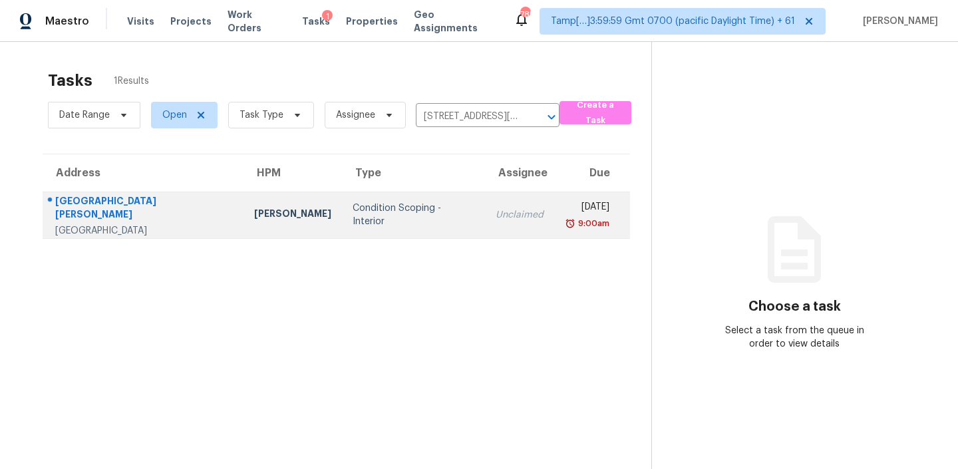
click at [485, 207] on td "Unclaimed" at bounding box center [519, 215] width 69 height 47
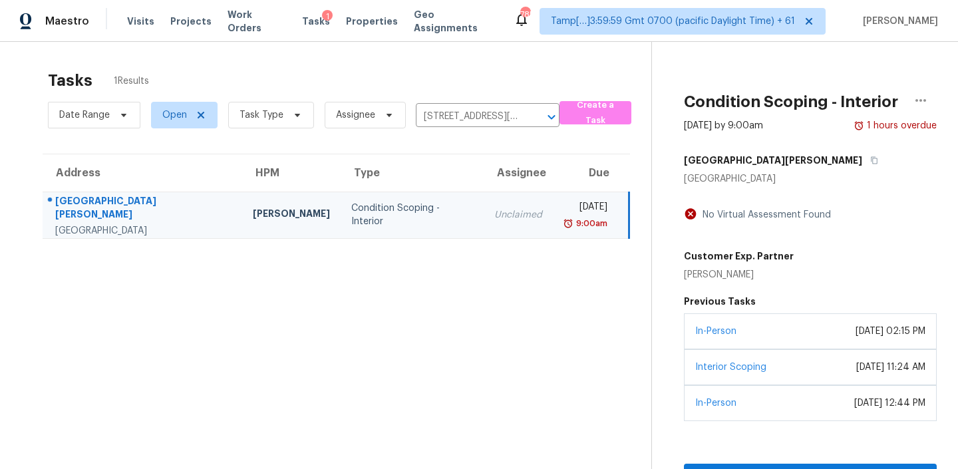
scroll to position [42, 0]
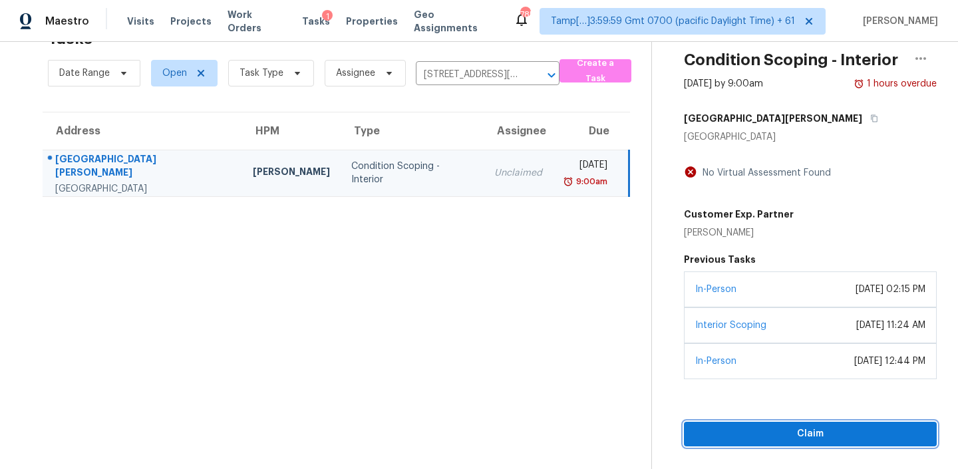
click at [767, 434] on span "Claim" at bounding box center [811, 434] width 232 height 17
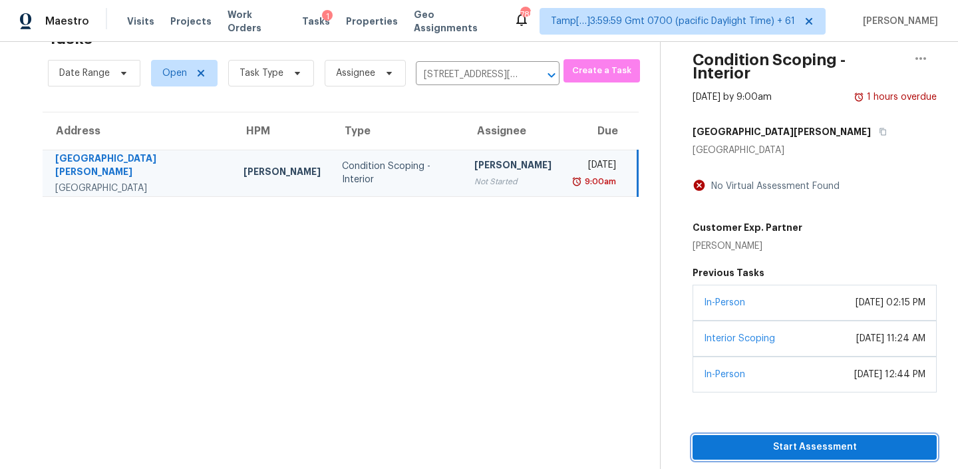
click at [767, 439] on span "Start Assessment" at bounding box center [815, 447] width 223 height 17
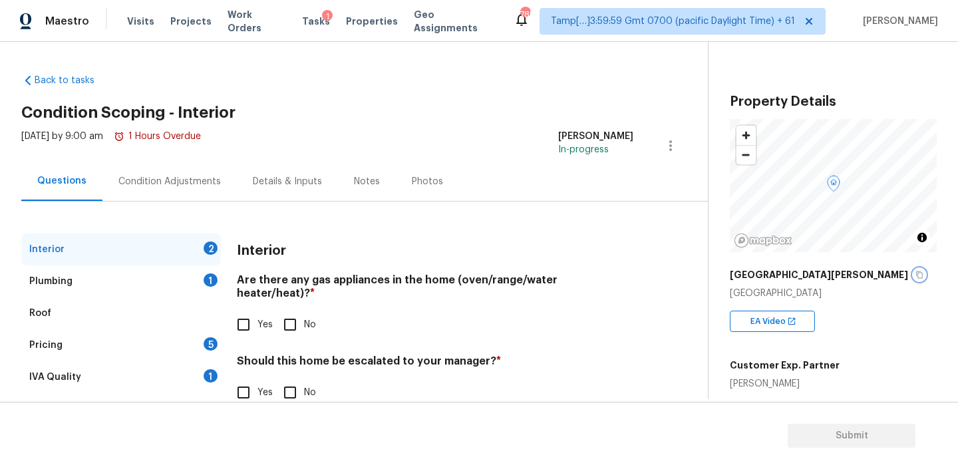
click at [916, 273] on icon "button" at bounding box center [920, 275] width 8 height 8
click at [250, 311] on input "Yes" at bounding box center [244, 325] width 28 height 28
checkbox input "true"
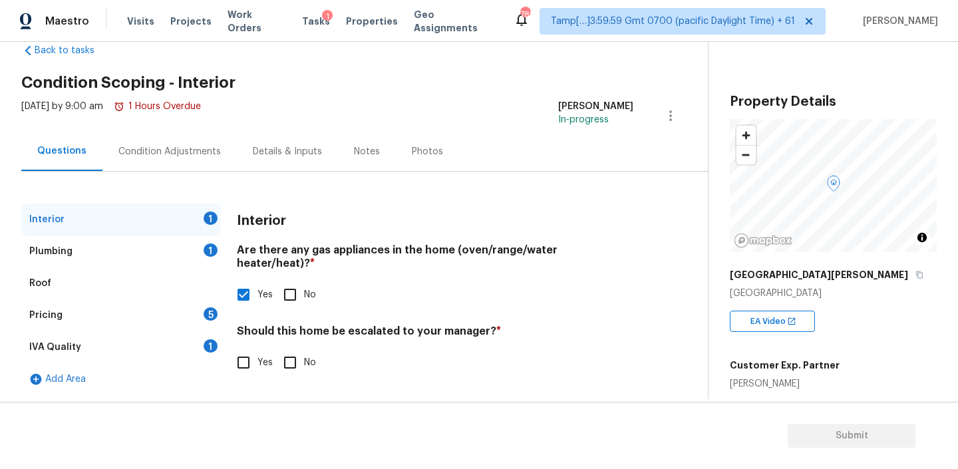
click at [245, 349] on input "Yes" at bounding box center [244, 363] width 28 height 28
checkbox input "true"
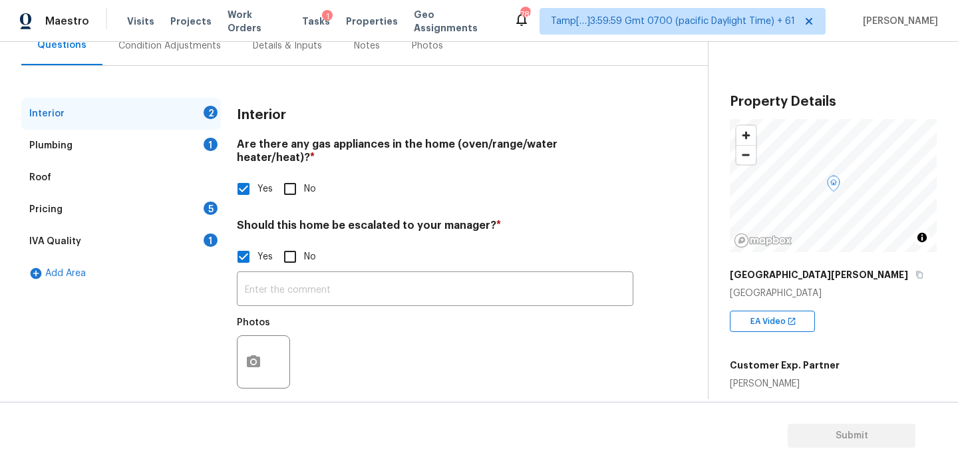
scroll to position [140, 0]
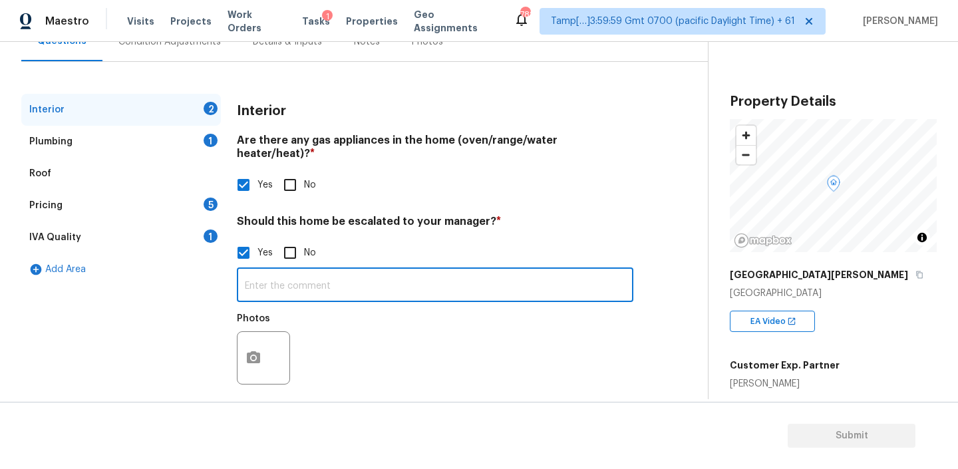
click at [320, 274] on input "text" at bounding box center [435, 286] width 397 height 31
paste input "Foundation issues present"
click at [270, 331] on div at bounding box center [263, 357] width 53 height 53
click at [389, 276] on input "Foundation issues present" at bounding box center [435, 286] width 397 height 31
click at [462, 271] on input "Foundation issues present" at bounding box center [435, 286] width 397 height 31
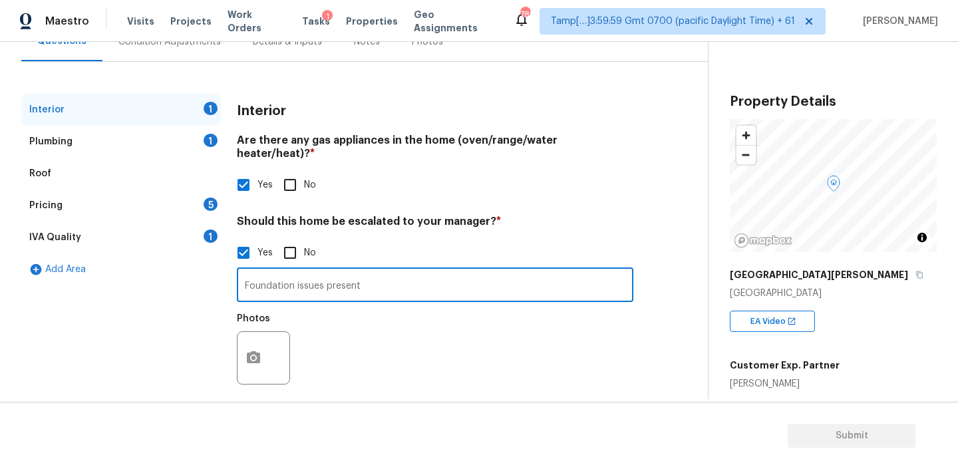
click at [434, 273] on input "Foundation issues present" at bounding box center [435, 286] width 397 height 31
click at [419, 274] on input "Foundation issues present 00:13, 00:16, 00:21," at bounding box center [435, 286] width 397 height 31
click at [504, 273] on input "Foundation issues present 00:13, 00:16, 00:20, 00:21," at bounding box center [435, 286] width 397 height 31
type input "Foundation issues present 00:13, 00:16, 00:20, 00:21, 00:36, 01:19"
click at [262, 343] on button "button" at bounding box center [254, 358] width 32 height 52
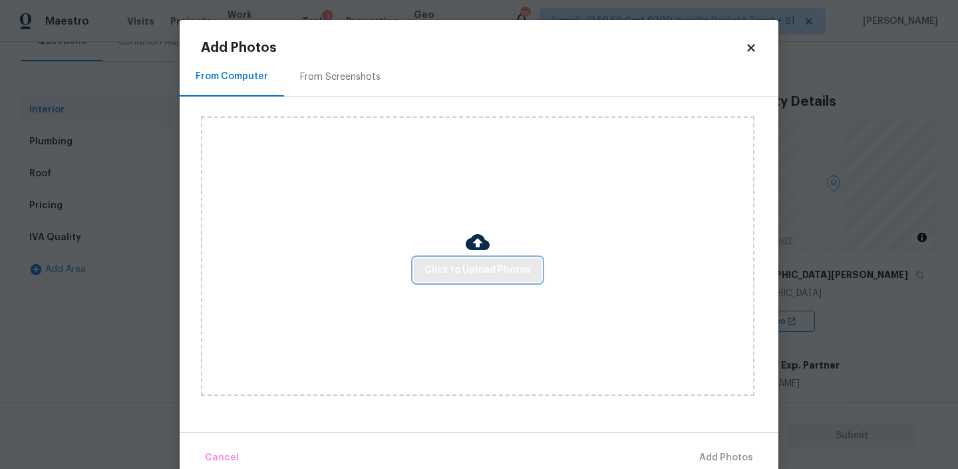
click at [446, 269] on span "Click to Upload Photos" at bounding box center [478, 270] width 106 height 17
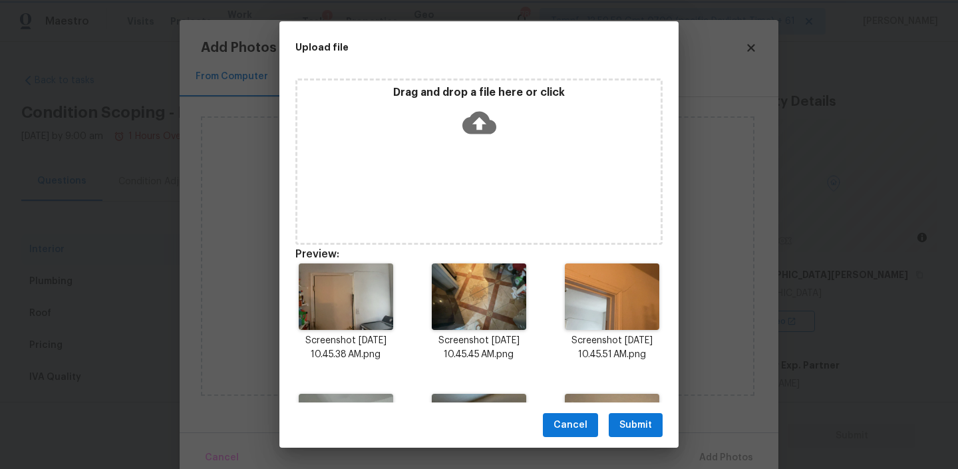
scroll to position [140, 0]
click at [620, 417] on button "Submit" at bounding box center [636, 425] width 54 height 25
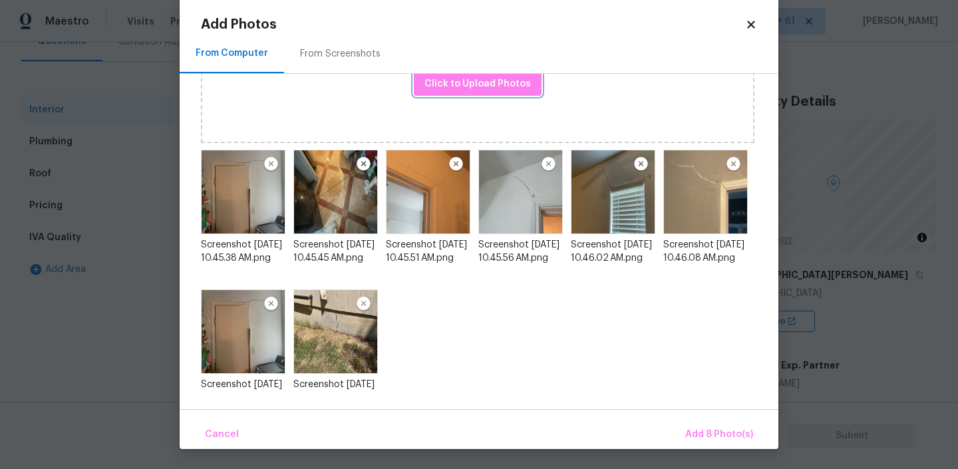
scroll to position [97, 0]
click at [270, 302] on img at bounding box center [271, 304] width 17 height 16
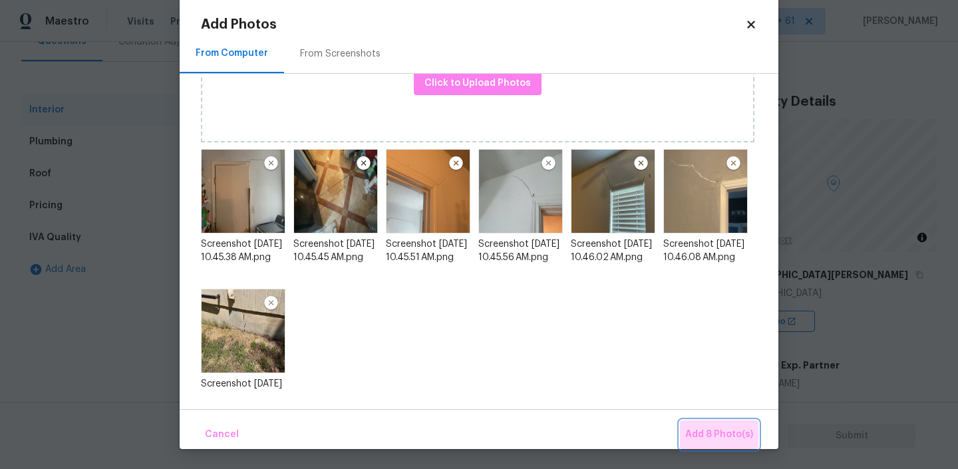
click at [722, 423] on button "Add 8 Photo(s)" at bounding box center [719, 435] width 79 height 29
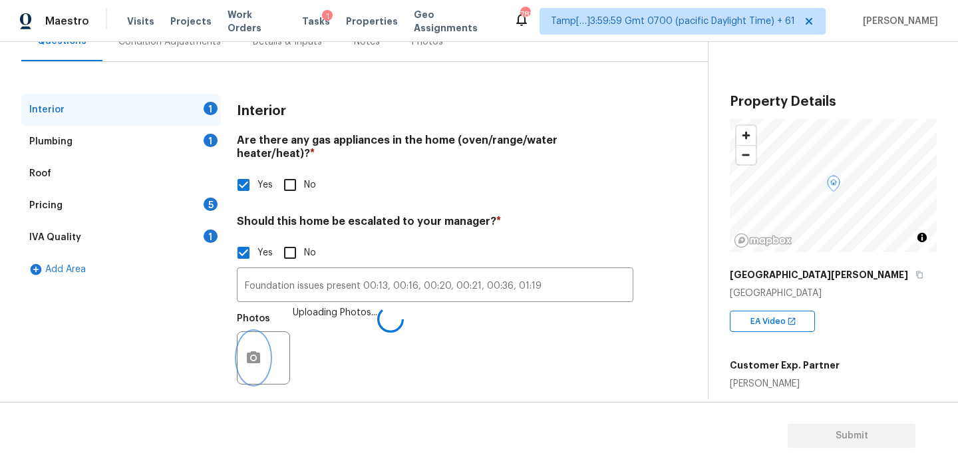
scroll to position [0, 0]
click at [89, 142] on div "Plumbing 1" at bounding box center [121, 142] width 200 height 32
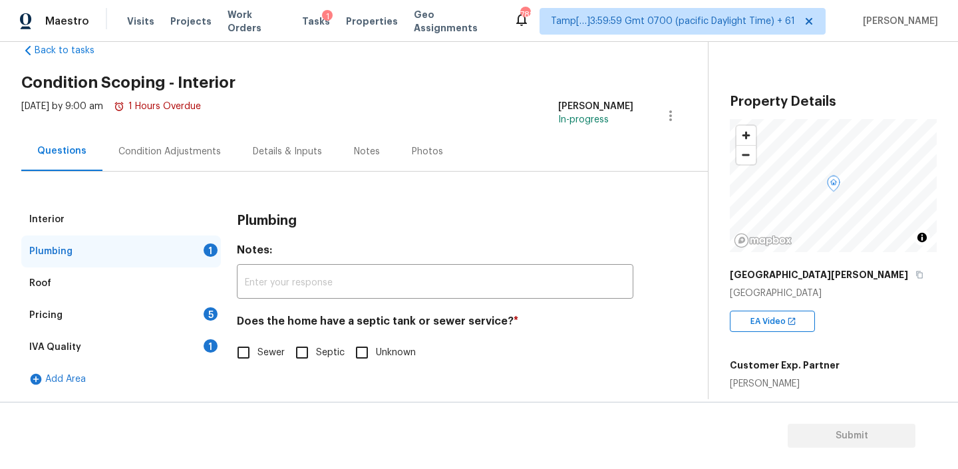
scroll to position [30, 0]
click at [253, 352] on input "Sewer" at bounding box center [244, 353] width 28 height 28
checkbox input "true"
click at [126, 318] on div "Pricing 5" at bounding box center [121, 316] width 200 height 32
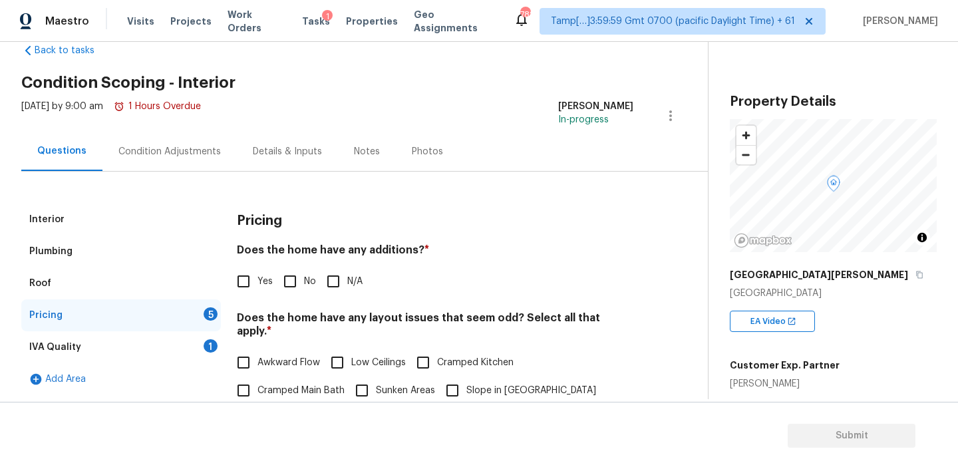
click at [384, 254] on h4 "Does the home have any additions? *" at bounding box center [435, 253] width 397 height 19
copy h4 "additions"
click at [301, 284] on input "No" at bounding box center [290, 282] width 28 height 28
checkbox input "true"
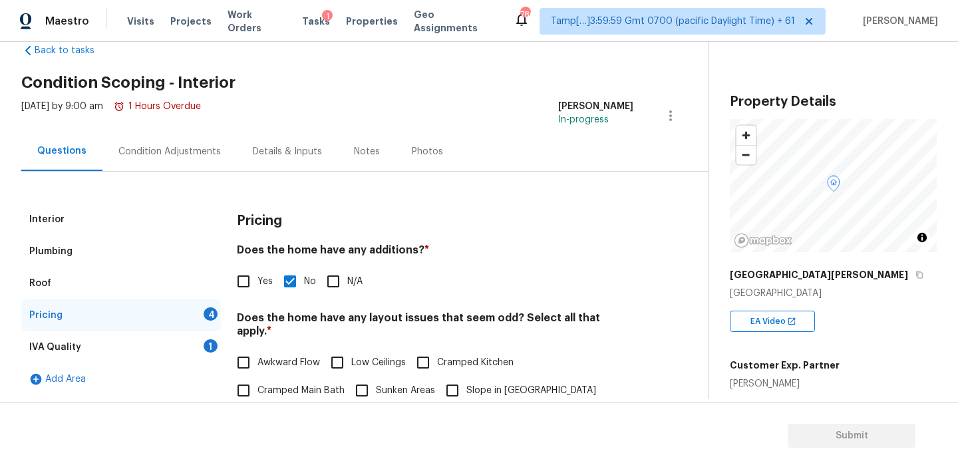
click at [377, 318] on h4 "Does the home have any layout issues that seem odd? Select all that apply. *" at bounding box center [435, 328] width 397 height 32
copy h4 "layout"
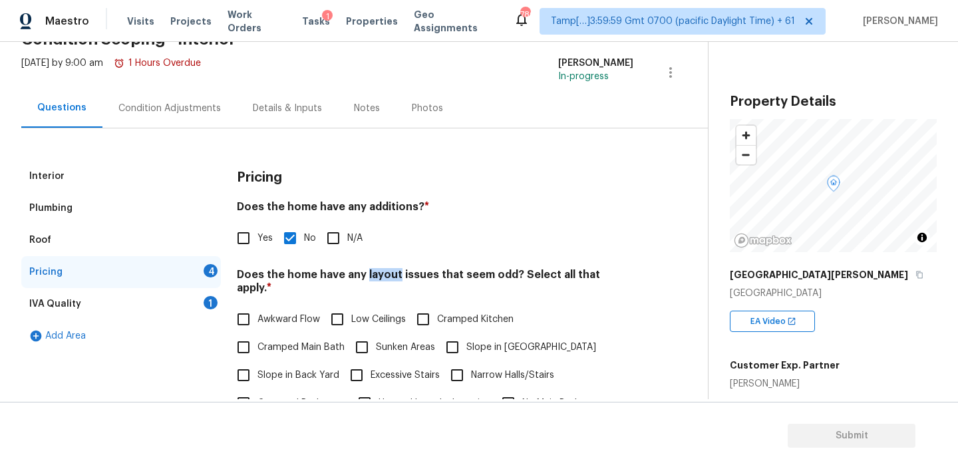
click at [449, 333] on input "Slope in [GEOGRAPHIC_DATA]" at bounding box center [453, 347] width 28 height 28
checkbox input "true"
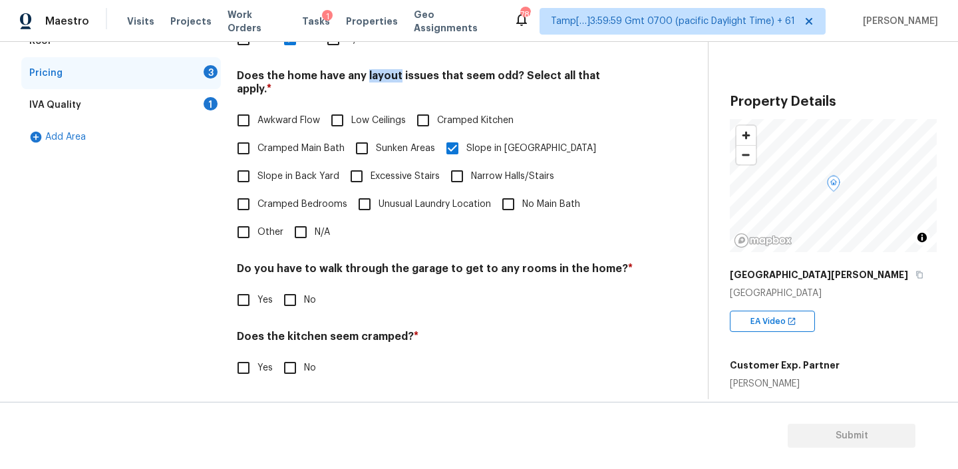
scroll to position [282, 0]
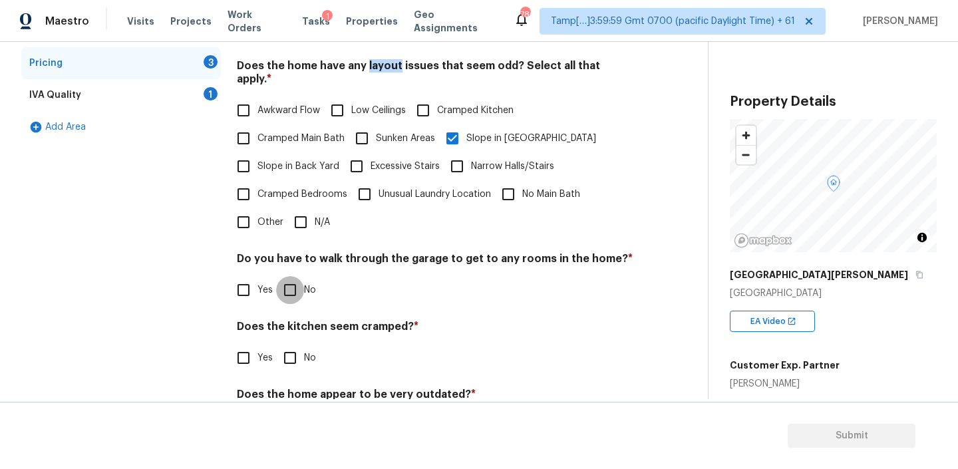
click at [293, 276] on input "No" at bounding box center [290, 290] width 28 height 28
checkbox input "true"
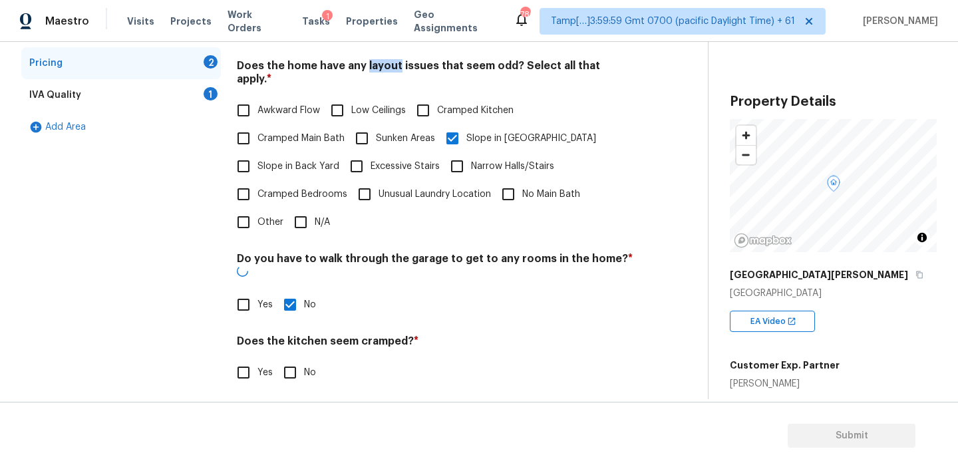
click at [290, 359] on input "No" at bounding box center [290, 373] width 28 height 28
checkbox input "true"
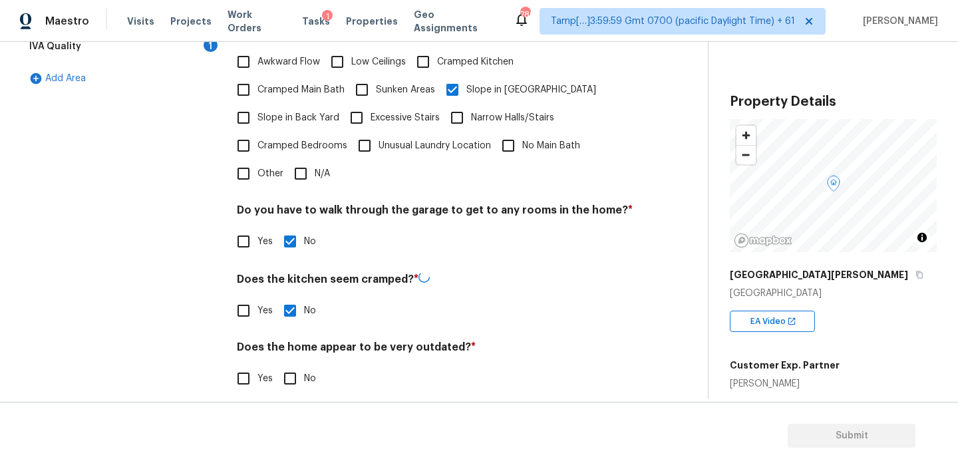
scroll to position [329, 0]
click at [284, 365] on input "No" at bounding box center [290, 379] width 28 height 28
checkbox input "true"
click at [121, 55] on div "IVA Quality 1" at bounding box center [121, 48] width 200 height 32
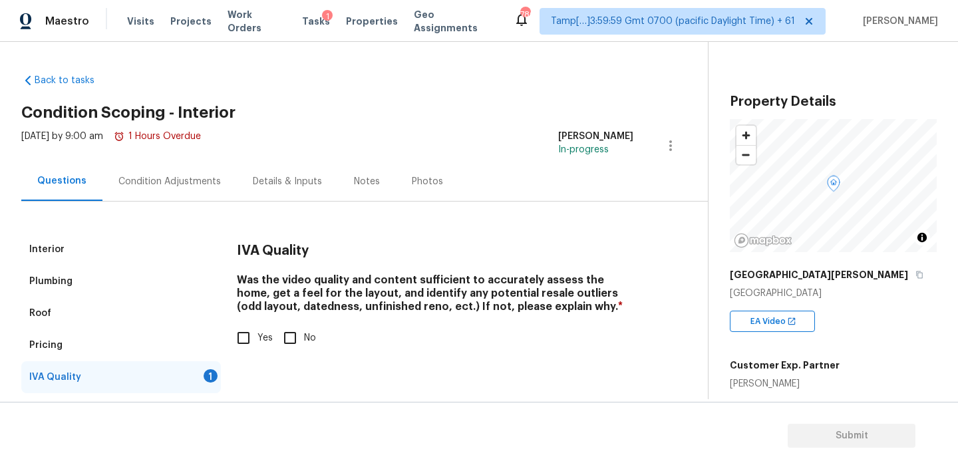
scroll to position [30, 0]
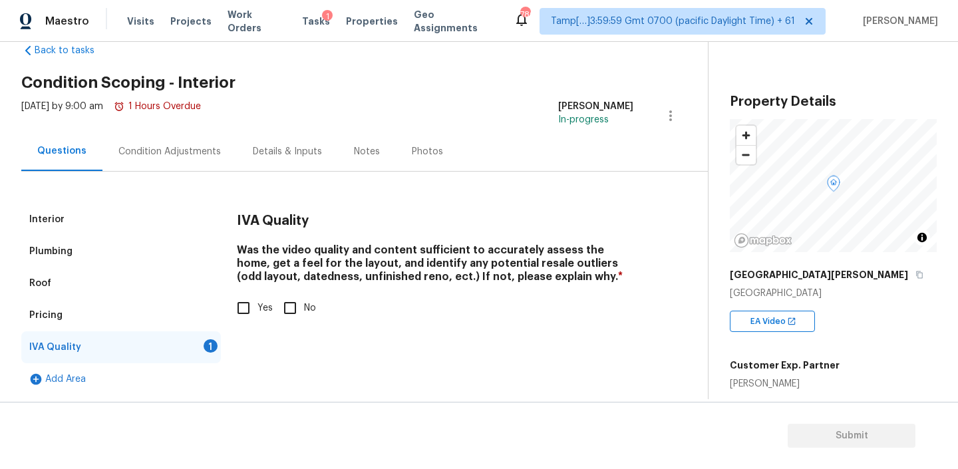
click at [248, 310] on input "Yes" at bounding box center [244, 308] width 28 height 28
checkbox input "true"
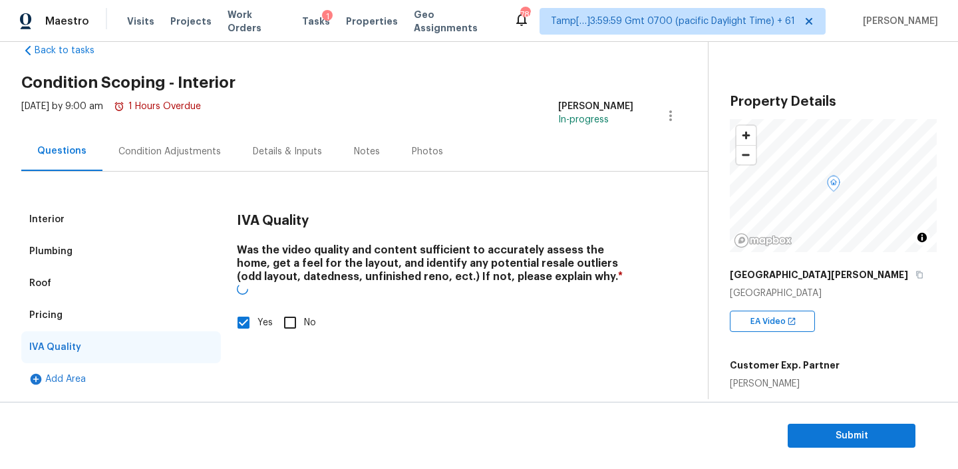
click at [193, 142] on div "Condition Adjustments" at bounding box center [170, 151] width 134 height 39
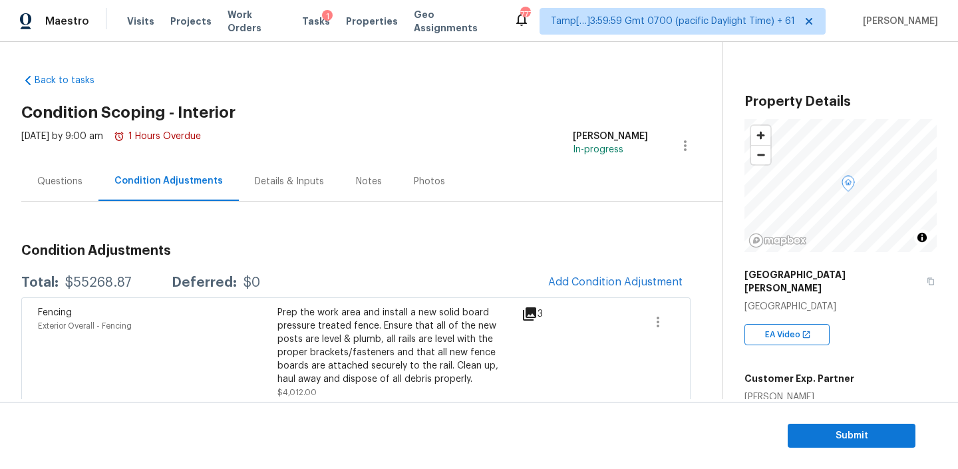
click at [356, 182] on div "Notes" at bounding box center [369, 181] width 26 height 13
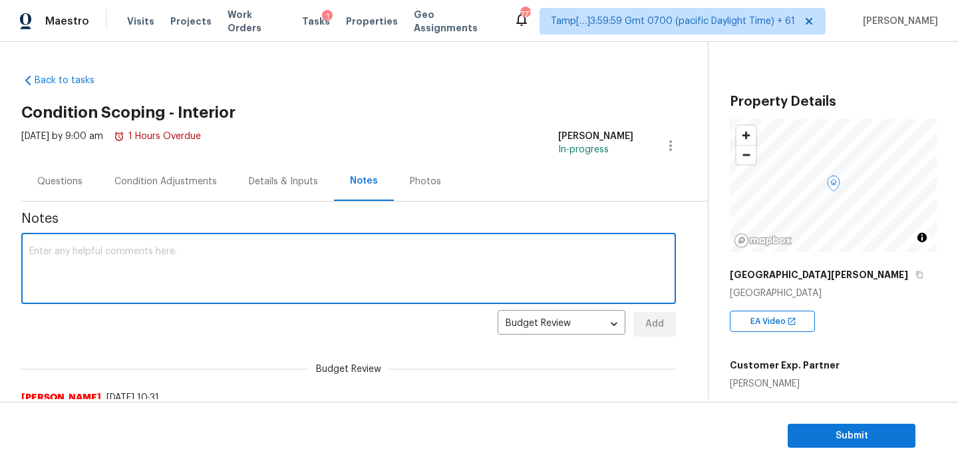
click at [188, 268] on textarea at bounding box center [348, 270] width 639 height 47
type textarea "IVA completed!"
click at [638, 328] on button "Add" at bounding box center [655, 324] width 43 height 25
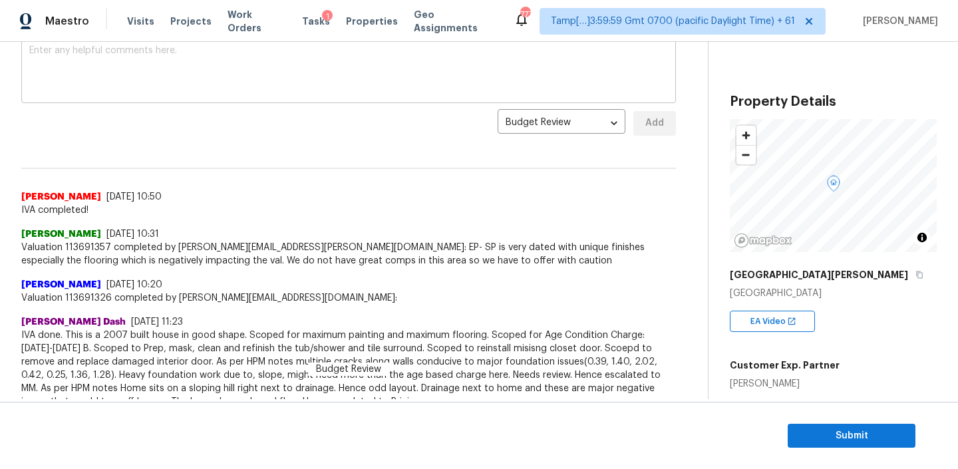
scroll to position [214, 0]
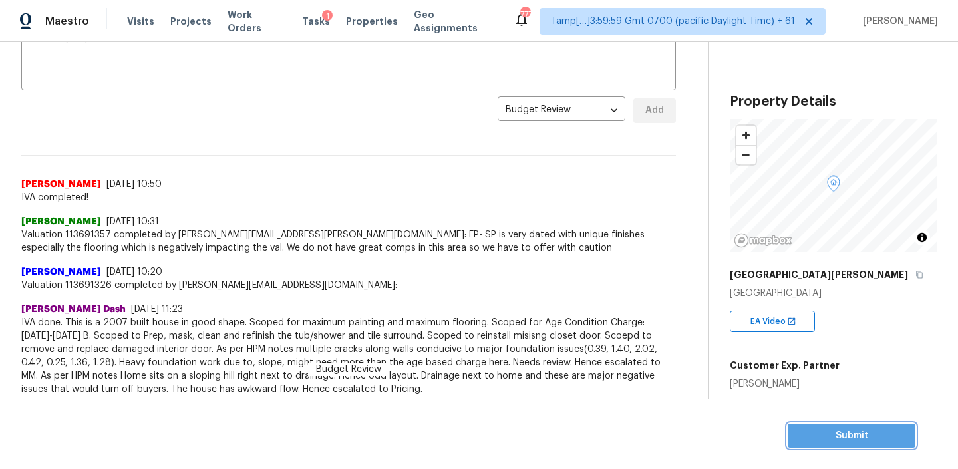
click at [853, 429] on span "Submit" at bounding box center [852, 436] width 106 height 17
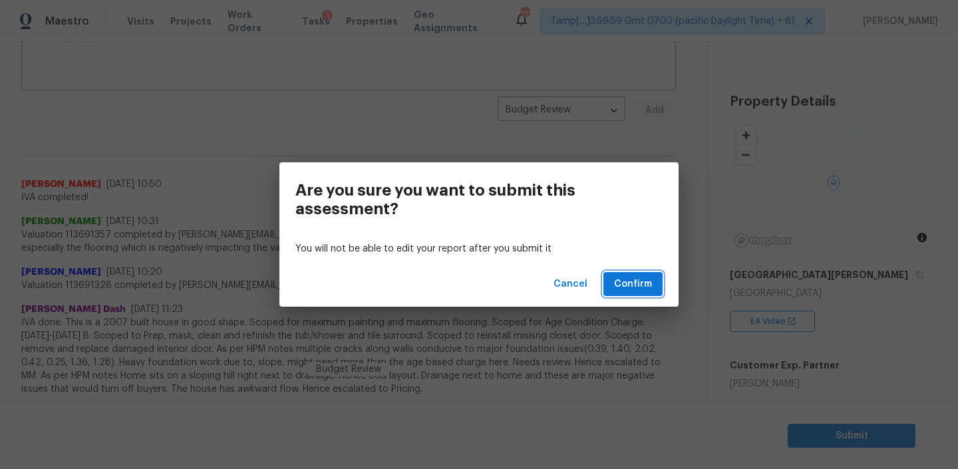
click at [619, 282] on span "Confirm" at bounding box center [633, 284] width 38 height 17
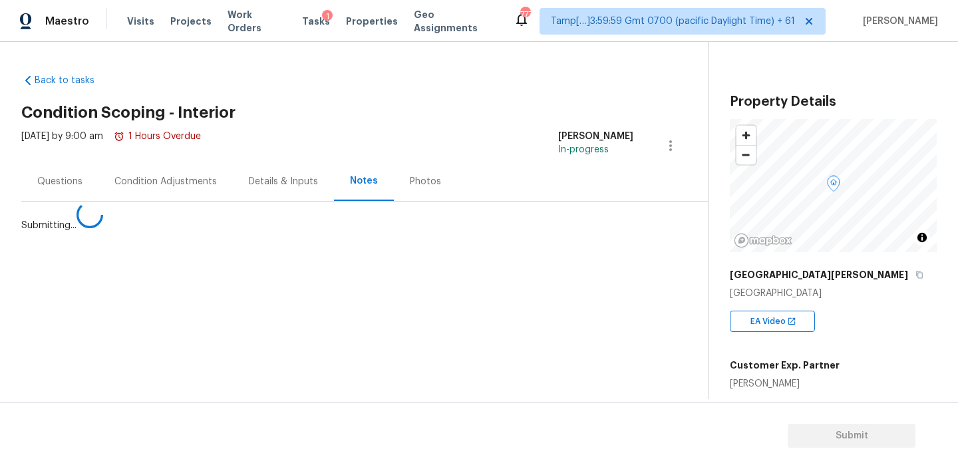
scroll to position [0, 0]
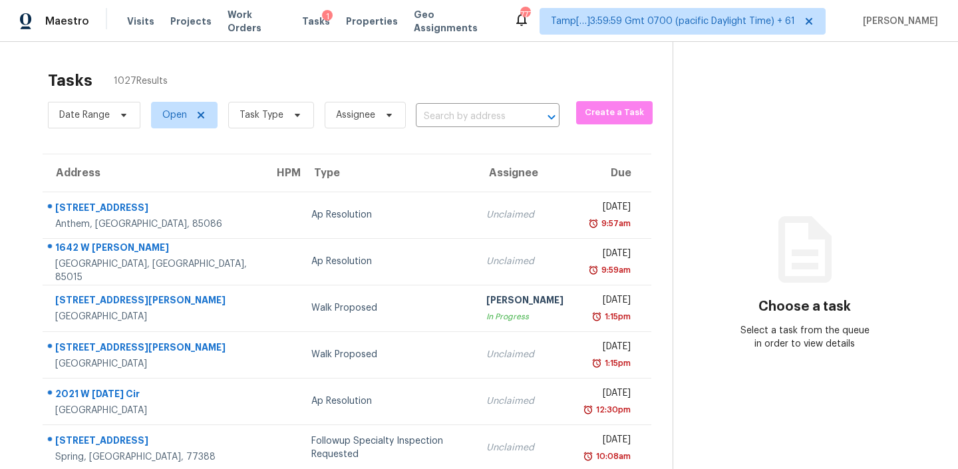
click at [476, 99] on div "Date Range Open Task Type Assignee ​" at bounding box center [304, 115] width 512 height 35
click at [475, 103] on div "Date Range Open Task Type Assignee ​" at bounding box center [304, 115] width 512 height 35
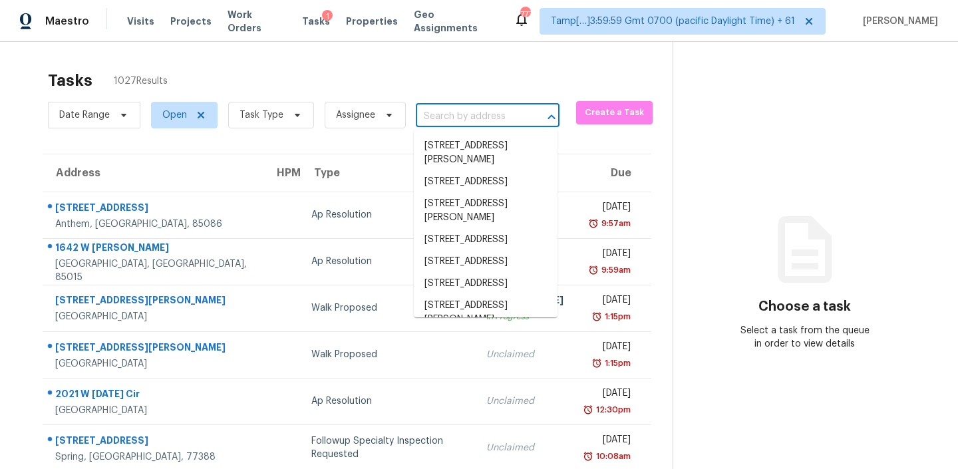
click at [473, 114] on input "text" at bounding box center [469, 116] width 106 height 21
paste input "[STREET_ADDRESS][US_STATE]"
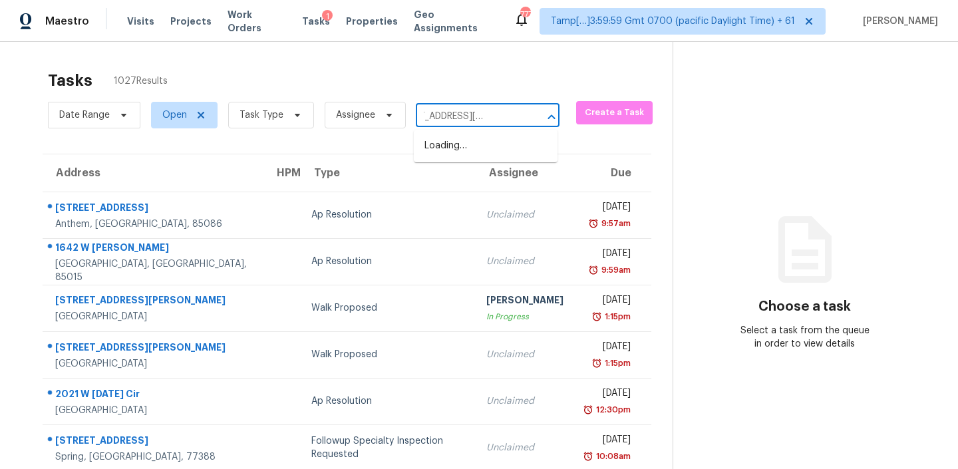
type input "[STREET_ADDRESS][US_STATE]"
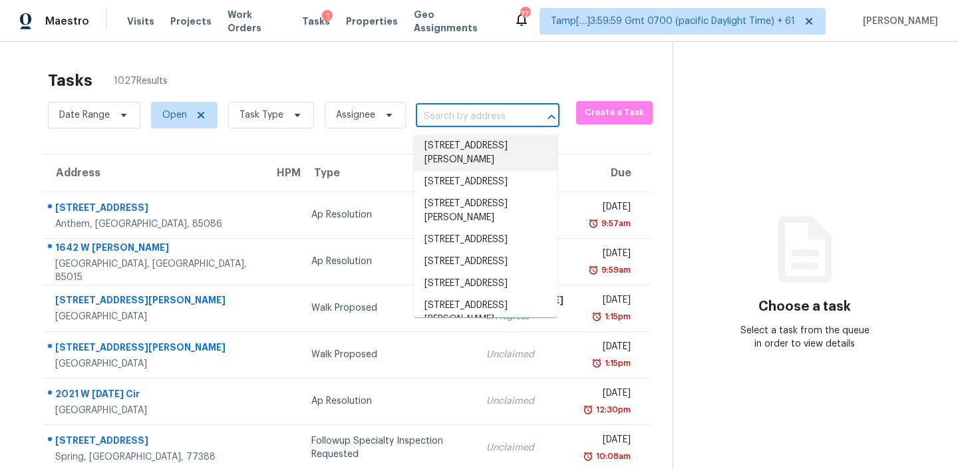
click at [476, 114] on input "text" at bounding box center [469, 116] width 106 height 21
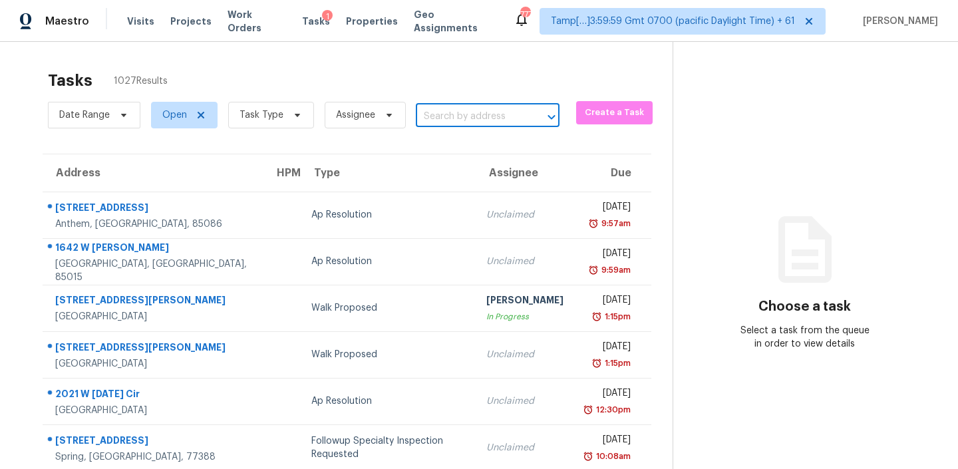
paste input "[STREET_ADDRESS][US_STATE]"
type input "[STREET_ADDRESS][US_STATE]"
click at [459, 158] on li "[STREET_ADDRESS][US_STATE]" at bounding box center [486, 153] width 144 height 36
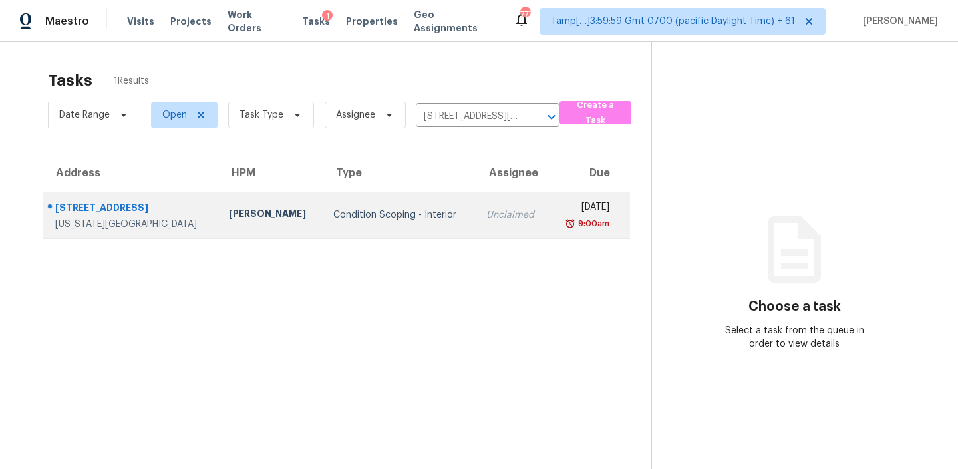
click at [409, 211] on div "Condition Scoping - Interior" at bounding box center [399, 214] width 132 height 13
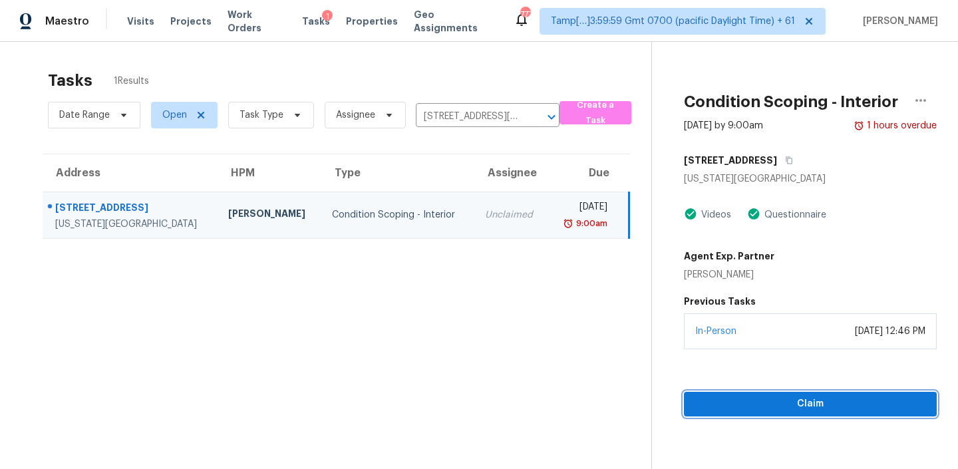
click at [716, 398] on span "Claim" at bounding box center [811, 404] width 232 height 17
click at [799, 405] on span "Start Assessment" at bounding box center [811, 404] width 232 height 17
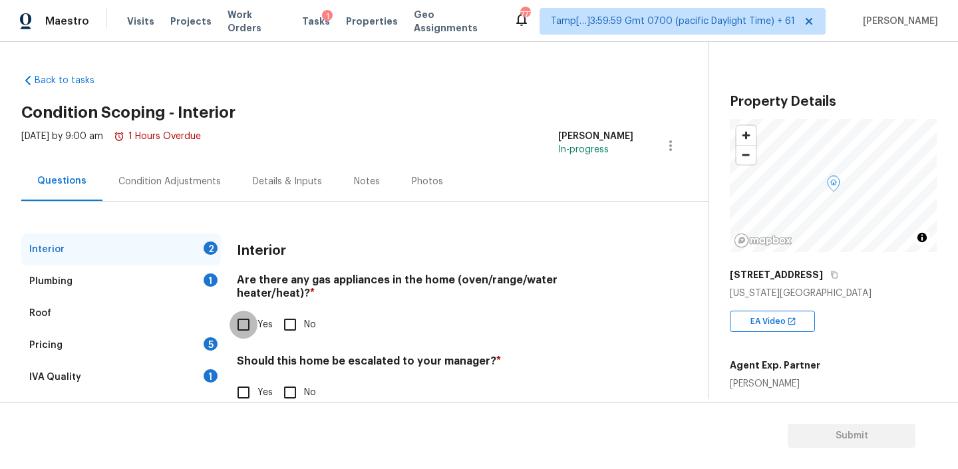
click at [248, 311] on input "Yes" at bounding box center [244, 325] width 28 height 28
checkbox input "true"
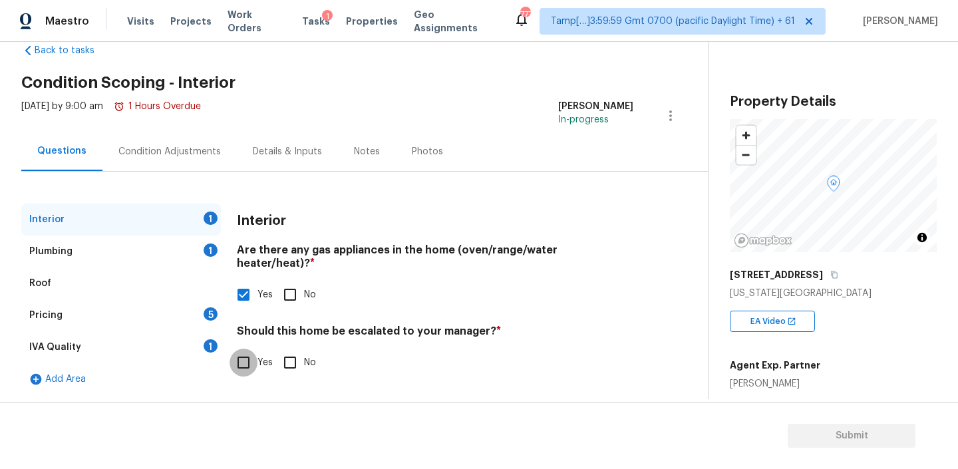
click at [242, 349] on input "Yes" at bounding box center [244, 363] width 28 height 28
checkbox input "true"
click at [357, 382] on input "text" at bounding box center [435, 396] width 397 height 31
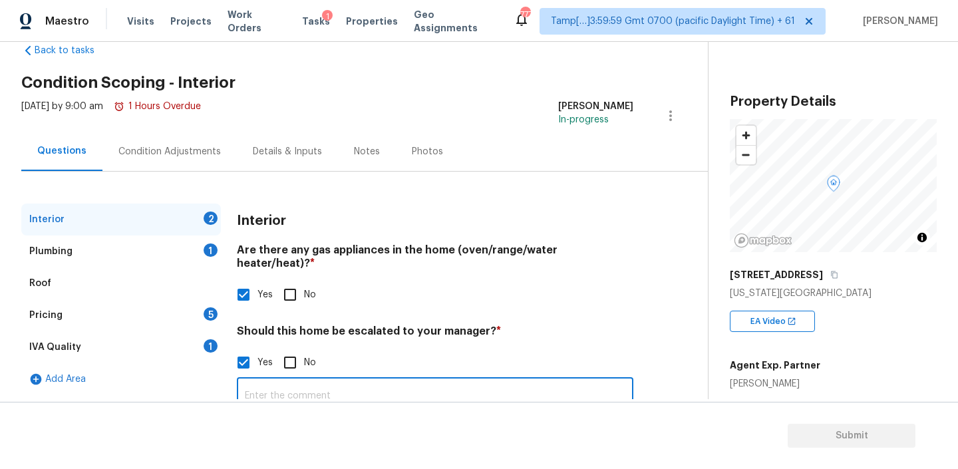
paste input "No gas meter, high reno cost, very odd layout, flooring is in different directi…"
drag, startPoint x: 592, startPoint y: 378, endPoint x: 665, endPoint y: 379, distance: 73.2
click at [665, 378] on div "Interior 1 Plumbing 1 Roof Pricing 5 IVA Quality 1 Add Area Interior Are there …" at bounding box center [348, 361] width 655 height 315
click at [607, 381] on input "No gas meter, high reno cost, very odd layout, flooring is in different directi…" at bounding box center [435, 396] width 397 height 31
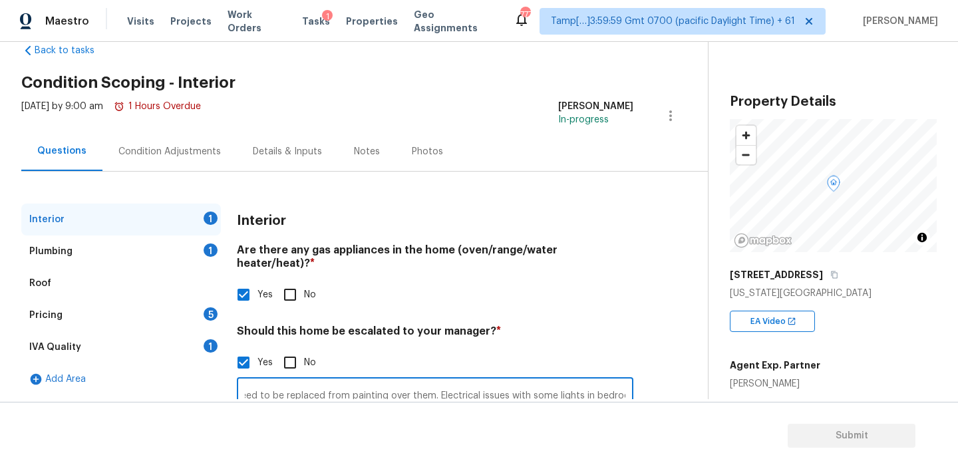
drag, startPoint x: 622, startPoint y: 382, endPoint x: 650, endPoint y: 382, distance: 28.6
click at [650, 382] on div "Interior 1 Plumbing 1 Roof Pricing 5 IVA Quality 1 Add Area Interior Are there …" at bounding box center [348, 361] width 655 height 315
click at [628, 381] on input "No gas meter, high reno cost, very odd layout, flooring is in different directi…" at bounding box center [435, 396] width 397 height 31
drag, startPoint x: 594, startPoint y: 385, endPoint x: 665, endPoint y: 389, distance: 71.3
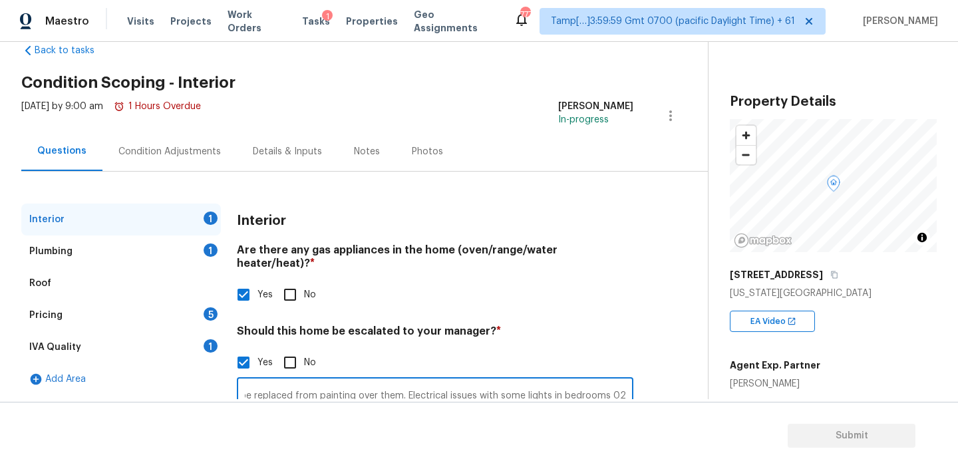
click at [665, 389] on div "Interior 1 Plumbing 1 Roof Pricing 5 IVA Quality 1 Add Area Interior Are there …" at bounding box center [348, 361] width 655 height 315
click at [624, 383] on input "No gas meter, high reno cost, very odd layout, flooring is in different directi…" at bounding box center [435, 396] width 397 height 31
drag, startPoint x: 613, startPoint y: 384, endPoint x: 667, endPoint y: 384, distance: 53.9
click at [667, 384] on div "Interior 1 Plumbing 1 Roof Pricing 5 IVA Quality 1 Add Area Interior Are there …" at bounding box center [348, 361] width 655 height 315
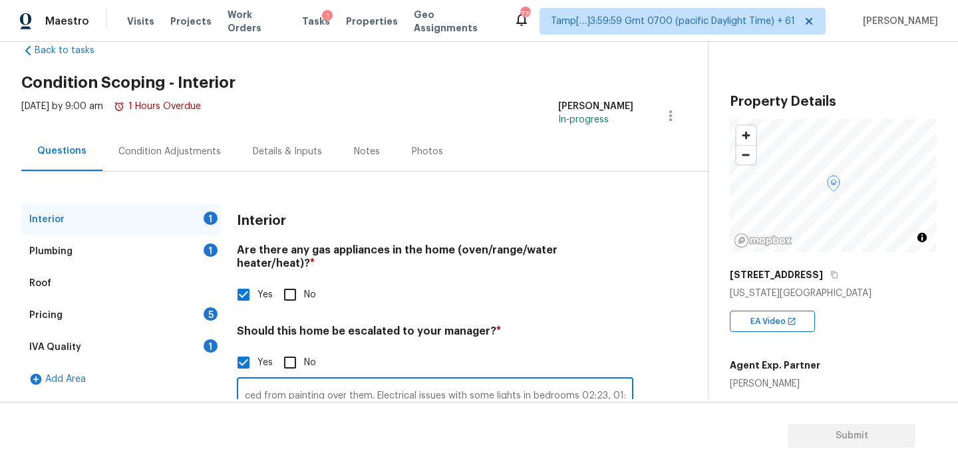
click at [626, 381] on input "No gas meter, high reno cost, very odd layout, flooring is in different directi…" at bounding box center [435, 396] width 397 height 31
drag, startPoint x: 604, startPoint y: 384, endPoint x: 662, endPoint y: 385, distance: 57.9
click at [662, 385] on div "Interior 1 Plumbing 1 Roof Pricing 5 IVA Quality 1 Add Area Interior Are there …" at bounding box center [348, 361] width 655 height 315
click at [626, 381] on input "No gas meter, high reno cost, very odd layout, flooring is in different directi…" at bounding box center [435, 396] width 397 height 31
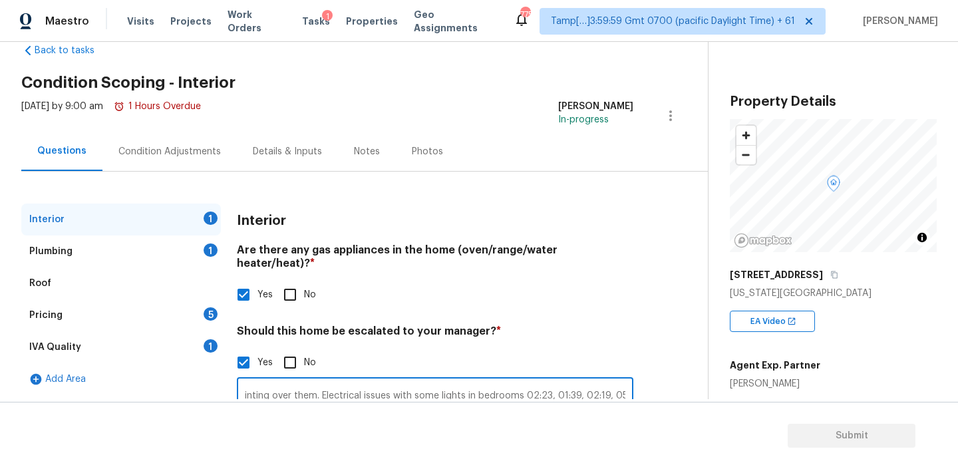
click at [626, 385] on input "No gas meter, high reno cost, very odd layout, flooring is in different directi…" at bounding box center [435, 396] width 397 height 31
drag, startPoint x: 554, startPoint y: 385, endPoint x: 667, endPoint y: 389, distance: 112.5
click at [667, 389] on div "Interior 1 Plumbing 1 Roof Pricing 5 IVA Quality 1 Add Area Interior Are there …" at bounding box center [348, 361] width 655 height 315
click at [622, 381] on input "No gas meter, high reno cost, very odd layout, flooring is in different directi…" at bounding box center [435, 396] width 397 height 31
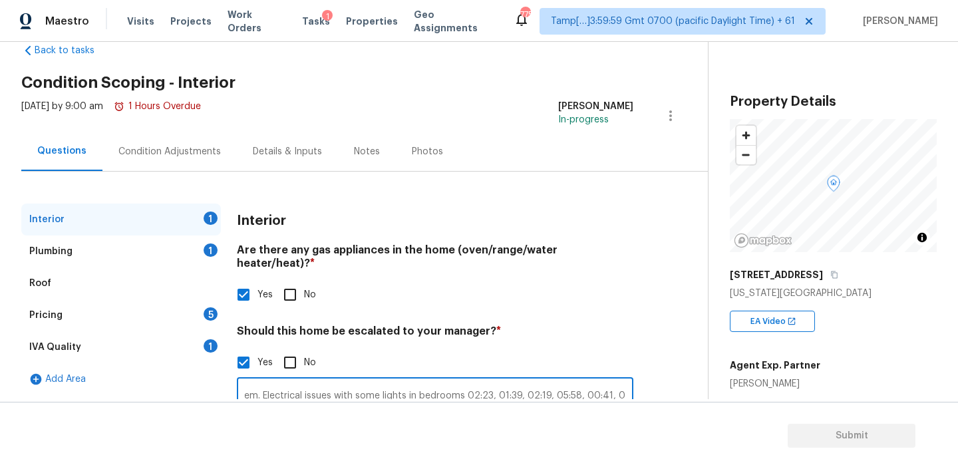
scroll to position [0, 0]
drag, startPoint x: 598, startPoint y: 373, endPoint x: 682, endPoint y: 381, distance: 83.6
click at [682, 381] on div "Back to tasks Condition Scoping - Interior [DATE] by 9:00 am 1 Hours Overdue [P…" at bounding box center [364, 277] width 687 height 489
drag, startPoint x: 606, startPoint y: 380, endPoint x: 692, endPoint y: 387, distance: 86.2
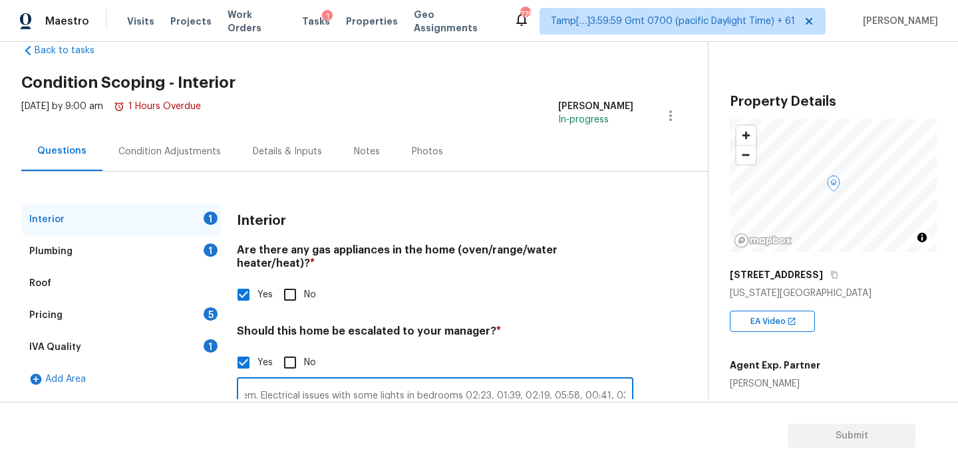
click at [692, 387] on div "Back to tasks Condition Scoping - Interior [DATE] by 9:00 am 1 Hours Overdue [P…" at bounding box center [364, 277] width 687 height 489
click at [625, 381] on input "No gas meter, high reno cost, very odd layout, flooring is in different directi…" at bounding box center [435, 396] width 397 height 31
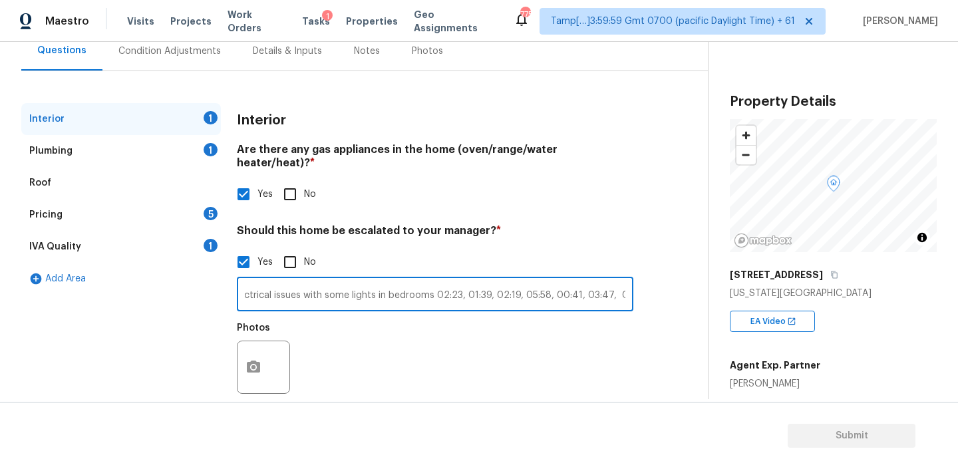
scroll to position [140, 0]
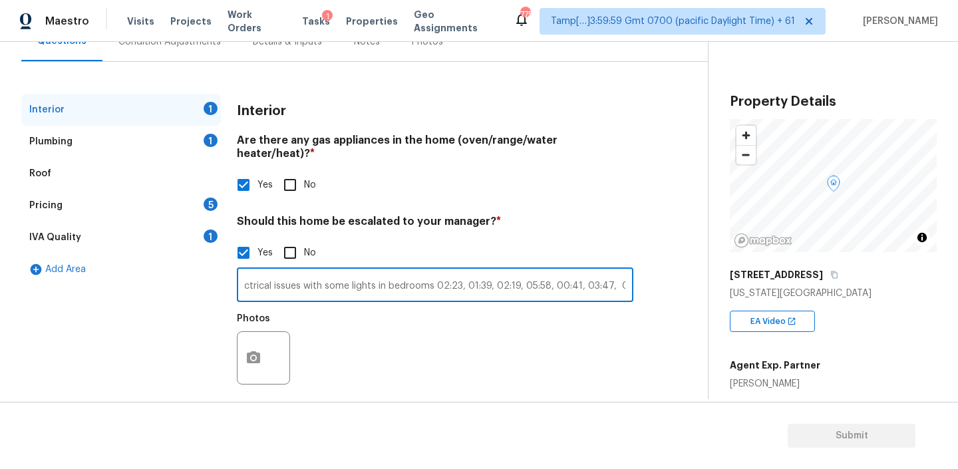
drag, startPoint x: 566, startPoint y: 385, endPoint x: 668, endPoint y: 397, distance: 103.2
click at [668, 397] on div "Back to tasks Condition Scoping - Interior [DATE] by 9:00 am 1 Hours Overdue [P…" at bounding box center [364, 167] width 687 height 489
click at [626, 271] on input "No gas meter, high reno cost, very odd layout, flooring is in different directi…" at bounding box center [435, 286] width 397 height 31
drag, startPoint x: 537, startPoint y: 282, endPoint x: 618, endPoint y: 282, distance: 81.2
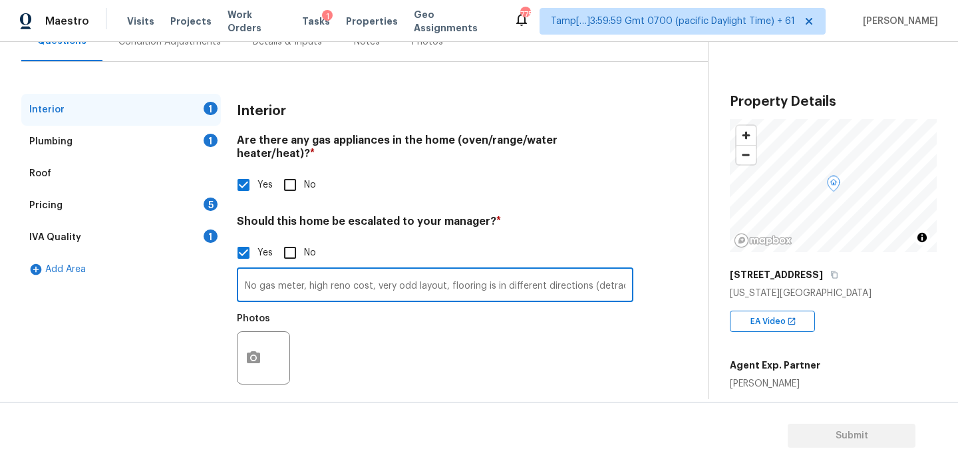
click at [618, 282] on input "No gas meter, high reno cost, very odd layout, flooring is in different directi…" at bounding box center [435, 286] width 397 height 31
drag, startPoint x: 590, startPoint y: 276, endPoint x: 661, endPoint y: 276, distance: 70.6
click at [661, 276] on div "Interior 1 Plumbing 1 Roof Pricing 5 IVA Quality 1 Add Area Interior Are there …" at bounding box center [348, 251] width 655 height 315
click at [597, 272] on input "No gas meter, high reno cost, very odd layout, flooring is in different directi…" at bounding box center [435, 286] width 397 height 31
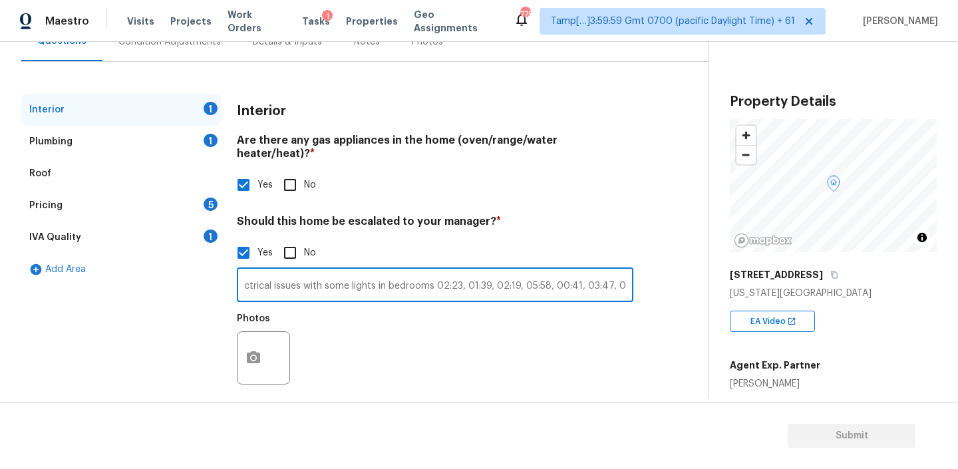
scroll to position [0, 841]
click at [624, 277] on input "No gas meter, high reno cost, very odd layout, flooring is in different directi…" at bounding box center [435, 286] width 397 height 31
drag, startPoint x: 618, startPoint y: 273, endPoint x: 657, endPoint y: 275, distance: 38.7
click at [657, 275] on div "Interior 1 Plumbing 1 Roof Pricing 5 IVA Quality 1 Add Area Interior Are there …" at bounding box center [348, 251] width 655 height 315
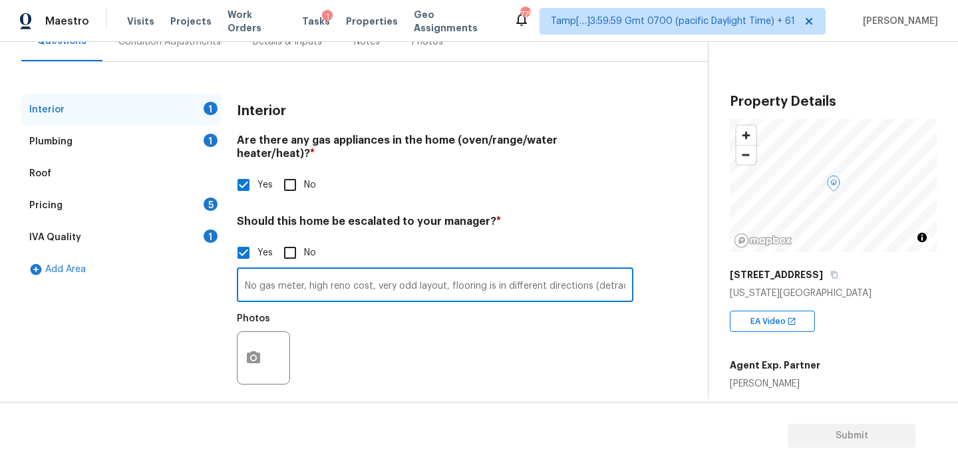
click at [586, 273] on input "No gas meter, high reno cost, very odd layout, flooring is in different directi…" at bounding box center [435, 286] width 397 height 31
drag, startPoint x: 603, startPoint y: 275, endPoint x: 639, endPoint y: 277, distance: 36.0
click at [639, 277] on div "Interior 1 Plumbing 1 Roof Pricing 5 IVA Quality 1 Add Area Interior Are there …" at bounding box center [348, 251] width 655 height 315
click at [594, 271] on input "tractor), looks like mid Reno, all switches/outlet/plates will need to be repla…" at bounding box center [435, 286] width 397 height 31
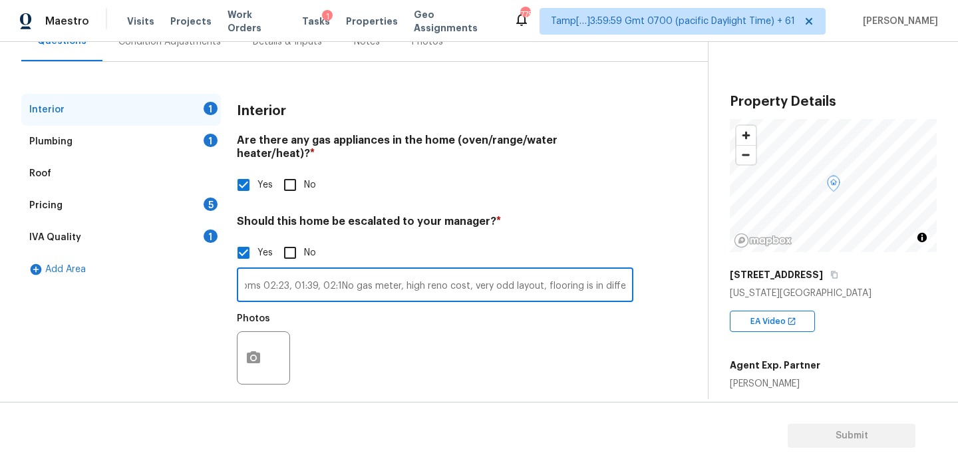
scroll to position [0, 841]
drag, startPoint x: 594, startPoint y: 272, endPoint x: 647, endPoint y: 276, distance: 53.4
click at [647, 276] on div "Interior 1 Plumbing 1 Roof Pricing 5 IVA Quality 1 Add Area Interior Are there …" at bounding box center [348, 251] width 655 height 315
click at [621, 271] on input "tractor), looks like mid Reno, all switches/outlet/plates will need to be repla…" at bounding box center [435, 286] width 397 height 31
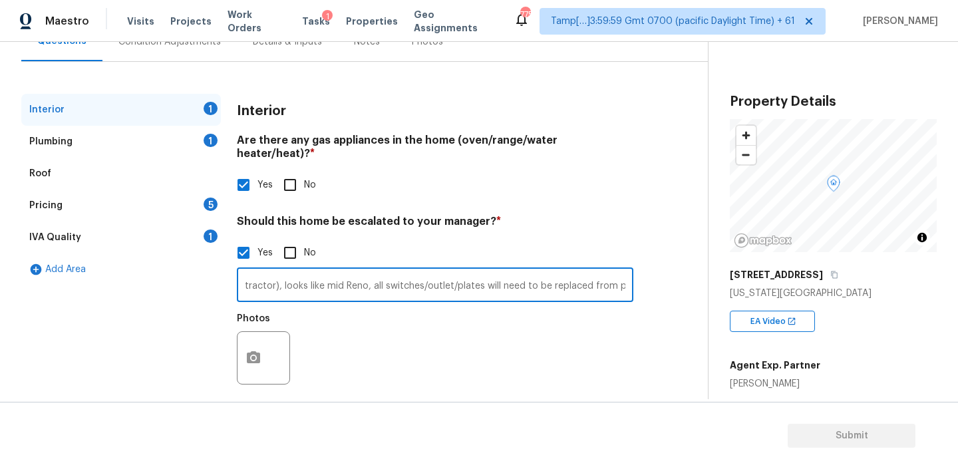
click at [595, 271] on input "tractor), looks like mid Reno, all switches/outlet/plates will need to be repla…" at bounding box center [435, 286] width 397 height 31
click at [602, 272] on input "tractor), looks like mid Reno, all switches/outlet/plates will need to be repla…" at bounding box center [435, 286] width 397 height 31
click at [317, 276] on input "tractor), looks like mid Reno, all switches/outlet/plates will need to be repla…" at bounding box center [435, 286] width 397 height 31
click at [325, 272] on input "tractor), looks like mid Reno, all switches/outlet/plates will need to be repla…" at bounding box center [435, 286] width 397 height 31
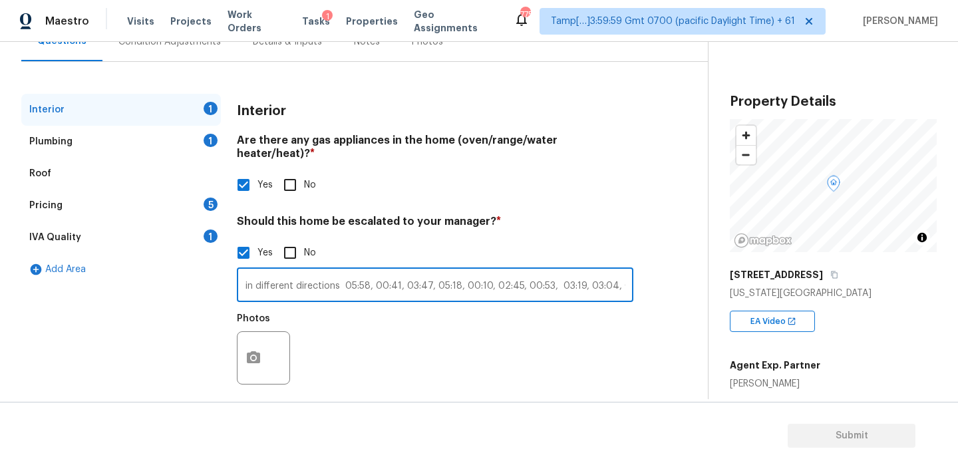
scroll to position [0, 999]
type input "tractor), looks like mid Reno, all switches/outlet/plates will need to be repla…"
click at [258, 351] on icon "button" at bounding box center [253, 357] width 13 height 12
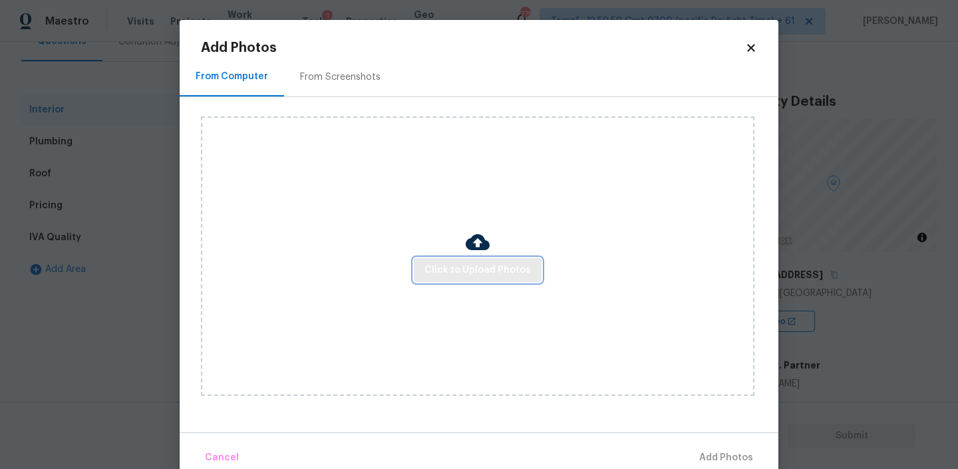
click at [480, 271] on span "Click to Upload Photos" at bounding box center [478, 270] width 106 height 17
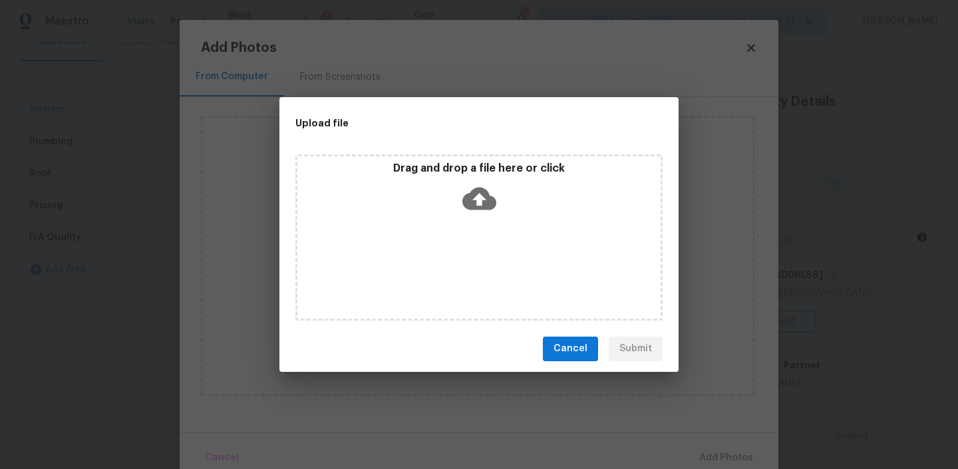
click at [481, 207] on icon at bounding box center [480, 198] width 34 height 23
click at [481, 188] on icon at bounding box center [480, 198] width 34 height 23
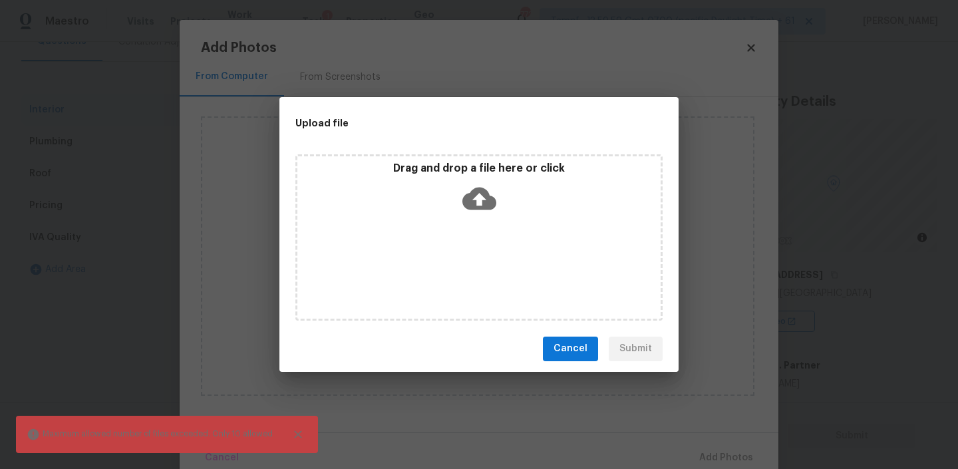
click at [466, 217] on div "Drag and drop a file here or click" at bounding box center [479, 190] width 363 height 57
